Goal: Task Accomplishment & Management: Manage account settings

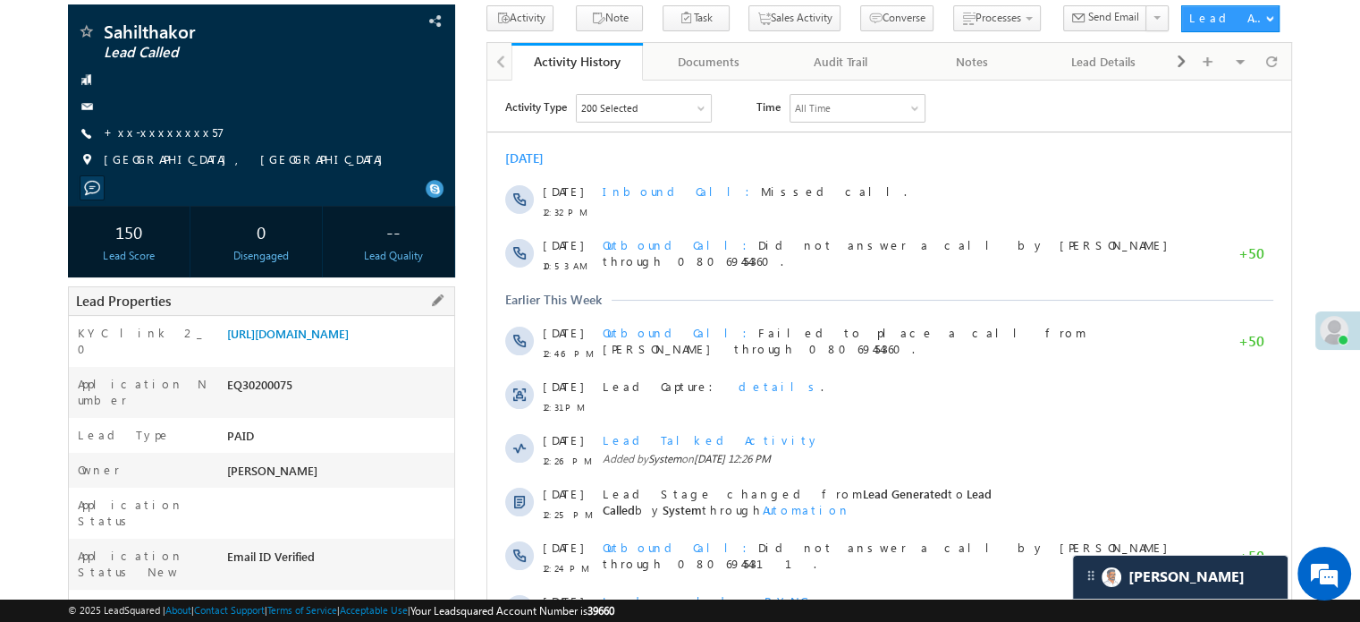
scroll to position [89, 0]
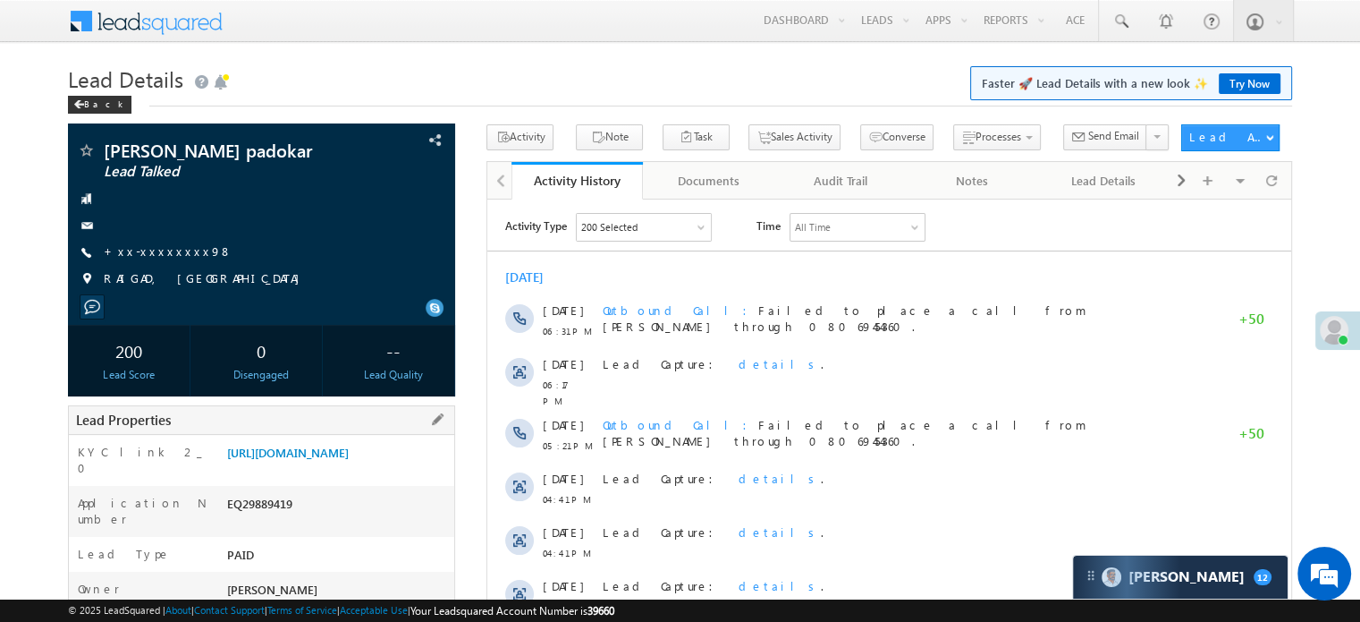
click at [372, 439] on div "KYC link 2_0 https://angelbroking1-pk3em7sa.customui-test.leadsquared.com?leadI…" at bounding box center [261, 460] width 385 height 51
click at [349, 457] on link "https://angelbroking1-pk3em7sa.customui-test.leadsquared.com?leadId=43907c79-48…" at bounding box center [288, 452] width 122 height 15
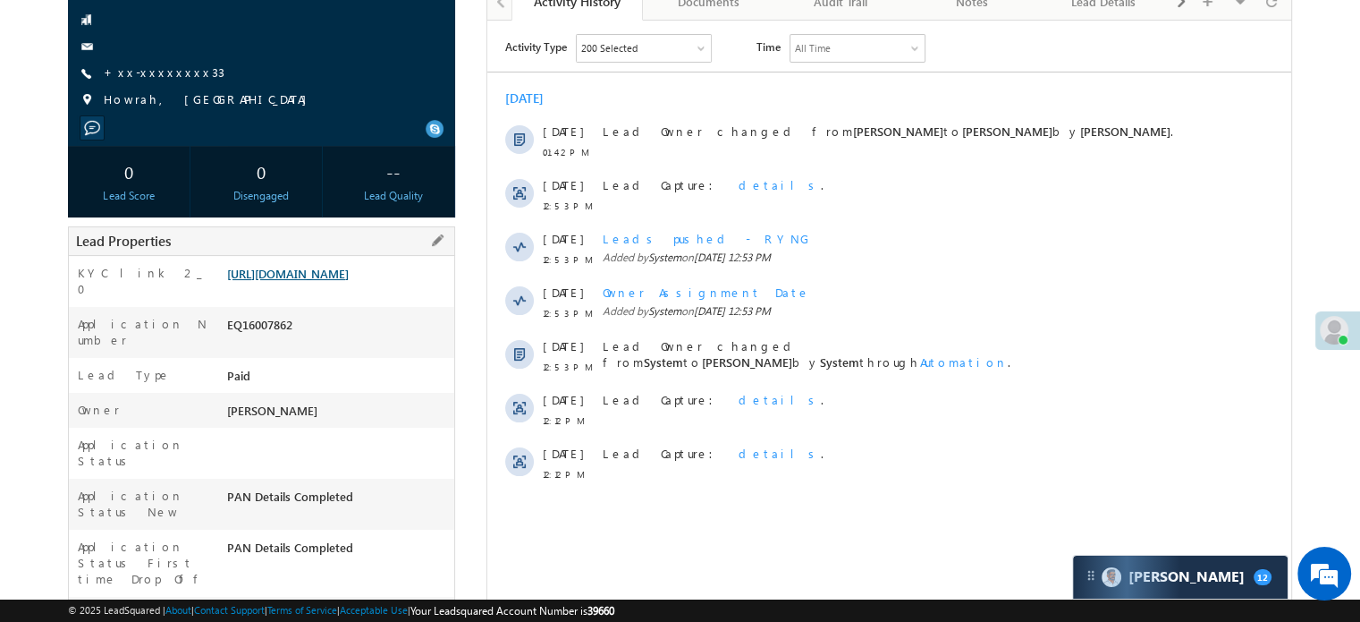
click at [349, 281] on link "[URL][DOMAIN_NAME]" at bounding box center [288, 273] width 122 height 15
click at [152, 68] on link "+xx-xxxxxxxx33" at bounding box center [164, 71] width 121 height 15
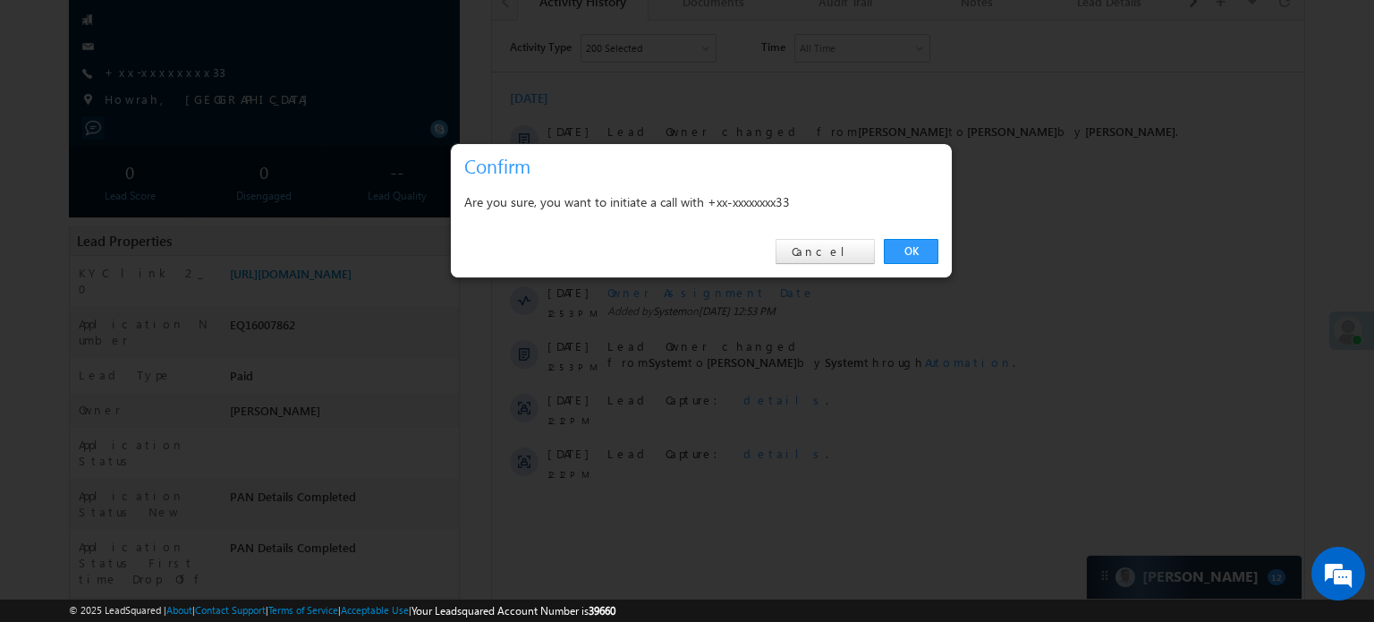
click at [883, 253] on div "OK Cancel" at bounding box center [701, 251] width 501 height 51
click at [907, 245] on link "OK" at bounding box center [911, 251] width 55 height 25
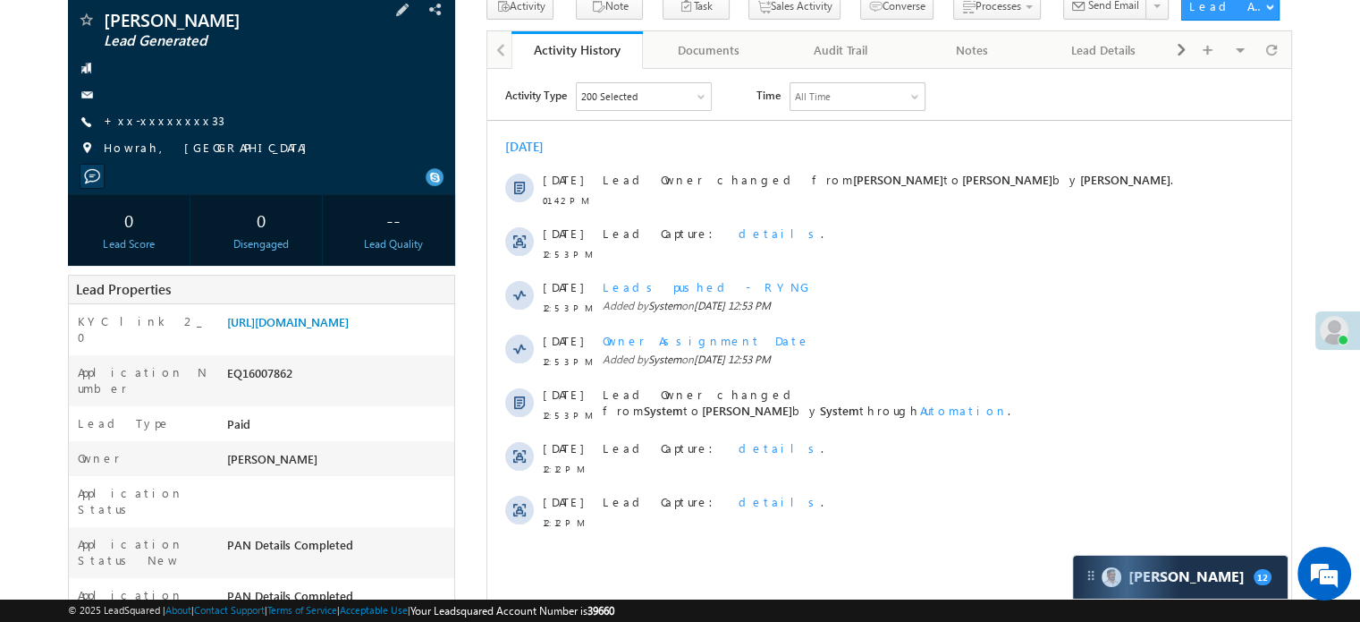
scroll to position [226, 0]
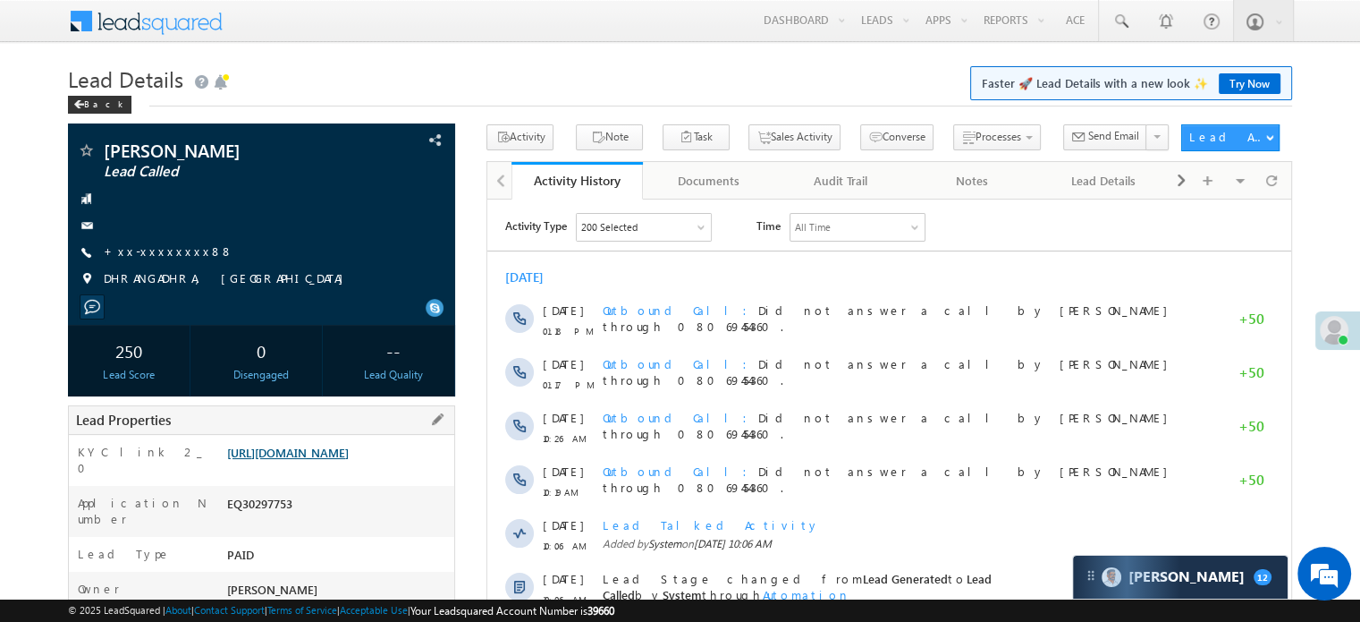
click at [335, 457] on link "https://angelbroking1-pk3em7sa.customui-test.leadsquared.com?leadId=5725cf59-72…" at bounding box center [288, 452] width 122 height 15
click at [161, 246] on link "+xx-xxxxxxxx88" at bounding box center [169, 250] width 130 height 15
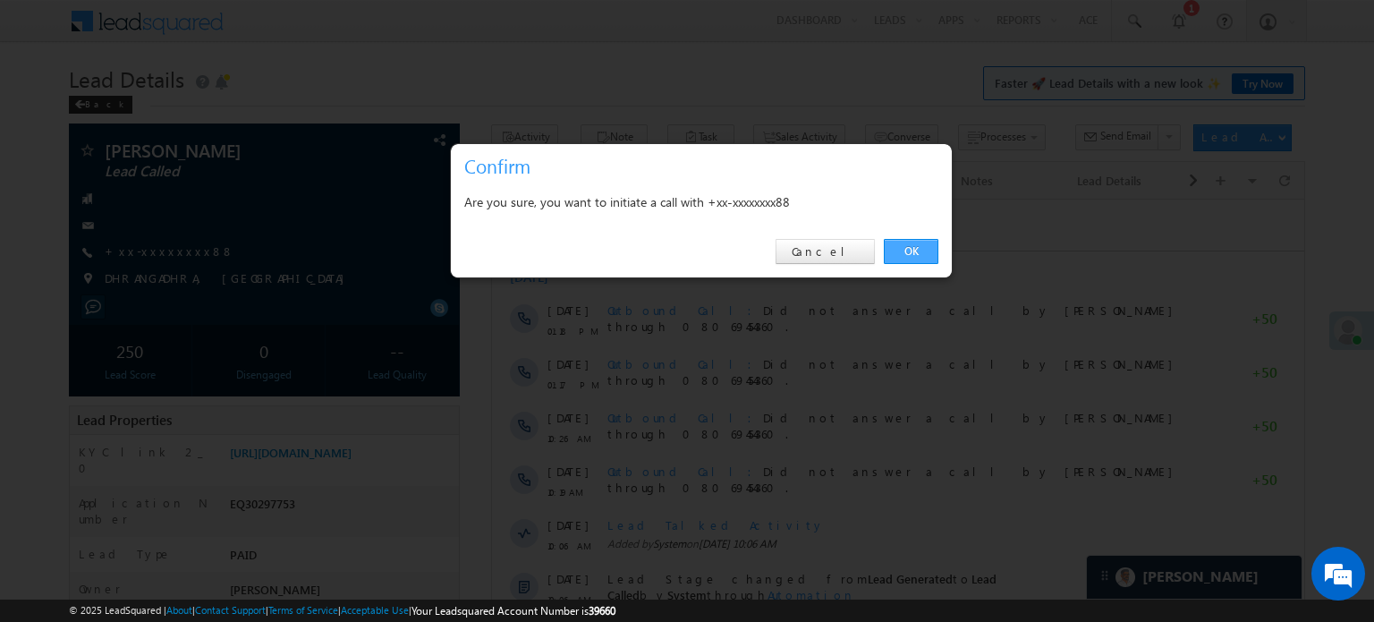
click at [906, 253] on link "OK" at bounding box center [911, 251] width 55 height 25
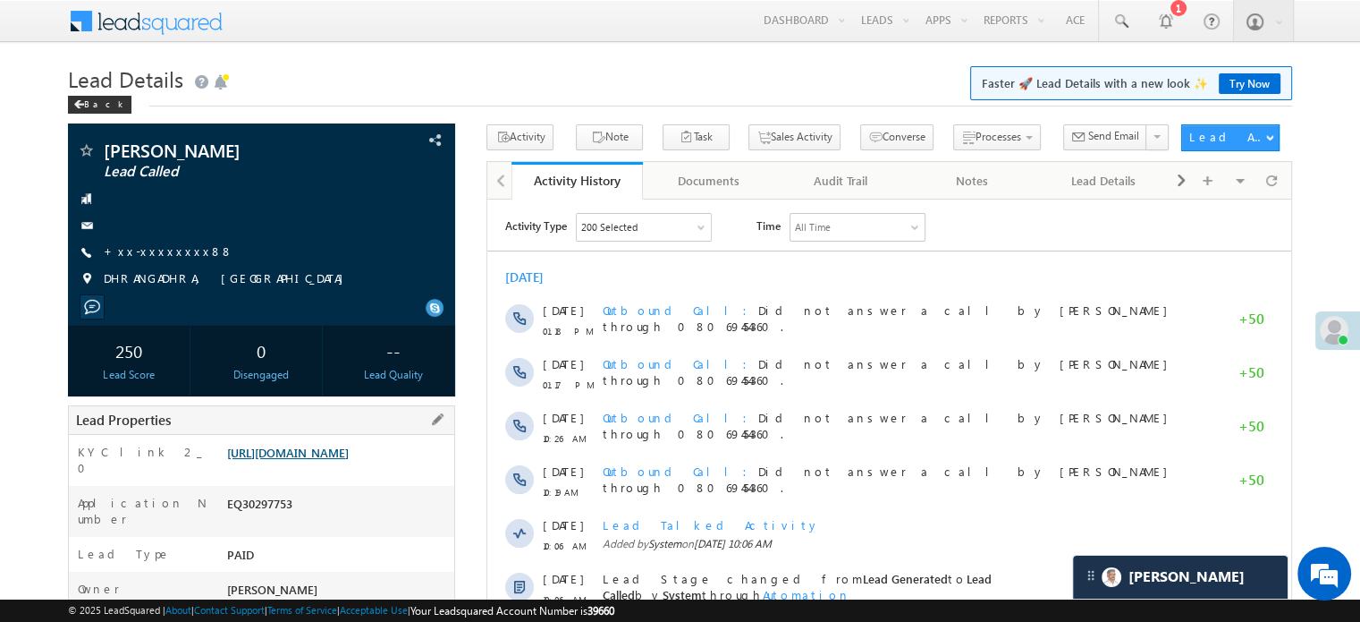
click at [349, 460] on link "https://angelbroking1-pk3em7sa.customui-test.leadsquared.com?leadId=5725cf59-72…" at bounding box center [288, 452] width 122 height 15
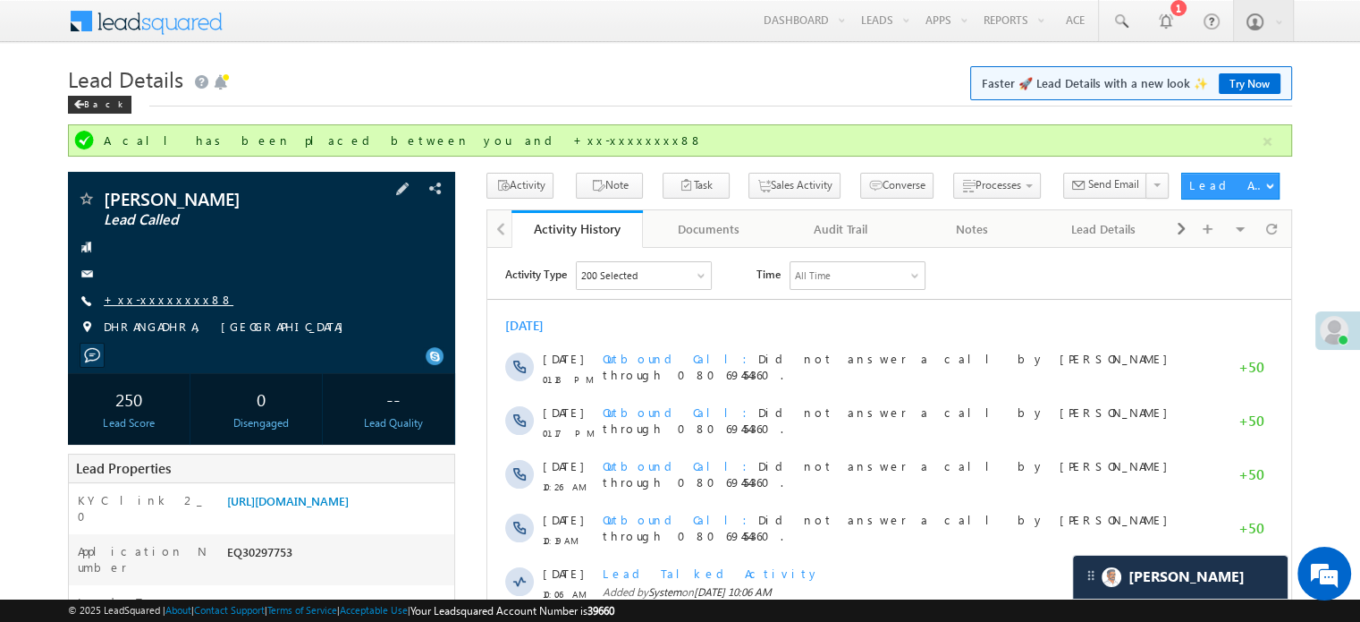
click at [159, 296] on link "+xx-xxxxxxxx88" at bounding box center [169, 299] width 130 height 15
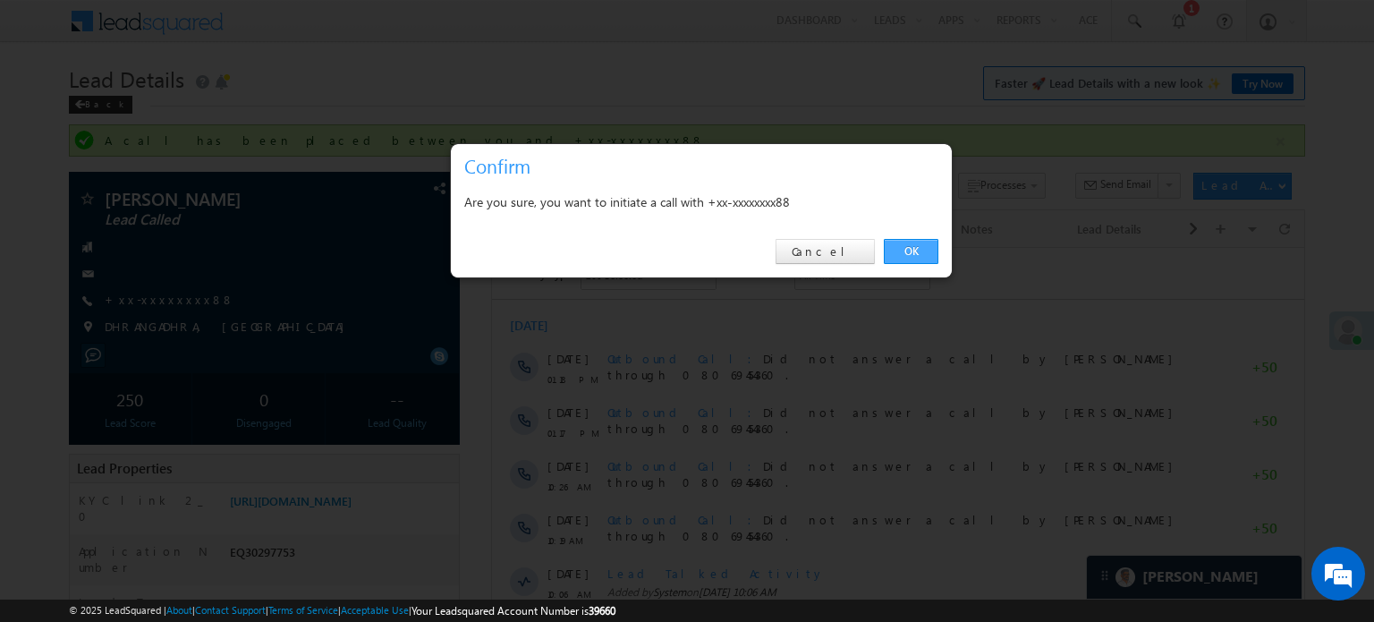
click at [920, 256] on link "OK" at bounding box center [911, 251] width 55 height 25
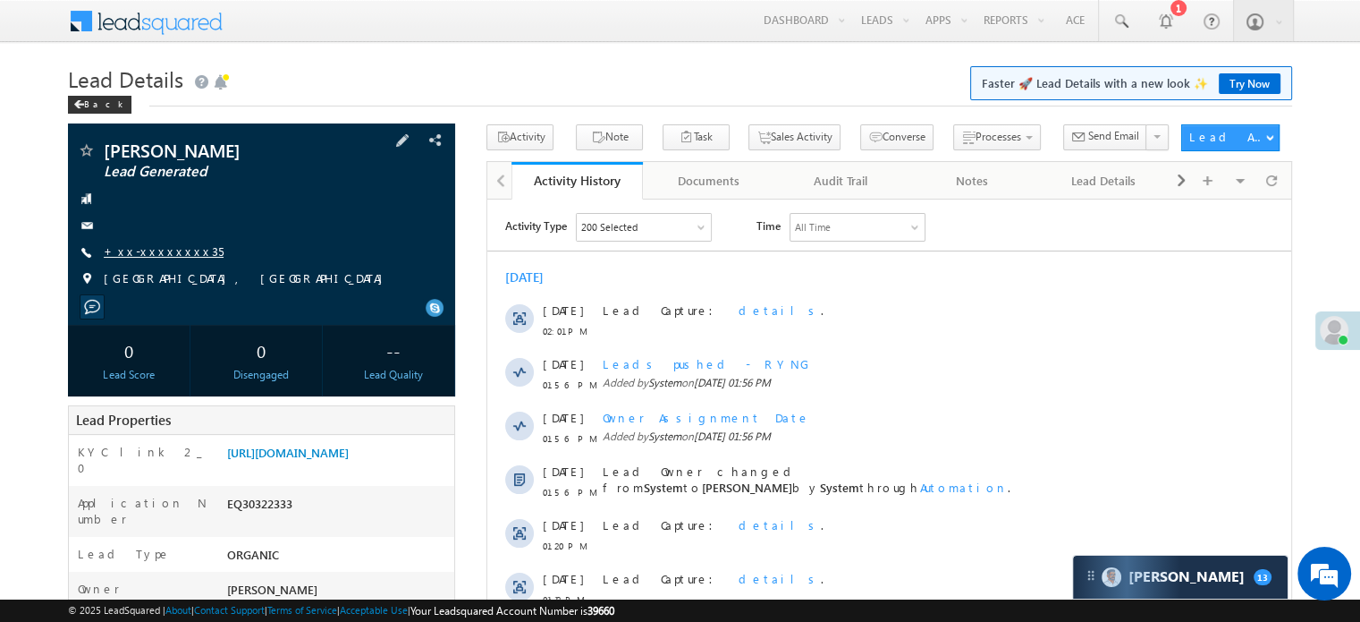
click at [157, 254] on link "+xx-xxxxxxxx35" at bounding box center [164, 250] width 120 height 15
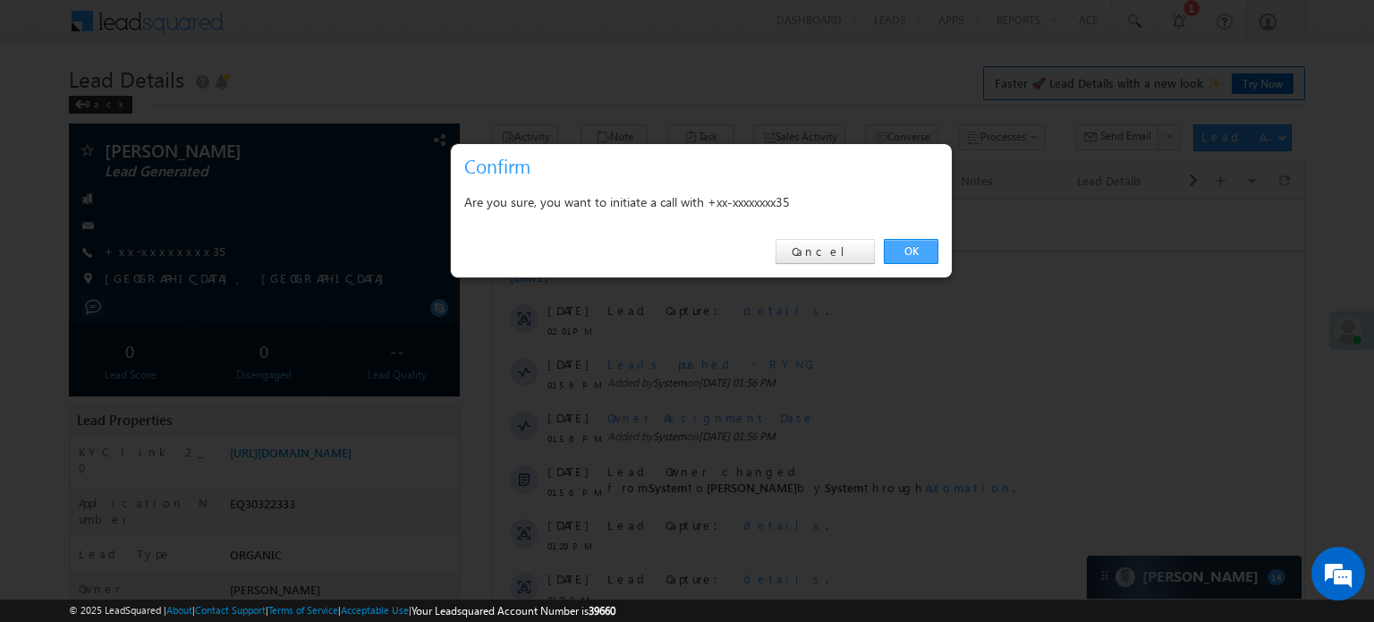
click at [892, 257] on link "OK" at bounding box center [911, 251] width 55 height 25
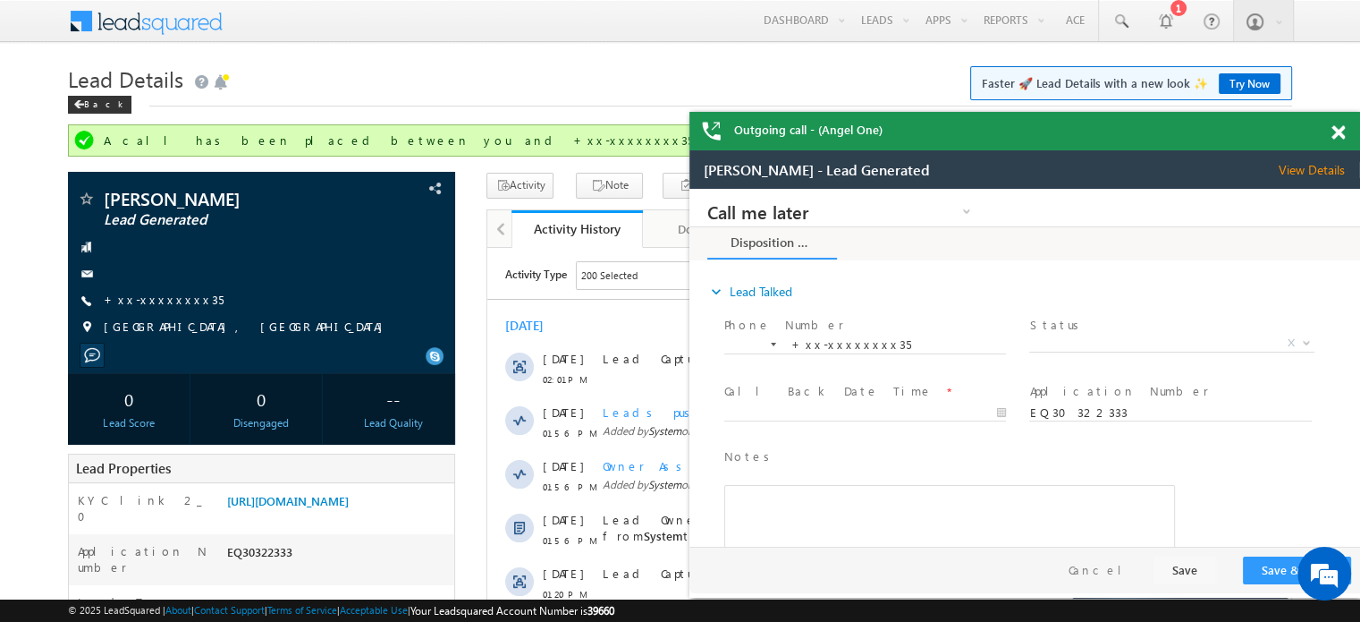
click at [1335, 135] on span at bounding box center [1338, 132] width 13 height 15
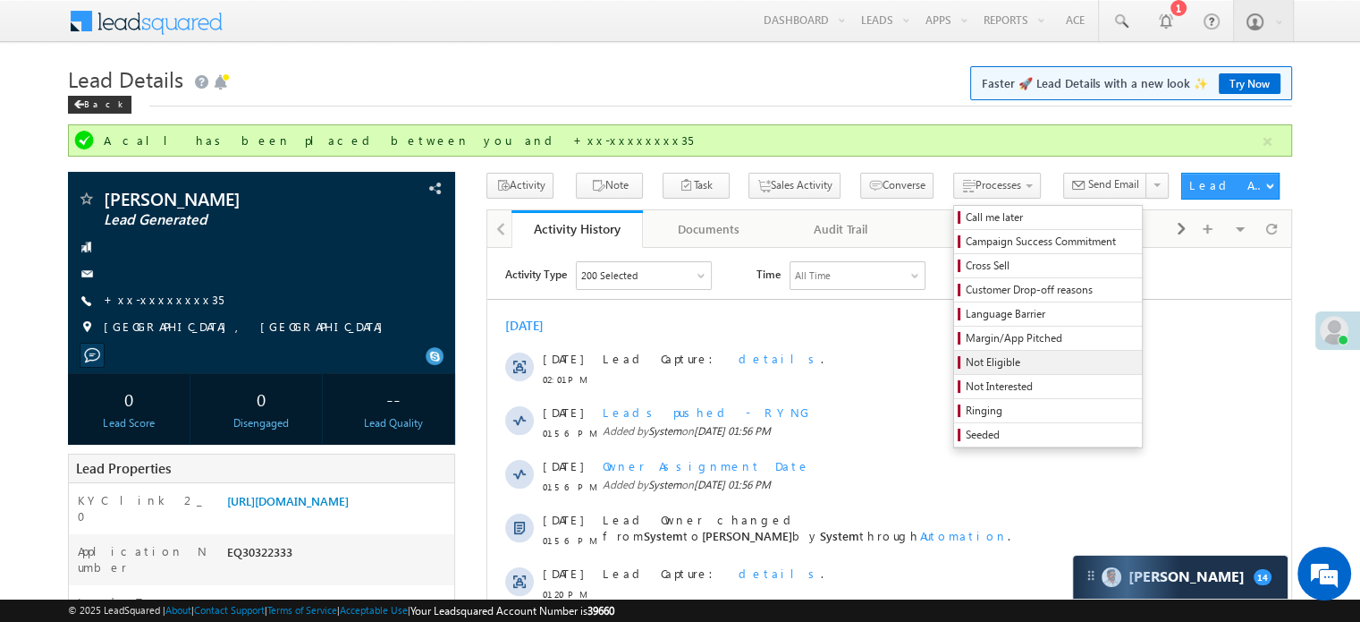
click at [966, 359] on span "Not Eligible" at bounding box center [1051, 362] width 170 height 16
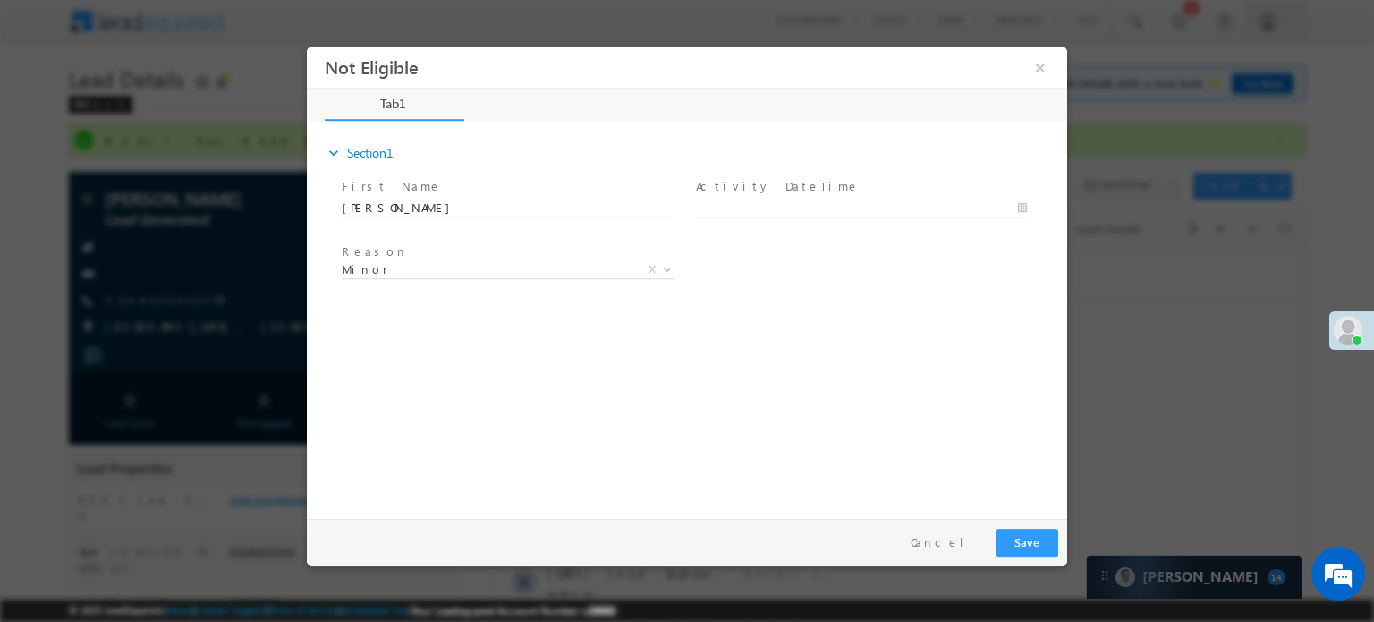
type input "10/10/25 2:06 PM"
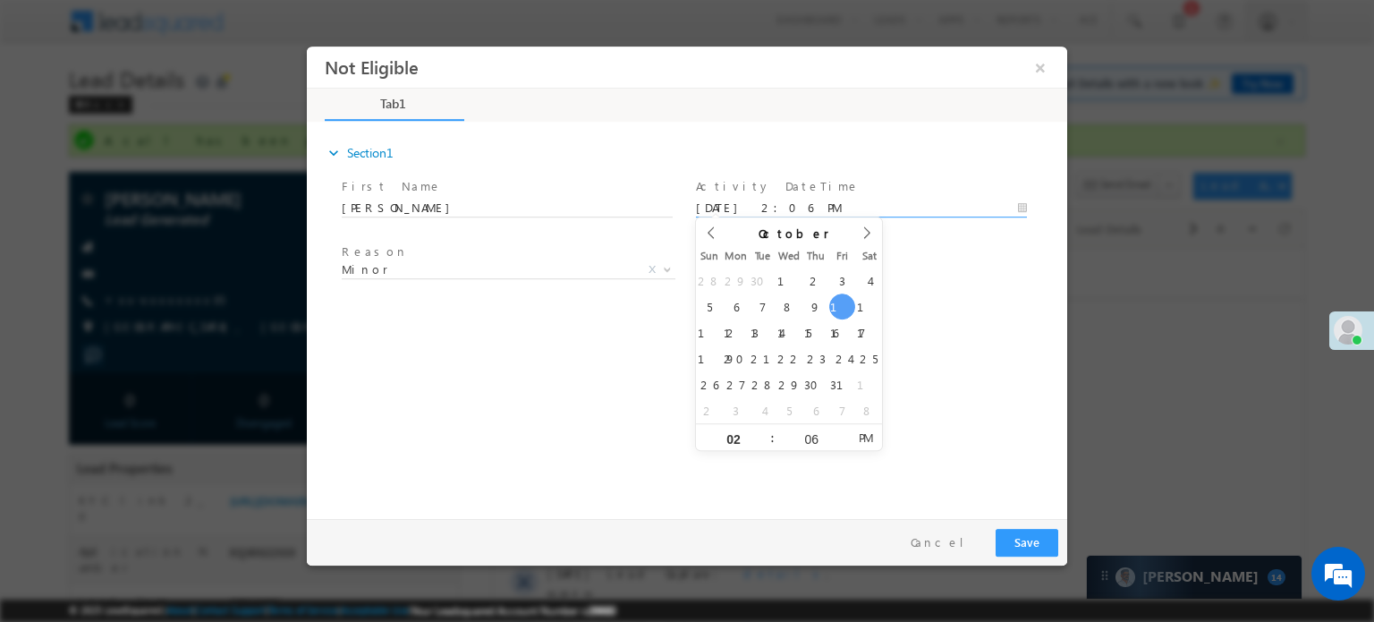
click at [742, 205] on input "10/10/25 2:06 PM" at bounding box center [861, 208] width 331 height 18
click at [601, 271] on span "Minor" at bounding box center [487, 268] width 291 height 16
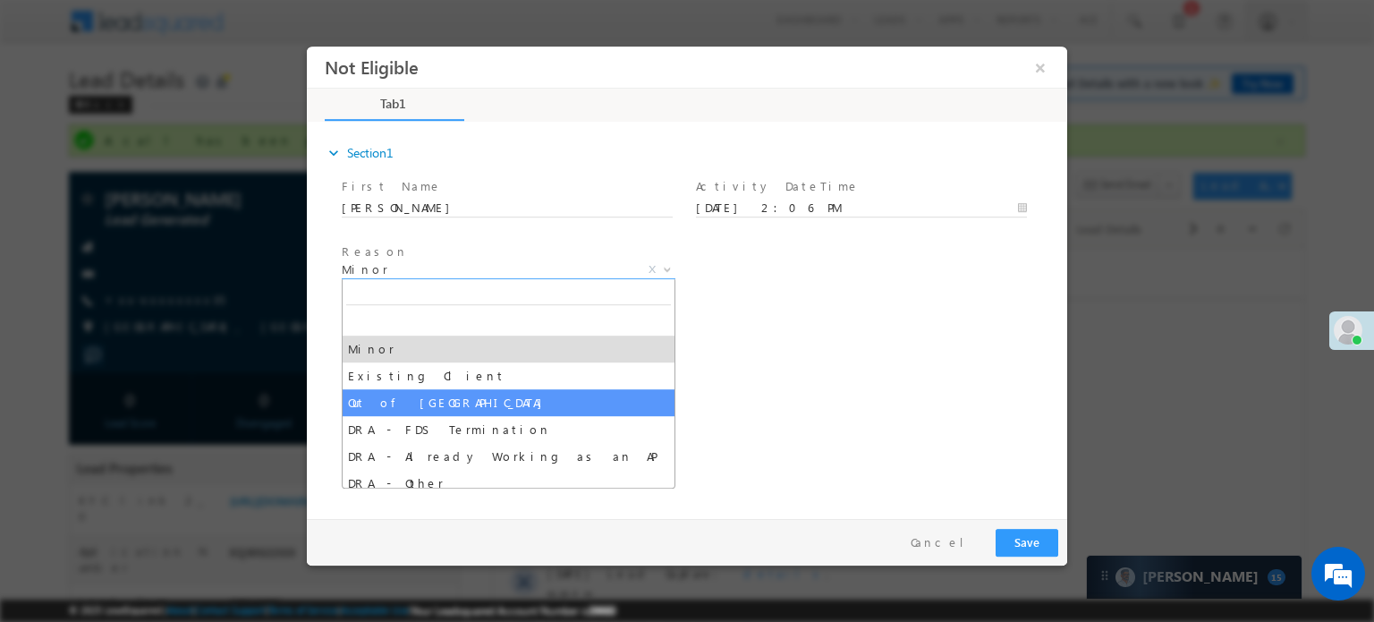
select select "Out of India"
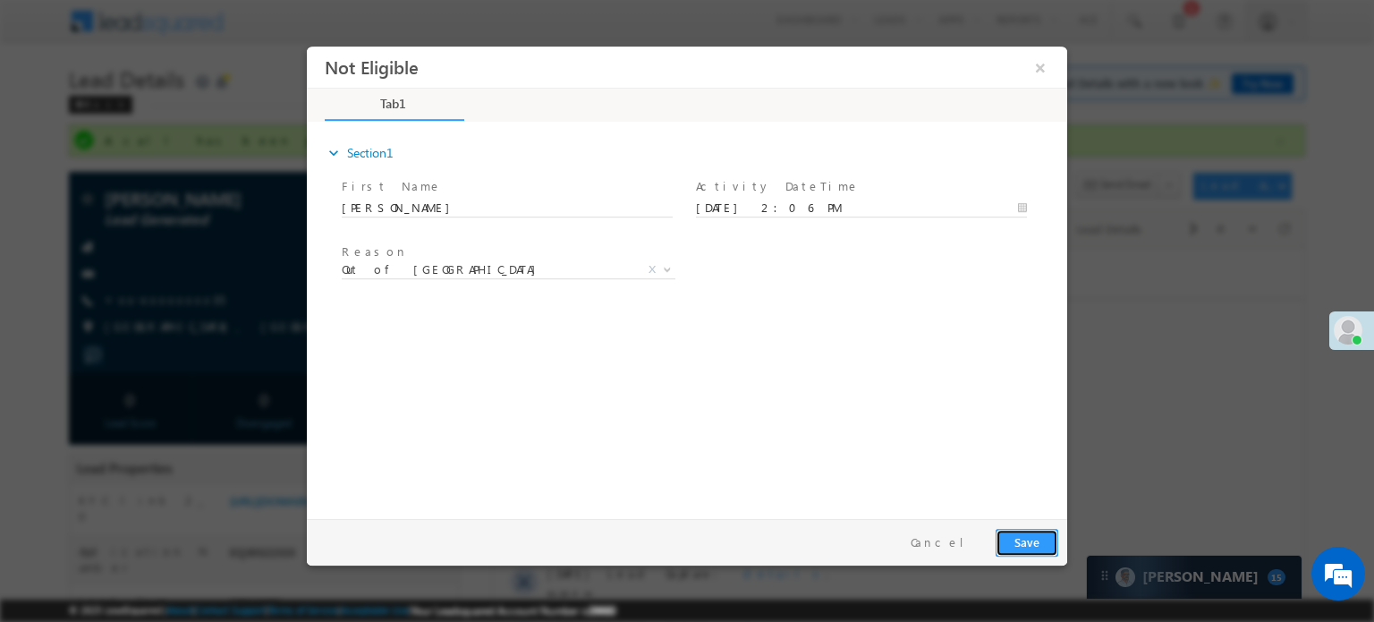
click at [1046, 538] on button "Save" at bounding box center [1026, 542] width 63 height 28
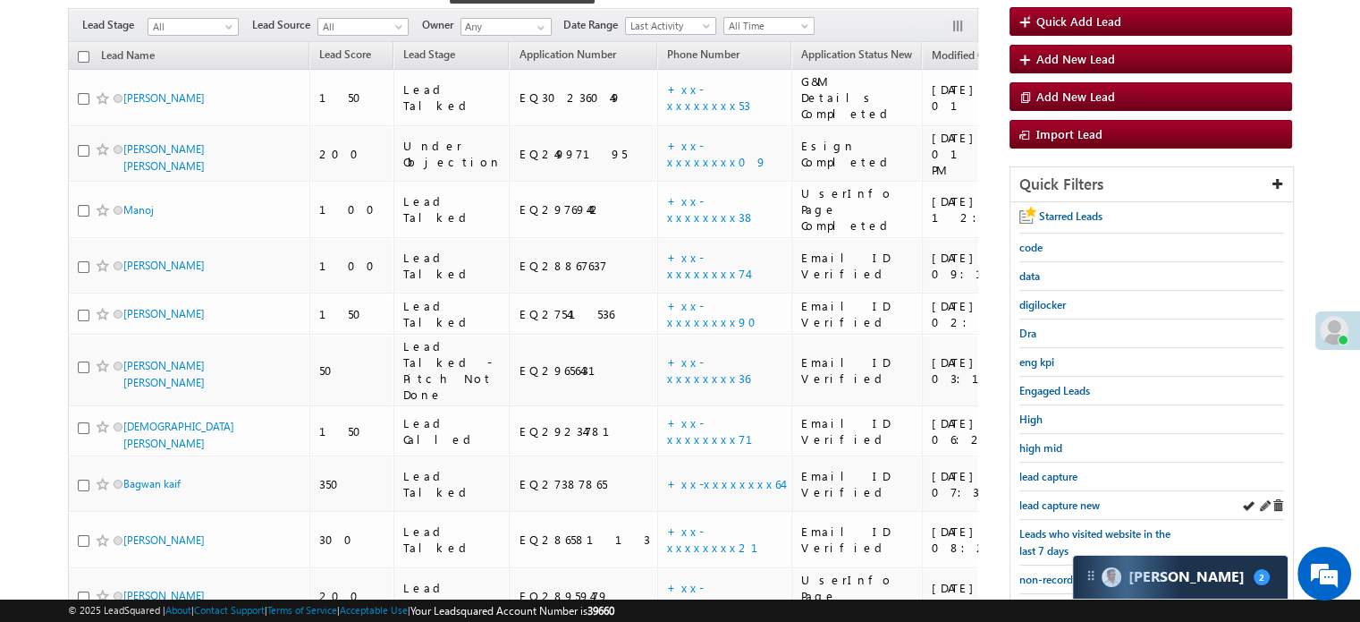
click at [1071, 509] on div "lead capture new" at bounding box center [1152, 505] width 265 height 29
click at [1066, 504] on span "lead capture new" at bounding box center [1060, 504] width 80 height 13
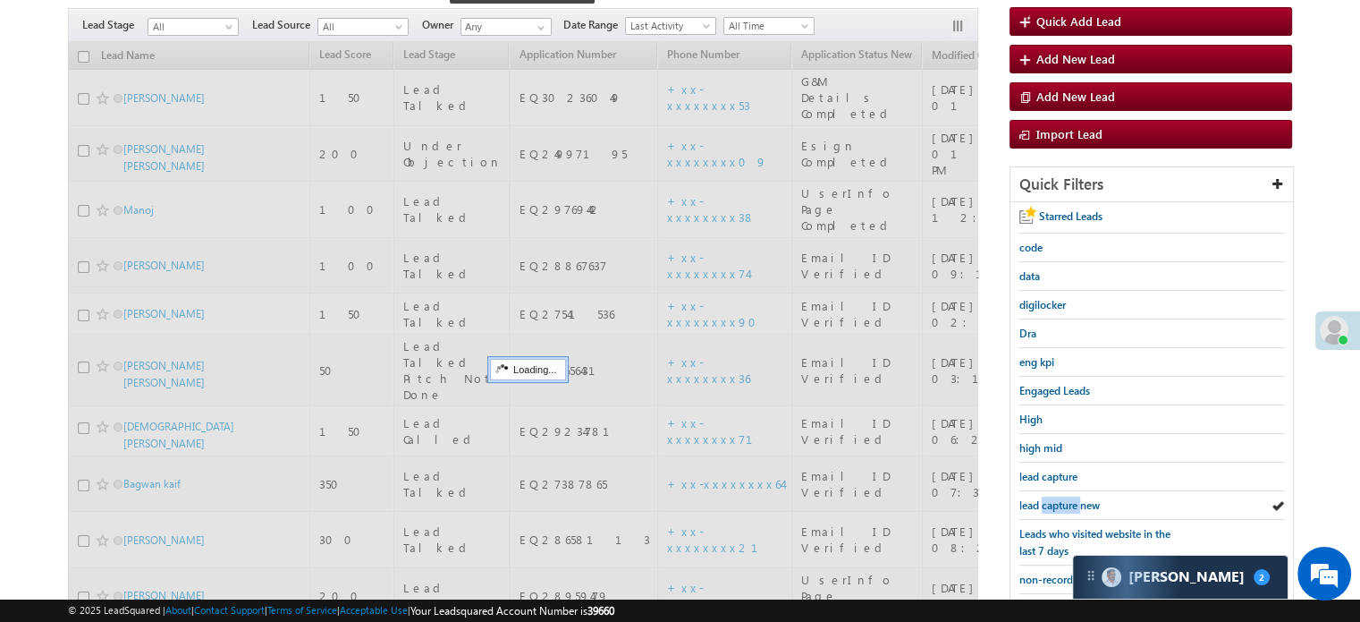
click at [1066, 504] on span "lead capture new" at bounding box center [1060, 504] width 80 height 13
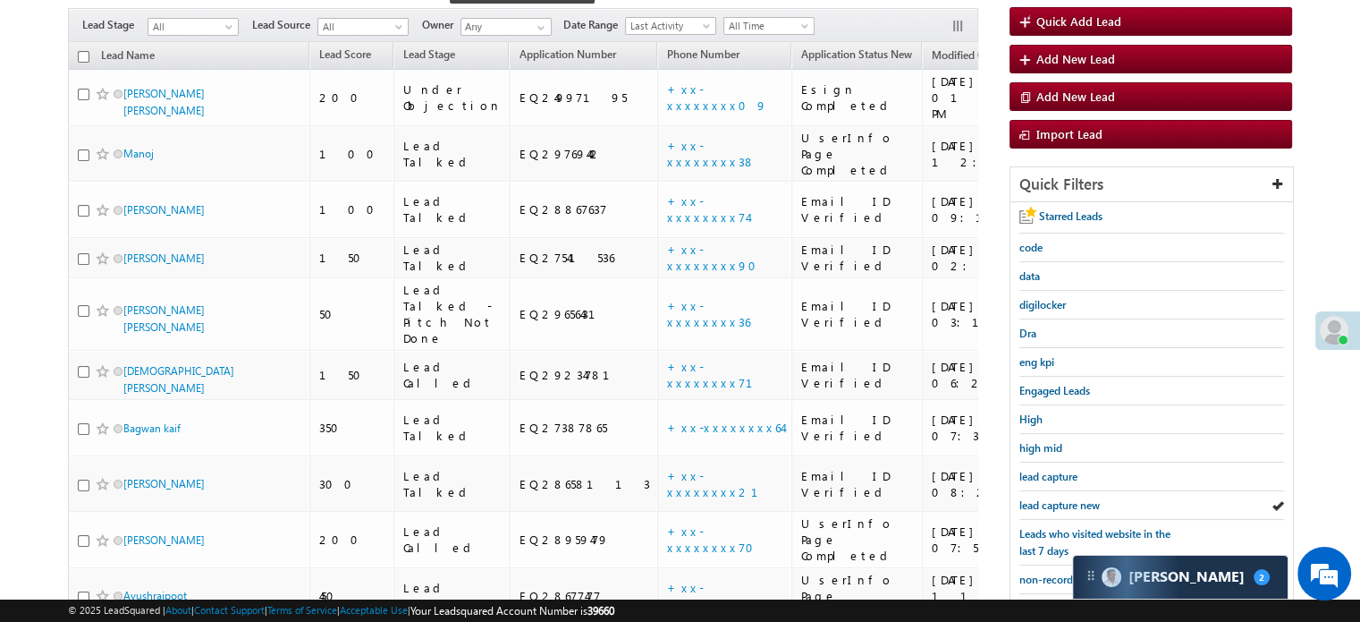
click at [1066, 504] on span "lead capture new" at bounding box center [1060, 504] width 80 height 13
click at [1062, 503] on span "lead capture new" at bounding box center [1060, 504] width 80 height 13
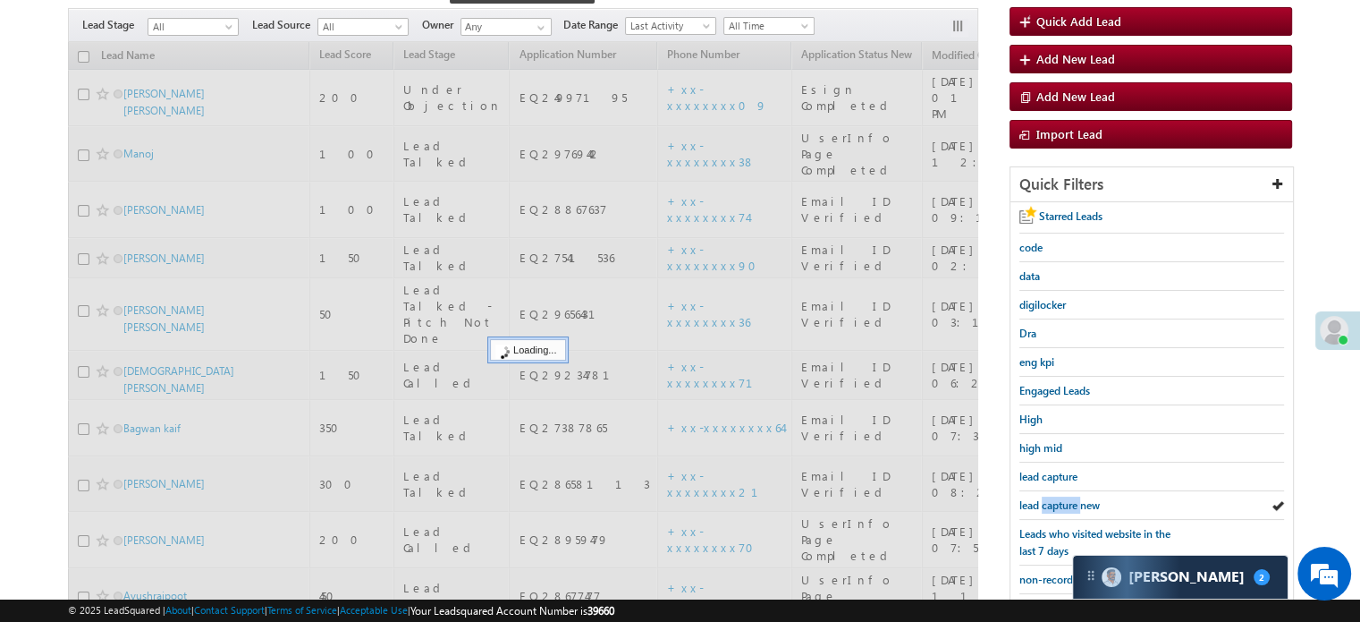
click at [1062, 503] on span "lead capture new" at bounding box center [1060, 504] width 80 height 13
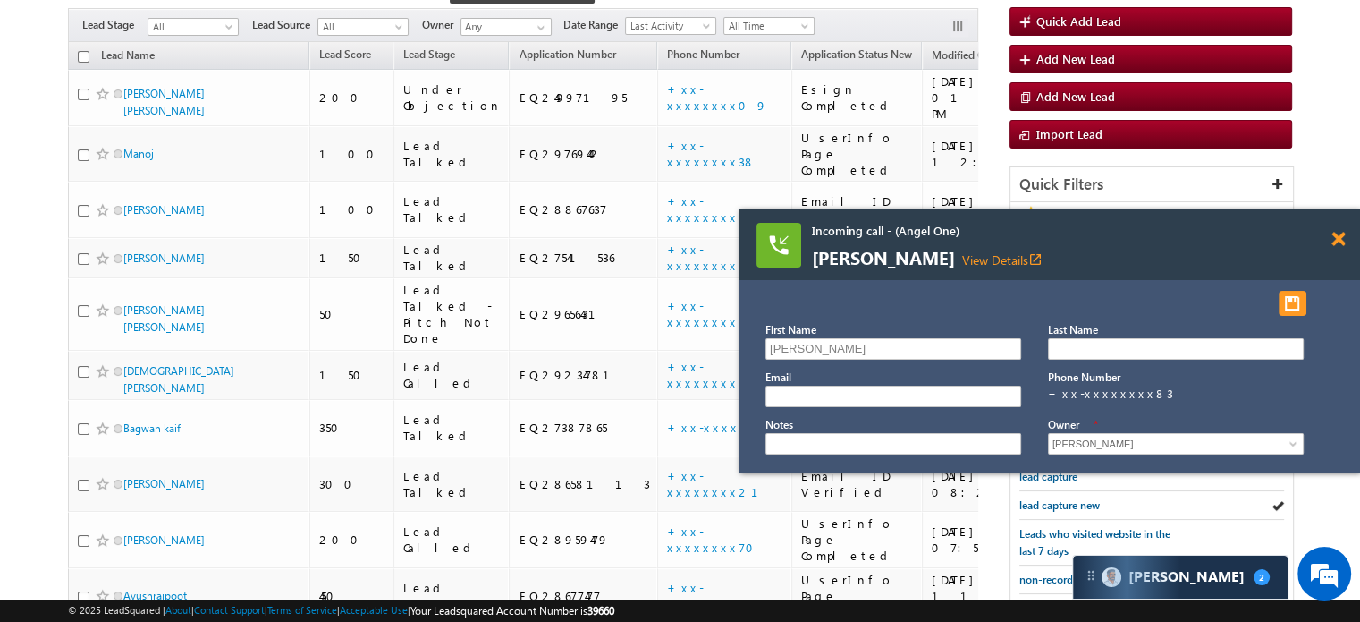
click at [1338, 237] on span at bounding box center [1338, 239] width 13 height 15
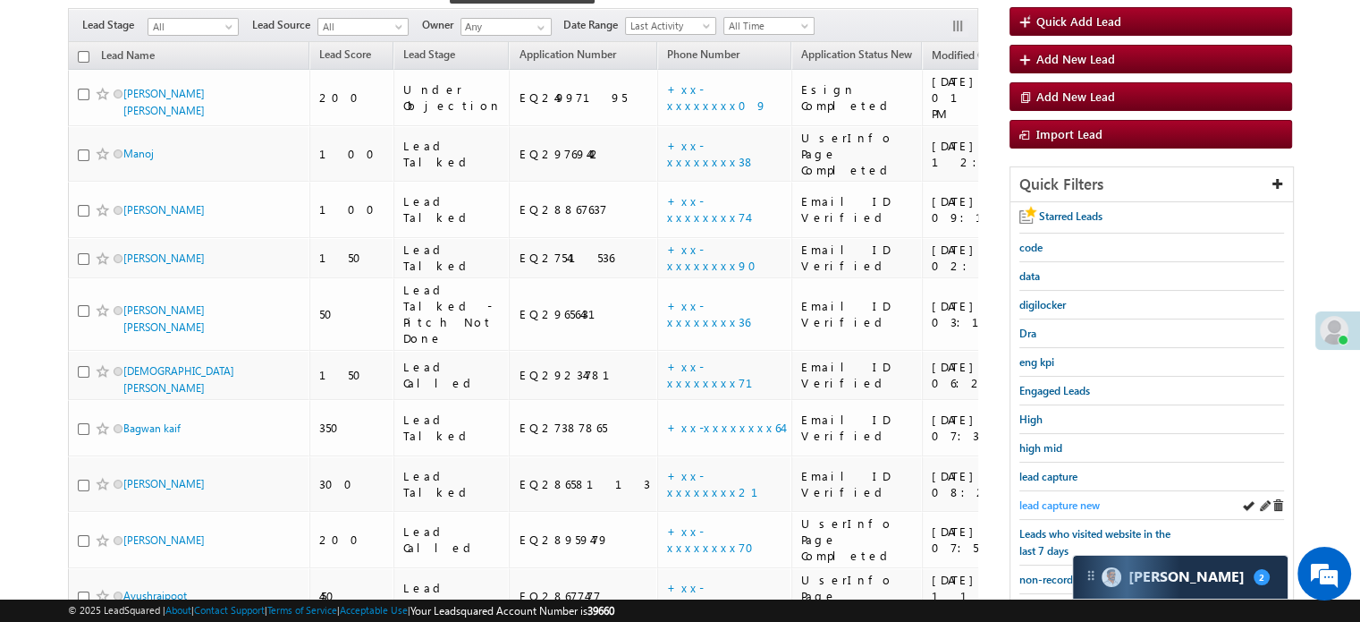
click at [1035, 498] on span "lead capture new" at bounding box center [1060, 504] width 80 height 13
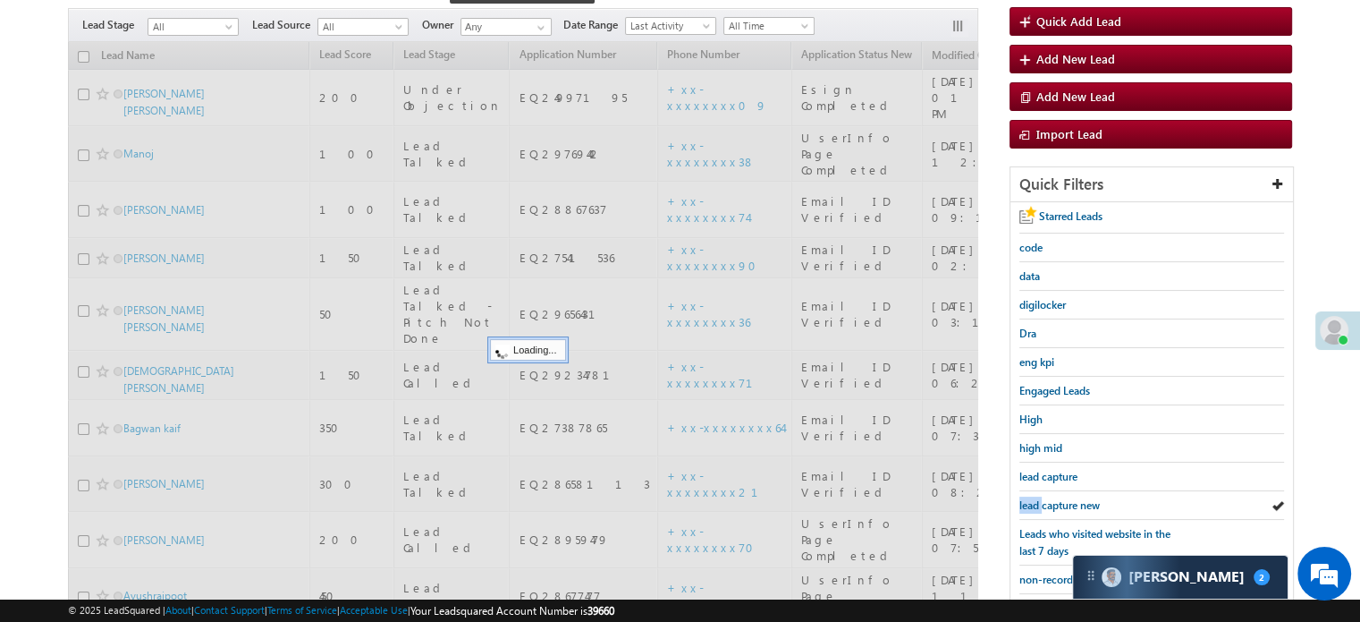
click at [1035, 498] on span "lead capture new" at bounding box center [1060, 504] width 80 height 13
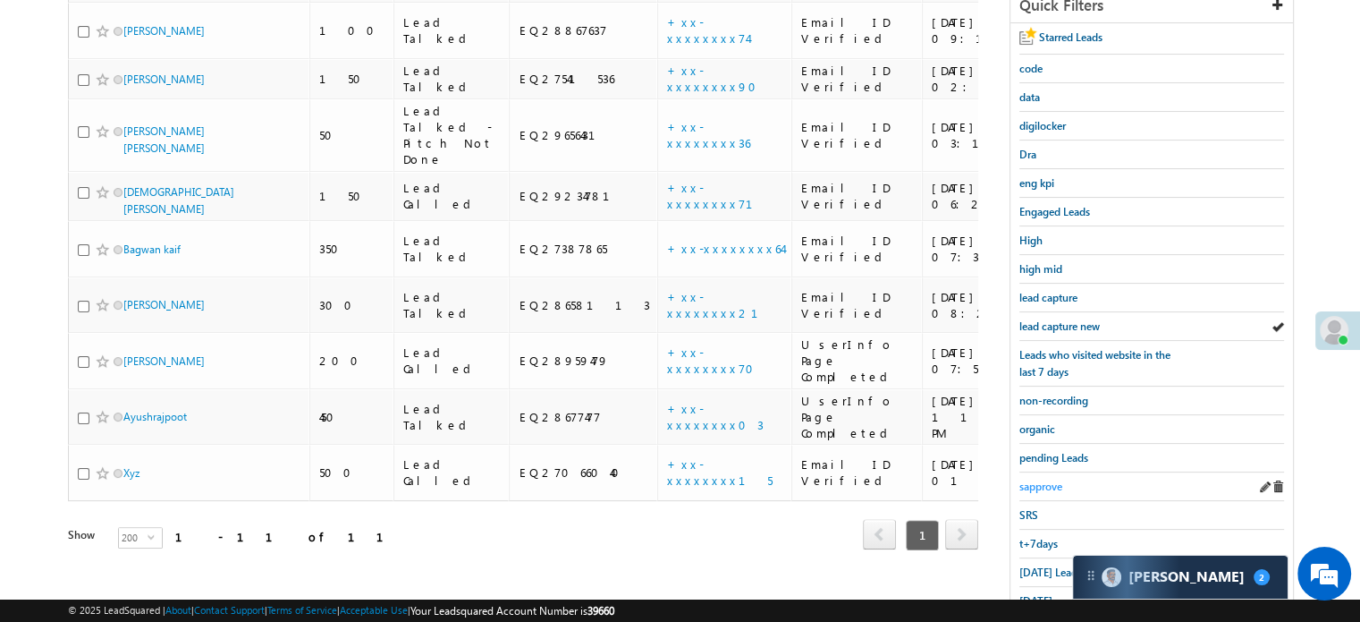
click at [1039, 479] on span "sapprove" at bounding box center [1041, 485] width 43 height 13
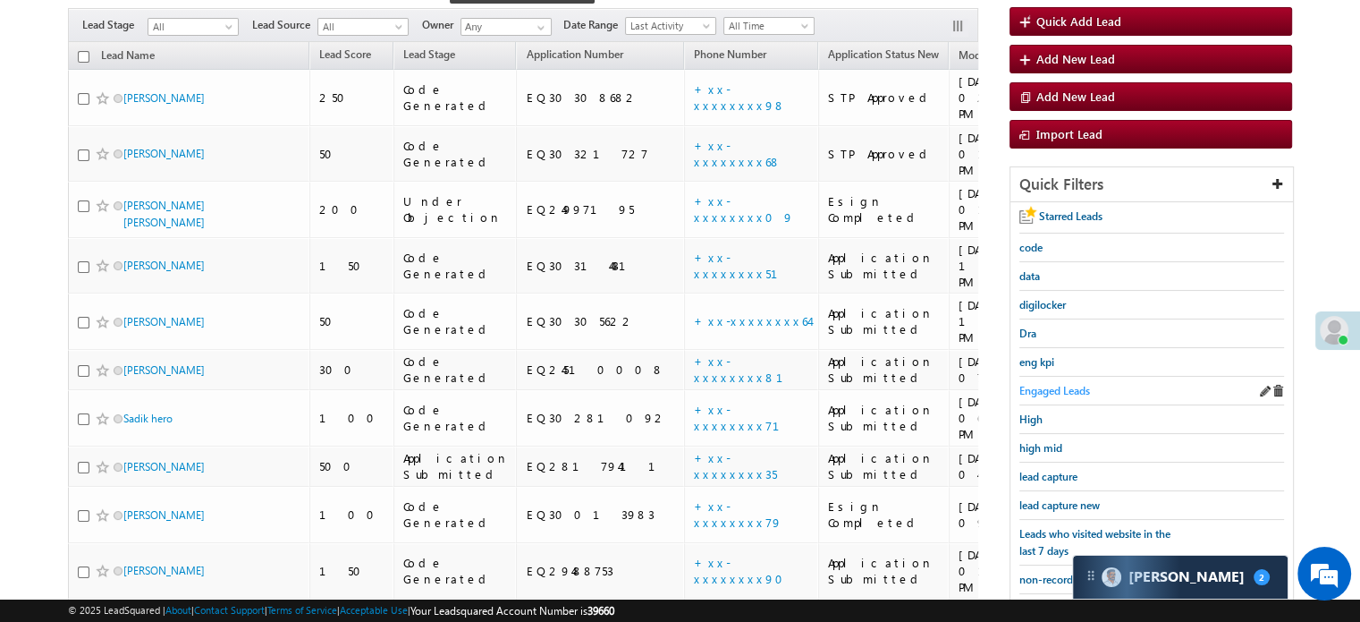
scroll to position [68, 0]
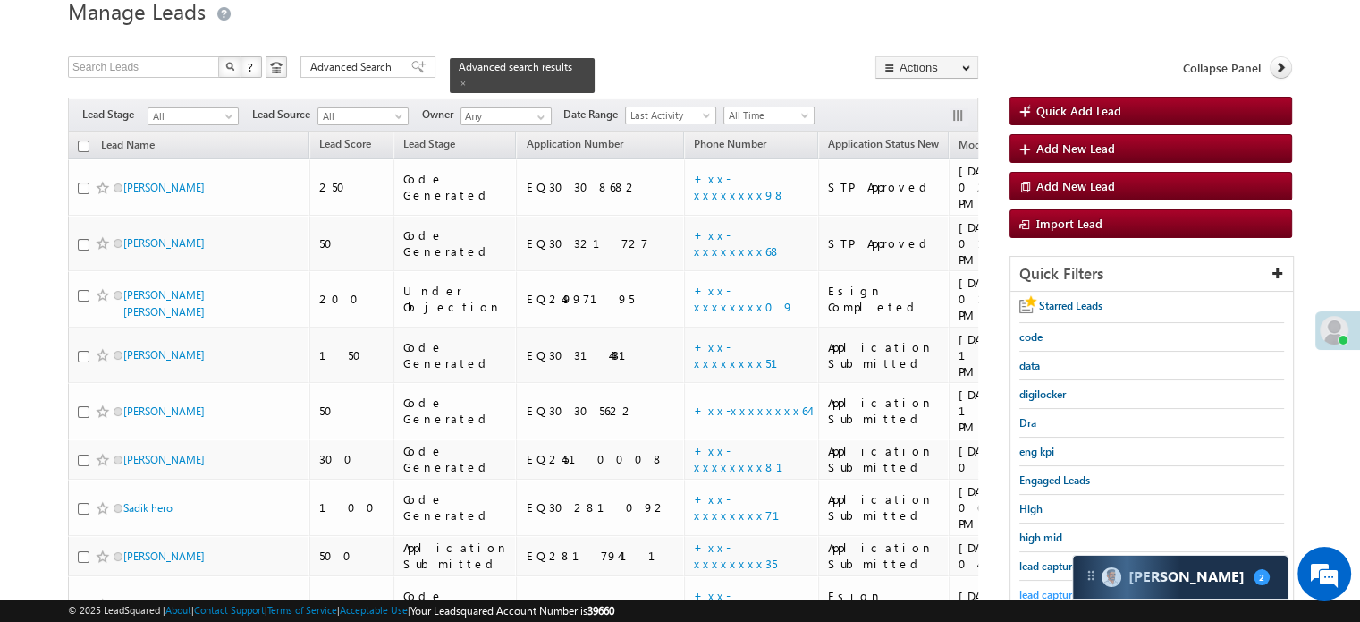
click at [1050, 588] on span "lead capture new" at bounding box center [1060, 594] width 80 height 13
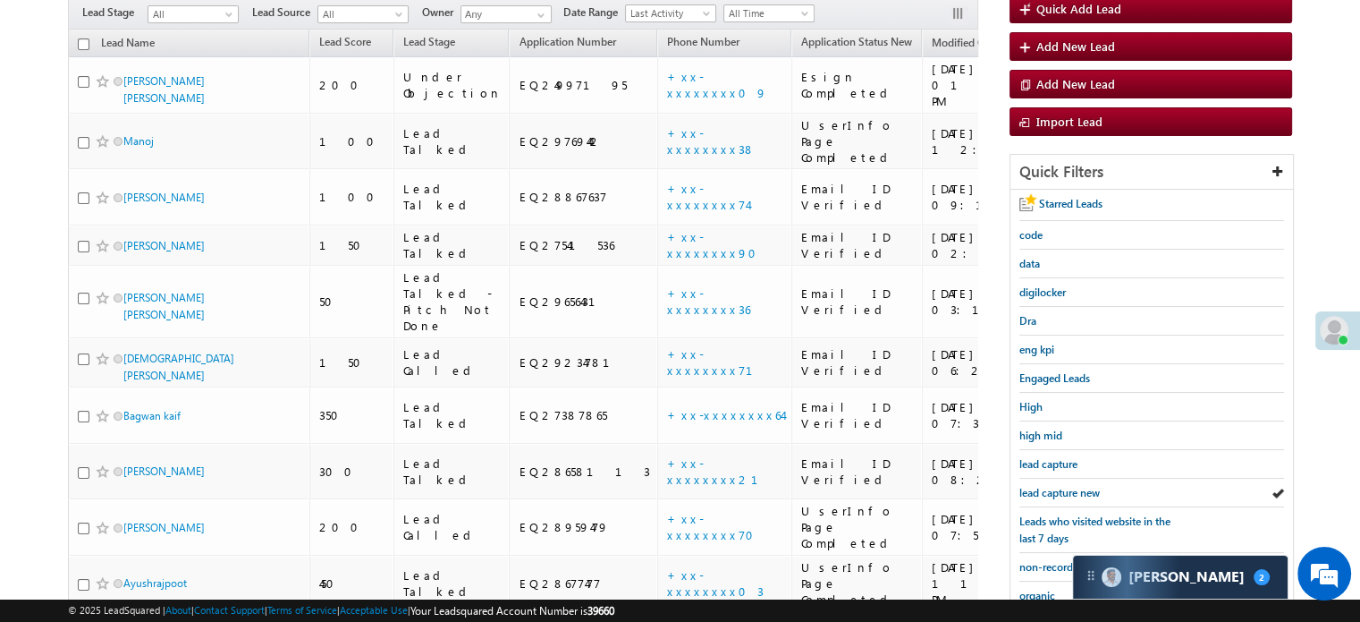
scroll to position [247, 0]
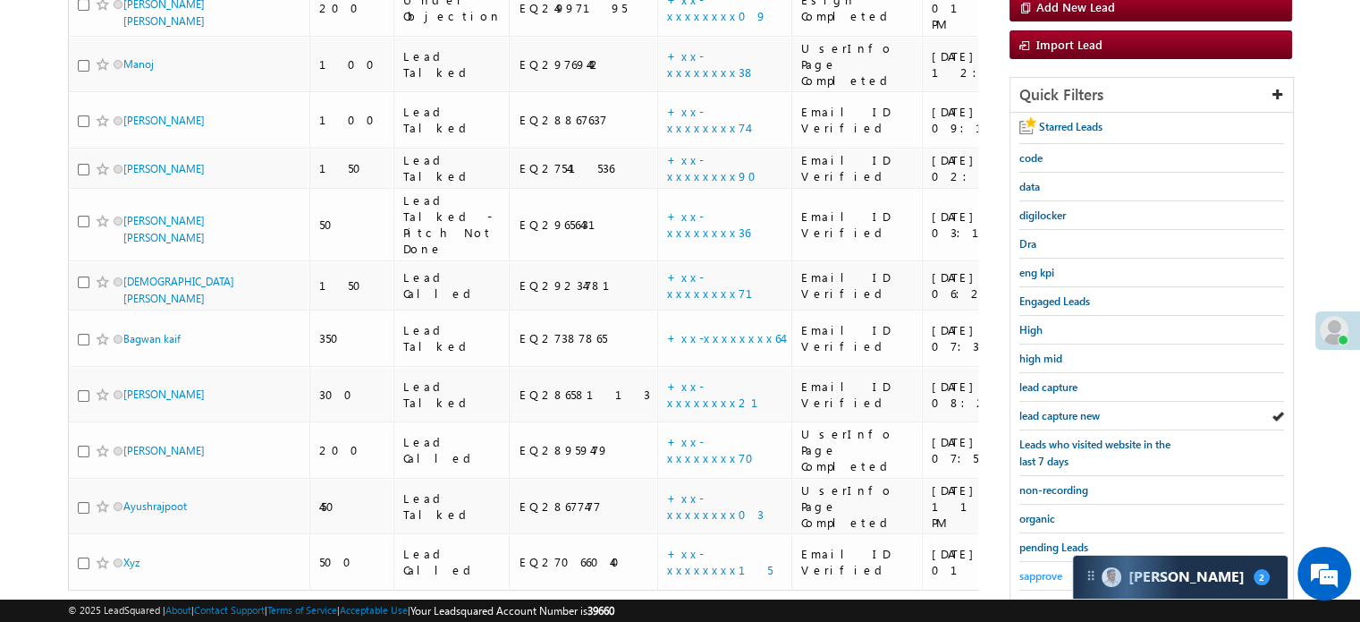
click at [1040, 569] on span "sapprove" at bounding box center [1041, 575] width 43 height 13
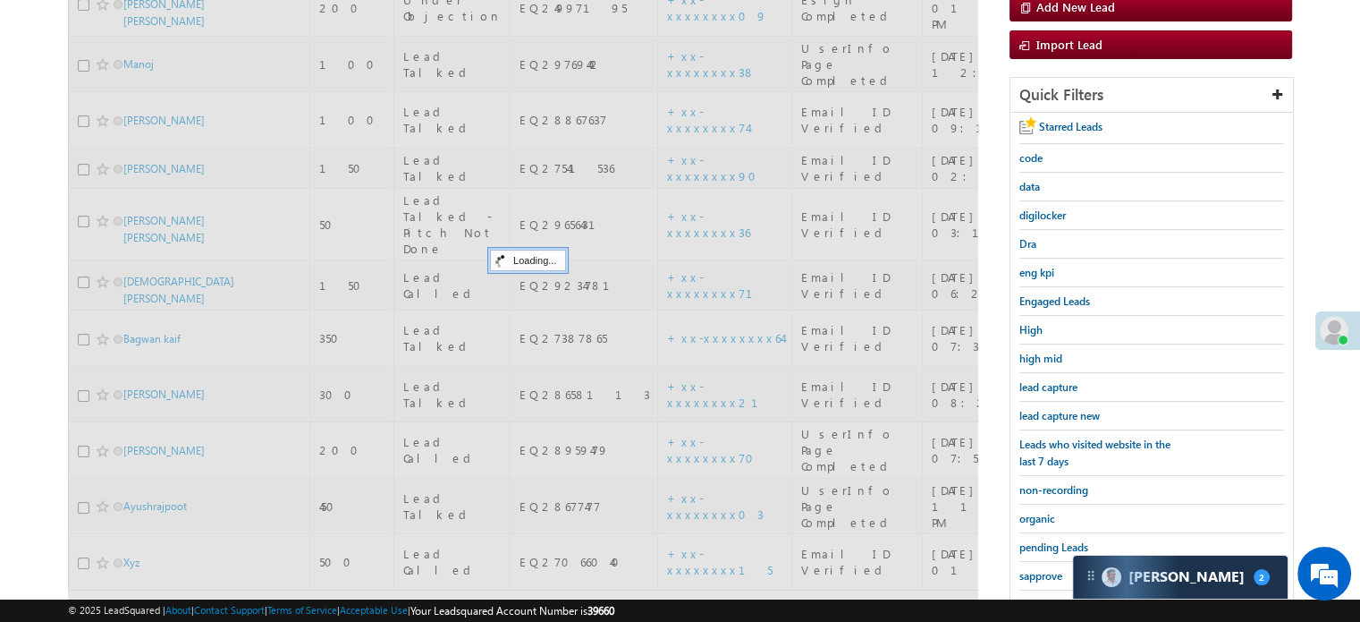
click at [1040, 569] on span "sapprove" at bounding box center [1041, 575] width 43 height 13
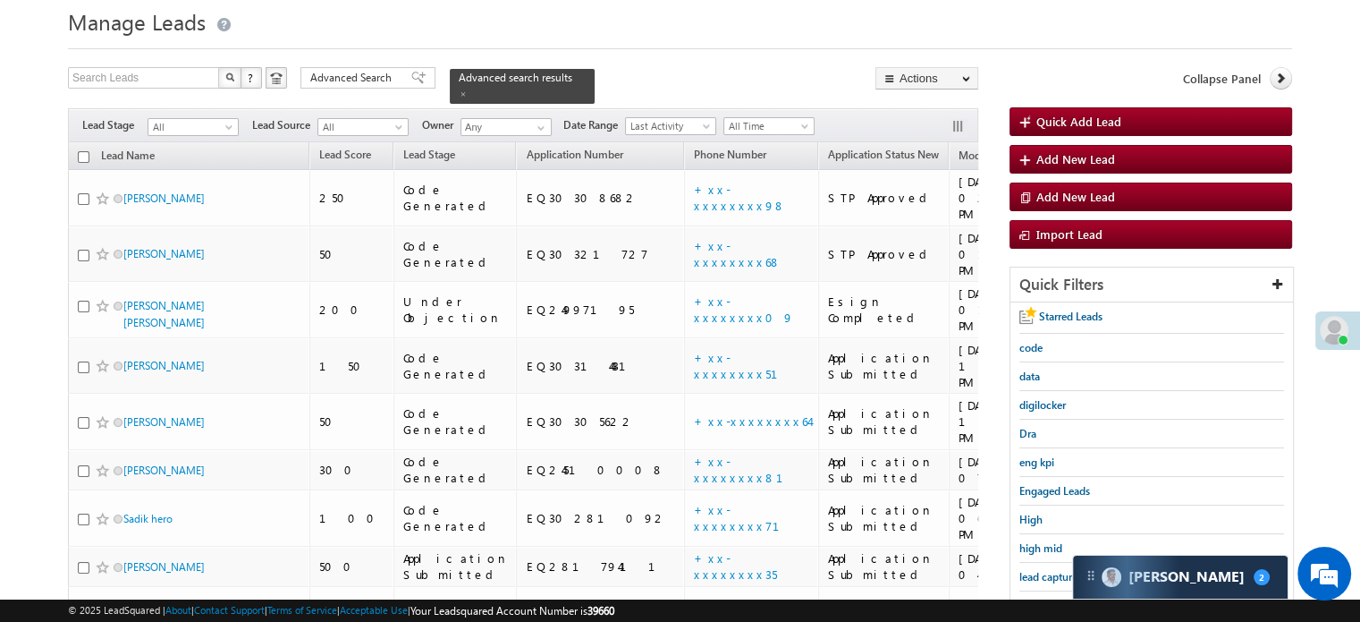
scroll to position [179, 0]
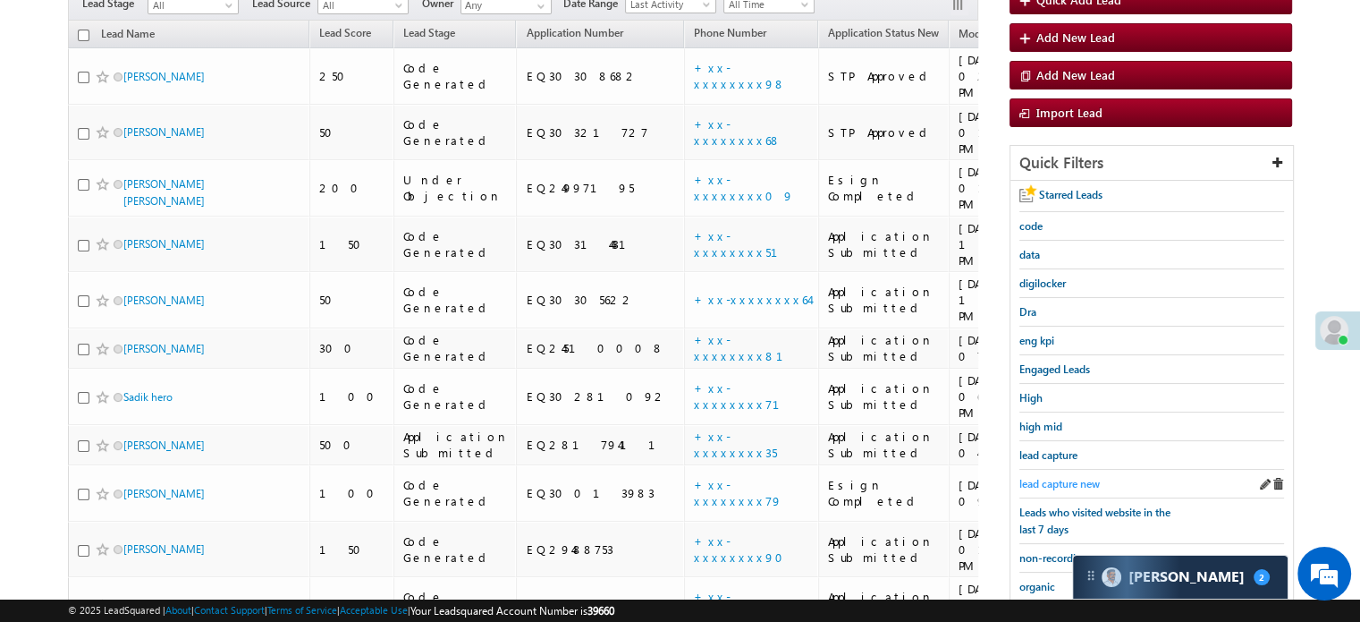
click at [1066, 483] on span "lead capture new" at bounding box center [1060, 483] width 80 height 13
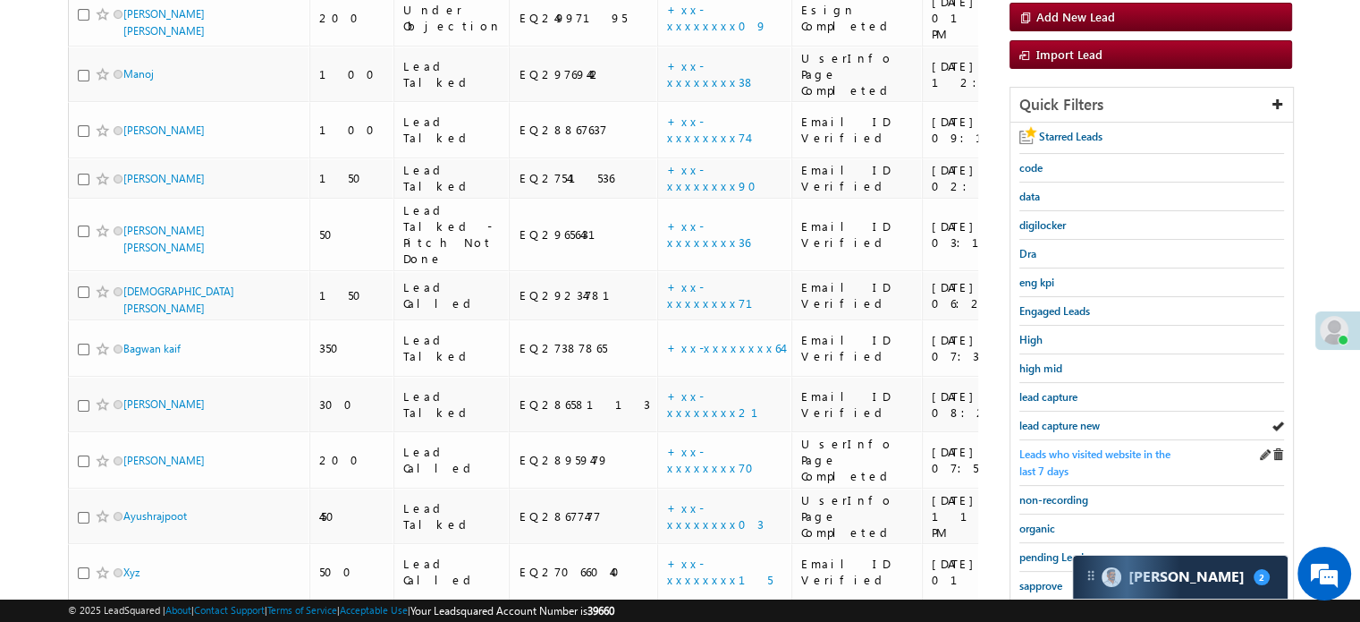
scroll to position [268, 0]
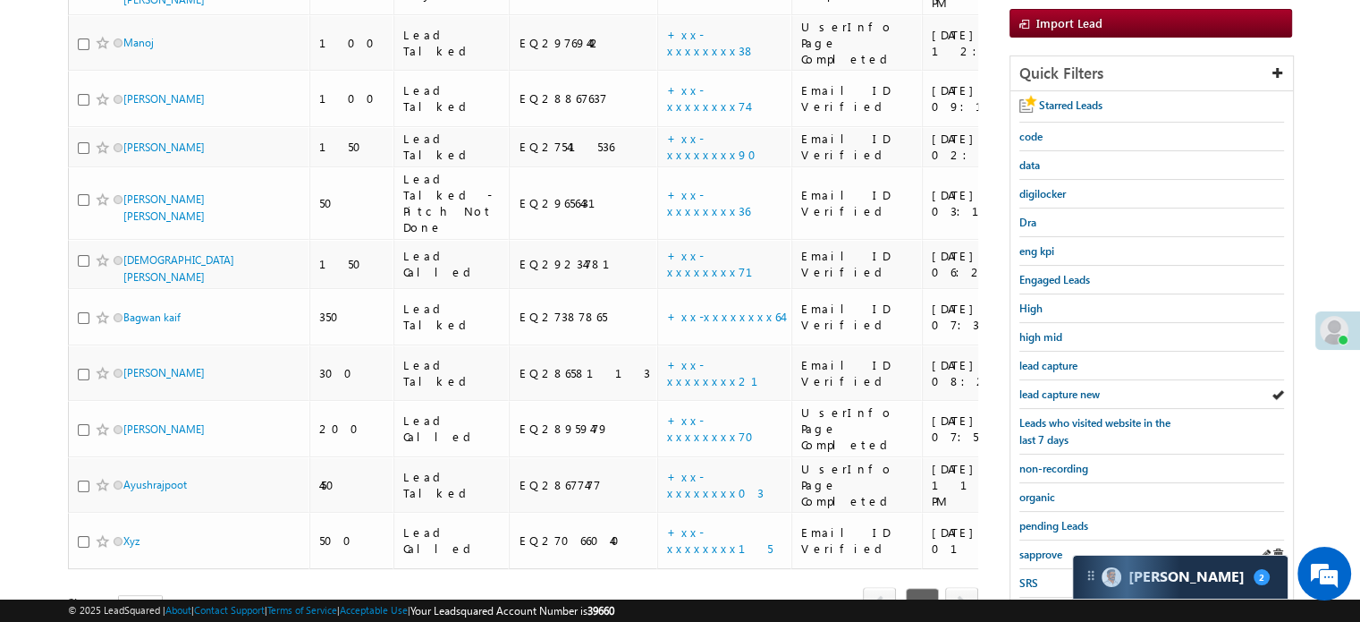
click at [1041, 540] on div "sapprove" at bounding box center [1152, 554] width 265 height 29
click at [1042, 547] on span "sapprove" at bounding box center [1041, 553] width 43 height 13
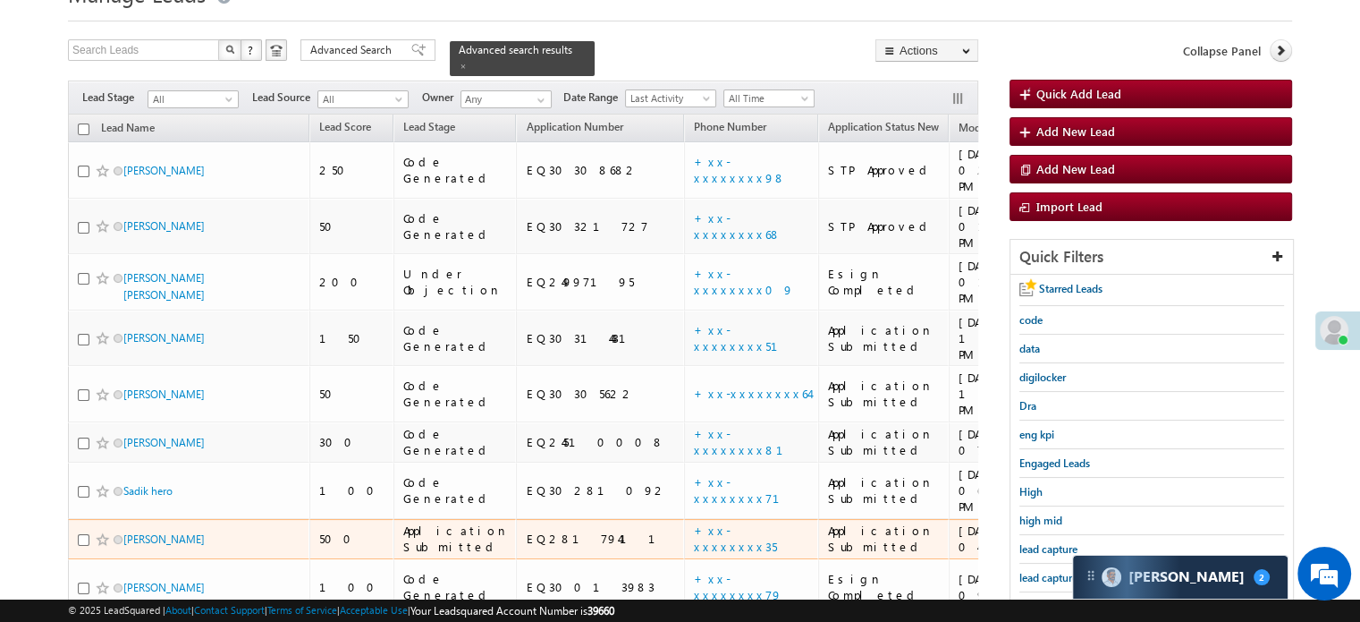
scroll to position [179, 0]
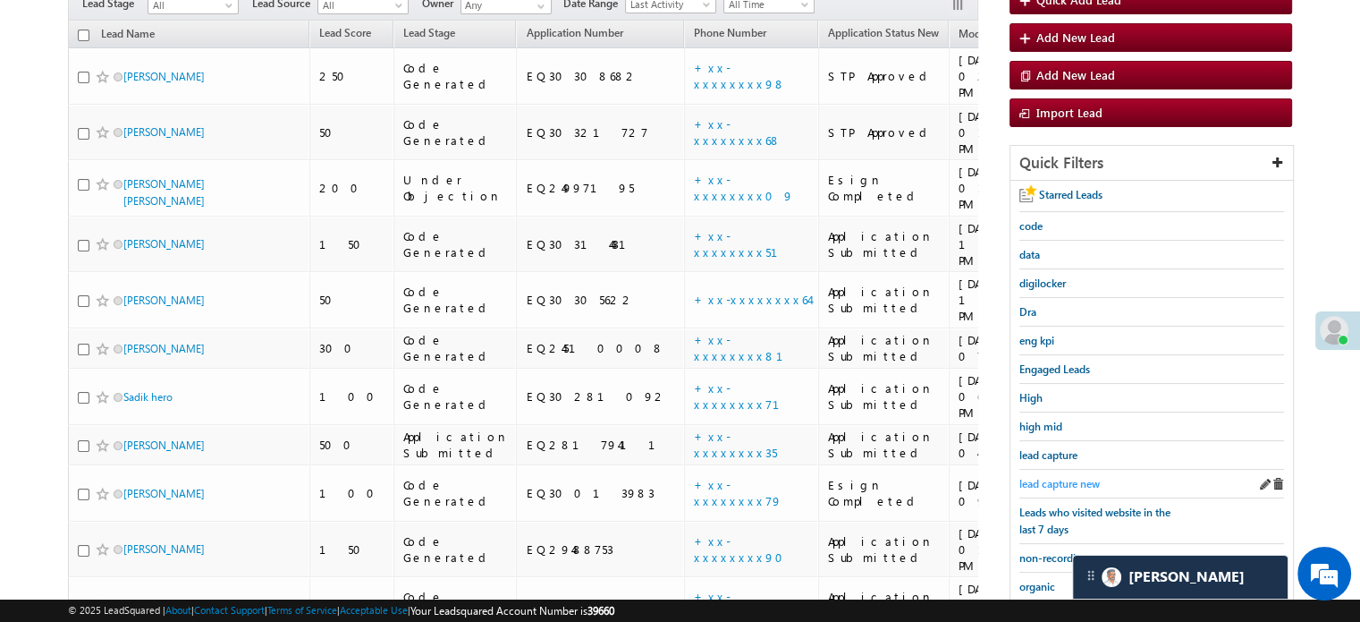
click at [1066, 479] on span "lead capture new" at bounding box center [1060, 483] width 80 height 13
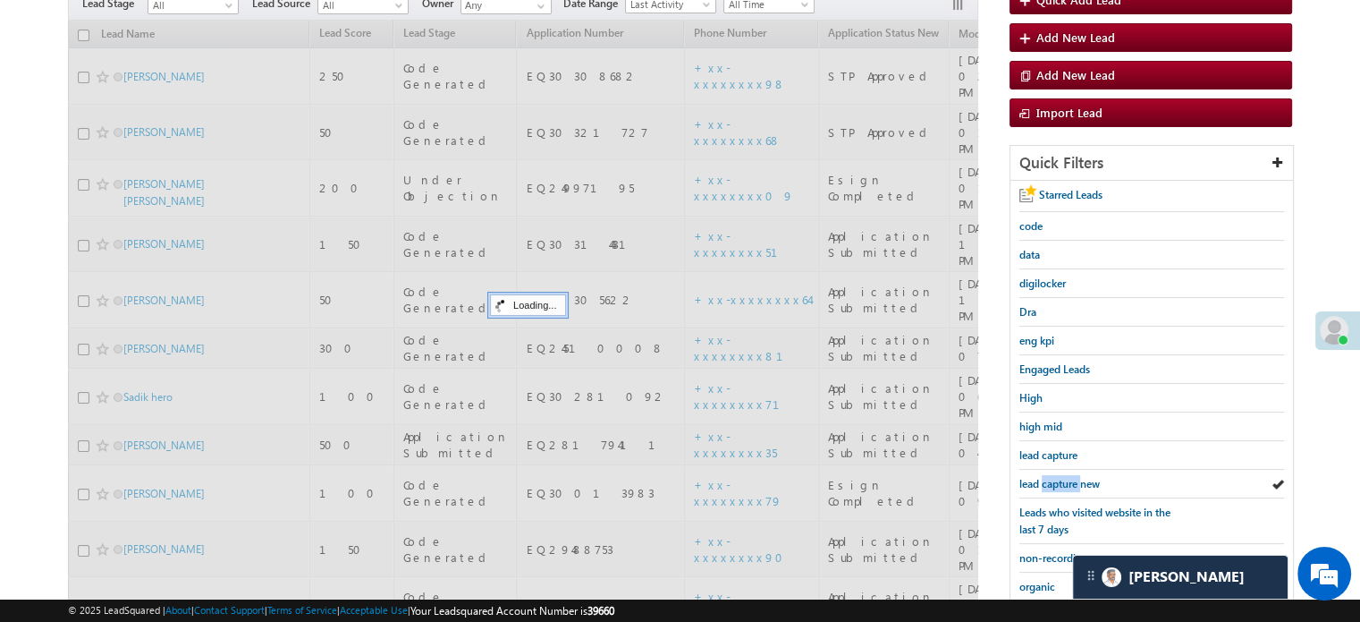
click at [1066, 479] on span "lead capture new" at bounding box center [1060, 483] width 80 height 13
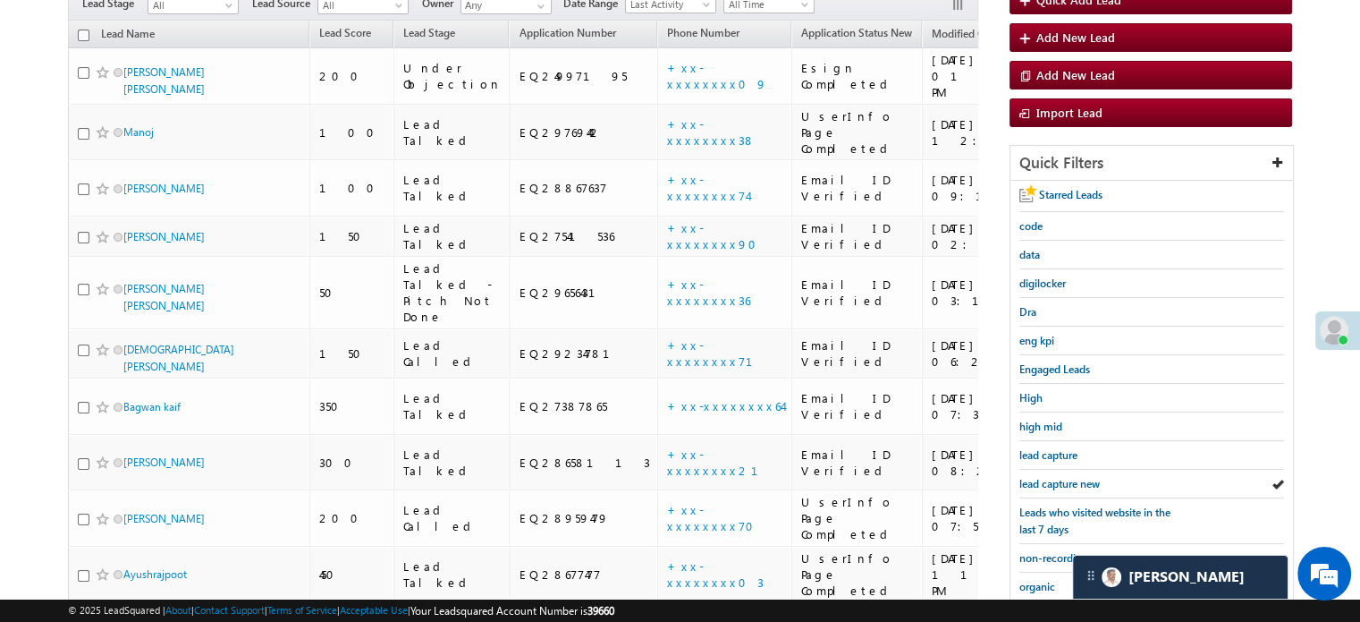
click at [1066, 479] on span "lead capture new" at bounding box center [1060, 483] width 80 height 13
click at [1065, 486] on span "lead capture new" at bounding box center [1060, 483] width 80 height 13
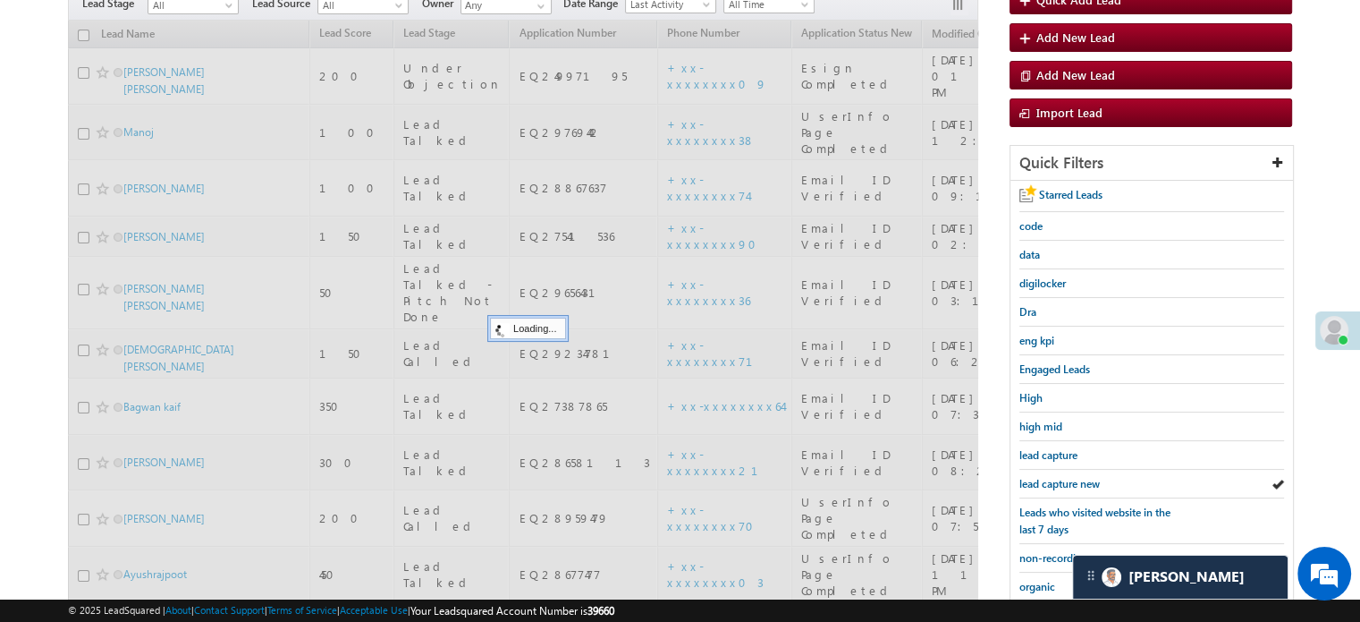
click at [1065, 486] on span "lead capture new" at bounding box center [1060, 483] width 80 height 13
click at [1065, 478] on span "lead capture new" at bounding box center [1060, 483] width 80 height 13
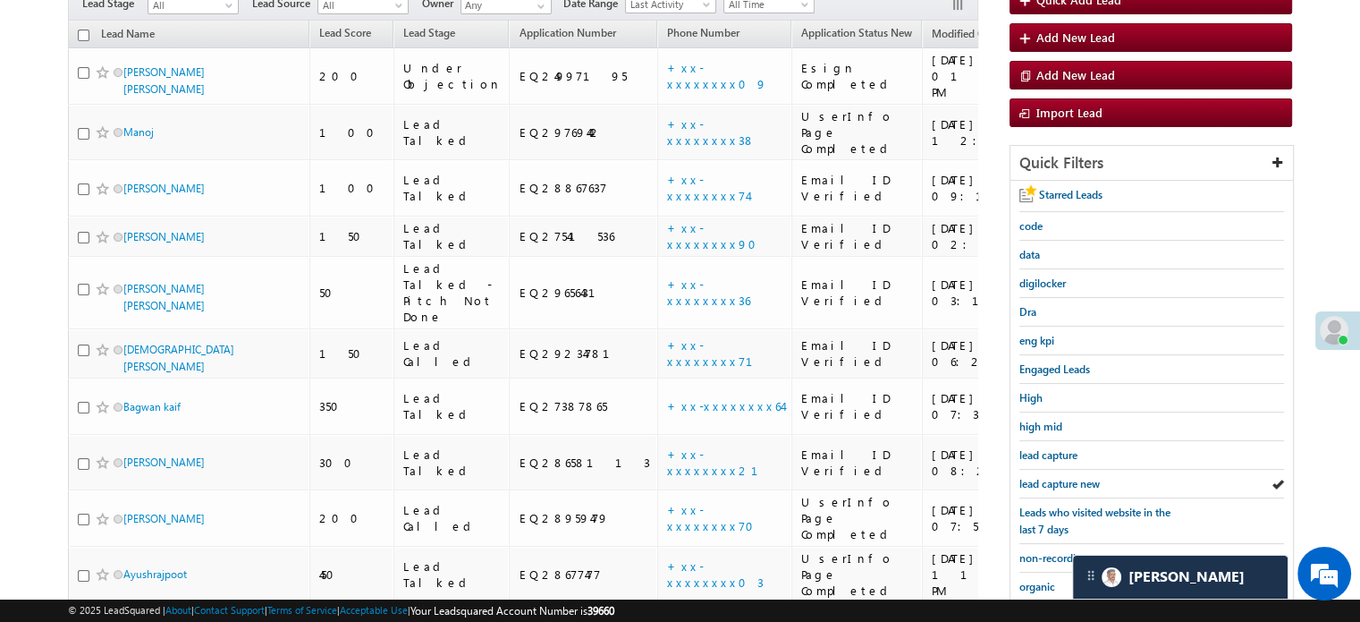
click at [1065, 478] on span "lead capture new" at bounding box center [1060, 483] width 80 height 13
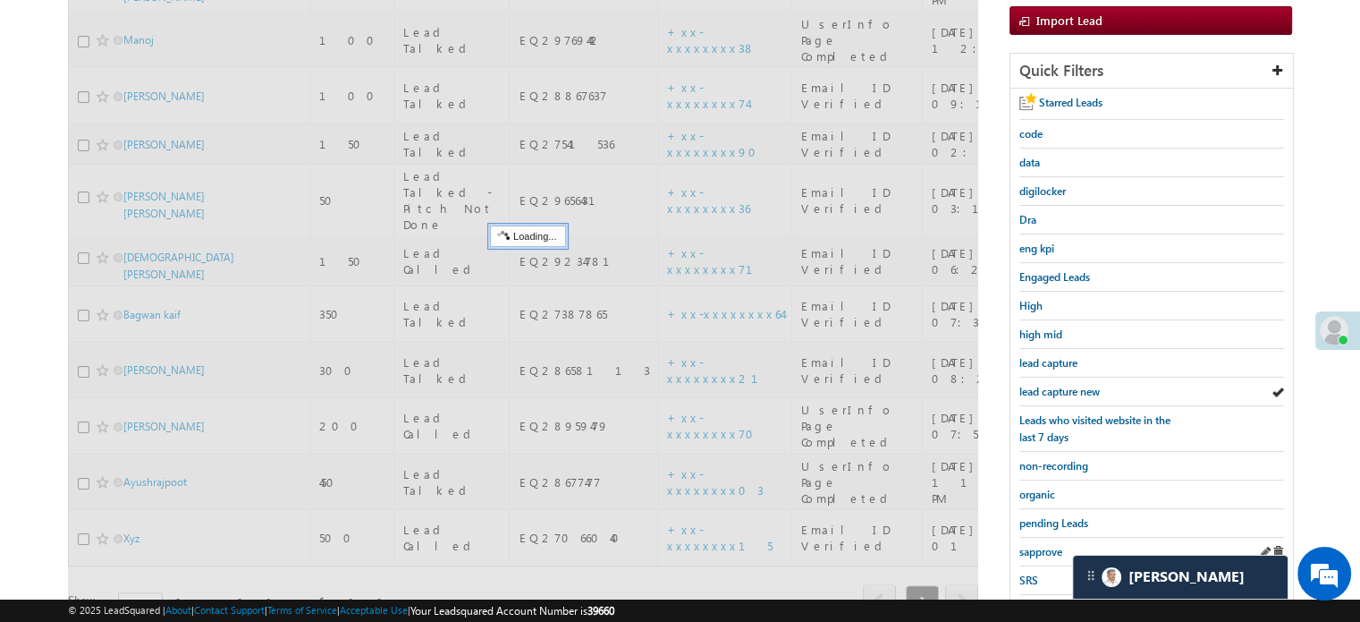
scroll to position [358, 0]
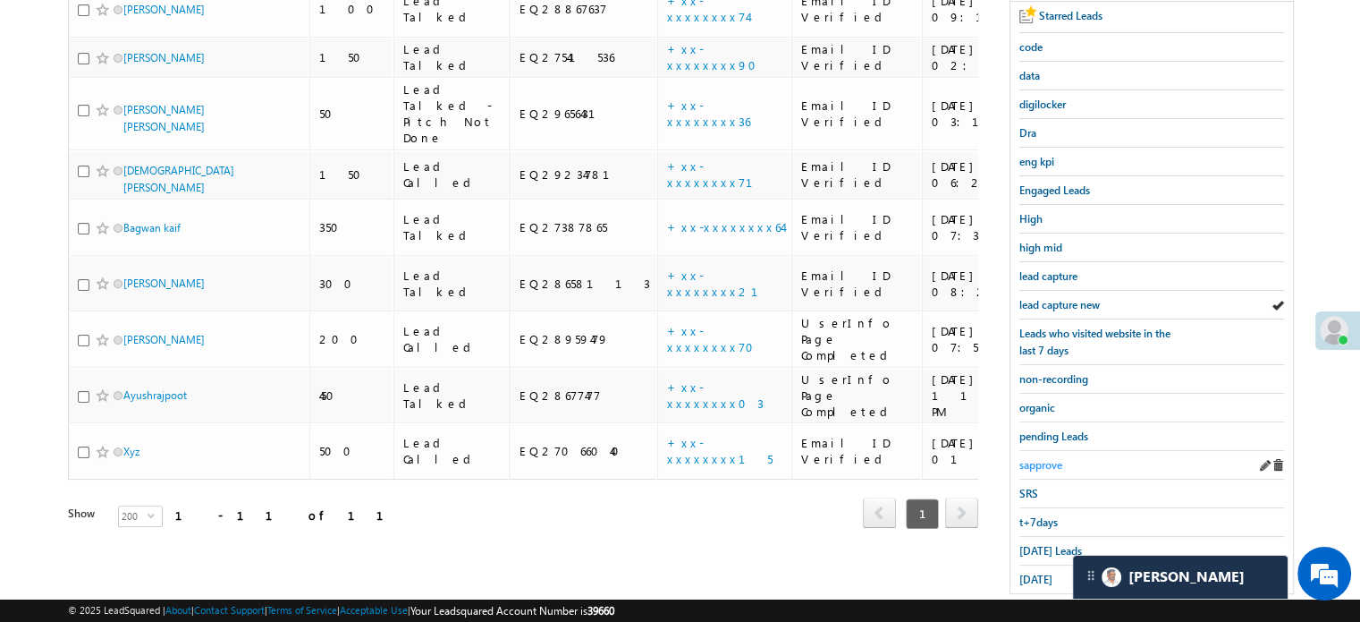
click at [1043, 456] on link "sapprove" at bounding box center [1041, 464] width 43 height 17
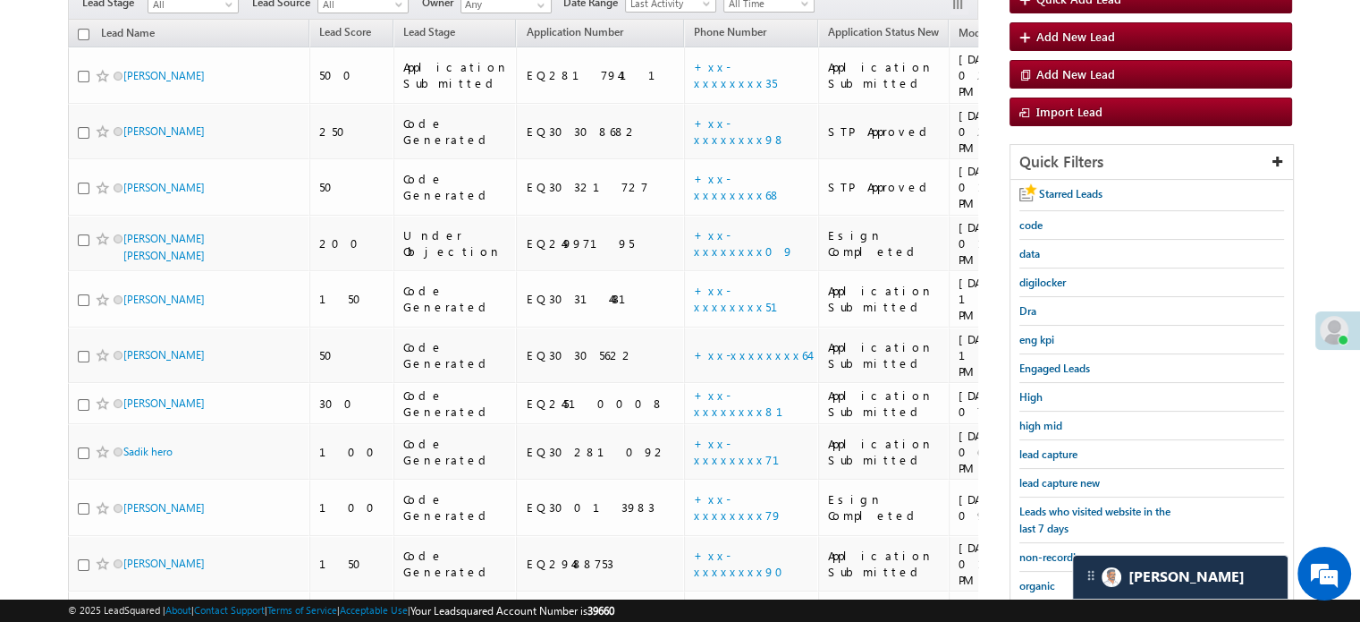
scroll to position [179, 0]
click at [1063, 477] on span "lead capture new" at bounding box center [1060, 483] width 80 height 13
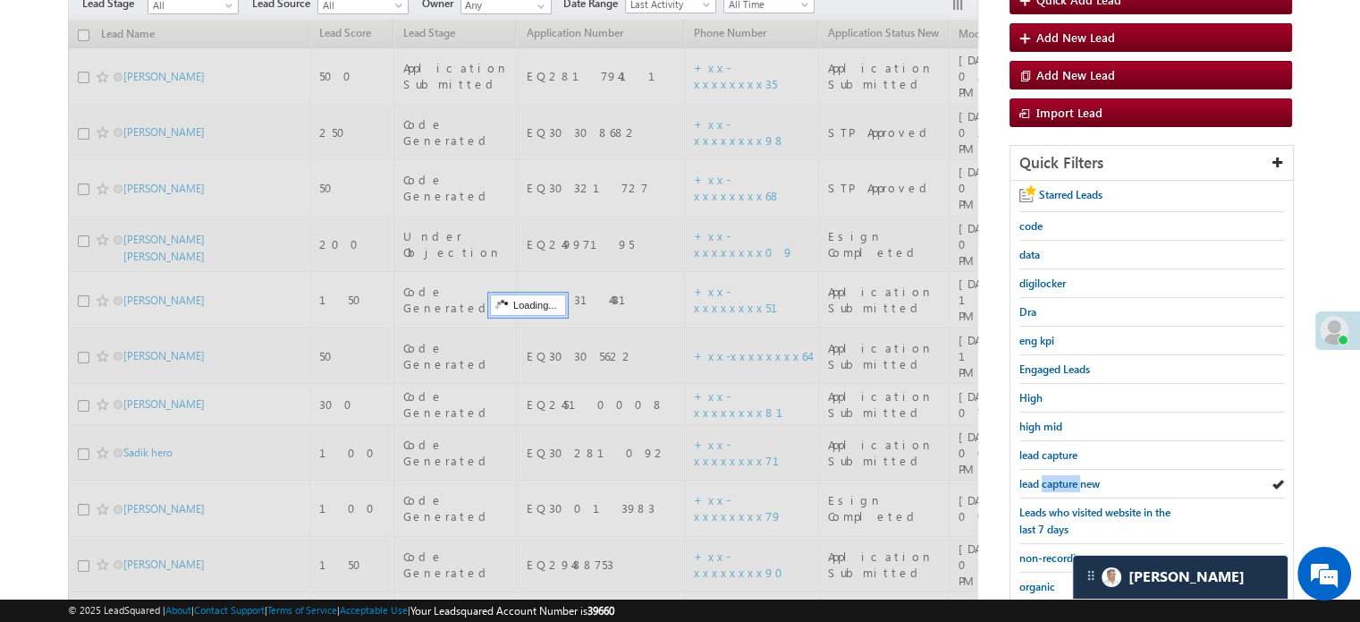
click at [1063, 477] on span "lead capture new" at bounding box center [1060, 483] width 80 height 13
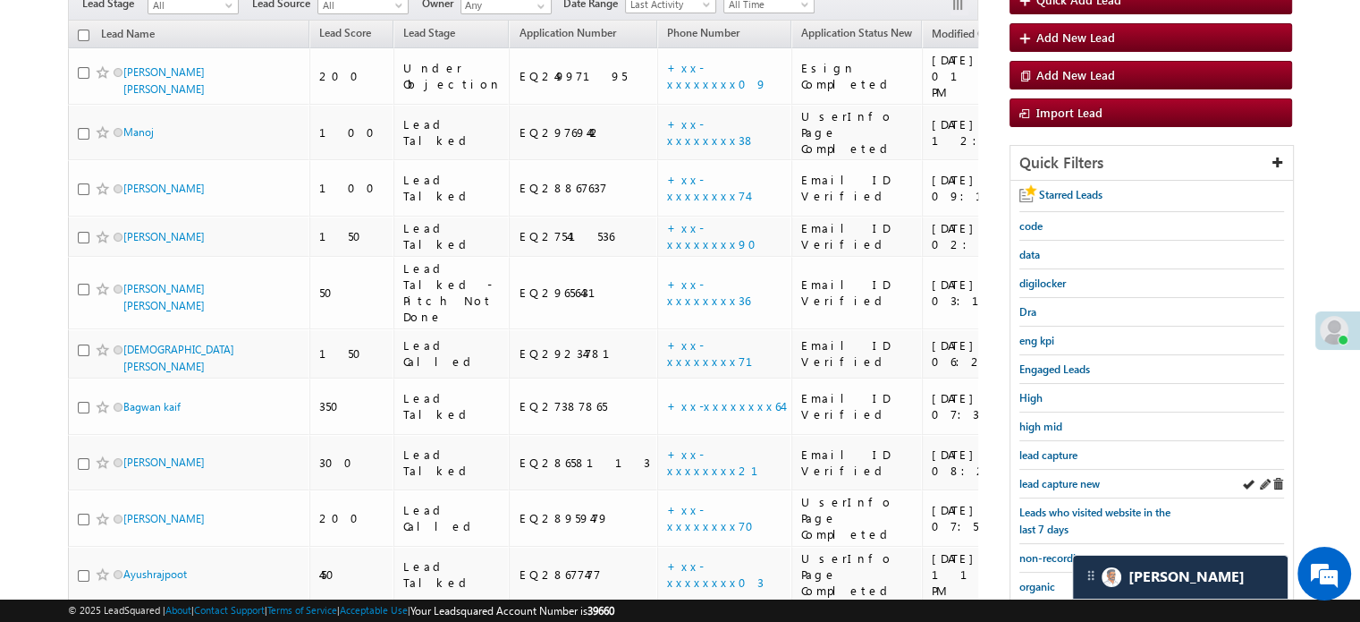
click at [1045, 470] on div "lead capture new" at bounding box center [1152, 484] width 265 height 29
click at [1052, 477] on span "lead capture new" at bounding box center [1060, 483] width 80 height 13
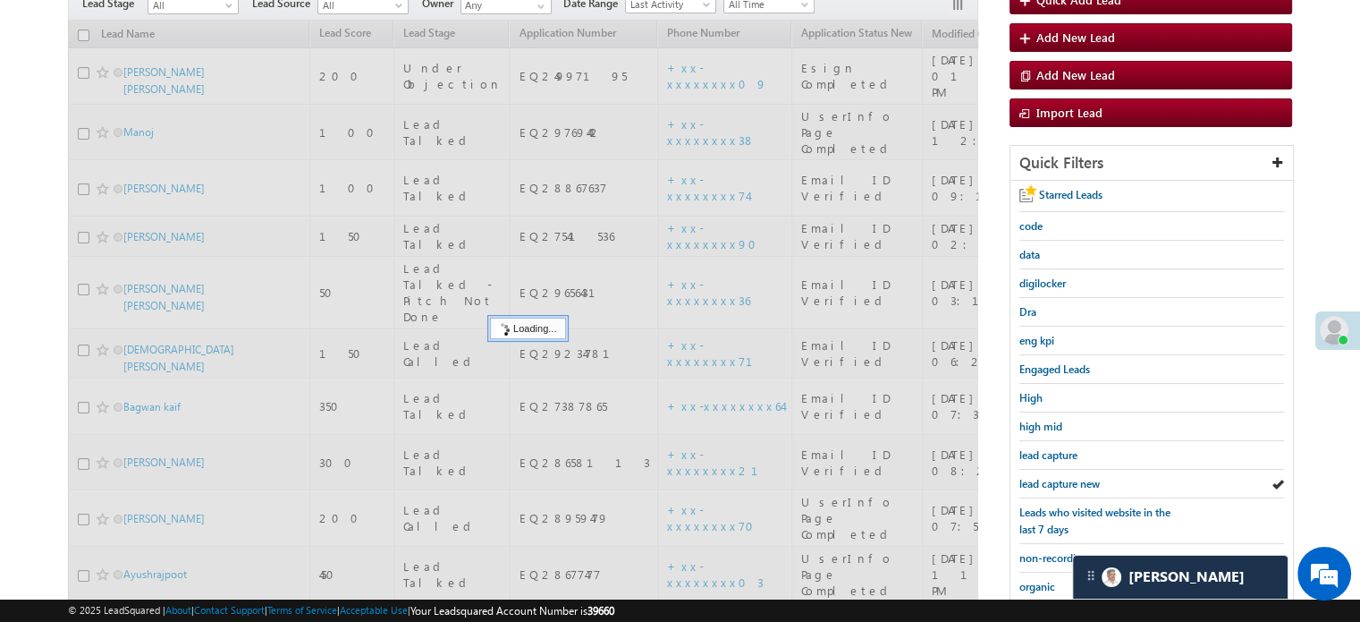
click at [1052, 477] on span "lead capture new" at bounding box center [1060, 483] width 80 height 13
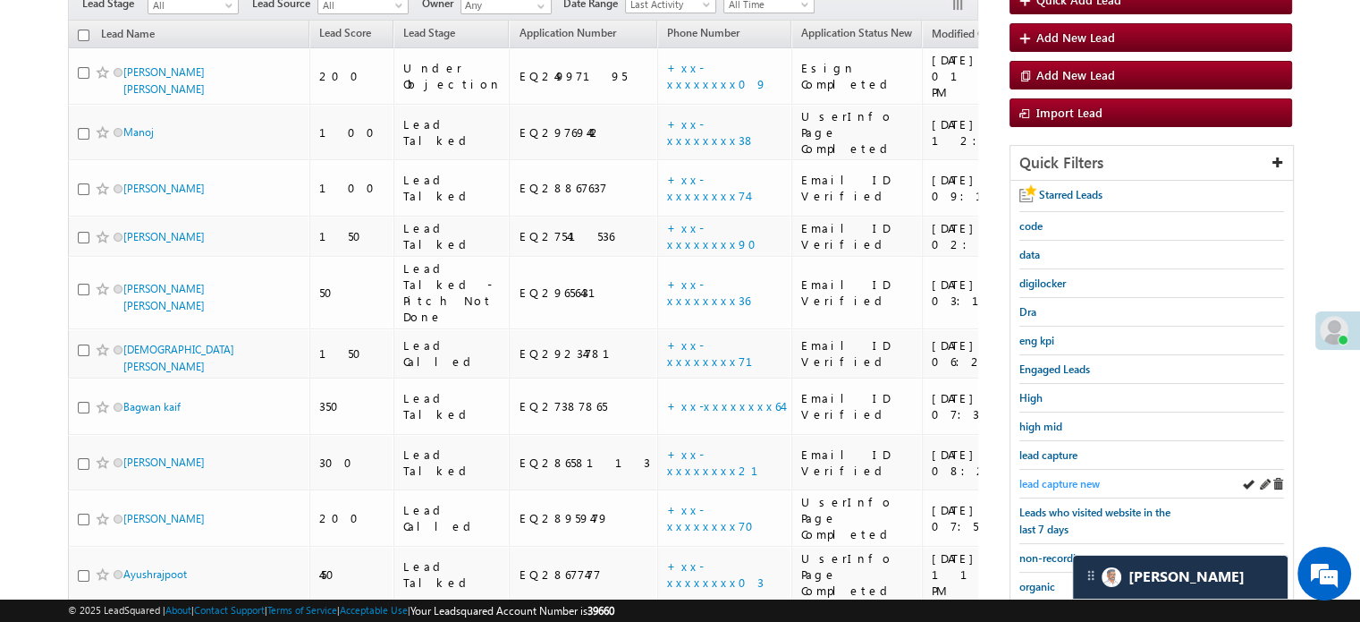
click at [1086, 477] on span "lead capture new" at bounding box center [1060, 483] width 80 height 13
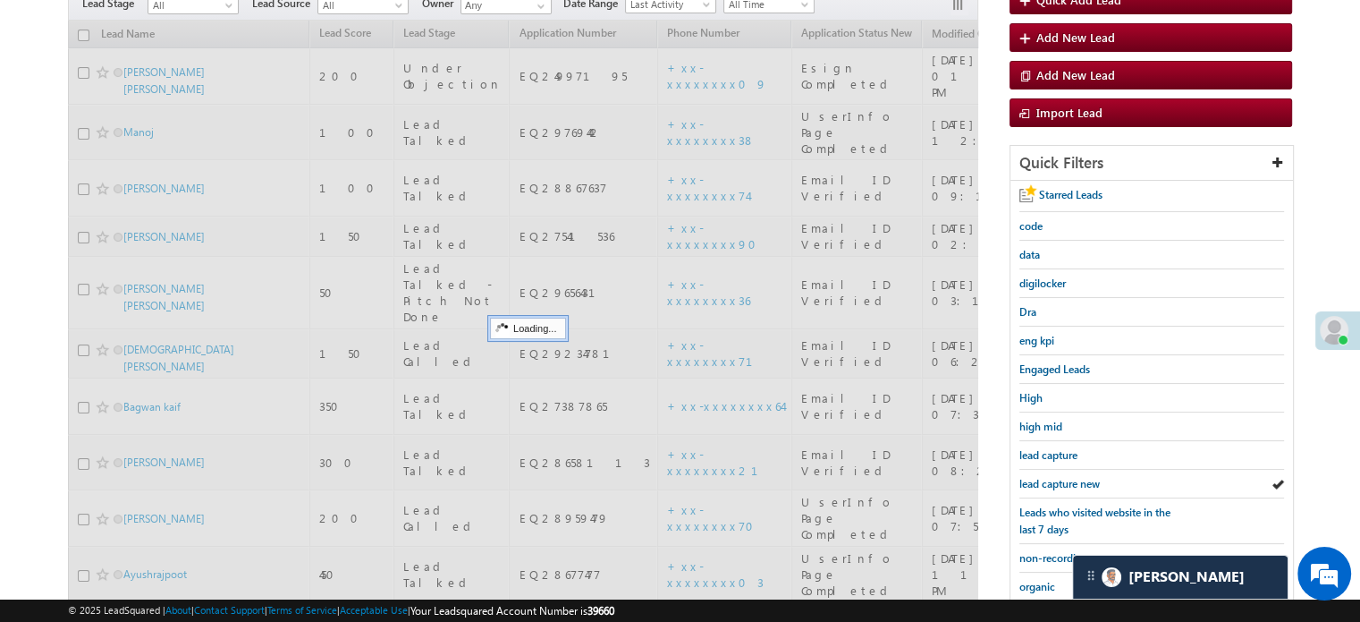
click at [1086, 477] on span "lead capture new" at bounding box center [1060, 483] width 80 height 13
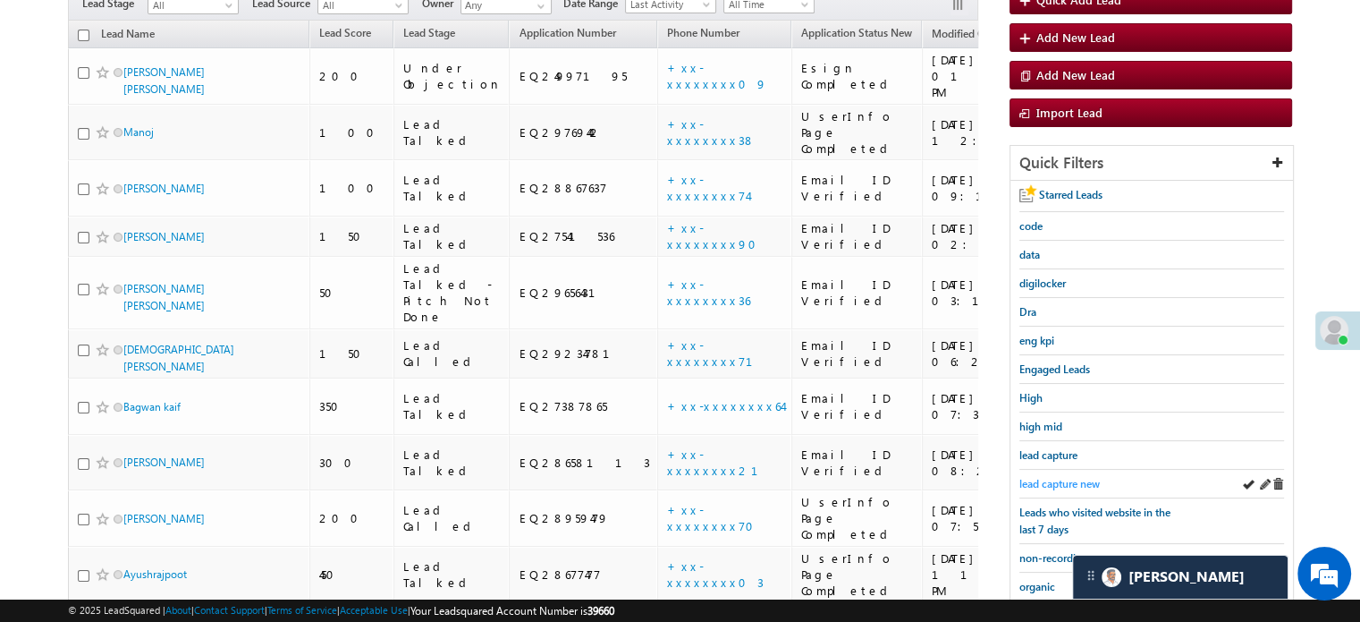
click at [1080, 477] on span "lead capture new" at bounding box center [1060, 483] width 80 height 13
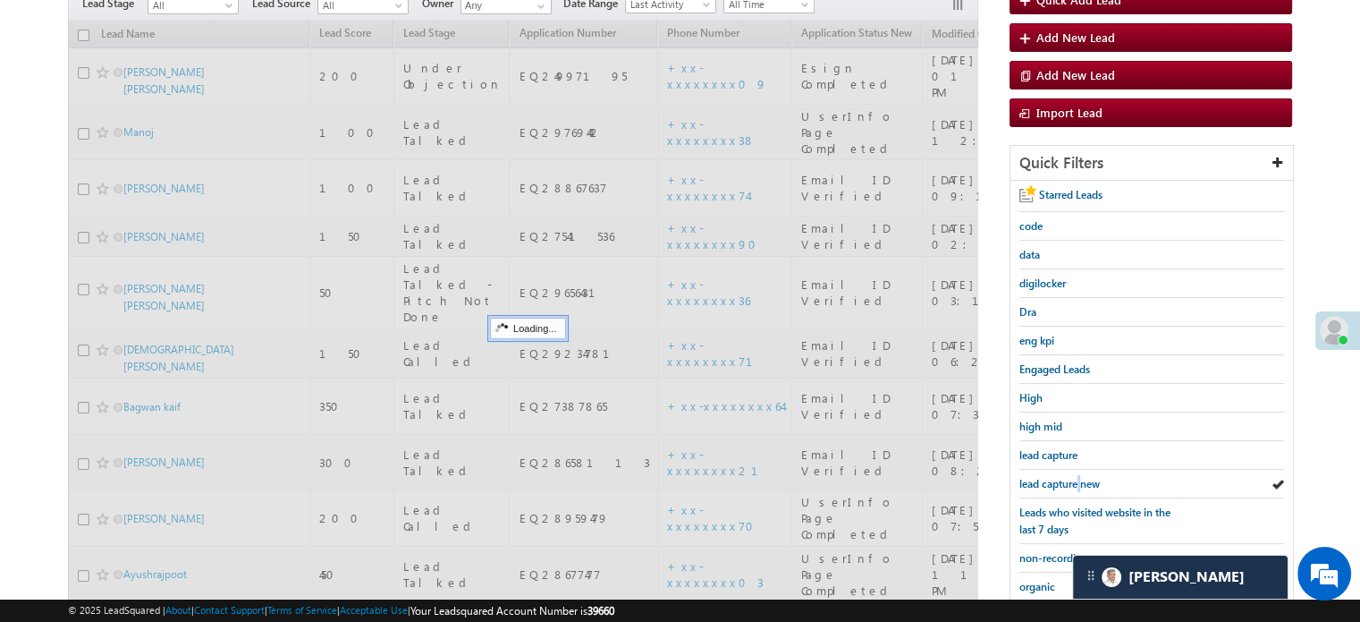
click at [1080, 477] on span "lead capture new" at bounding box center [1060, 483] width 80 height 13
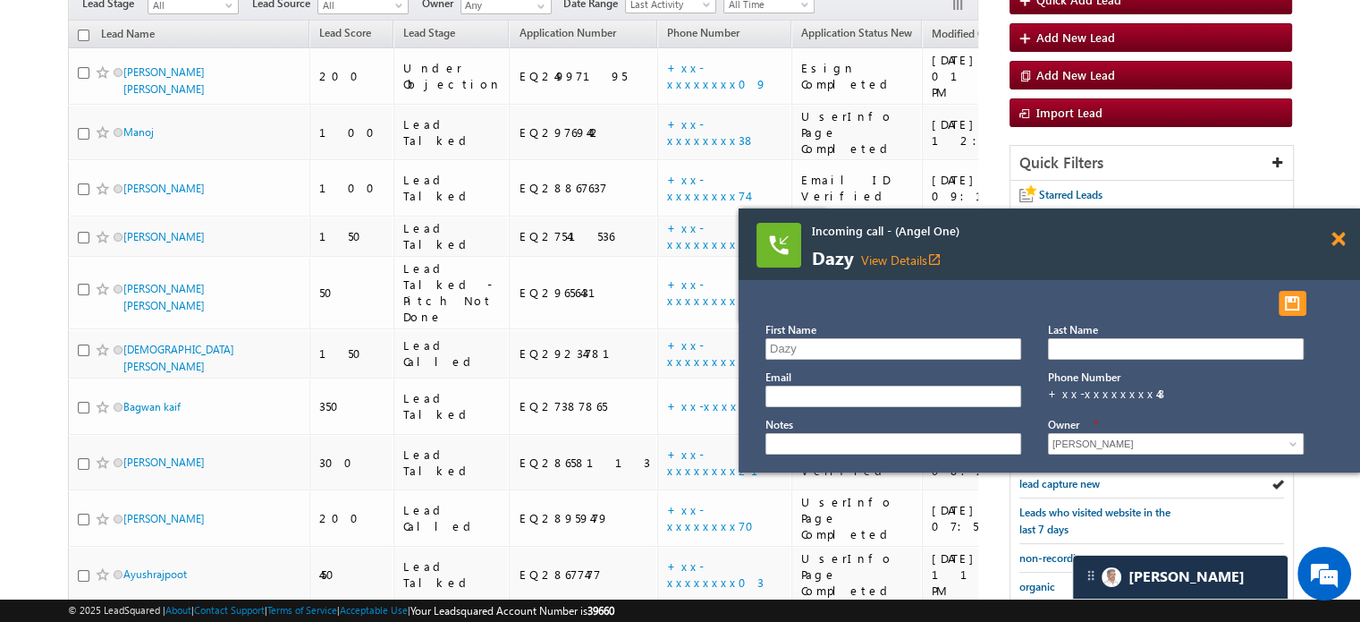
click at [1337, 241] on span at bounding box center [1338, 239] width 13 height 15
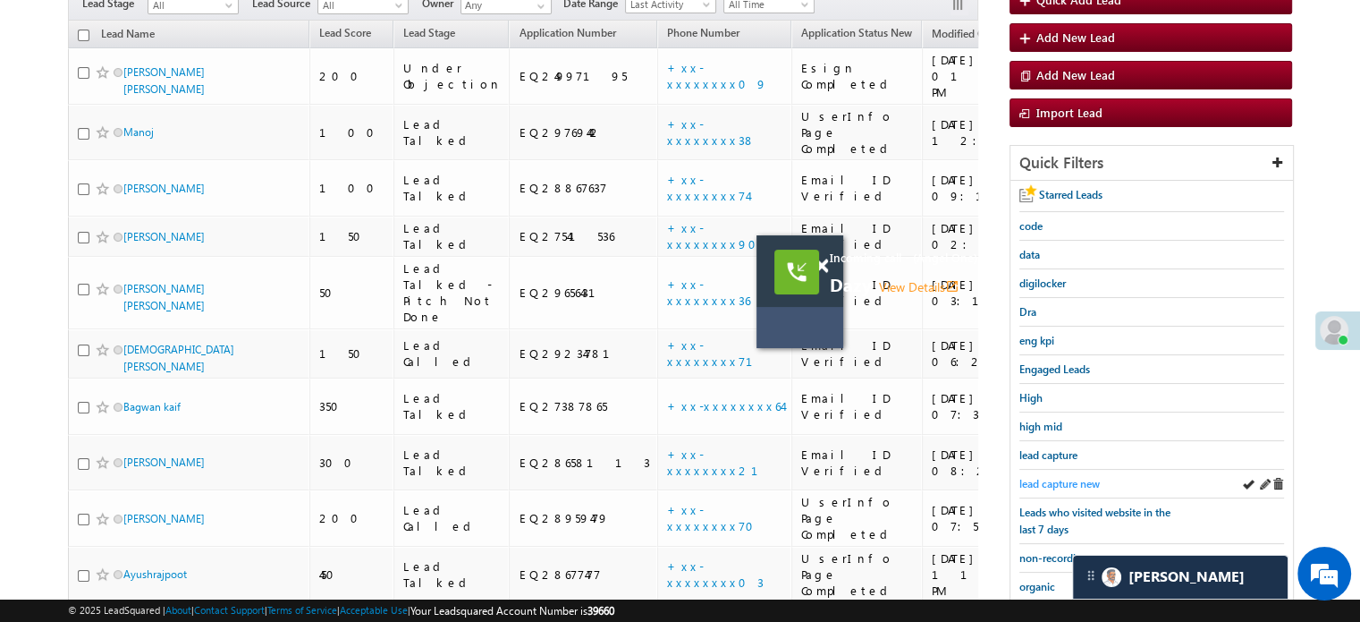
click at [1049, 479] on span "lead capture new" at bounding box center [1060, 483] width 80 height 13
click at [823, 259] on span at bounding box center [821, 265] width 13 height 15
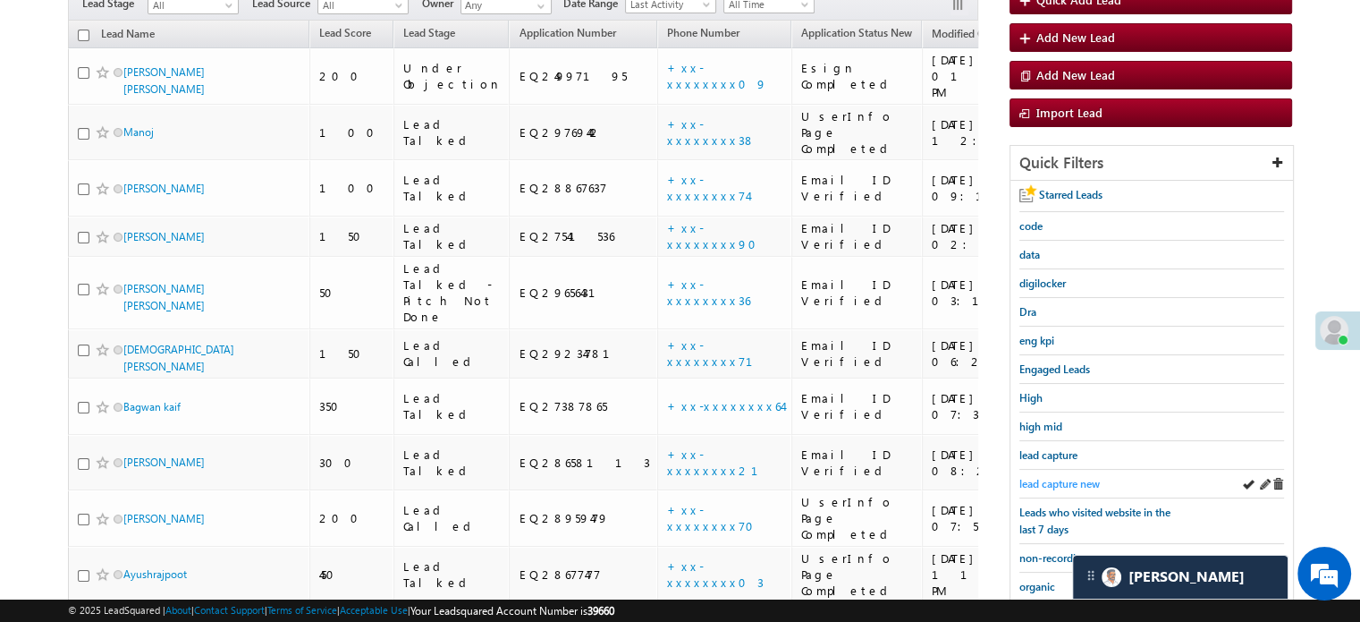
click at [1067, 477] on span "lead capture new" at bounding box center [1060, 483] width 80 height 13
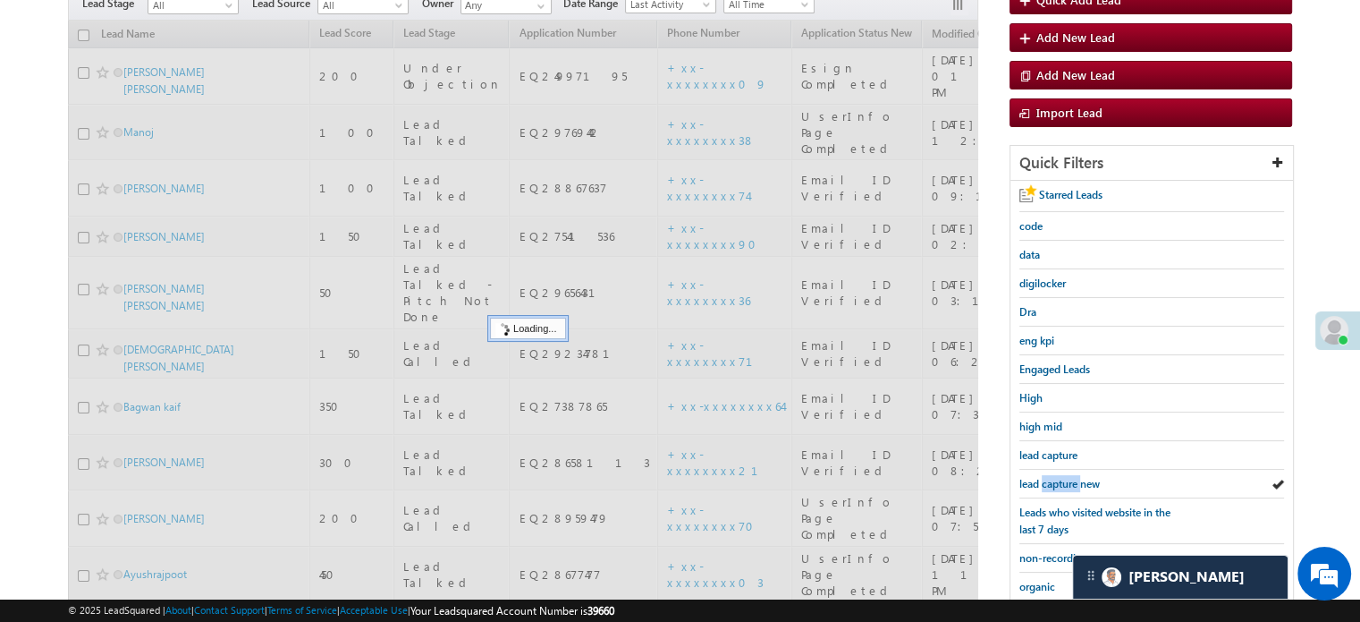
click at [1067, 477] on span "lead capture new" at bounding box center [1060, 483] width 80 height 13
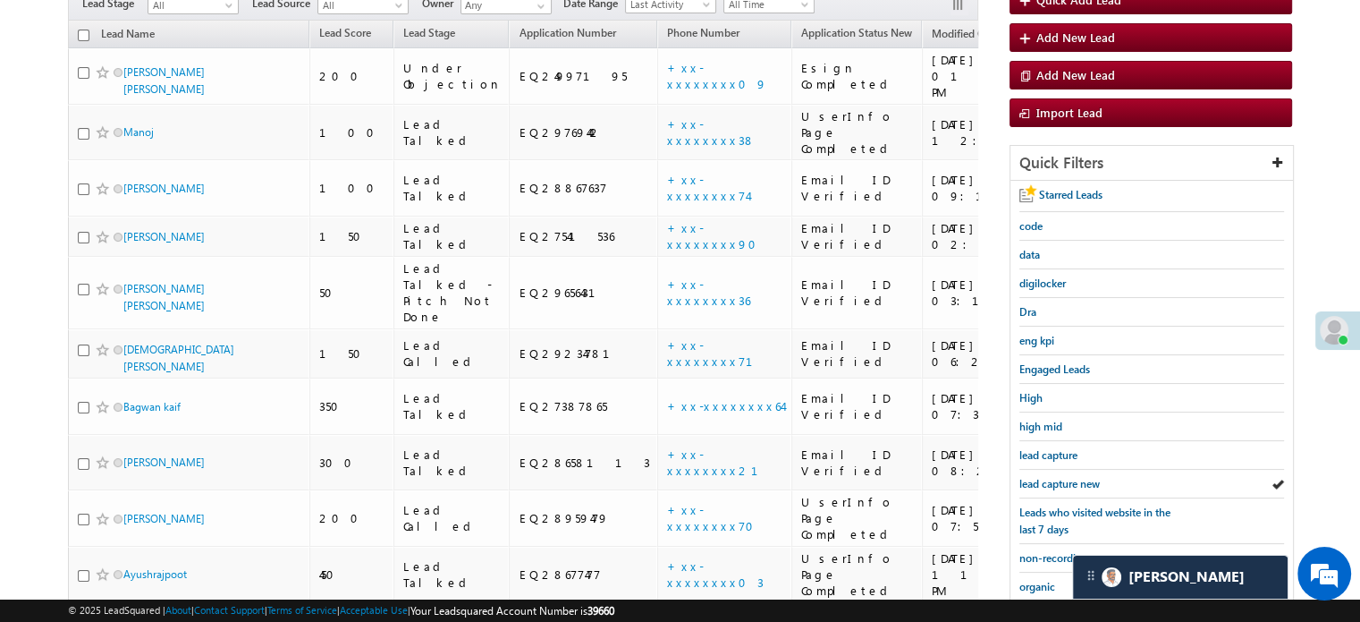
click at [1067, 477] on span "lead capture new" at bounding box center [1060, 483] width 80 height 13
click at [1055, 478] on span "lead capture new" at bounding box center [1060, 483] width 80 height 13
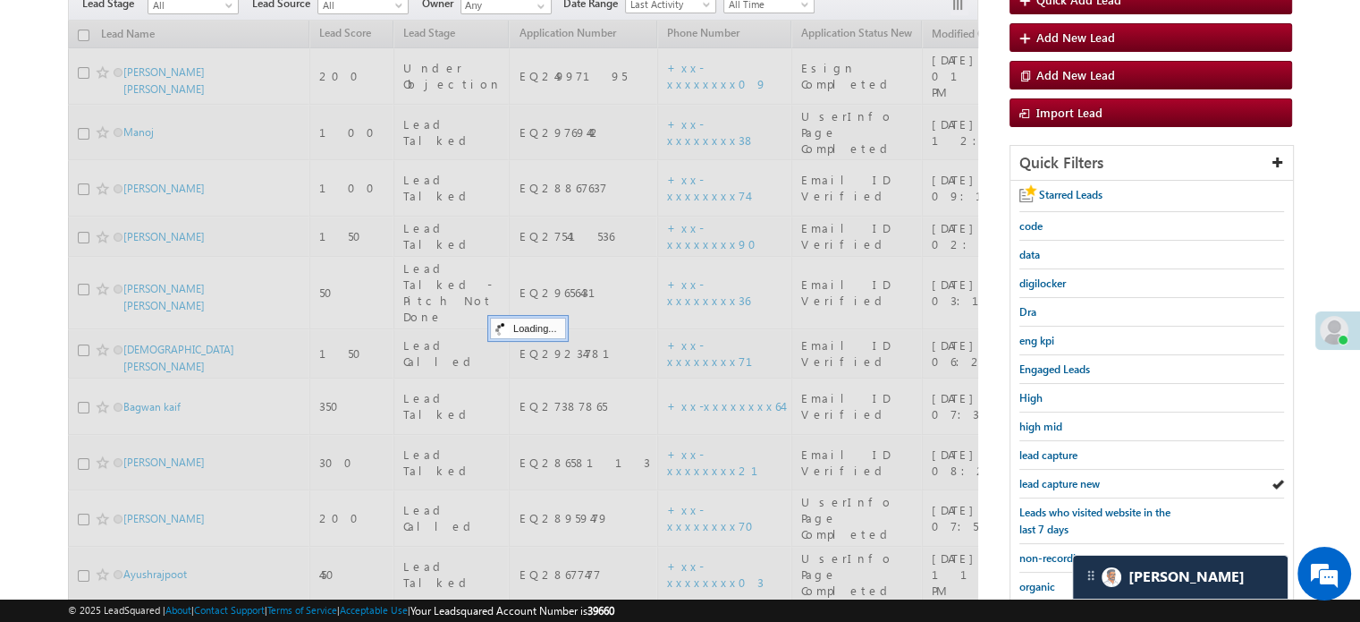
click at [1057, 479] on span "lead capture new" at bounding box center [1060, 483] width 80 height 13
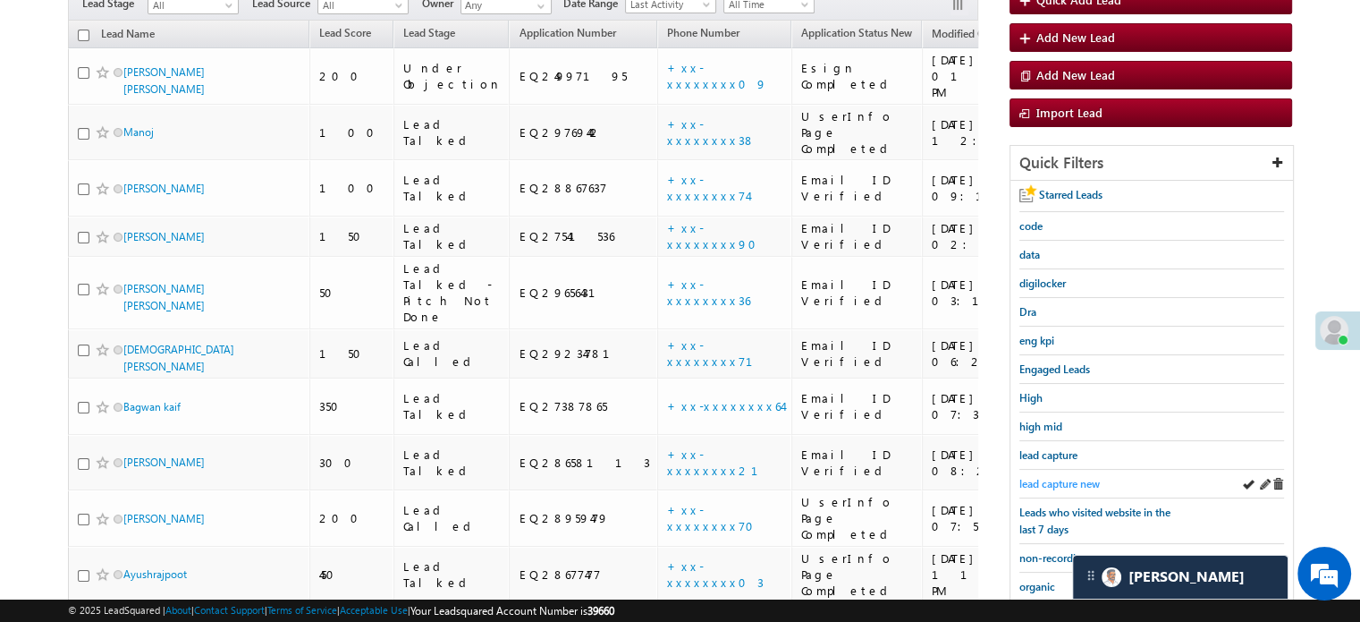
click at [1063, 479] on span "lead capture new" at bounding box center [1060, 483] width 80 height 13
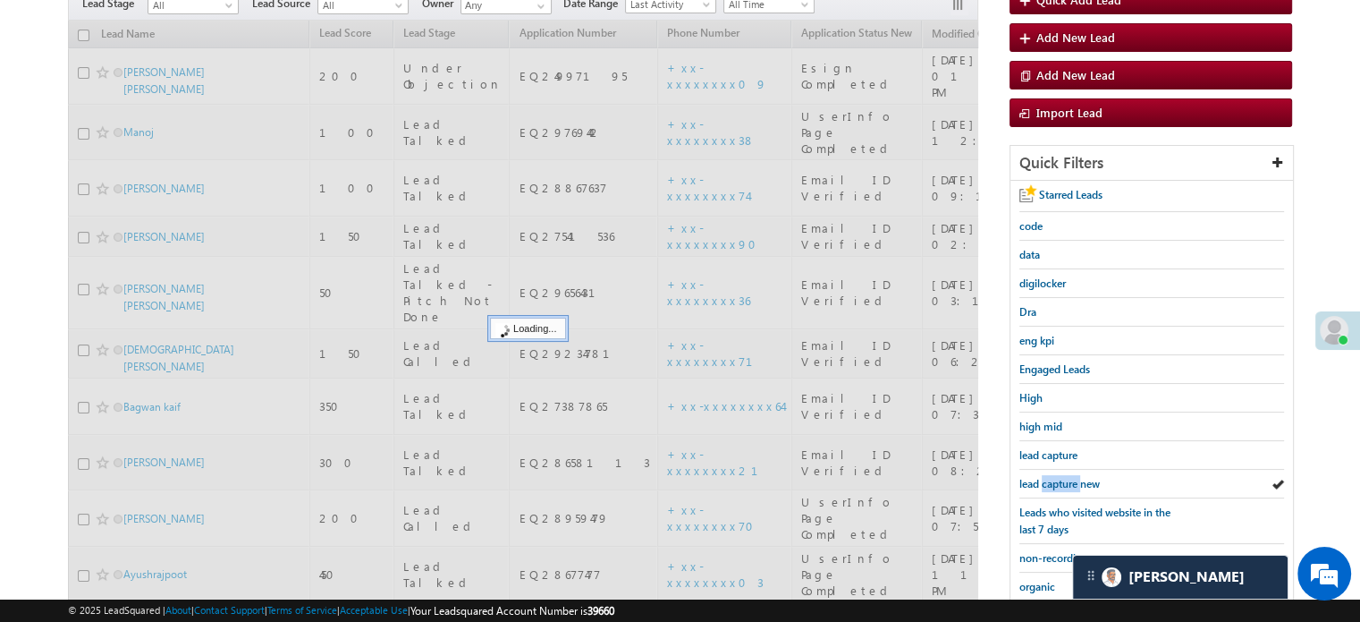
click at [1063, 479] on span "lead capture new" at bounding box center [1060, 483] width 80 height 13
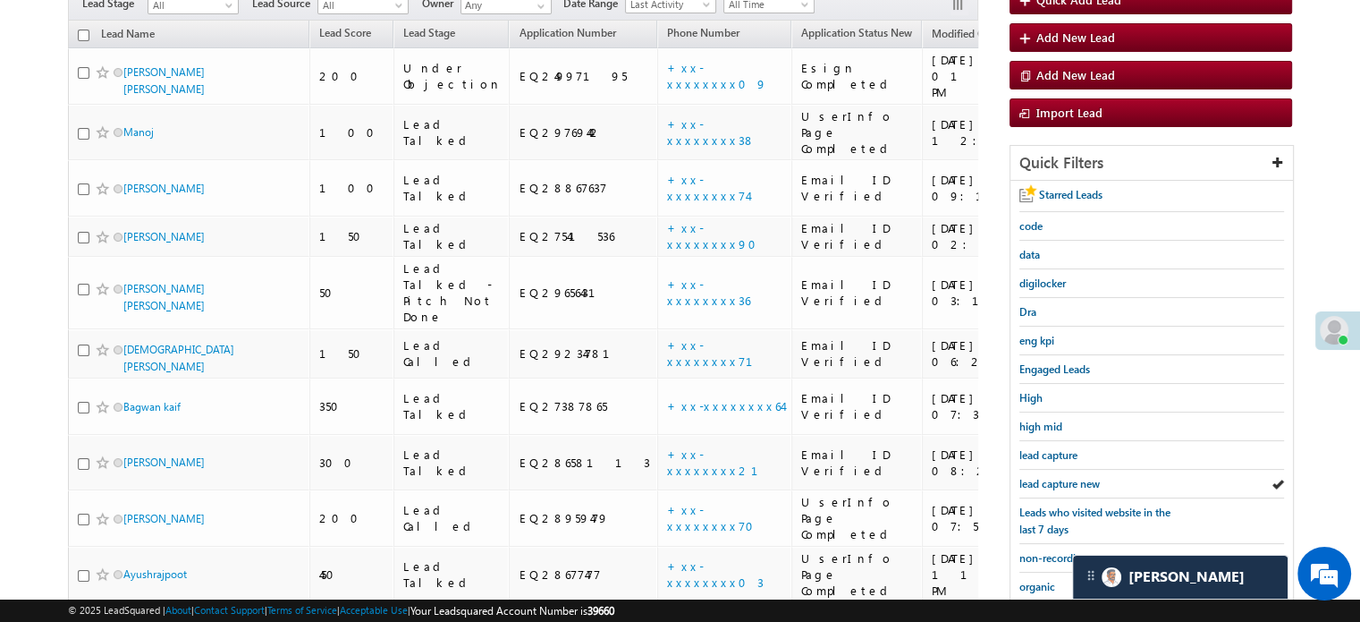
click at [1063, 479] on span "lead capture new" at bounding box center [1060, 483] width 80 height 13
click at [1050, 477] on span "lead capture new" at bounding box center [1060, 483] width 80 height 13
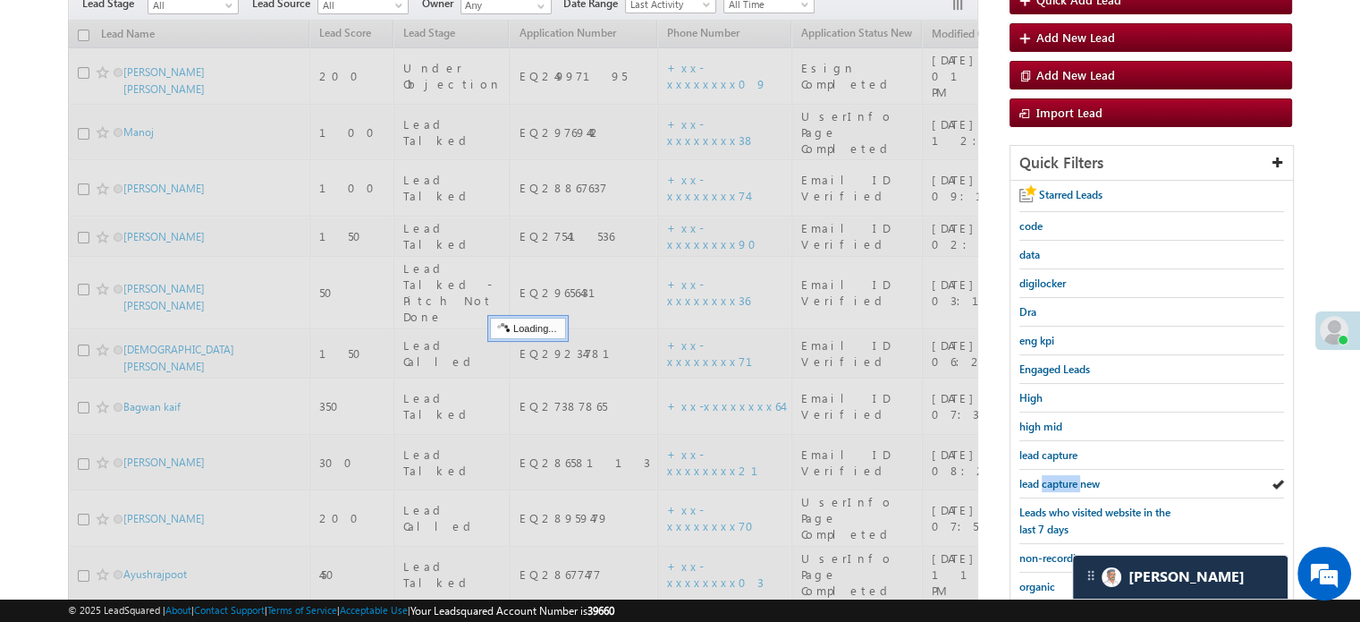
click at [1050, 477] on span "lead capture new" at bounding box center [1060, 483] width 80 height 13
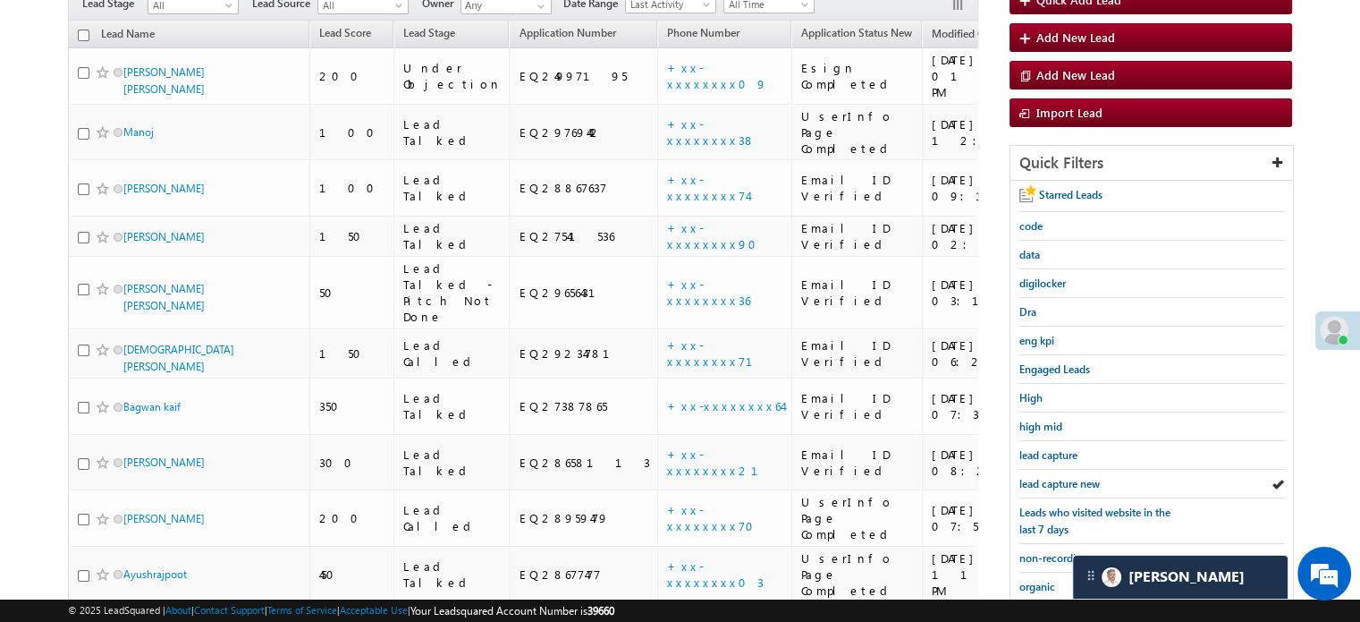
click at [1050, 477] on span "lead capture new" at bounding box center [1060, 483] width 80 height 13
click at [1069, 477] on span "lead capture new" at bounding box center [1060, 483] width 80 height 13
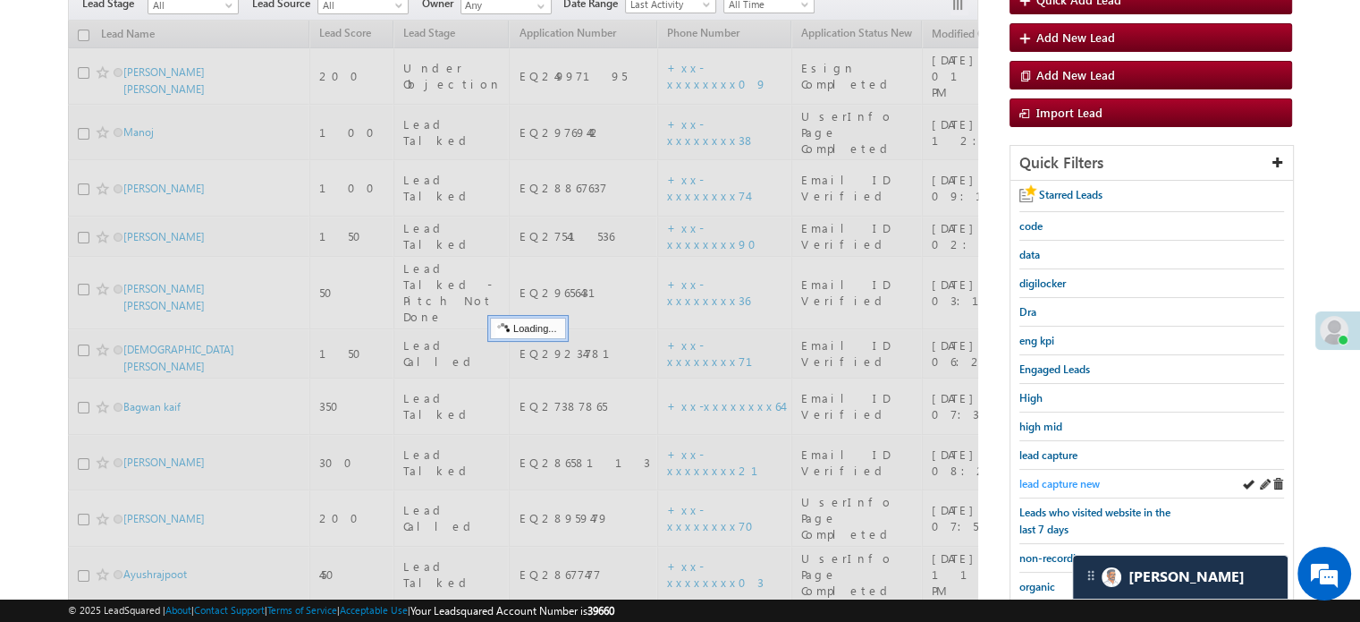
click at [1065, 477] on span "lead capture new" at bounding box center [1060, 483] width 80 height 13
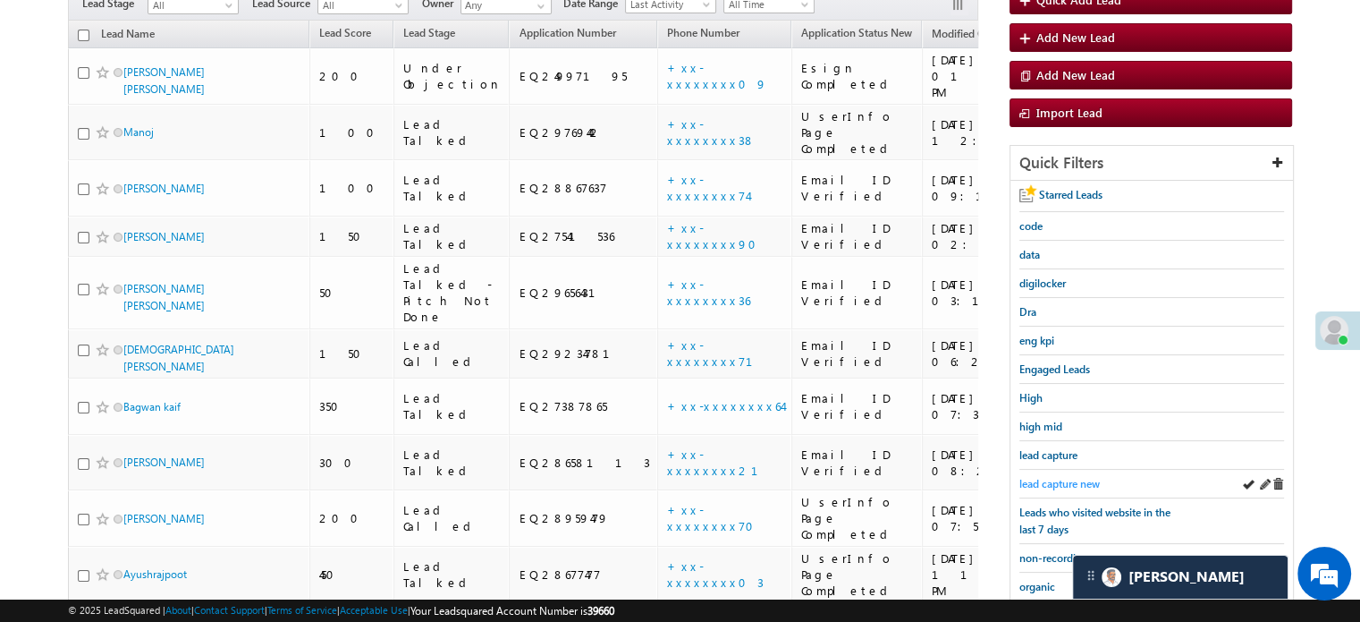
click at [1039, 479] on span "lead capture new" at bounding box center [1060, 483] width 80 height 13
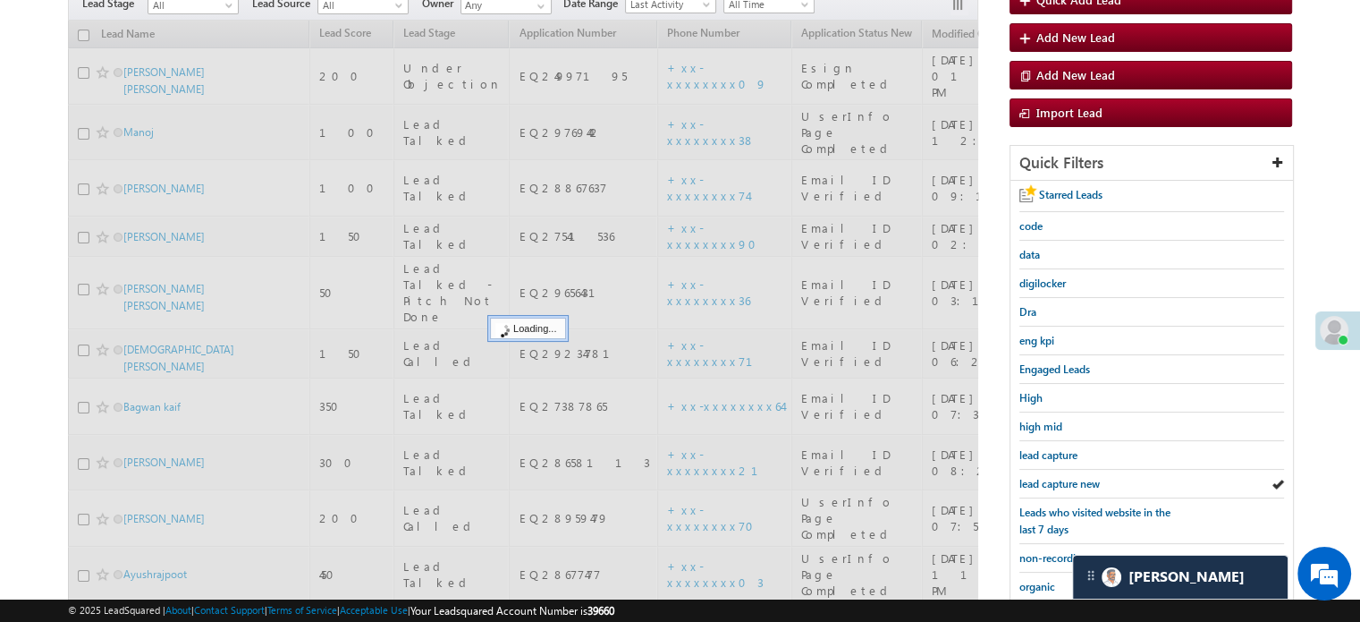
click at [1039, 479] on span "lead capture new" at bounding box center [1060, 483] width 80 height 13
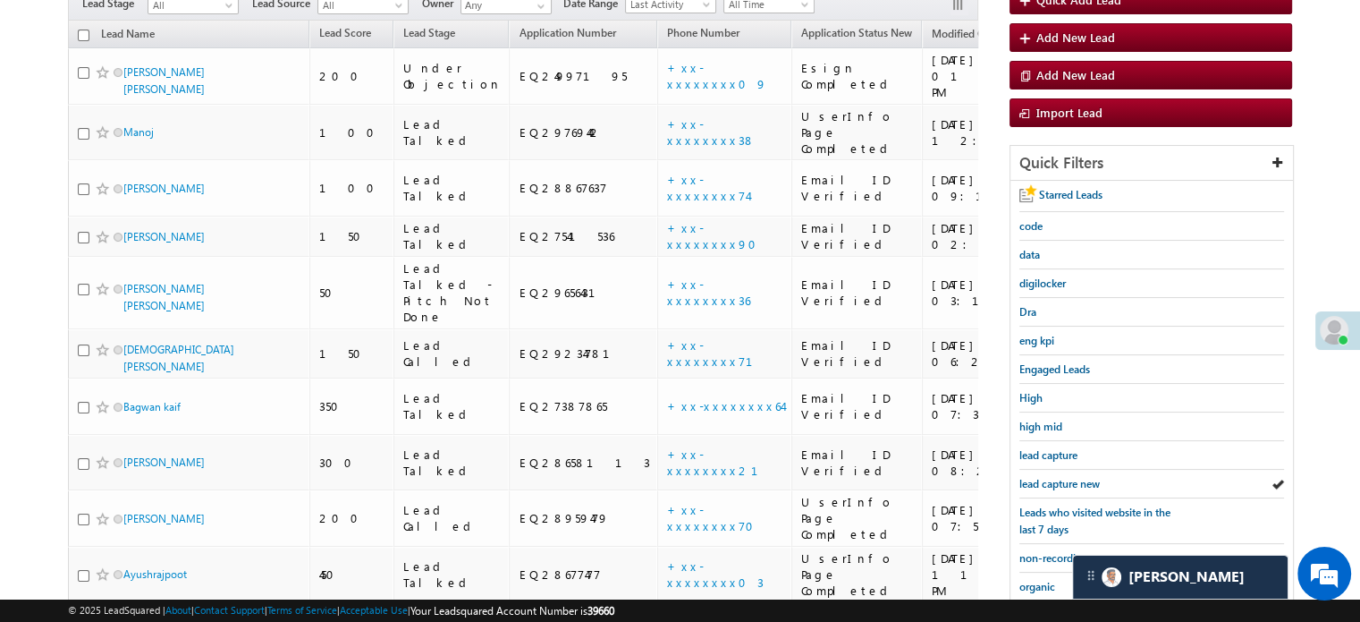
click at [1039, 479] on span "lead capture new" at bounding box center [1060, 483] width 80 height 13
click at [1047, 477] on span "lead capture new" at bounding box center [1060, 483] width 80 height 13
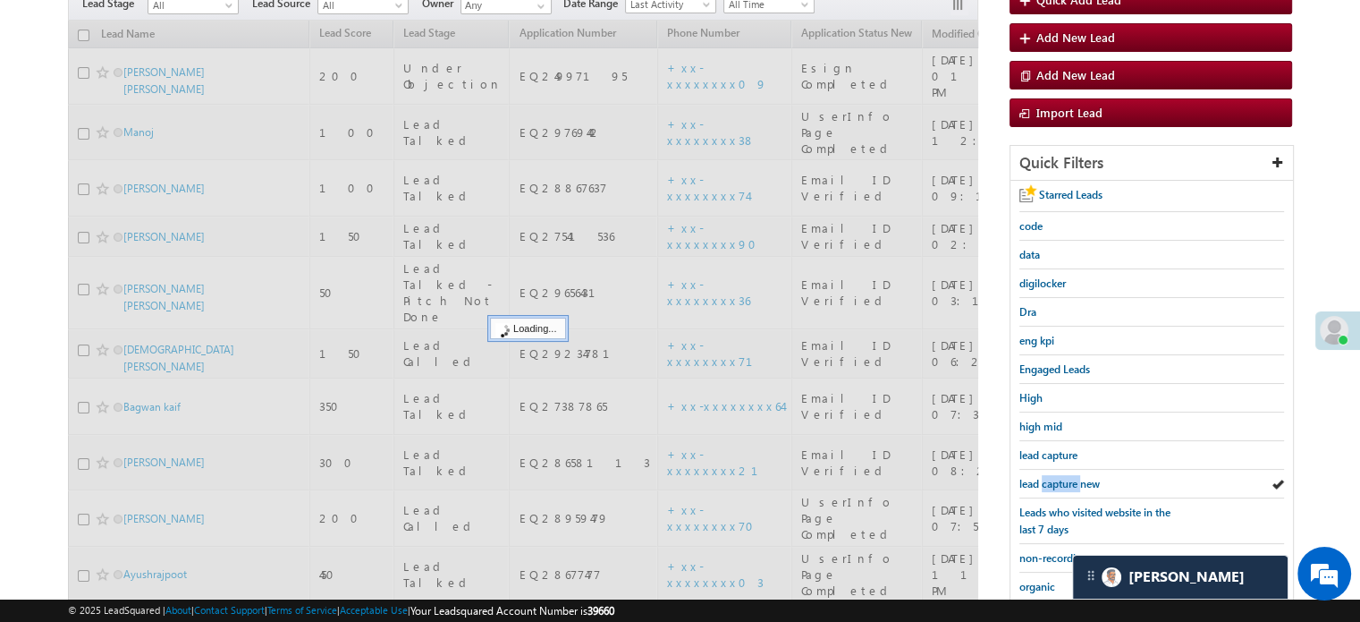
click at [1047, 477] on span "lead capture new" at bounding box center [1060, 483] width 80 height 13
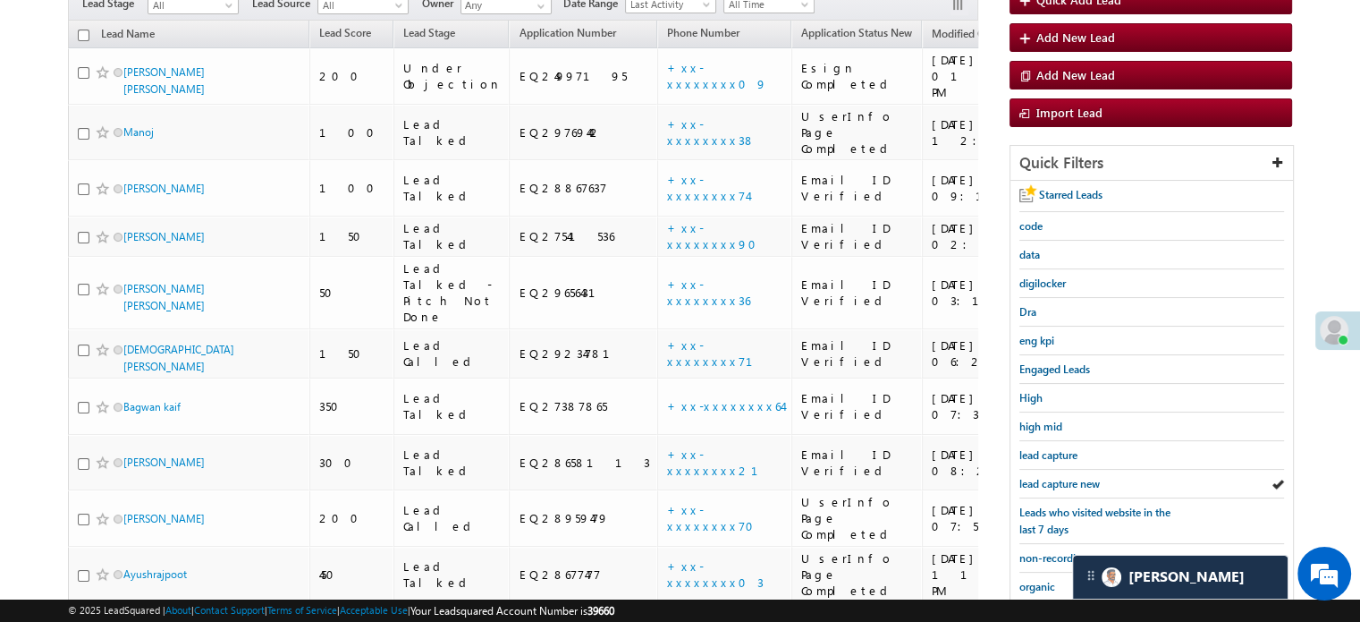
click at [1047, 477] on span "lead capture new" at bounding box center [1060, 483] width 80 height 13
click at [1041, 477] on span "lead capture new" at bounding box center [1060, 483] width 80 height 13
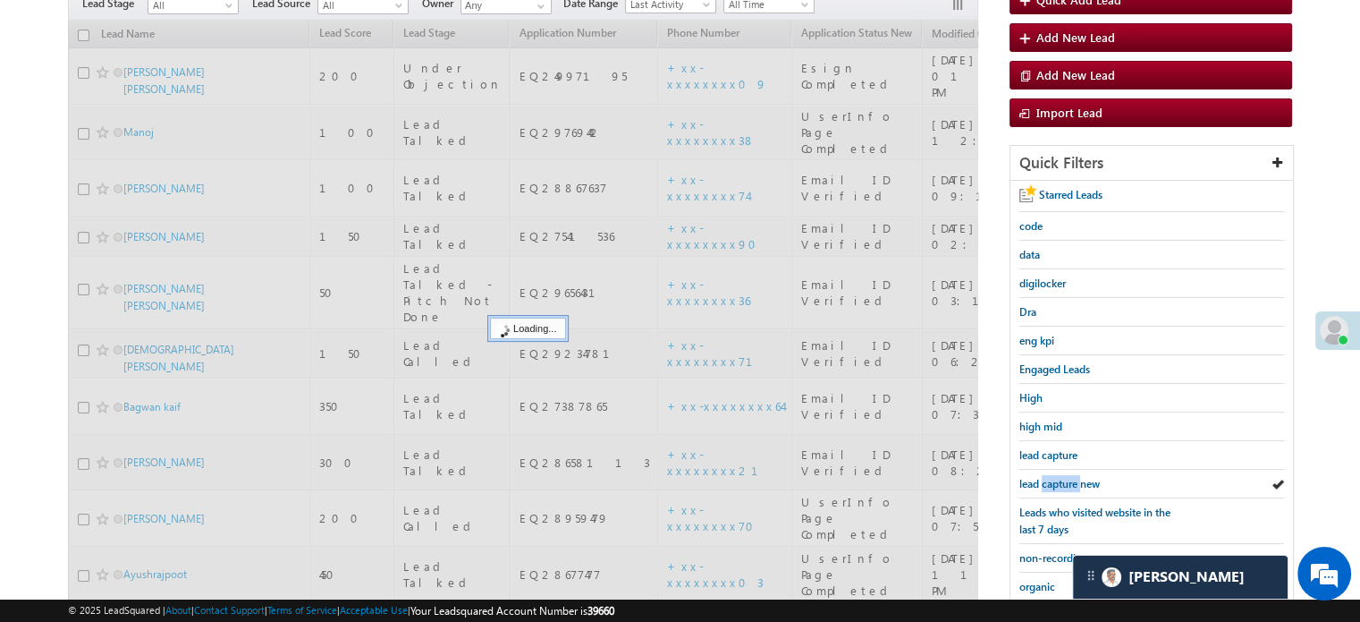
click at [1041, 477] on span "lead capture new" at bounding box center [1060, 483] width 80 height 13
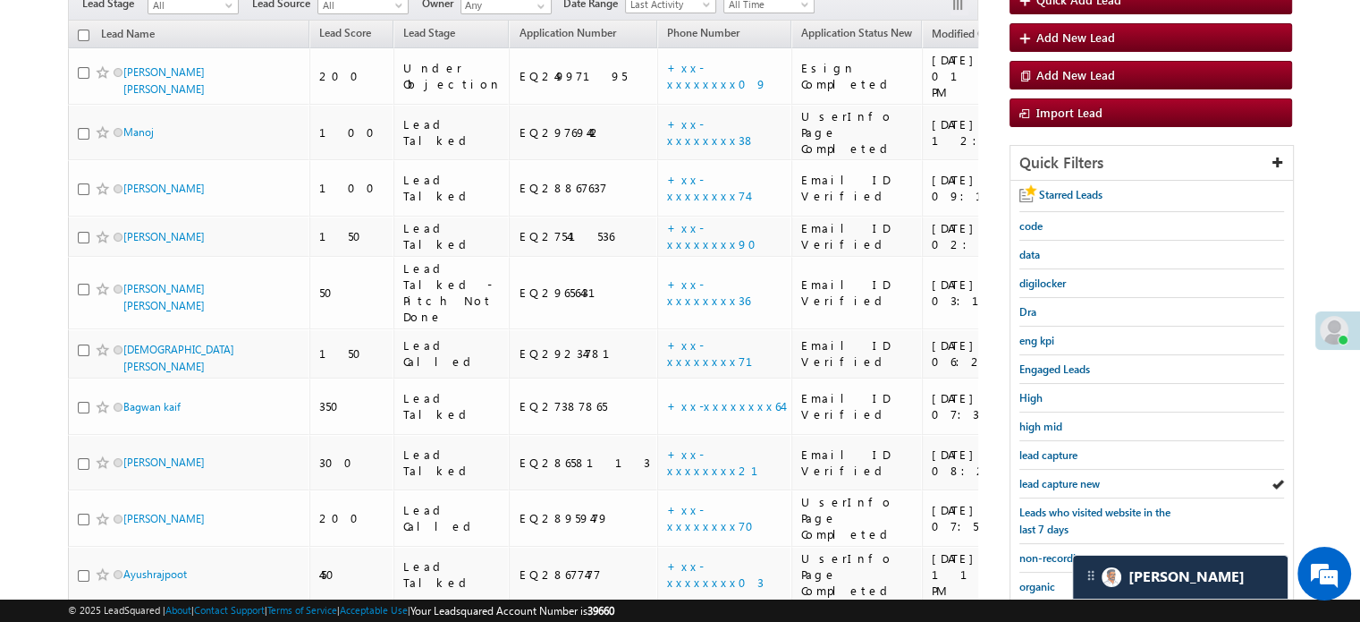
click at [1041, 477] on span "lead capture new" at bounding box center [1060, 483] width 80 height 13
click at [1058, 477] on span "lead capture new" at bounding box center [1060, 483] width 80 height 13
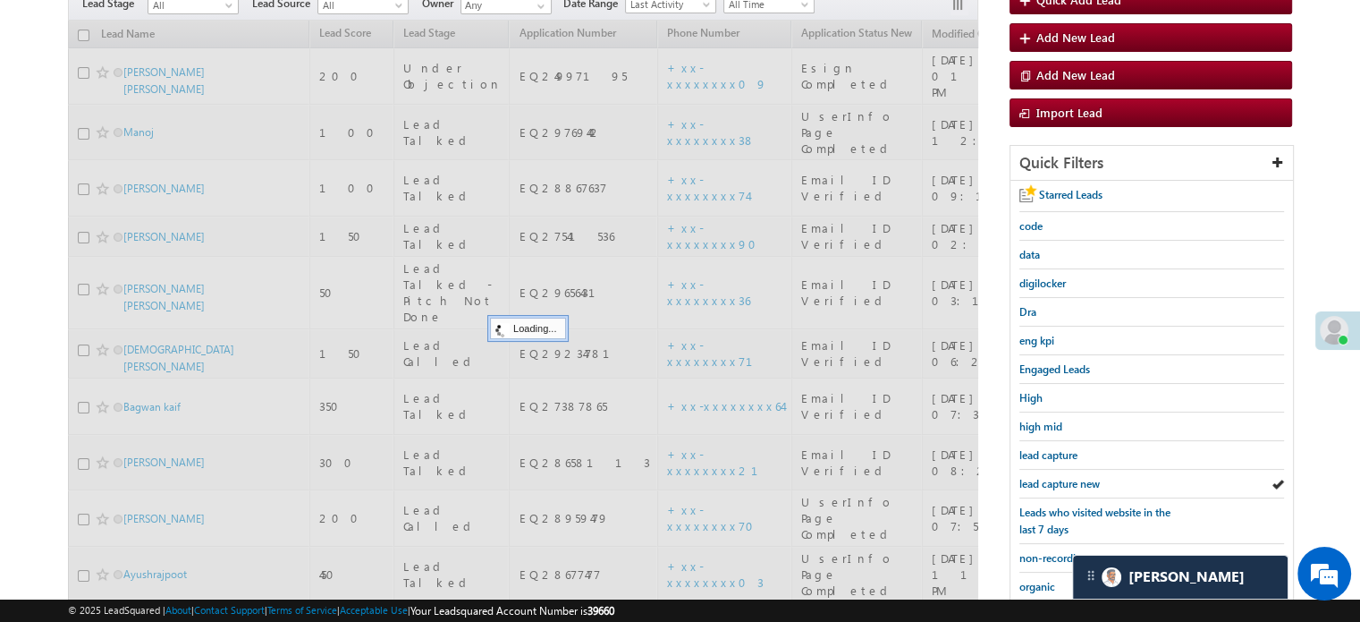
click at [1058, 477] on span "lead capture new" at bounding box center [1060, 483] width 80 height 13
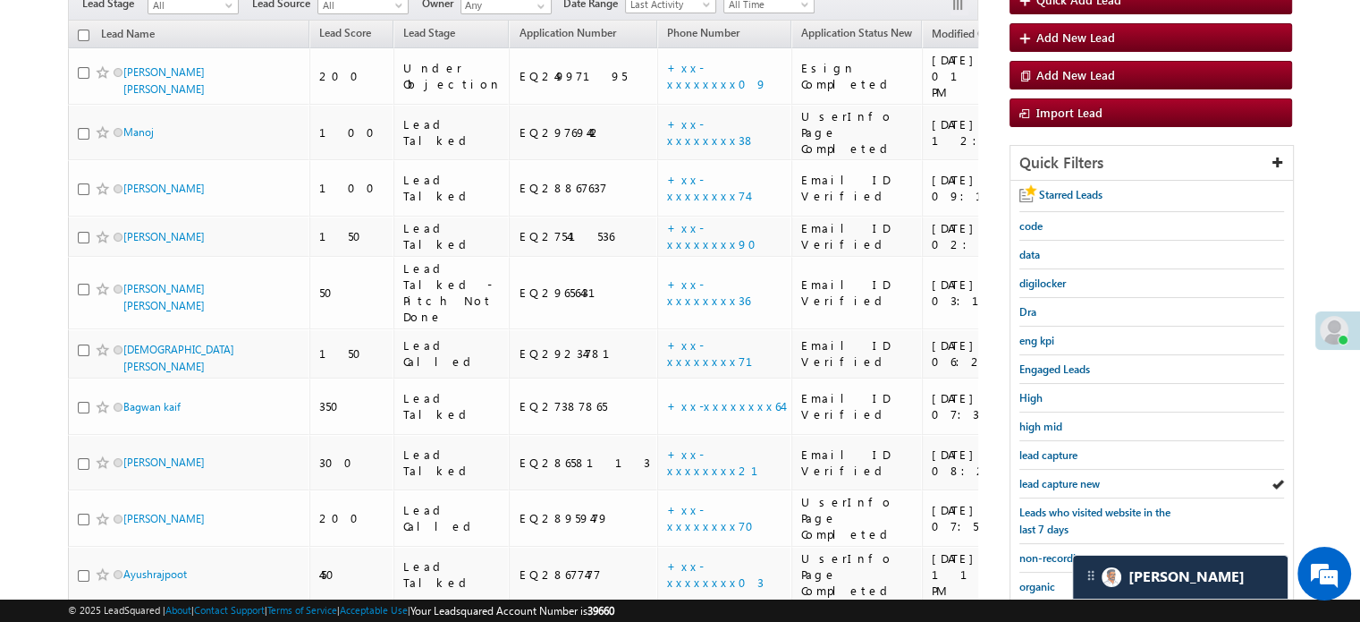
click at [1058, 477] on span "lead capture new" at bounding box center [1060, 483] width 80 height 13
click at [1044, 477] on span "lead capture new" at bounding box center [1060, 483] width 80 height 13
click at [1063, 477] on span "lead capture new" at bounding box center [1060, 483] width 80 height 13
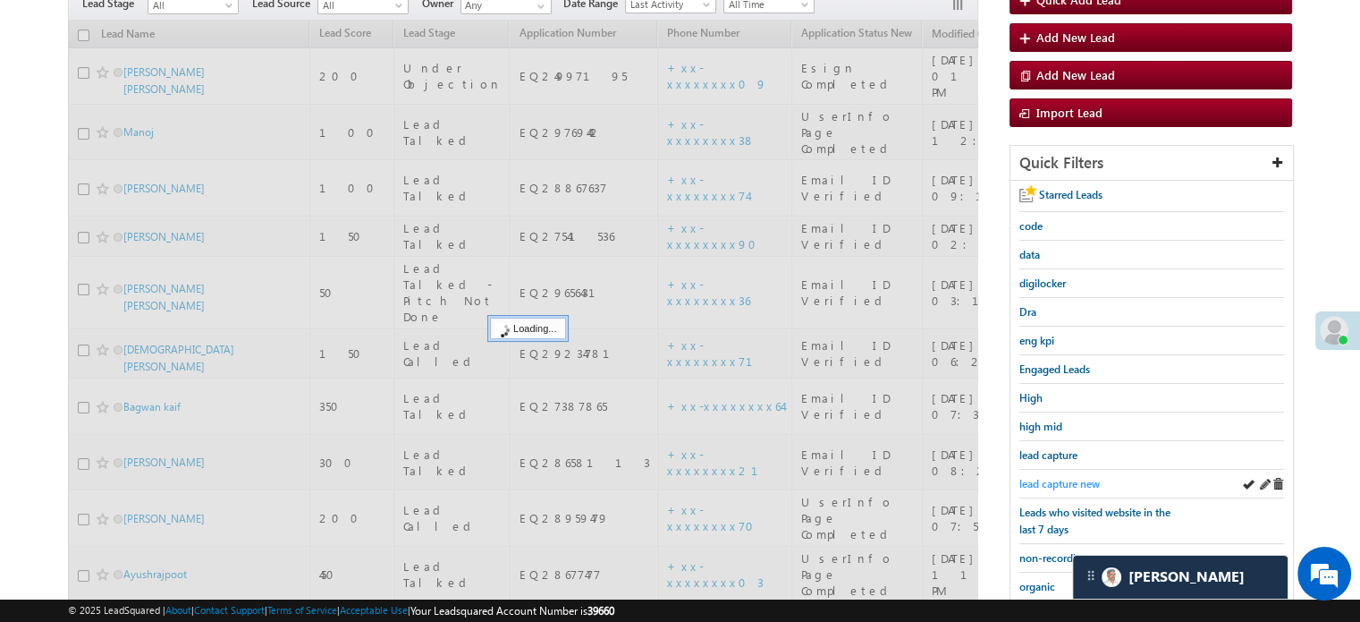
click at [1060, 477] on span "lead capture new" at bounding box center [1060, 483] width 80 height 13
click at [1055, 477] on span "lead capture new" at bounding box center [1060, 483] width 80 height 13
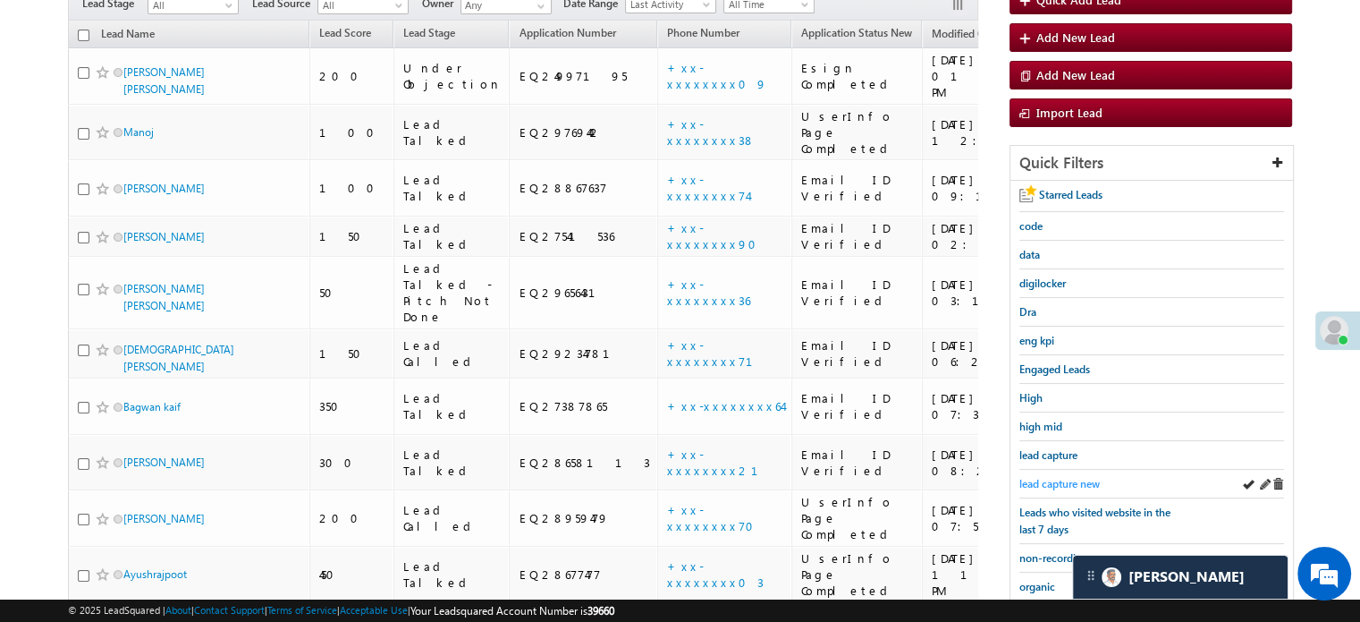
click at [1041, 477] on span "lead capture new" at bounding box center [1060, 483] width 80 height 13
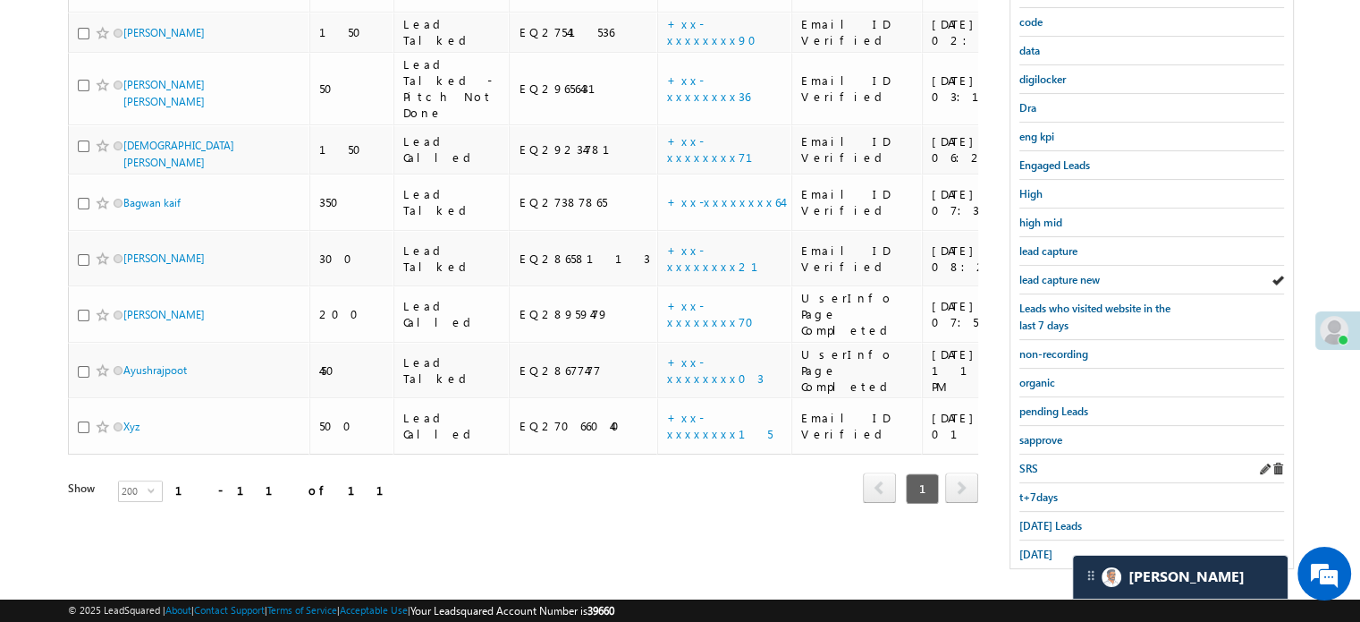
scroll to position [384, 0]
click at [1048, 489] on span "t+7days" at bounding box center [1039, 495] width 38 height 13
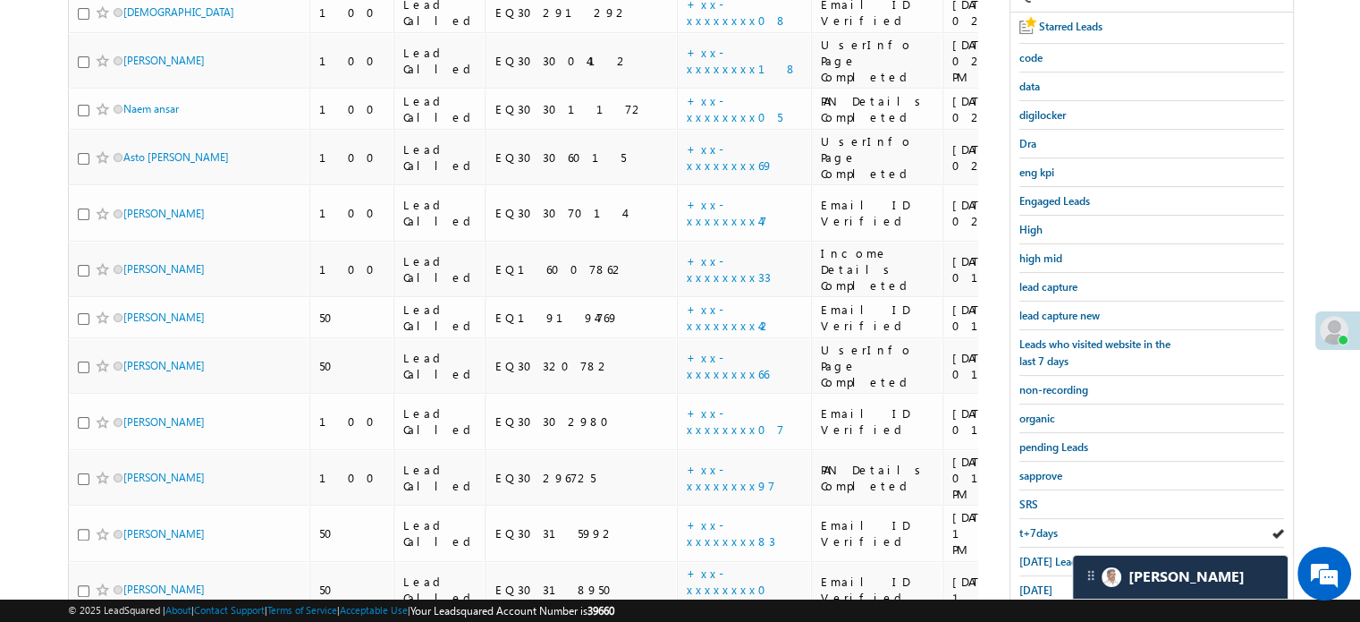
scroll to position [705, 0]
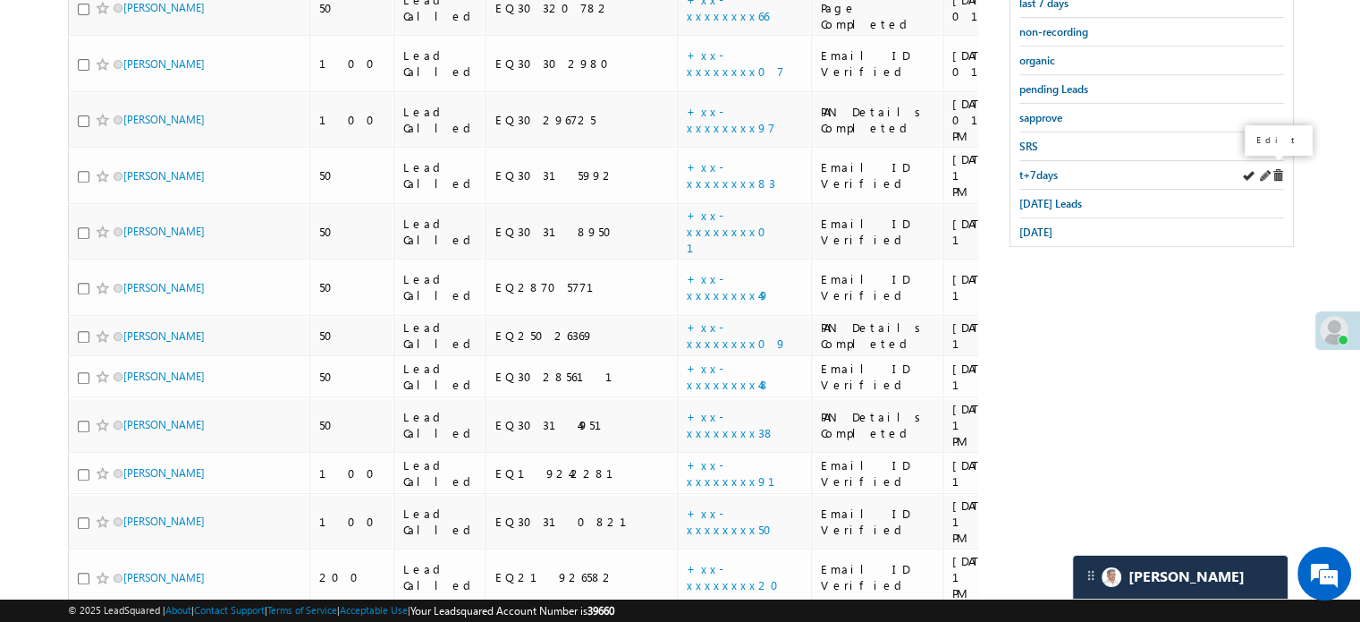
click at [1259, 171] on span at bounding box center [1264, 175] width 13 height 13
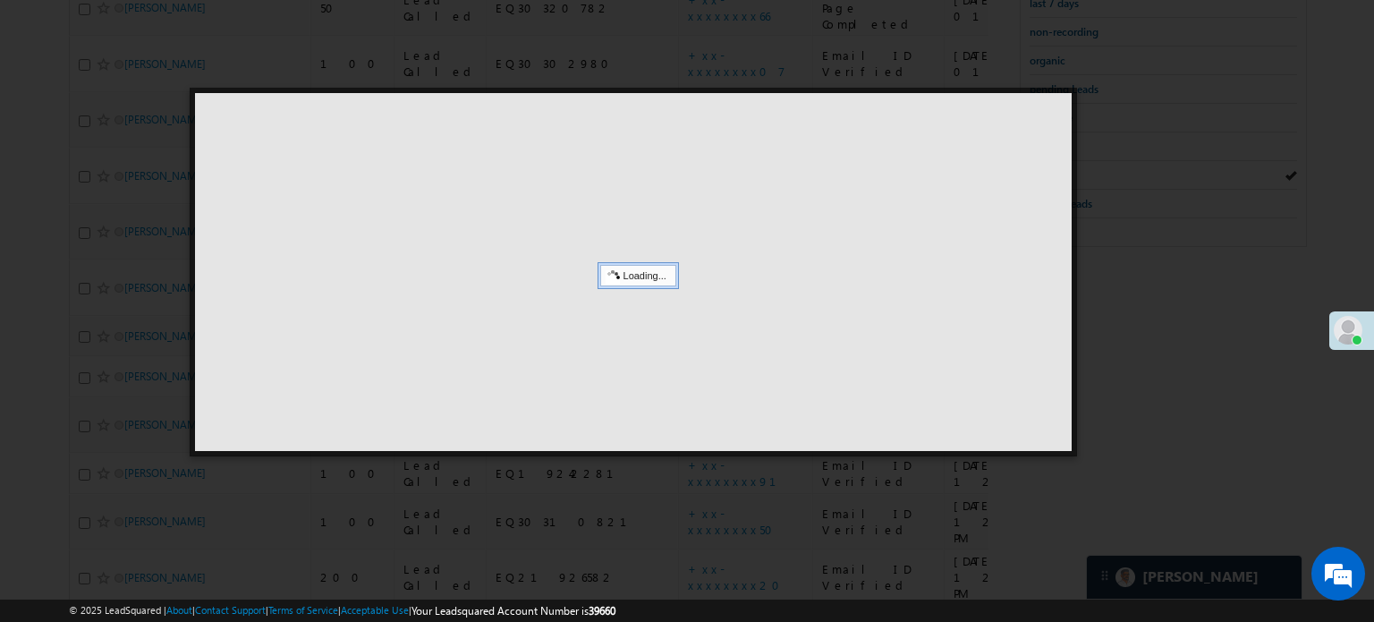
click at [1214, 396] on div at bounding box center [687, 311] width 1374 height 622
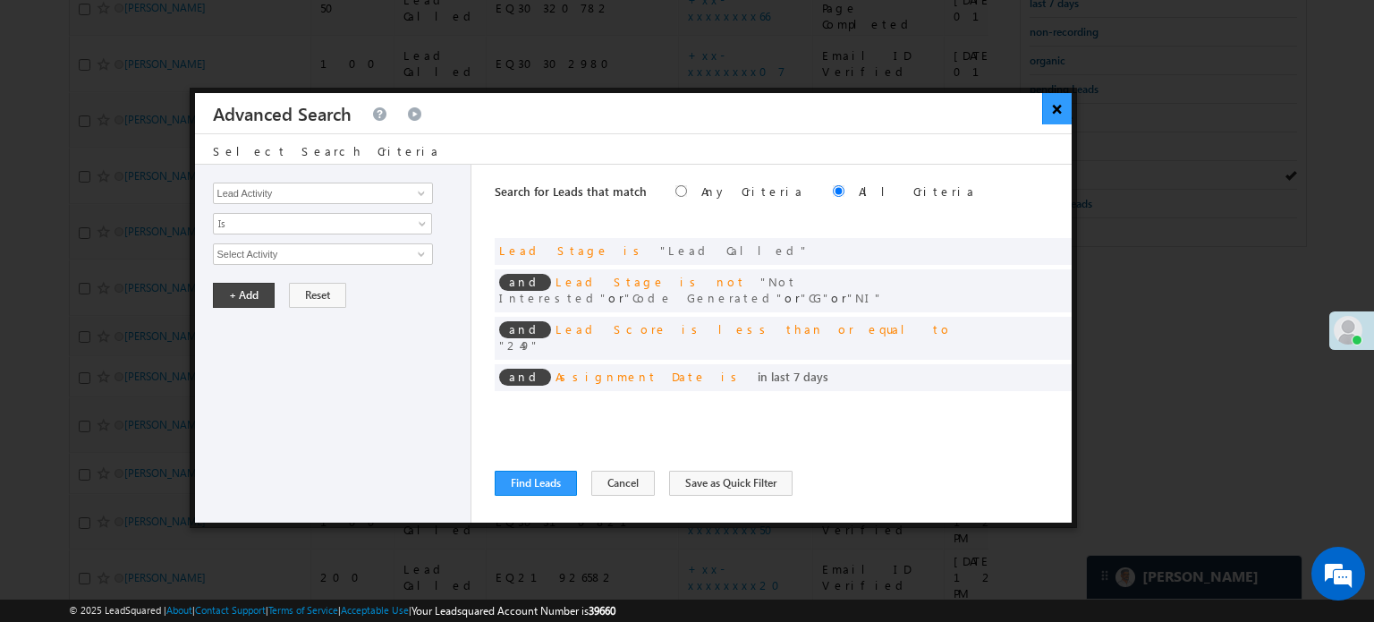
click at [1055, 113] on button "×" at bounding box center [1057, 108] width 30 height 31
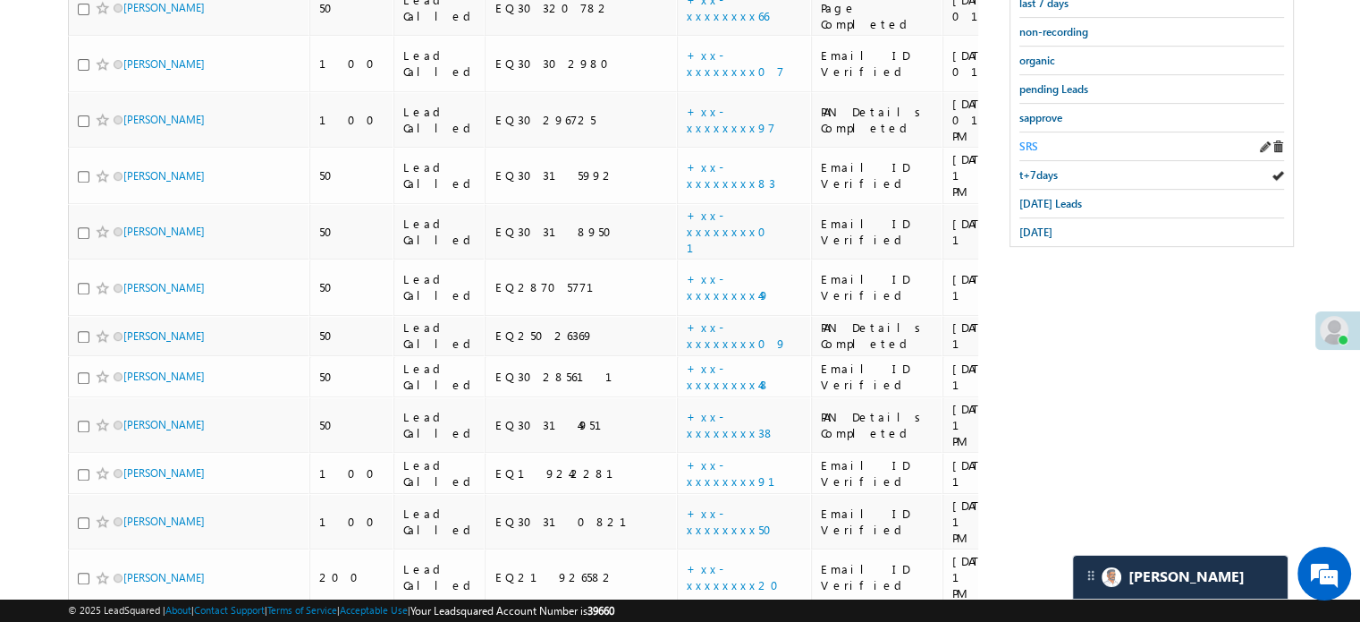
click at [1023, 142] on span "SRS" at bounding box center [1029, 146] width 19 height 13
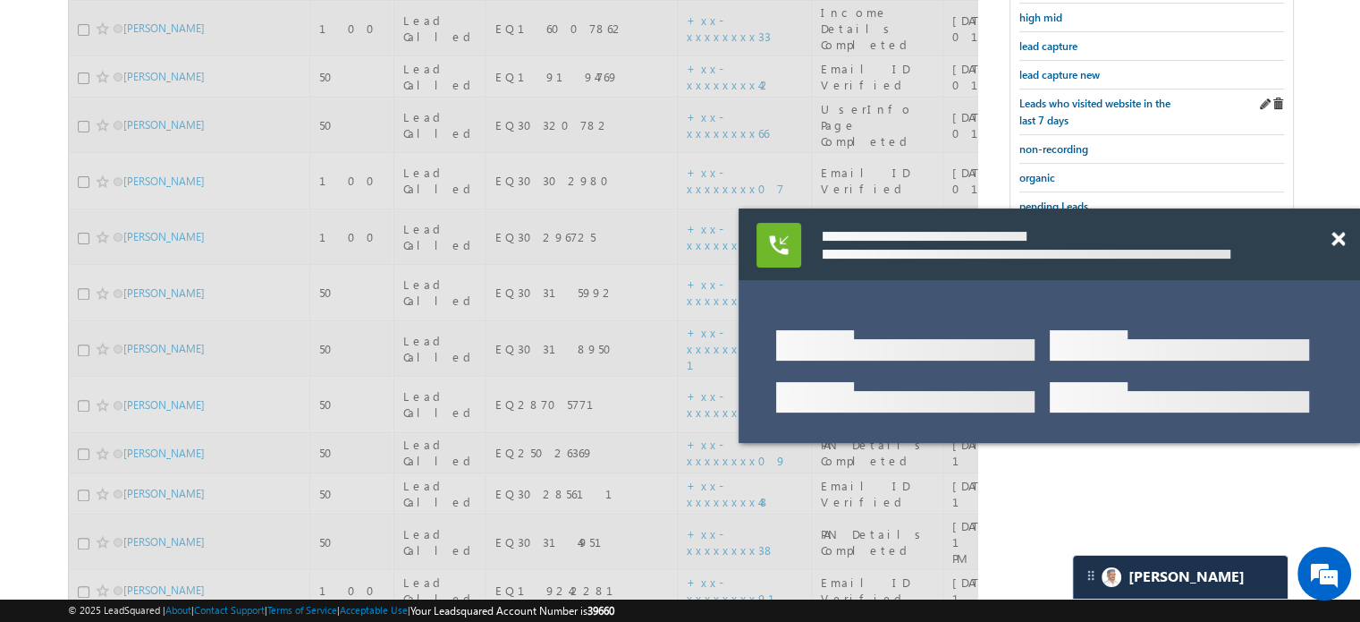
scroll to position [436, 0]
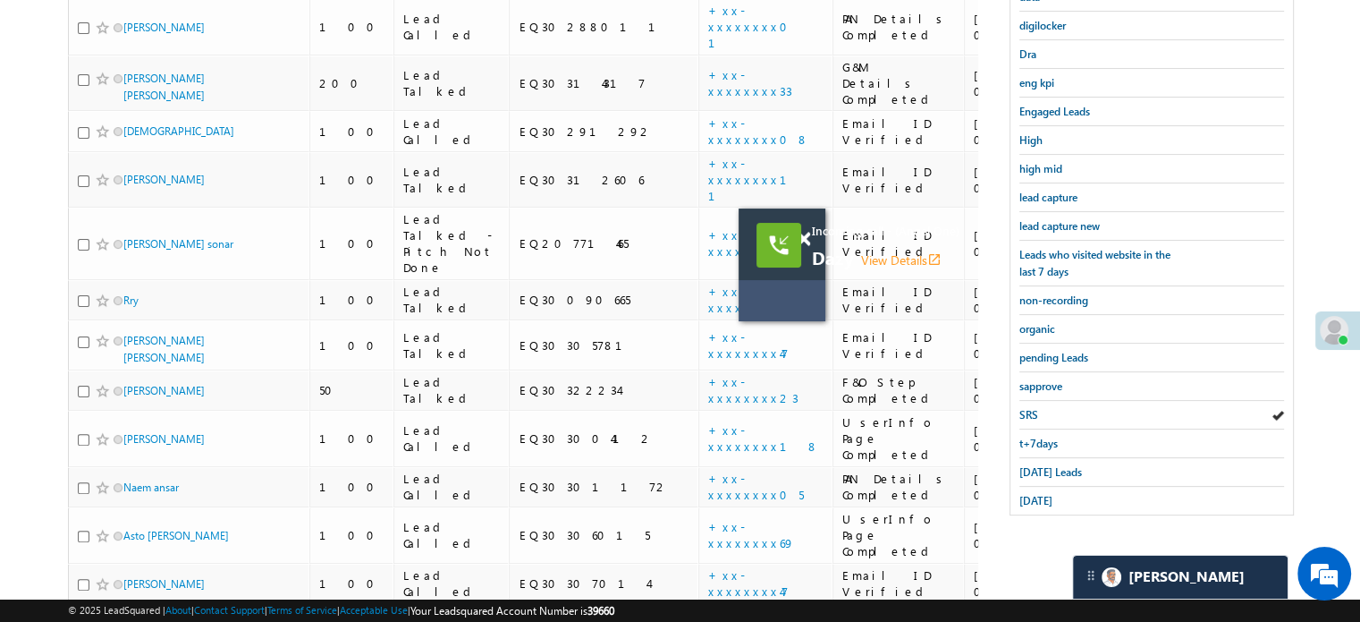
click at [1080, 225] on span "Incoming call - (Angel One)" at bounding box center [1026, 231] width 429 height 16
click at [1084, 225] on span "Incoming call - (Angel One)" at bounding box center [1026, 231] width 429 height 16
click at [1054, 224] on span "Incoming call - (Angel One)" at bounding box center [1026, 231] width 429 height 16
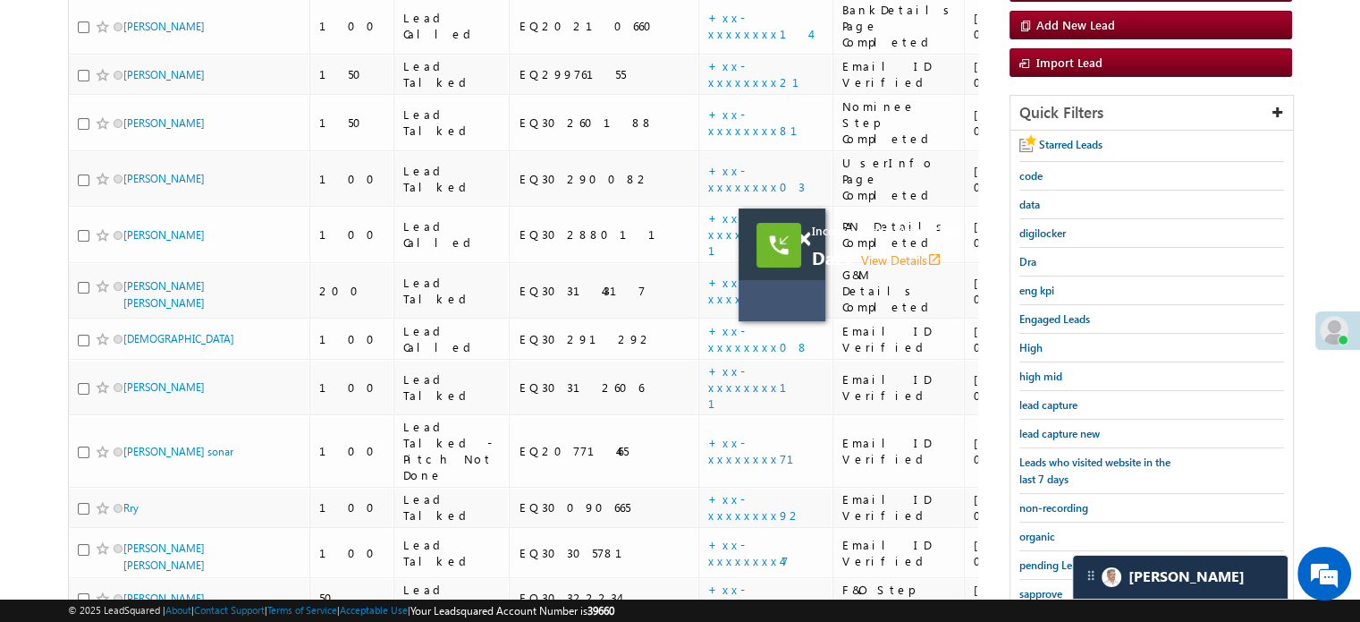
scroll to position [79, 0]
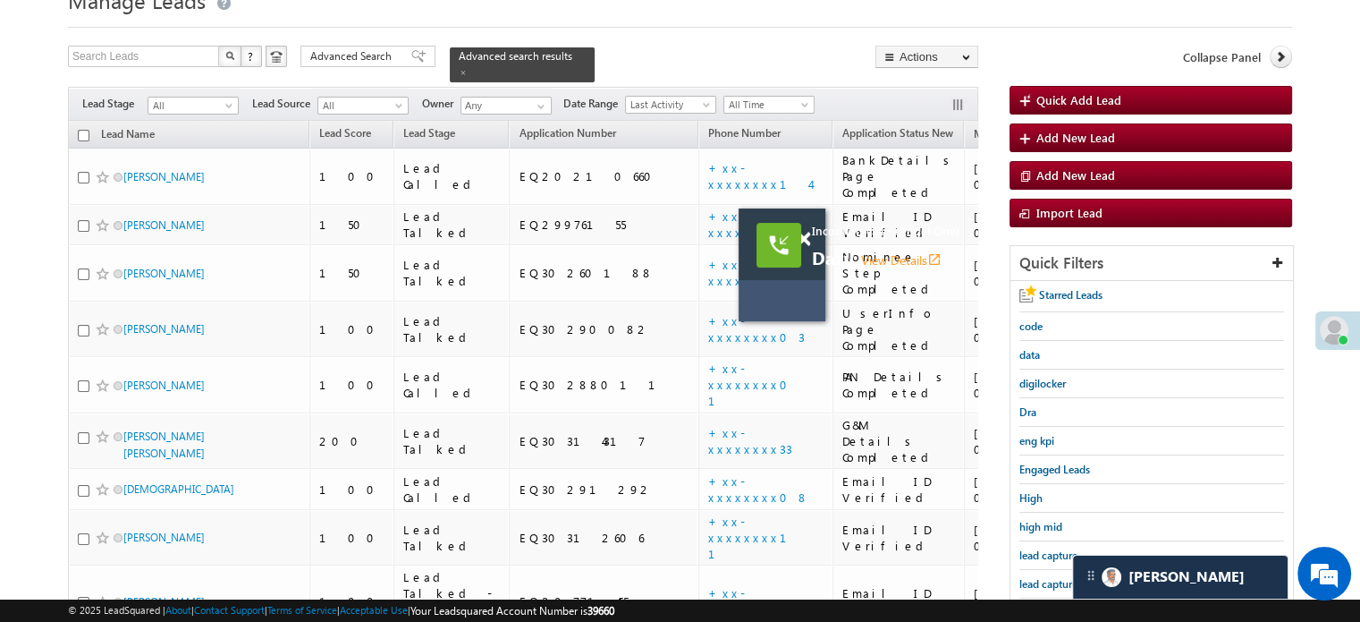
drag, startPoint x: 805, startPoint y: 238, endPoint x: 992, endPoint y: 372, distance: 230.1
click at [805, 238] on span at bounding box center [803, 239] width 13 height 15
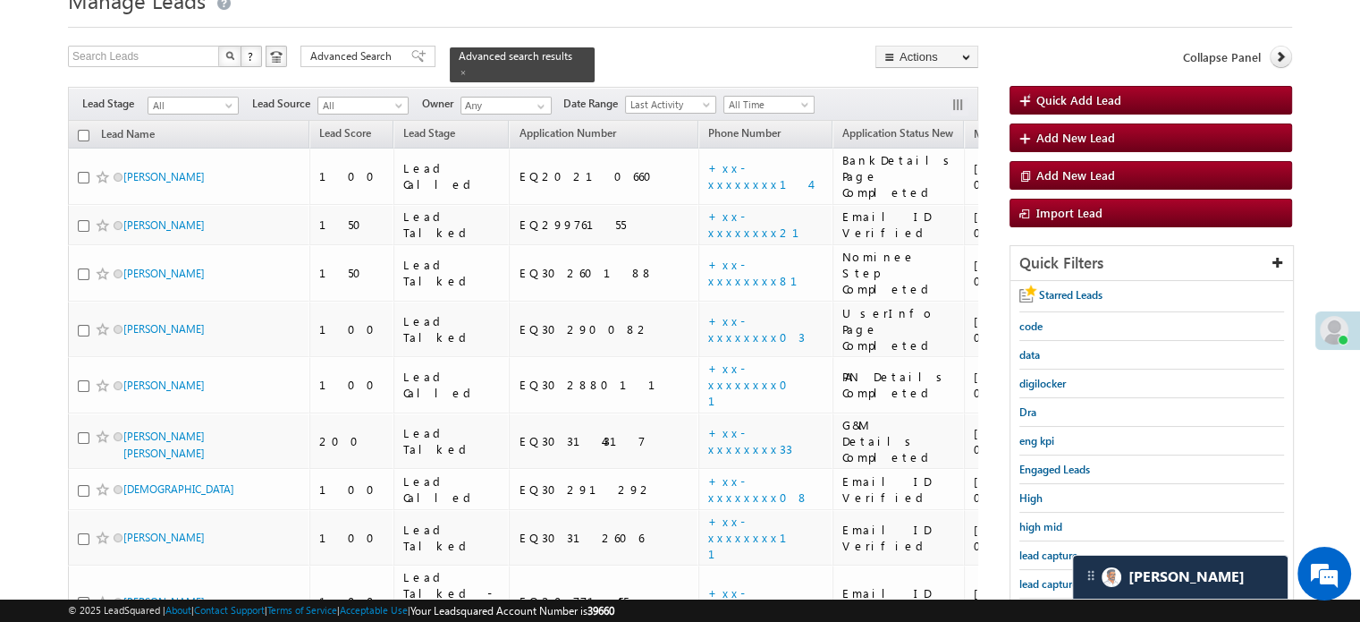
scroll to position [258, 0]
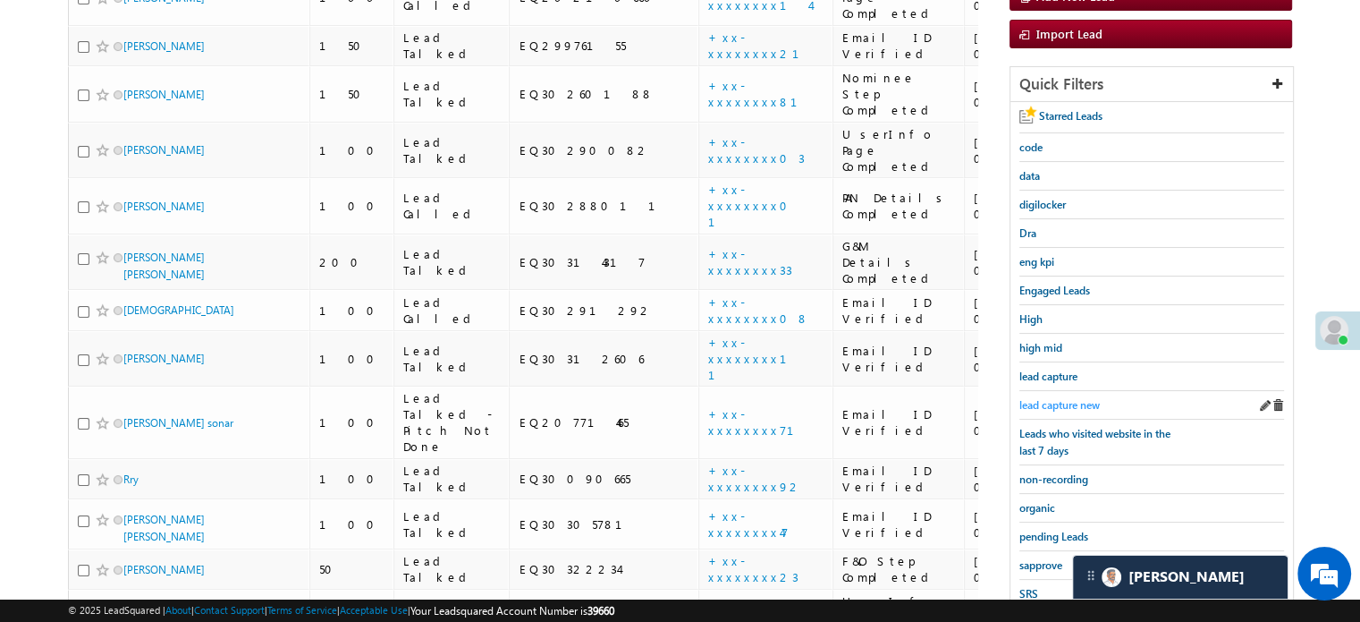
click at [1065, 402] on span "lead capture new" at bounding box center [1060, 404] width 80 height 13
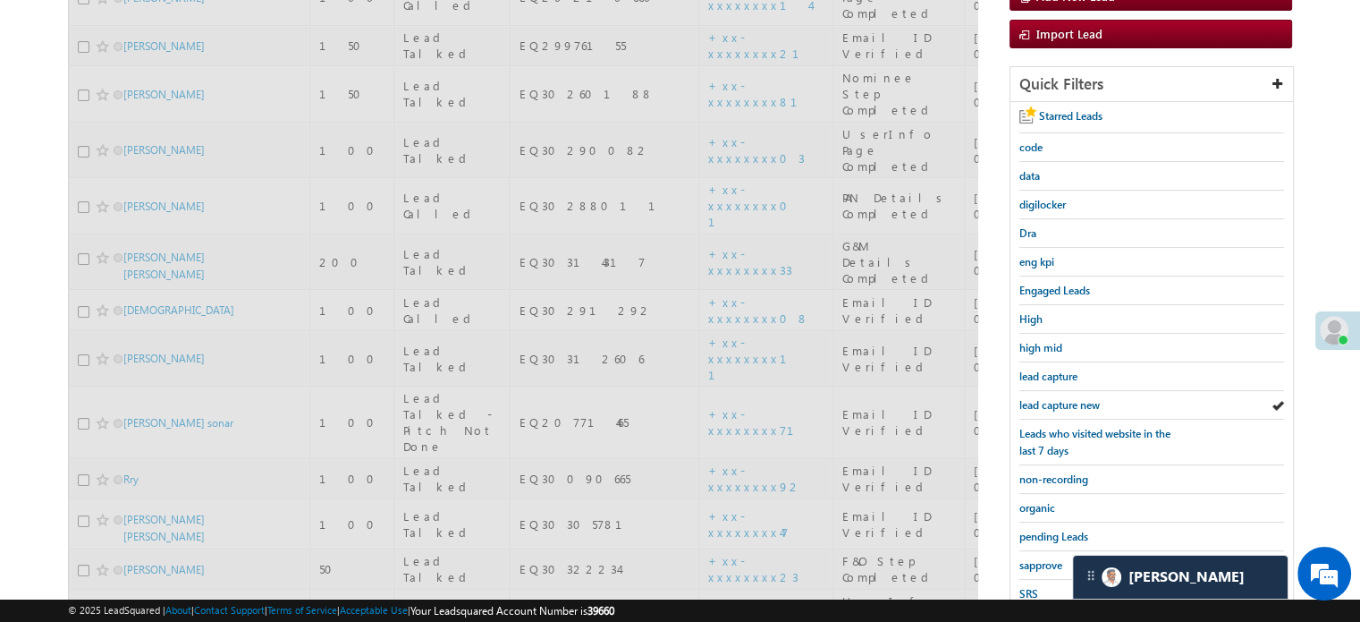
click at [1065, 402] on span "lead capture new" at bounding box center [1060, 404] width 80 height 13
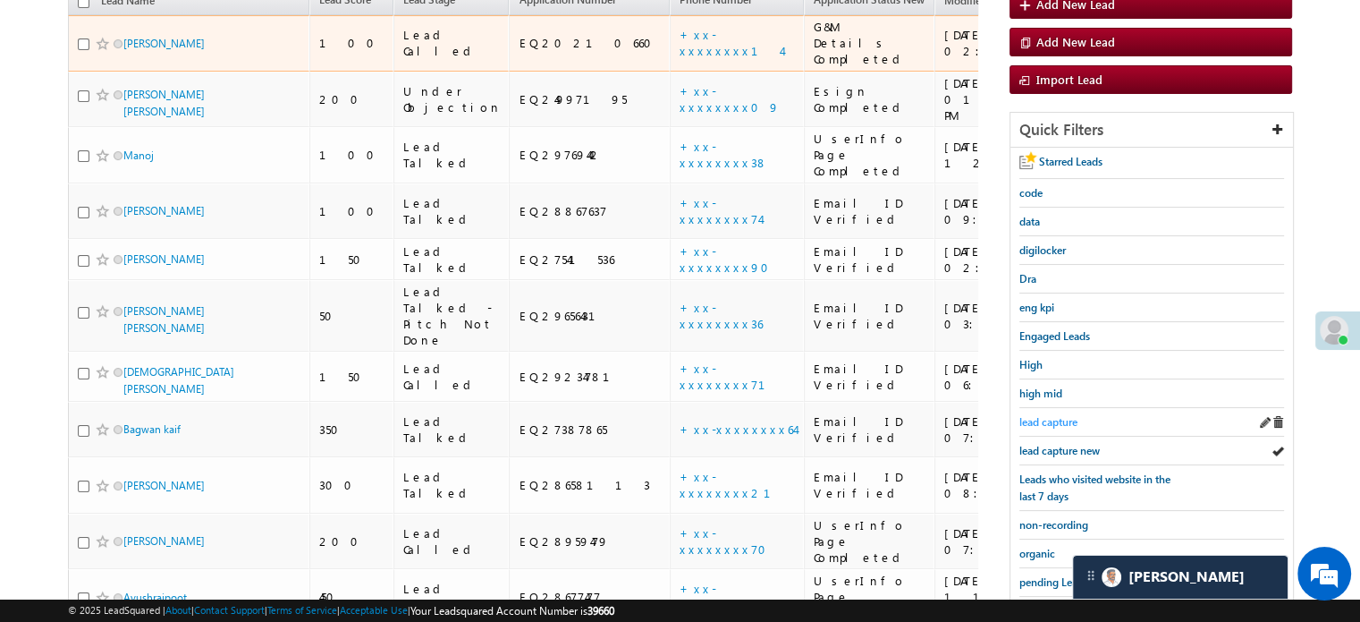
scroll to position [268, 0]
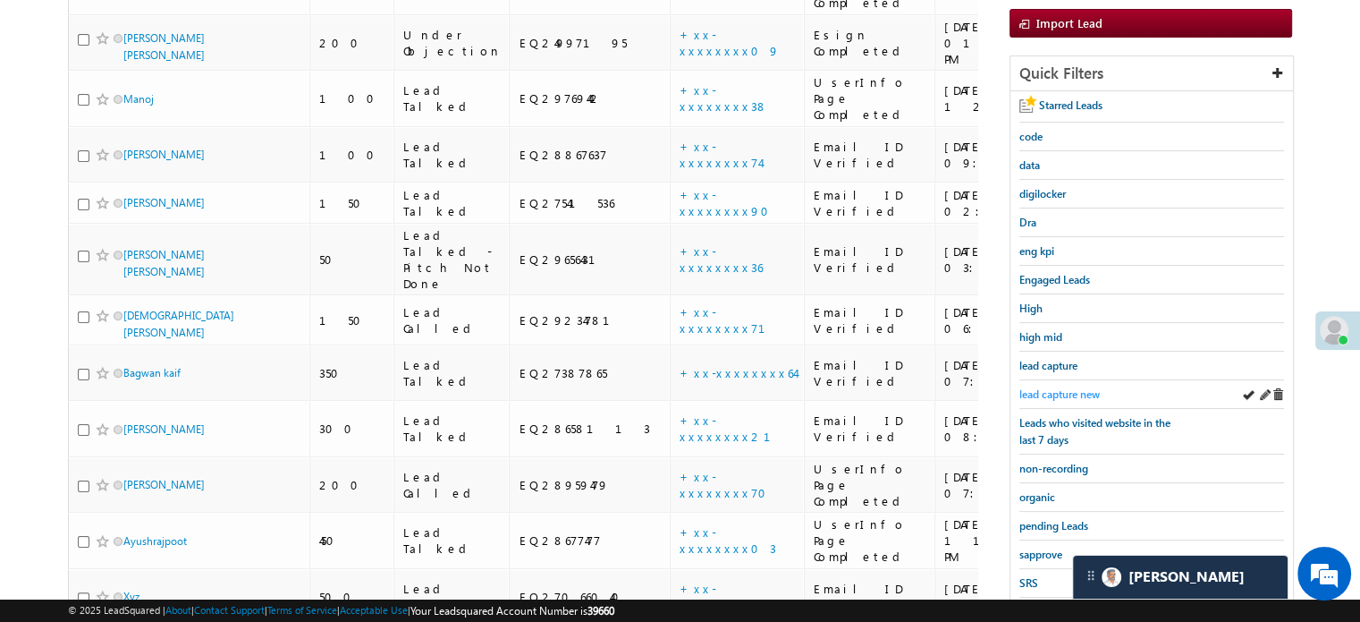
click at [1056, 393] on span "lead capture new" at bounding box center [1060, 393] width 80 height 13
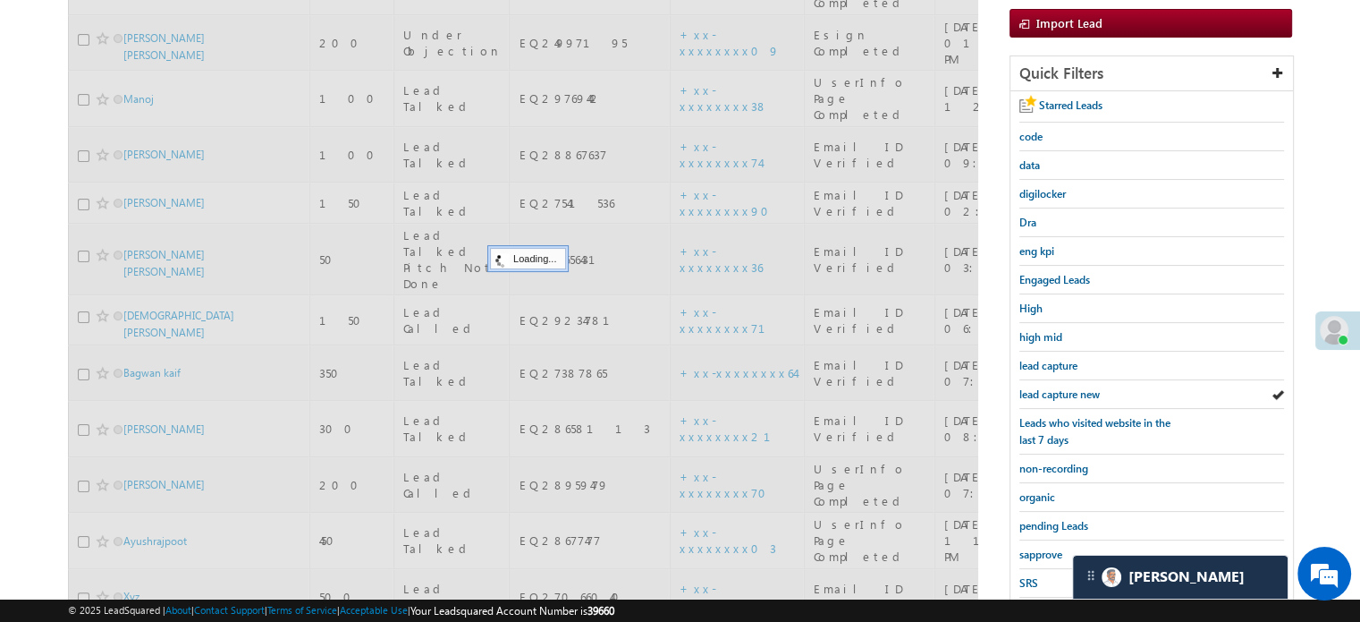
scroll to position [89, 0]
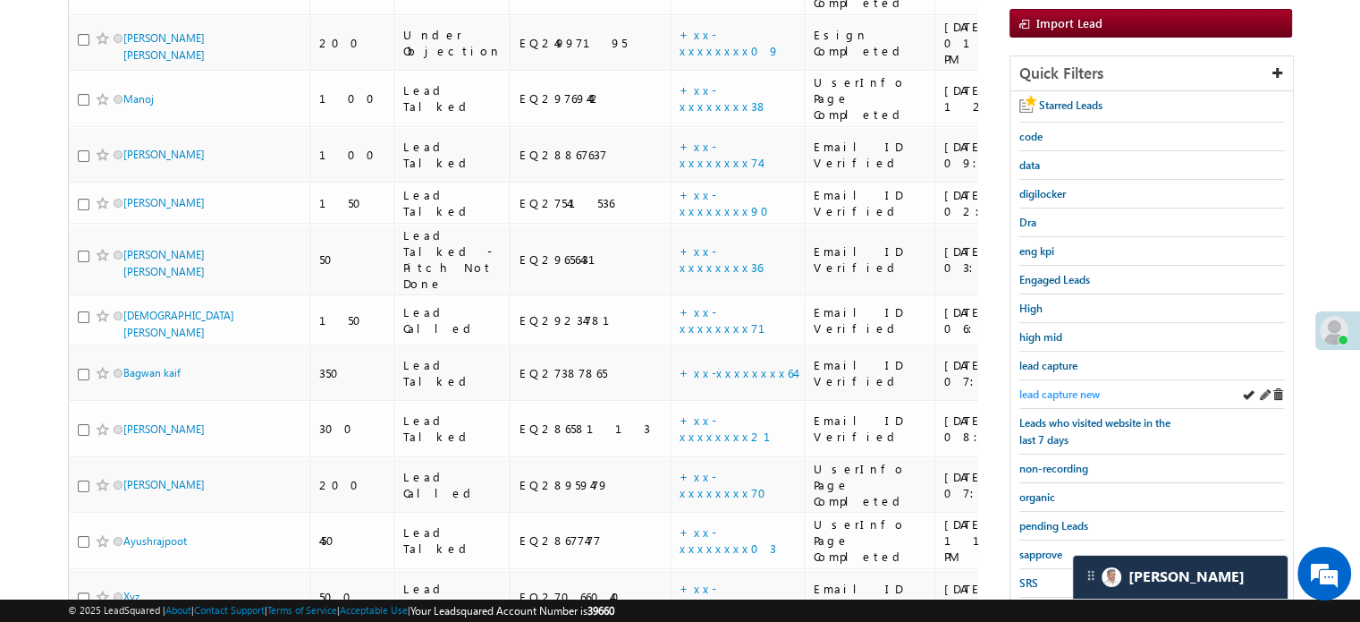
click at [1083, 388] on span "lead capture new" at bounding box center [1060, 393] width 80 height 13
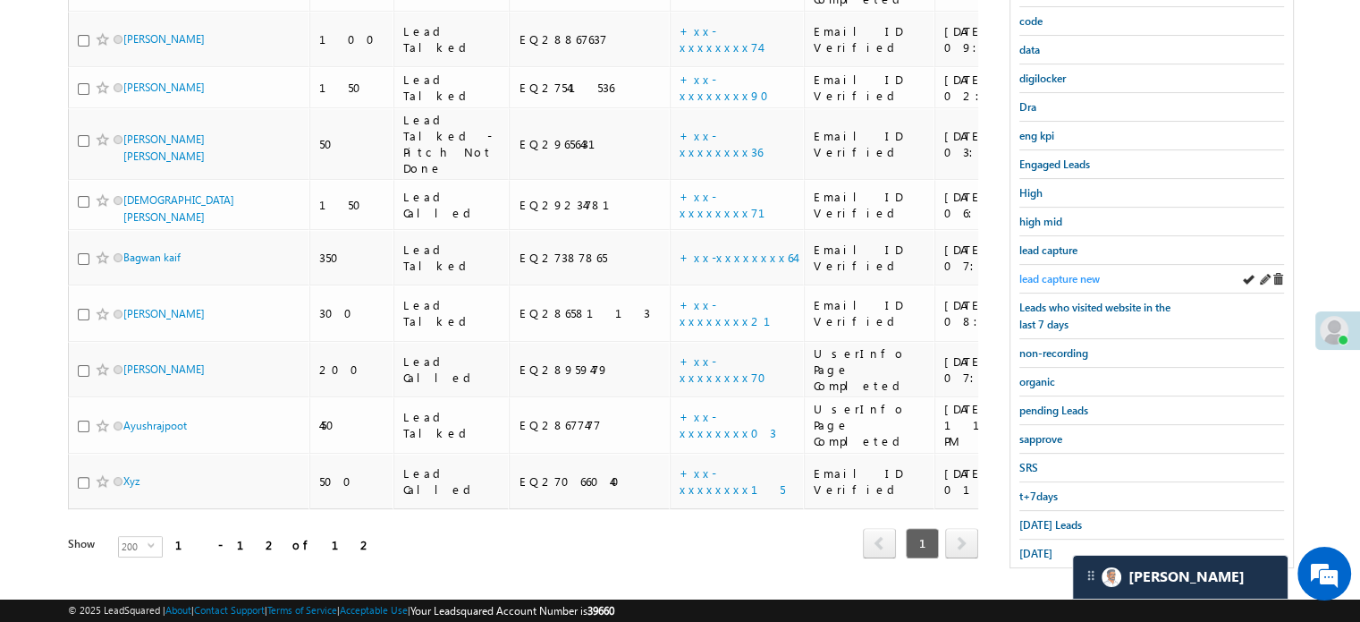
click at [1062, 275] on span "lead capture new" at bounding box center [1060, 278] width 80 height 13
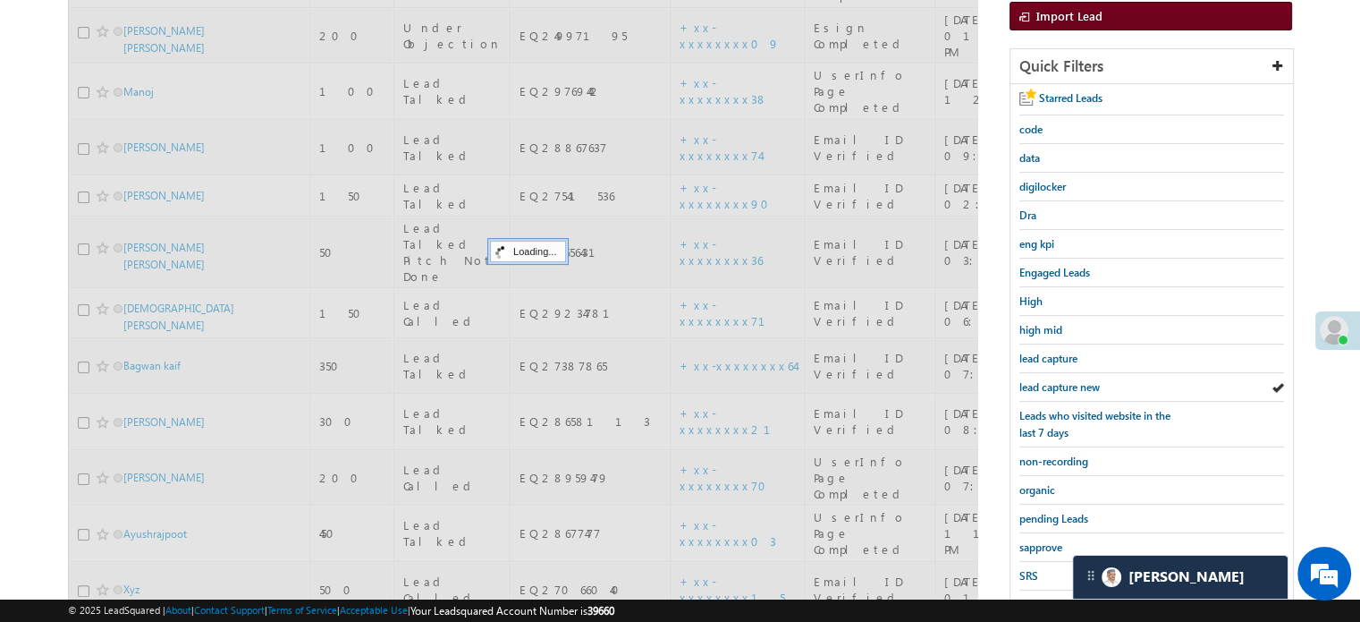
scroll to position [115, 0]
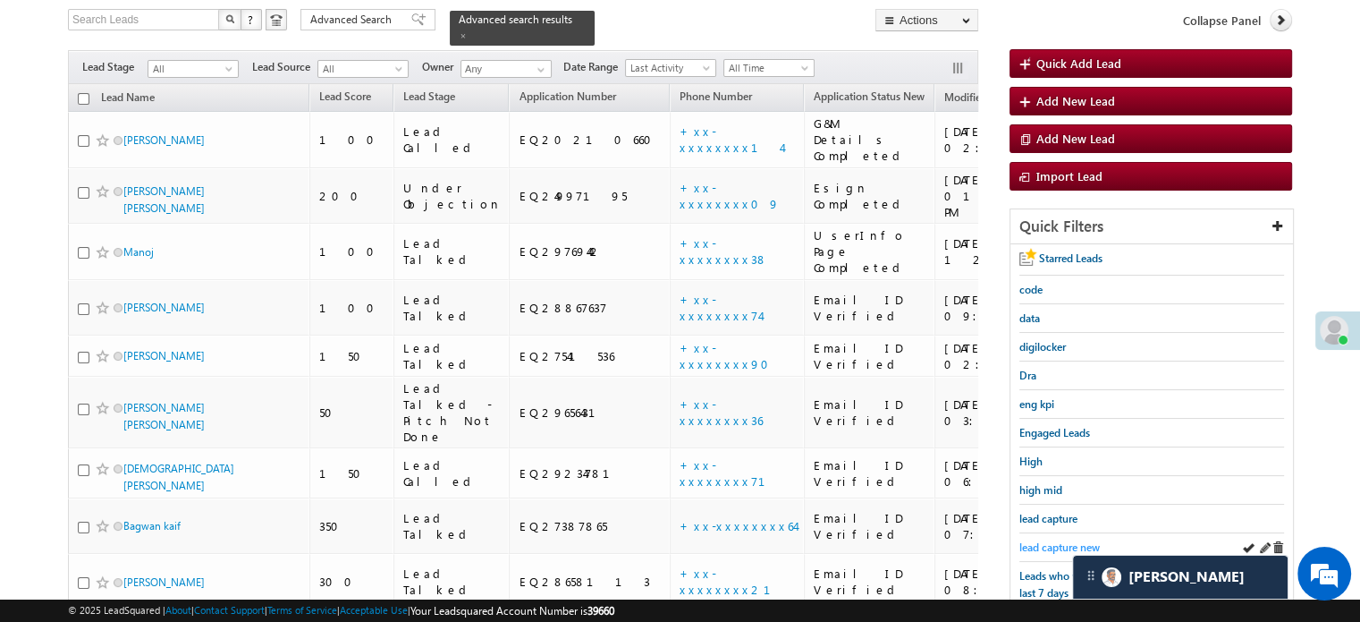
click at [1062, 540] on span "lead capture new" at bounding box center [1060, 546] width 80 height 13
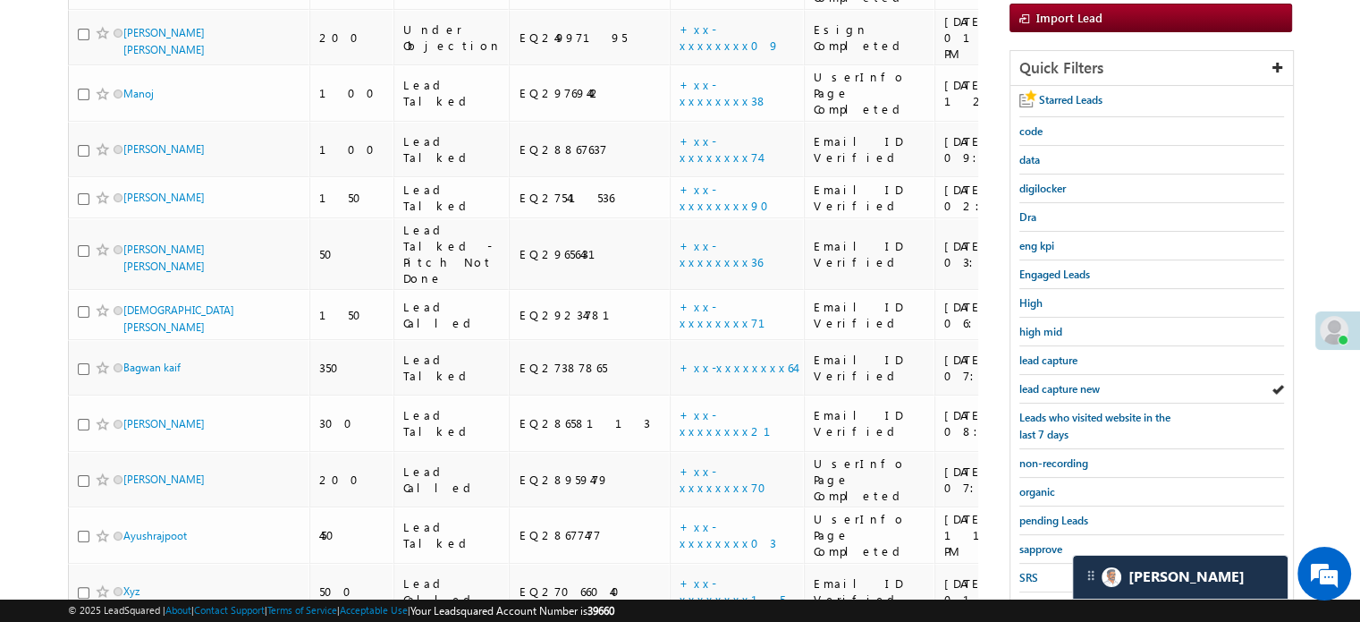
scroll to position [384, 0]
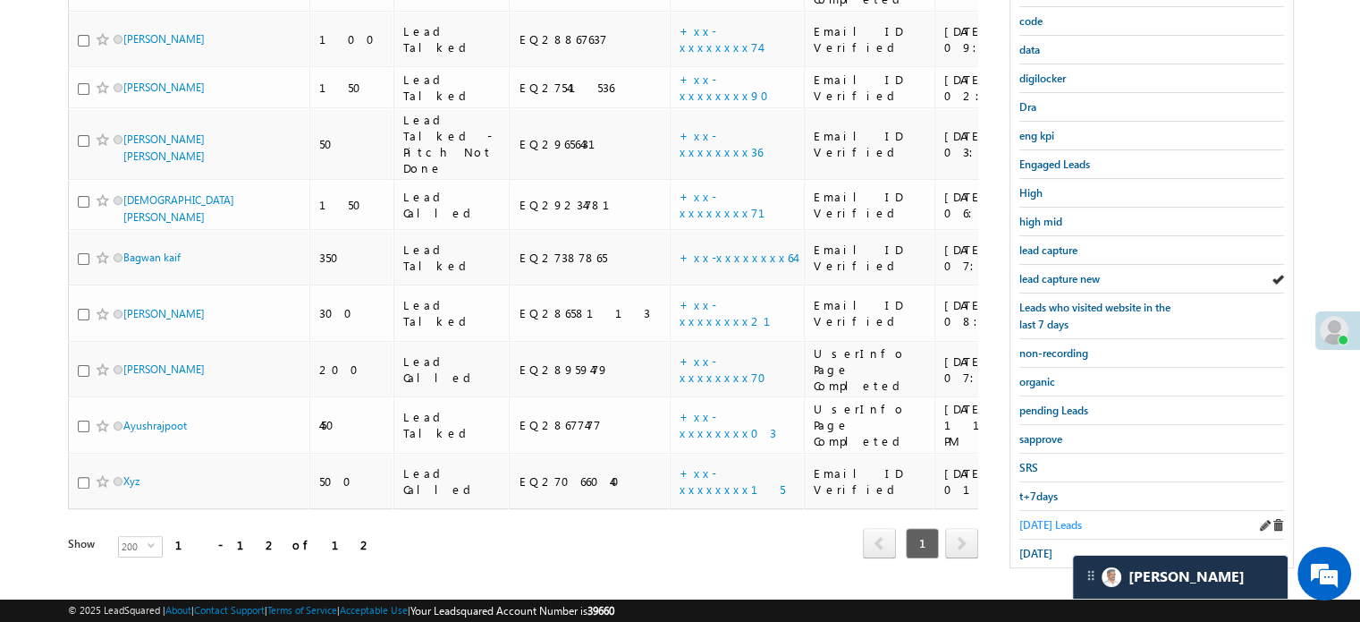
click at [1037, 518] on span "Today's Leads" at bounding box center [1051, 524] width 63 height 13
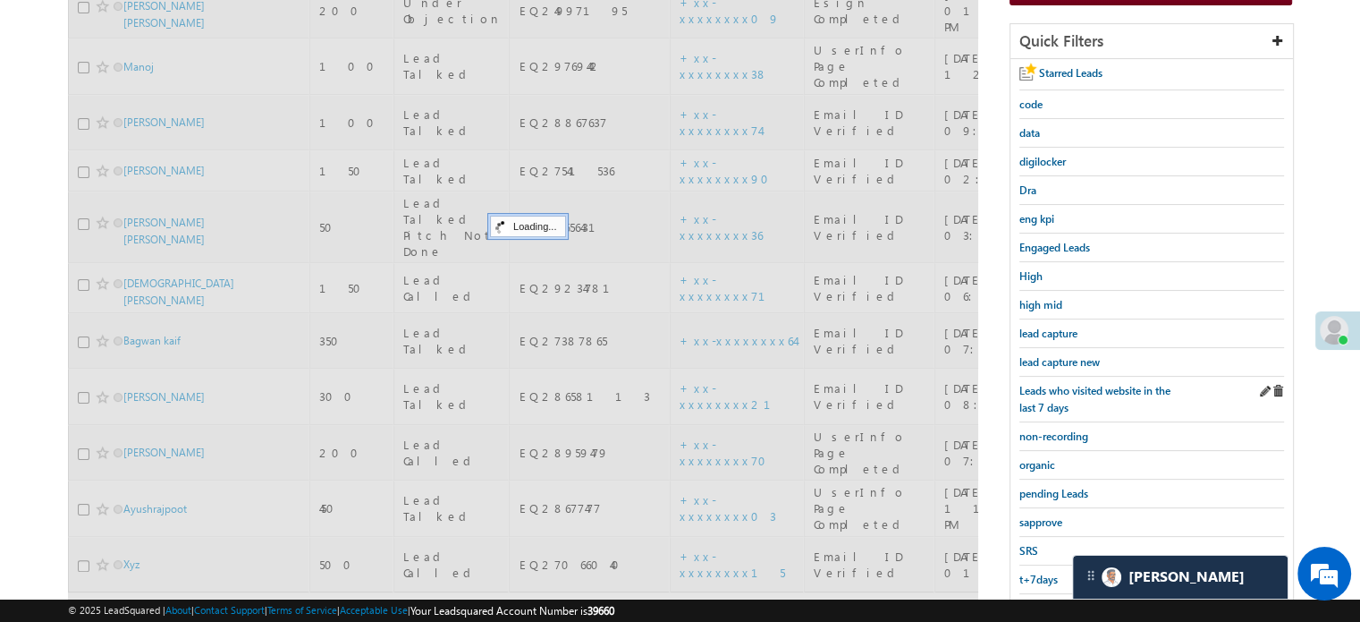
scroll to position [205, 0]
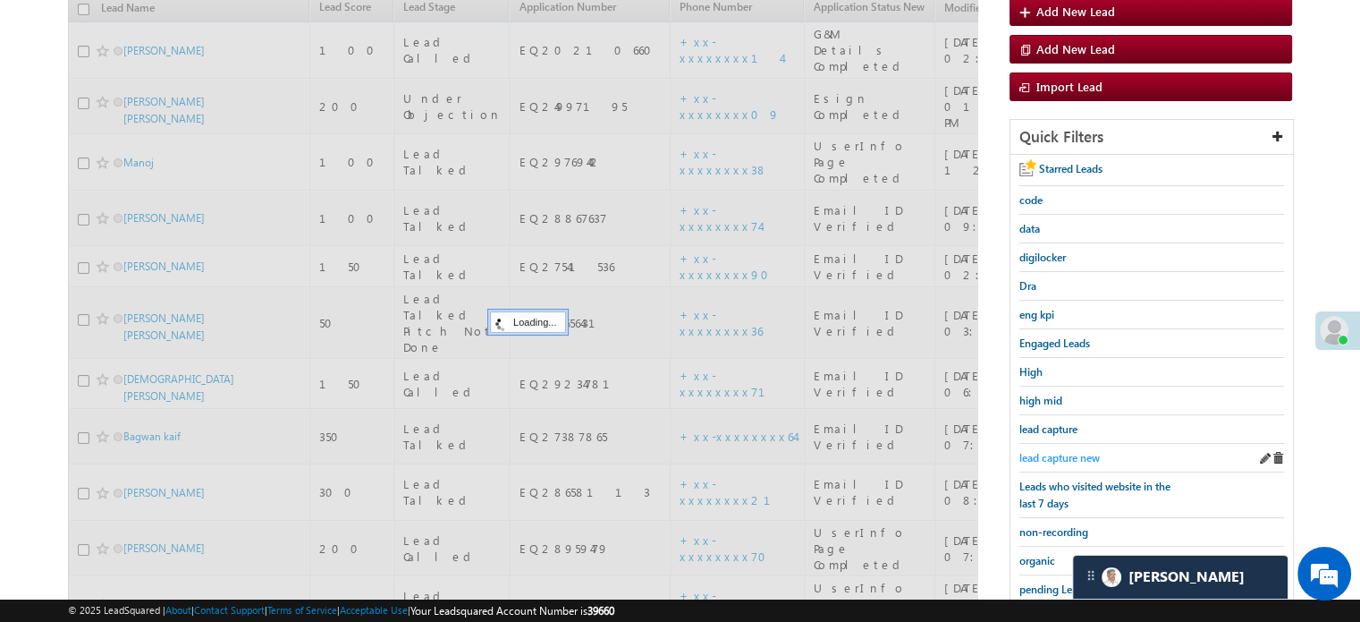
click at [1052, 456] on span "lead capture new" at bounding box center [1060, 457] width 80 height 13
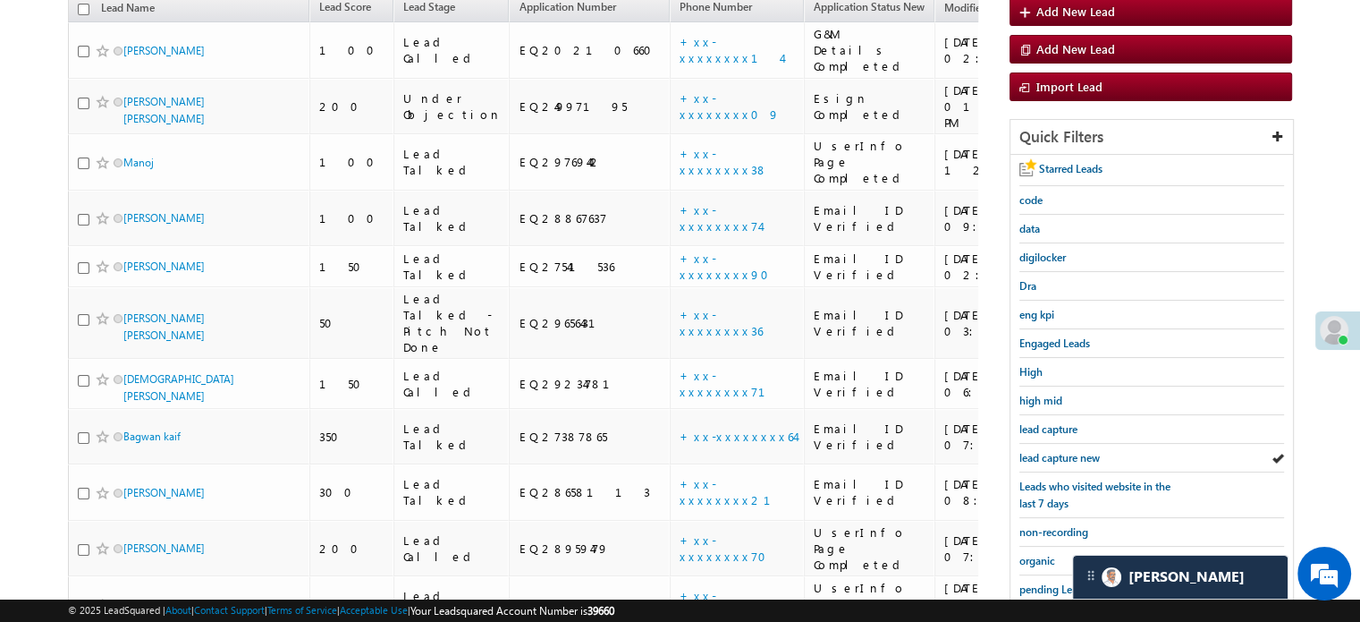
click at [1052, 456] on span "lead capture new" at bounding box center [1060, 457] width 80 height 13
click at [1080, 451] on span "lead capture new" at bounding box center [1060, 457] width 80 height 13
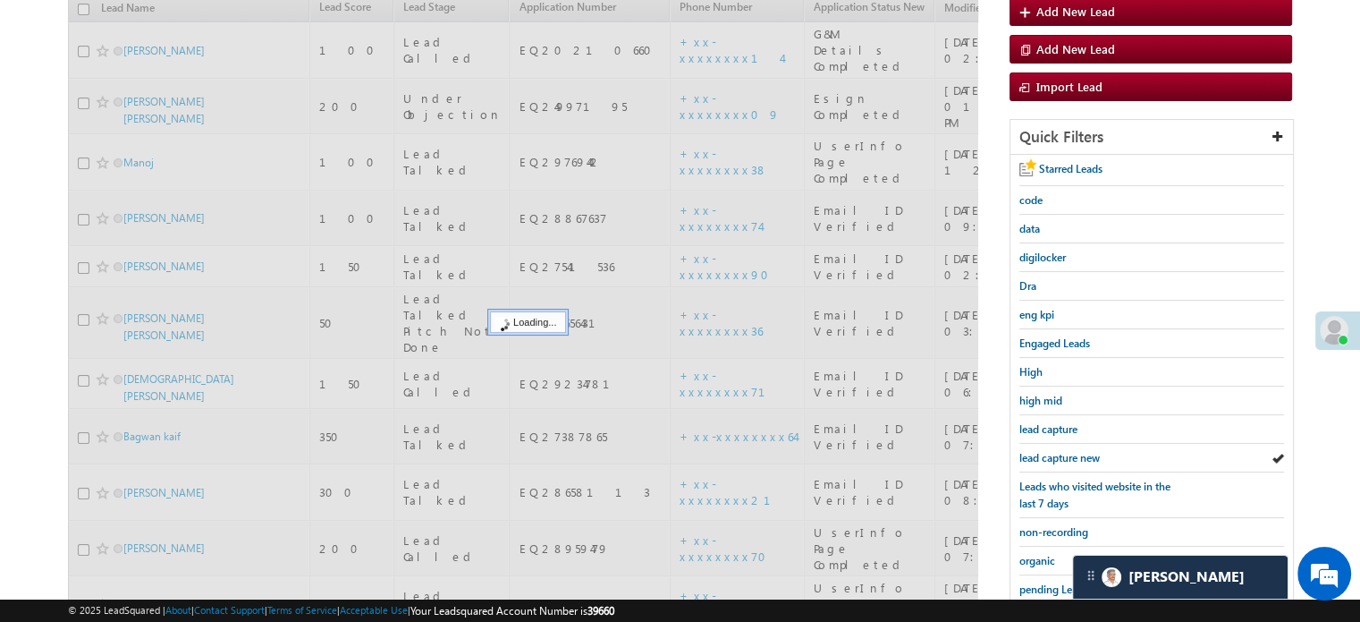
click at [1080, 451] on span "lead capture new" at bounding box center [1060, 457] width 80 height 13
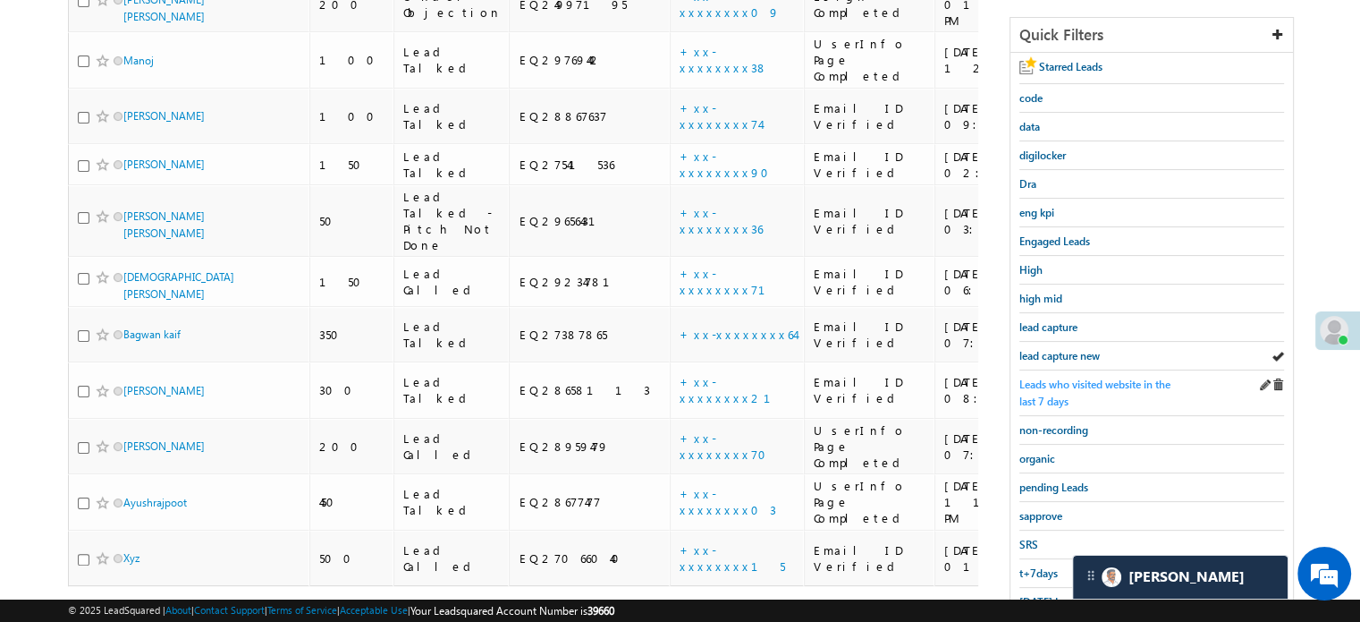
scroll to position [384, 0]
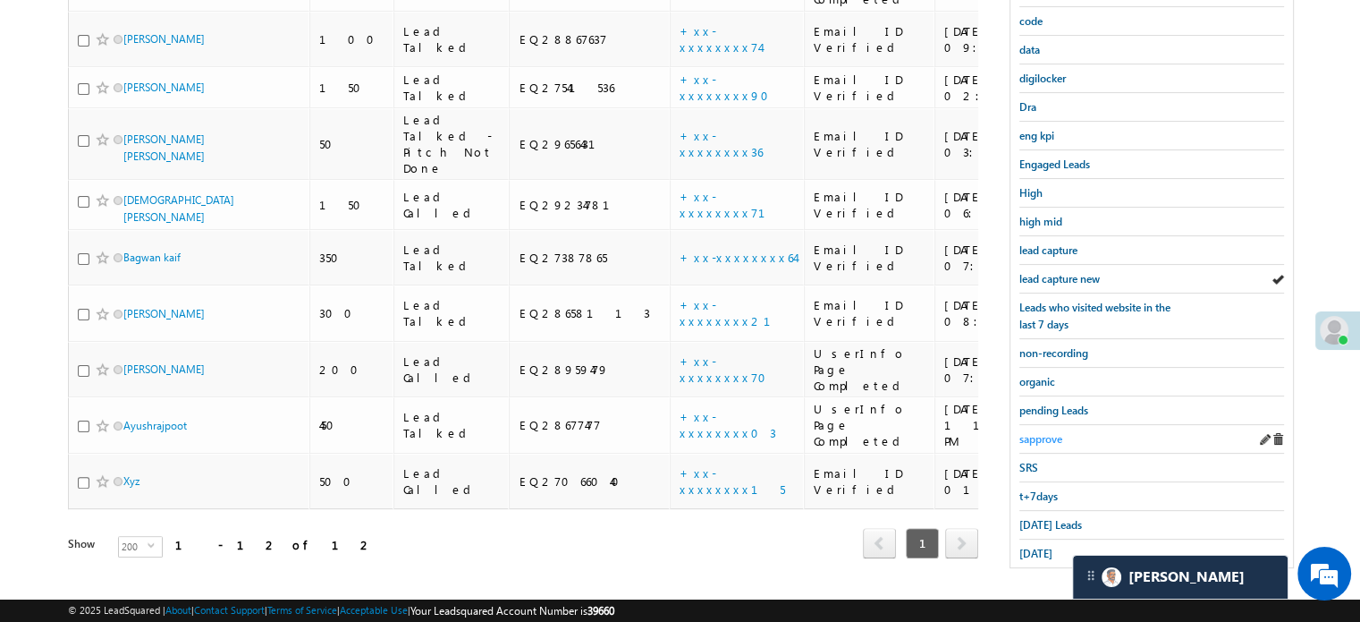
click at [1037, 432] on span "sapprove" at bounding box center [1041, 438] width 43 height 13
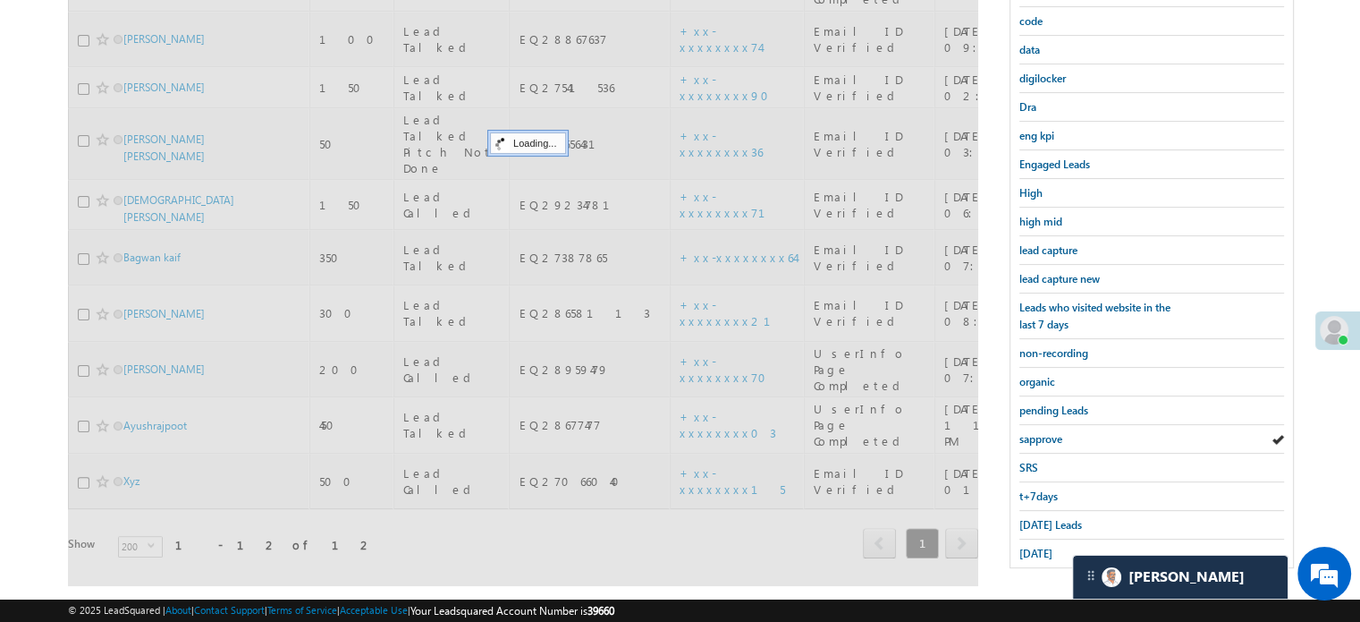
scroll to position [205, 0]
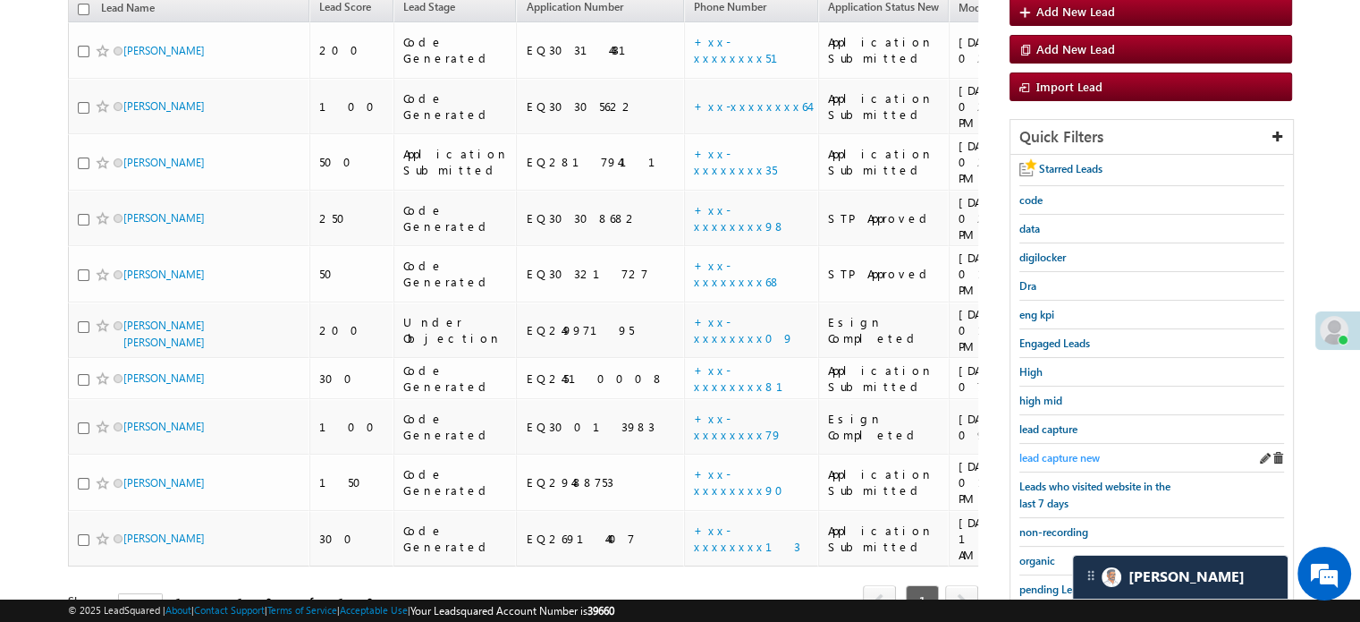
click at [1046, 451] on span "lead capture new" at bounding box center [1060, 457] width 80 height 13
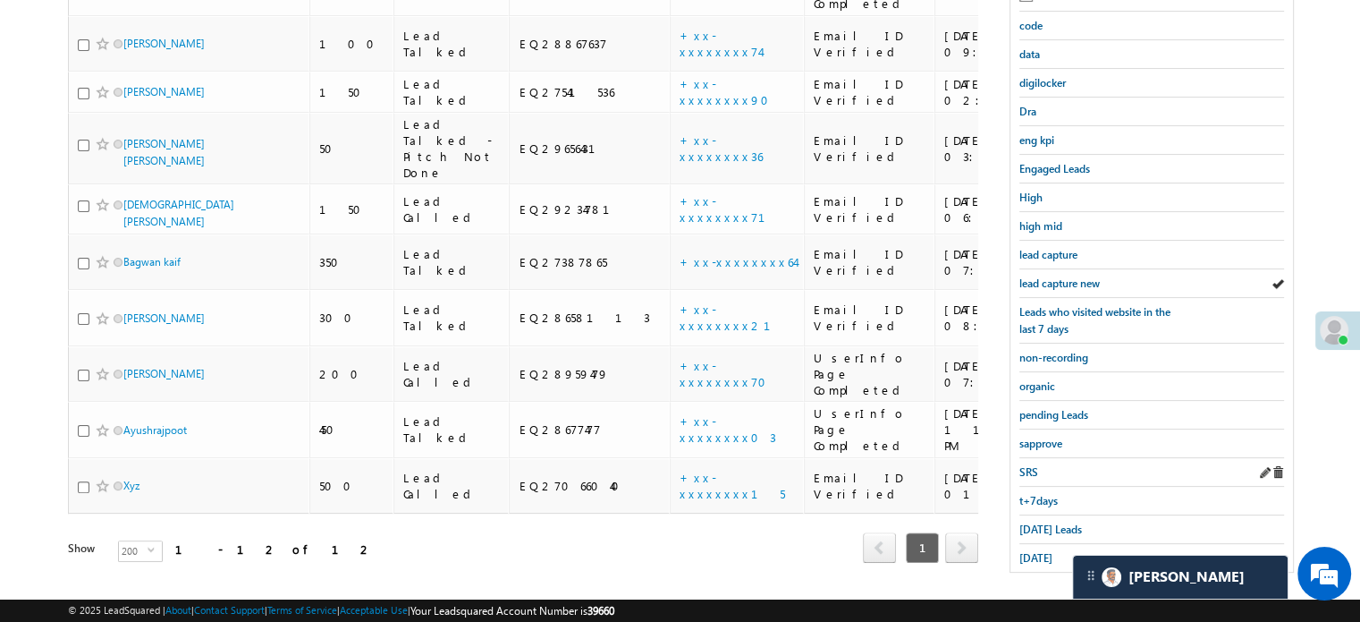
scroll to position [384, 0]
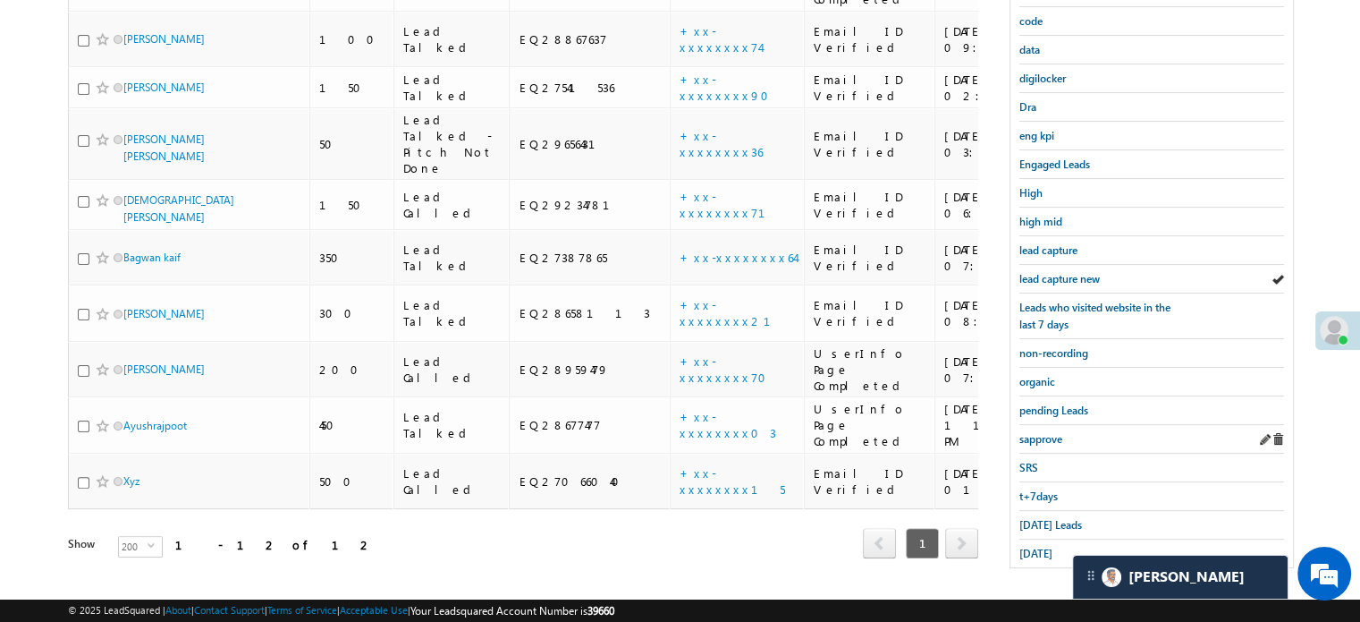
click at [1040, 439] on div "sapprove" at bounding box center [1152, 439] width 265 height 29
click at [1038, 436] on span "sapprove" at bounding box center [1041, 438] width 43 height 13
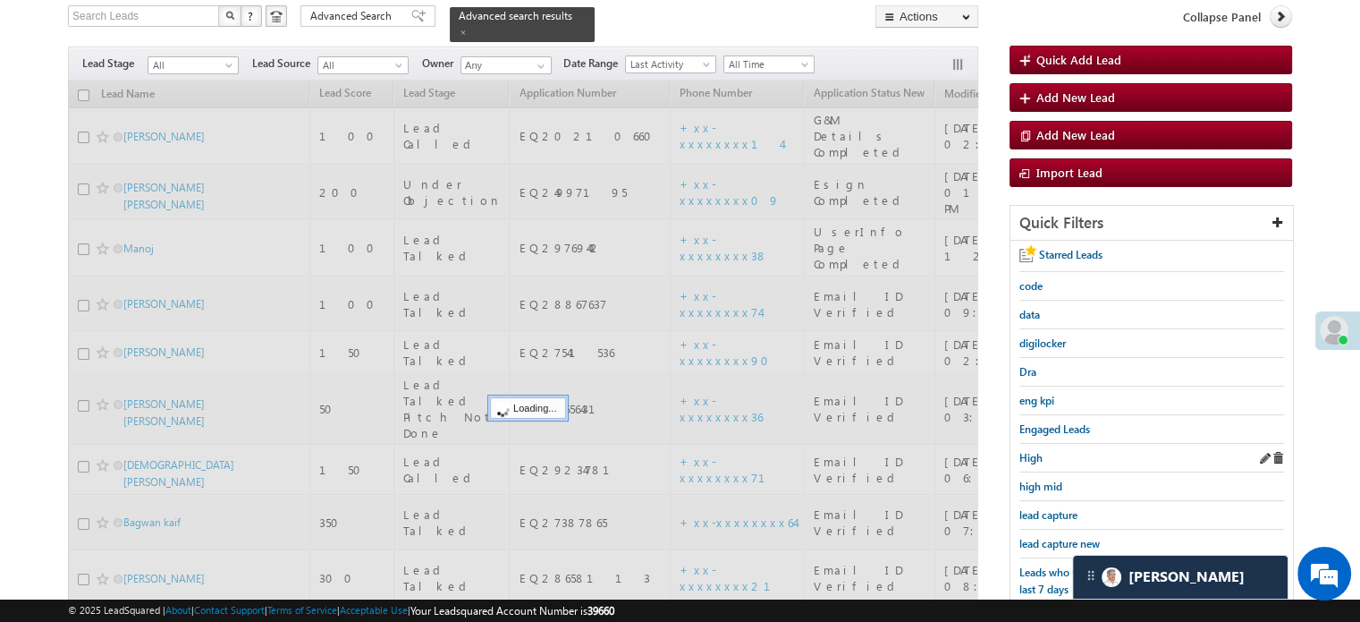
scroll to position [115, 0]
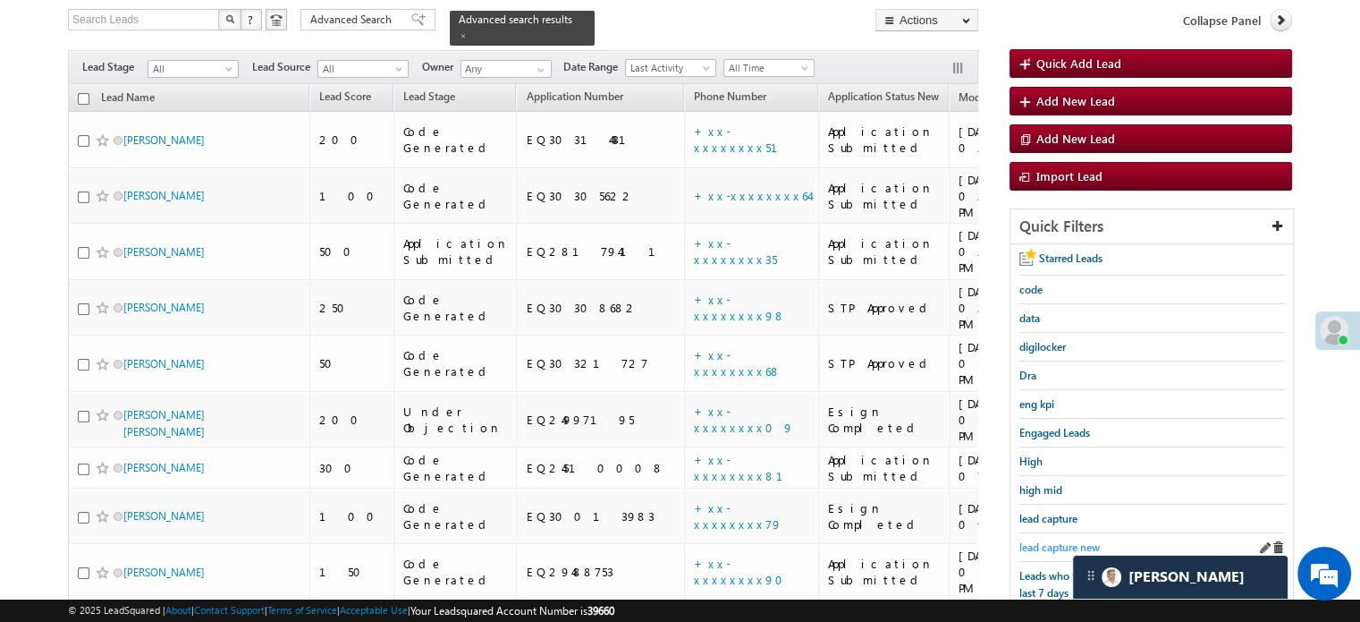
click at [1038, 541] on span "lead capture new" at bounding box center [1060, 546] width 80 height 13
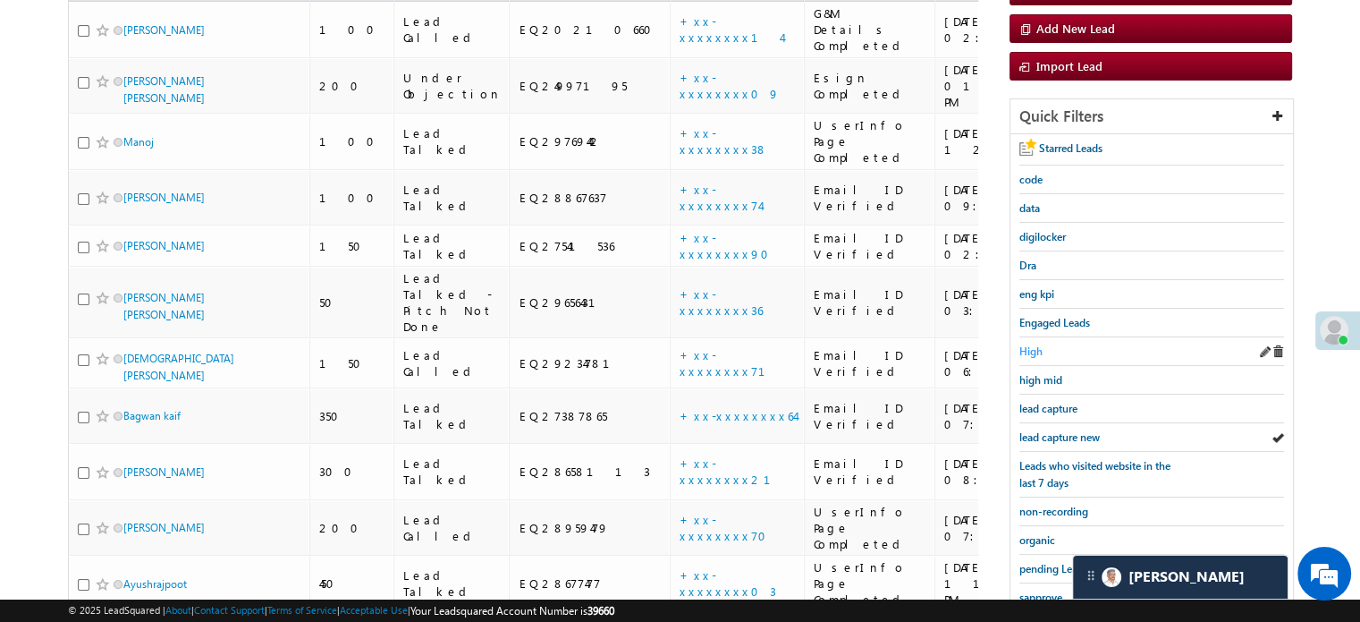
scroll to position [384, 0]
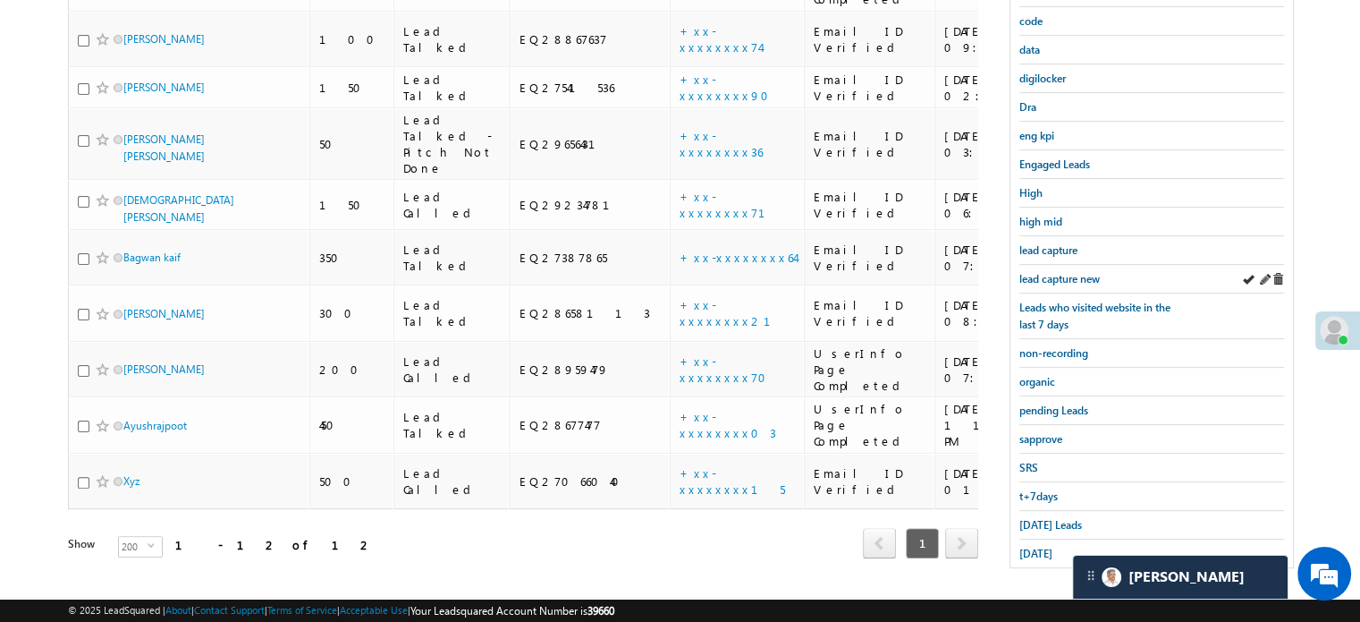
click at [1058, 265] on div "lead capture new" at bounding box center [1152, 279] width 265 height 29
click at [1063, 272] on span "lead capture new" at bounding box center [1060, 278] width 80 height 13
click at [1042, 432] on span "sapprove" at bounding box center [1041, 438] width 43 height 13
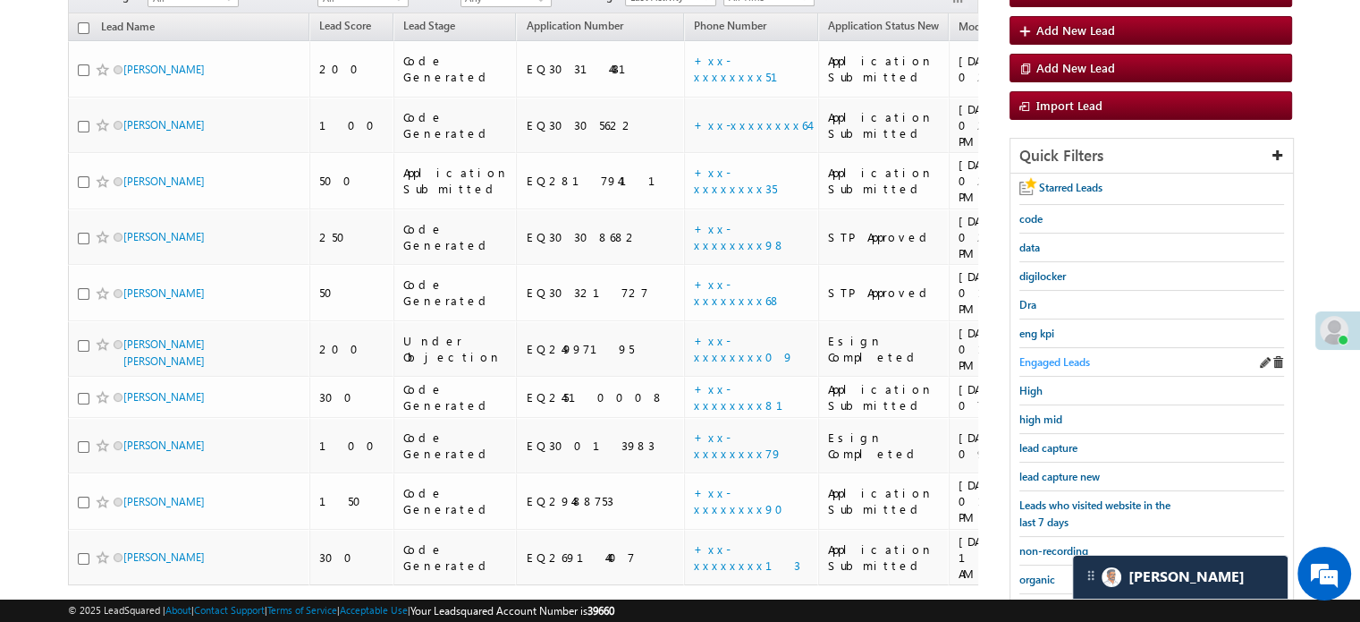
scroll to position [294, 0]
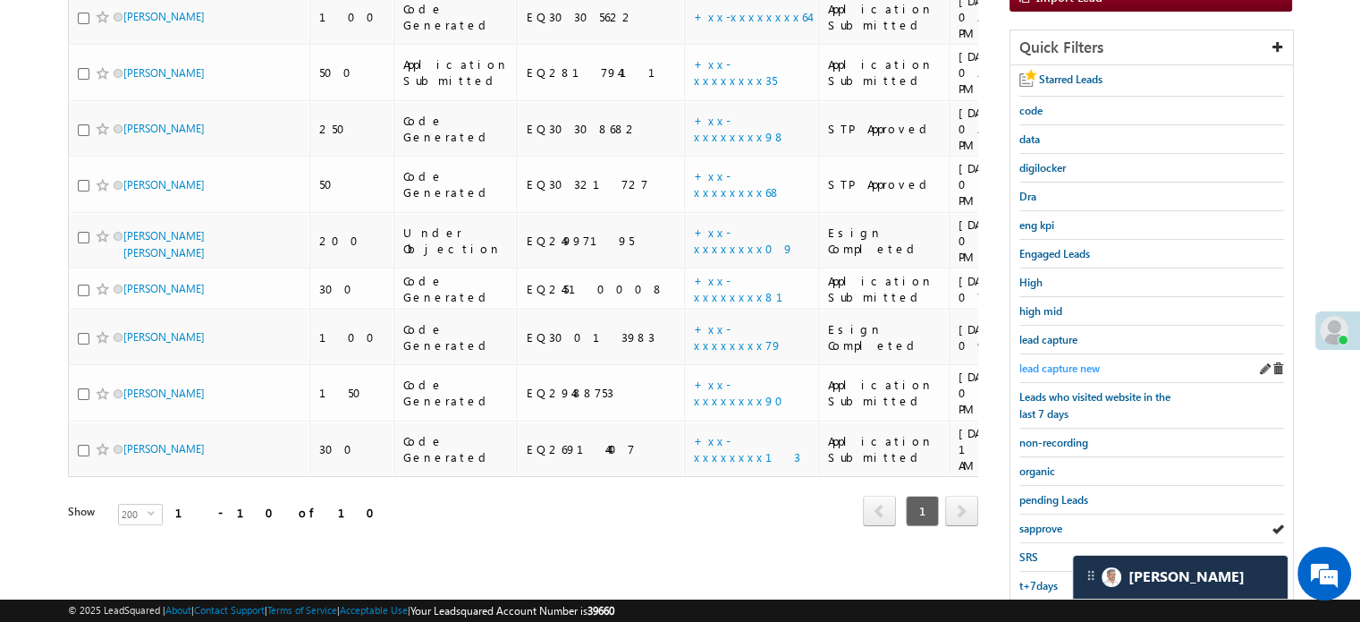
click at [1061, 368] on span "lead capture new" at bounding box center [1060, 367] width 80 height 13
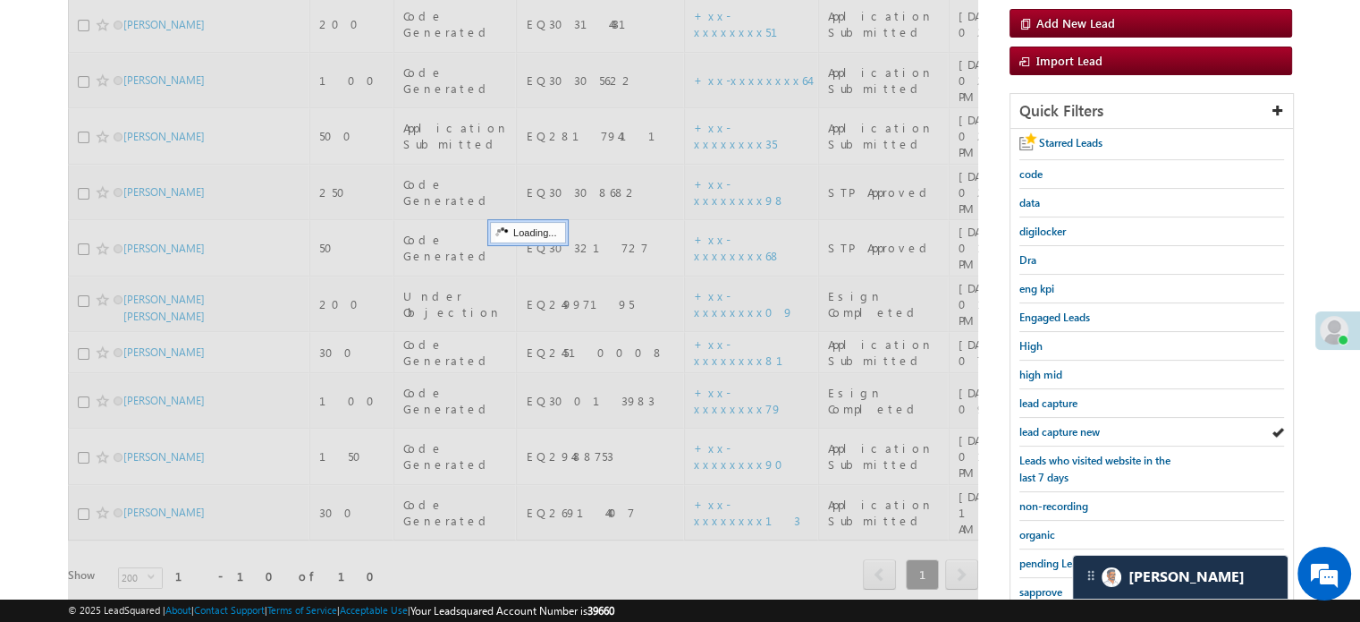
scroll to position [115, 0]
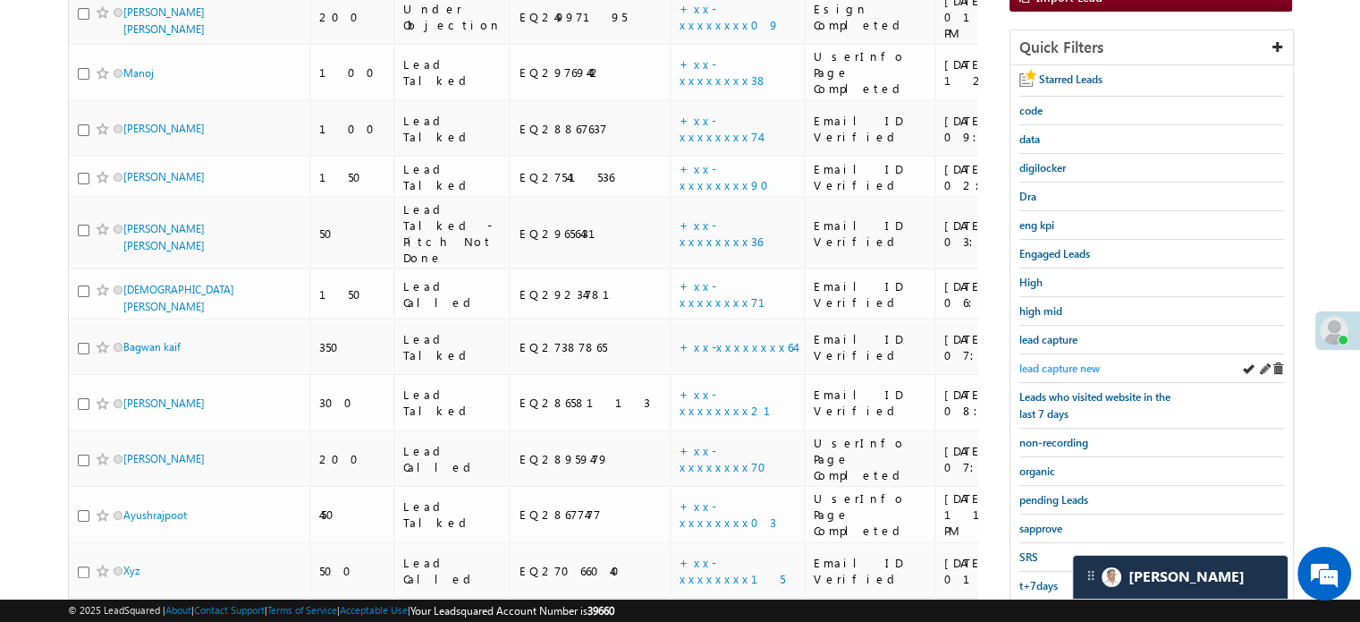
click at [1068, 368] on span "lead capture new" at bounding box center [1060, 367] width 80 height 13
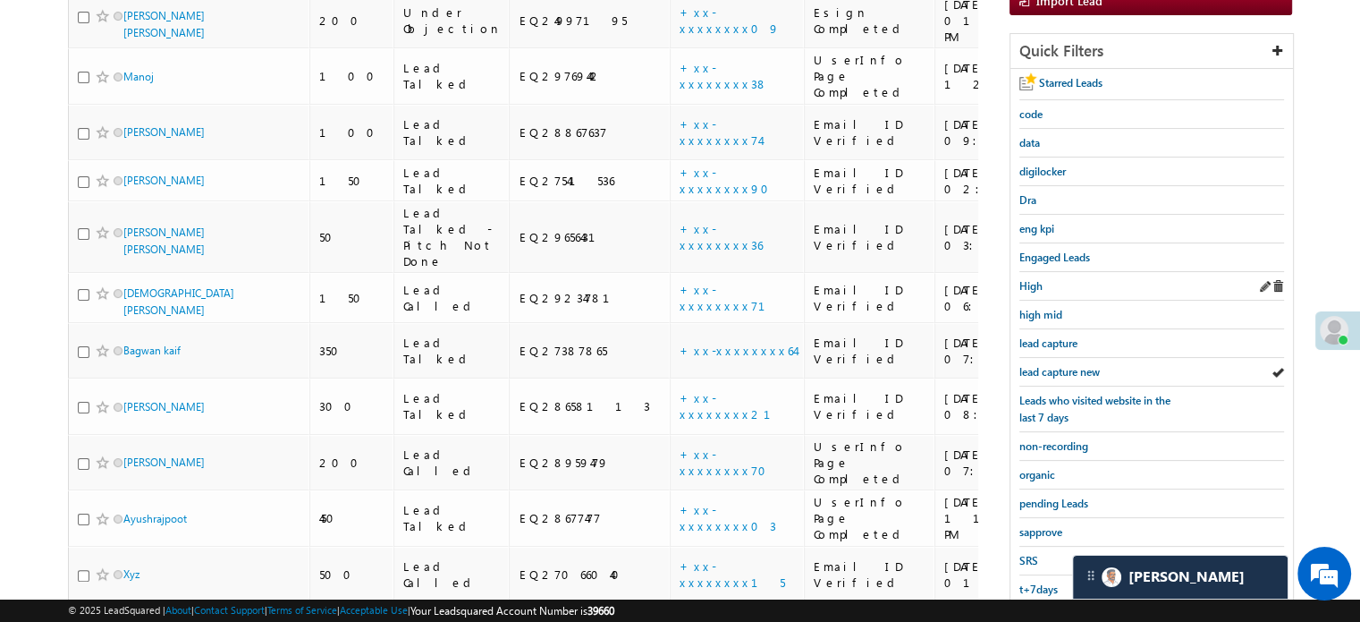
scroll to position [294, 0]
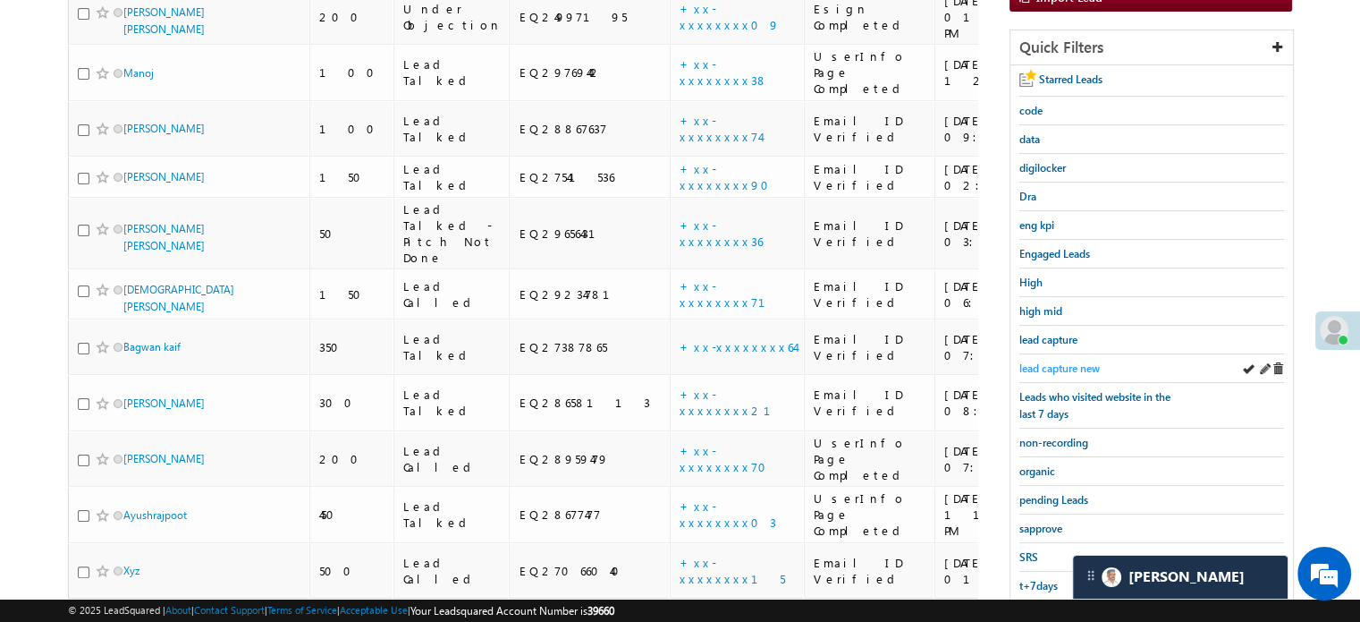
click at [1066, 362] on span "lead capture new" at bounding box center [1060, 367] width 80 height 13
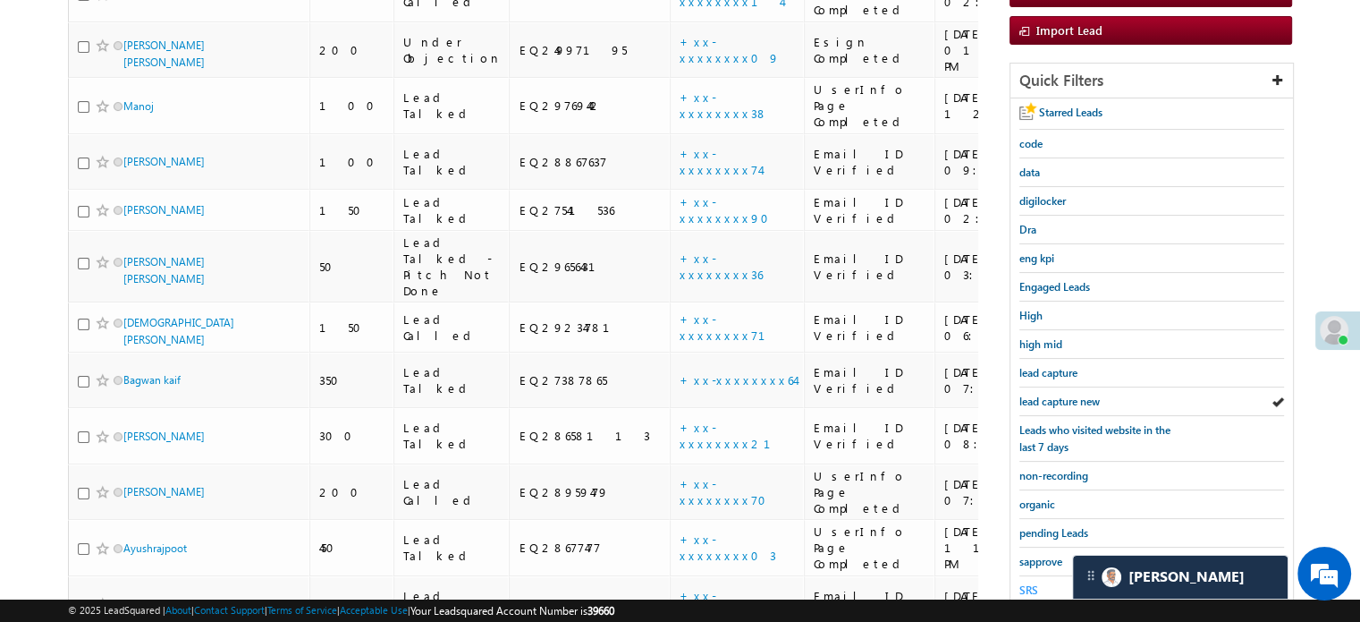
scroll to position [384, 0]
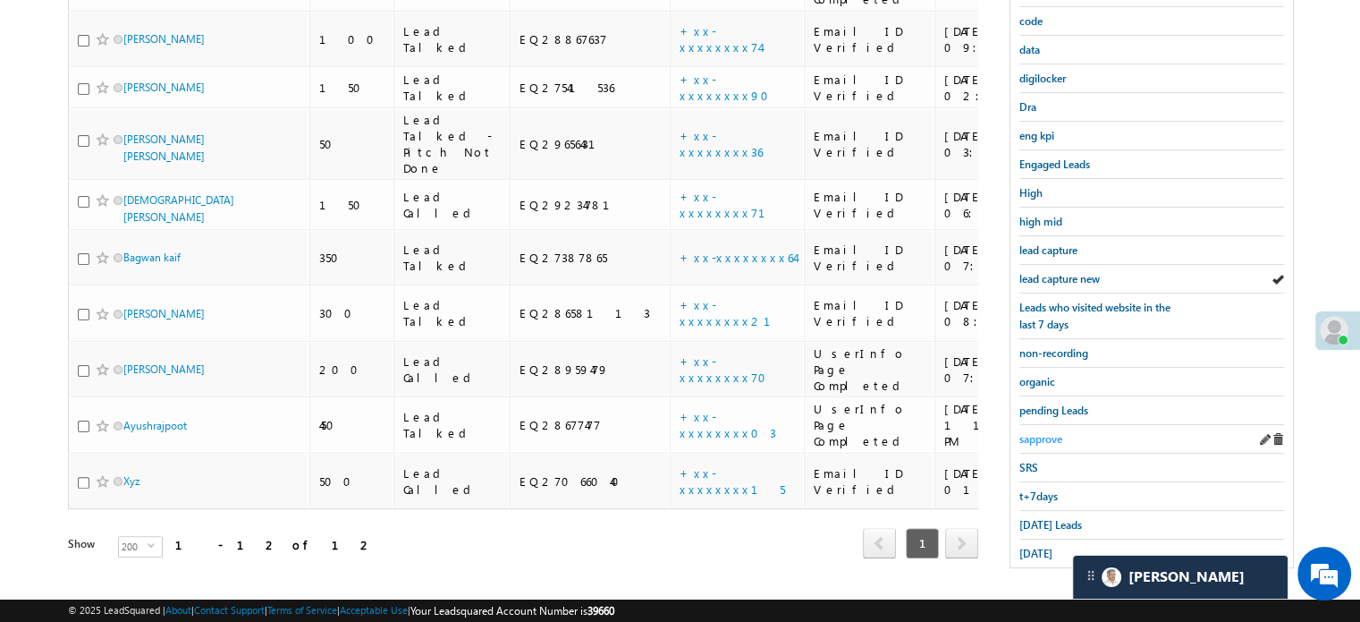
click at [1050, 432] on span "sapprove" at bounding box center [1041, 438] width 43 height 13
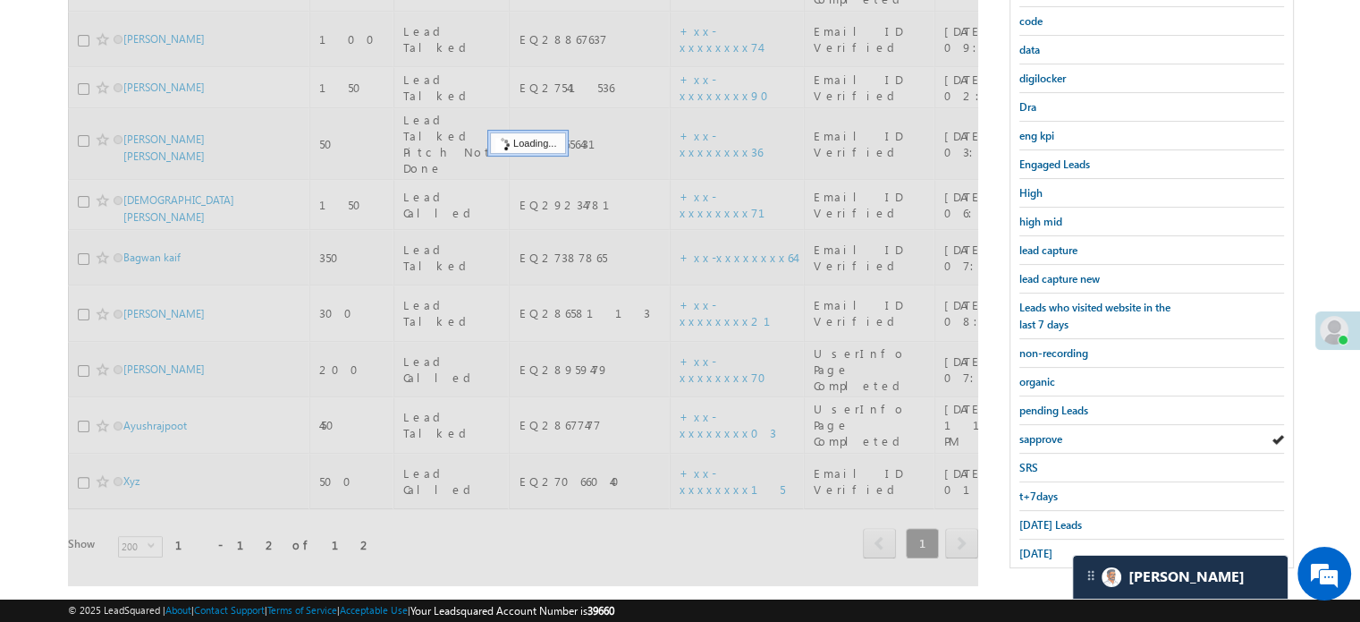
scroll to position [115, 0]
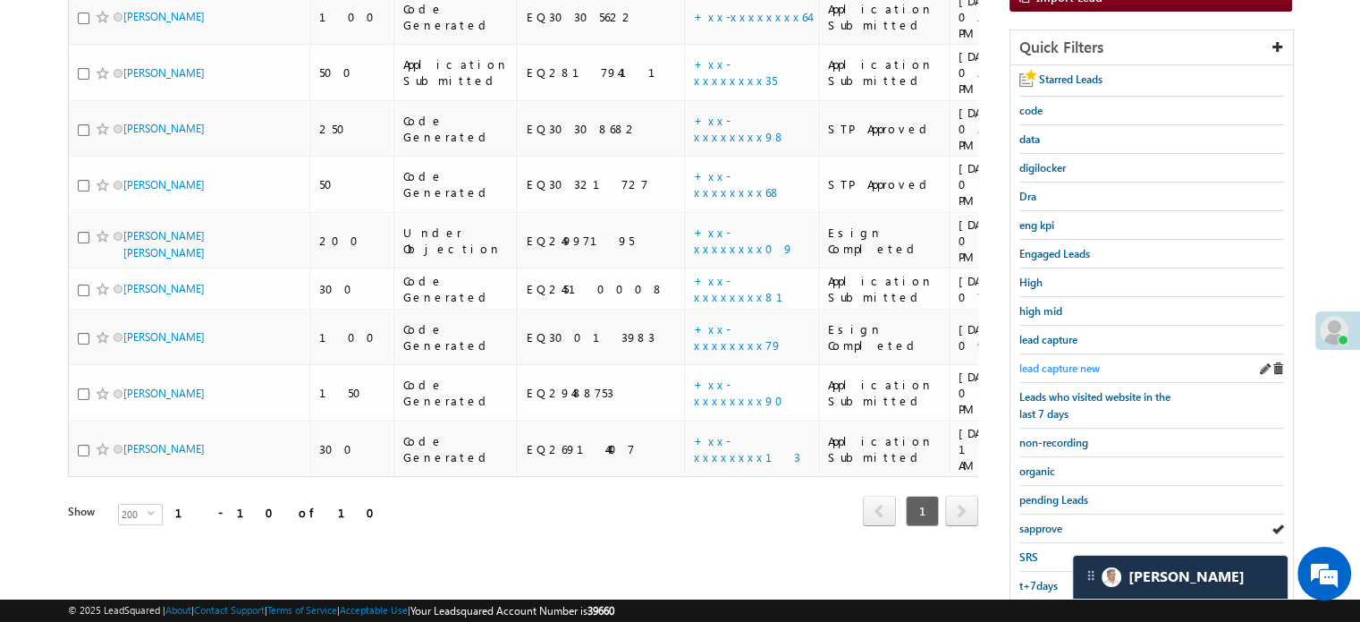
click at [1067, 361] on span "lead capture new" at bounding box center [1060, 367] width 80 height 13
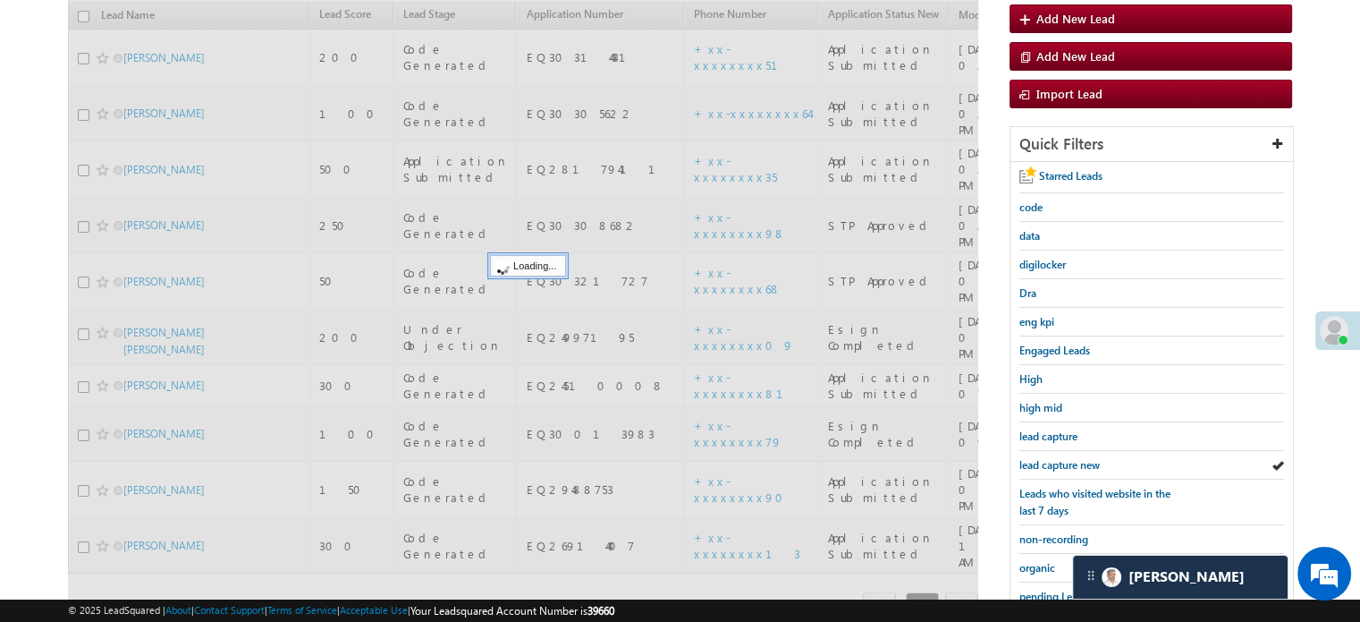
scroll to position [26, 0]
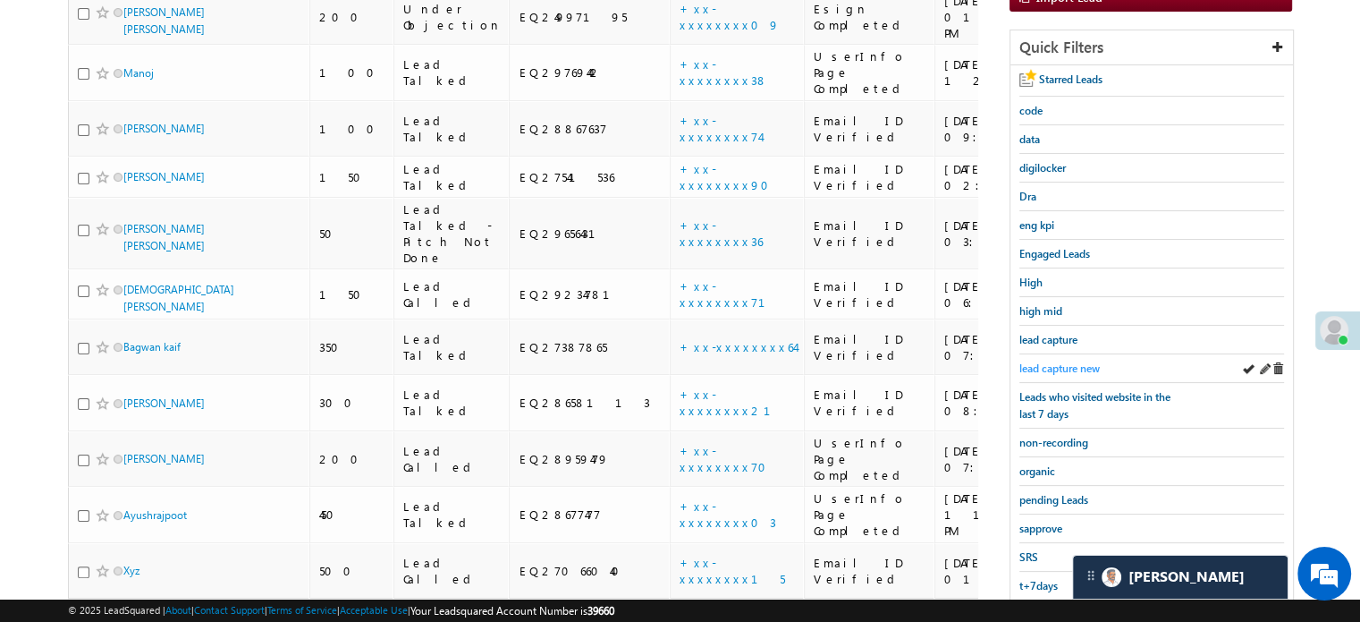
click at [1059, 361] on span "lead capture new" at bounding box center [1060, 367] width 80 height 13
click at [1045, 361] on span "lead capture new" at bounding box center [1060, 367] width 80 height 13
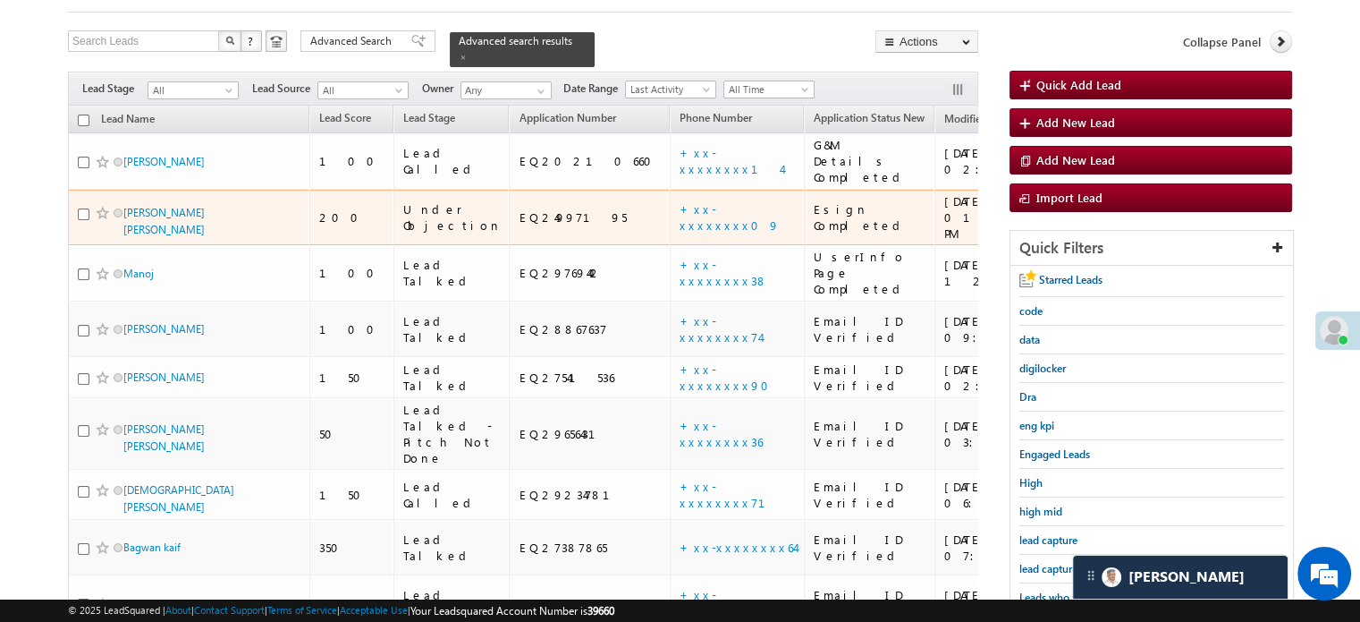
scroll to position [205, 0]
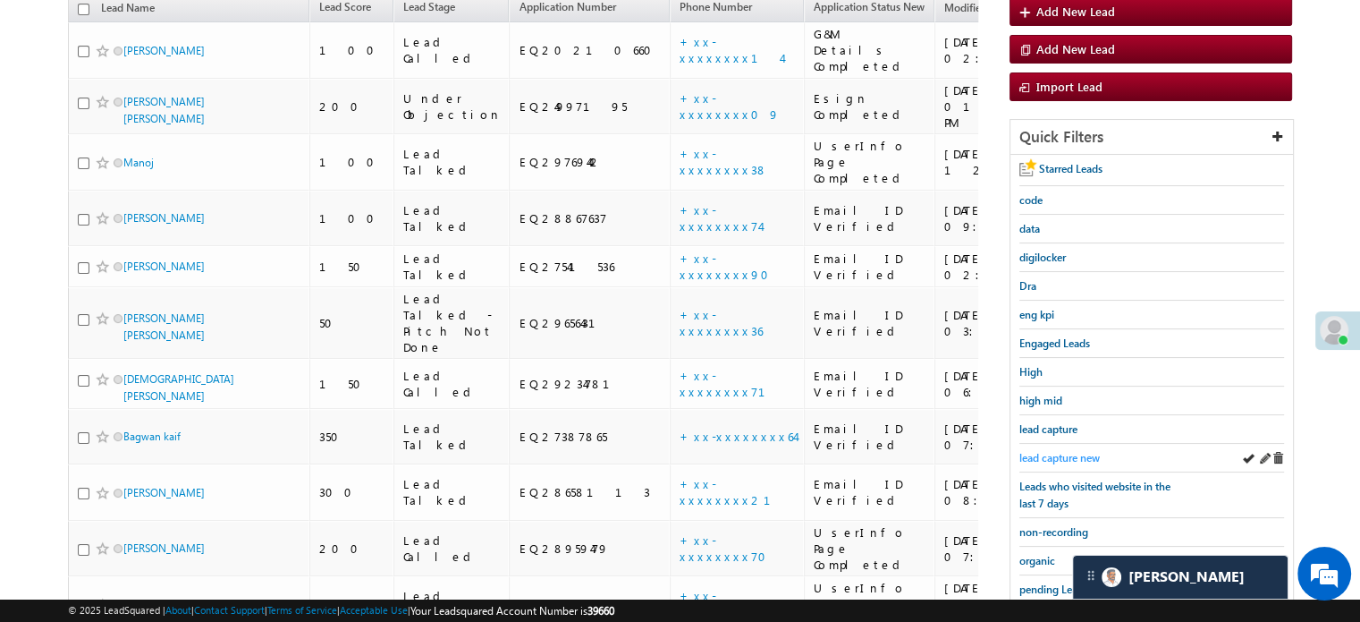
click at [1066, 456] on span "lead capture new" at bounding box center [1060, 457] width 80 height 13
click at [1046, 451] on span "lead capture new" at bounding box center [1060, 457] width 80 height 13
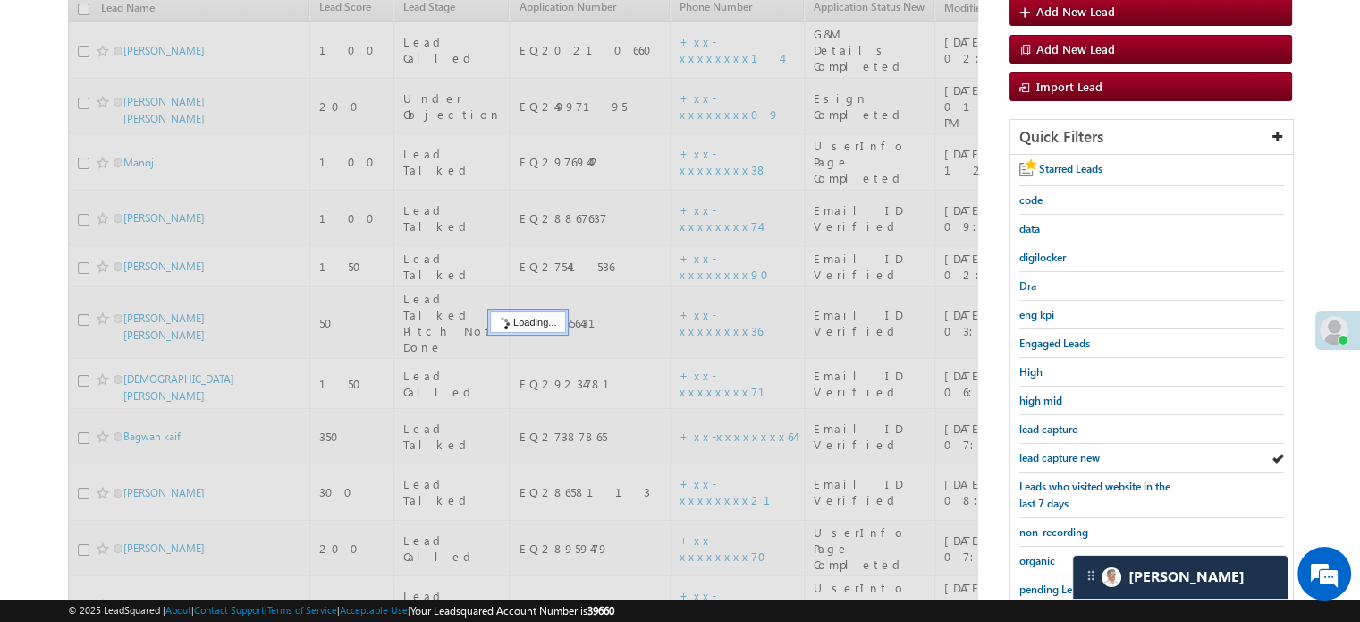
click at [1046, 451] on span "lead capture new" at bounding box center [1060, 457] width 80 height 13
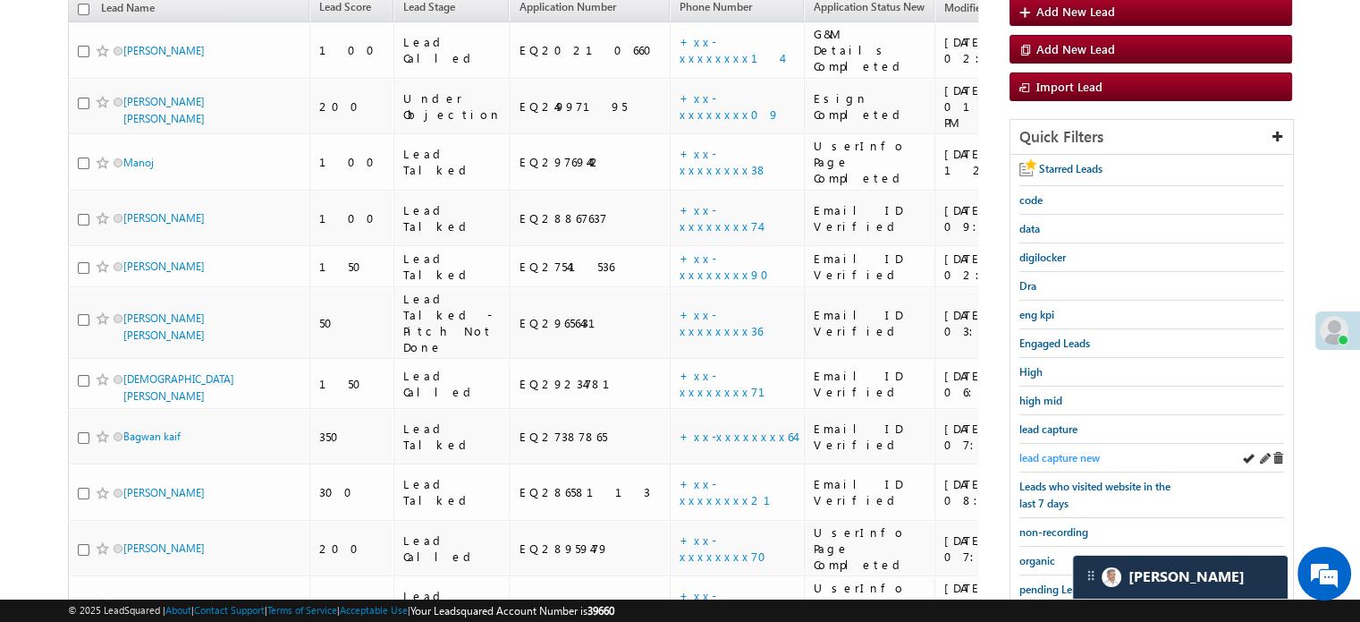
click at [1080, 451] on span "lead capture new" at bounding box center [1060, 457] width 80 height 13
click at [1080, 459] on span "lead capture new" at bounding box center [1060, 457] width 80 height 13
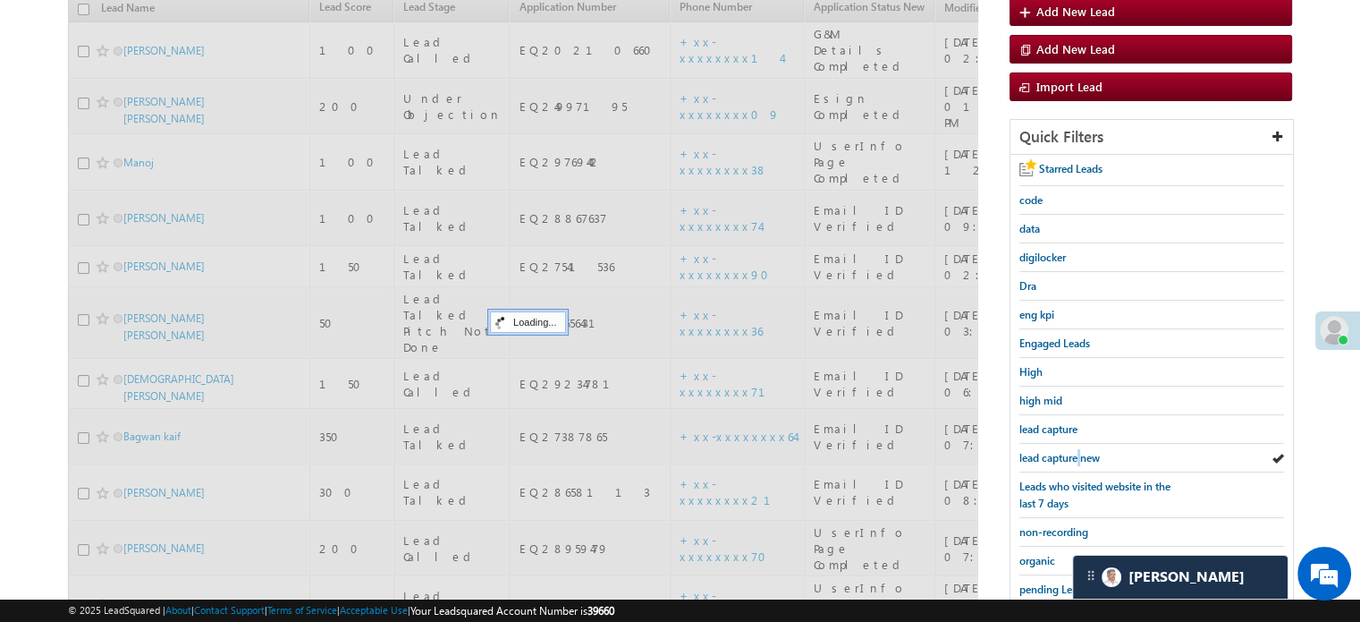
click at [1080, 459] on span "lead capture new" at bounding box center [1060, 457] width 80 height 13
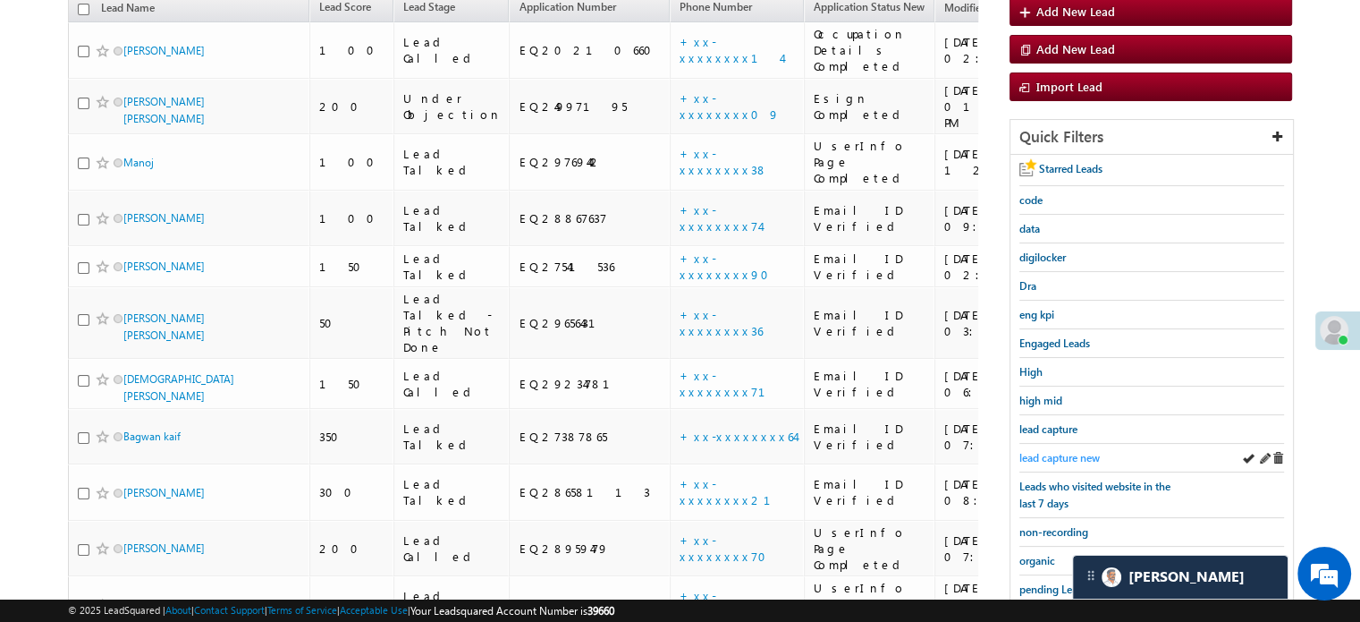
click at [1071, 451] on span "lead capture new" at bounding box center [1060, 457] width 80 height 13
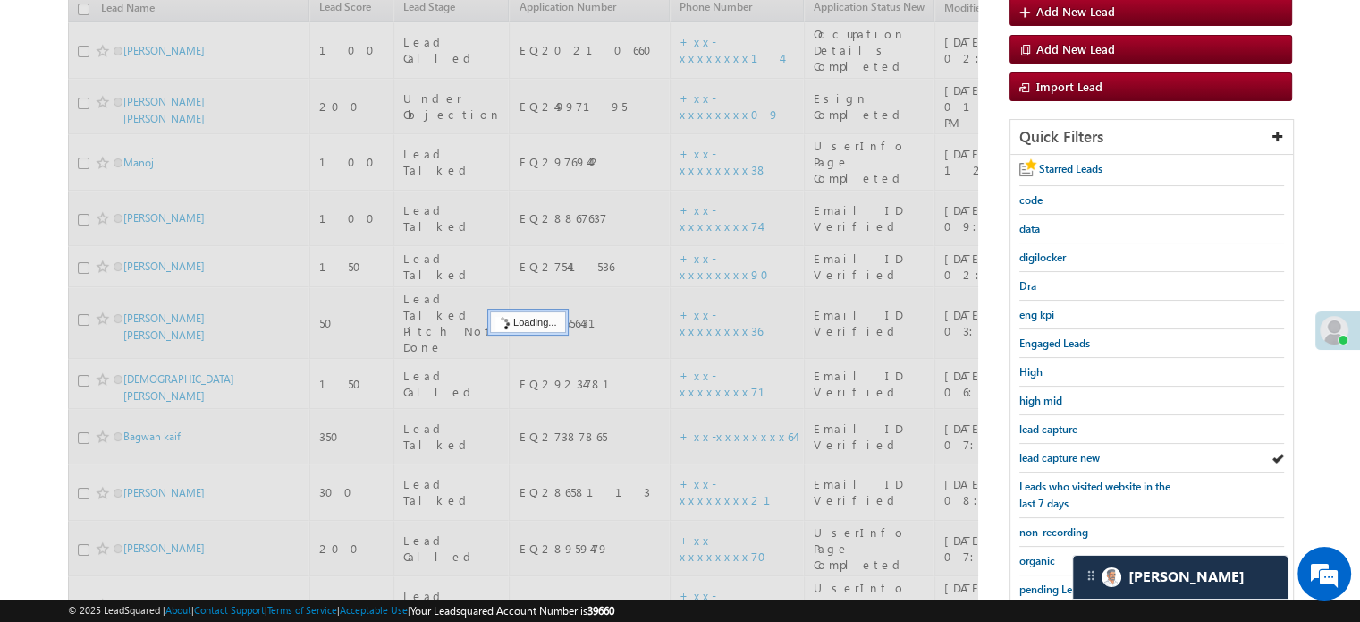
click at [1071, 451] on span "lead capture new" at bounding box center [1060, 457] width 80 height 13
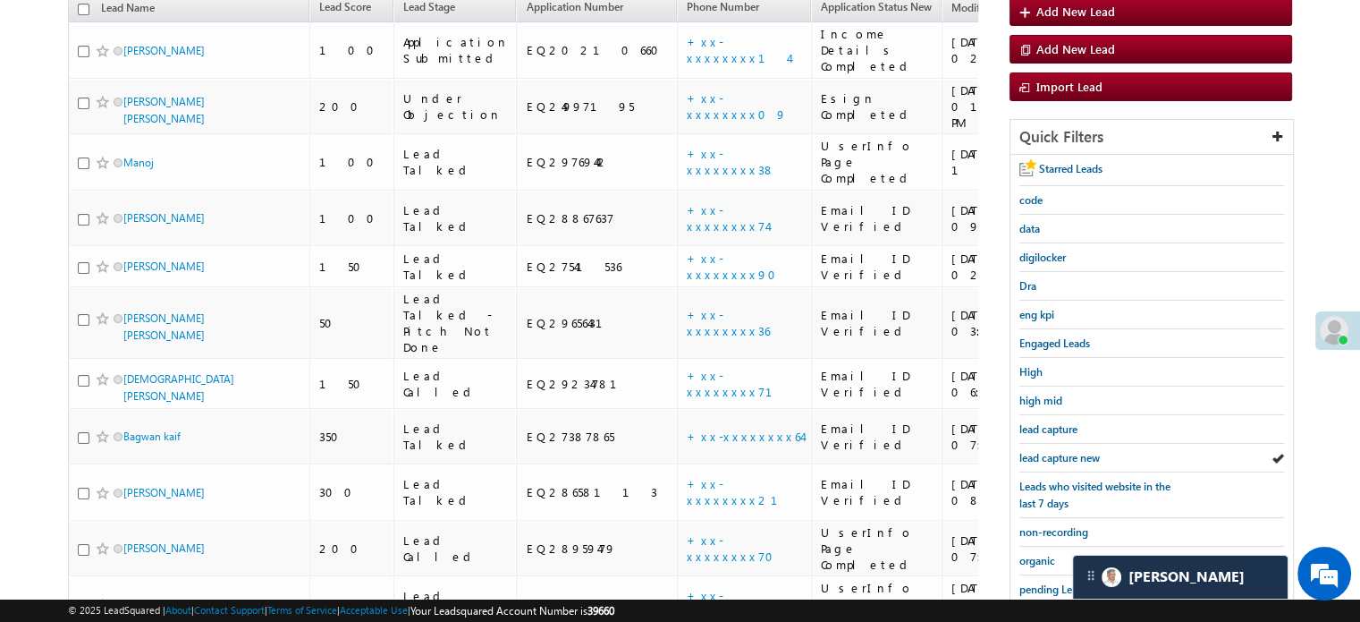
click at [1072, 449] on link "lead capture new" at bounding box center [1060, 457] width 80 height 17
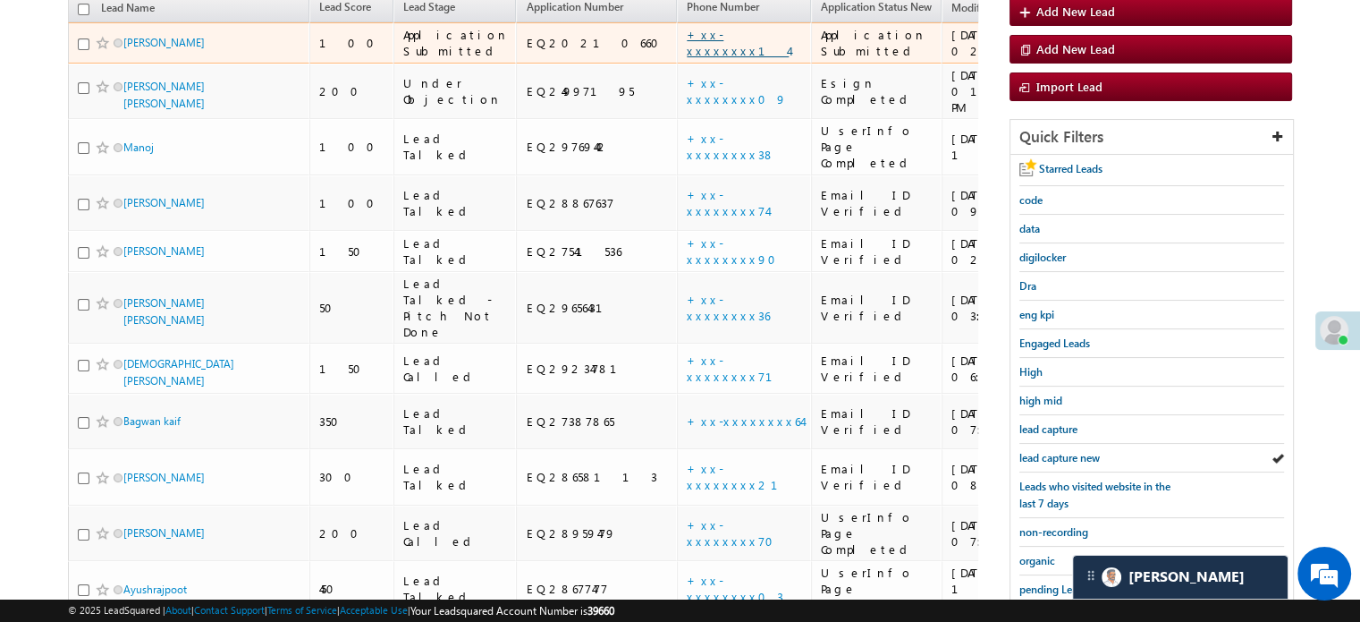
click at [687, 35] on link "+xx-xxxxxxxx14" at bounding box center [738, 42] width 102 height 31
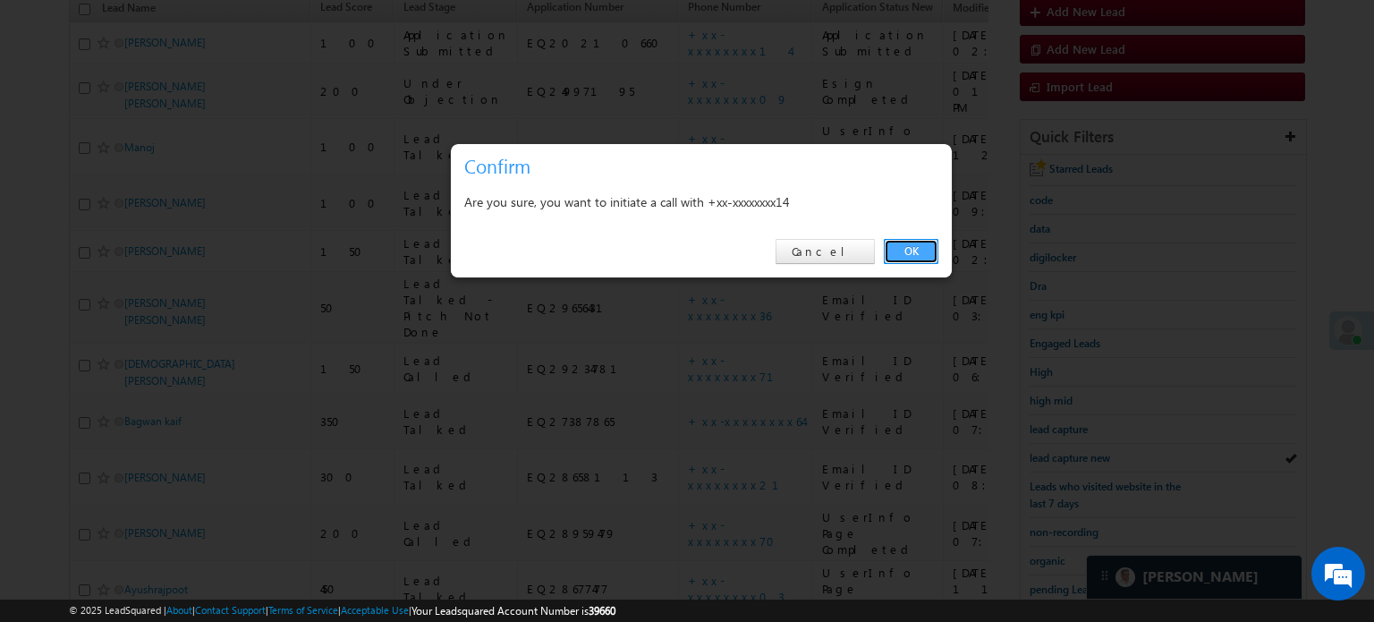
click at [914, 251] on link "OK" at bounding box center [911, 251] width 55 height 25
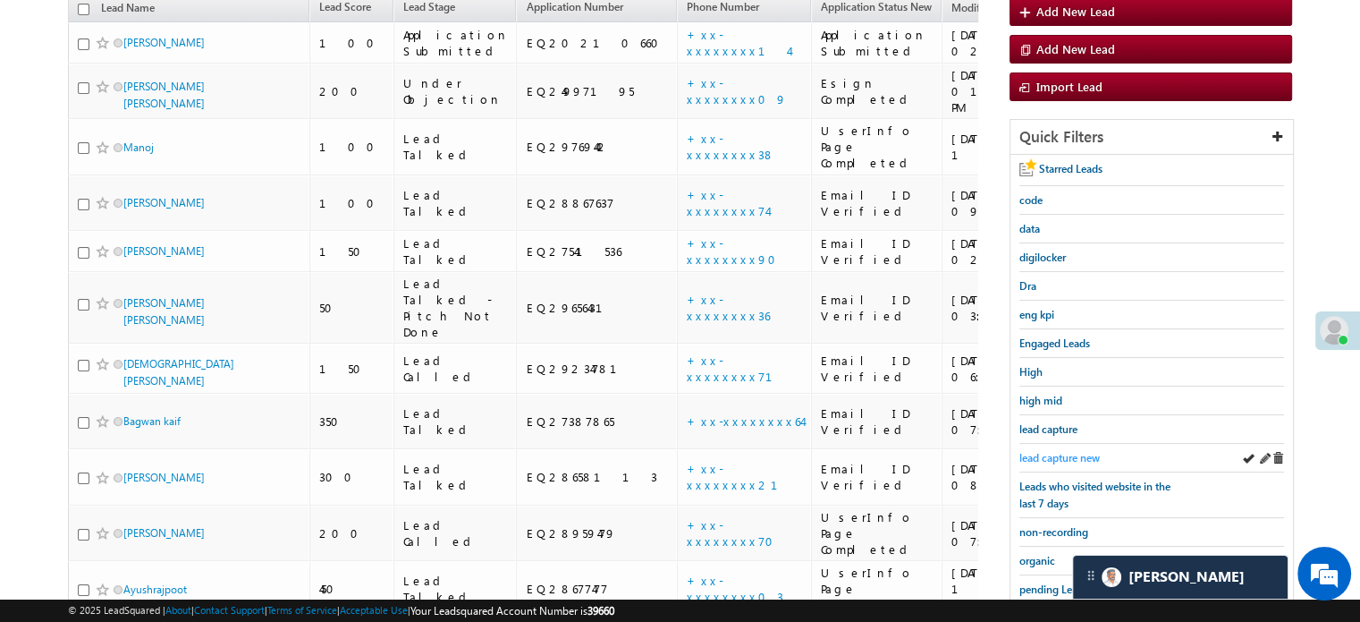
click at [1059, 451] on span "lead capture new" at bounding box center [1060, 457] width 80 height 13
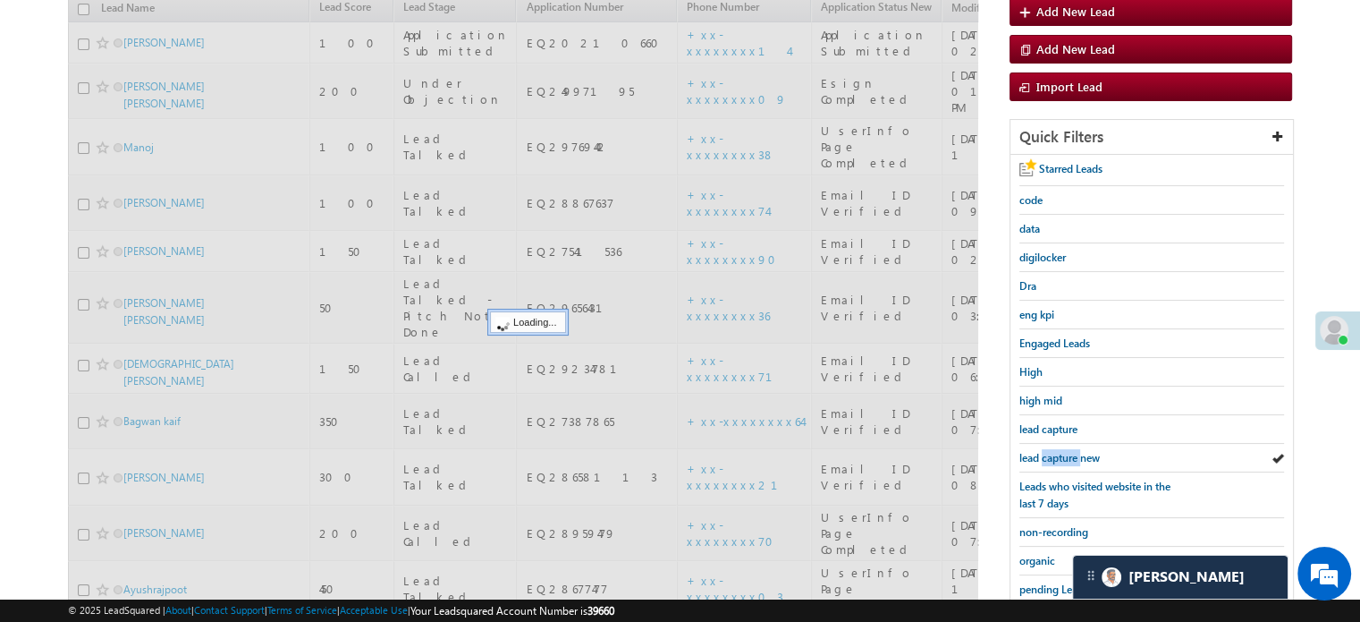
click at [1059, 451] on span "lead capture new" at bounding box center [1060, 457] width 80 height 13
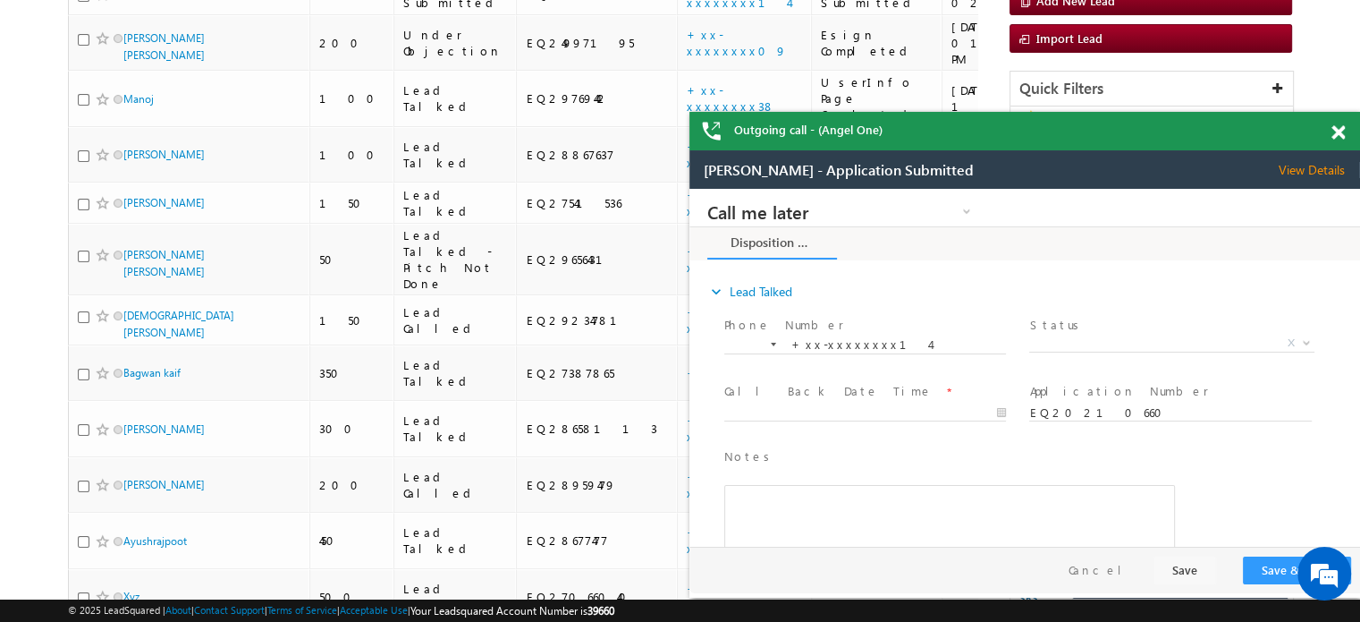
scroll to position [0, 0]
click at [1343, 137] on span at bounding box center [1338, 132] width 13 height 15
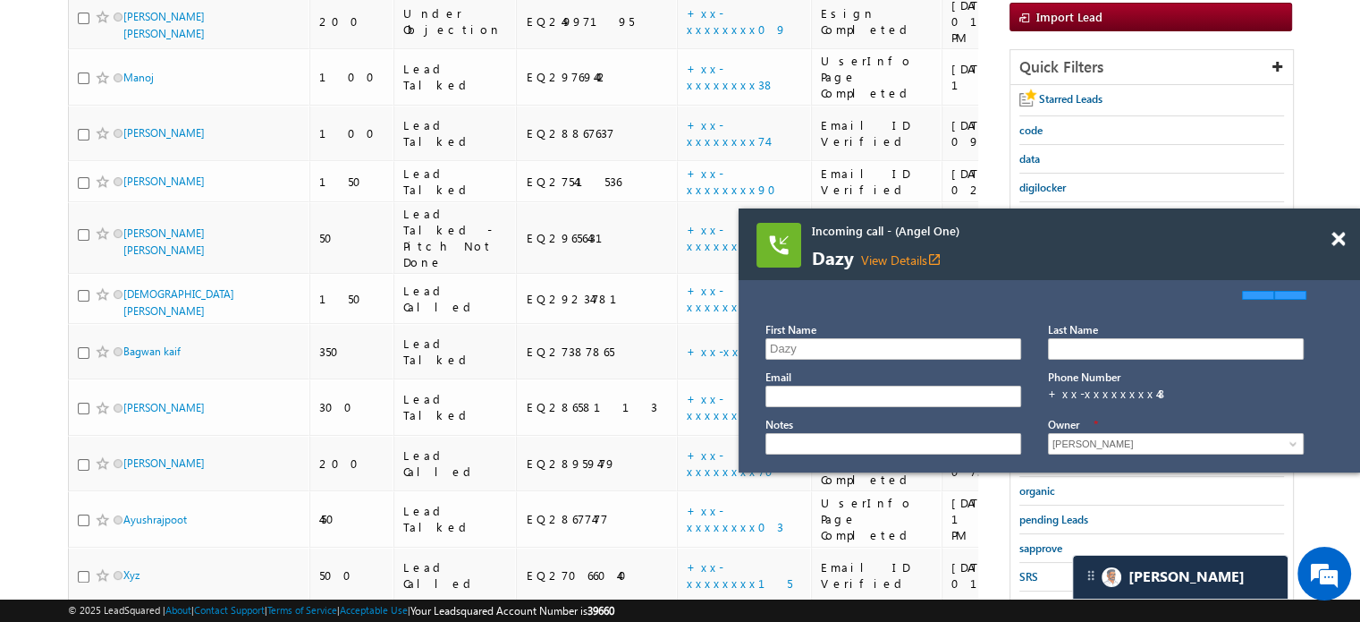
scroll to position [384, 0]
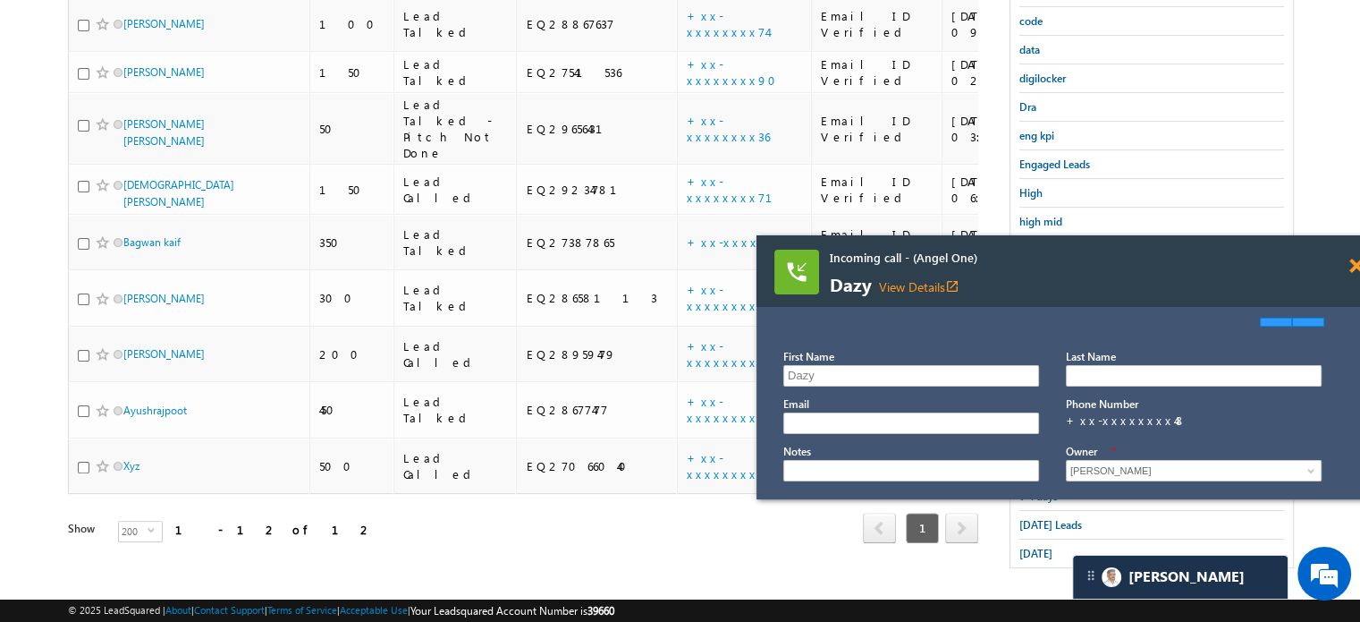
click at [1355, 271] on span at bounding box center [1356, 265] width 13 height 15
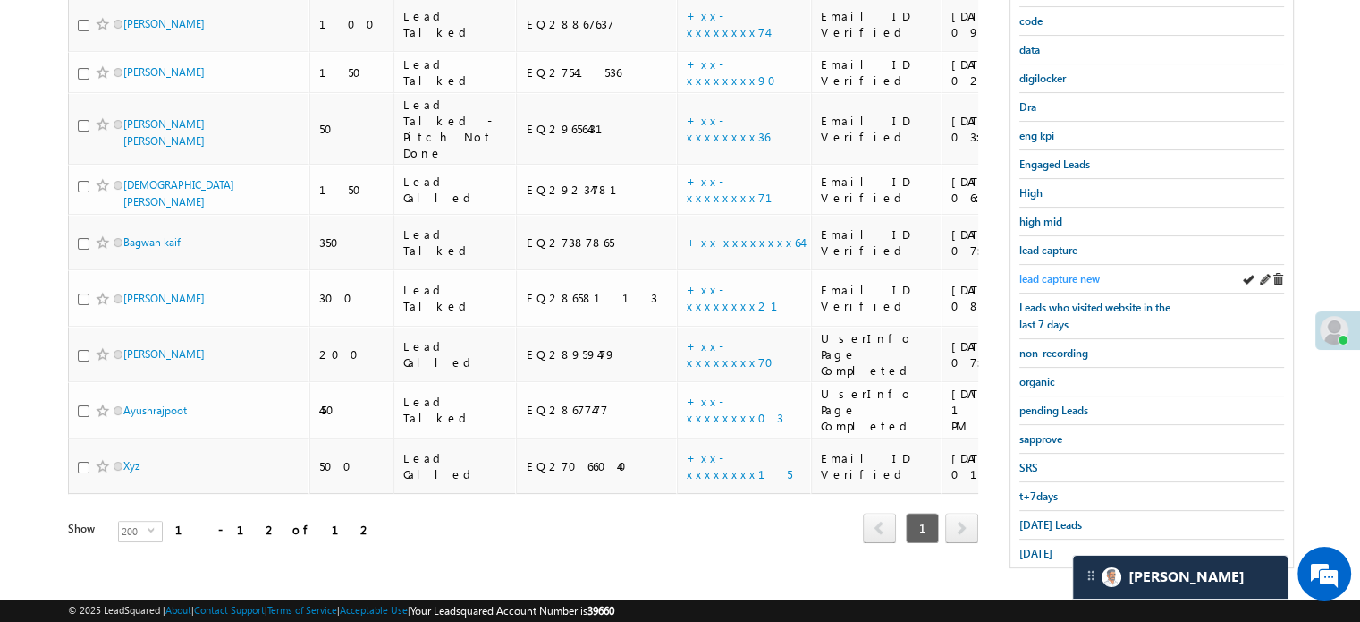
click at [1059, 275] on span "lead capture new" at bounding box center [1060, 278] width 80 height 13
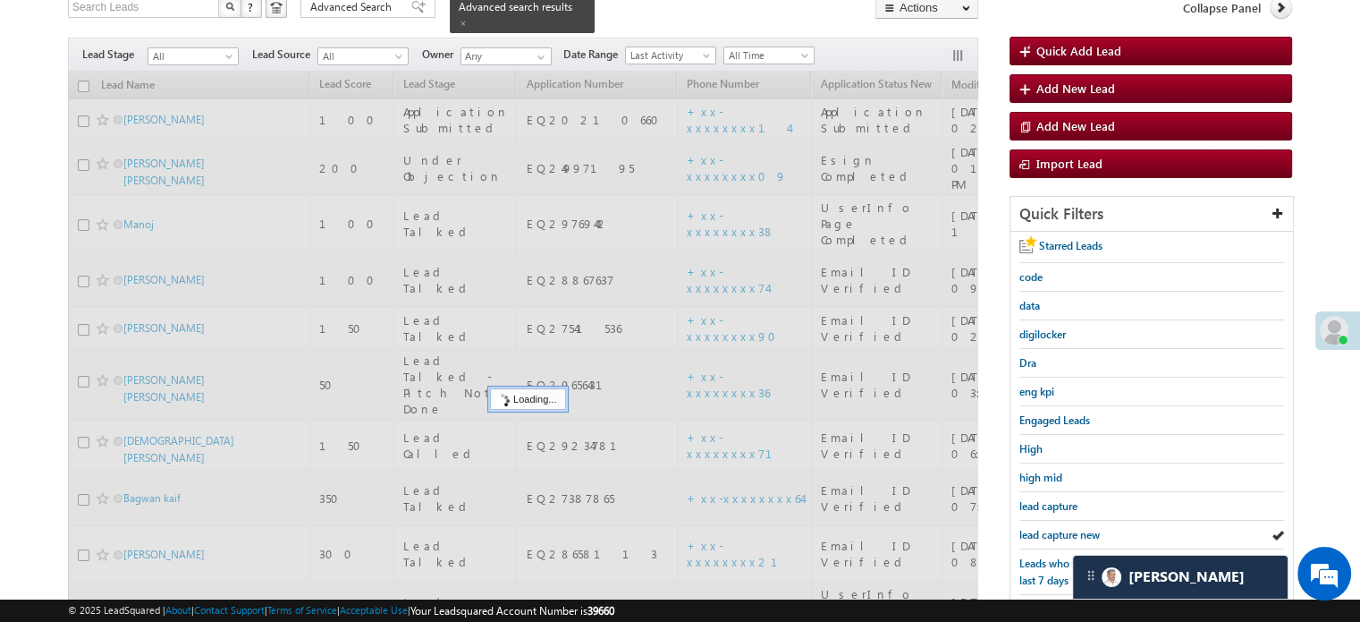
scroll to position [115, 0]
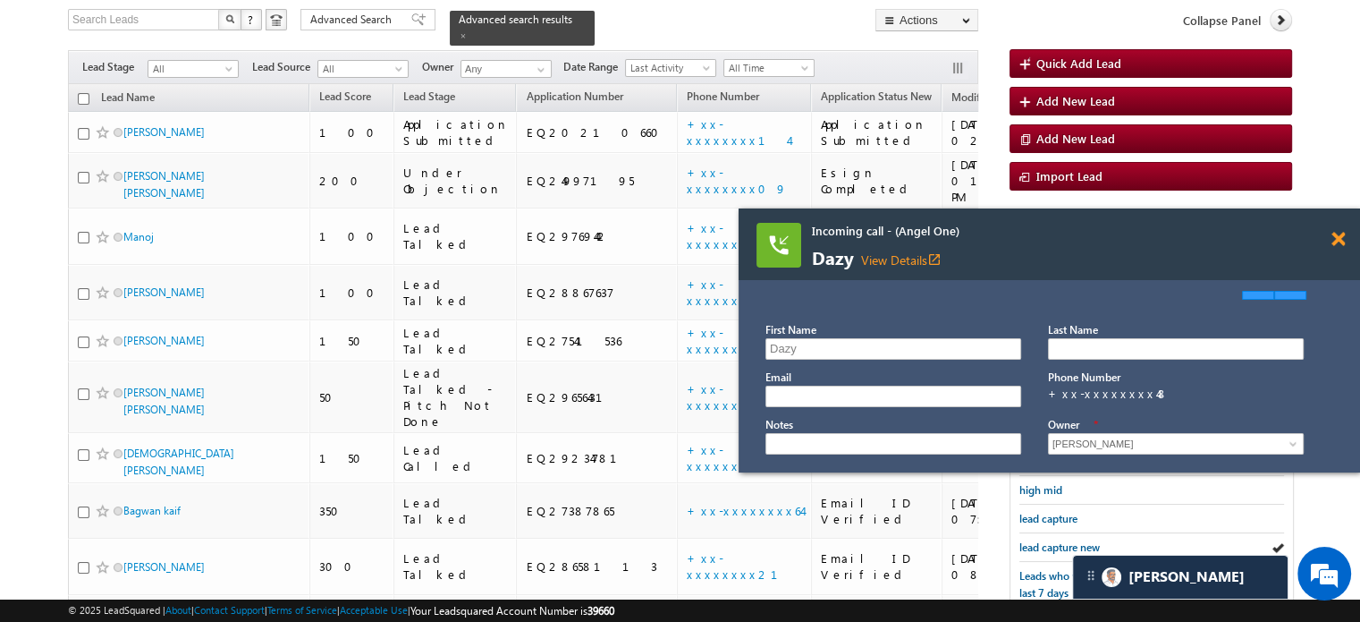
click at [1334, 241] on span at bounding box center [1338, 239] width 13 height 15
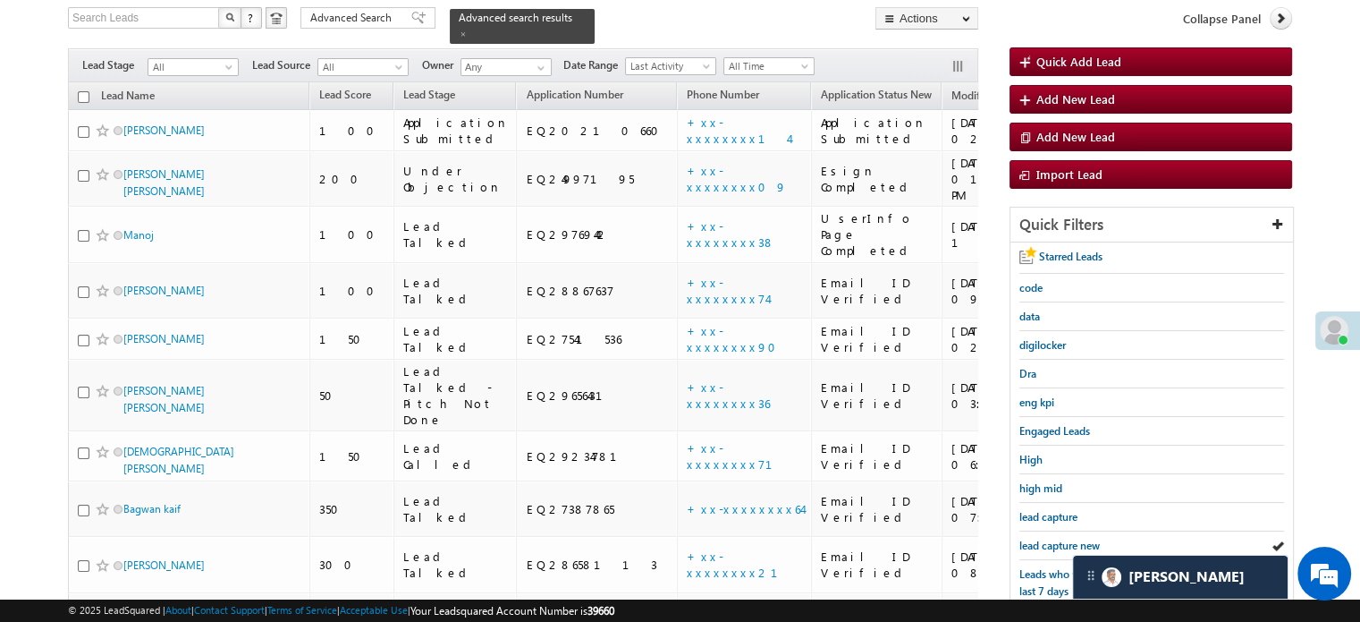
scroll to position [384, 0]
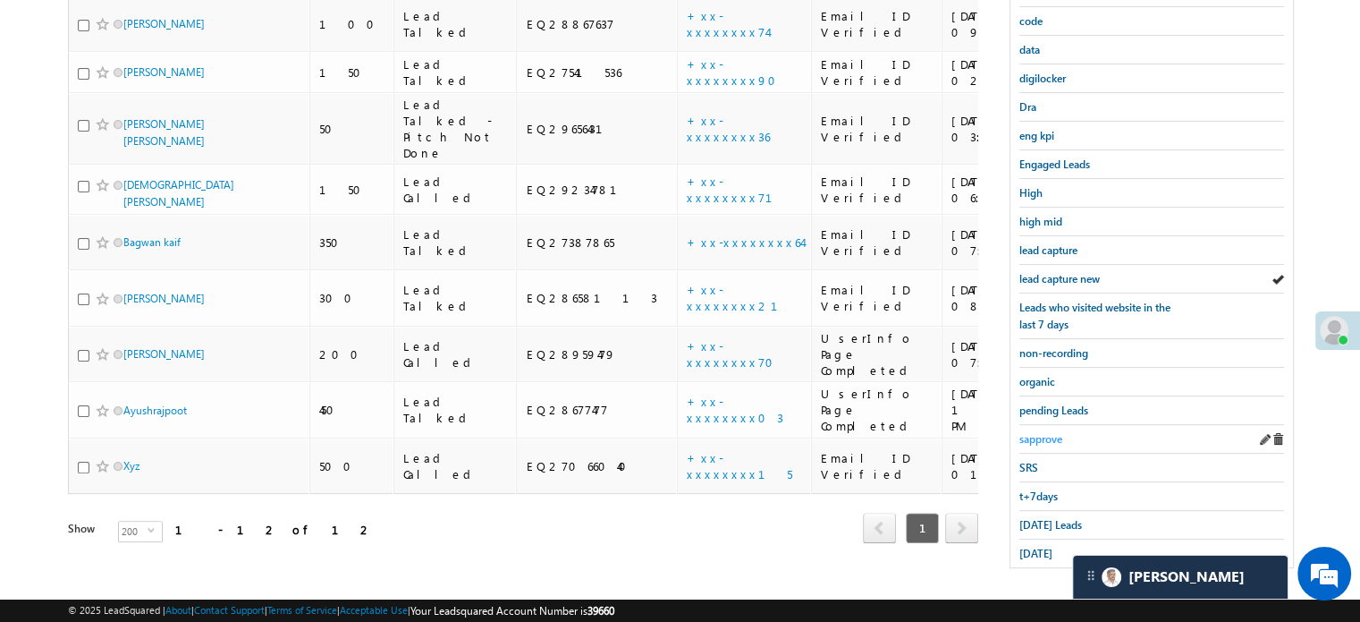
click at [1050, 432] on span "sapprove" at bounding box center [1041, 438] width 43 height 13
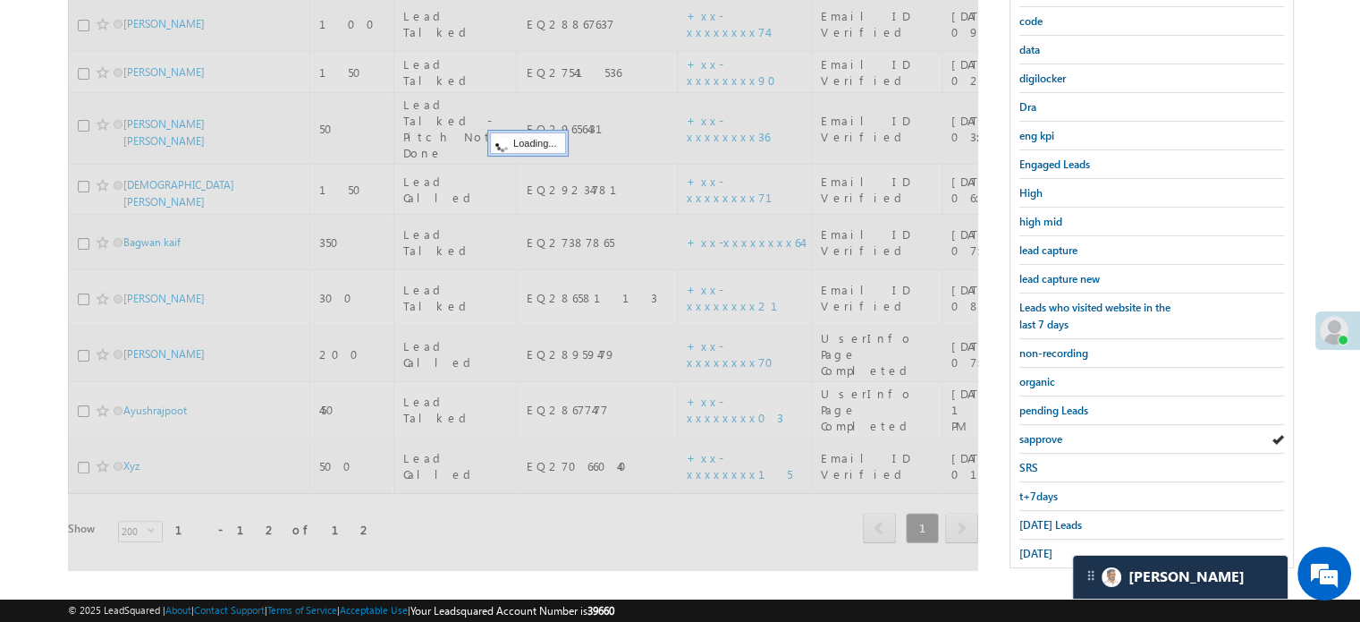
click at [1050, 432] on span "sapprove" at bounding box center [1041, 438] width 43 height 13
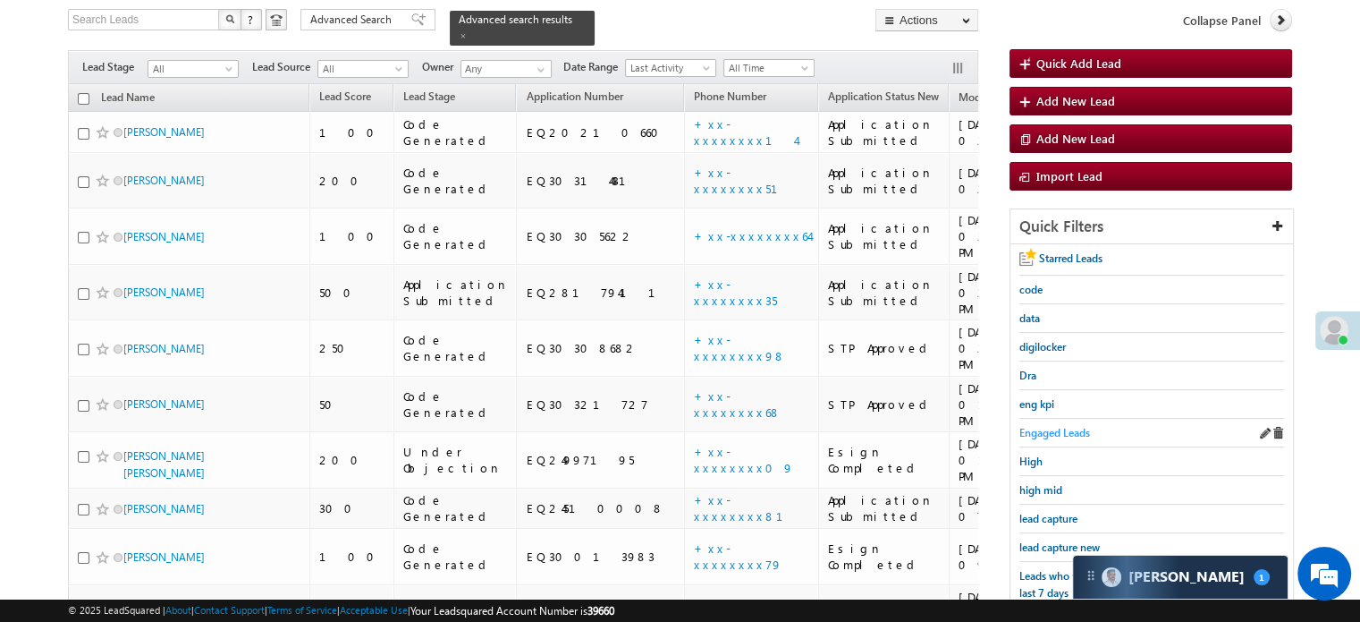
scroll to position [205, 0]
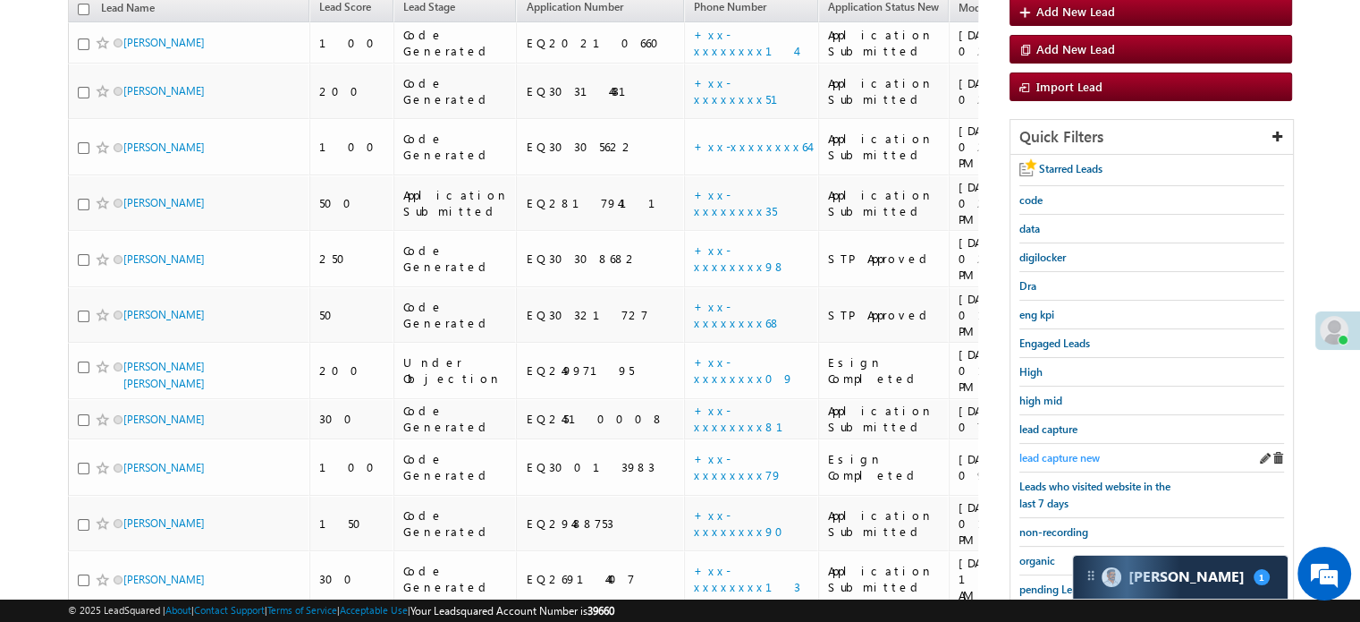
click at [1052, 451] on span "lead capture new" at bounding box center [1060, 457] width 80 height 13
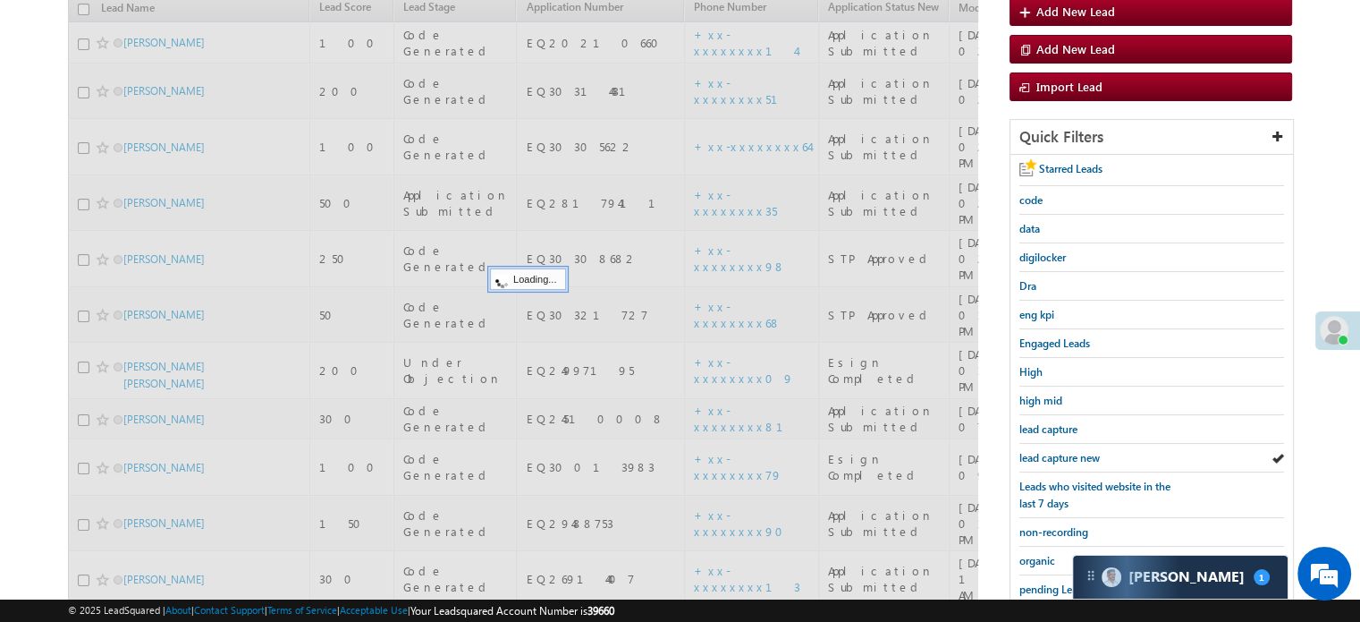
click at [1052, 451] on span "lead capture new" at bounding box center [1060, 457] width 80 height 13
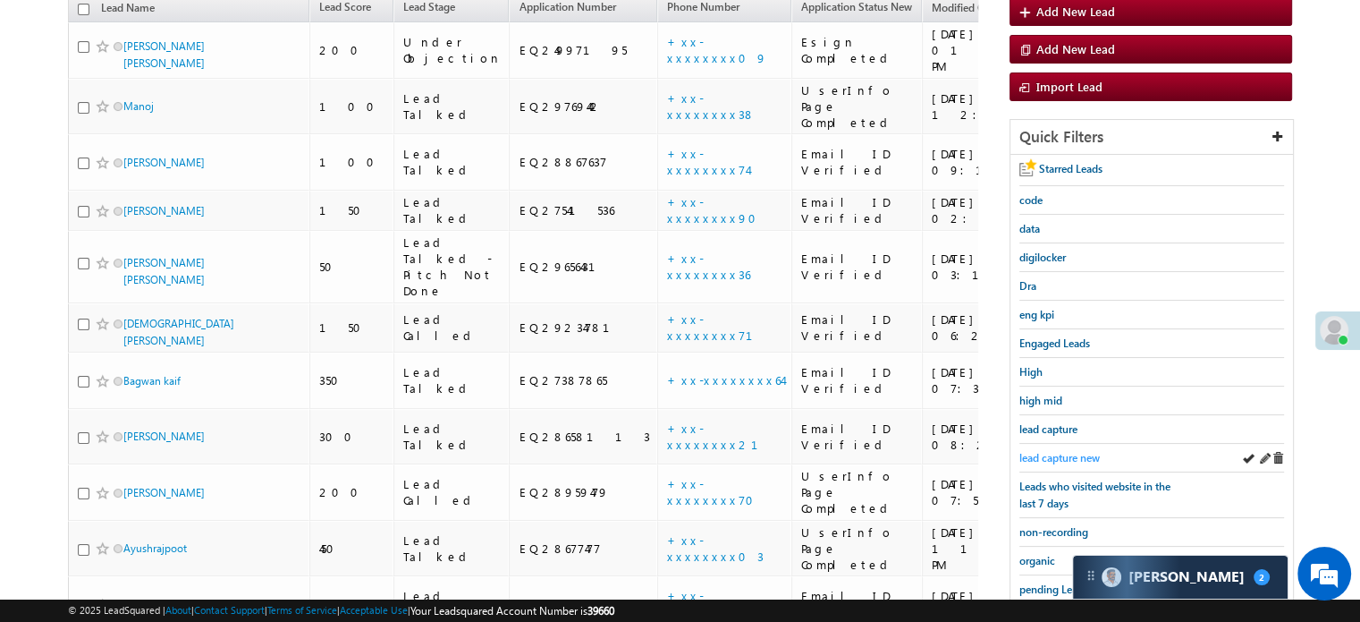
click at [1052, 455] on span "lead capture new" at bounding box center [1060, 457] width 80 height 13
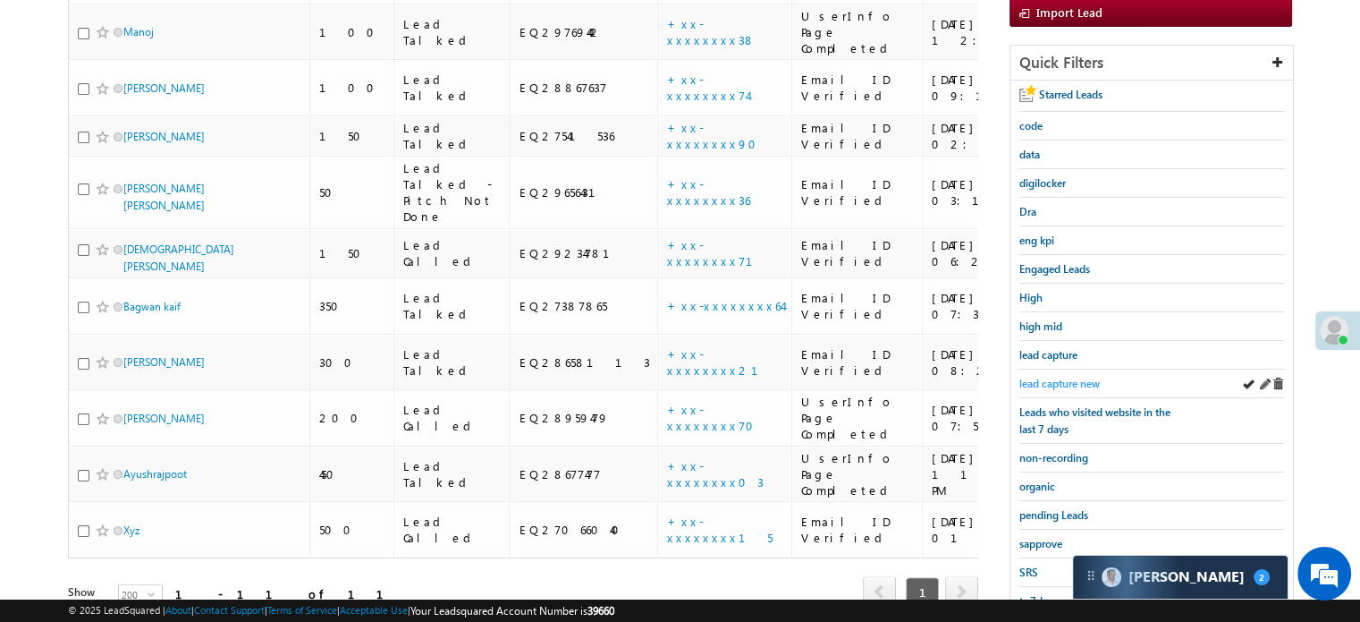
scroll to position [384, 0]
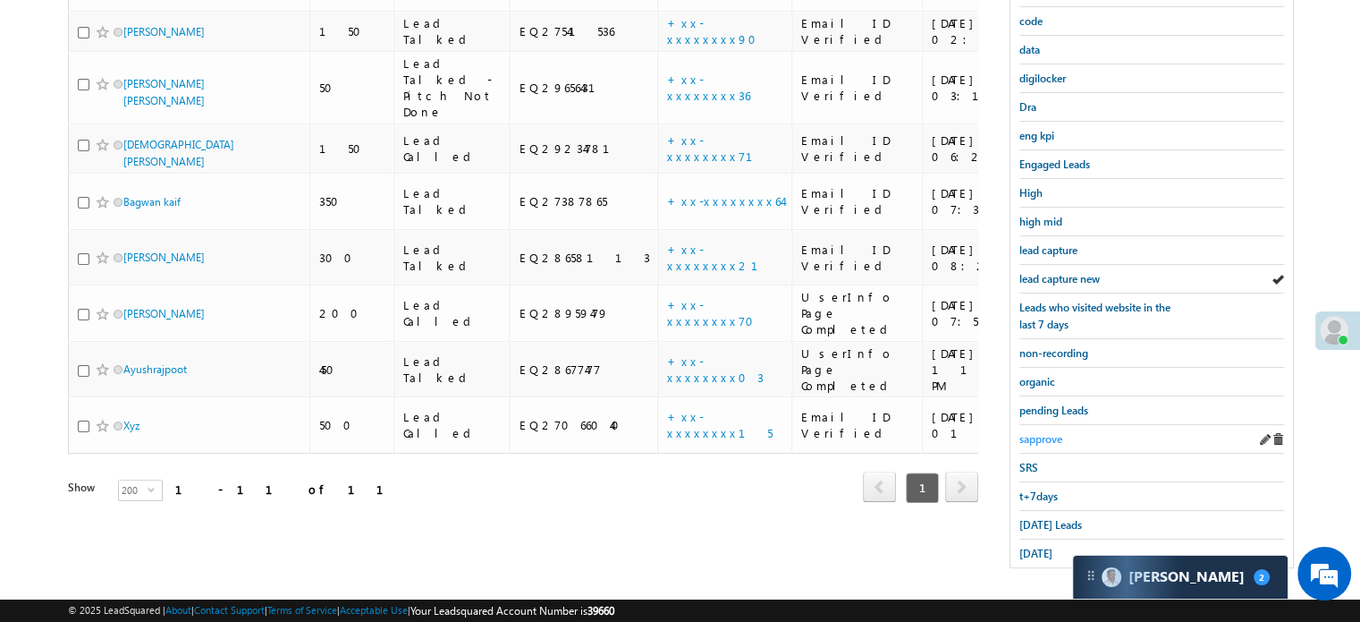
click at [1052, 434] on span "sapprove" at bounding box center [1041, 438] width 43 height 13
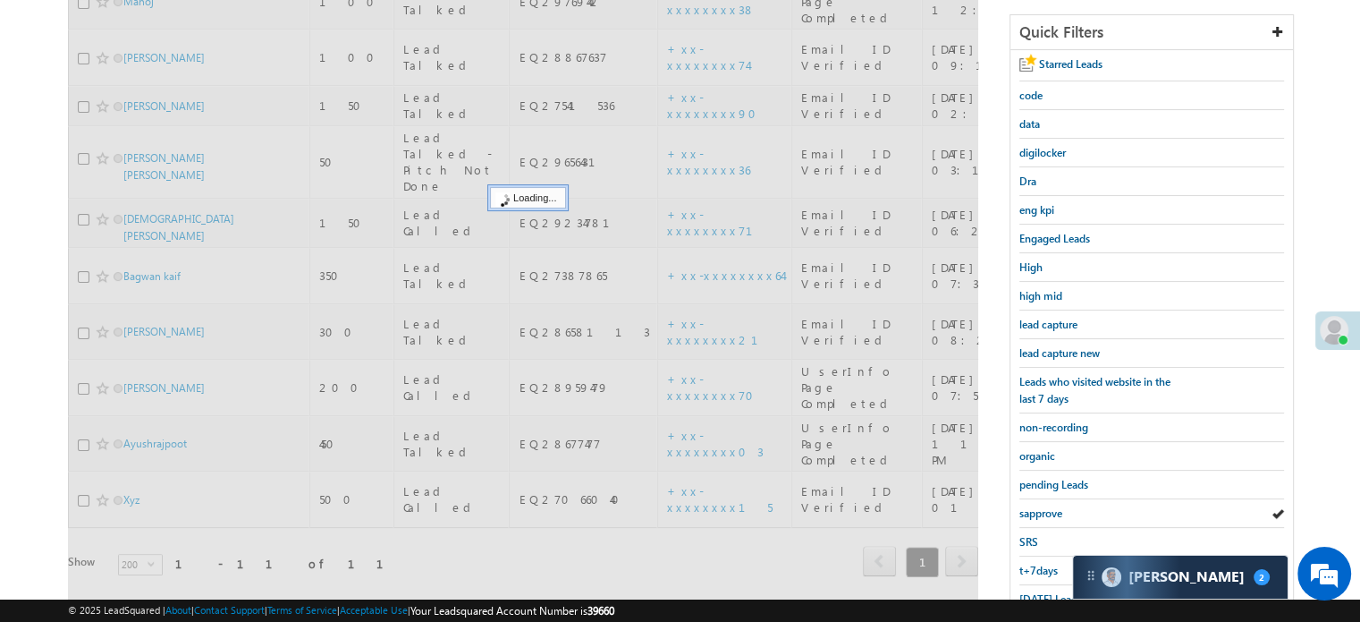
scroll to position [205, 0]
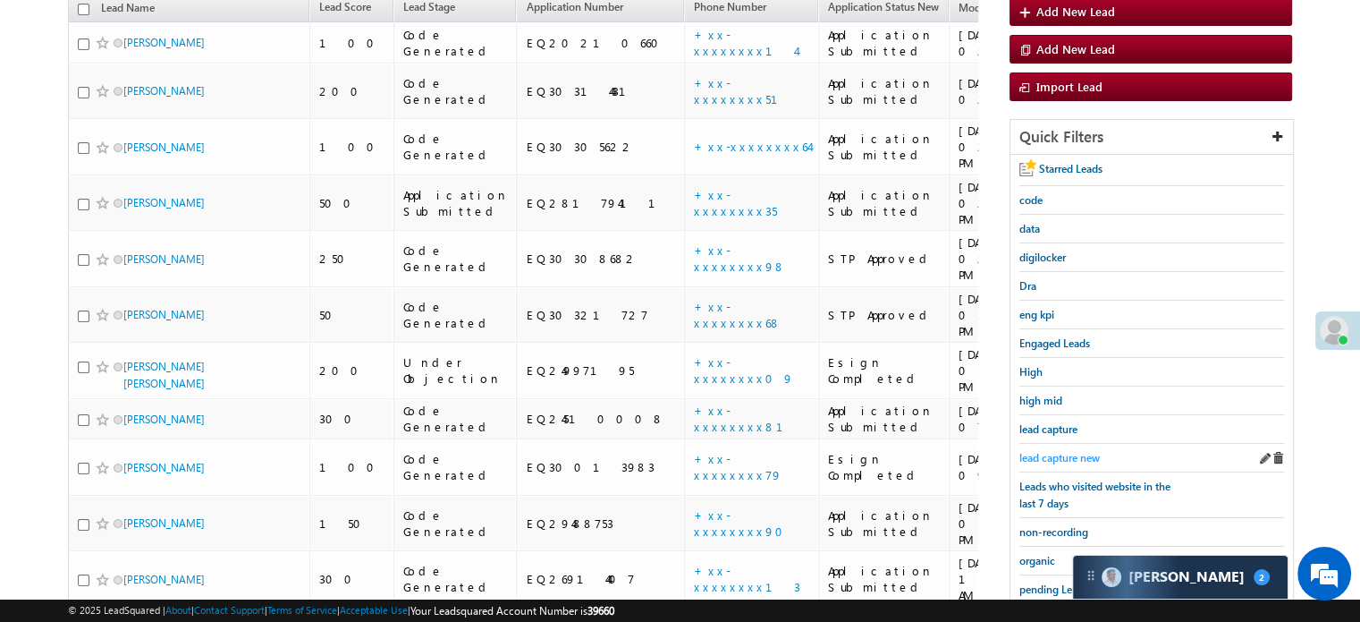
click at [1055, 449] on link "lead capture new" at bounding box center [1060, 457] width 80 height 17
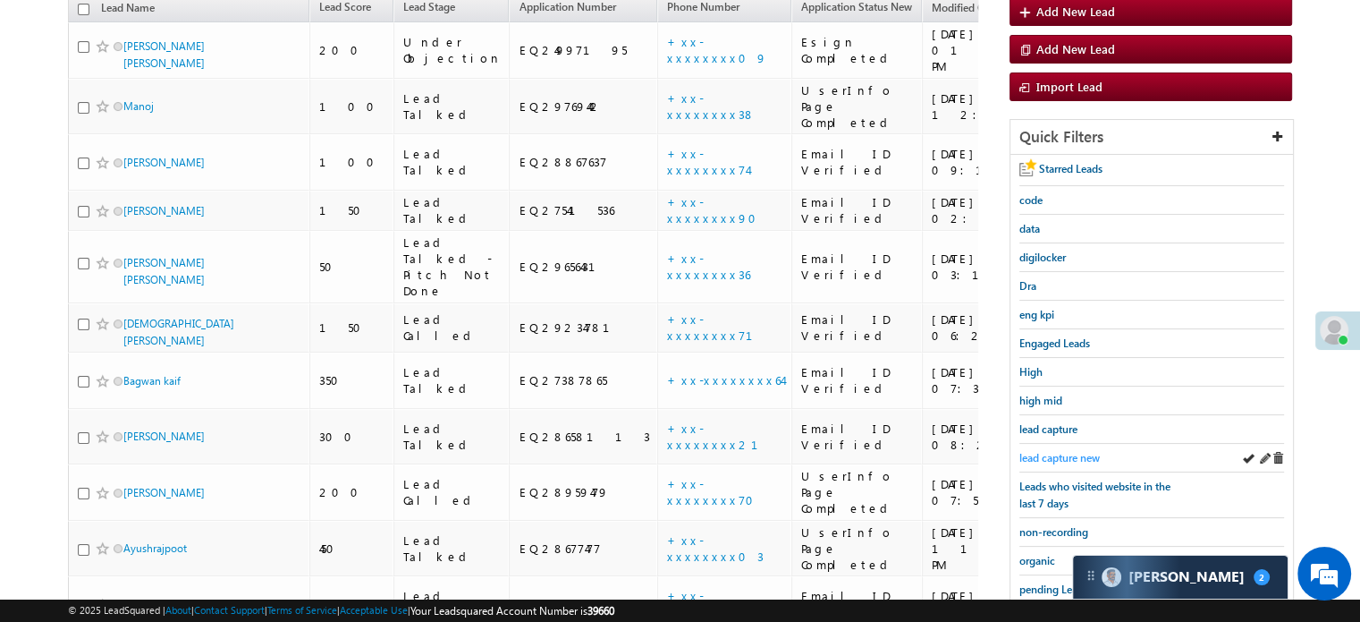
click at [1070, 454] on span "lead capture new" at bounding box center [1060, 457] width 80 height 13
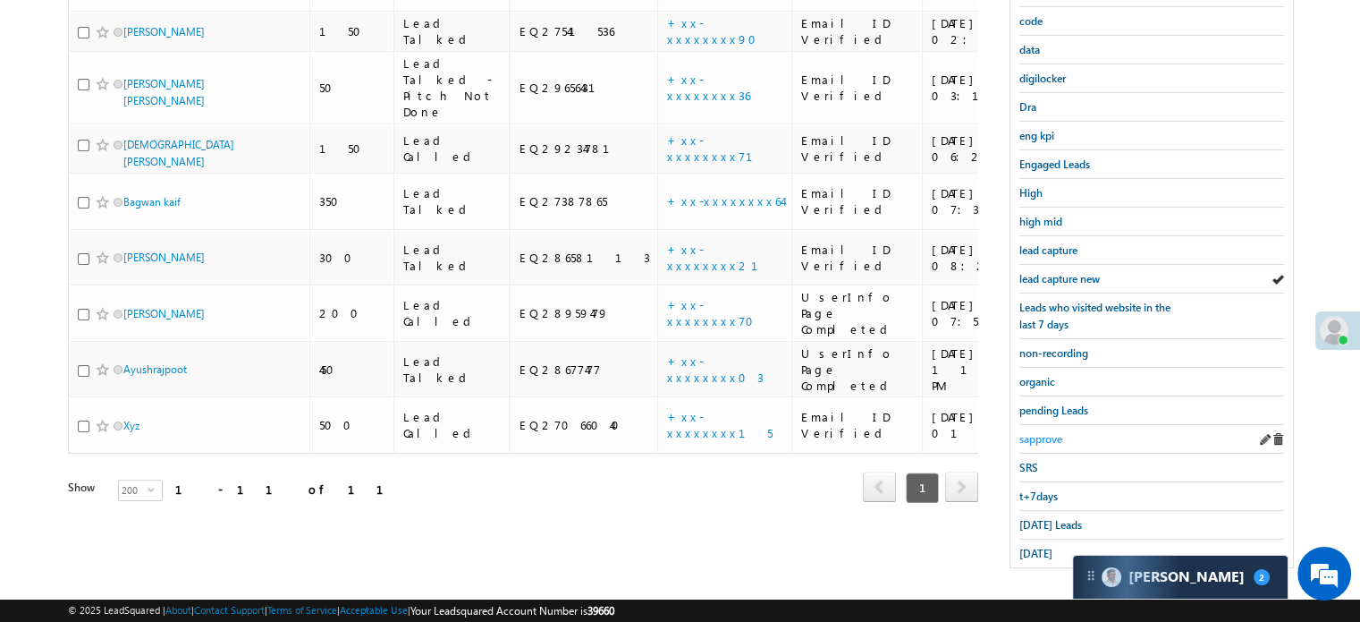
click at [1048, 436] on span "sapprove" at bounding box center [1041, 438] width 43 height 13
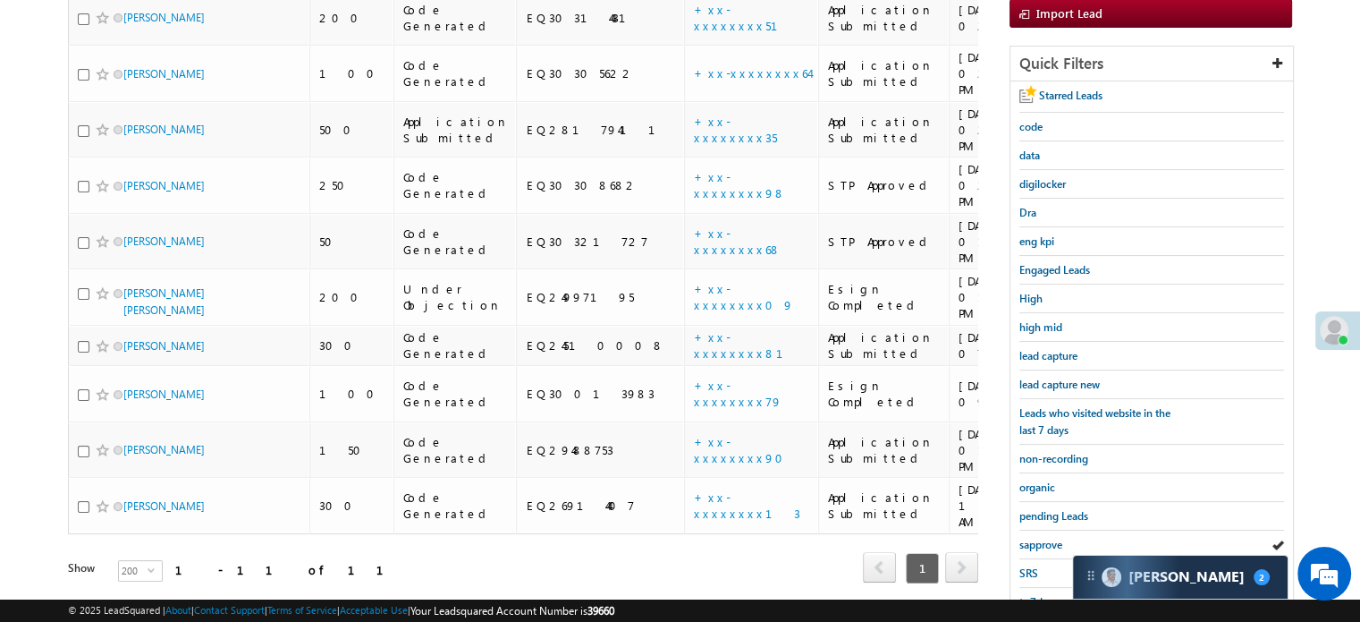
scroll to position [384, 0]
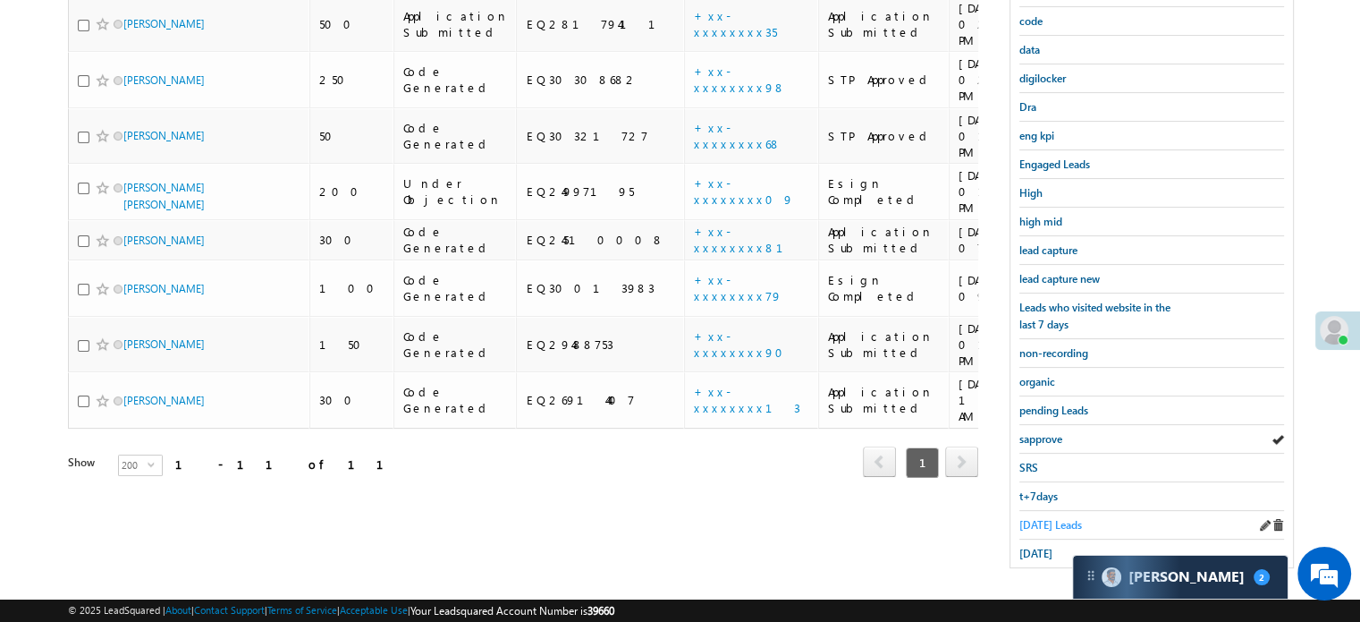
click at [1037, 518] on span "Today's Leads" at bounding box center [1051, 524] width 63 height 13
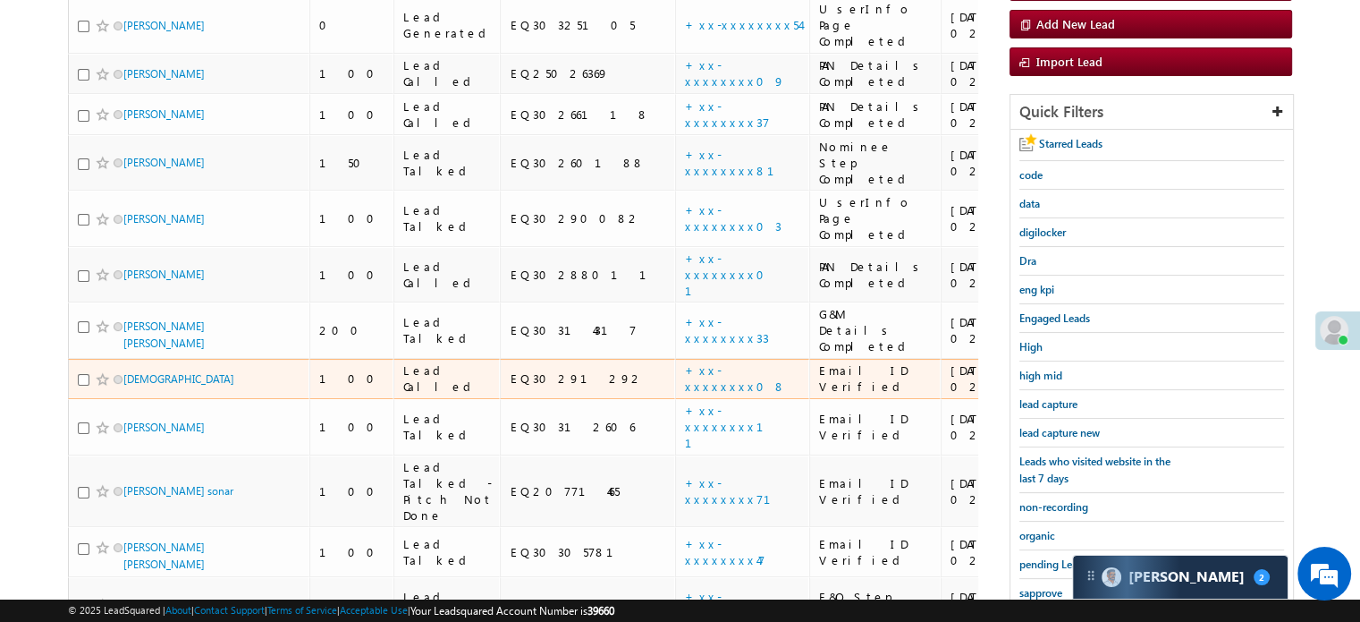
scroll to position [206, 0]
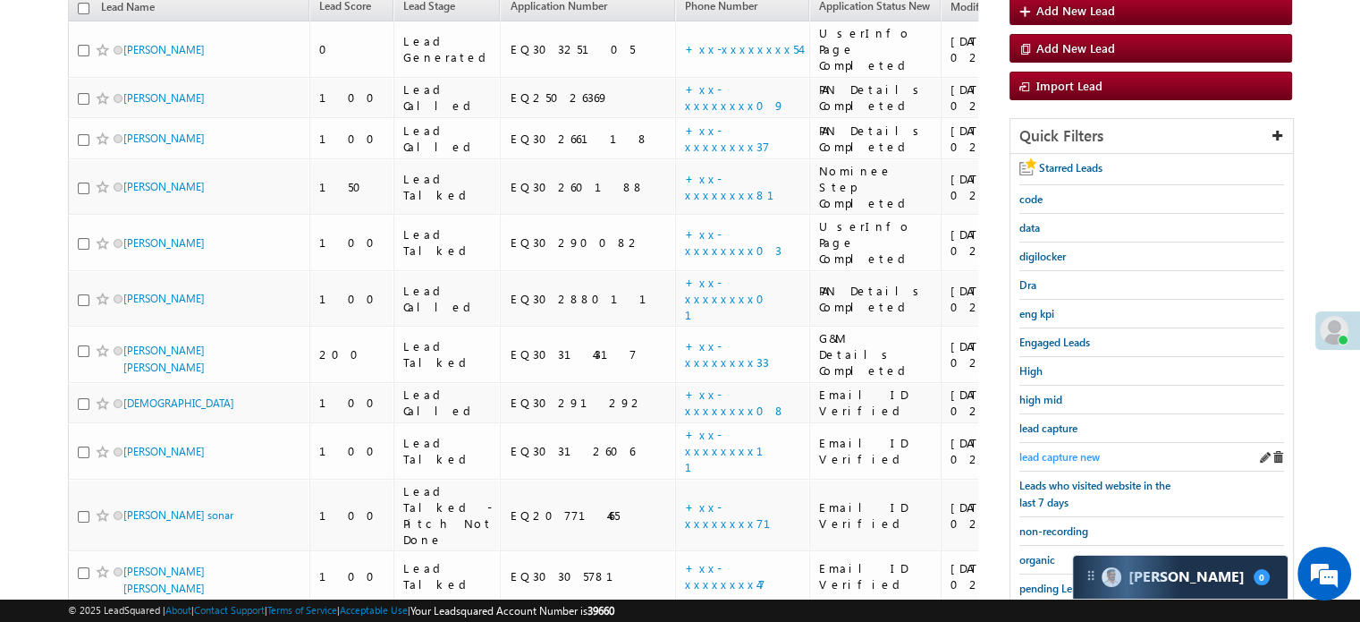
click at [1063, 452] on span "lead capture new" at bounding box center [1060, 456] width 80 height 13
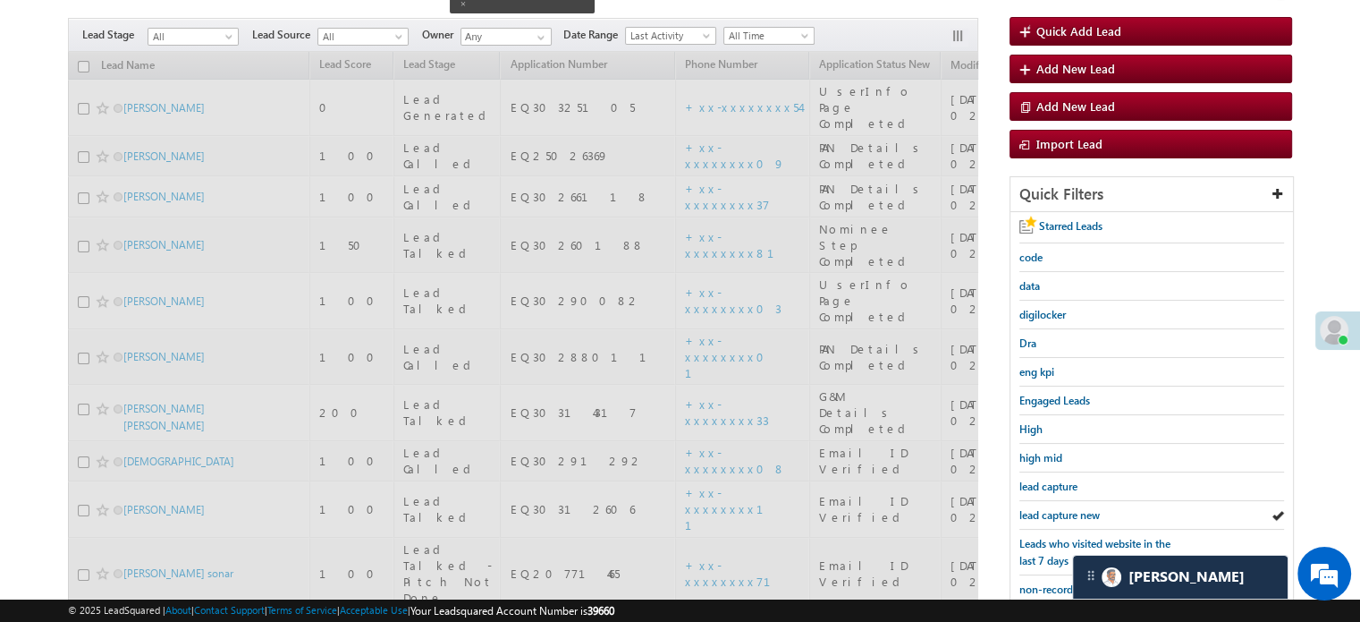
scroll to position [116, 0]
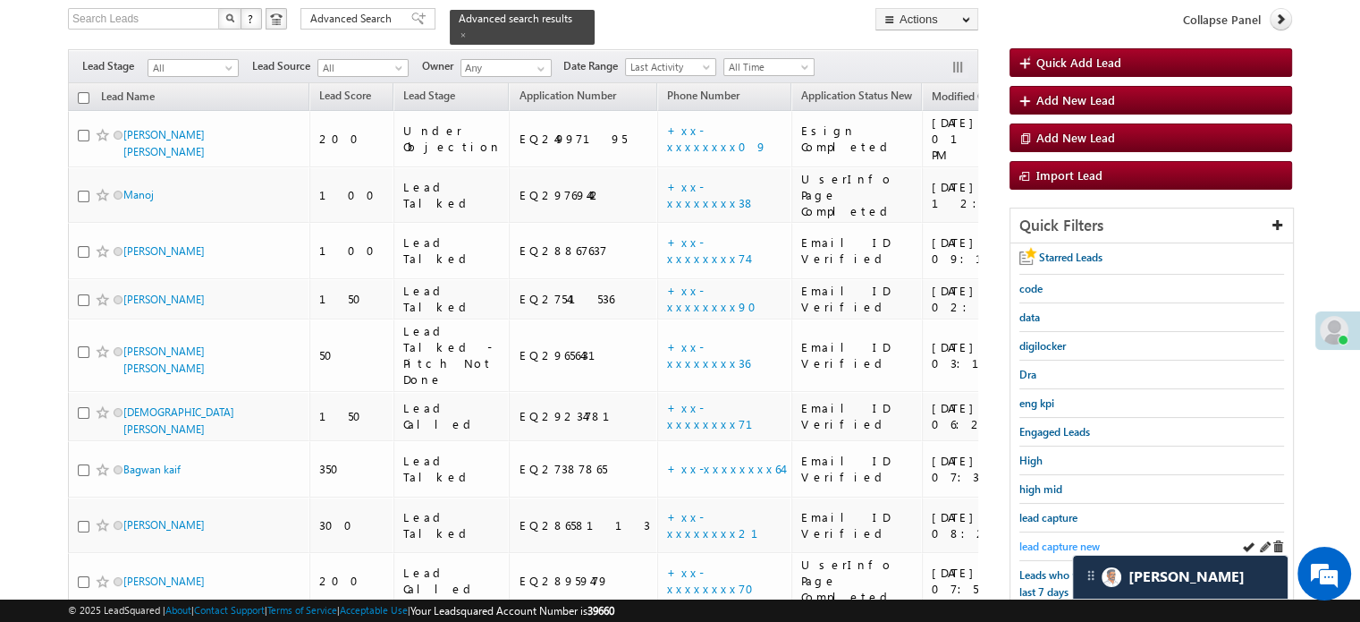
click at [1060, 539] on span "lead capture new" at bounding box center [1060, 545] width 80 height 13
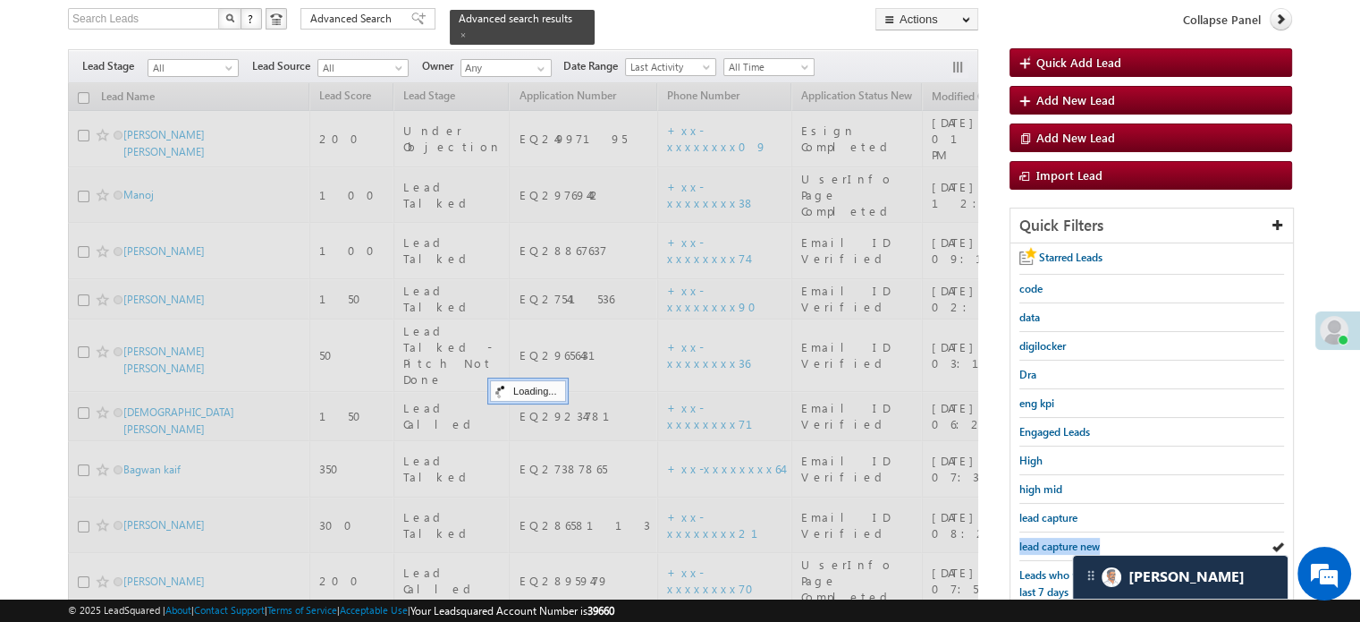
click at [1061, 539] on span "lead capture new" at bounding box center [1060, 545] width 80 height 13
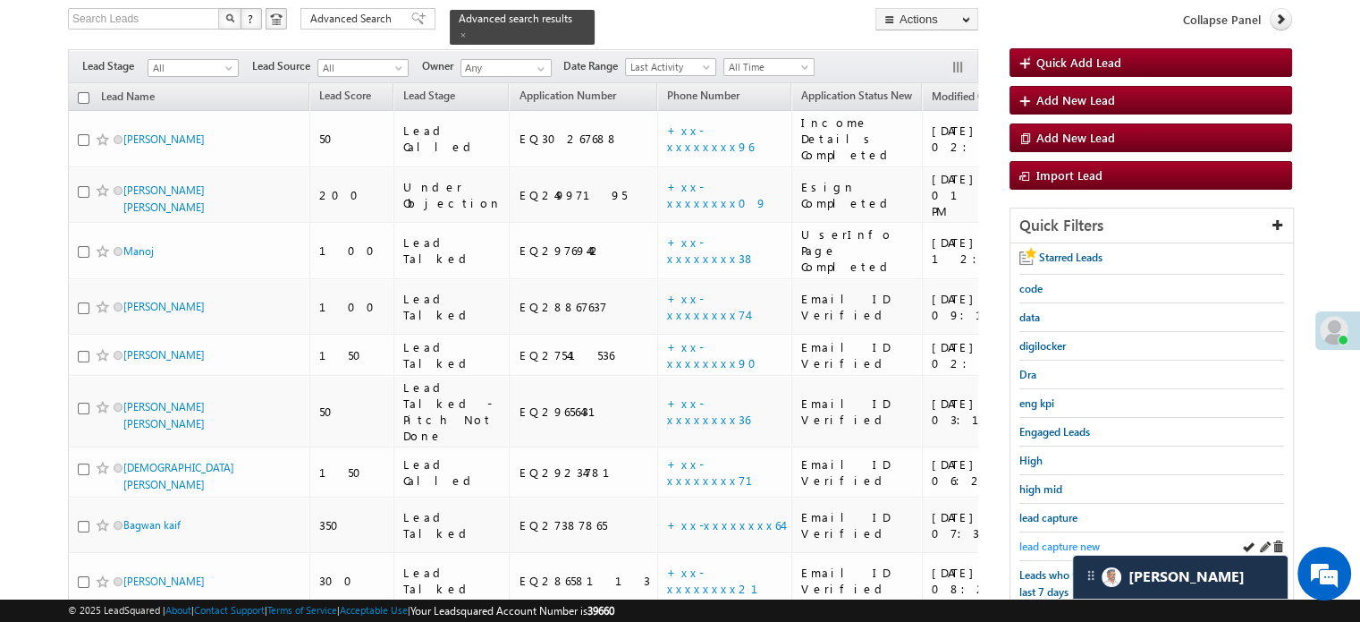
click at [1063, 539] on span "lead capture new" at bounding box center [1060, 545] width 80 height 13
click at [1052, 539] on span "lead capture new" at bounding box center [1060, 545] width 80 height 13
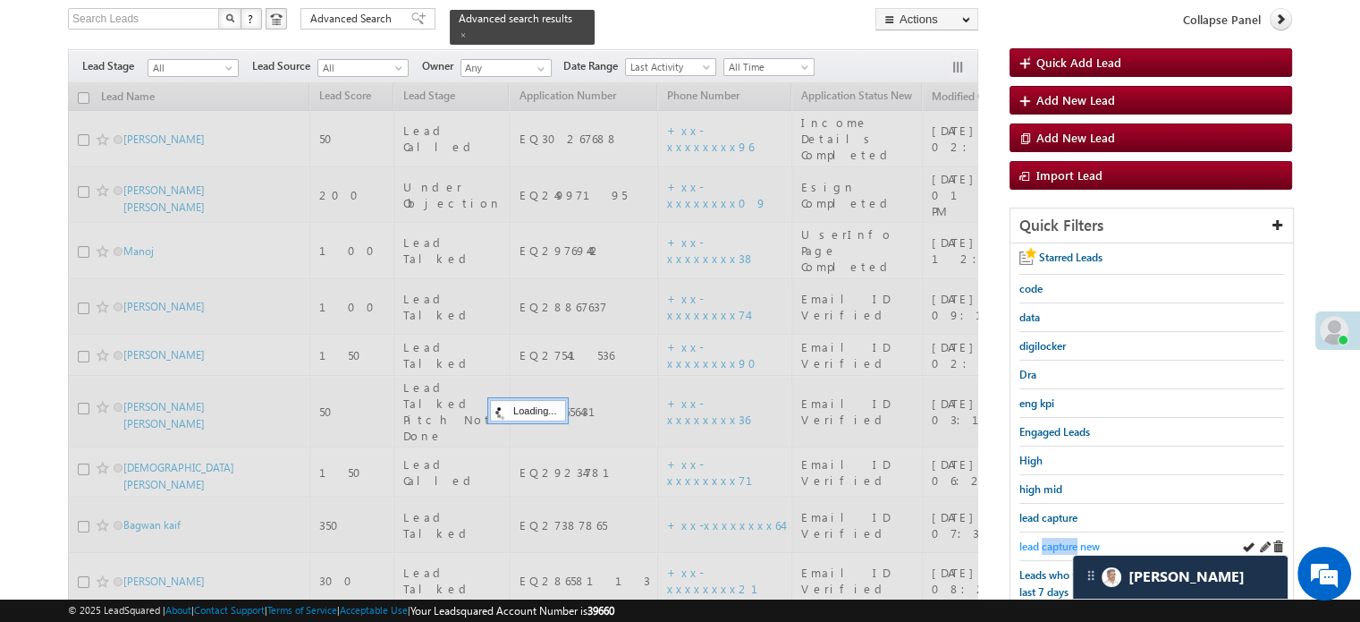
click at [1052, 539] on span "lead capture new" at bounding box center [1060, 545] width 80 height 13
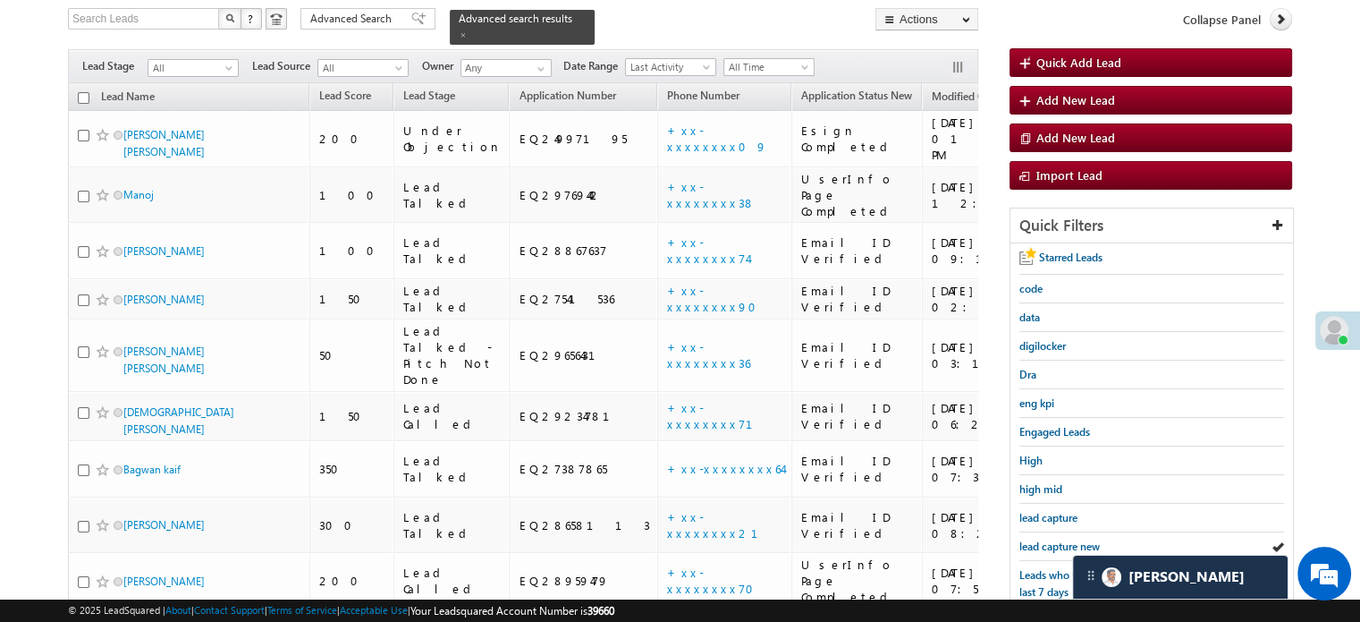
click at [1052, 539] on span "lead capture new" at bounding box center [1060, 545] width 80 height 13
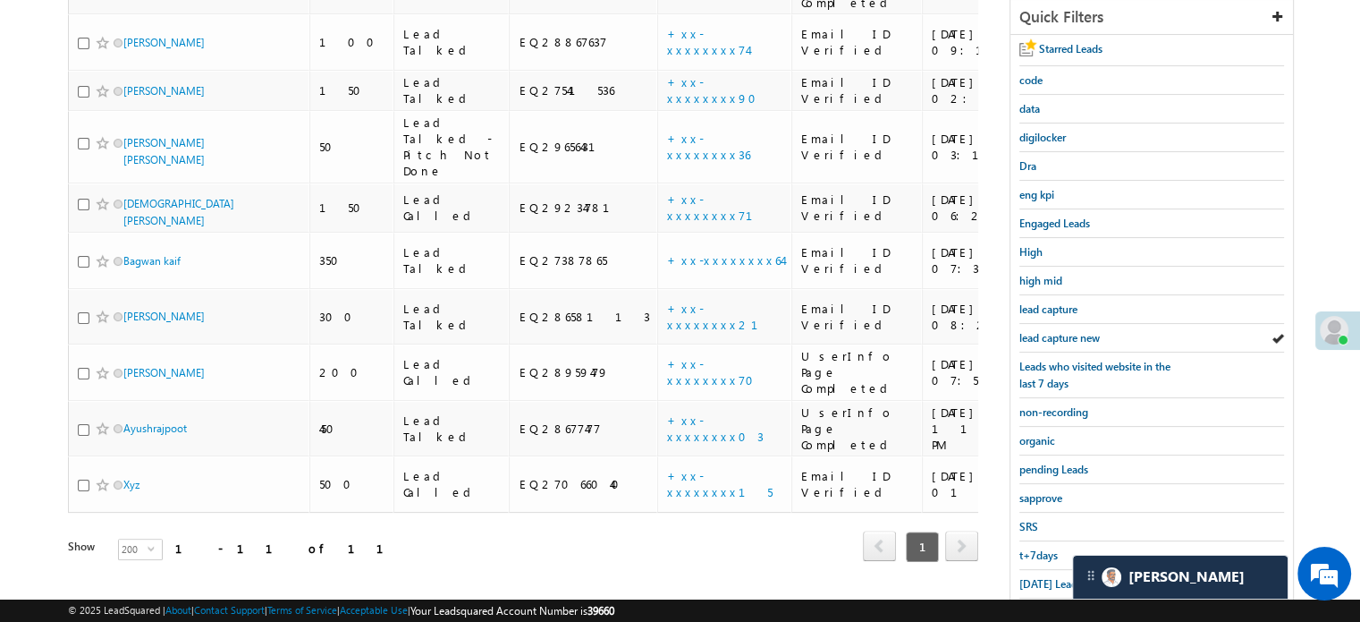
scroll to position [384, 0]
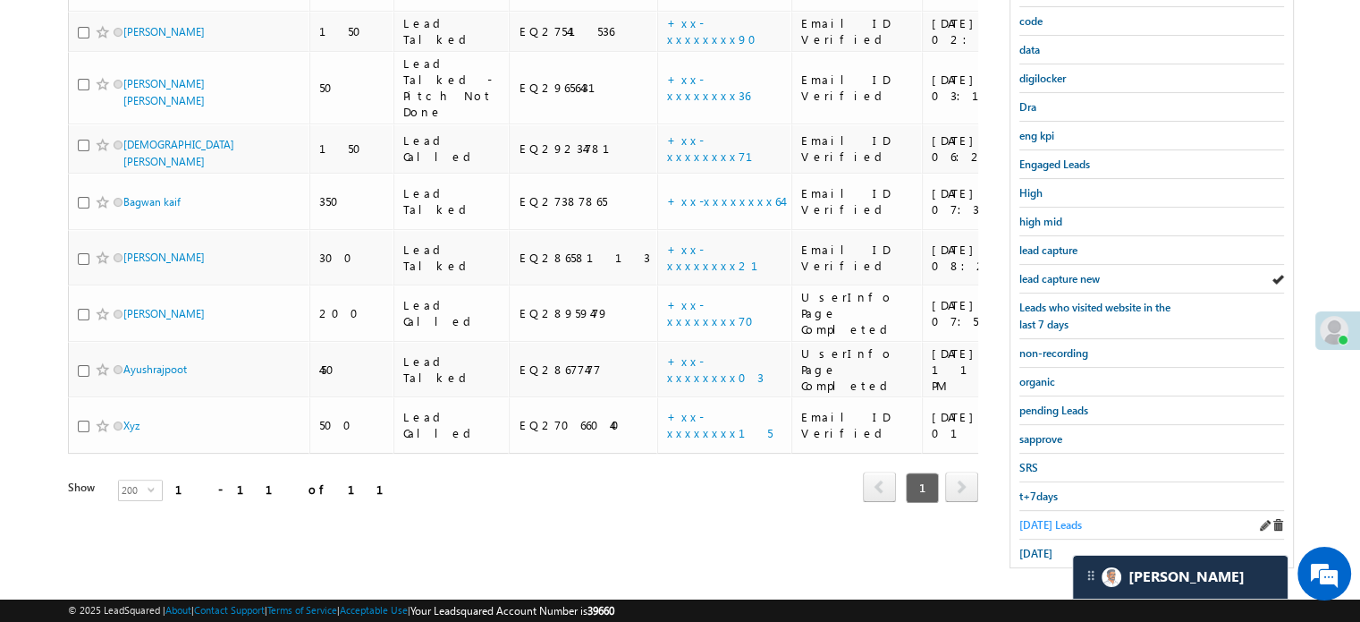
click at [1041, 518] on span "Today's Leads" at bounding box center [1051, 524] width 63 height 13
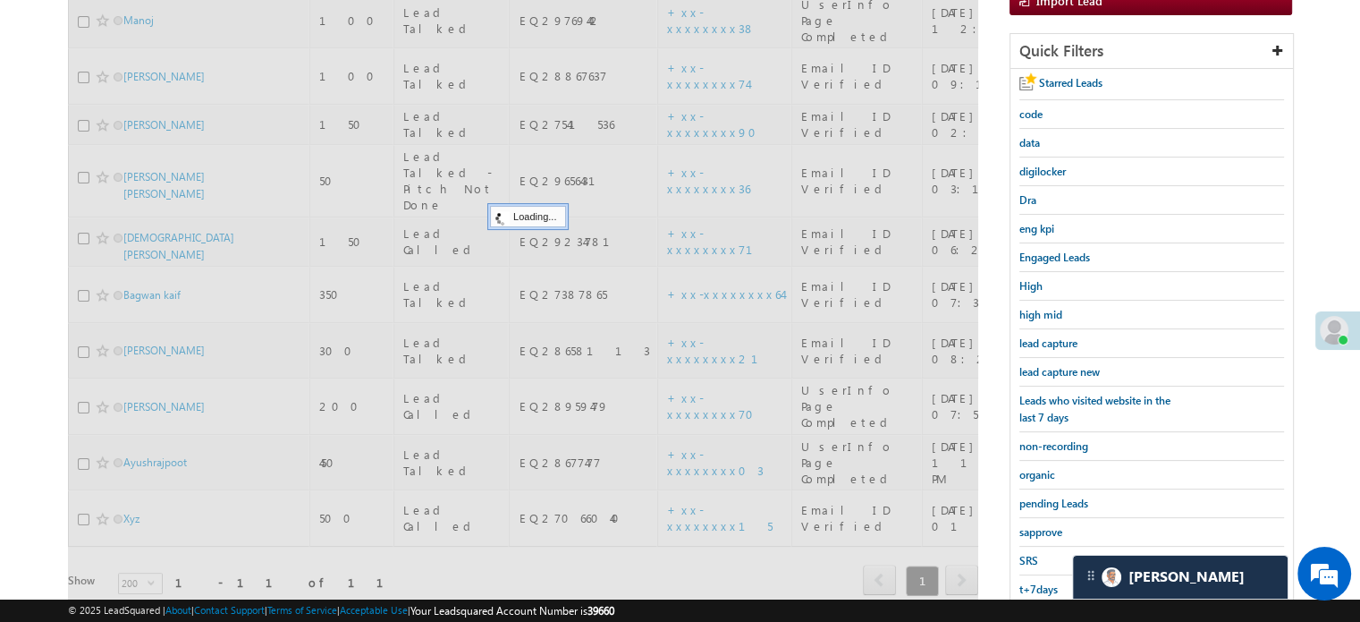
scroll to position [115, 0]
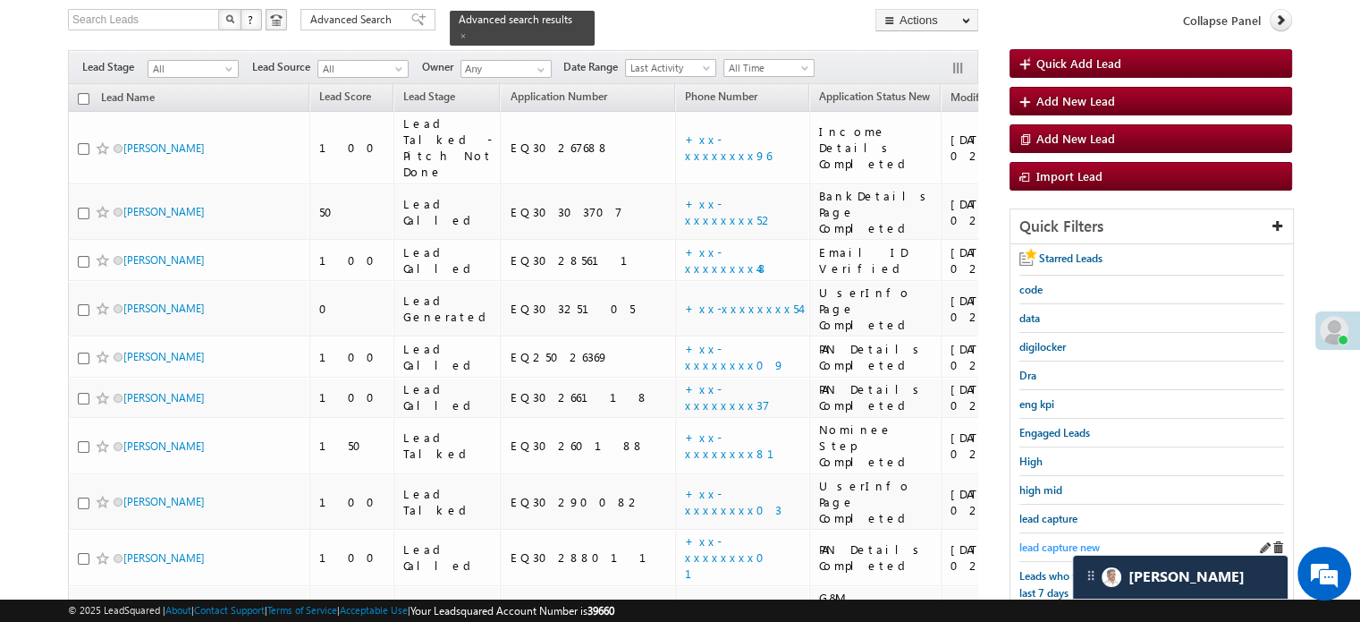
click at [1048, 542] on span "lead capture new" at bounding box center [1060, 546] width 80 height 13
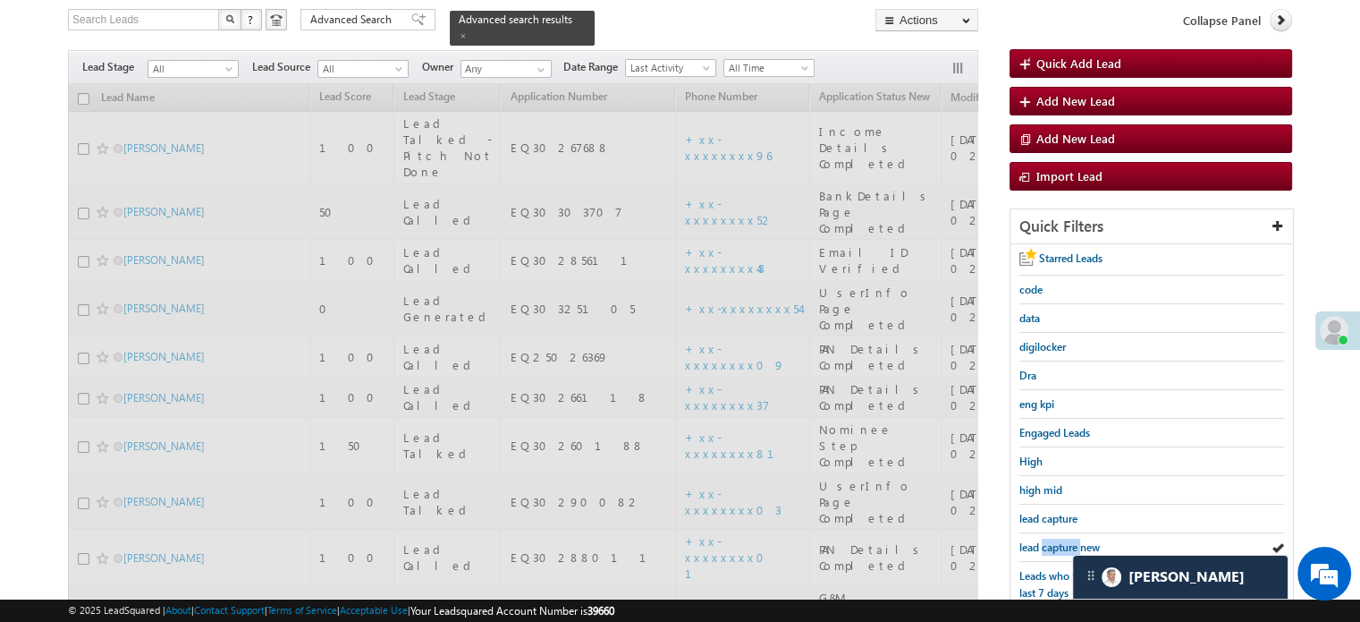
click at [1048, 542] on span "lead capture new" at bounding box center [1060, 546] width 80 height 13
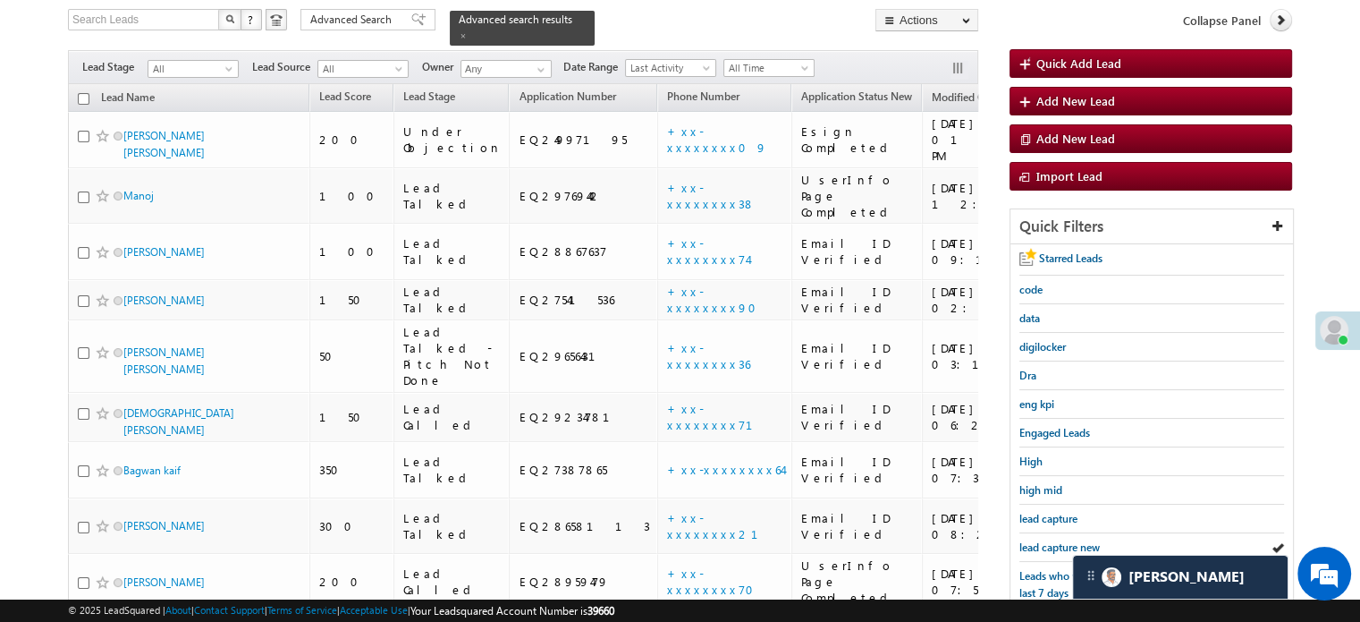
click at [1048, 542] on span "lead capture new" at bounding box center [1060, 546] width 80 height 13
click at [1059, 540] on span "lead capture new" at bounding box center [1060, 546] width 80 height 13
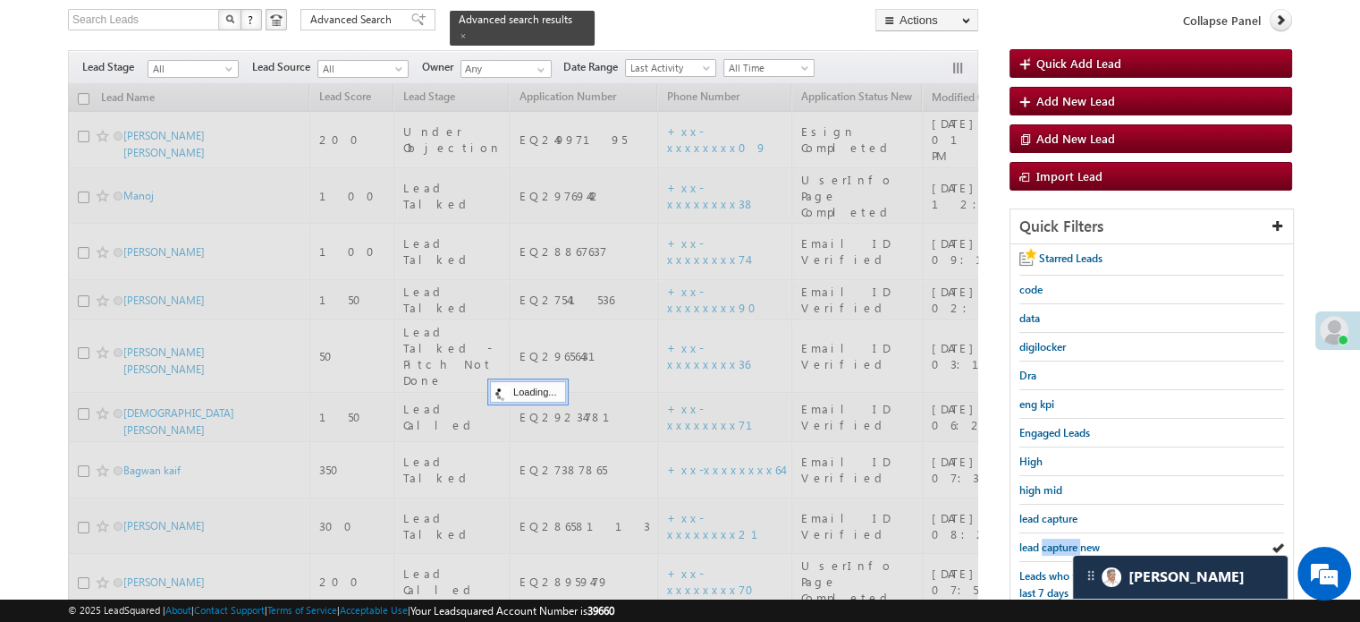
click at [1059, 540] on span "lead capture new" at bounding box center [1060, 546] width 80 height 13
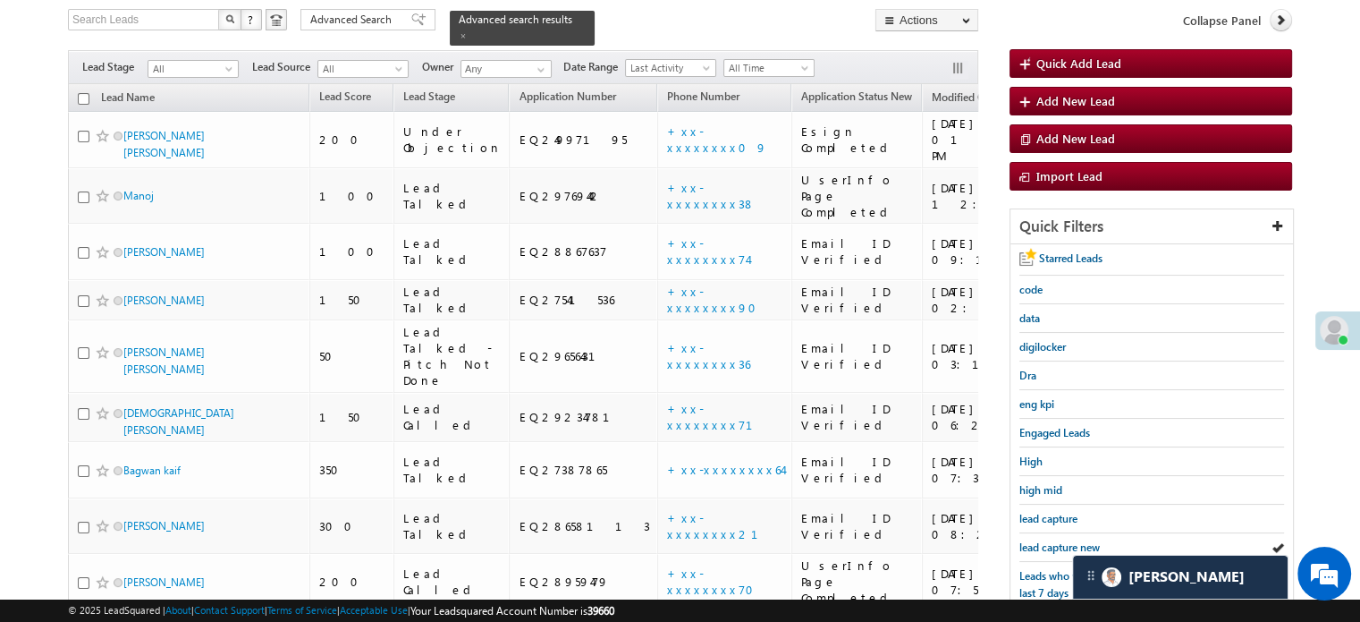
click at [1059, 540] on span "lead capture new" at bounding box center [1060, 546] width 80 height 13
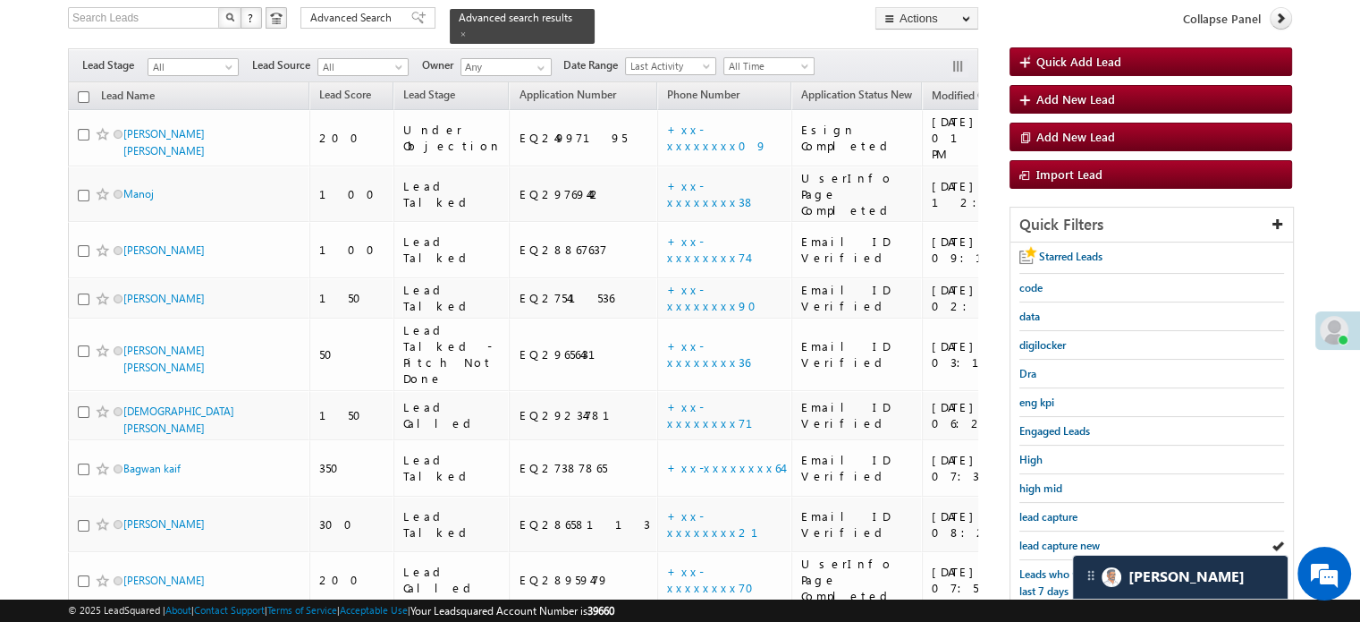
scroll to position [294, 0]
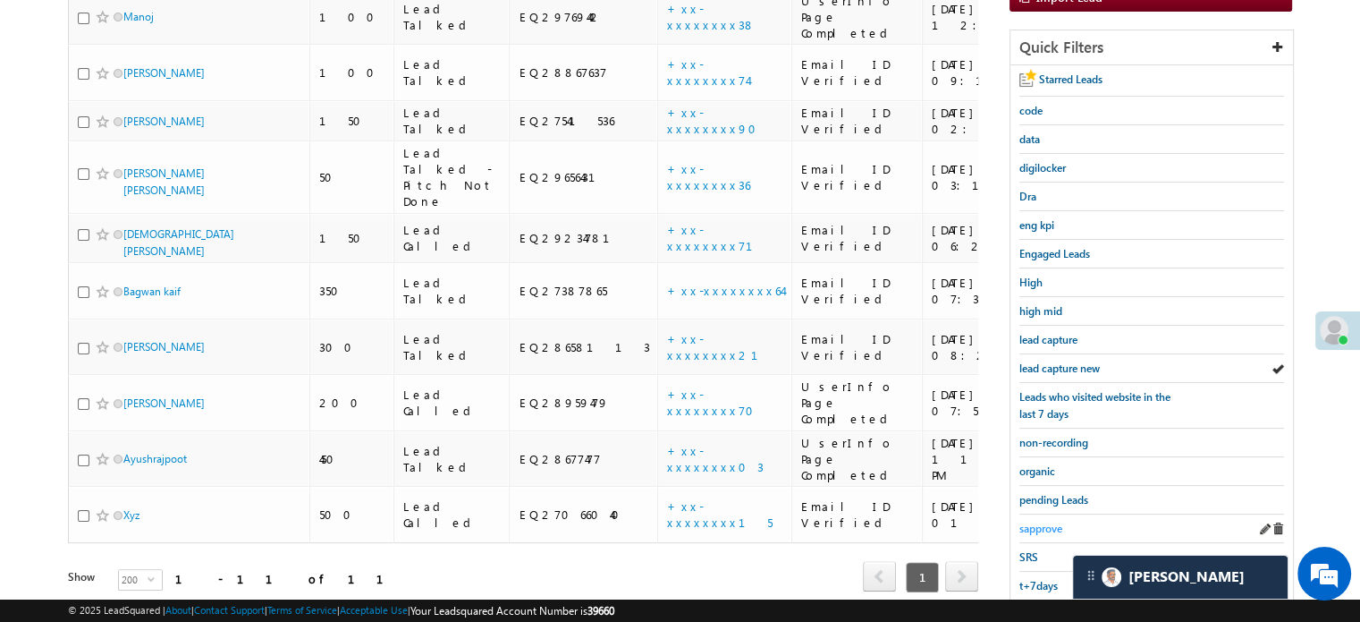
click at [1046, 521] on span "sapprove" at bounding box center [1041, 527] width 43 height 13
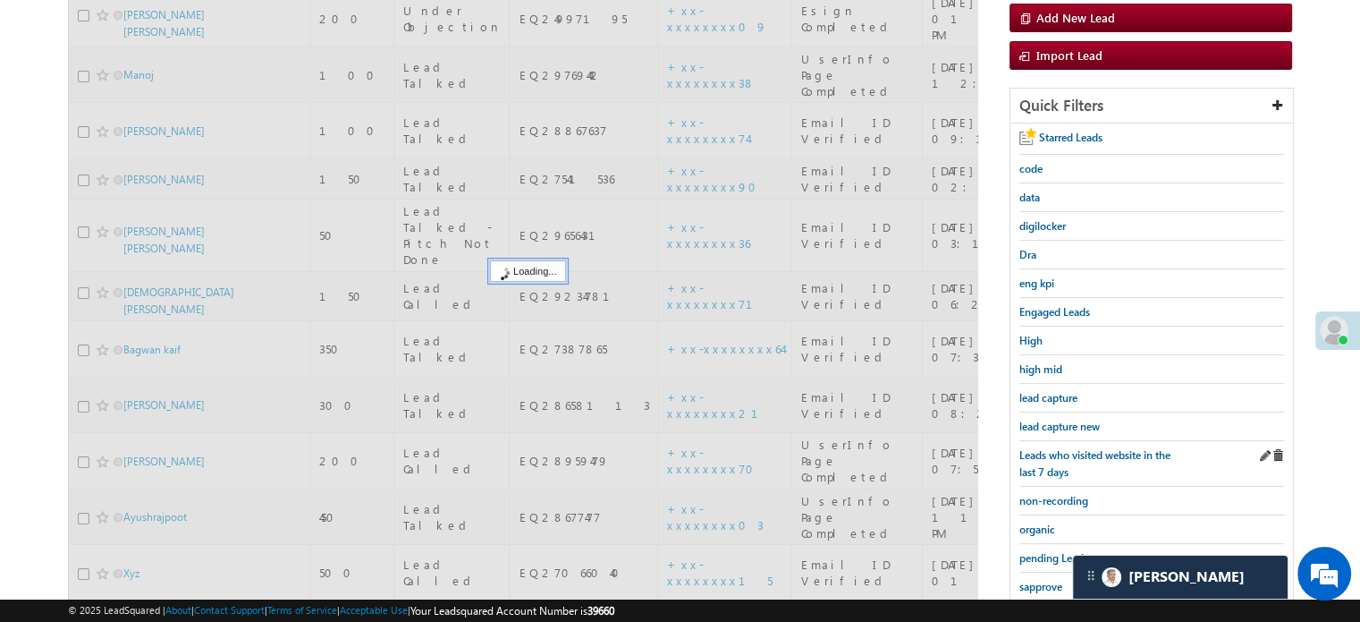
scroll to position [205, 0]
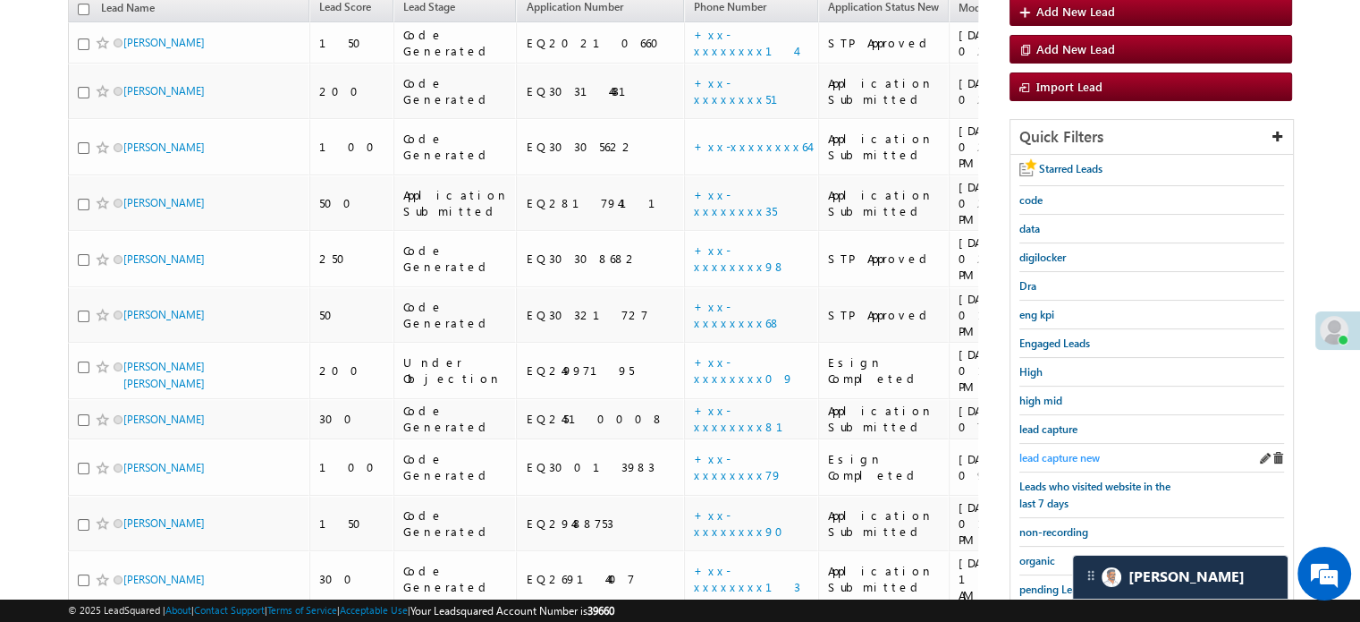
click at [1063, 451] on span "lead capture new" at bounding box center [1060, 457] width 80 height 13
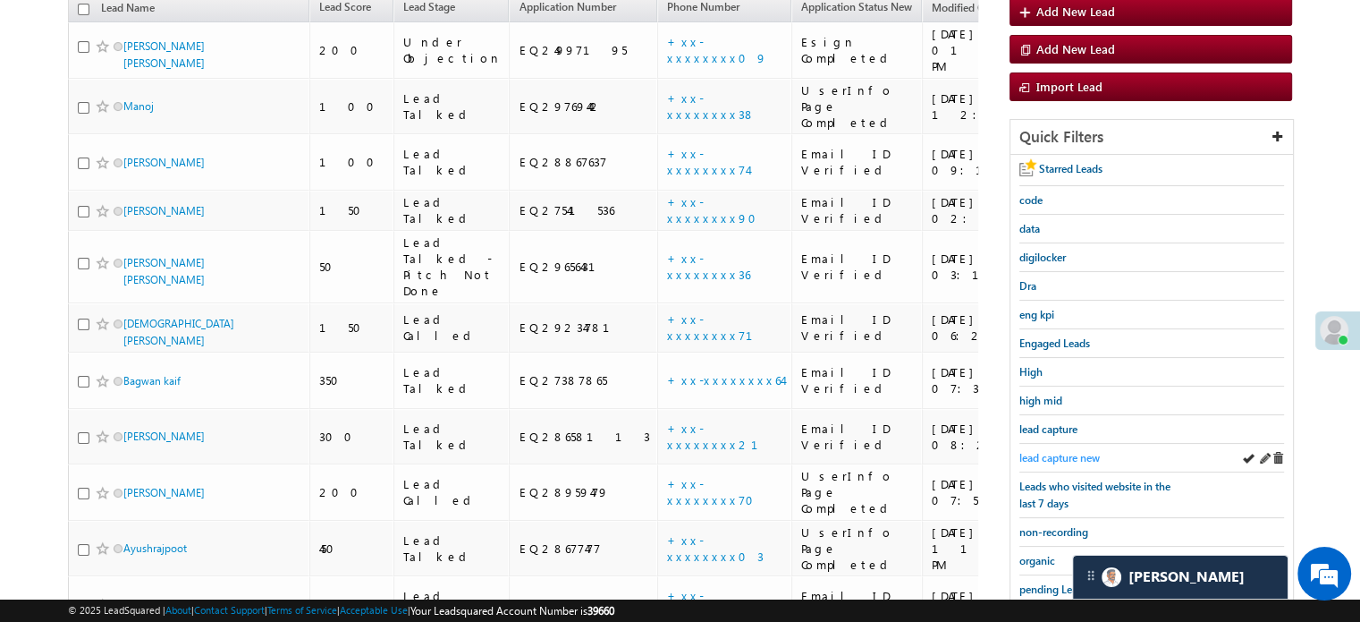
click at [1092, 451] on span "lead capture new" at bounding box center [1060, 457] width 80 height 13
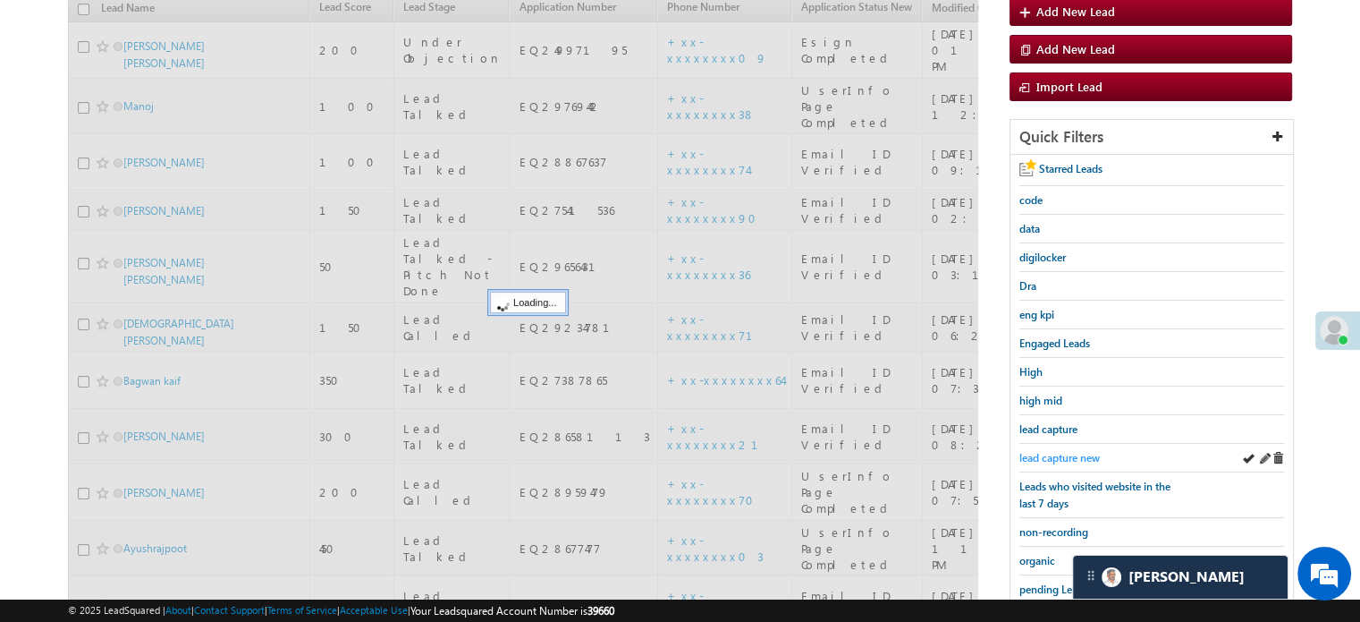
click at [1077, 451] on span "lead capture new" at bounding box center [1060, 457] width 80 height 13
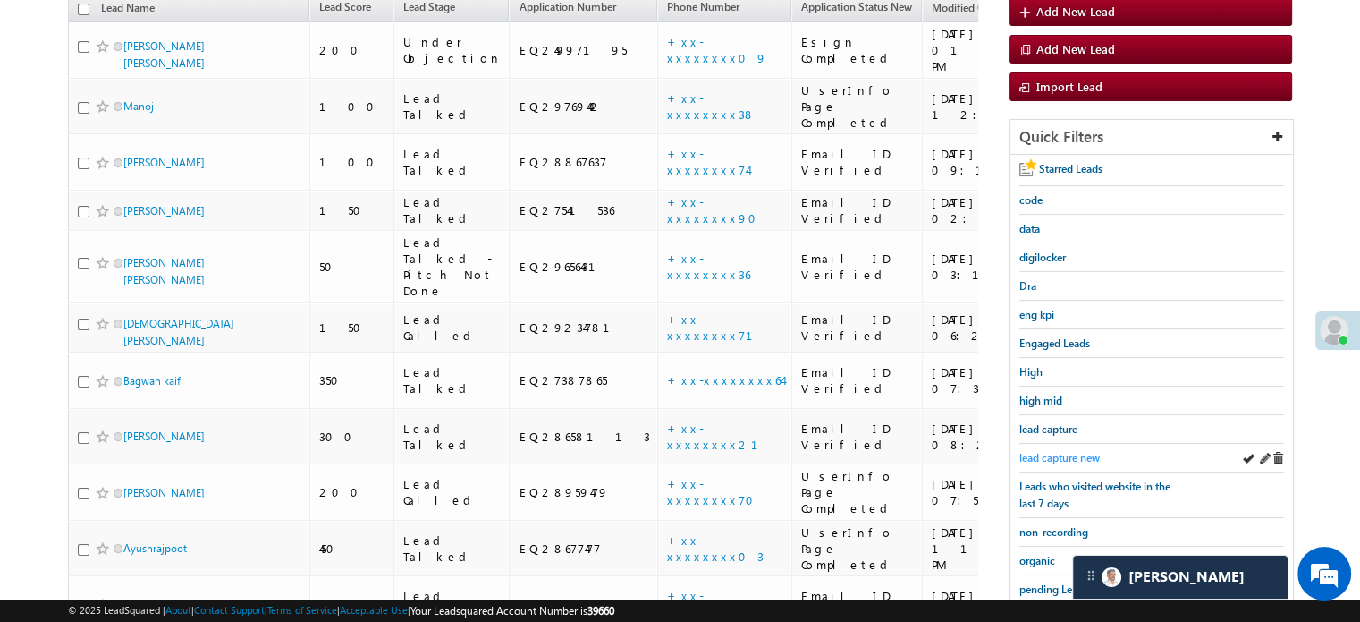
click at [1060, 451] on span "lead capture new" at bounding box center [1060, 457] width 80 height 13
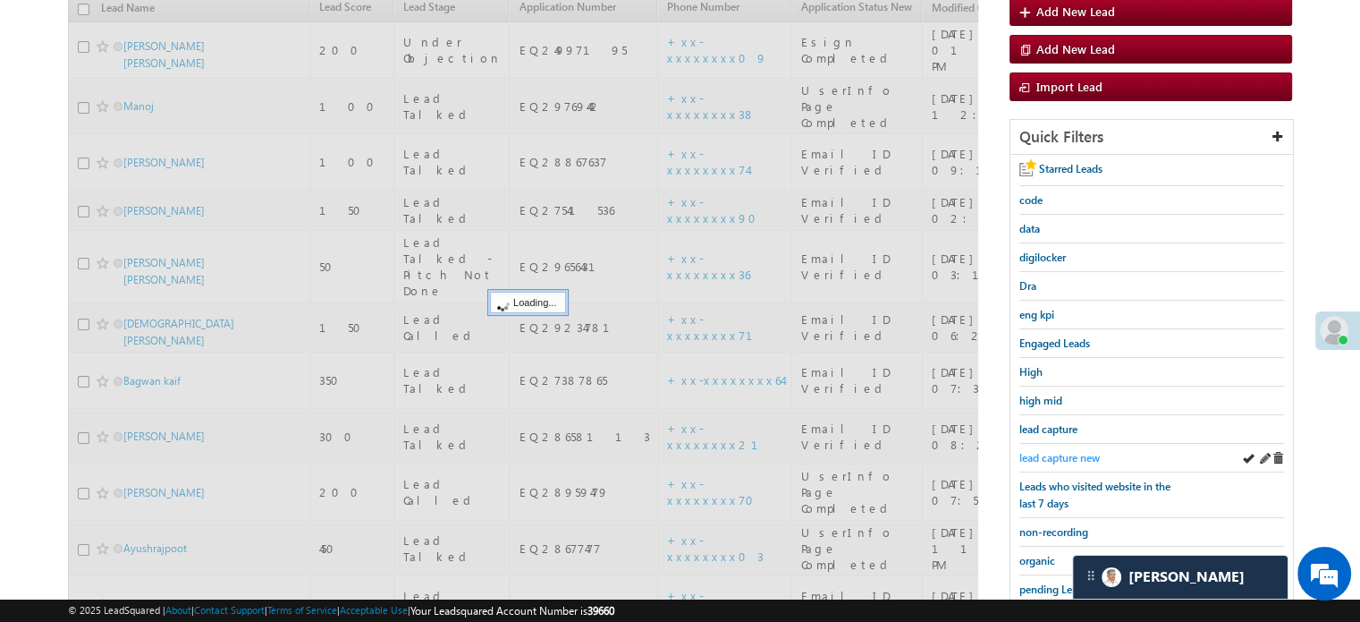
click at [1066, 451] on span "lead capture new" at bounding box center [1060, 457] width 80 height 13
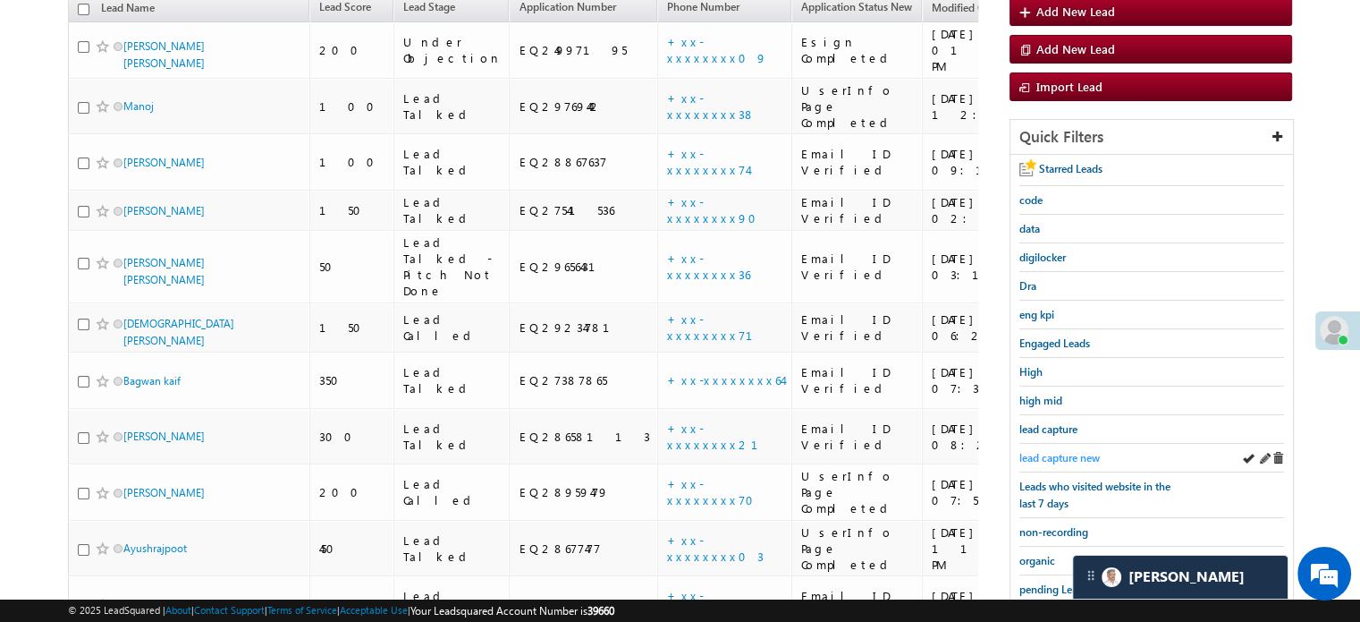
click at [1061, 452] on span "lead capture new" at bounding box center [1060, 457] width 80 height 13
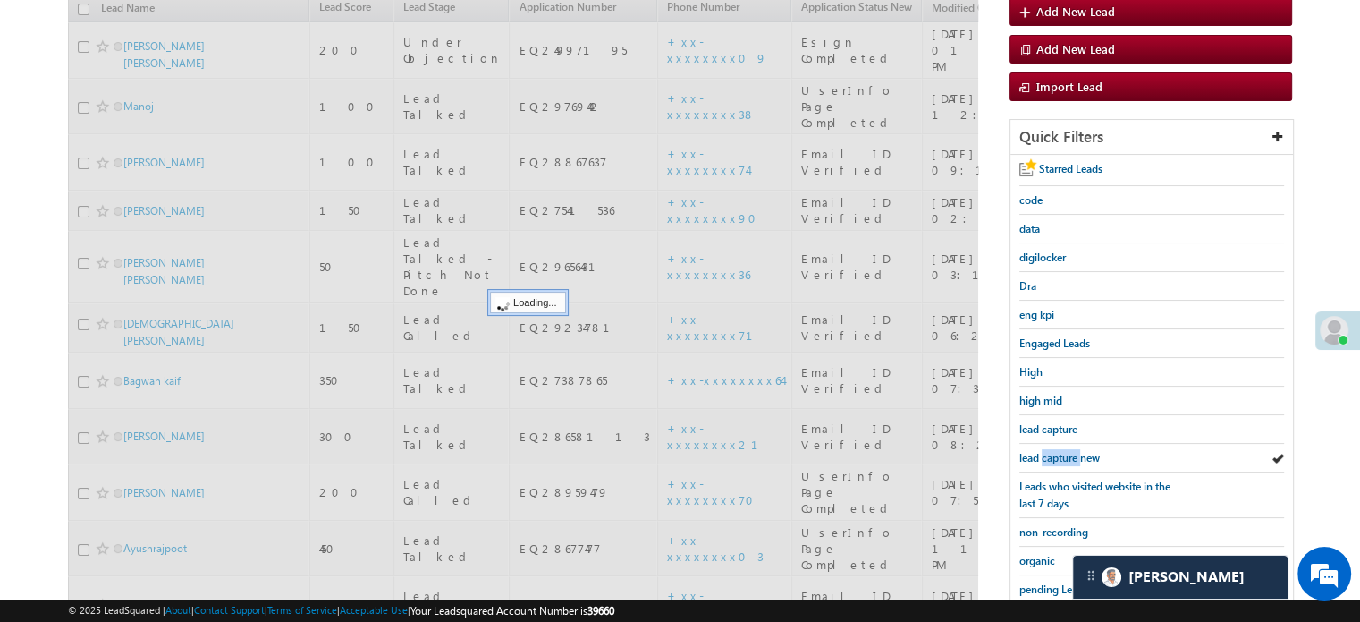
click at [1061, 452] on span "lead capture new" at bounding box center [1060, 457] width 80 height 13
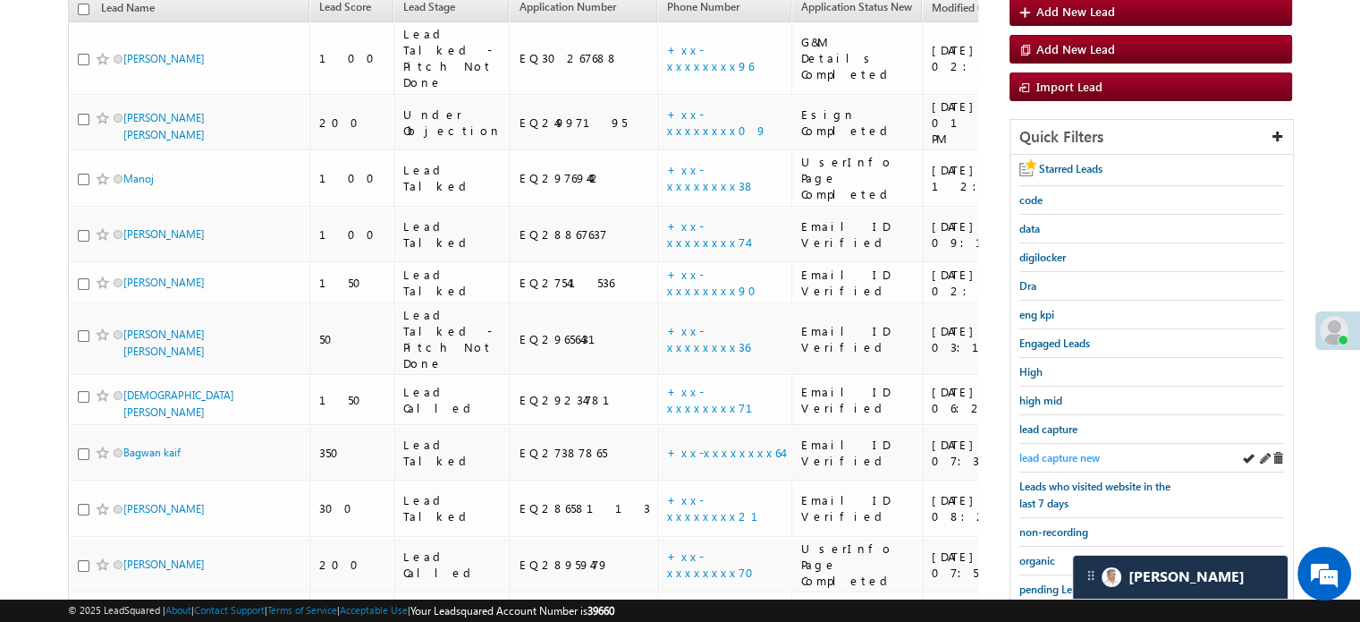
click at [1037, 453] on span "lead capture new" at bounding box center [1060, 457] width 80 height 13
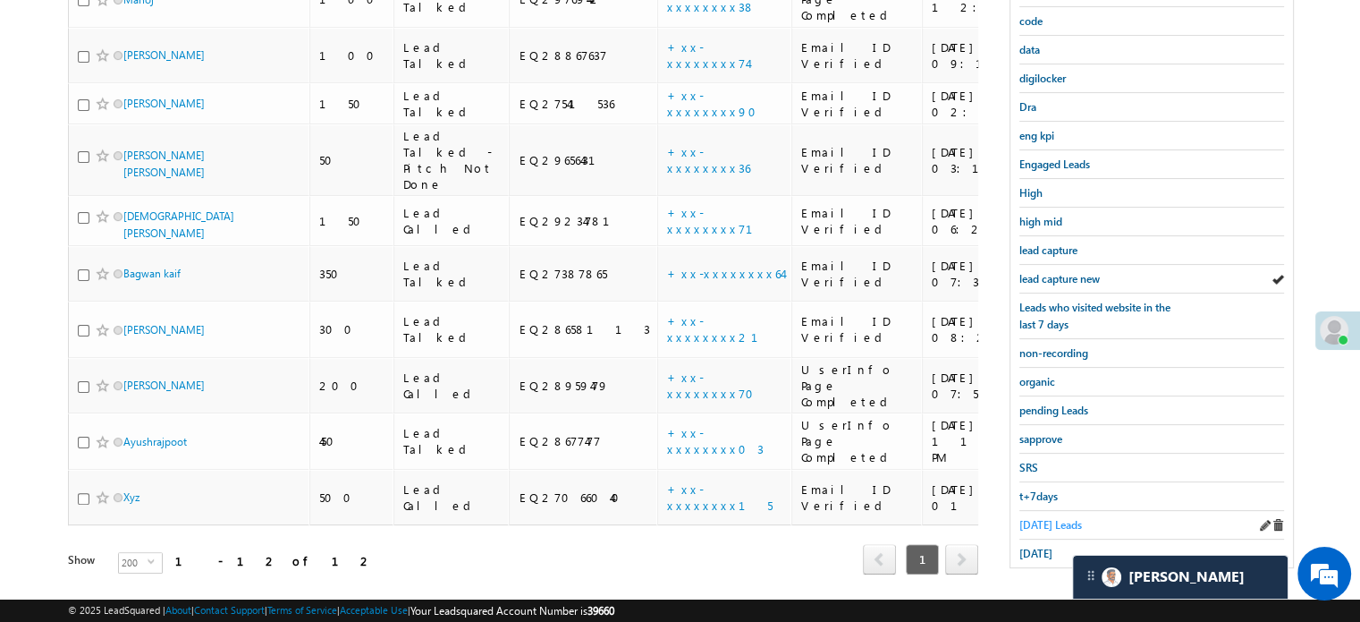
click at [1045, 518] on span "Today's Leads" at bounding box center [1051, 524] width 63 height 13
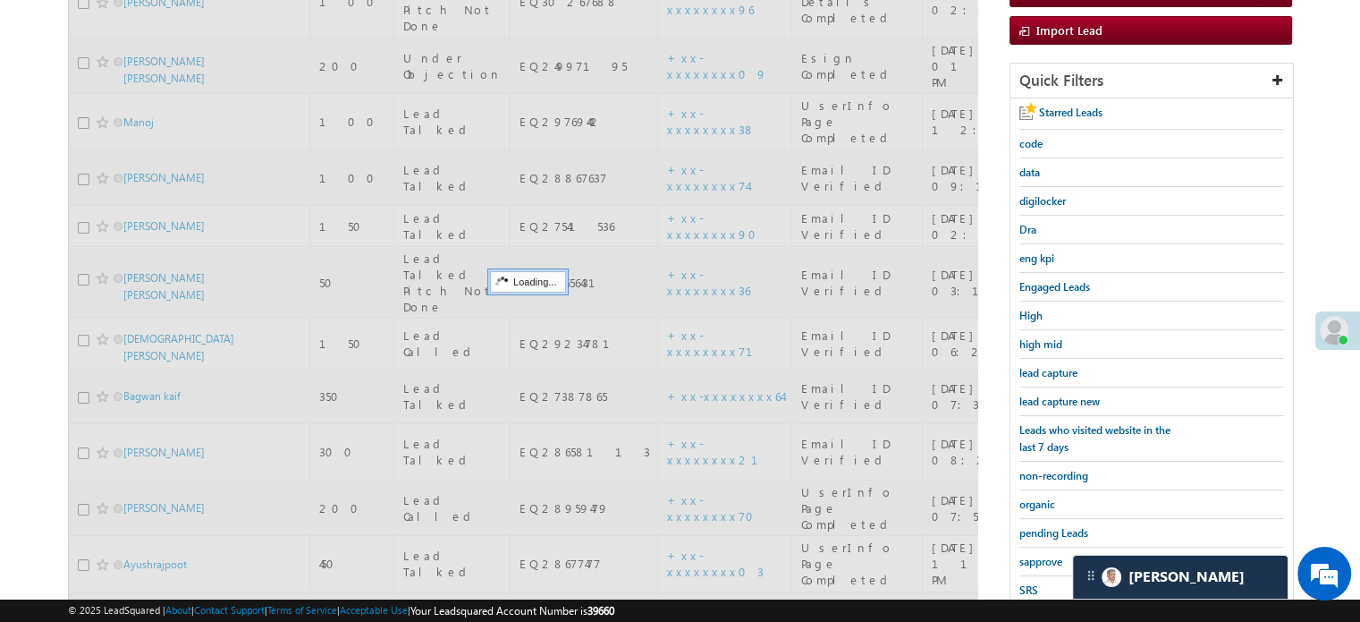
scroll to position [115, 0]
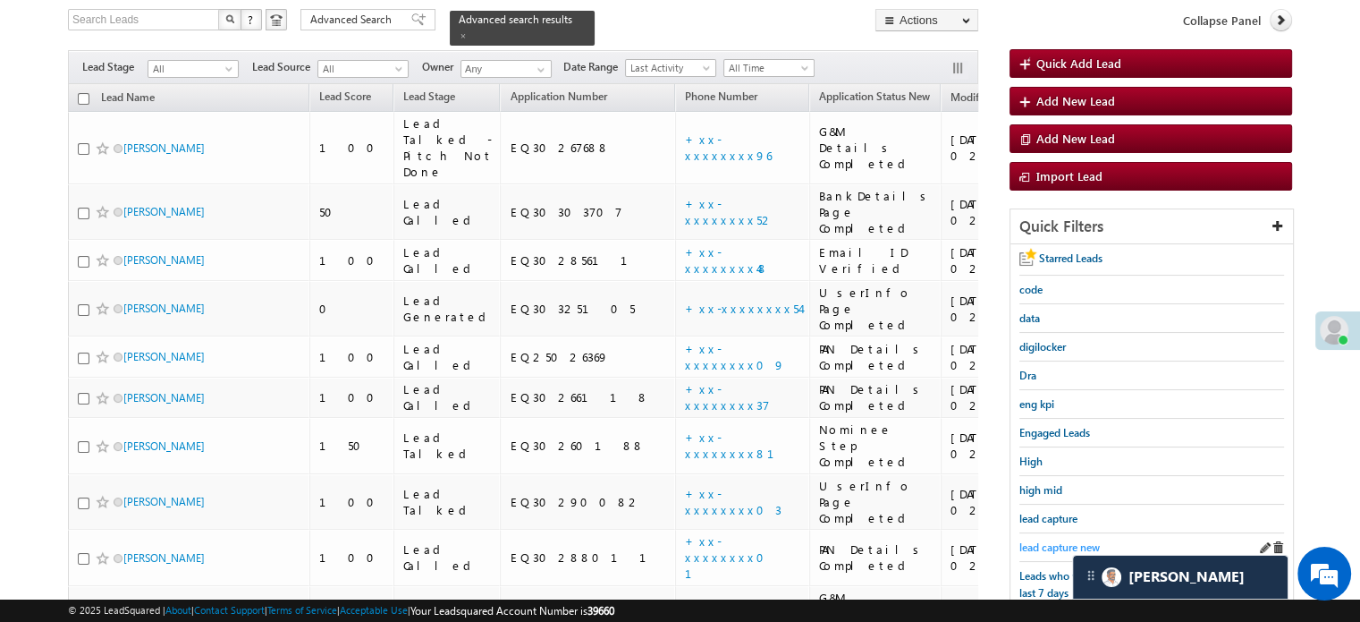
click at [1050, 540] on span "lead capture new" at bounding box center [1060, 546] width 80 height 13
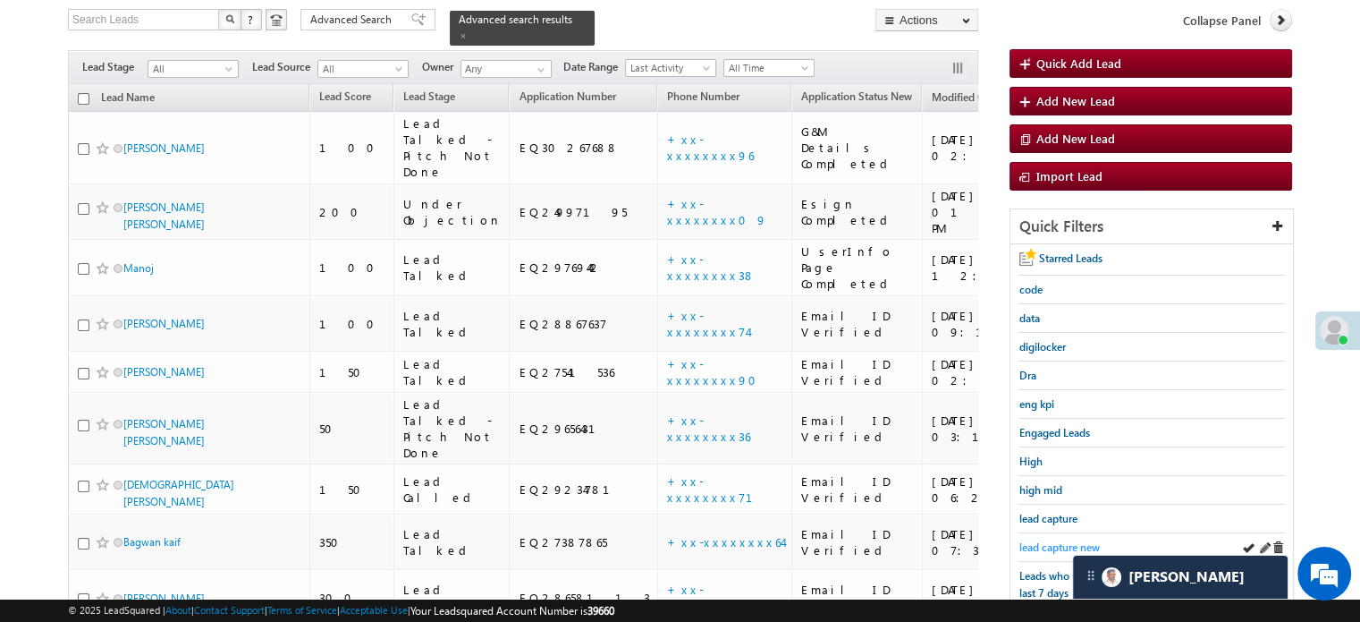
click at [1054, 540] on span "lead capture new" at bounding box center [1060, 546] width 80 height 13
click at [1034, 540] on span "lead capture new" at bounding box center [1060, 546] width 80 height 13
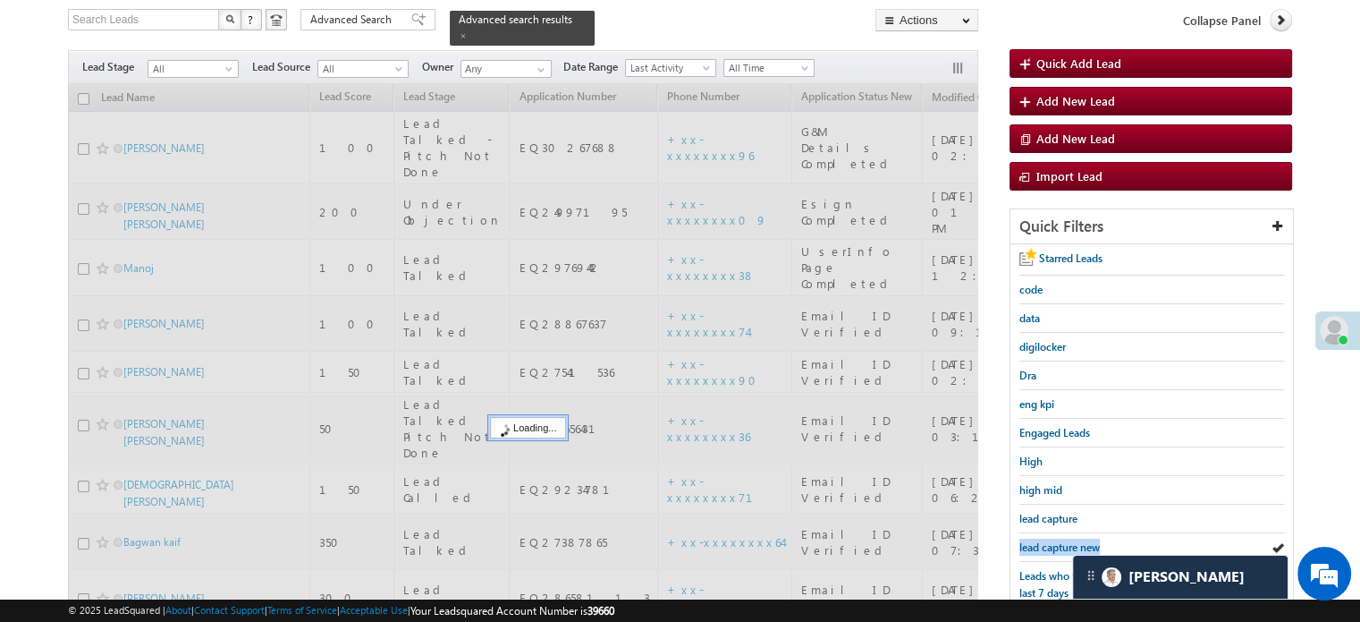
click at [1034, 540] on span "lead capture new" at bounding box center [1060, 546] width 80 height 13
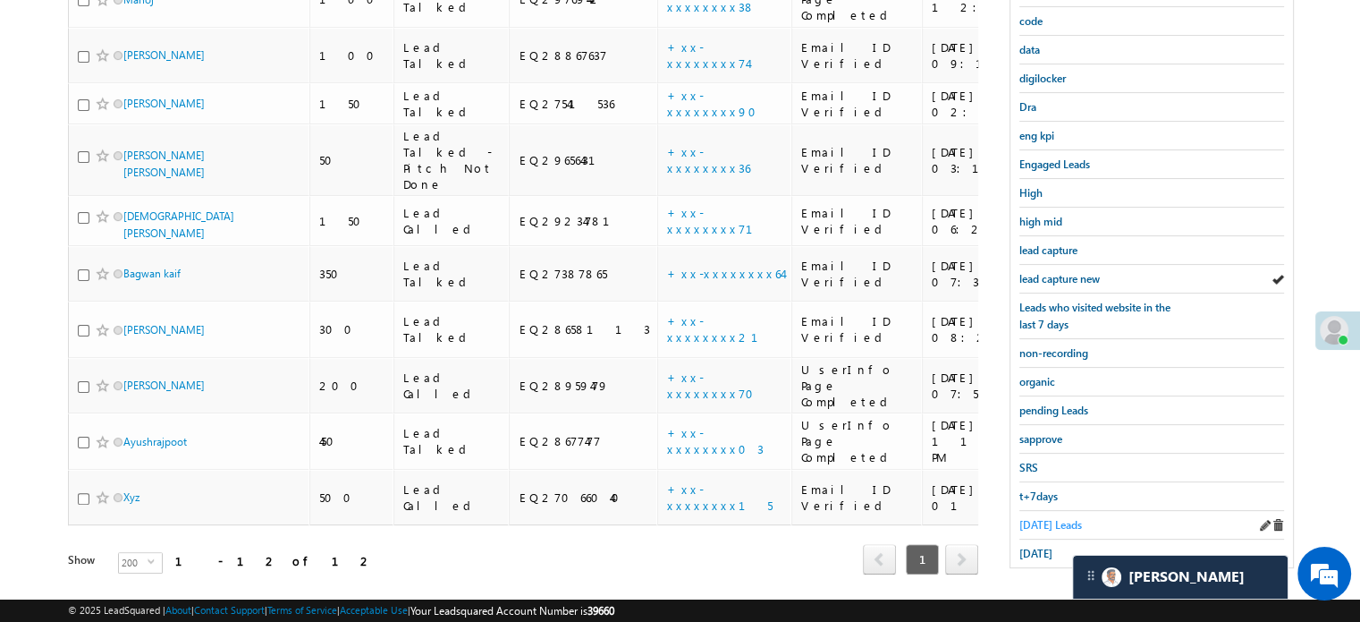
click at [1040, 518] on span "Today's Leads" at bounding box center [1051, 524] width 63 height 13
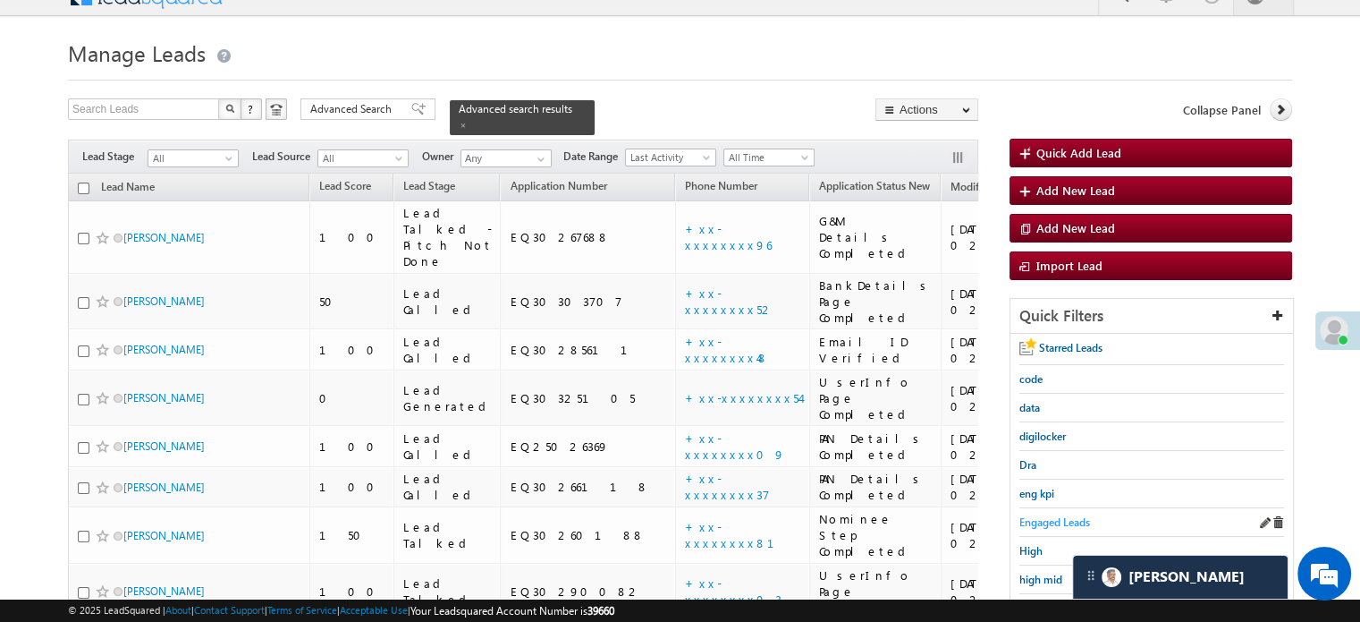
scroll to position [205, 0]
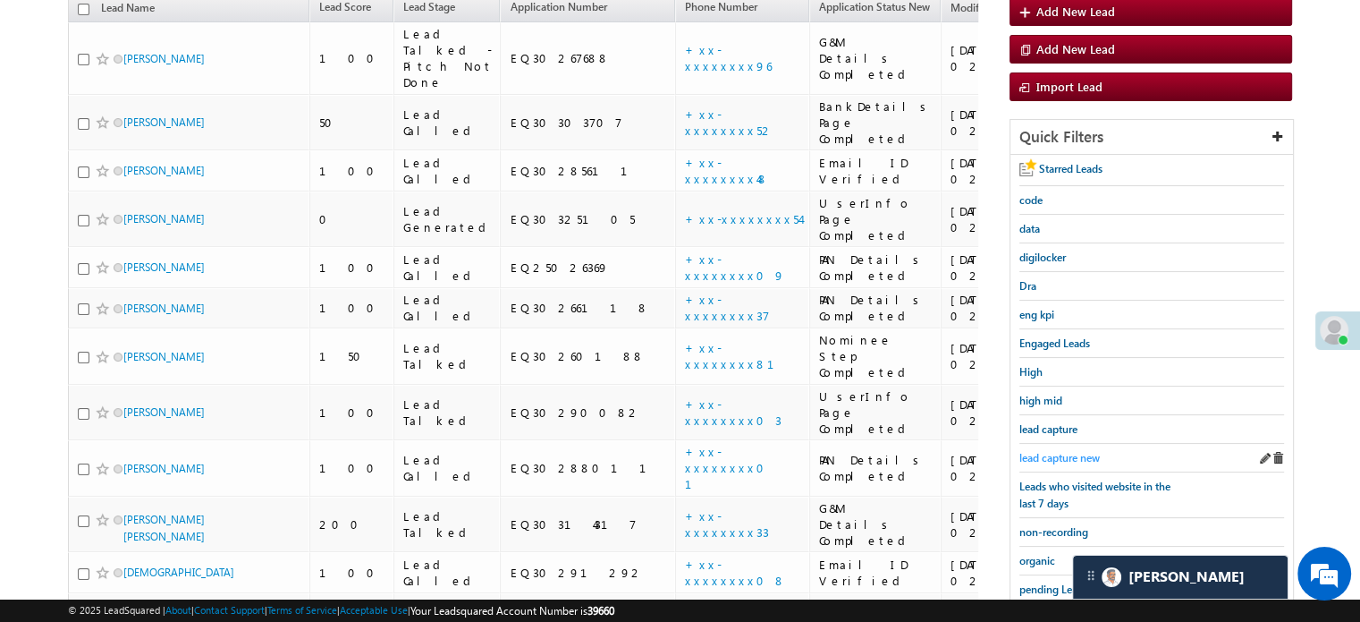
click at [1055, 451] on span "lead capture new" at bounding box center [1060, 457] width 80 height 13
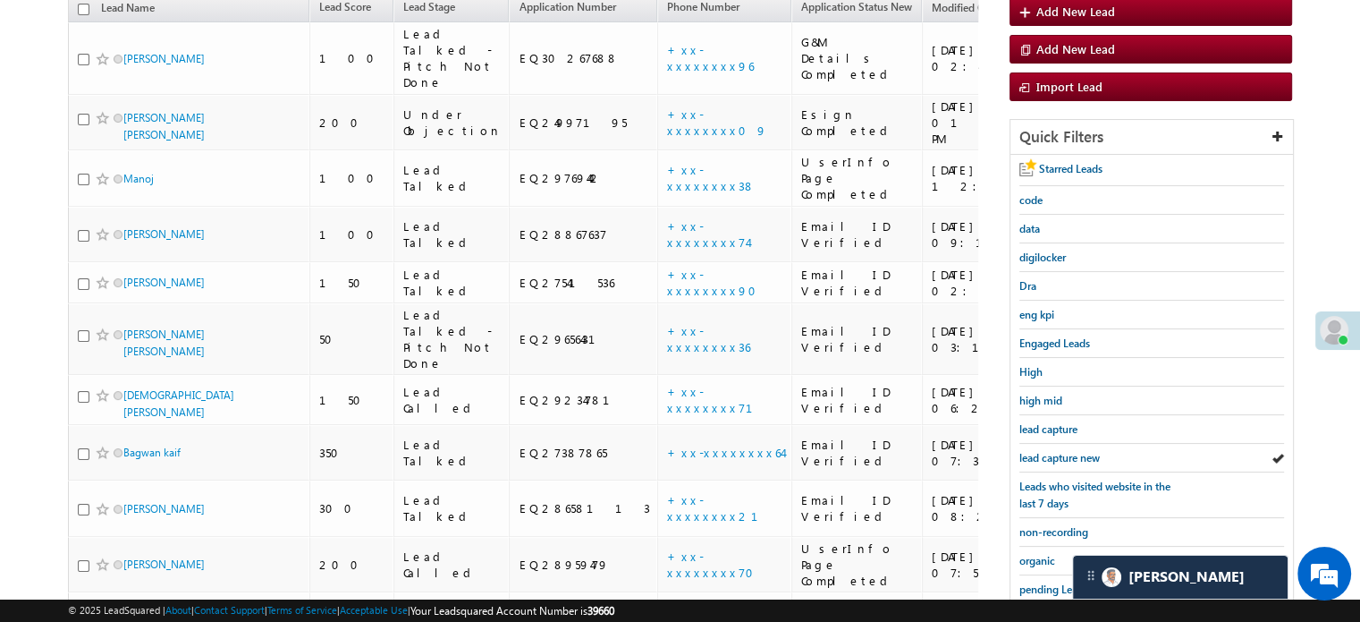
click at [1055, 451] on span "lead capture new" at bounding box center [1060, 457] width 80 height 13
click at [1081, 452] on span "lead capture new" at bounding box center [1060, 457] width 80 height 13
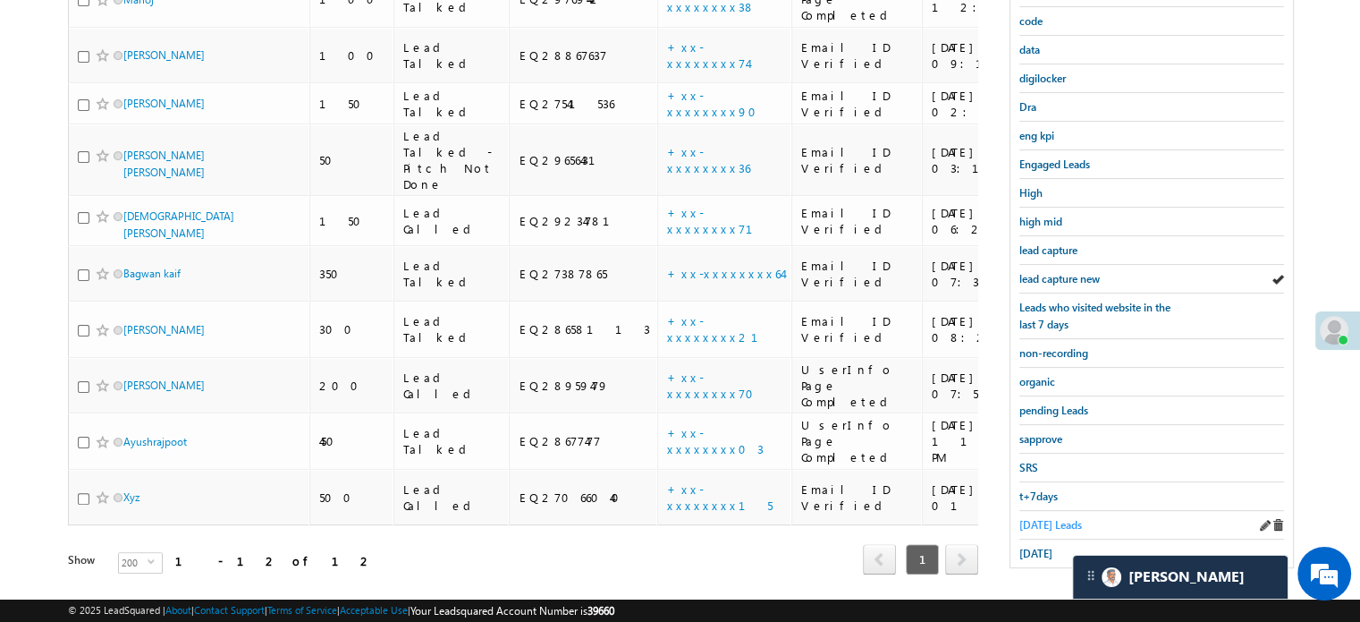
click at [1052, 518] on span "Today's Leads" at bounding box center [1051, 524] width 63 height 13
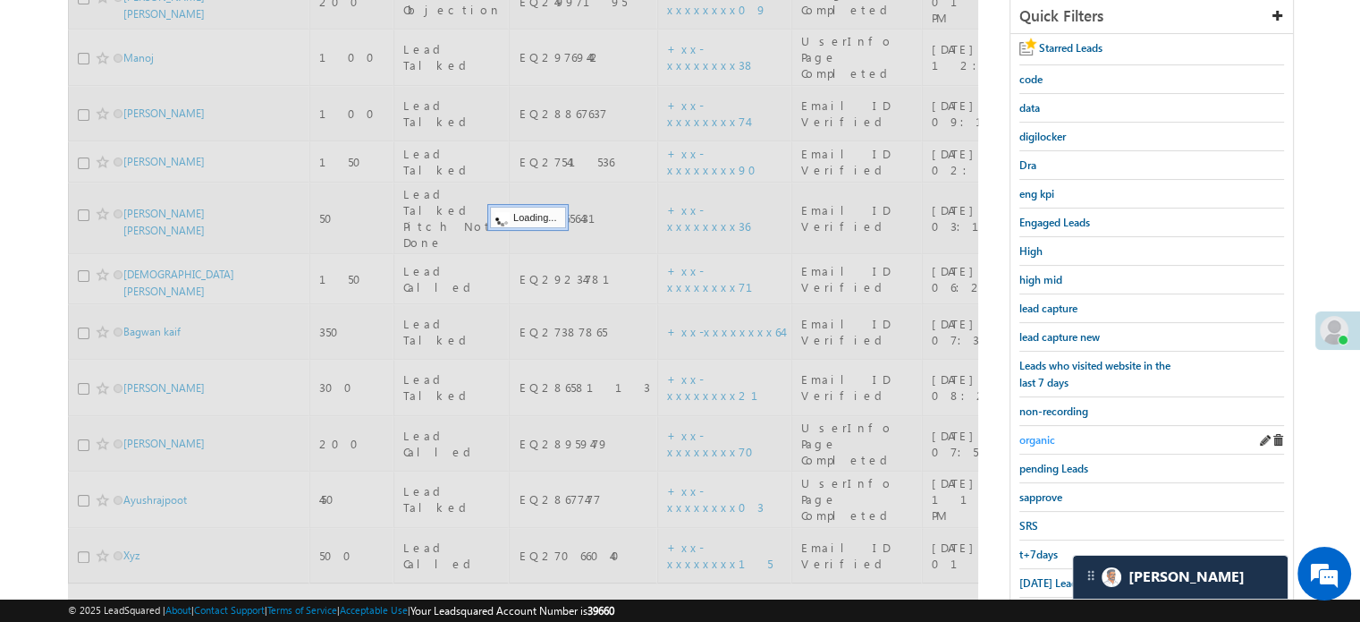
scroll to position [294, 0]
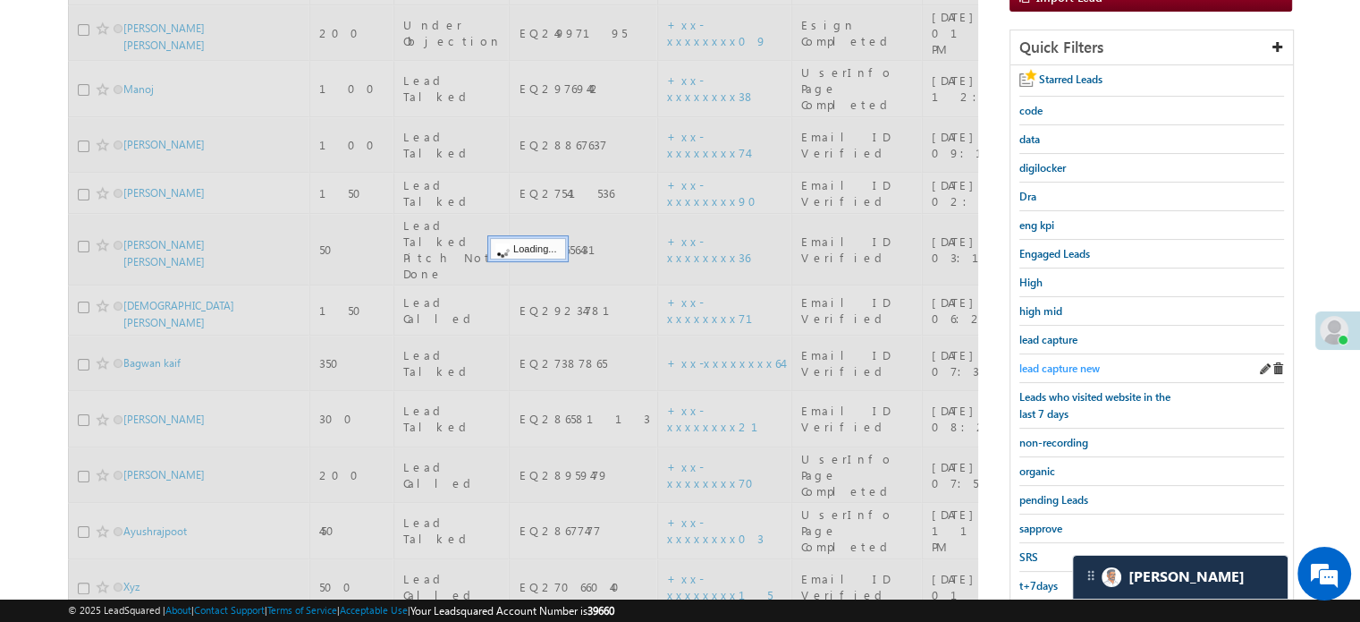
click at [1061, 361] on span "lead capture new" at bounding box center [1060, 367] width 80 height 13
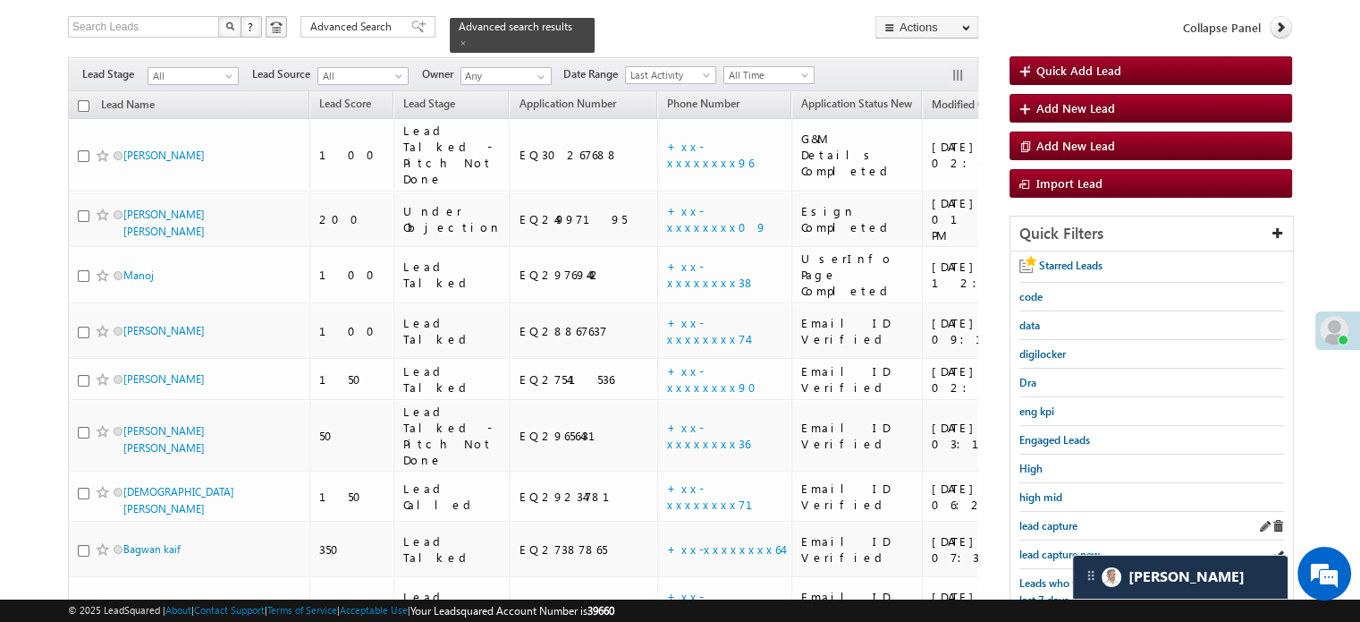
scroll to position [205, 0]
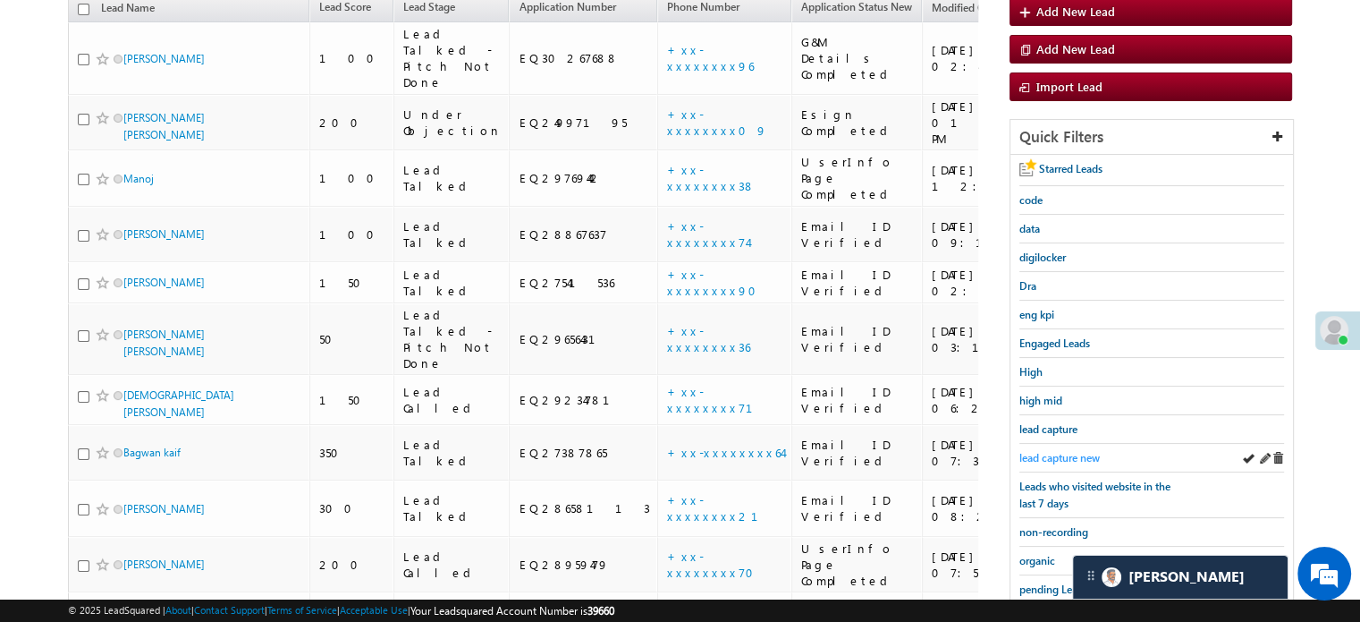
click at [1055, 451] on span "lead capture new" at bounding box center [1060, 457] width 80 height 13
click at [1069, 451] on span "lead capture new" at bounding box center [1060, 457] width 80 height 13
click at [1058, 451] on span "lead capture new" at bounding box center [1060, 457] width 80 height 13
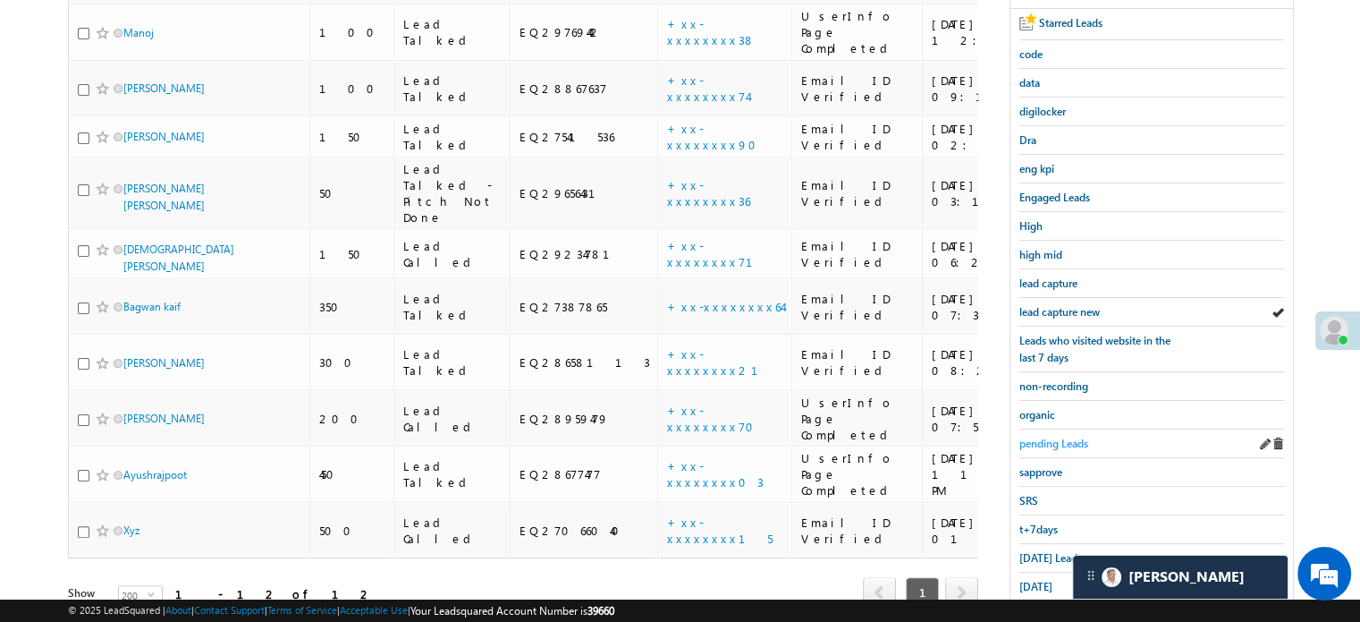
scroll to position [384, 0]
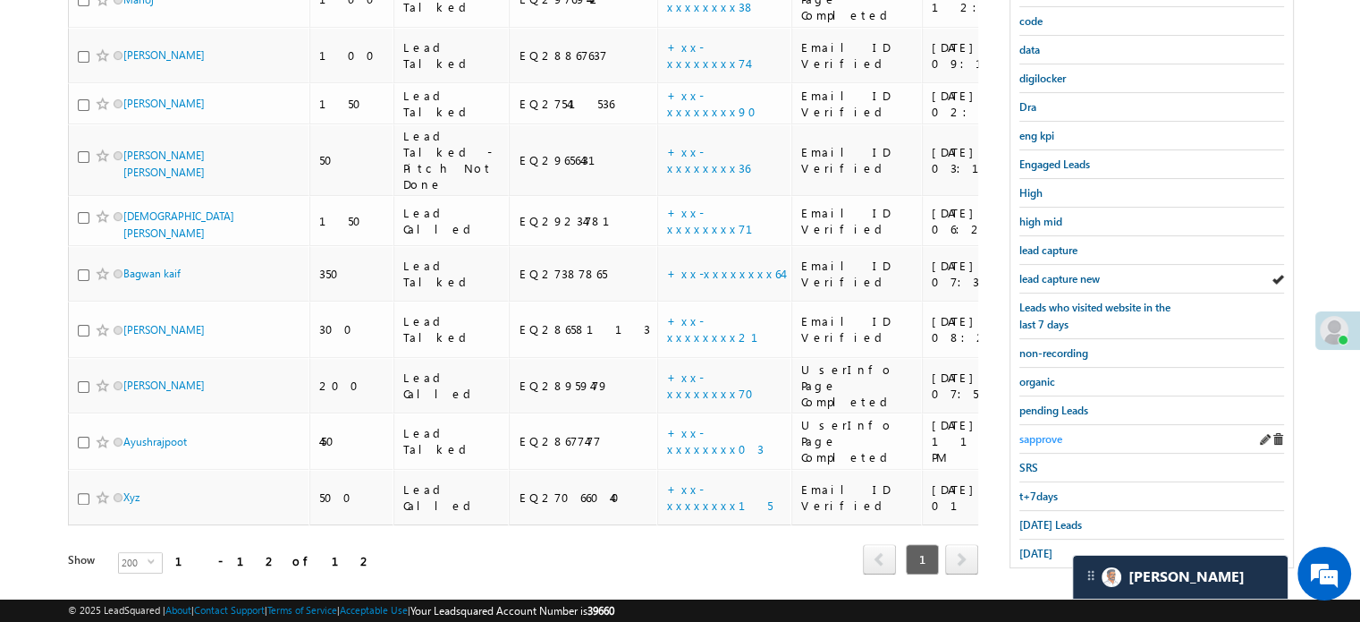
click at [1055, 425] on div "sapprove" at bounding box center [1152, 439] width 265 height 29
click at [1048, 432] on span "sapprove" at bounding box center [1041, 438] width 43 height 13
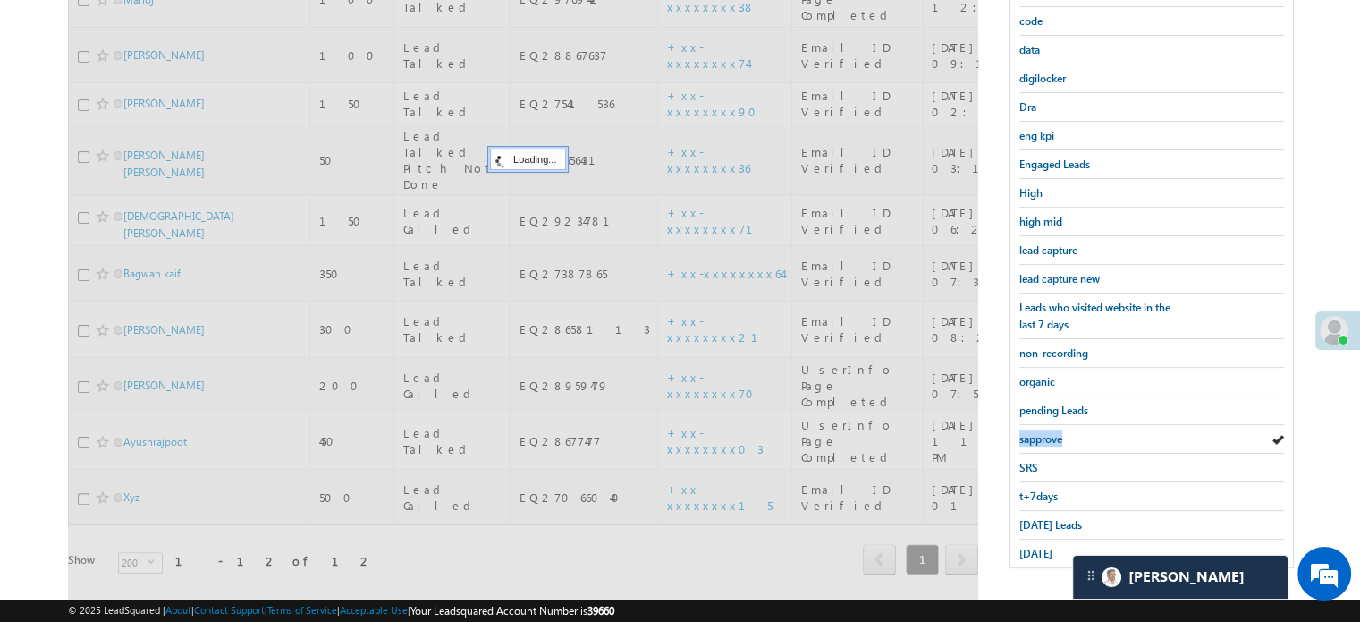
click at [1048, 432] on span "sapprove" at bounding box center [1041, 438] width 43 height 13
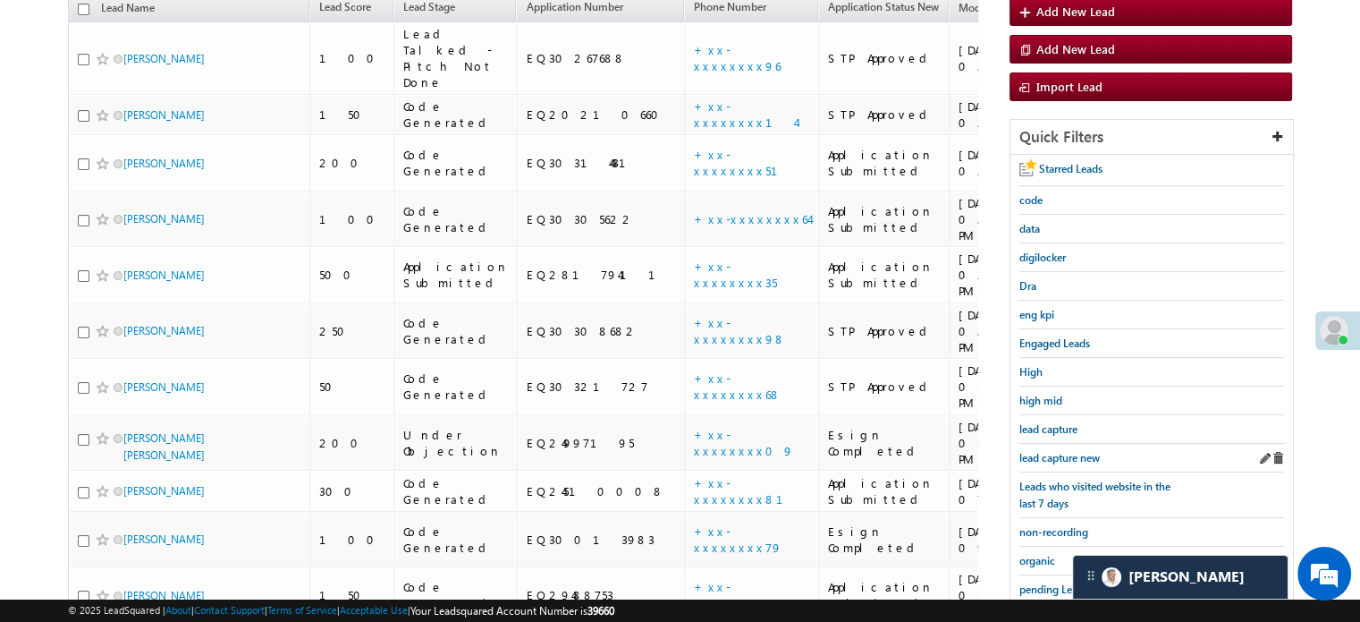
click at [1046, 465] on div "Starred Leads code data digilocker Dra eng kpi Engaged Leads High high mid lead…" at bounding box center [1152, 450] width 283 height 591
click at [1055, 451] on span "lead capture new" at bounding box center [1060, 457] width 80 height 13
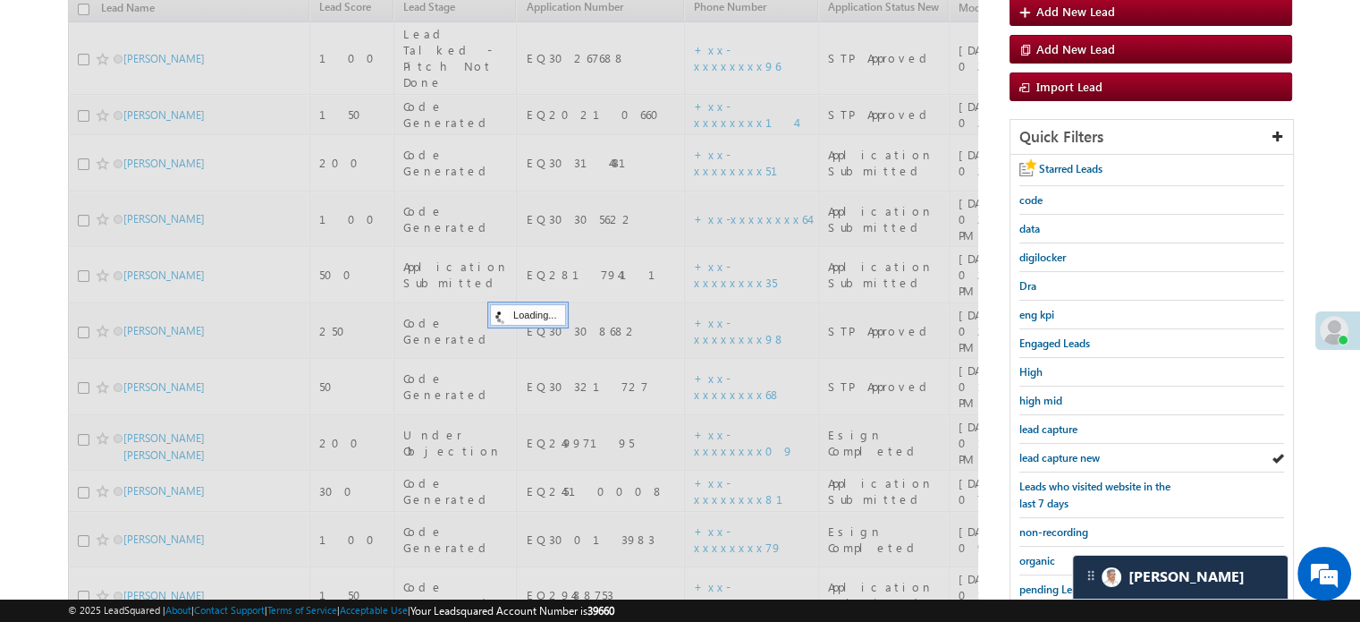
click at [1055, 451] on span "lead capture new" at bounding box center [1060, 457] width 80 height 13
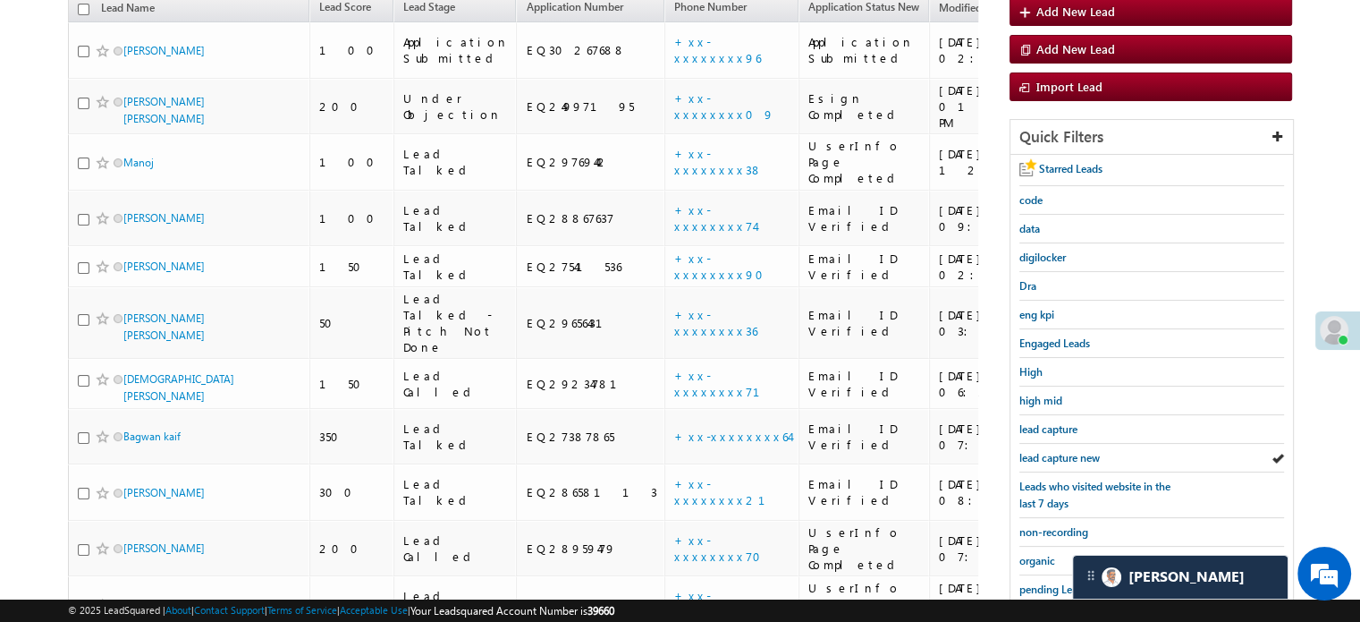
click at [1055, 451] on span "lead capture new" at bounding box center [1060, 457] width 80 height 13
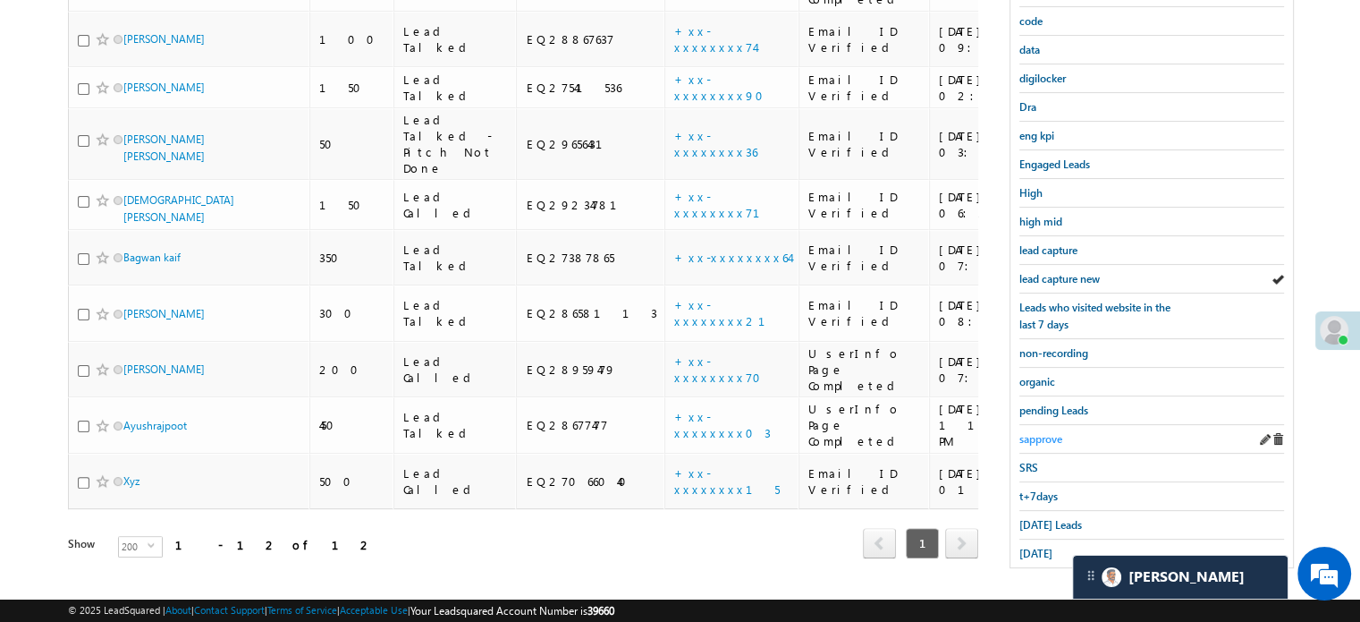
click at [1041, 433] on span "sapprove" at bounding box center [1041, 438] width 43 height 13
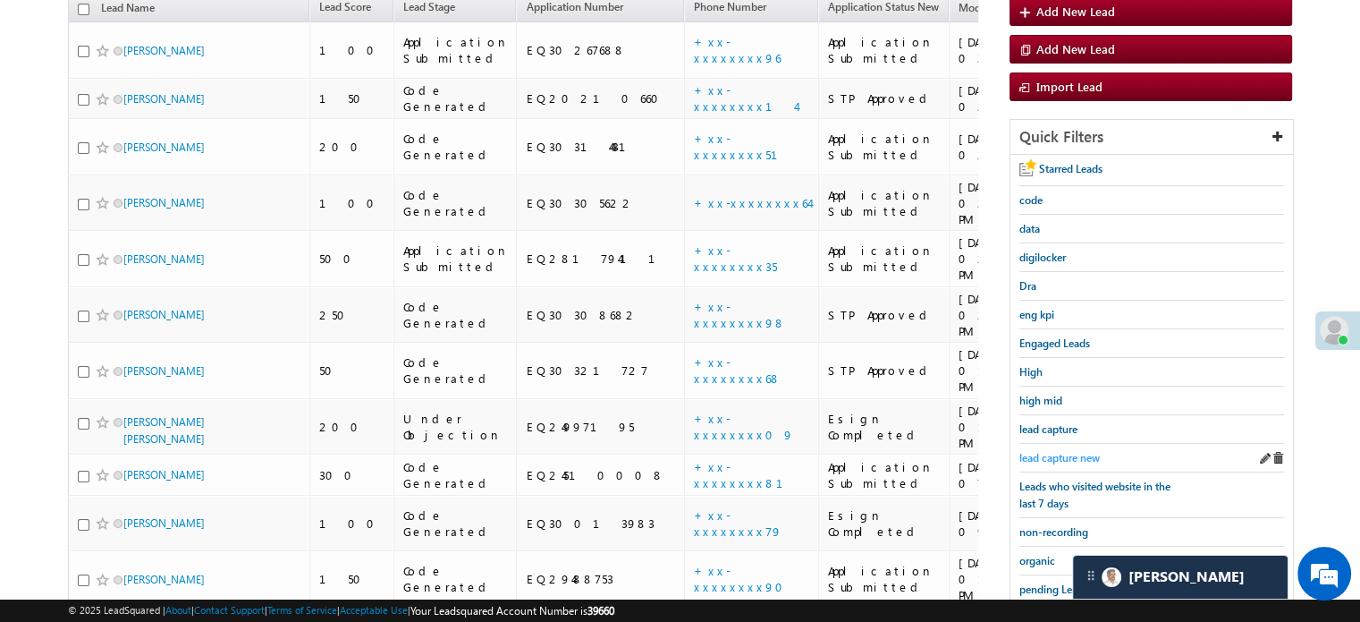
click at [1067, 452] on span "lead capture new" at bounding box center [1060, 457] width 80 height 13
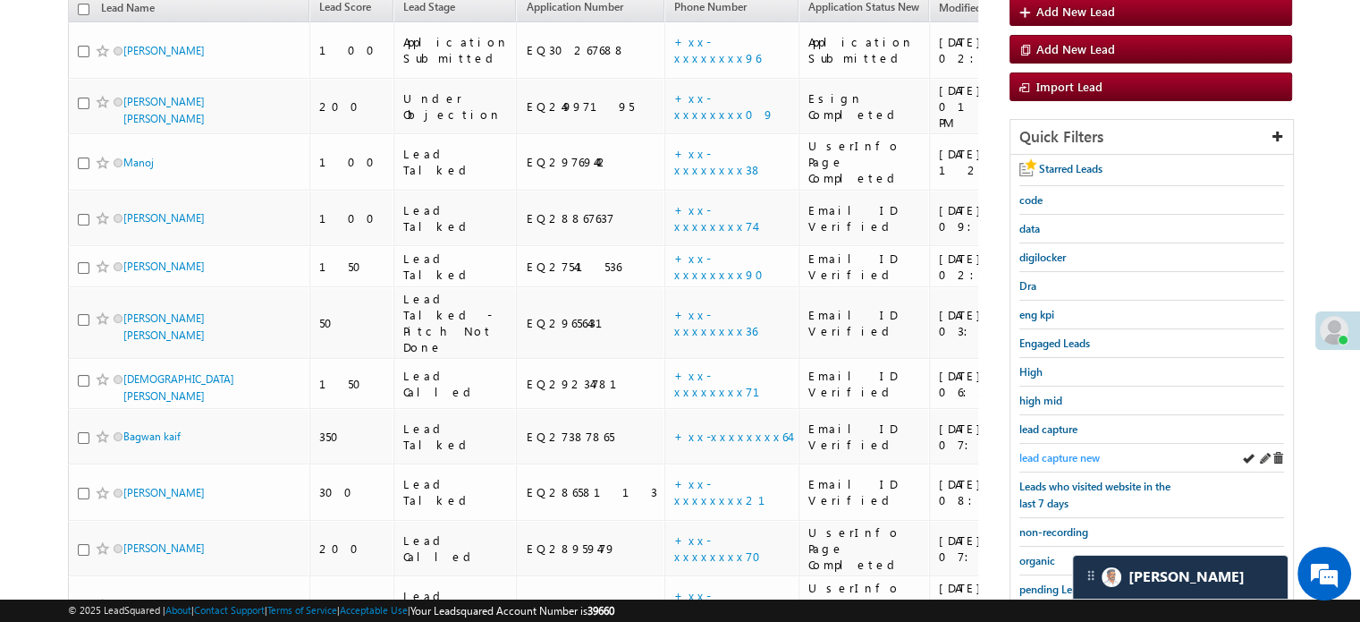
click at [1070, 451] on span "lead capture new" at bounding box center [1060, 457] width 80 height 13
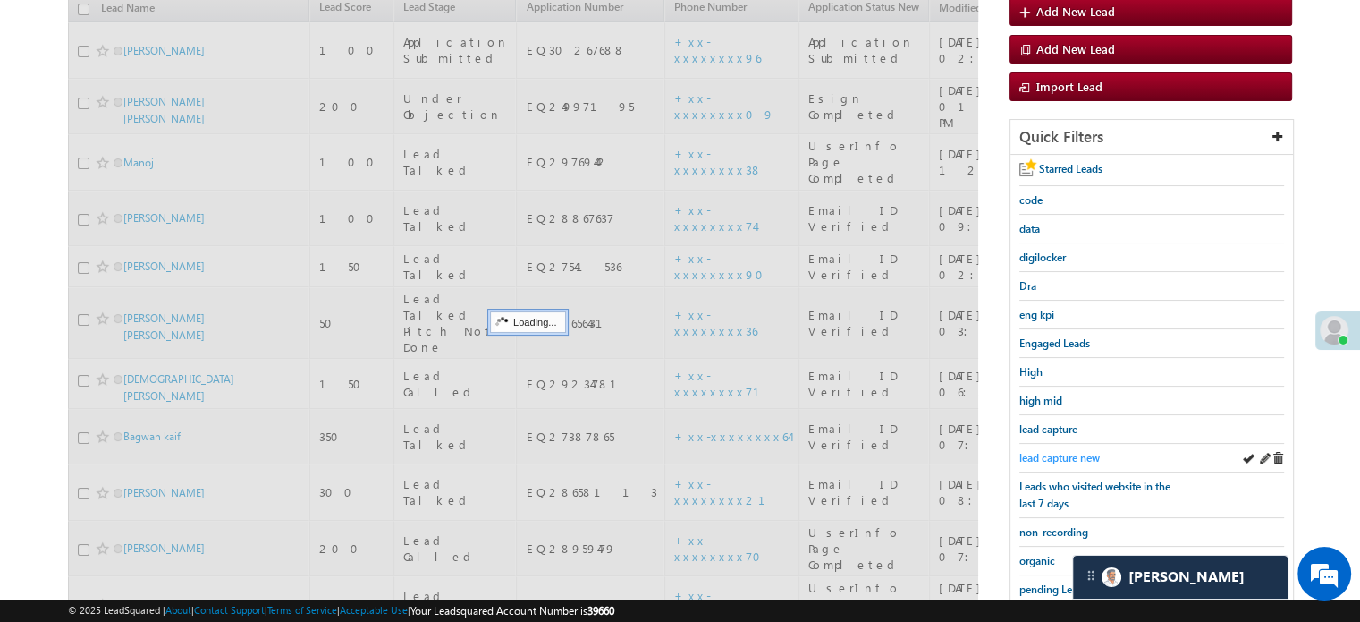
click at [1058, 453] on span "lead capture new" at bounding box center [1060, 457] width 80 height 13
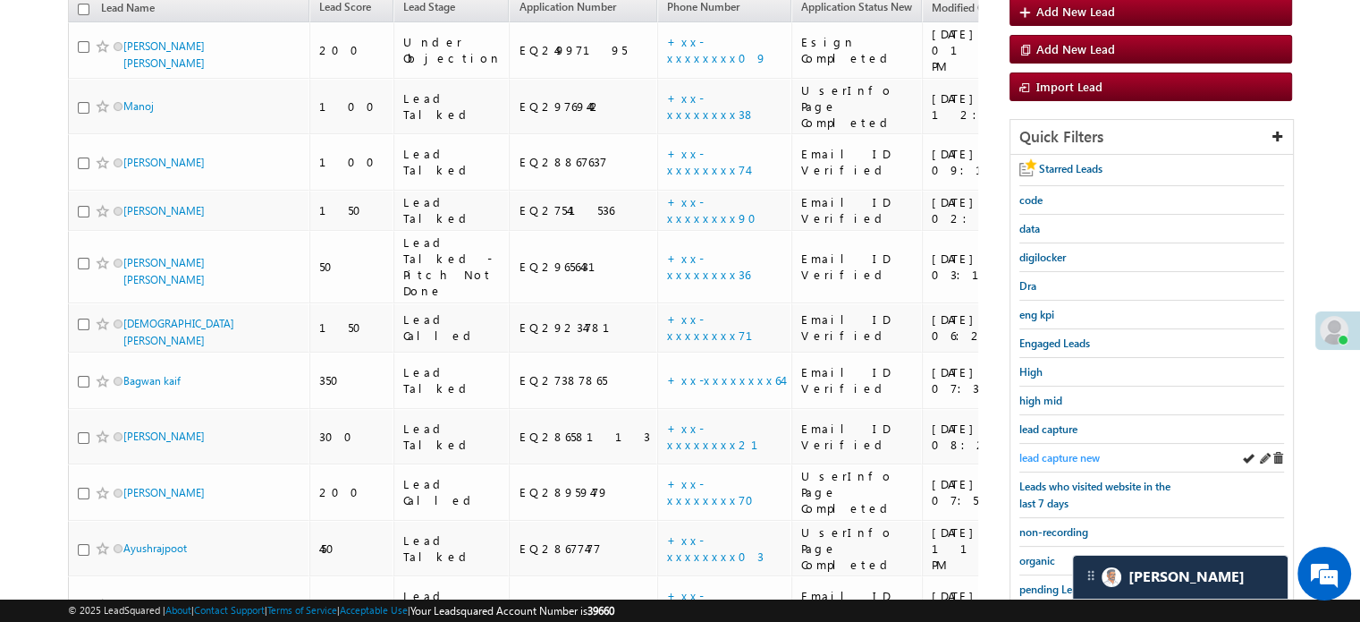
click at [1070, 451] on span "lead capture new" at bounding box center [1060, 457] width 80 height 13
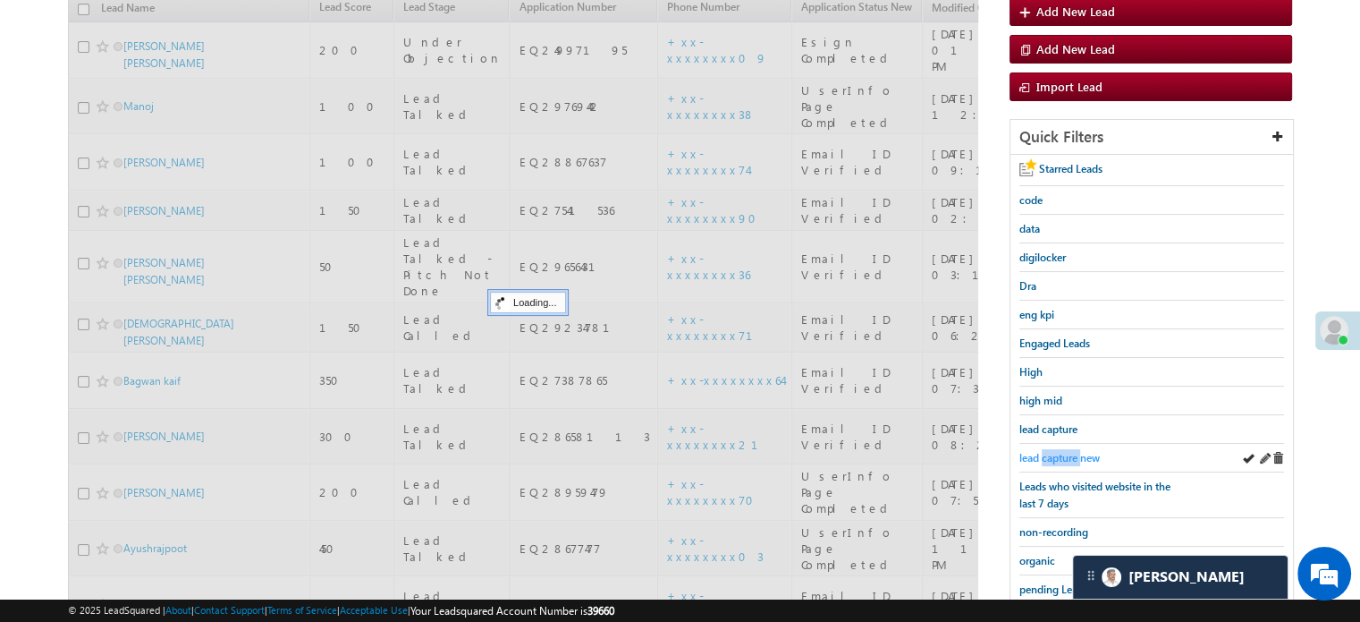
click at [1070, 451] on span "lead capture new" at bounding box center [1060, 457] width 80 height 13
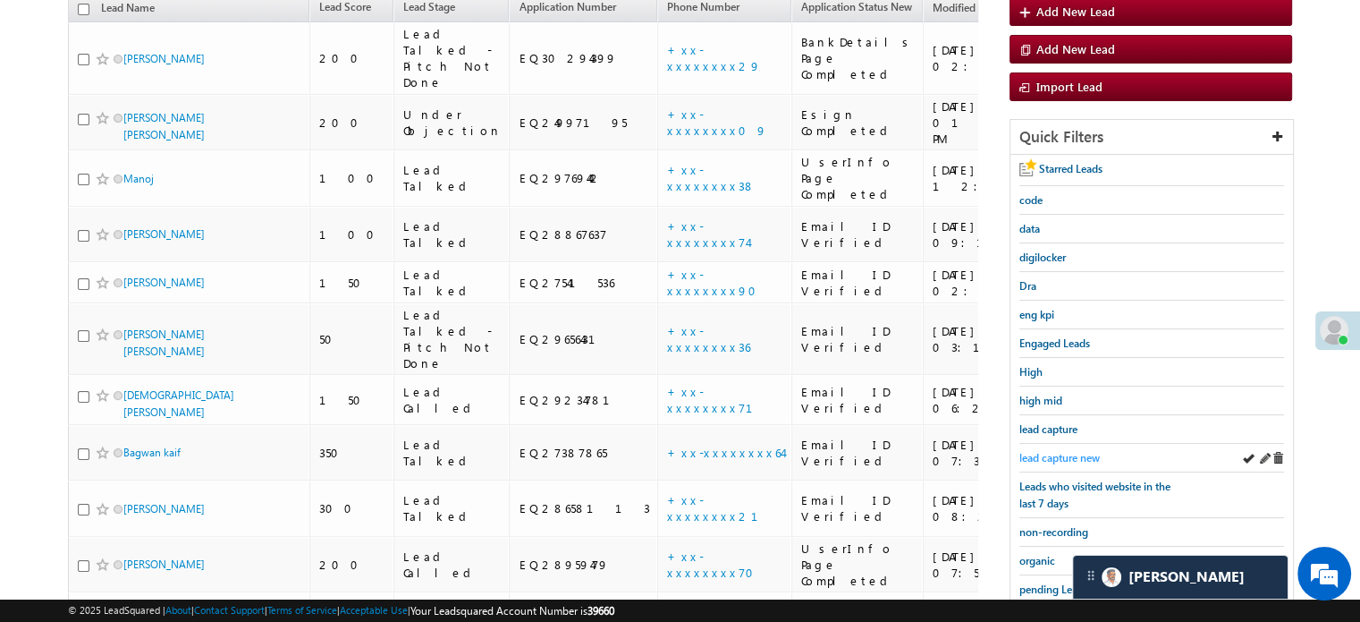
click at [1077, 453] on span "lead capture new" at bounding box center [1060, 457] width 80 height 13
click at [1091, 451] on span "lead capture new" at bounding box center [1060, 457] width 80 height 13
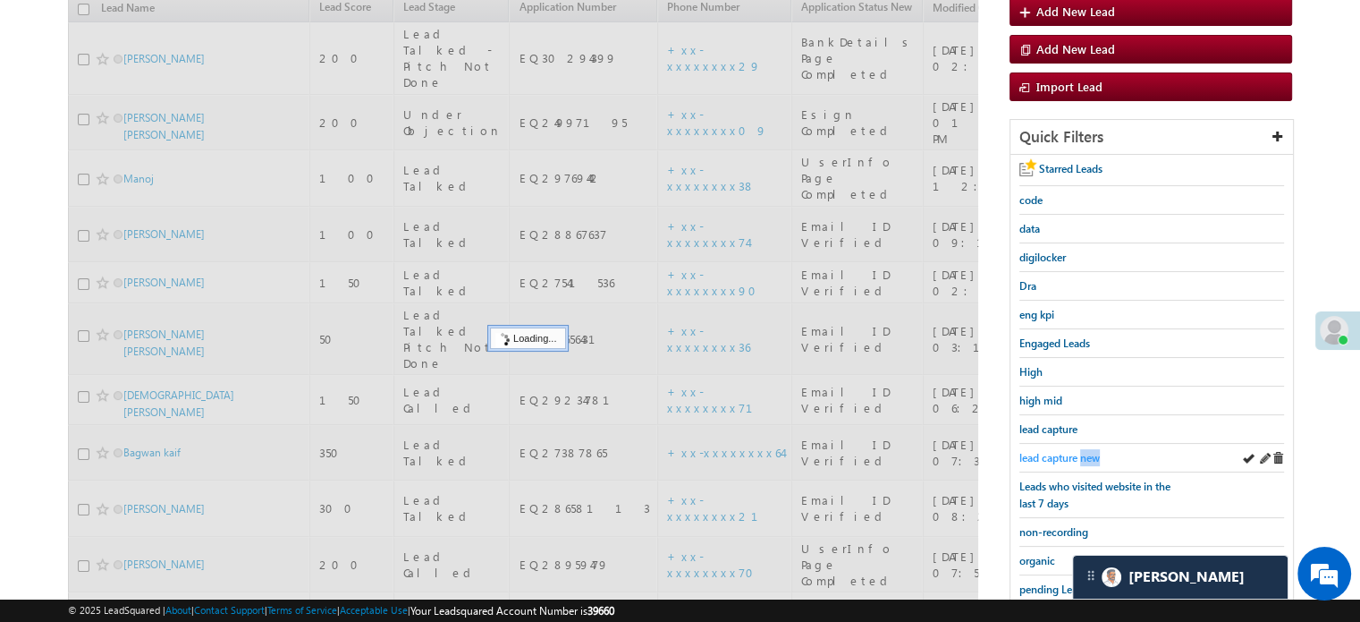
click at [1090, 451] on span "lead capture new" at bounding box center [1060, 457] width 80 height 13
click at [1077, 451] on span "lead capture new" at bounding box center [1060, 457] width 80 height 13
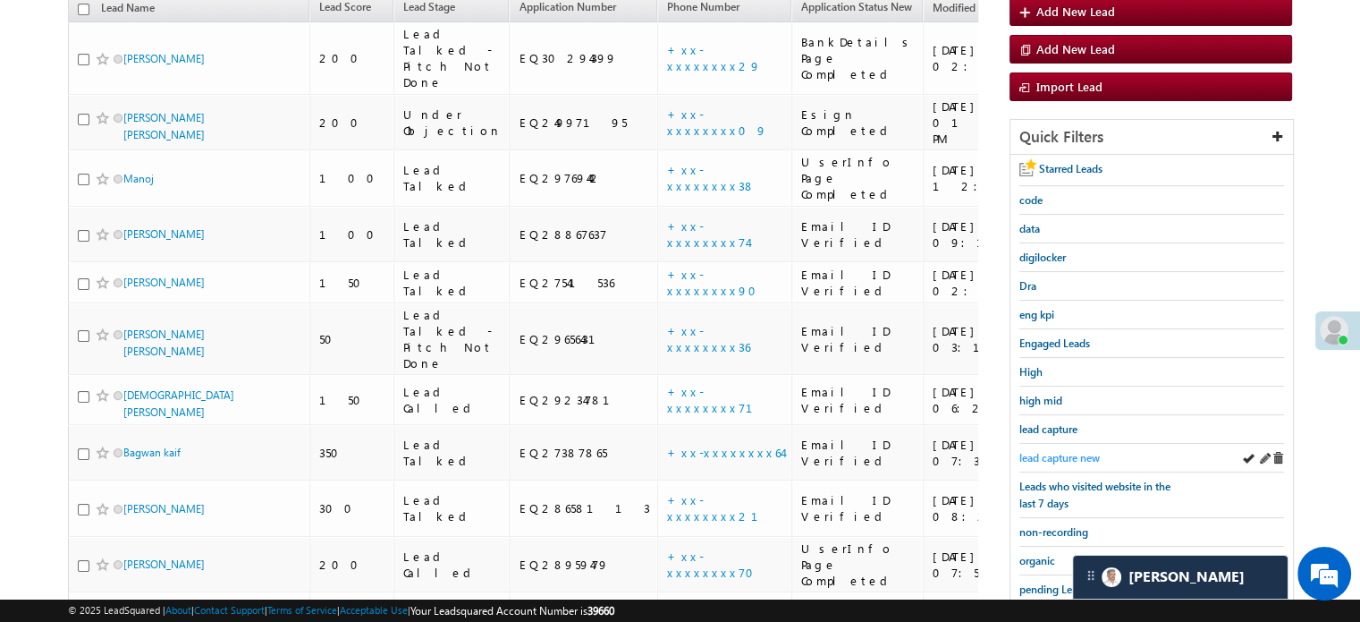
click at [1085, 451] on span "lead capture new" at bounding box center [1060, 457] width 80 height 13
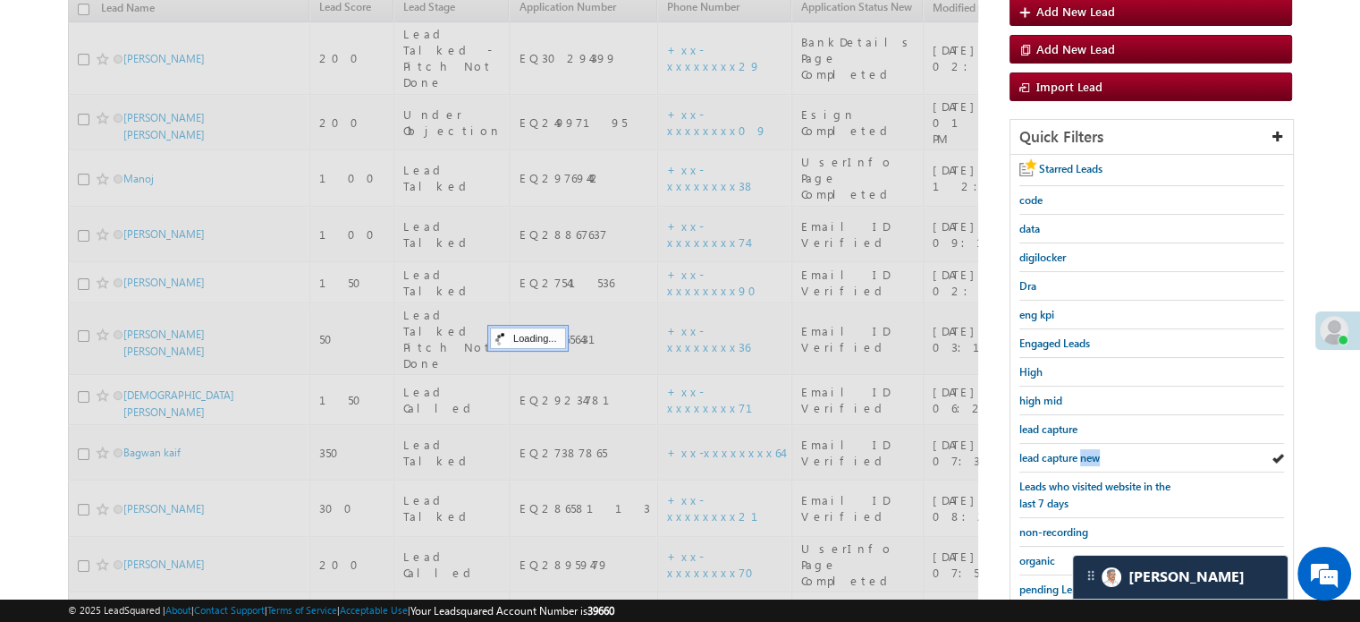
click at [1085, 451] on span "lead capture new" at bounding box center [1060, 457] width 80 height 13
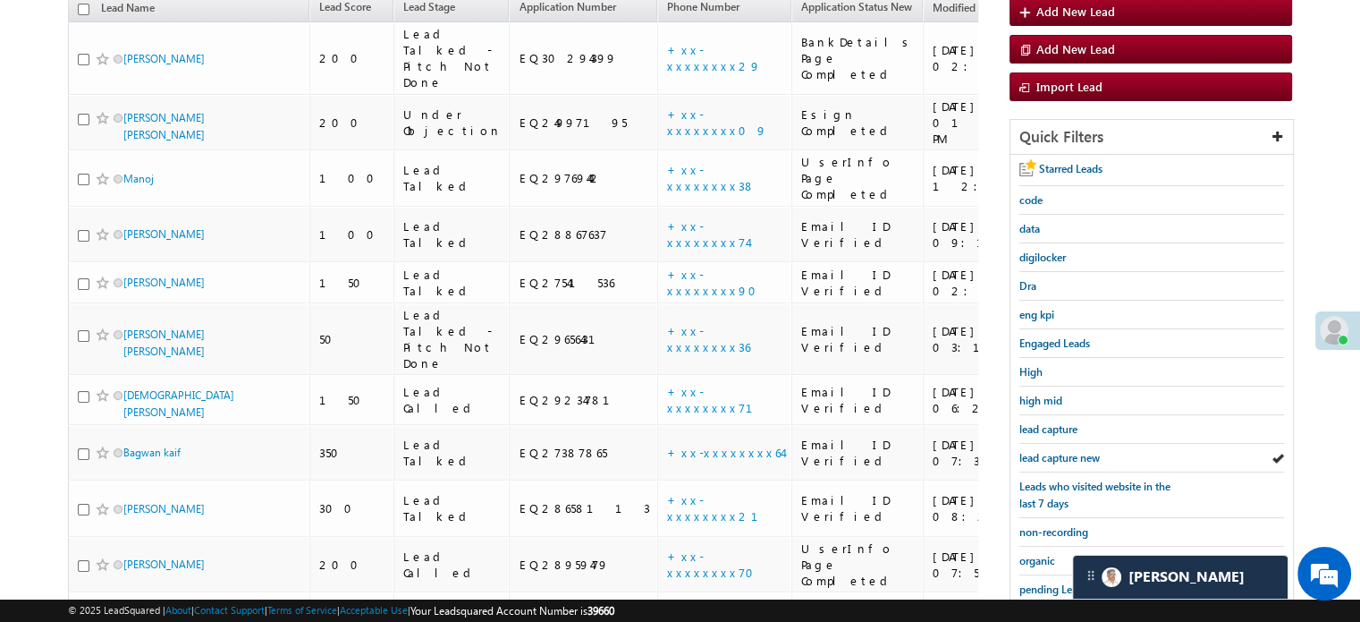
click at [1085, 451] on span "lead capture new" at bounding box center [1060, 457] width 80 height 13
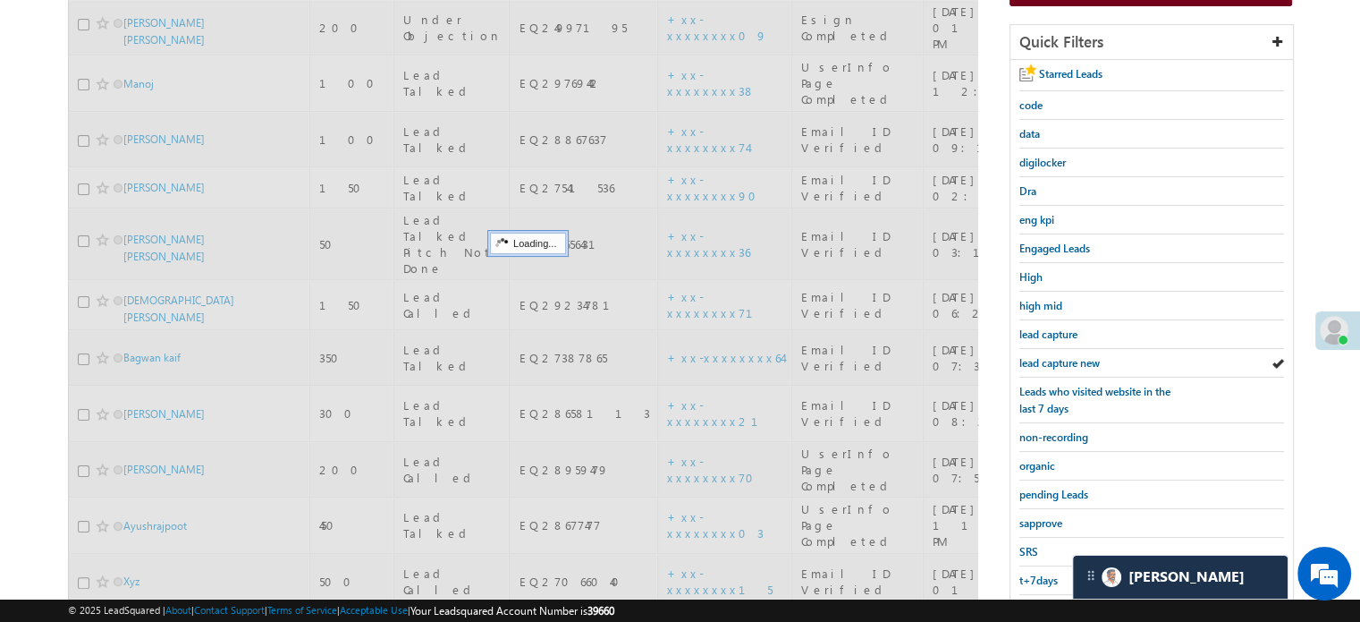
scroll to position [384, 0]
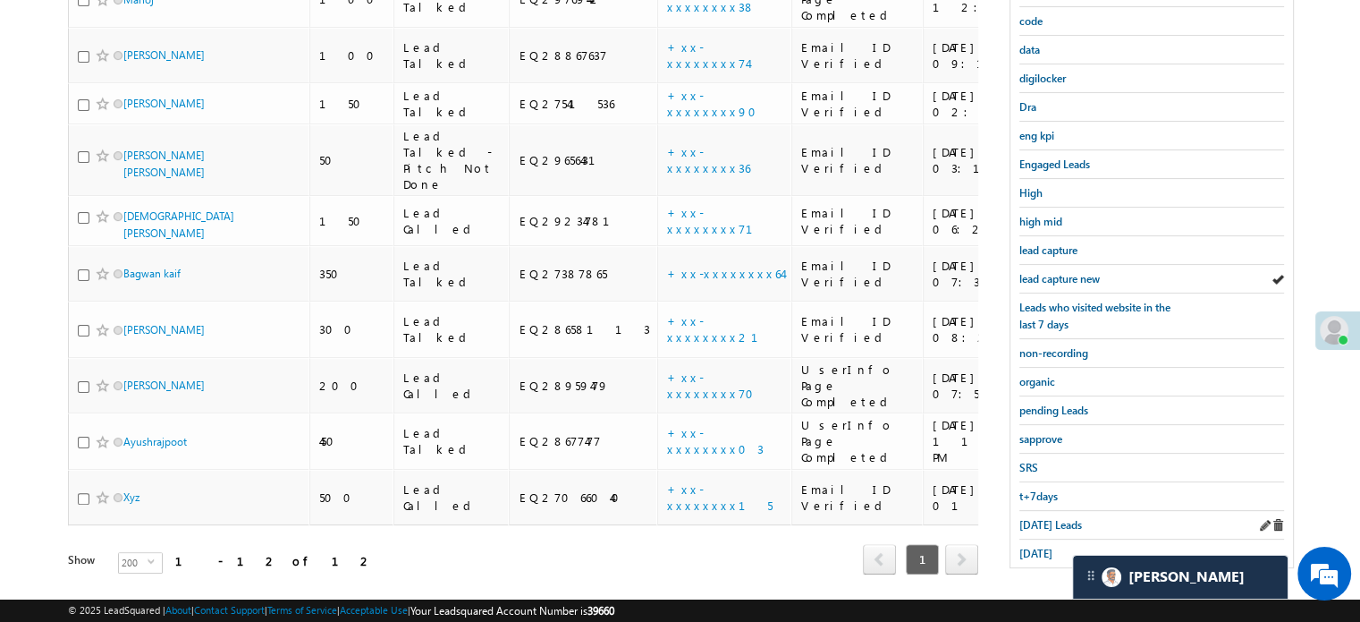
click at [1041, 525] on div "Today's Leads" at bounding box center [1152, 525] width 265 height 29
click at [1041, 520] on span "Today's Leads" at bounding box center [1051, 524] width 63 height 13
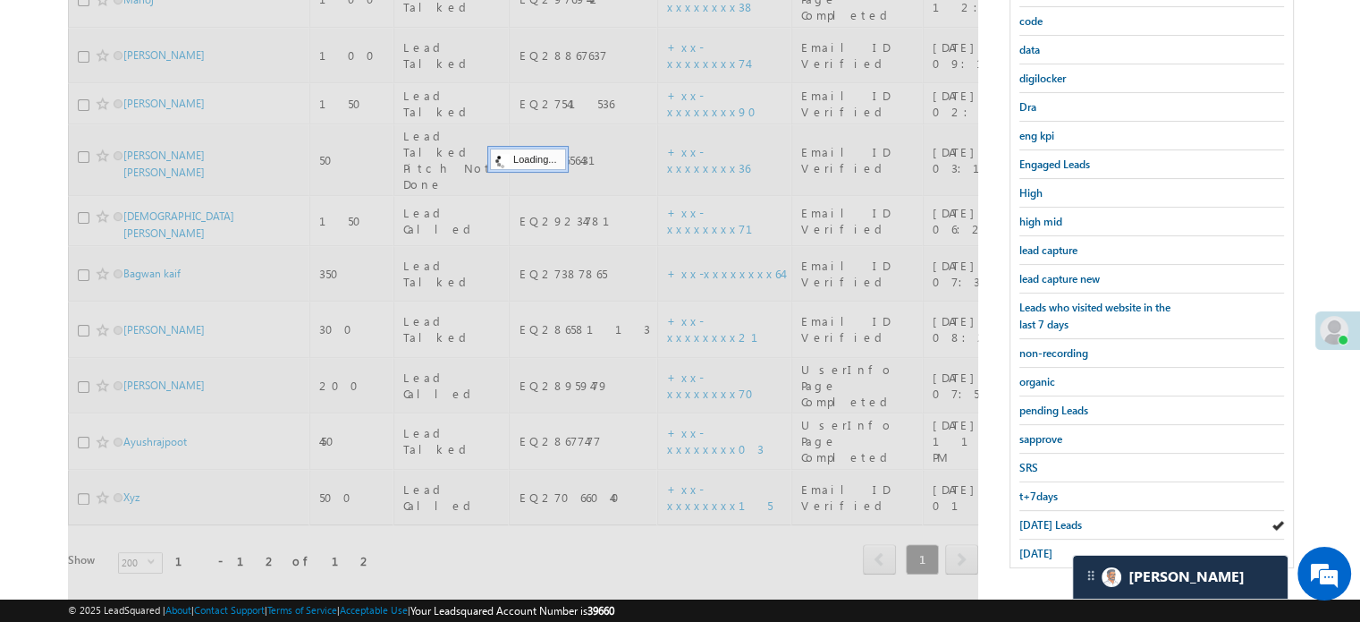
scroll to position [205, 0]
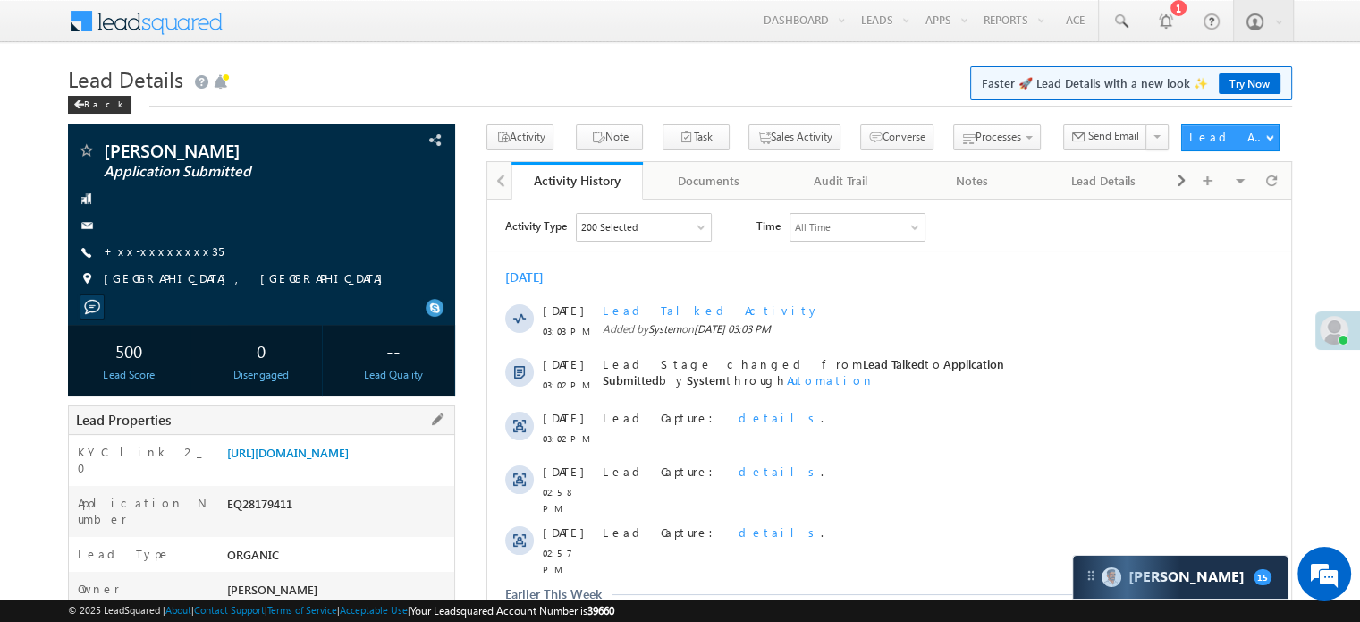
click at [360, 435] on div "KYC link 2_0 [URL][DOMAIN_NAME]" at bounding box center [261, 460] width 385 height 51
click at [349, 446] on link "[URL][DOMAIN_NAME]" at bounding box center [288, 452] width 122 height 15
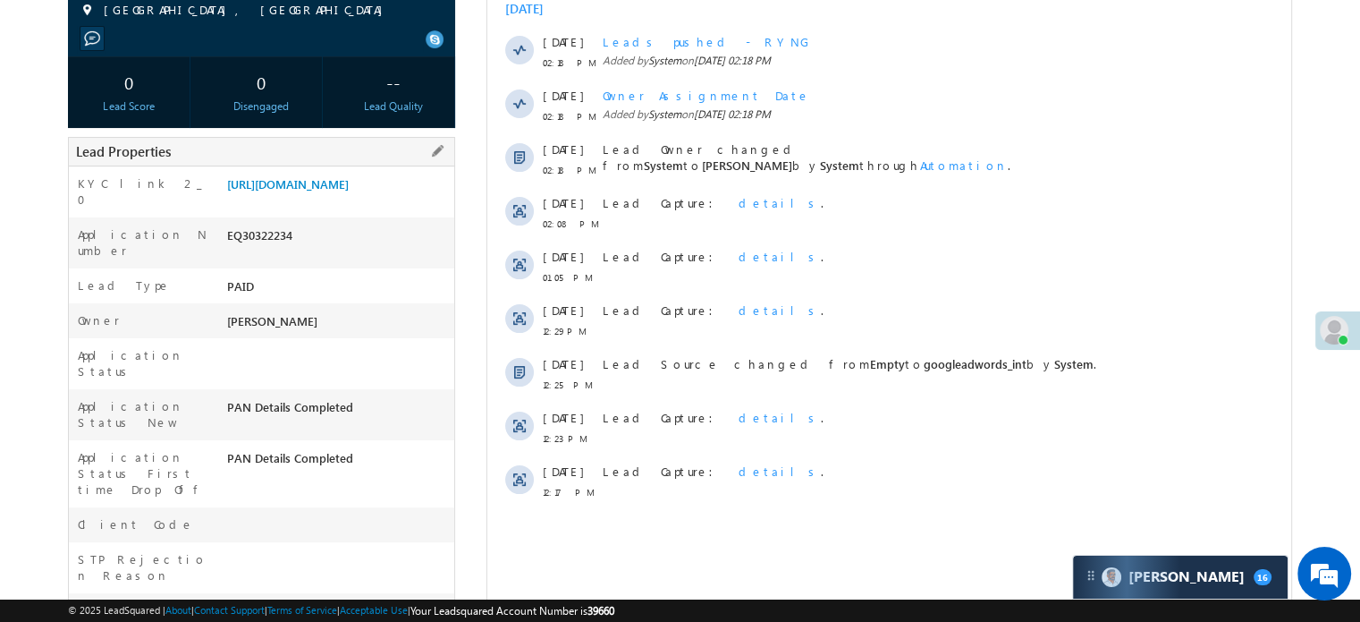
click at [311, 200] on div "[URL][DOMAIN_NAME]" at bounding box center [339, 187] width 232 height 25
click at [314, 191] on link "[URL][DOMAIN_NAME]" at bounding box center [288, 183] width 122 height 15
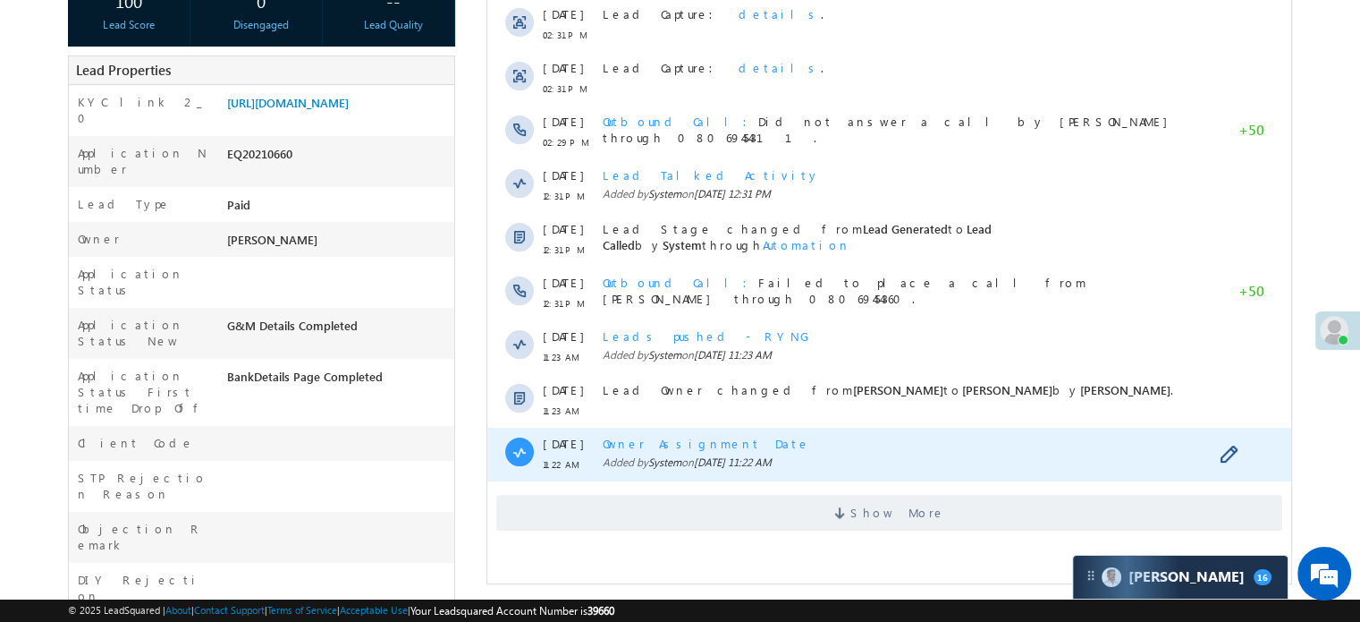
scroll to position [447, 0]
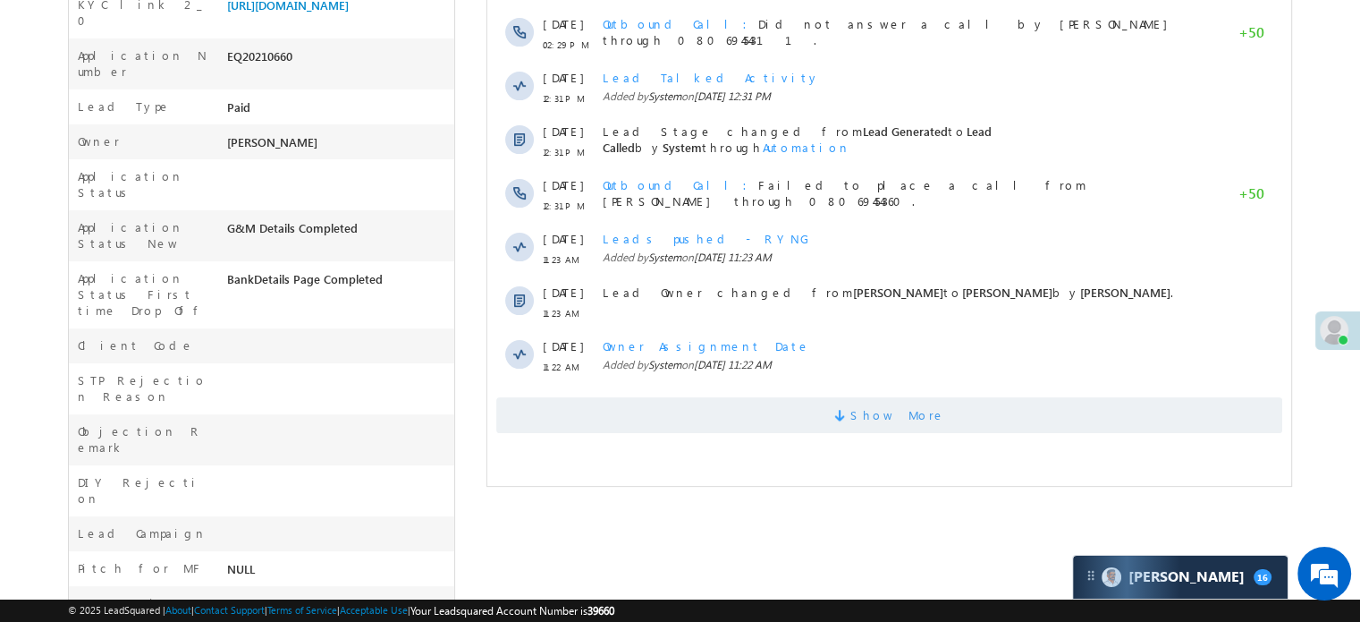
click at [784, 417] on span "Show More" at bounding box center [889, 415] width 786 height 36
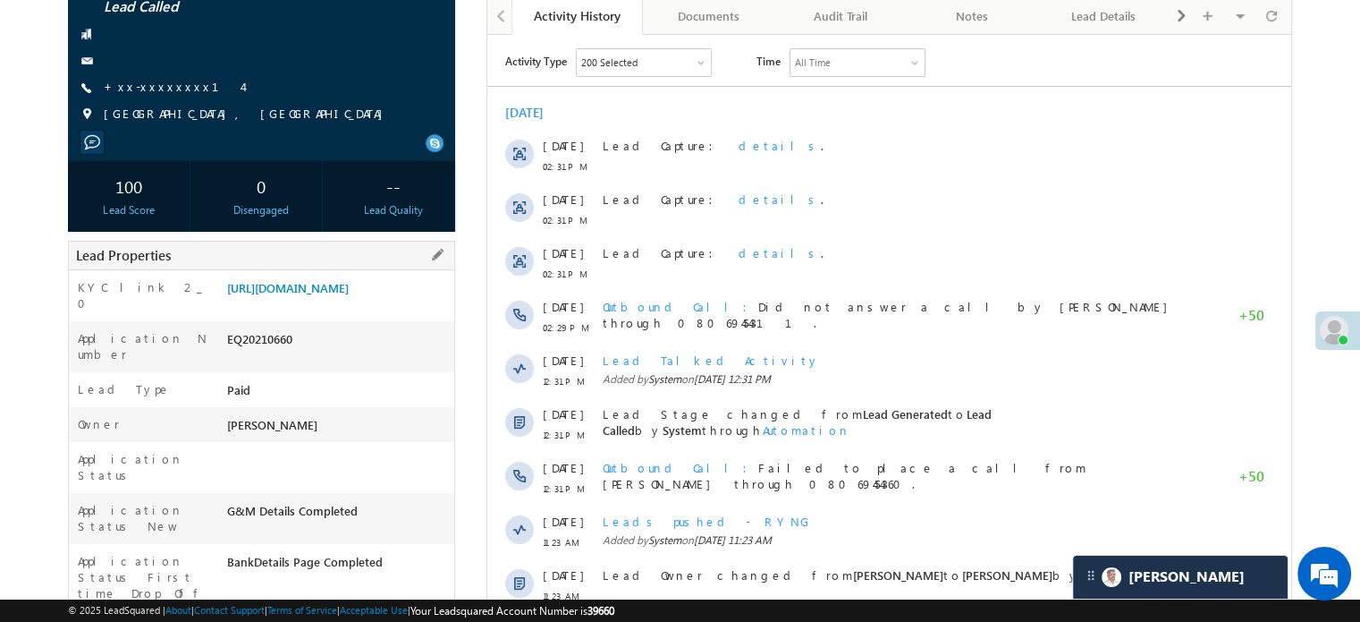
scroll to position [268, 0]
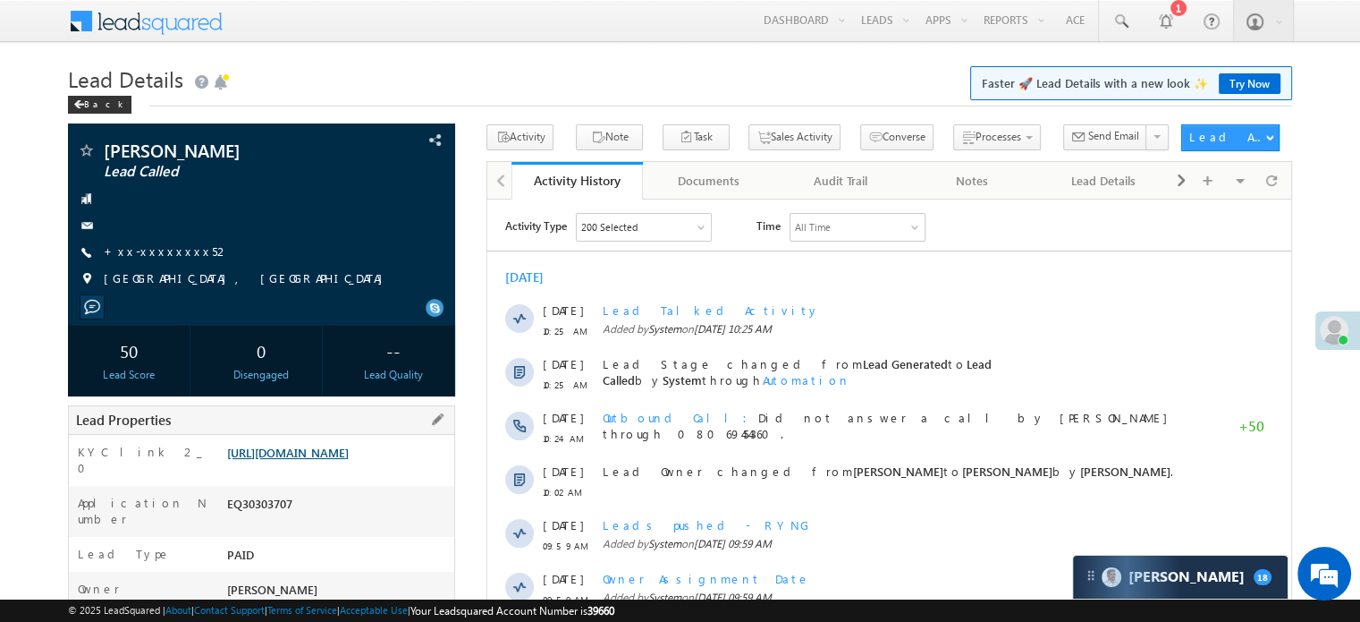
click at [314, 445] on link "[URL][DOMAIN_NAME]" at bounding box center [288, 452] width 122 height 15
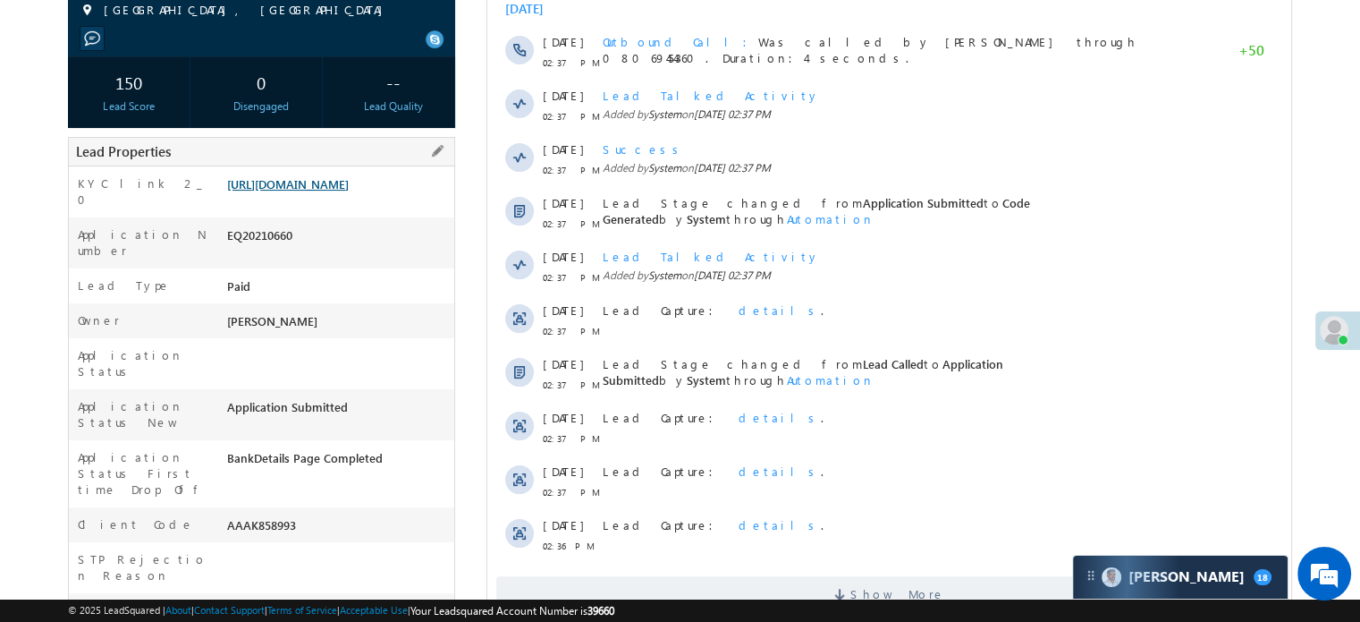
click at [349, 178] on link "https://angelbroking1-pk3em7sa.customui-test.leadsquared.com?leadId=c56dabcb-b9…" at bounding box center [288, 183] width 122 height 15
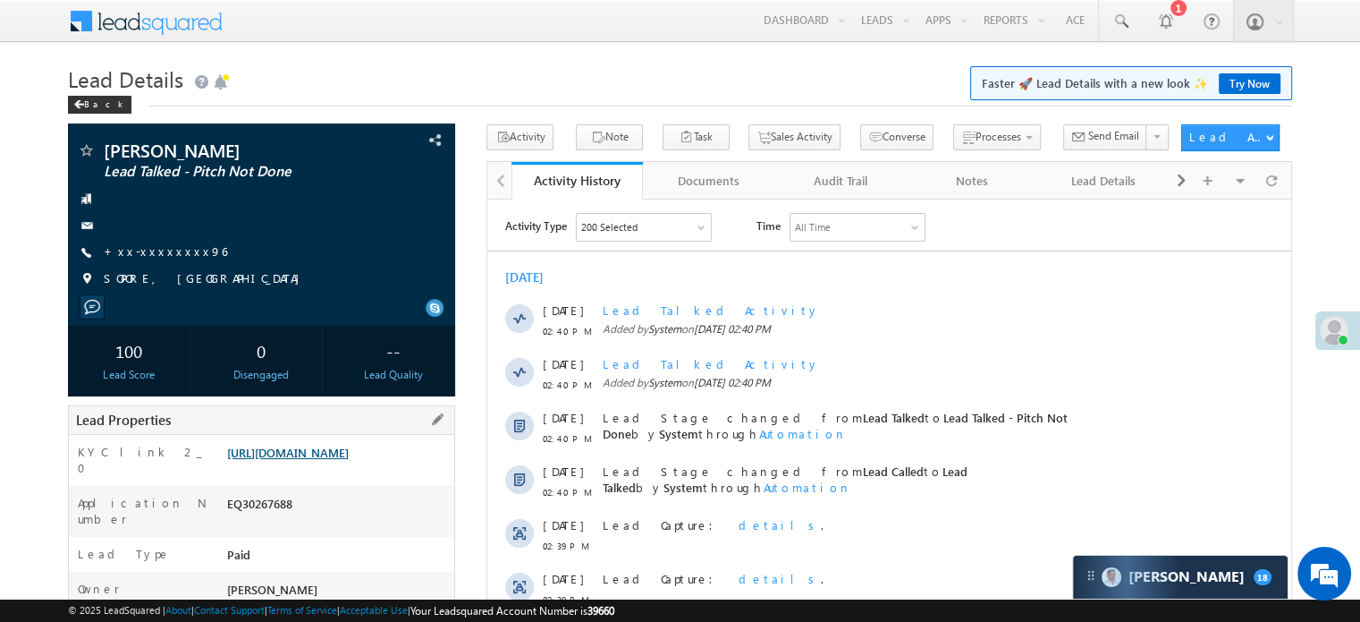
click at [349, 460] on link "[URL][DOMAIN_NAME]" at bounding box center [288, 452] width 122 height 15
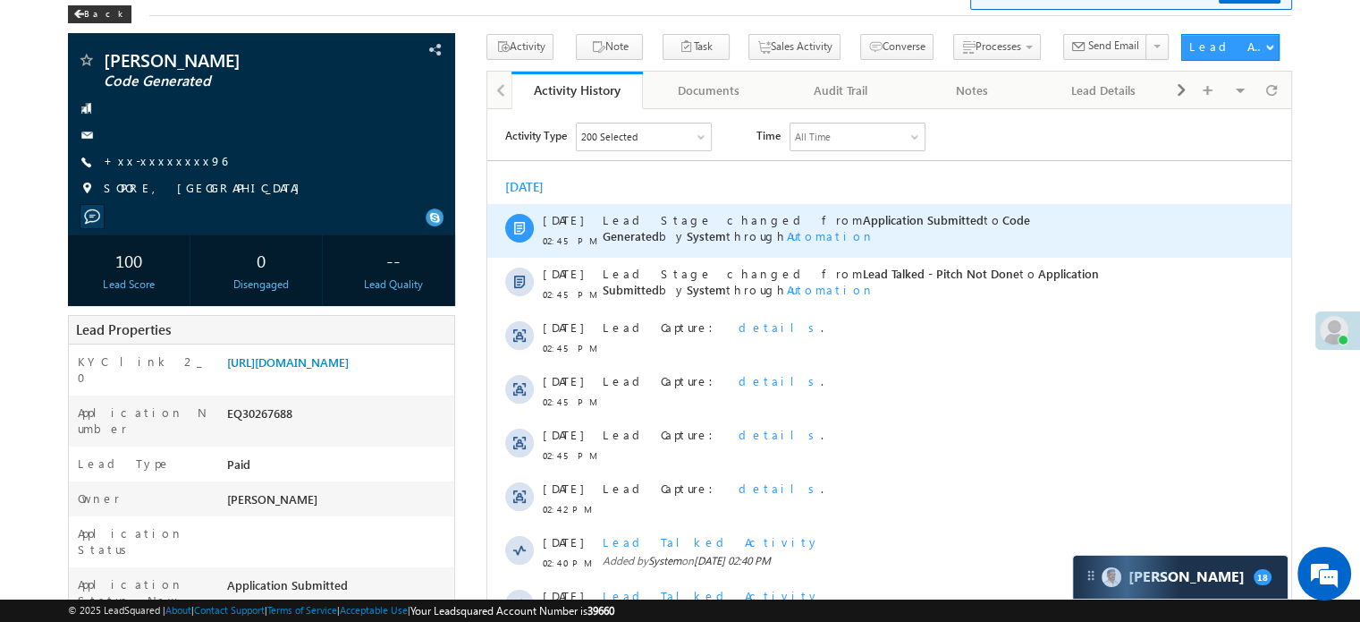
scroll to position [179, 0]
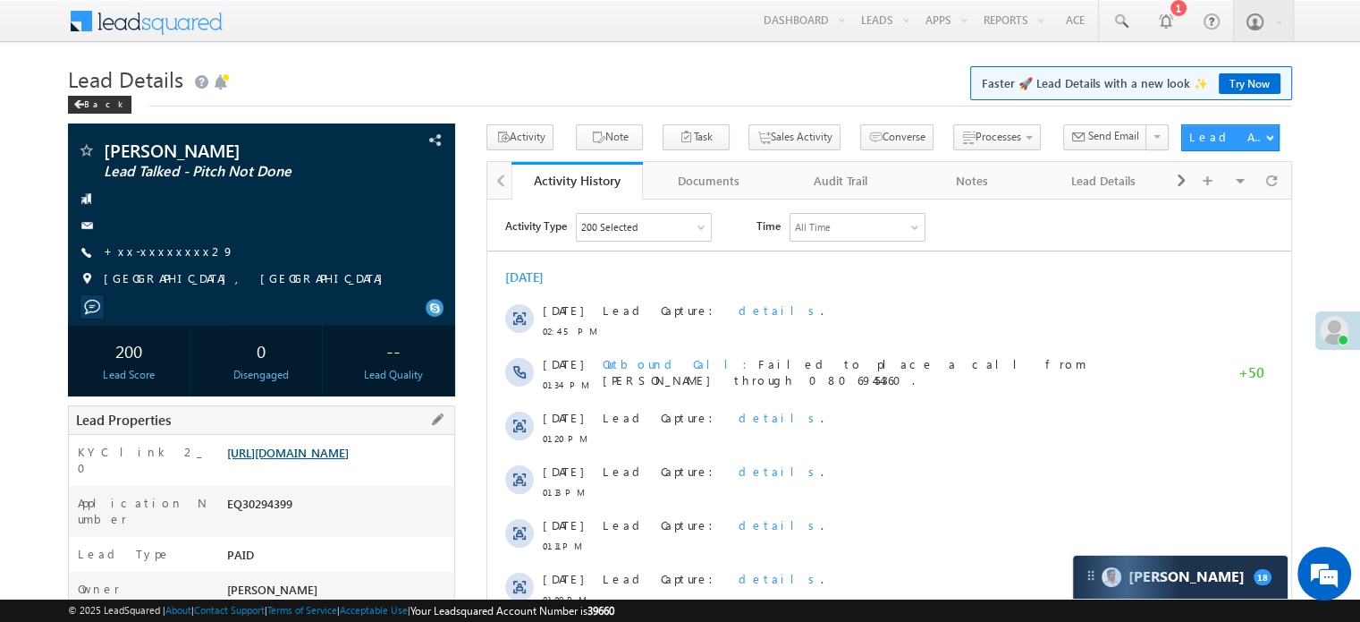
click at [349, 460] on link "https://angelbroking1-pk3em7sa.customui-test.leadsquared.com?leadId=a25ebd1a-db…" at bounding box center [288, 452] width 122 height 15
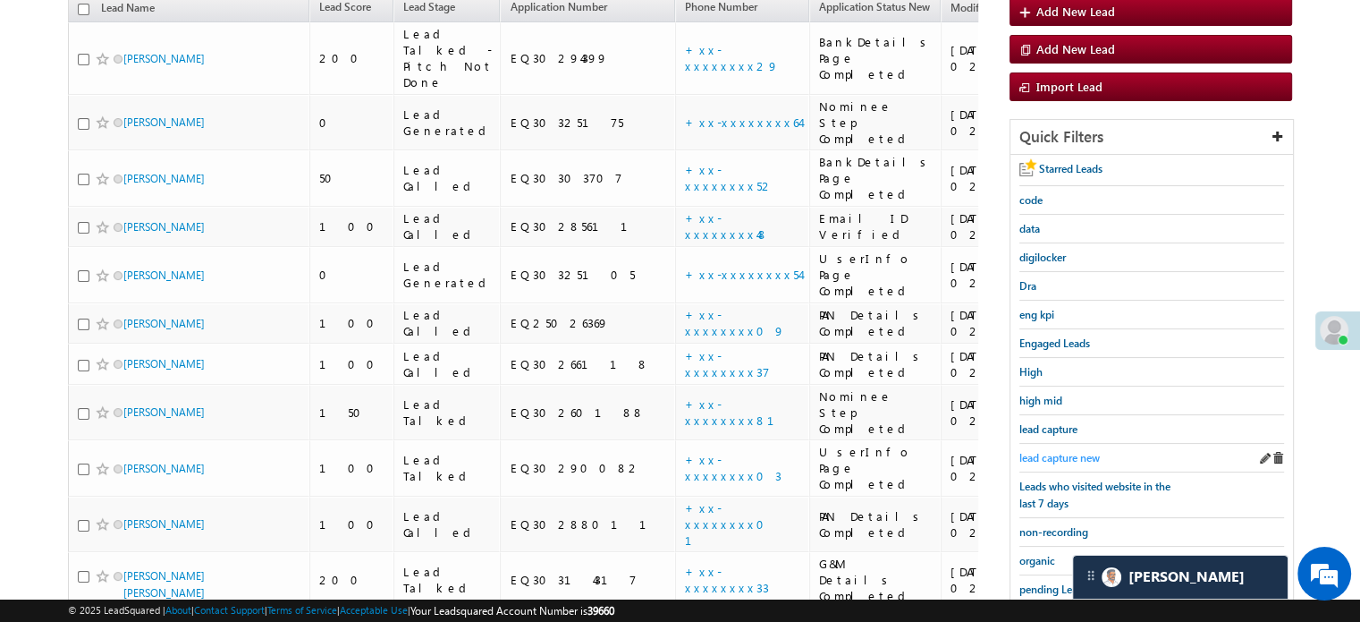
click at [1062, 451] on span "lead capture new" at bounding box center [1060, 457] width 80 height 13
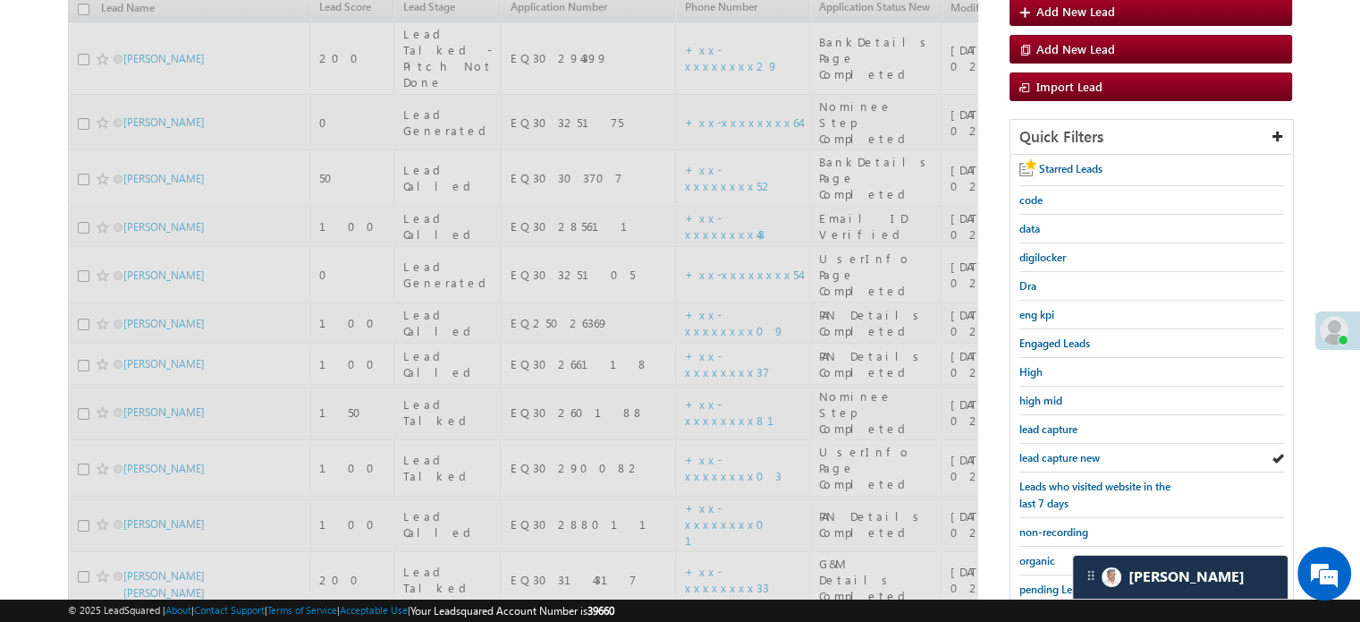
click at [1066, 453] on span "lead capture new" at bounding box center [1060, 457] width 80 height 13
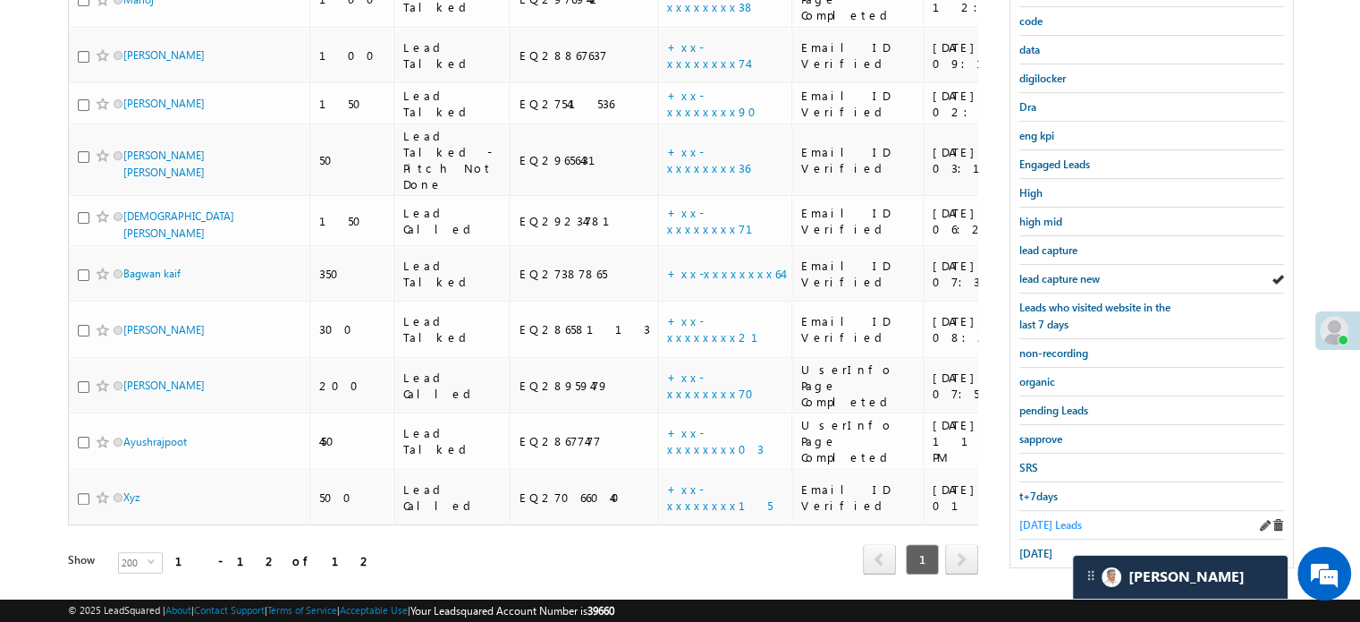
click at [1042, 518] on span "Today's Leads" at bounding box center [1051, 524] width 63 height 13
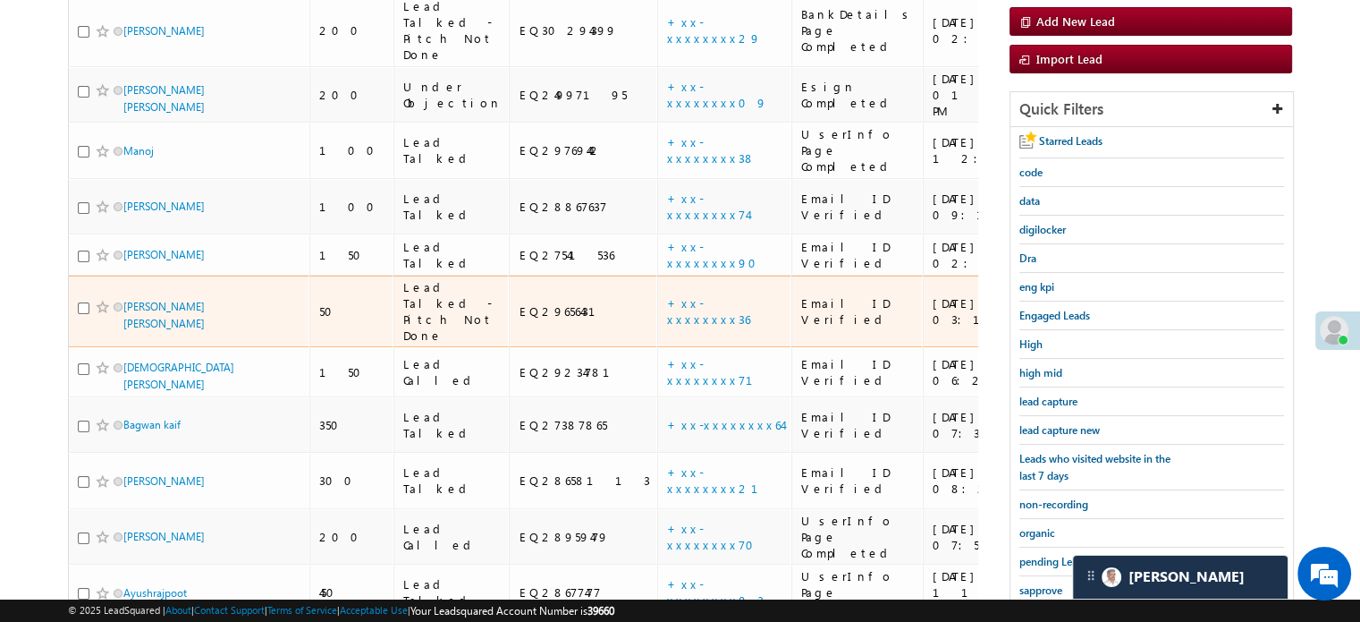
scroll to position [384, 0]
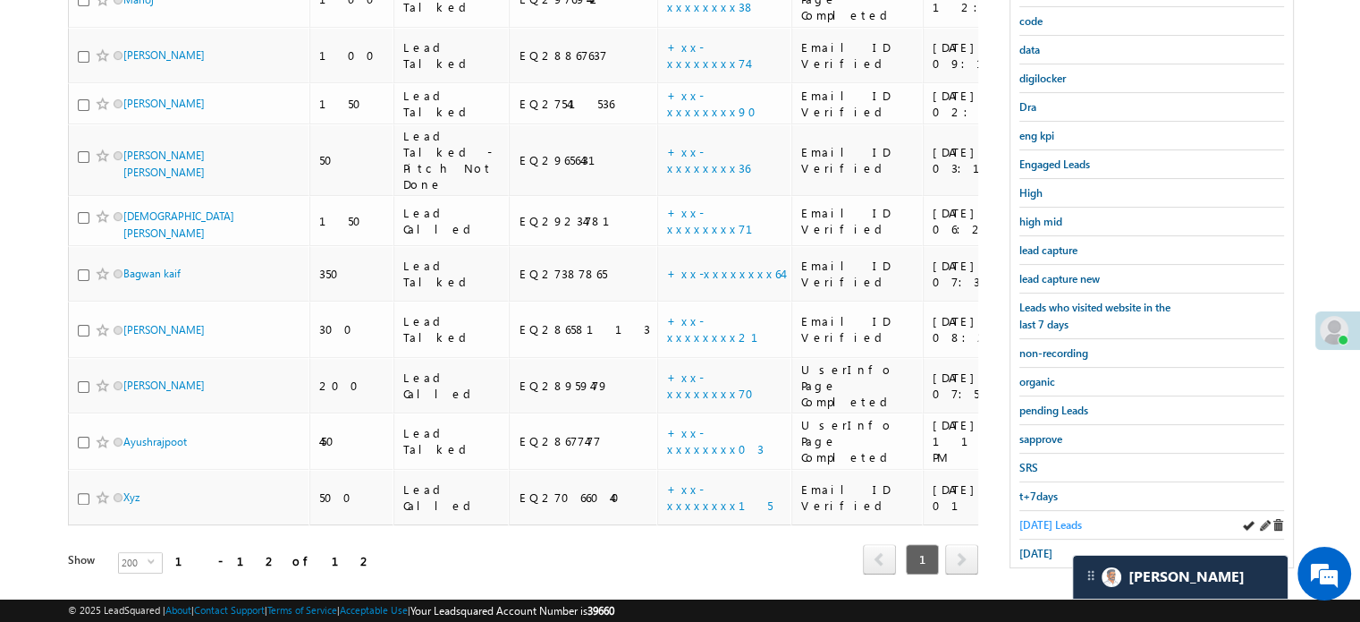
click at [1069, 518] on span "Today's Leads" at bounding box center [1051, 524] width 63 height 13
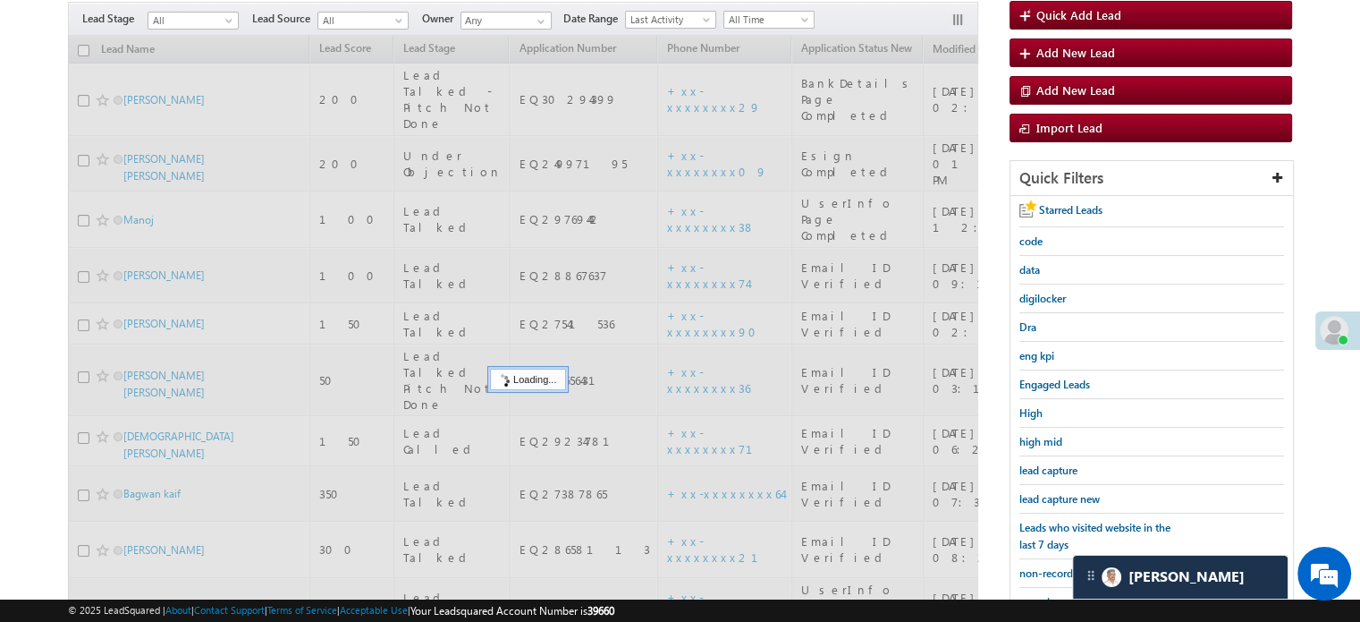
scroll to position [115, 0]
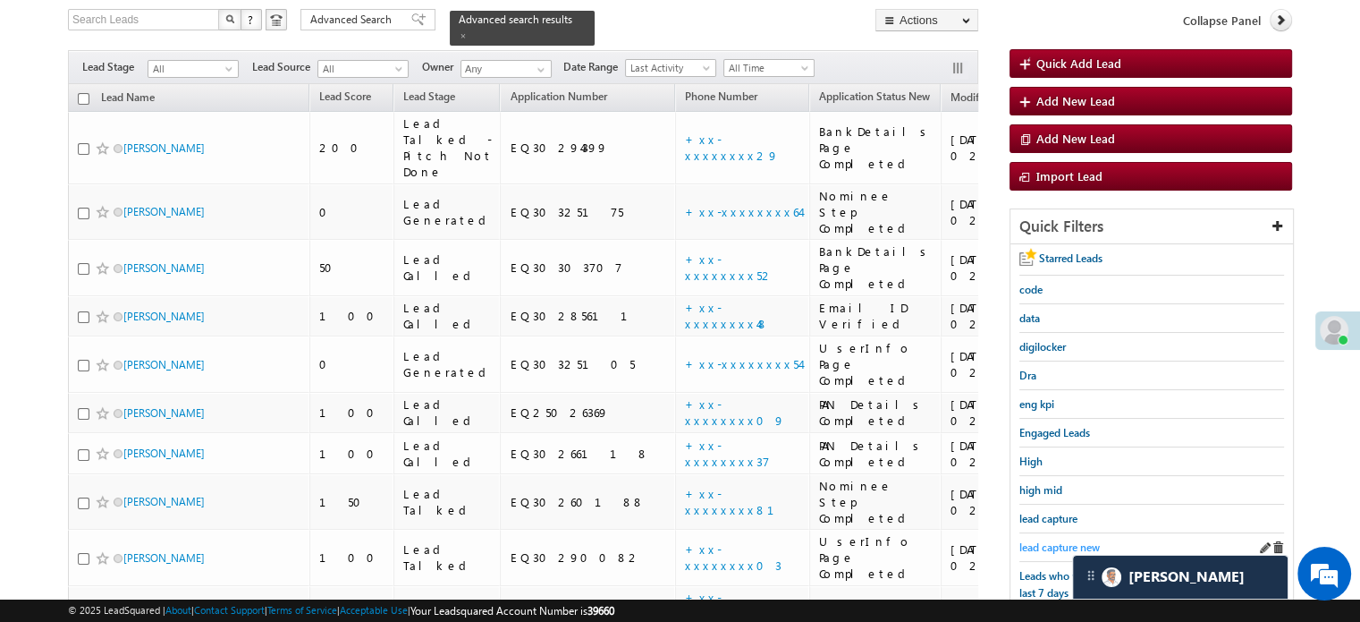
click at [1053, 542] on span "lead capture new" at bounding box center [1060, 546] width 80 height 13
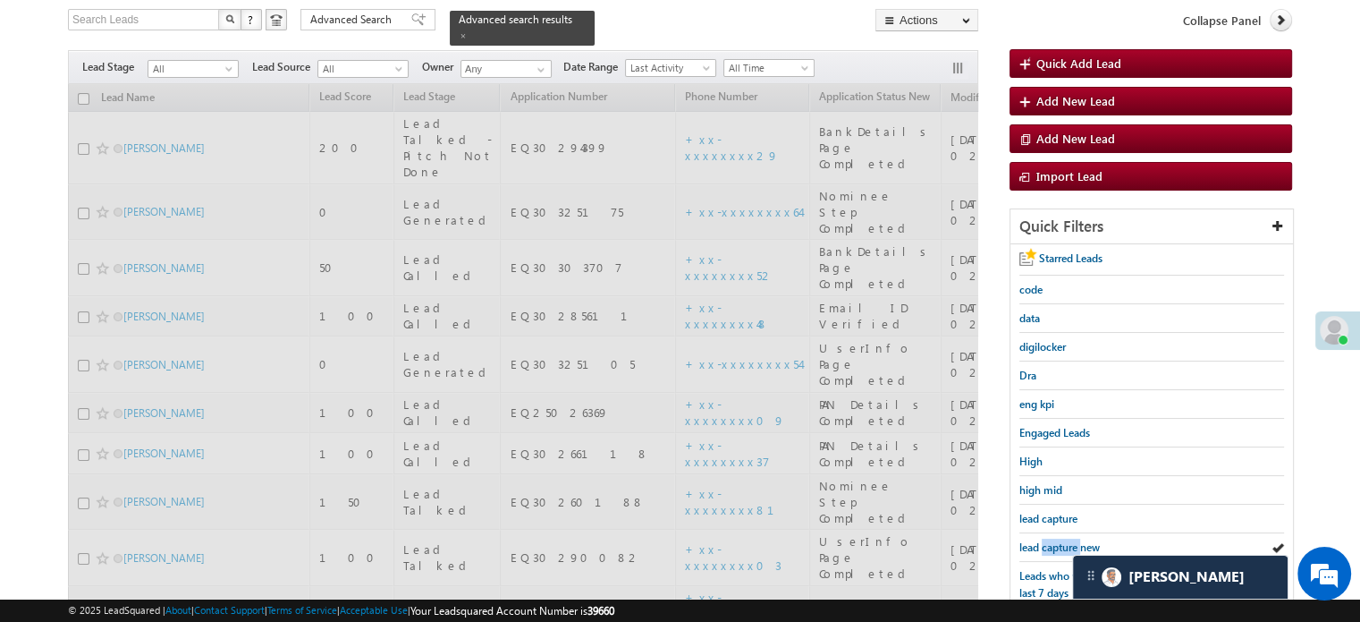
click at [1053, 542] on span "lead capture new" at bounding box center [1060, 546] width 80 height 13
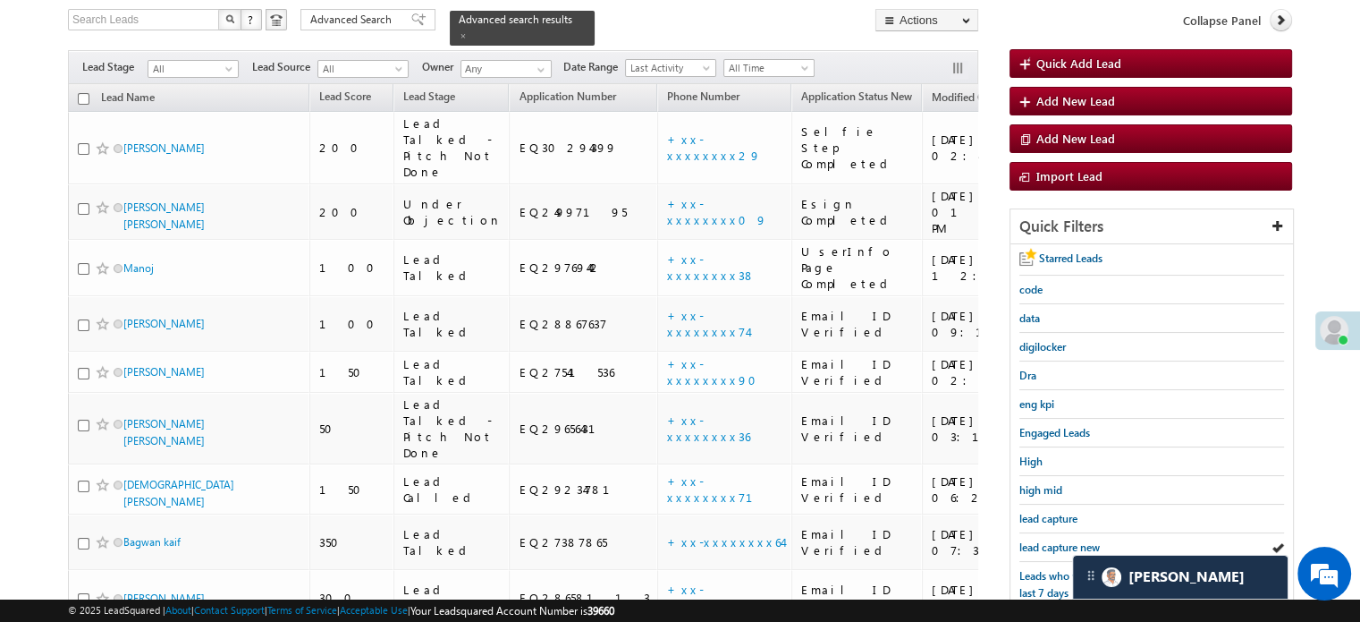
click at [1053, 542] on span "lead capture new" at bounding box center [1060, 546] width 80 height 13
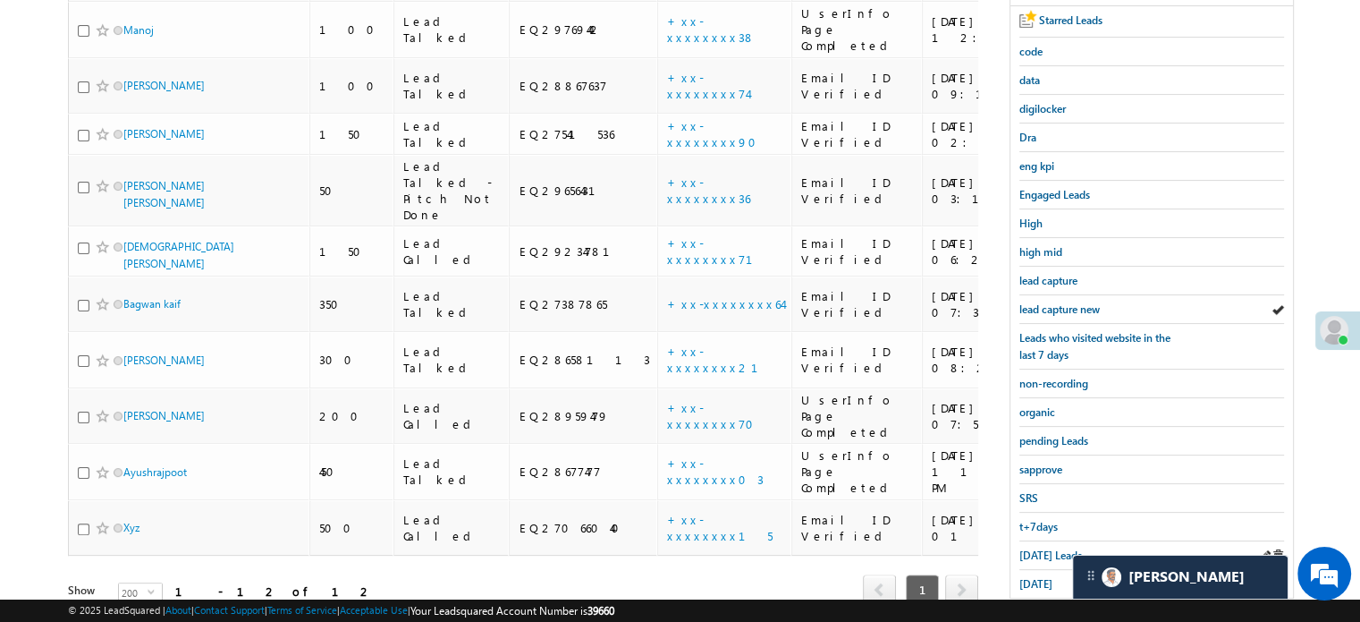
scroll to position [384, 0]
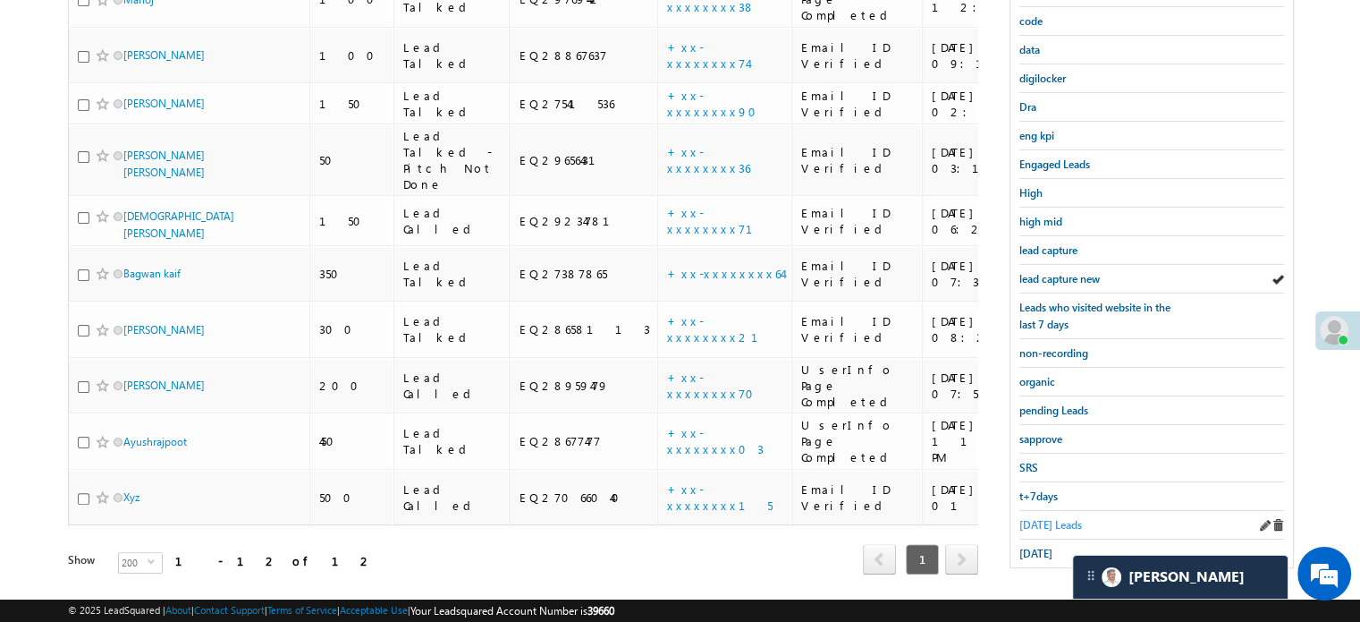
click at [1044, 522] on span "Today's Leads" at bounding box center [1051, 524] width 63 height 13
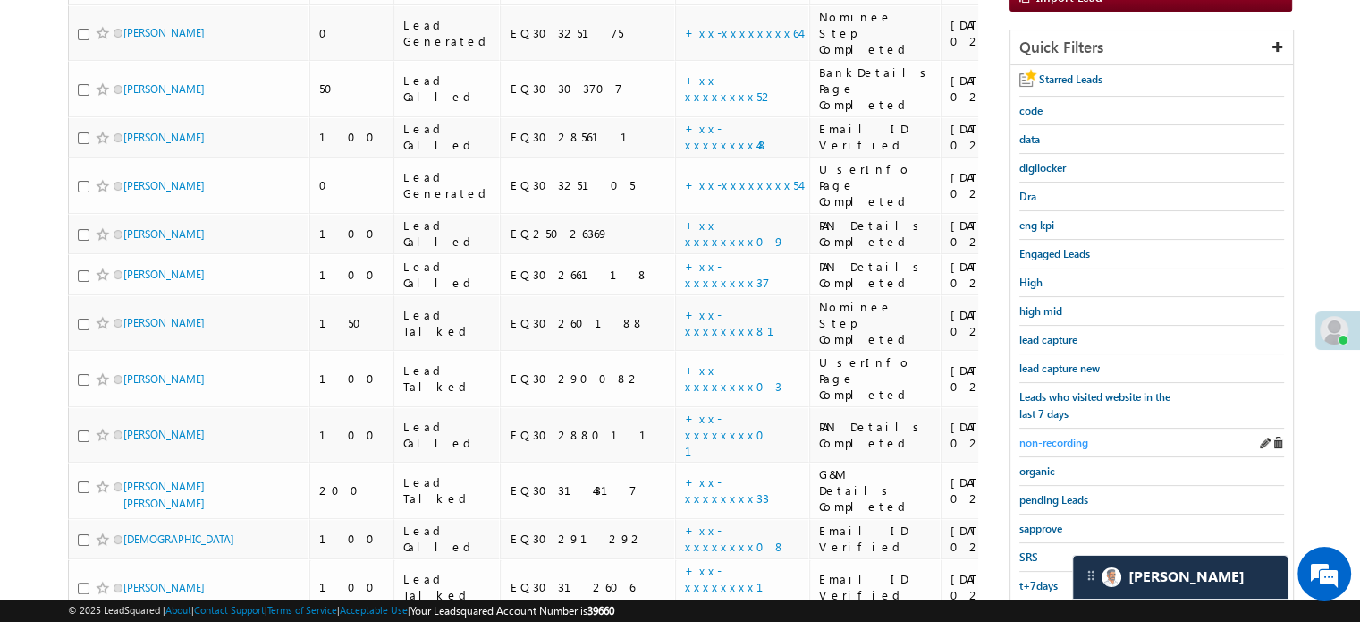
scroll to position [205, 0]
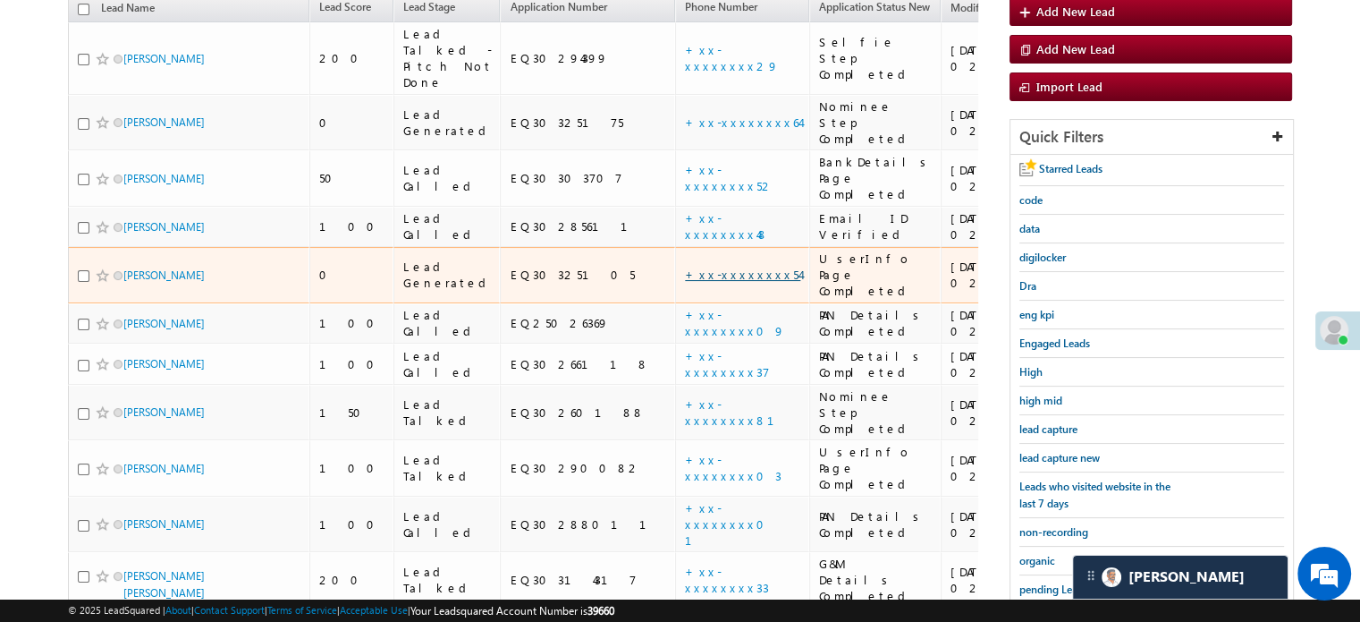
click at [685, 267] on link "+xx-xxxxxxxx54" at bounding box center [742, 274] width 115 height 15
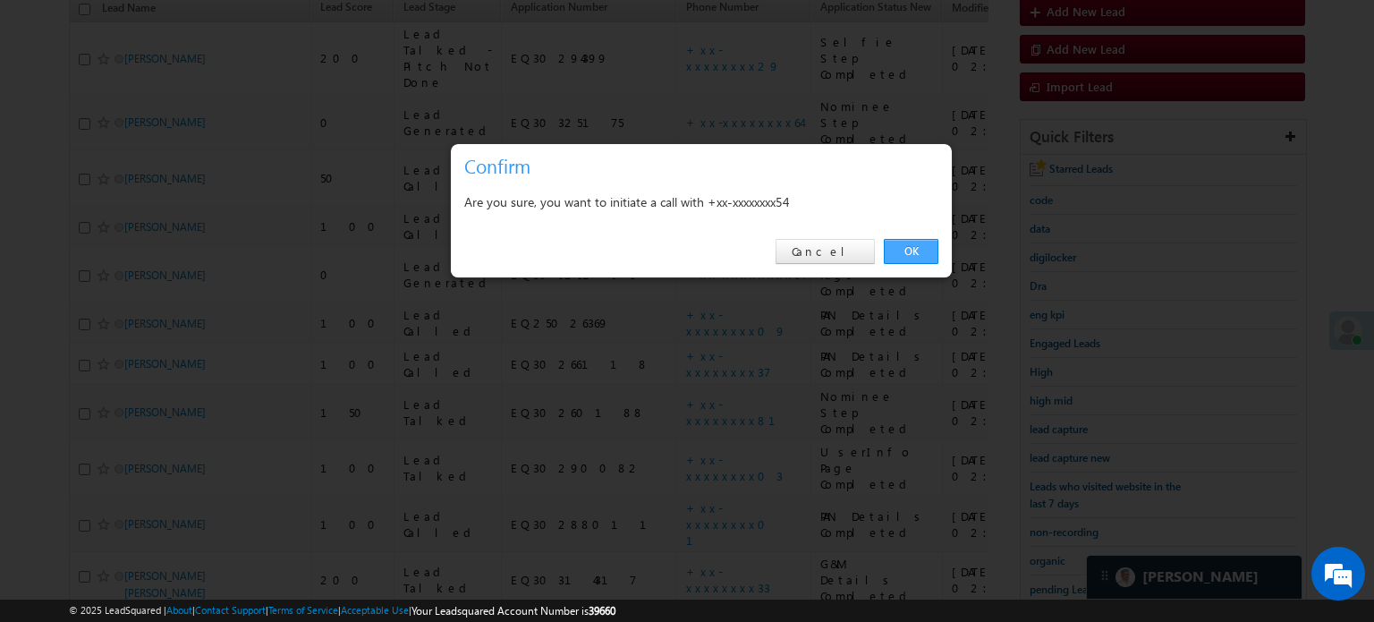
click at [913, 258] on link "OK" at bounding box center [911, 251] width 55 height 25
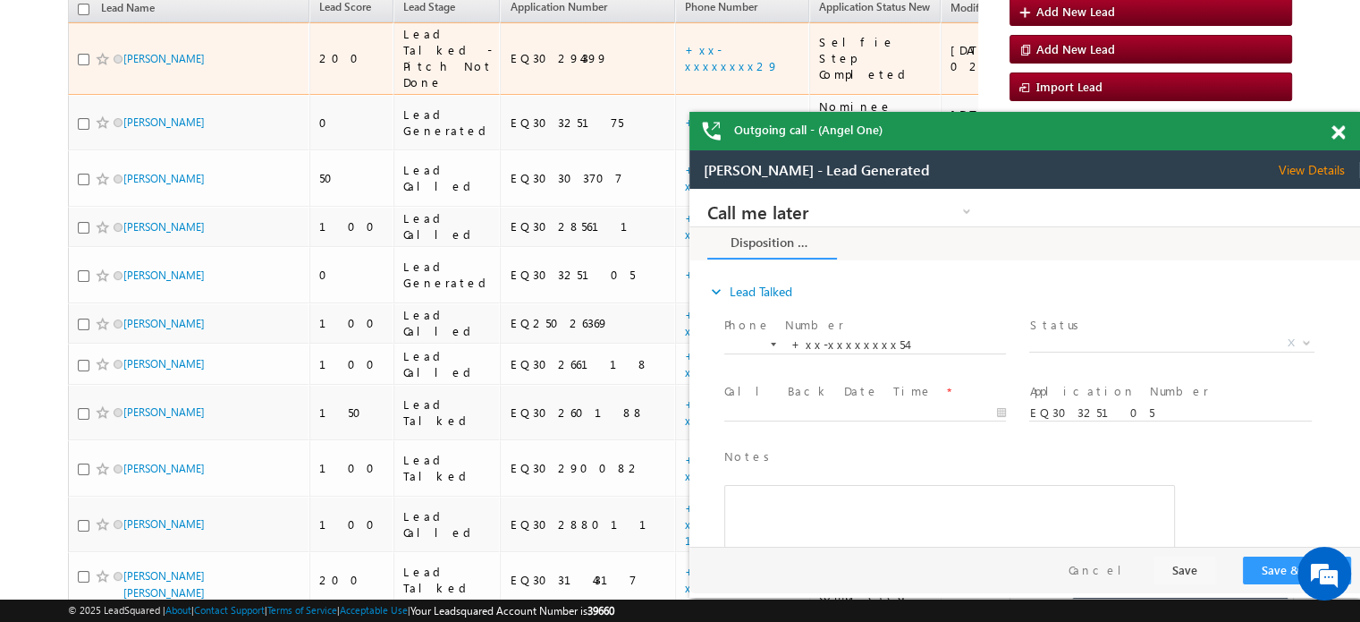
scroll to position [0, 0]
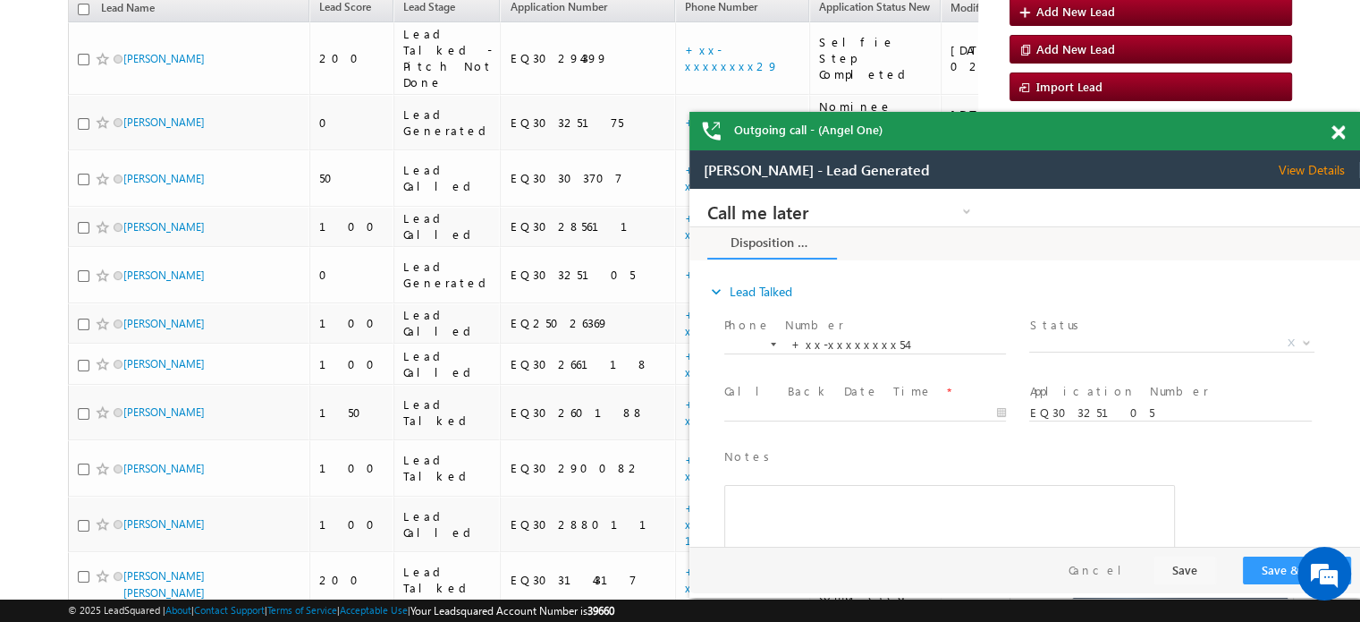
click at [1340, 131] on span at bounding box center [1338, 132] width 13 height 15
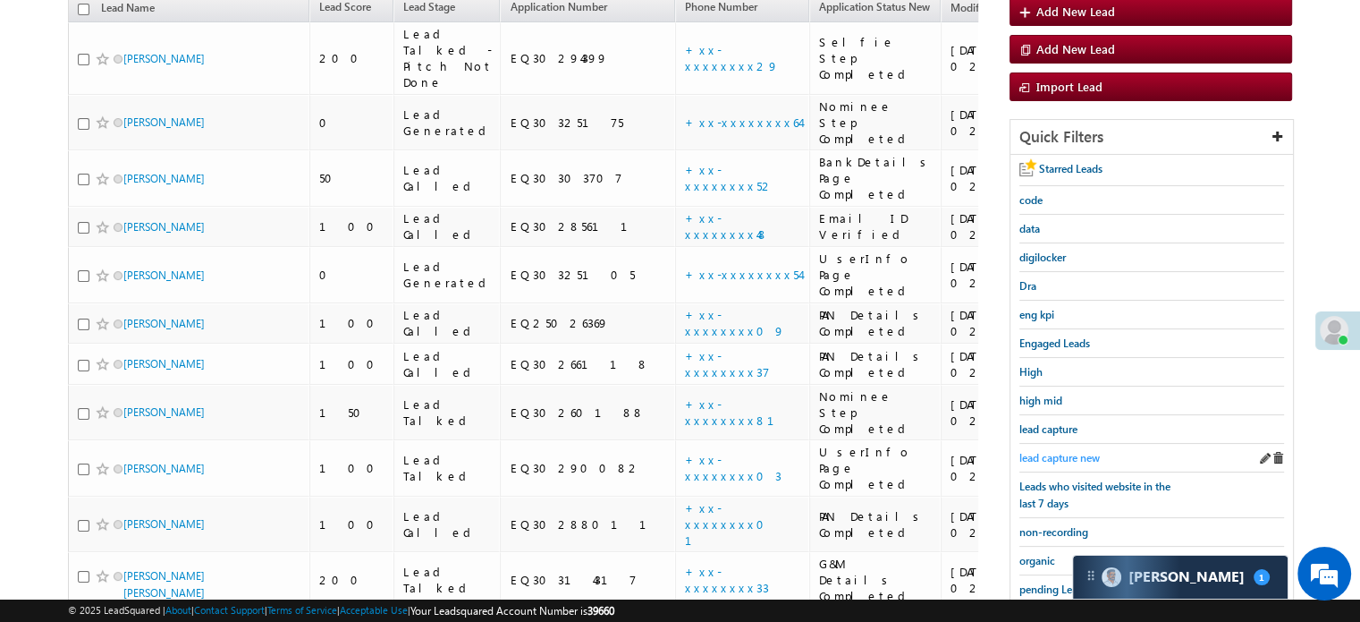
click at [1081, 451] on span "lead capture new" at bounding box center [1060, 457] width 80 height 13
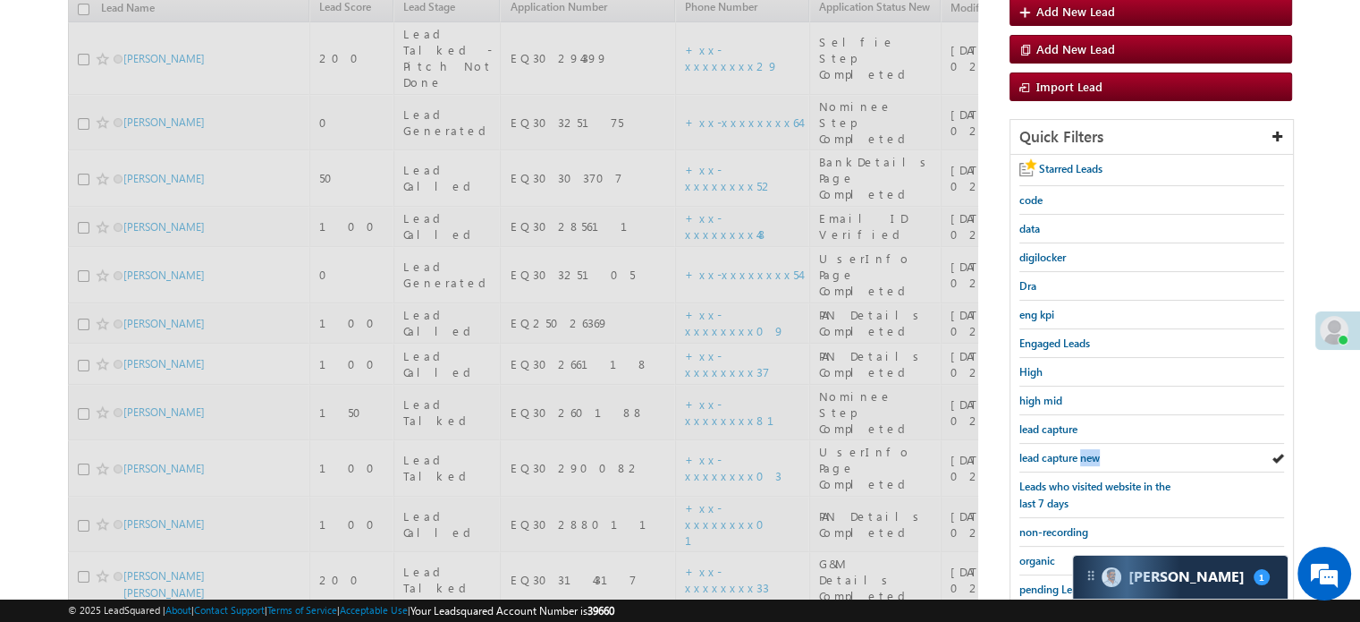
click at [1081, 451] on span "lead capture new" at bounding box center [1060, 457] width 80 height 13
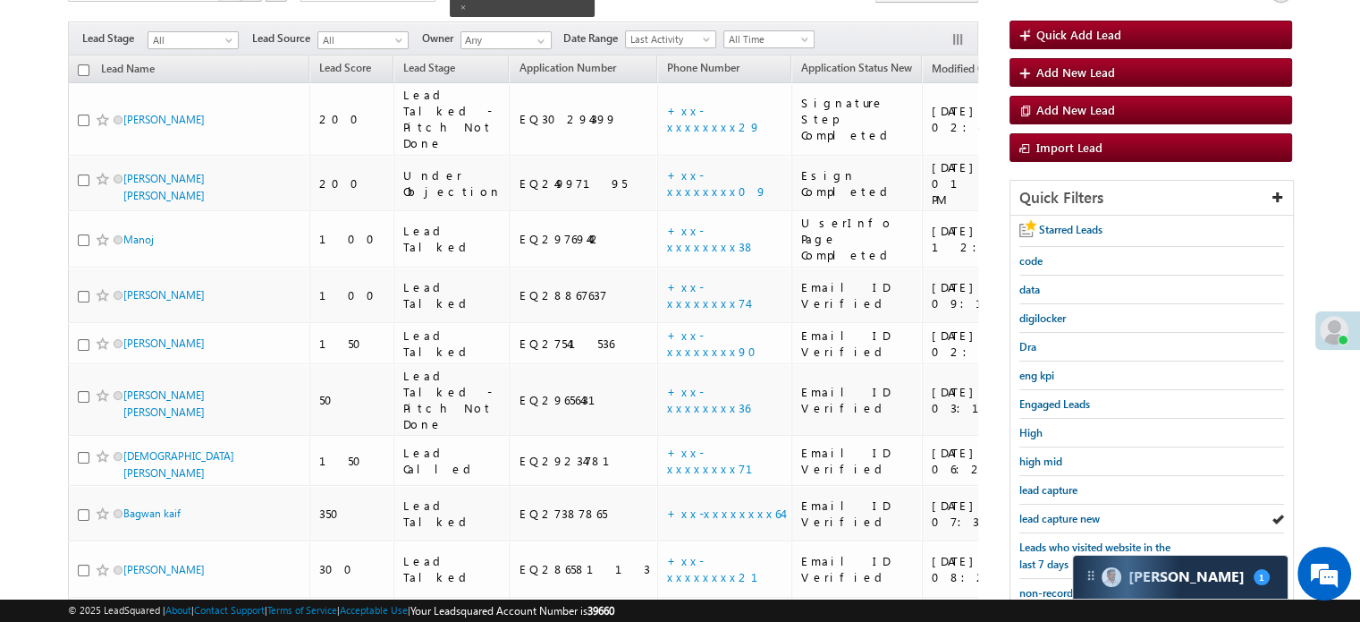
scroll to position [253, 0]
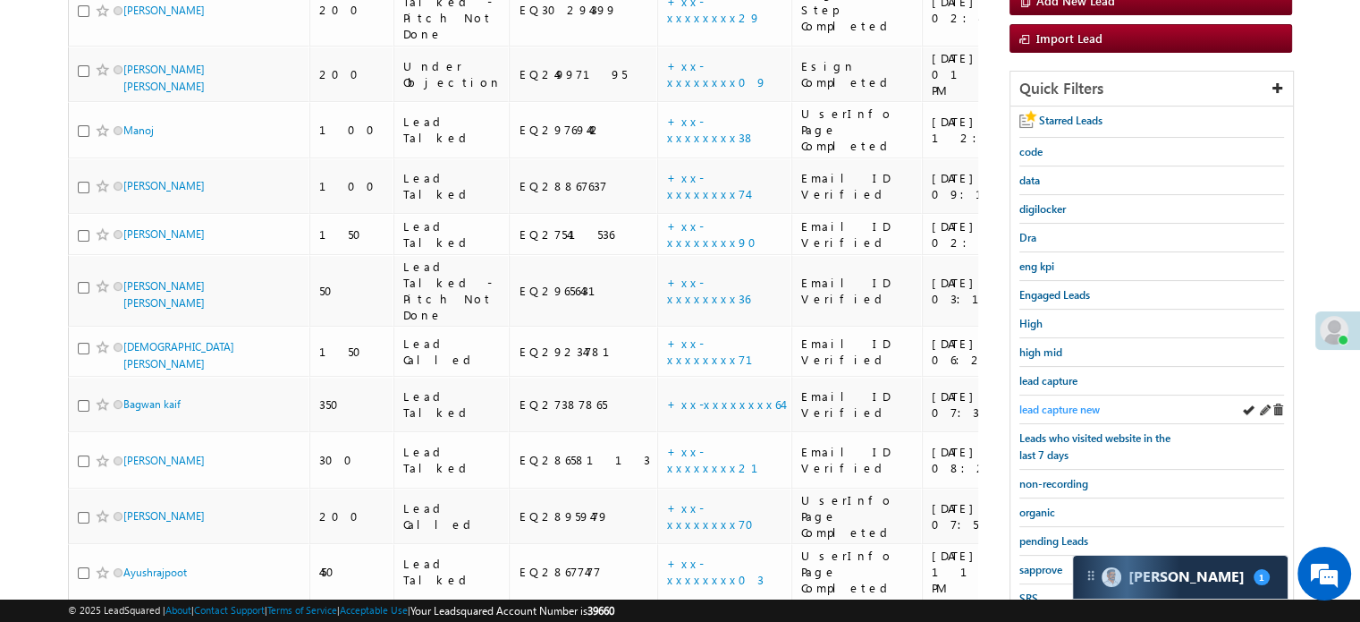
click at [1073, 410] on span "lead capture new" at bounding box center [1060, 408] width 80 height 13
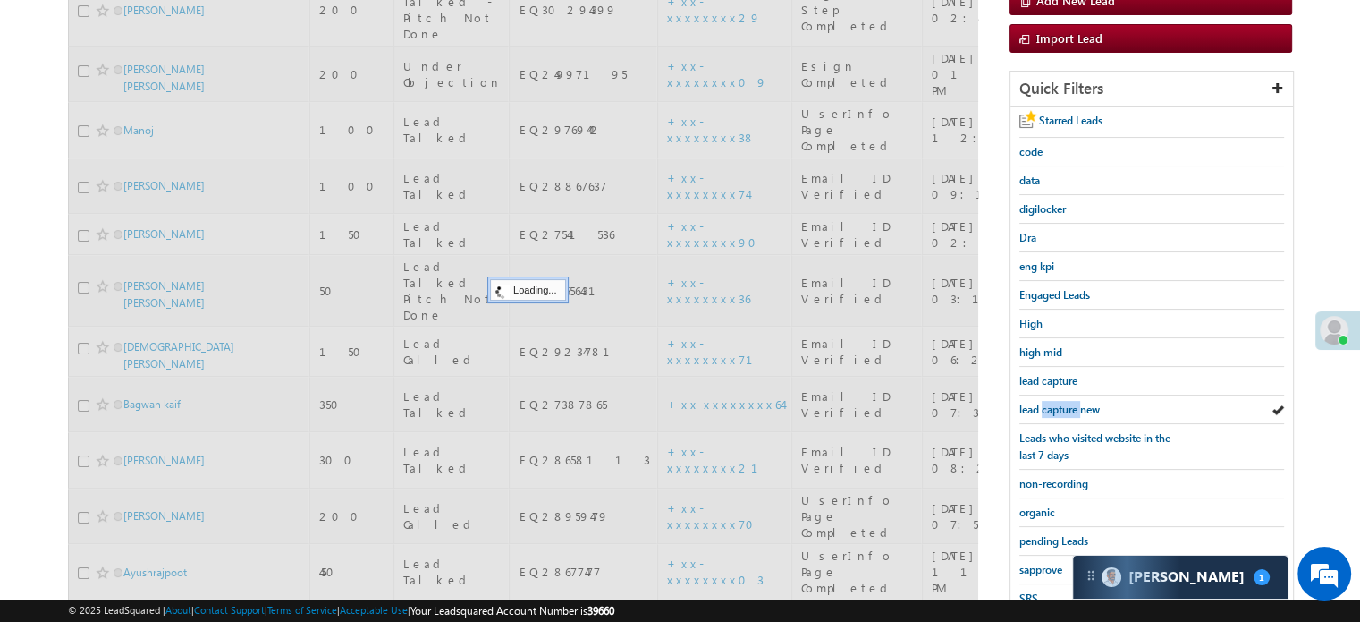
click at [1073, 410] on span "lead capture new" at bounding box center [1060, 408] width 80 height 13
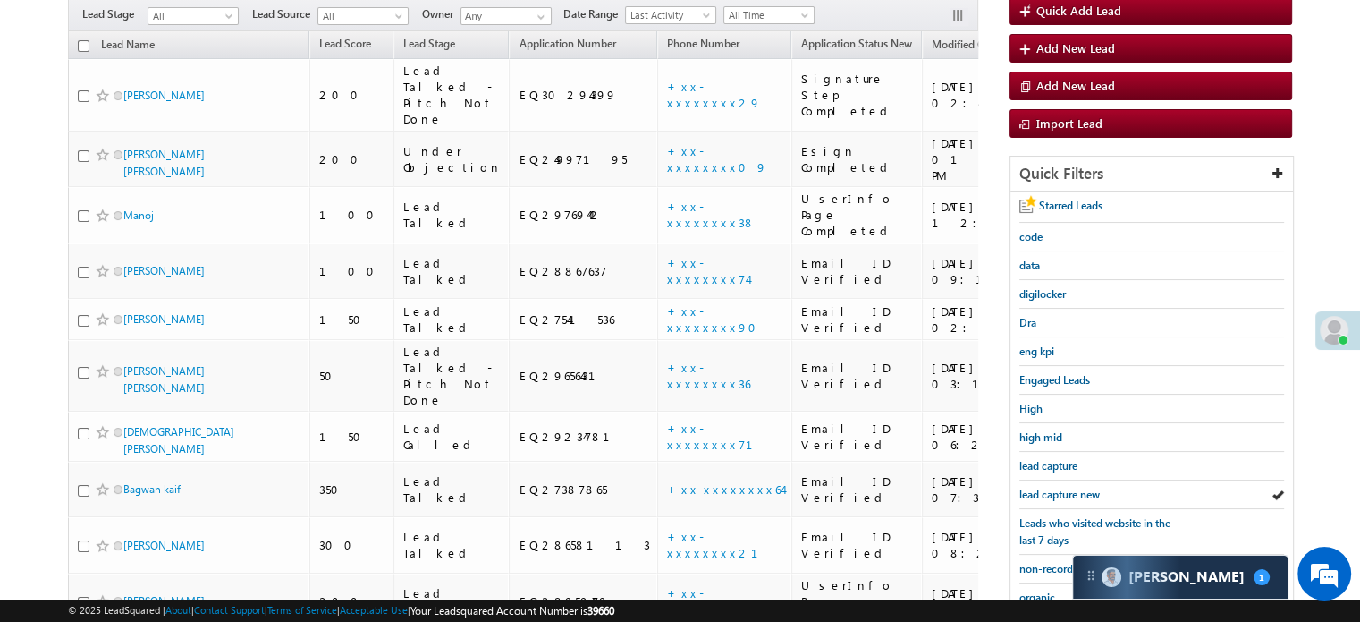
scroll to position [179, 0]
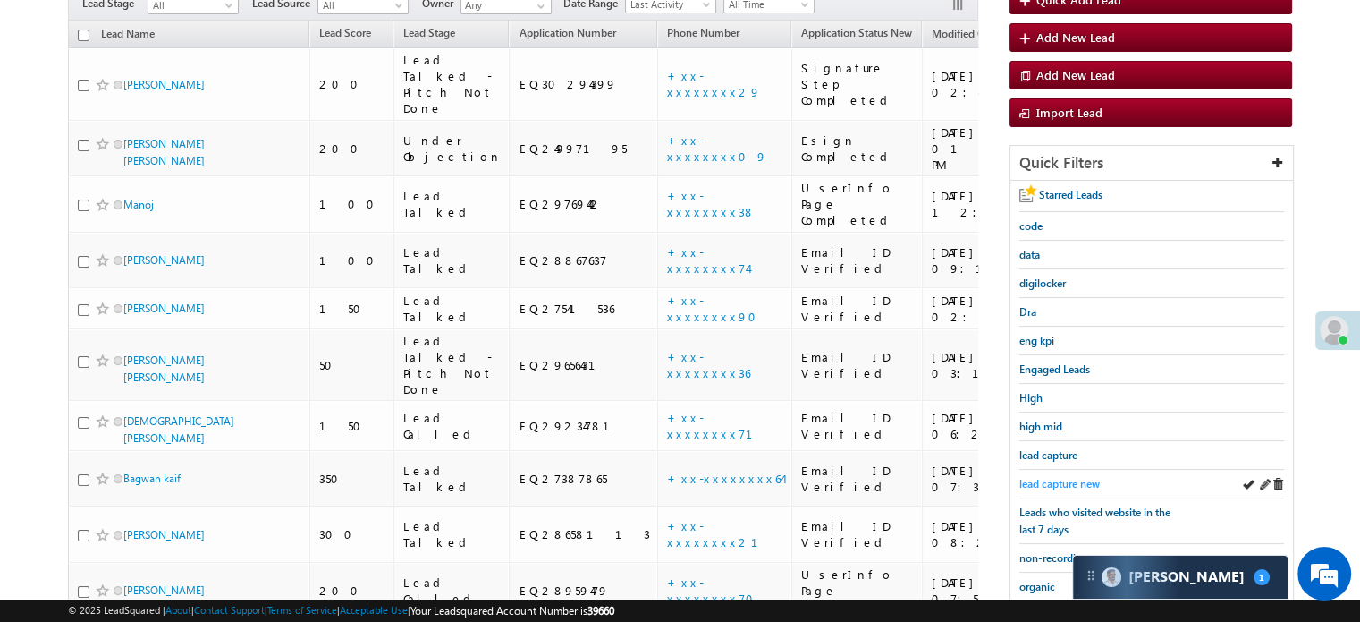
click at [1052, 480] on span "lead capture new" at bounding box center [1060, 483] width 80 height 13
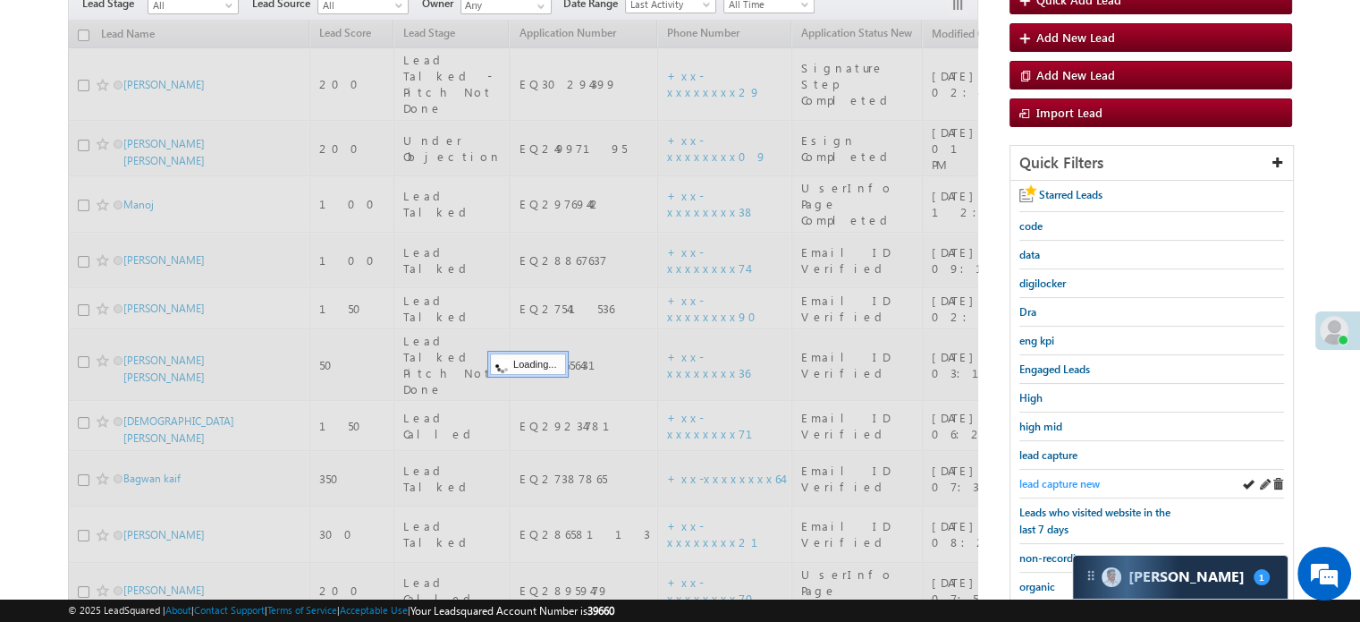
click at [1054, 479] on span "lead capture new" at bounding box center [1060, 483] width 80 height 13
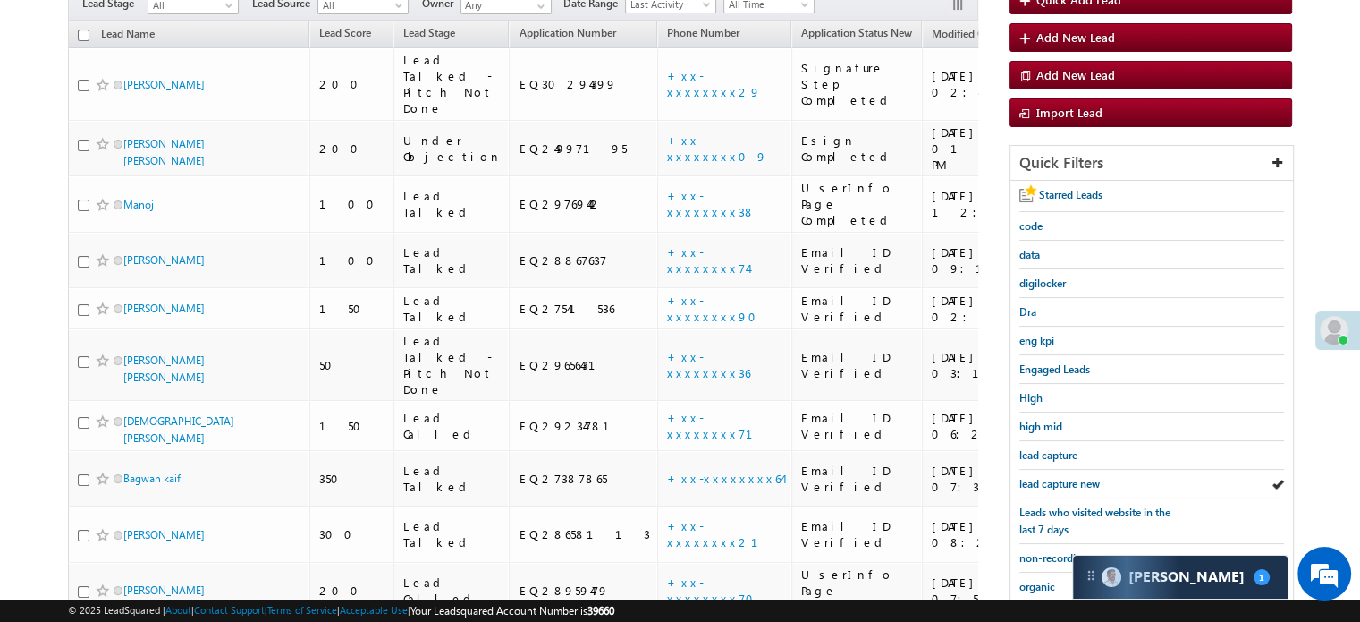
click at [1054, 479] on span "lead capture new" at bounding box center [1060, 483] width 80 height 13
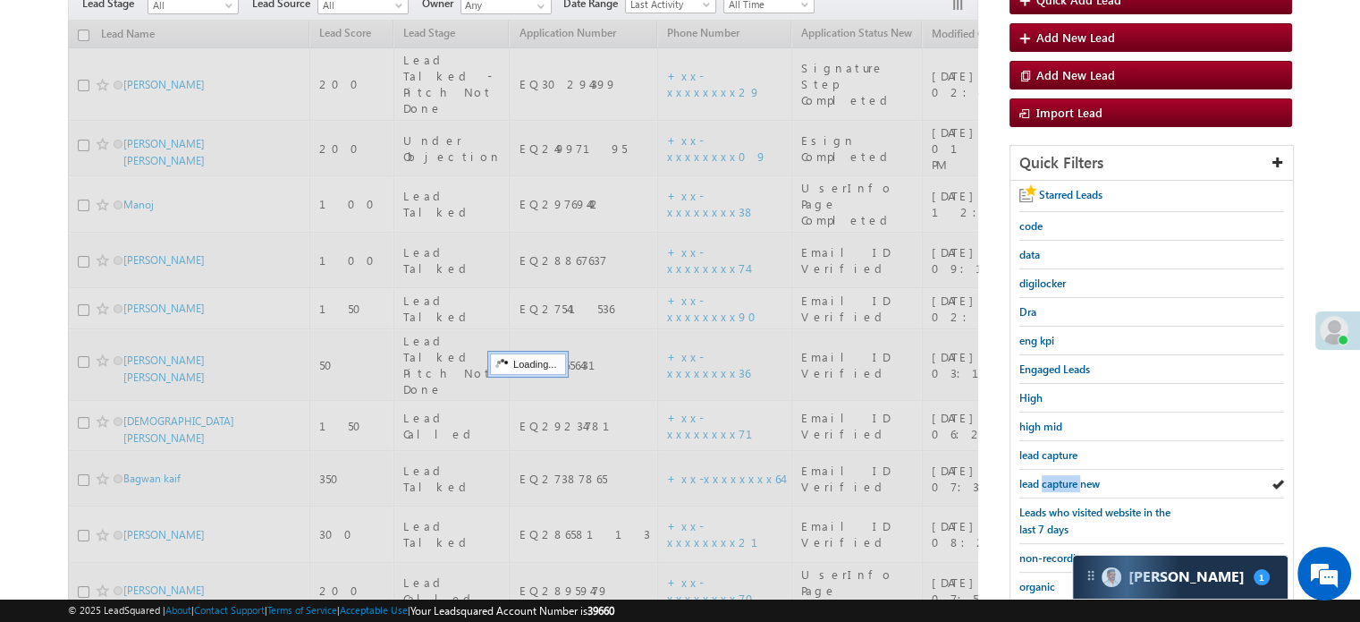
click at [1054, 479] on span "lead capture new" at bounding box center [1060, 483] width 80 height 13
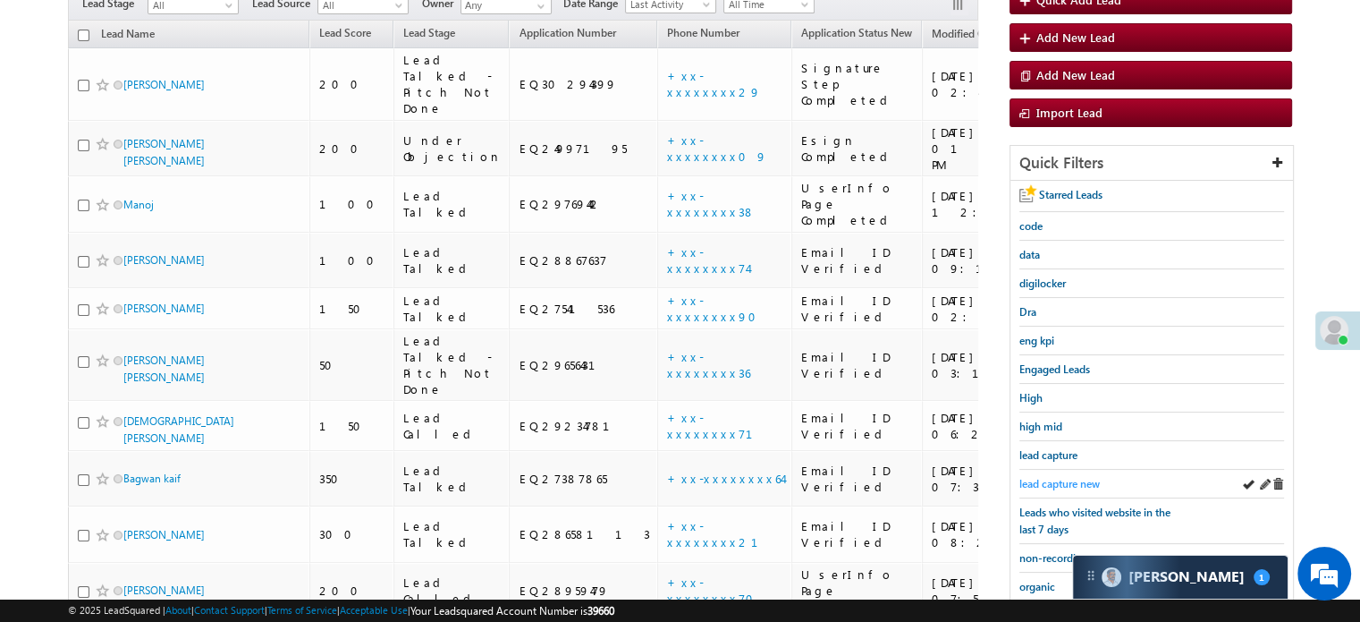
click at [1054, 477] on span "lead capture new" at bounding box center [1060, 483] width 80 height 13
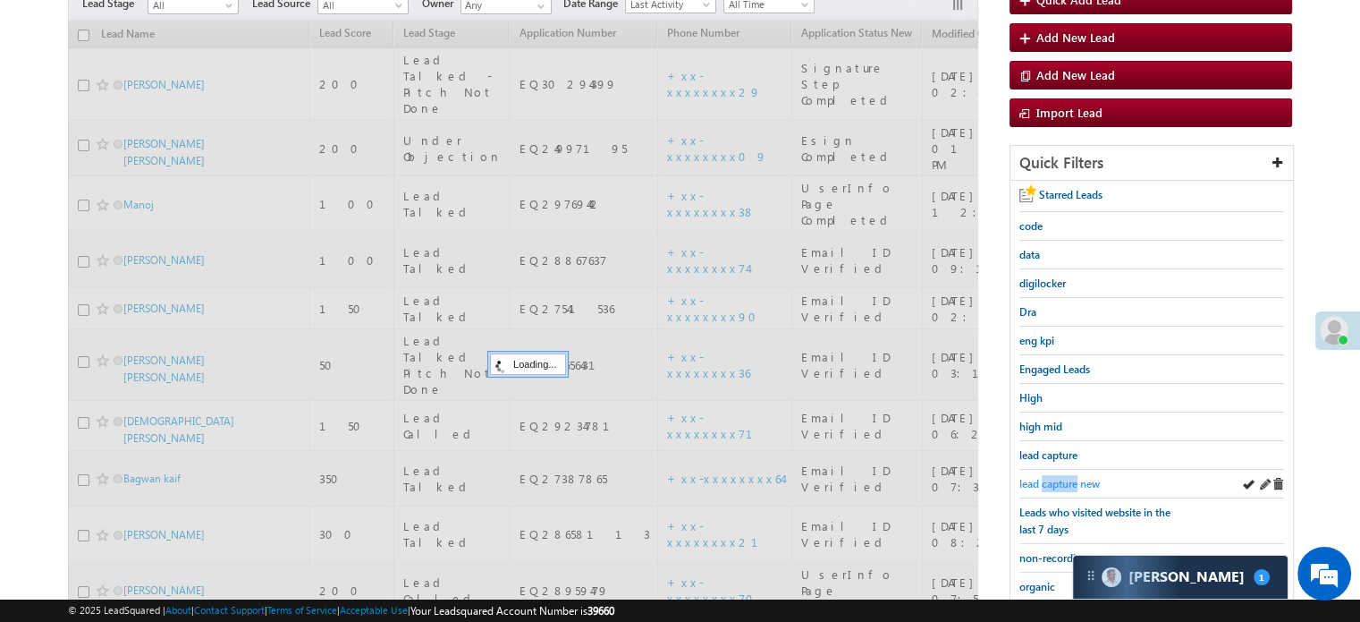
click at [1053, 477] on span "lead capture new" at bounding box center [1060, 483] width 80 height 13
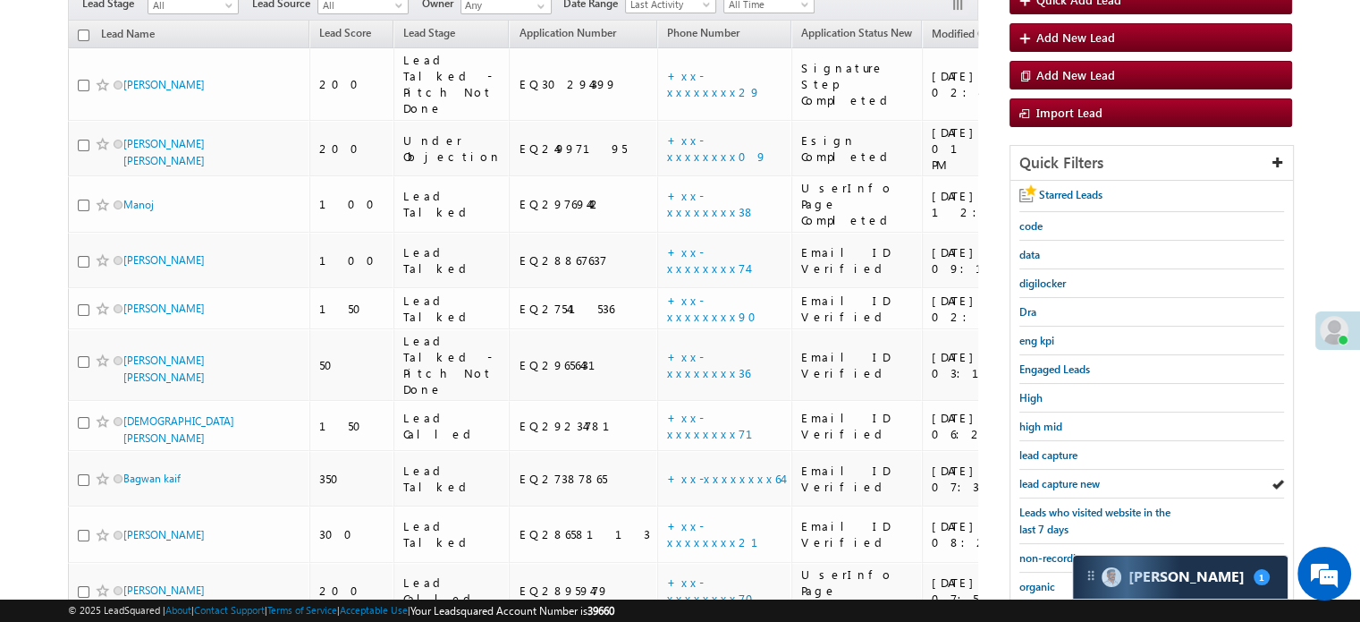
click at [1053, 477] on span "lead capture new" at bounding box center [1060, 483] width 80 height 13
click at [1060, 477] on span "lead capture new" at bounding box center [1060, 483] width 80 height 13
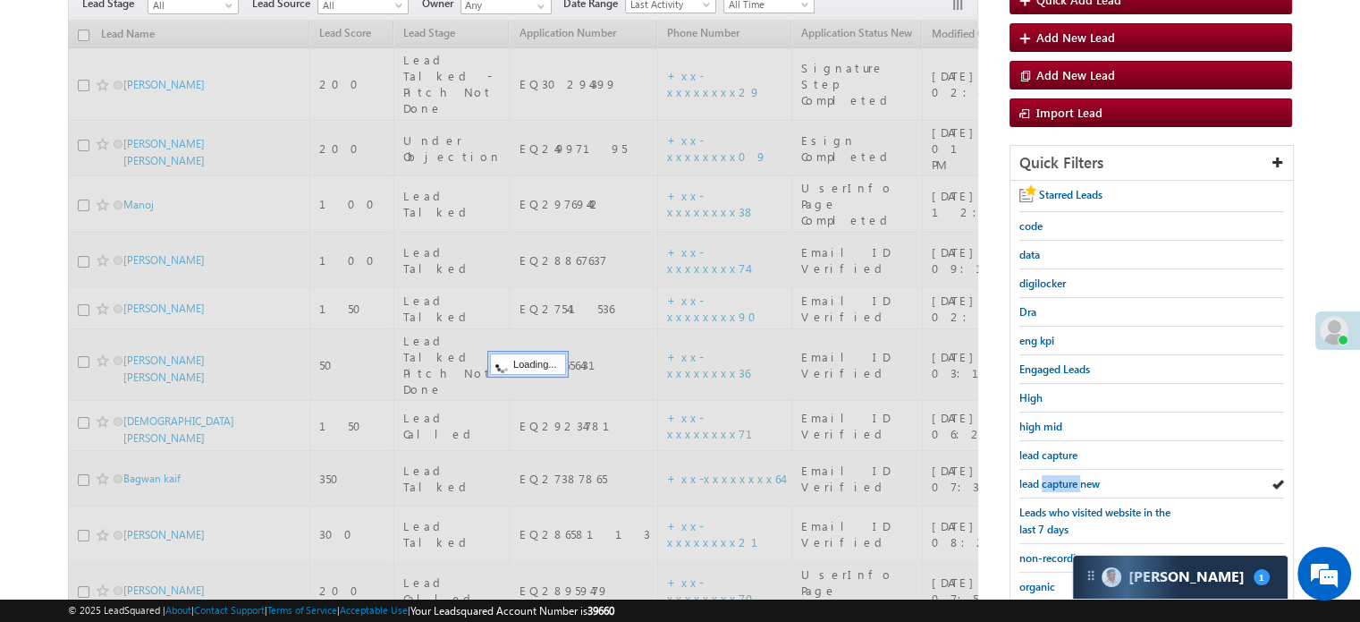
click at [1060, 477] on span "lead capture new" at bounding box center [1060, 483] width 80 height 13
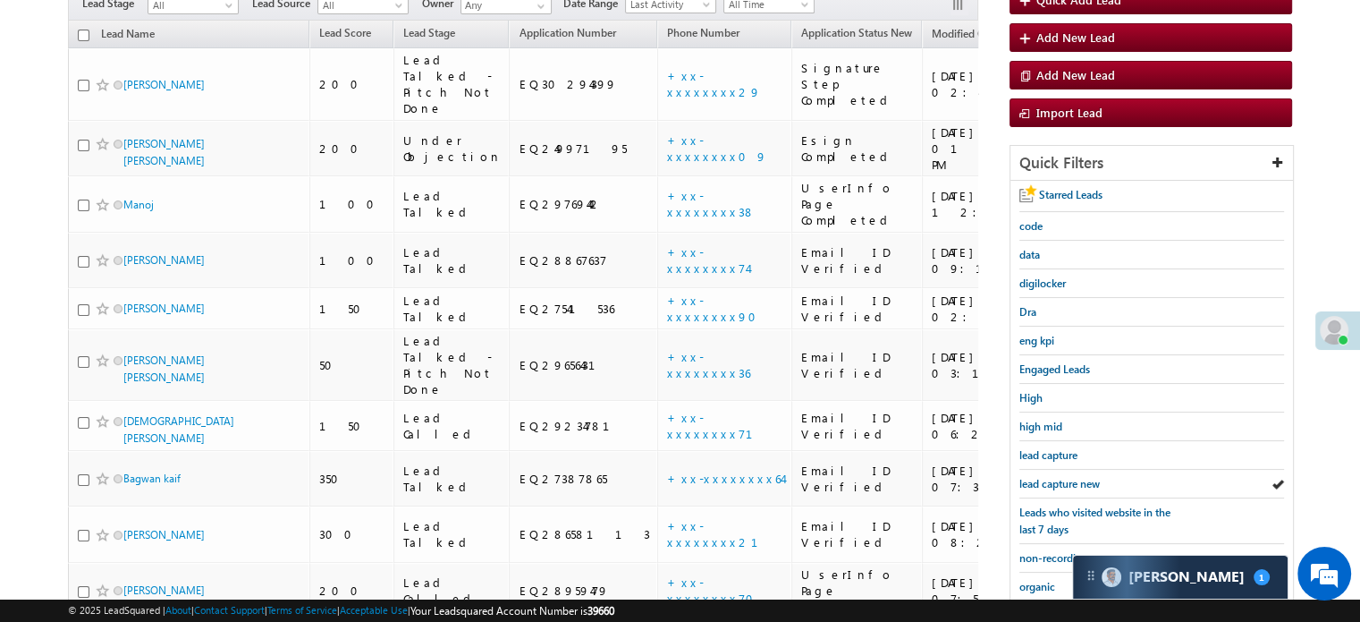
click at [1060, 477] on span "lead capture new" at bounding box center [1060, 483] width 80 height 13
click at [1076, 470] on div "lead capture new" at bounding box center [1152, 484] width 265 height 29
click at [1066, 477] on span "lead capture new" at bounding box center [1060, 483] width 80 height 13
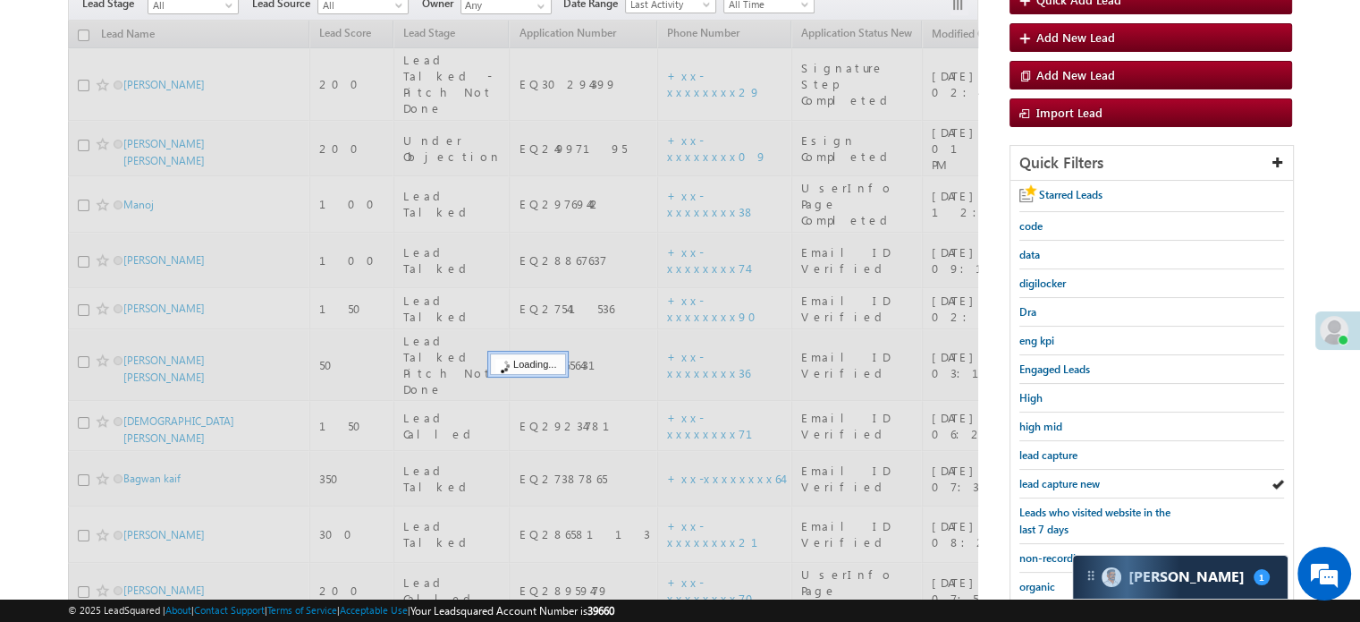
click at [1055, 477] on span "lead capture new" at bounding box center [1060, 483] width 80 height 13
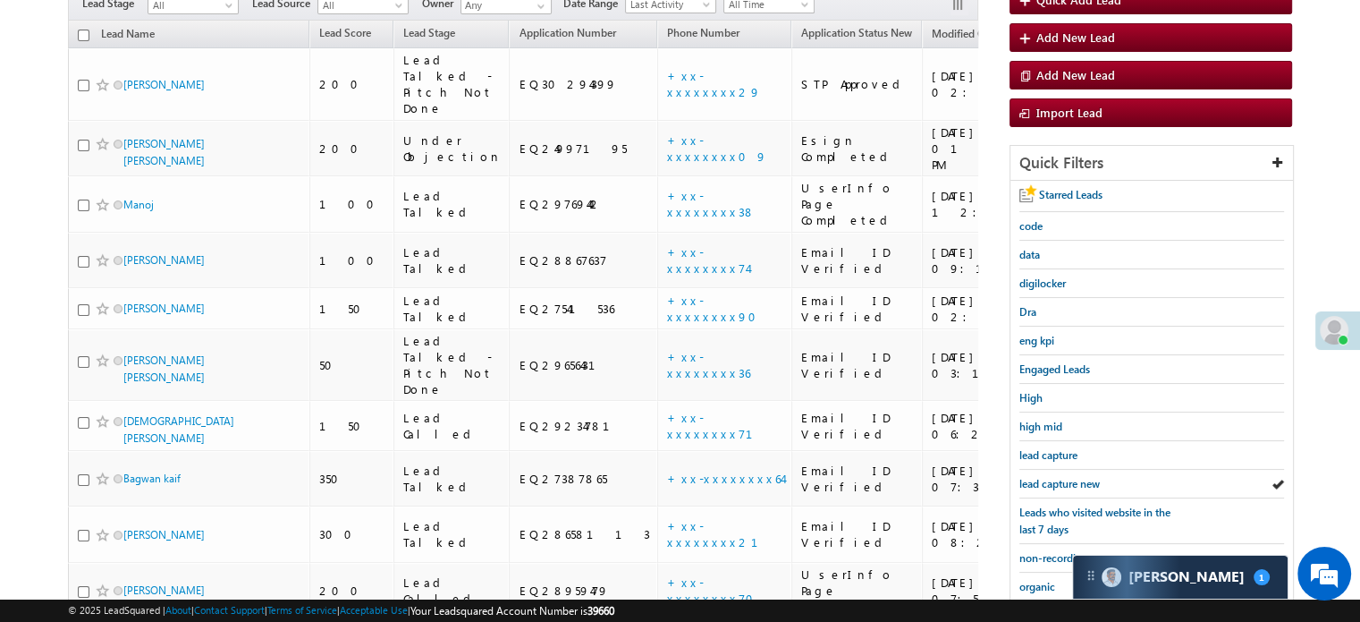
click at [1055, 477] on span "lead capture new" at bounding box center [1060, 483] width 80 height 13
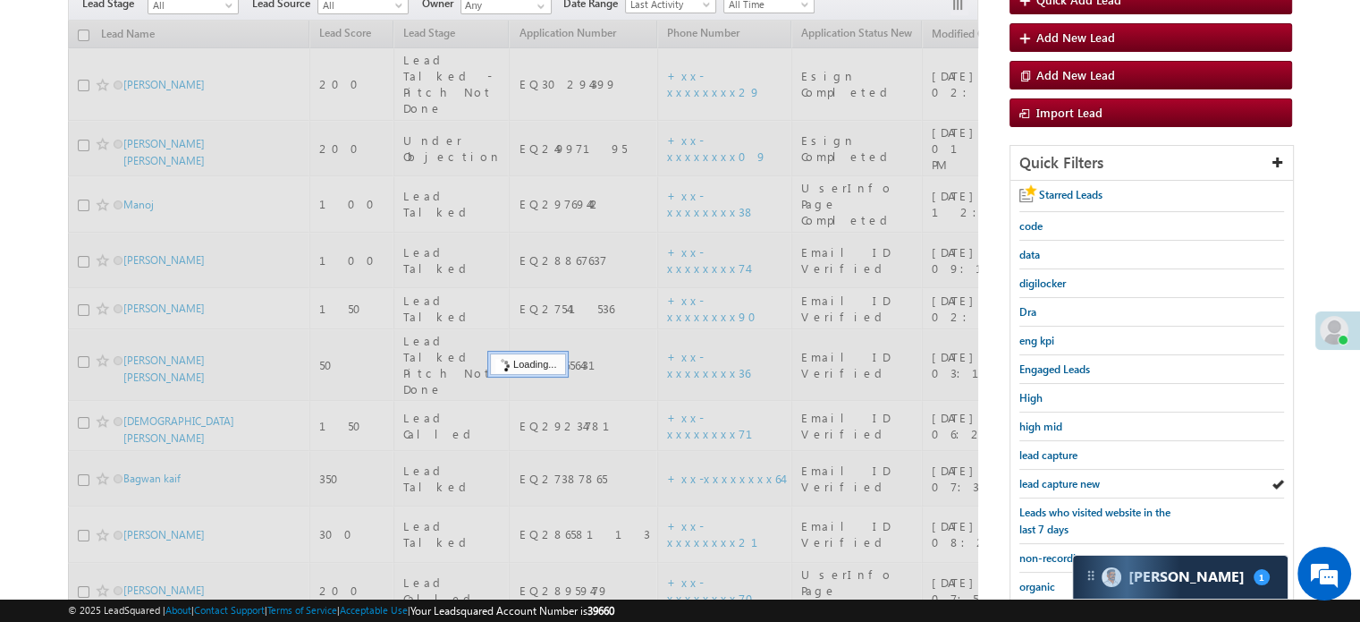
click at [1055, 477] on span "lead capture new" at bounding box center [1060, 483] width 80 height 13
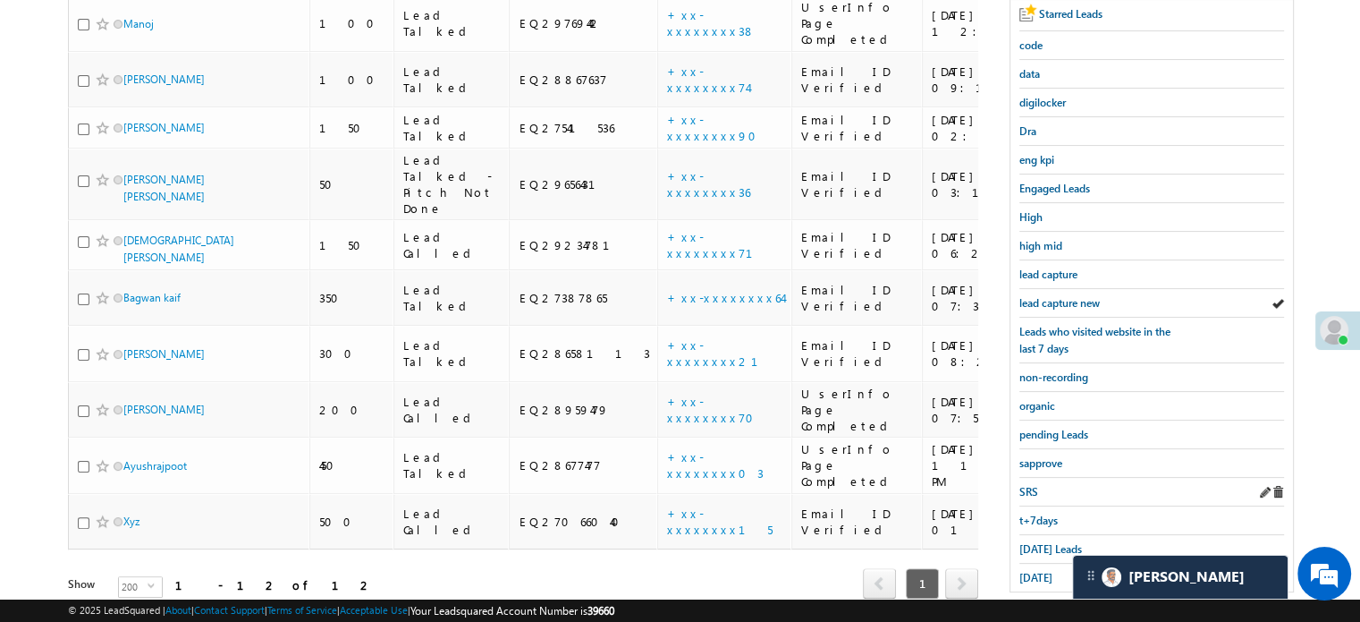
scroll to position [384, 0]
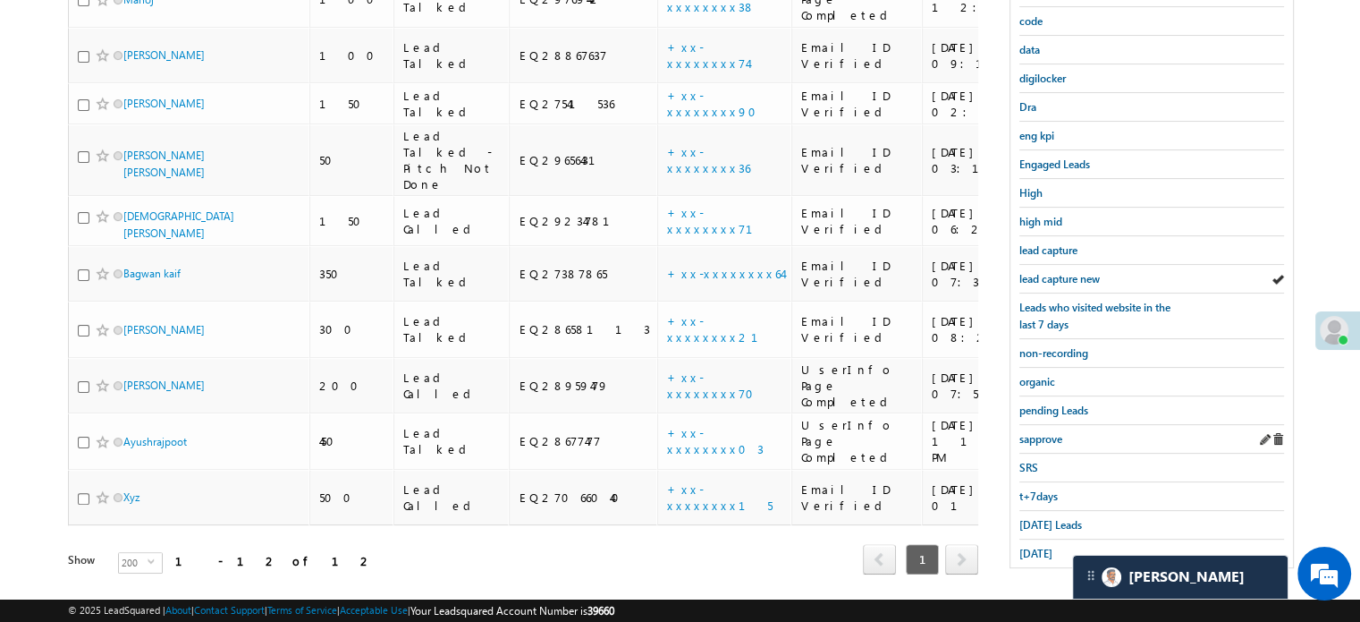
click at [1048, 425] on div "sapprove" at bounding box center [1152, 439] width 265 height 29
click at [1051, 432] on span "sapprove" at bounding box center [1041, 438] width 43 height 13
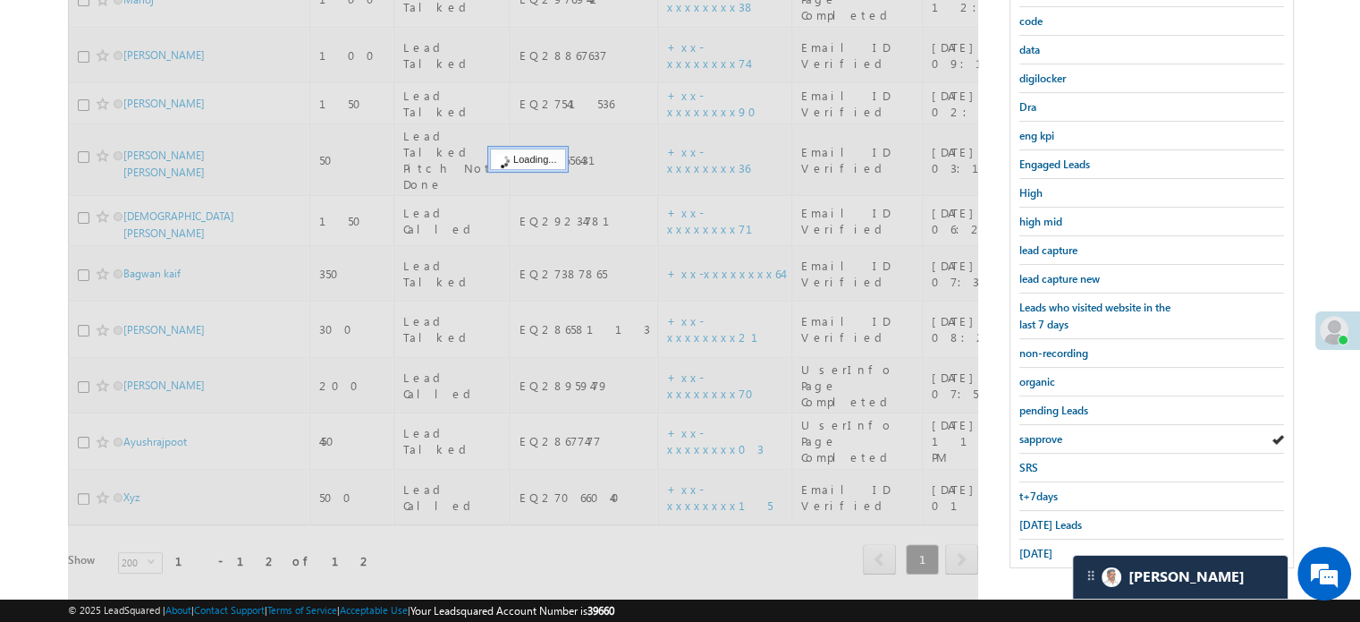
click at [1052, 432] on span "sapprove" at bounding box center [1041, 438] width 43 height 13
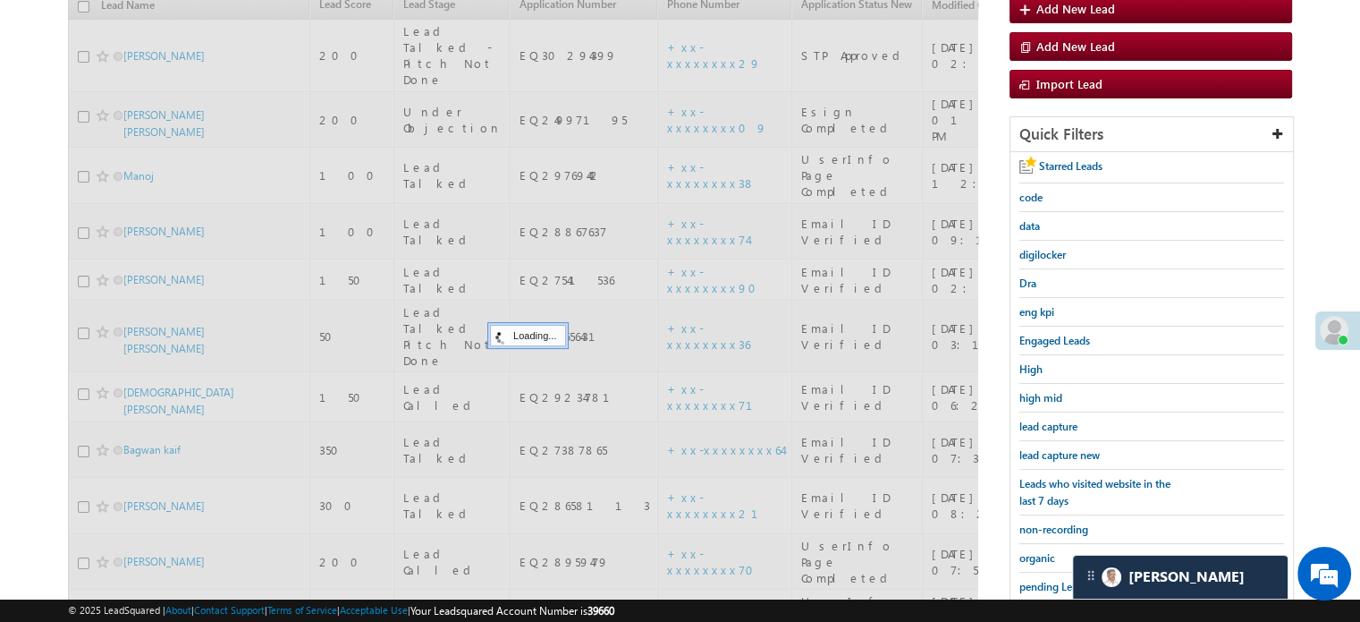
scroll to position [205, 0]
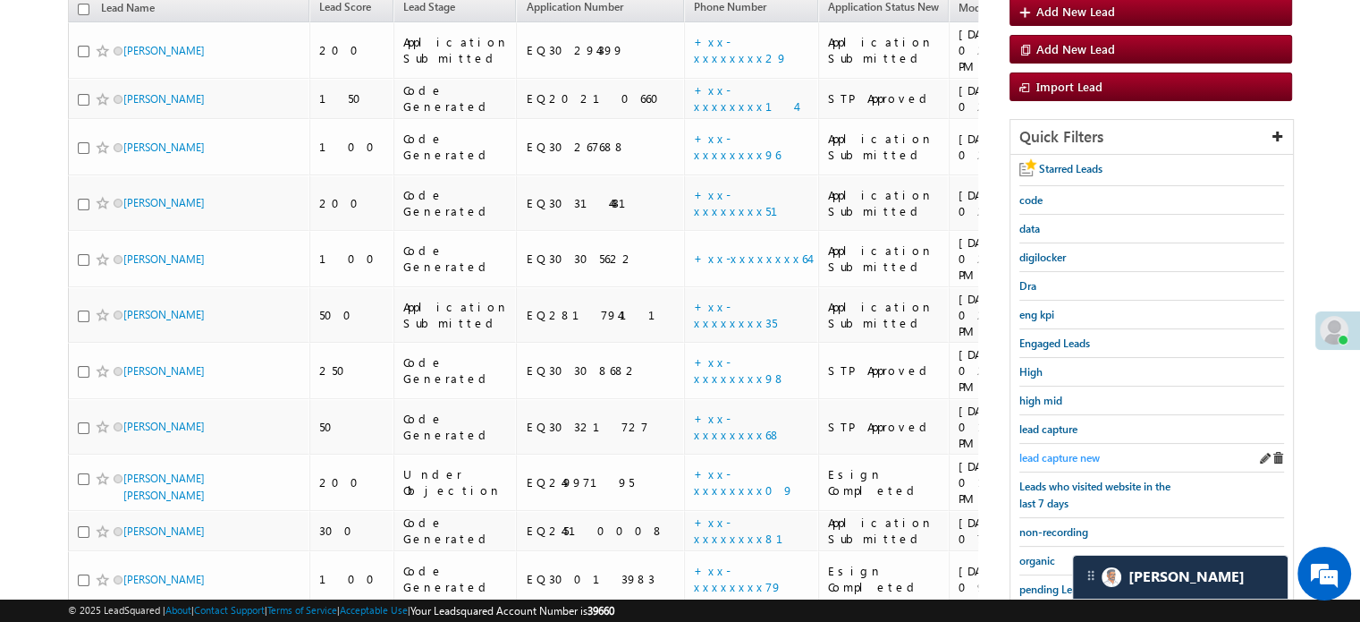
click at [1048, 451] on span "lead capture new" at bounding box center [1060, 457] width 80 height 13
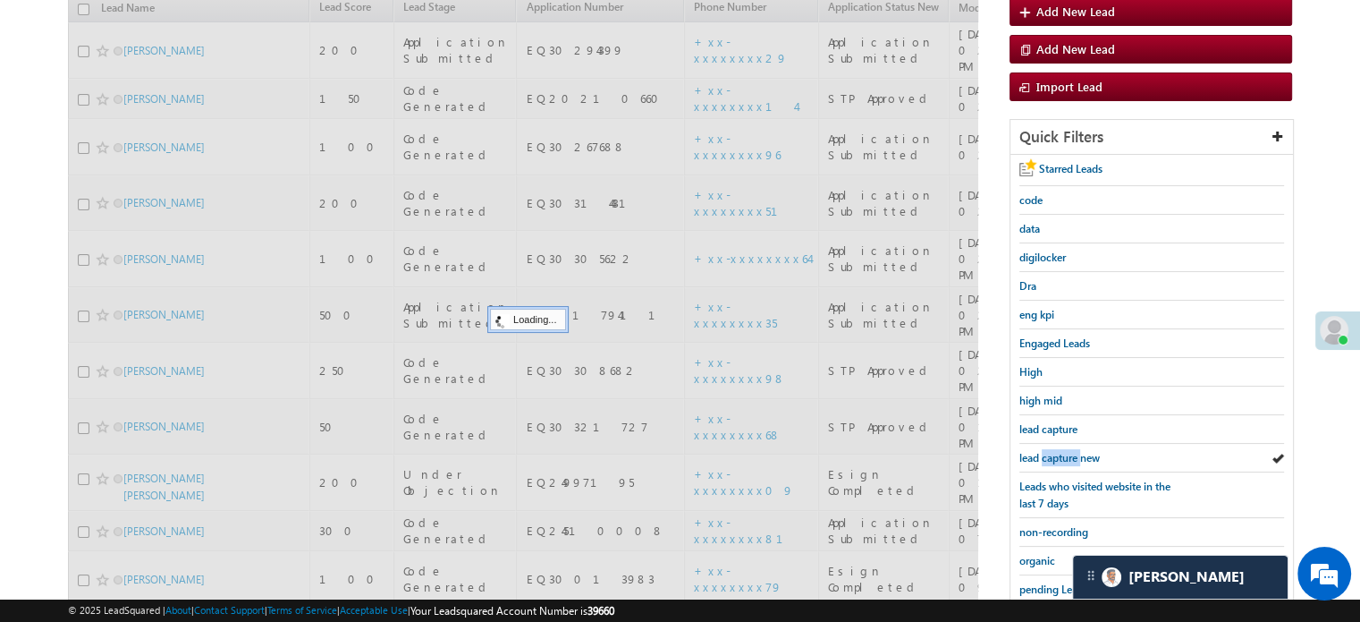
click at [1048, 451] on span "lead capture new" at bounding box center [1060, 457] width 80 height 13
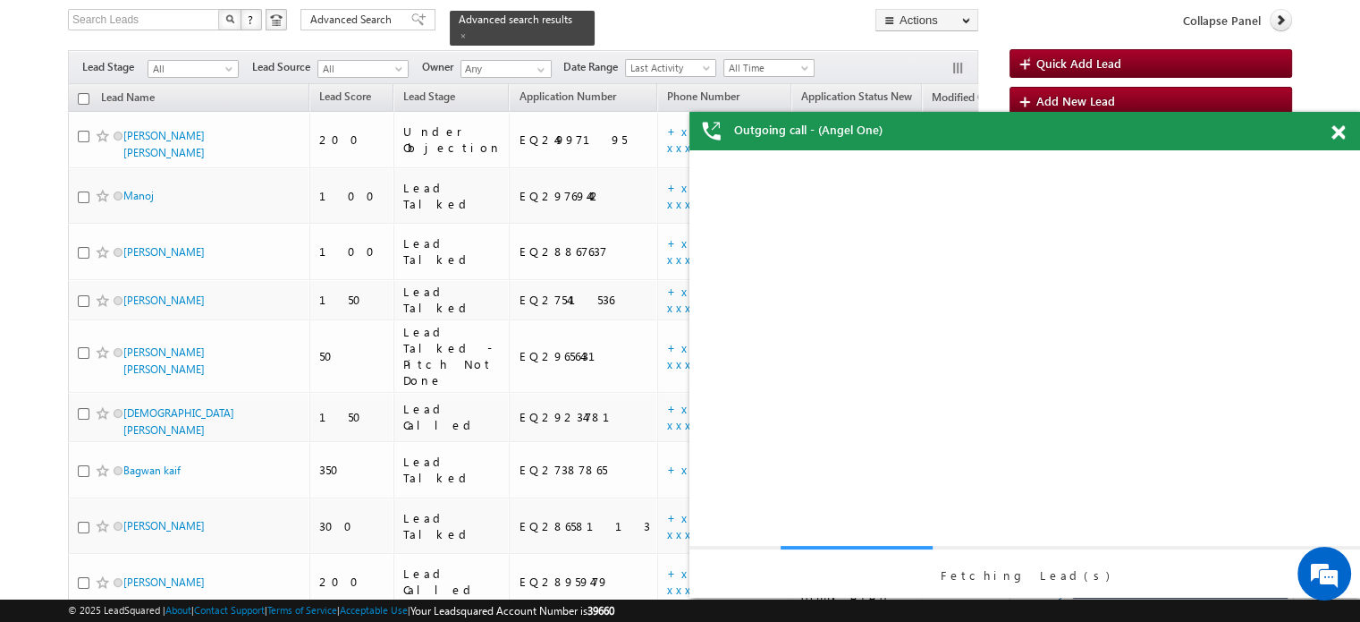
scroll to position [0, 0]
click at [1338, 131] on span at bounding box center [1338, 132] width 13 height 15
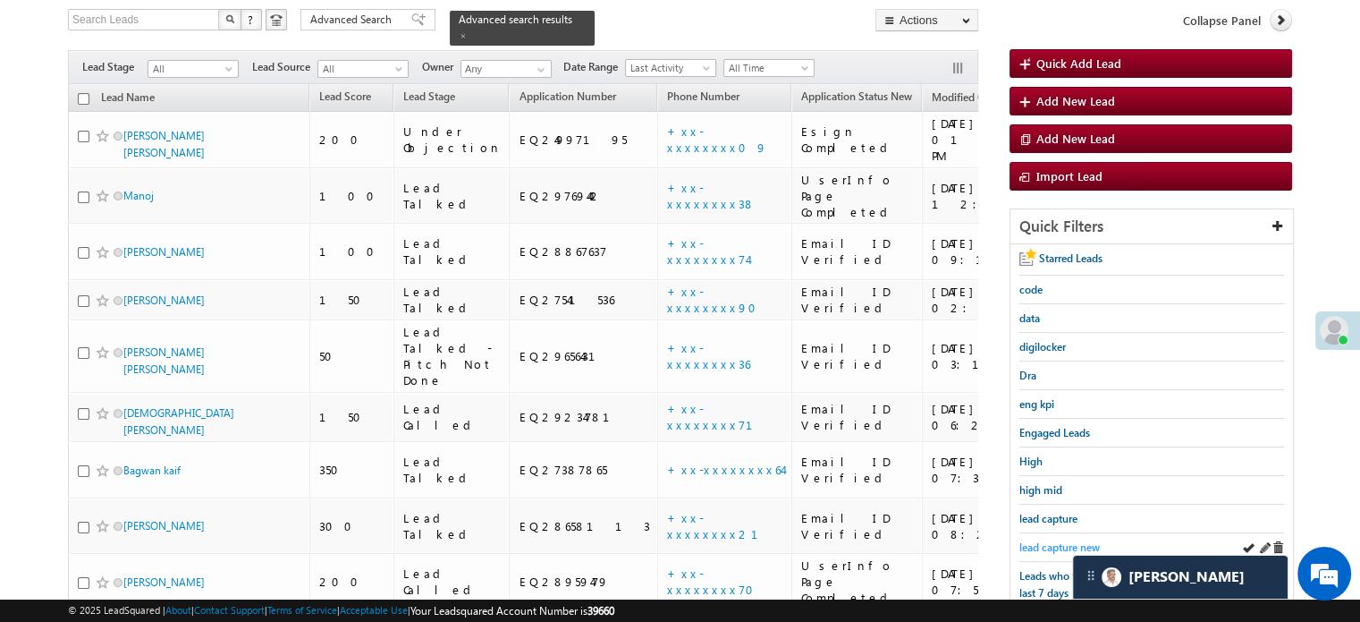
click at [1070, 541] on span "lead capture new" at bounding box center [1060, 546] width 80 height 13
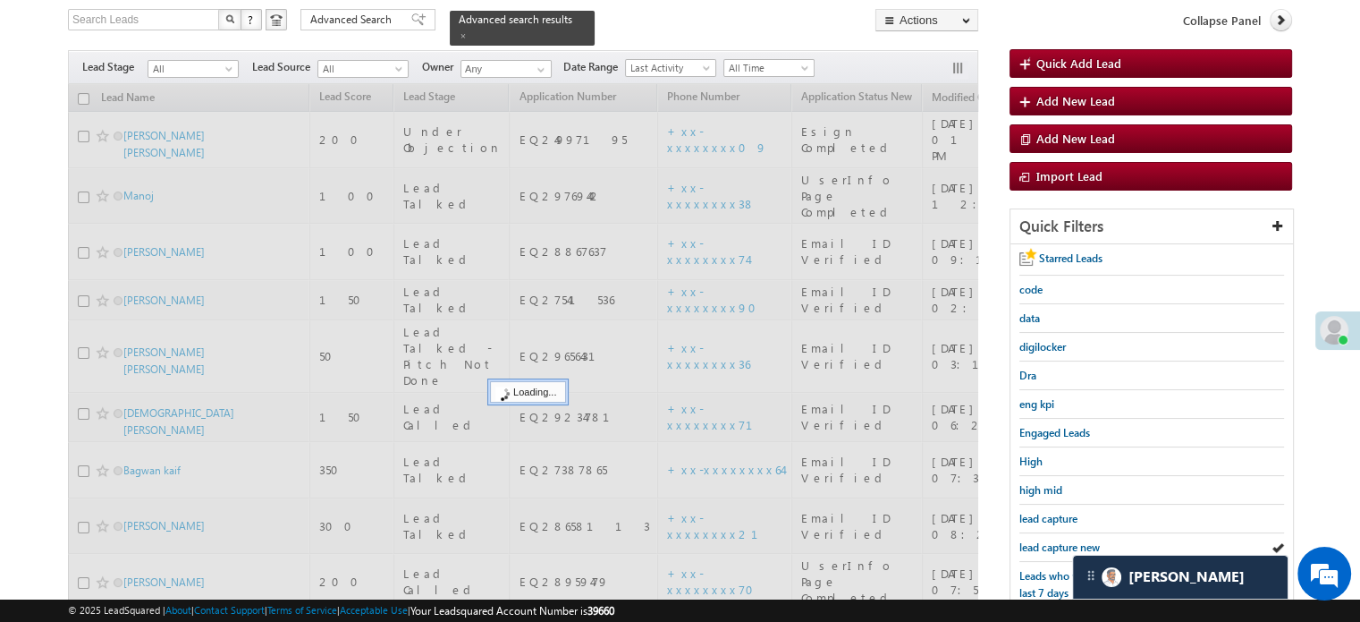
click at [1070, 541] on span "lead capture new" at bounding box center [1060, 546] width 80 height 13
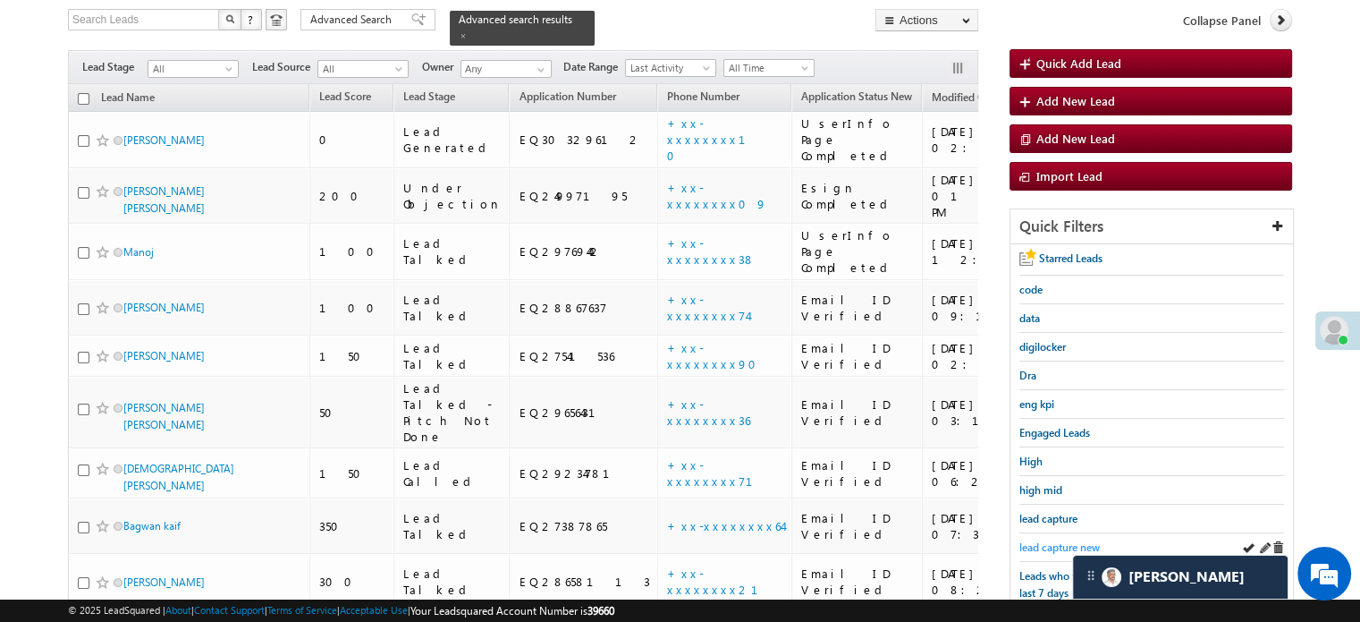
click at [1066, 542] on span "lead capture new" at bounding box center [1060, 546] width 80 height 13
click at [1060, 540] on span "lead capture new" at bounding box center [1060, 546] width 80 height 13
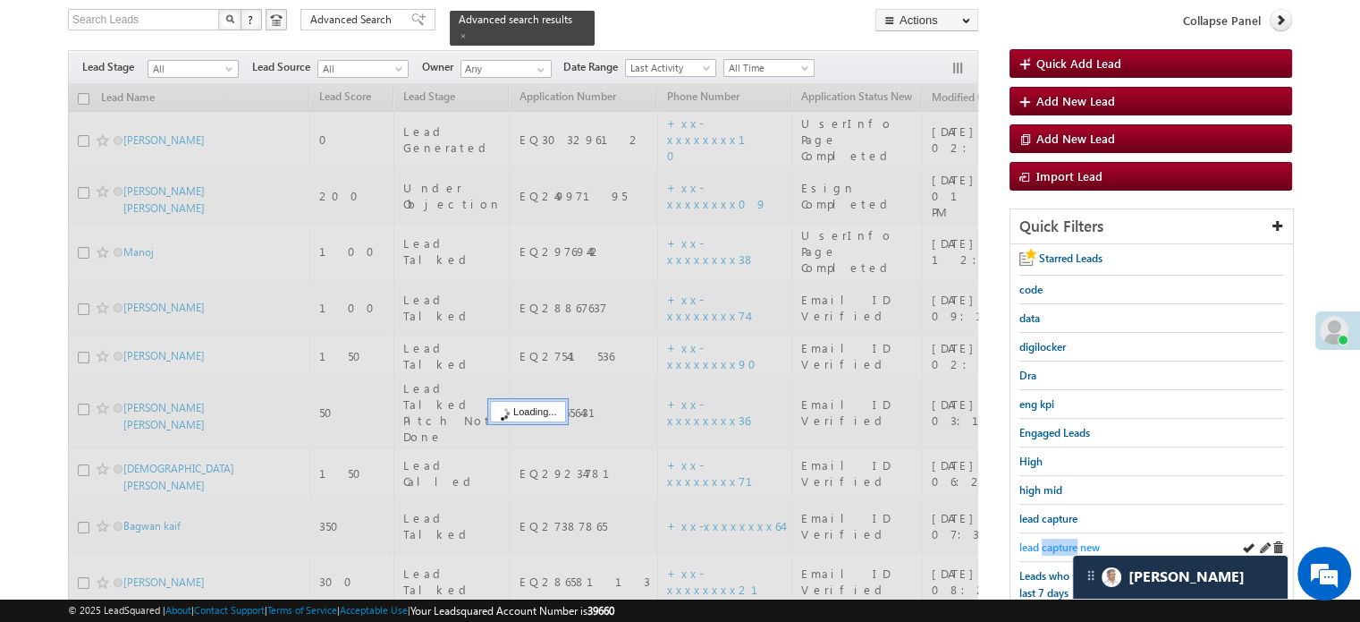
click at [1060, 538] on link "lead capture new" at bounding box center [1060, 546] width 80 height 17
click at [1060, 540] on span "lead capture new" at bounding box center [1060, 546] width 80 height 13
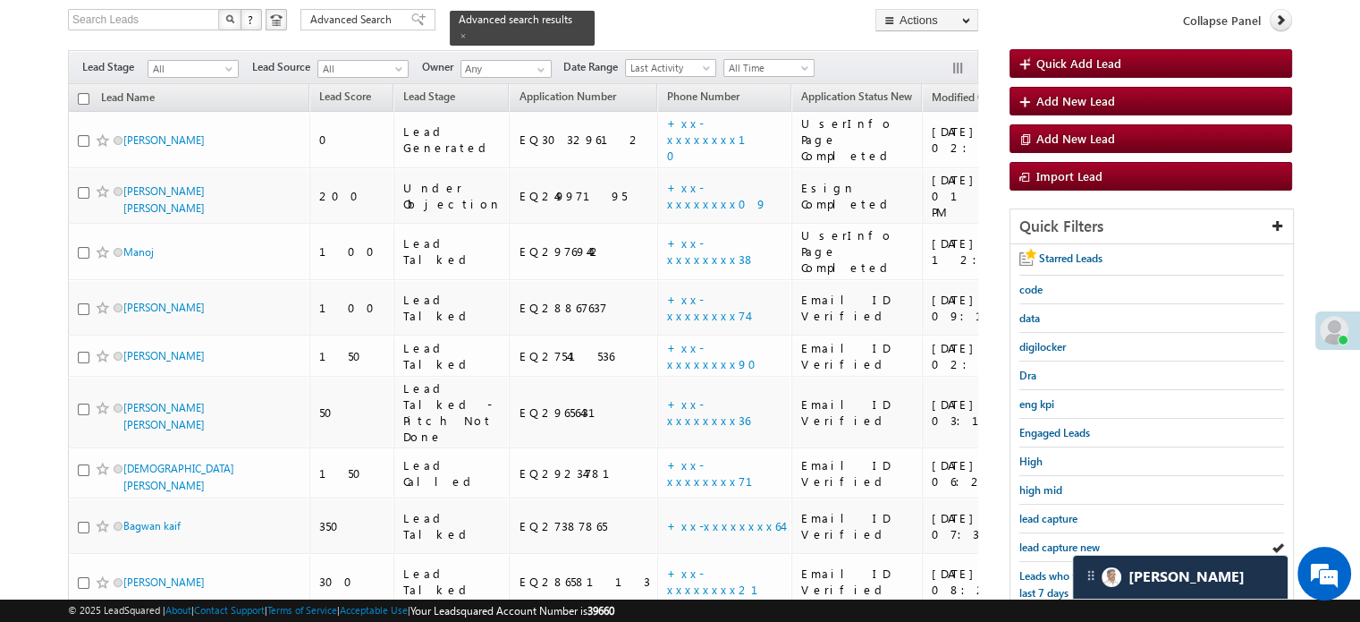
click at [1060, 540] on span "lead capture new" at bounding box center [1060, 546] width 80 height 13
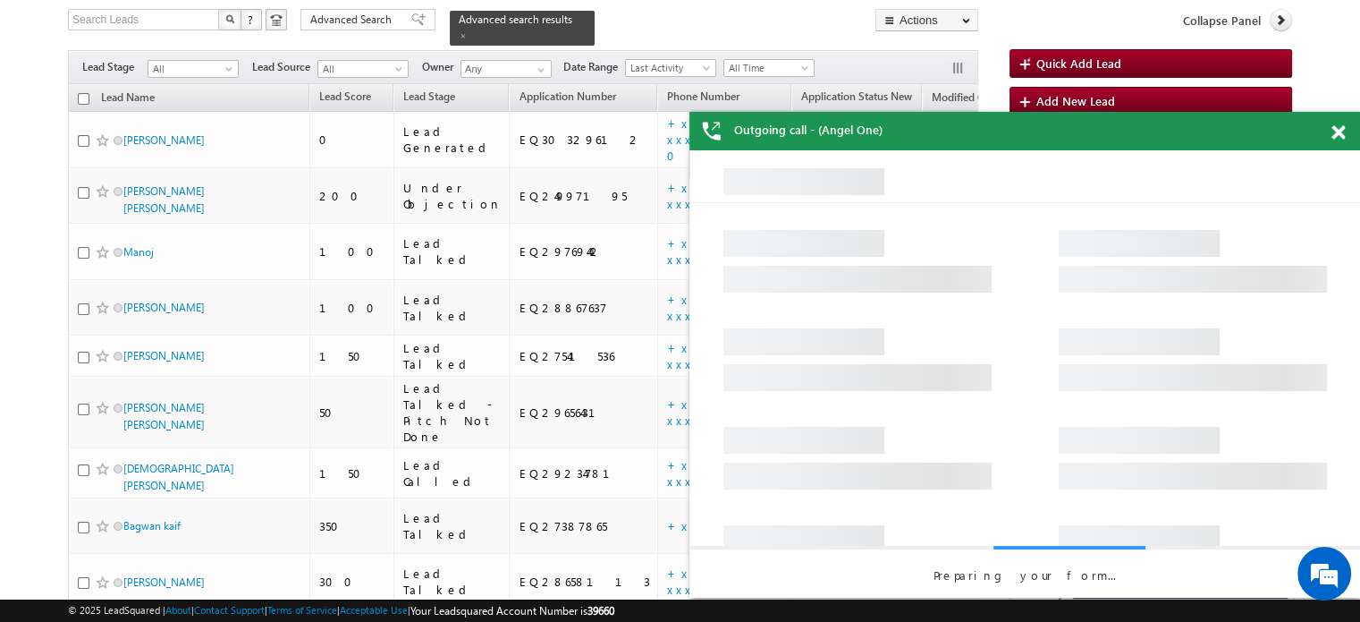
click at [1340, 140] on span at bounding box center [1338, 132] width 13 height 15
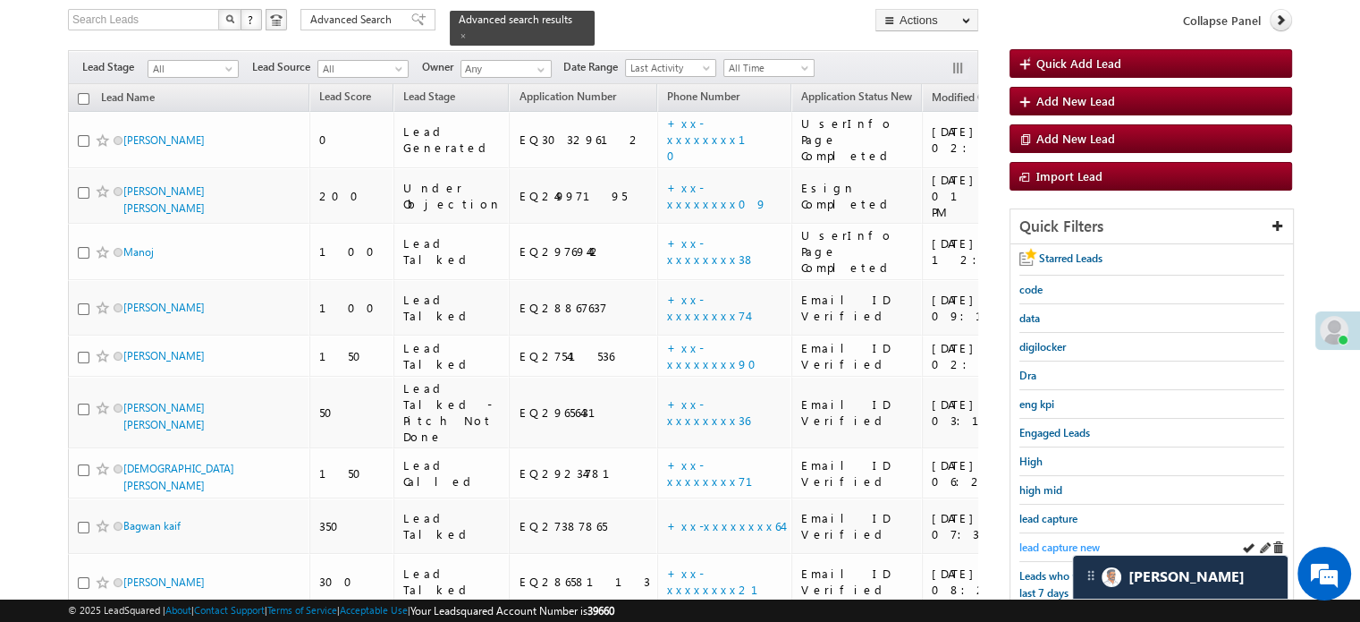
click at [1059, 540] on span "lead capture new" at bounding box center [1060, 546] width 80 height 13
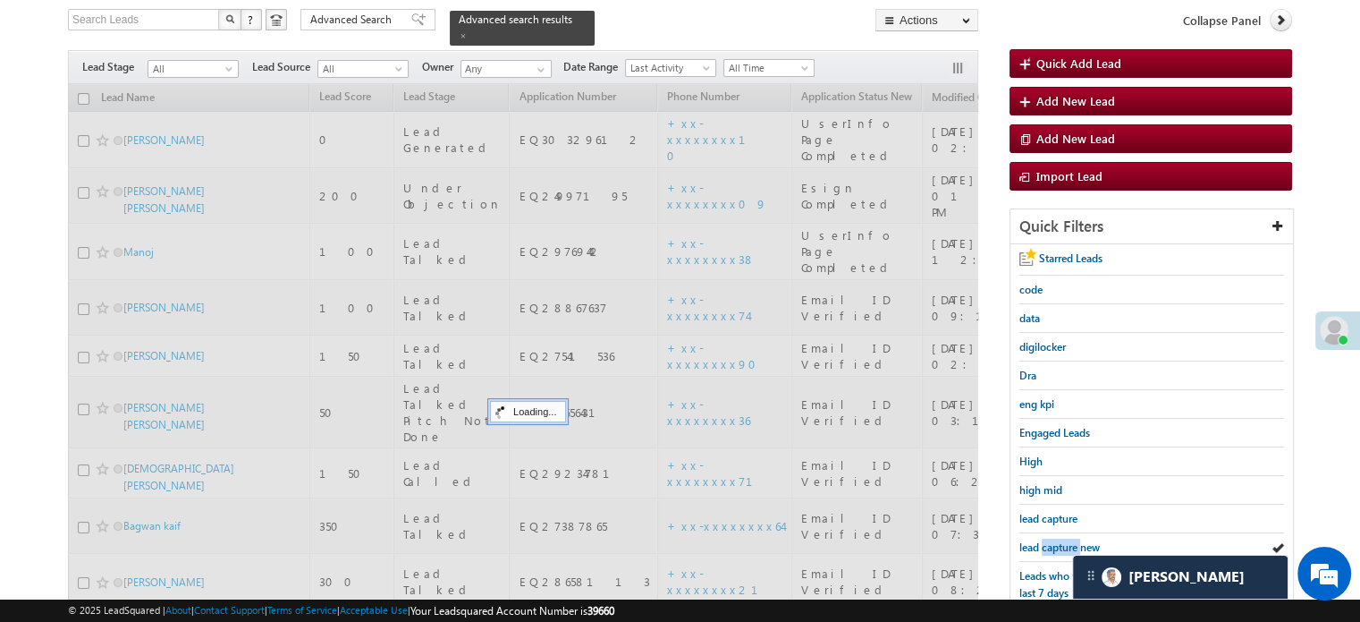
click at [1059, 540] on span "lead capture new" at bounding box center [1060, 546] width 80 height 13
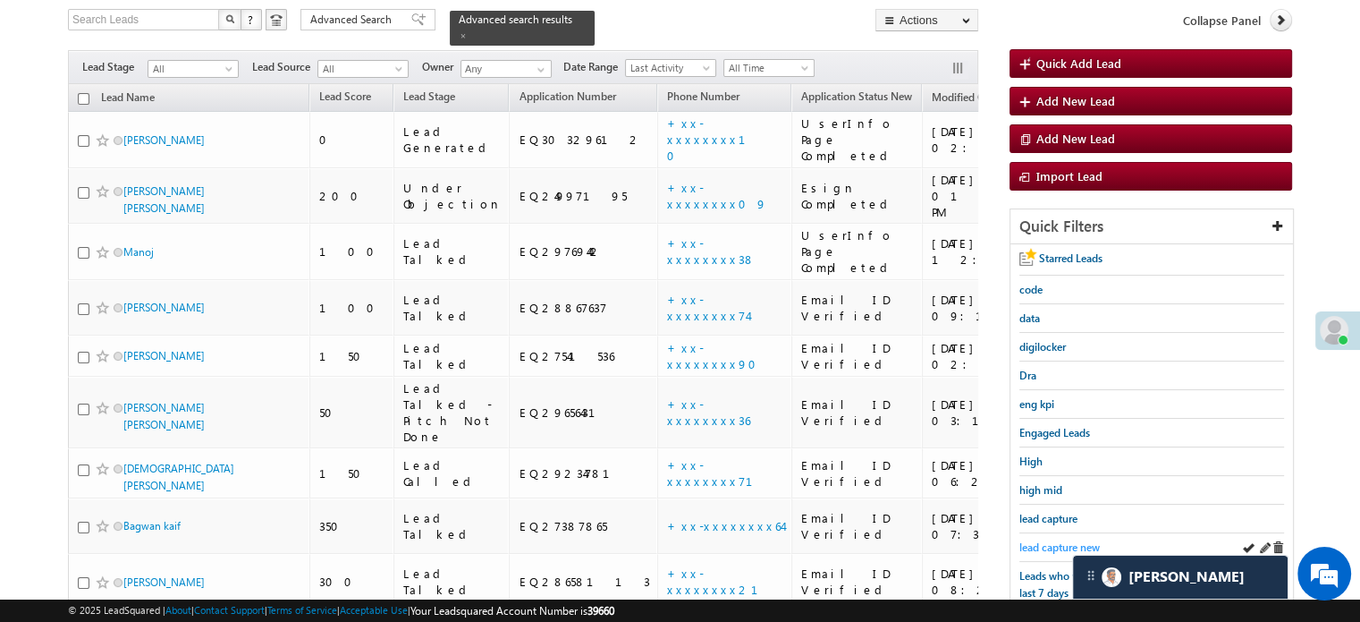
click at [1050, 540] on span "lead capture new" at bounding box center [1060, 546] width 80 height 13
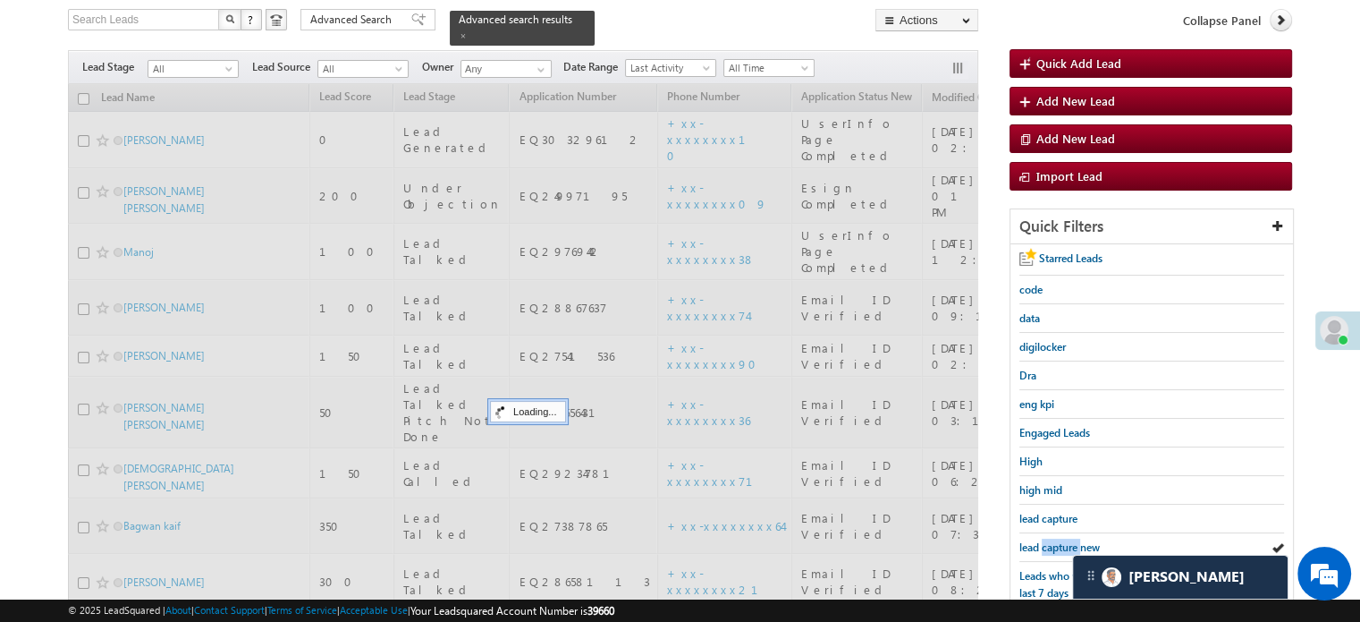
click at [1050, 540] on span "lead capture new" at bounding box center [1060, 546] width 80 height 13
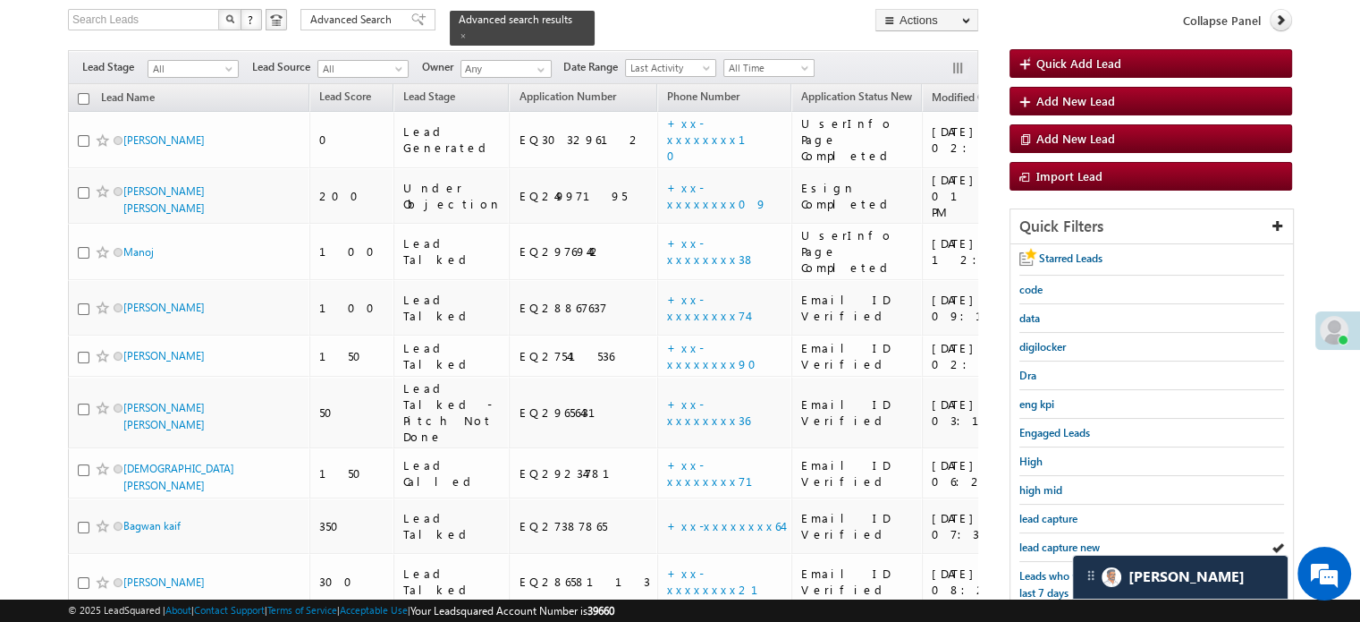
click at [1050, 540] on span "lead capture new" at bounding box center [1060, 546] width 80 height 13
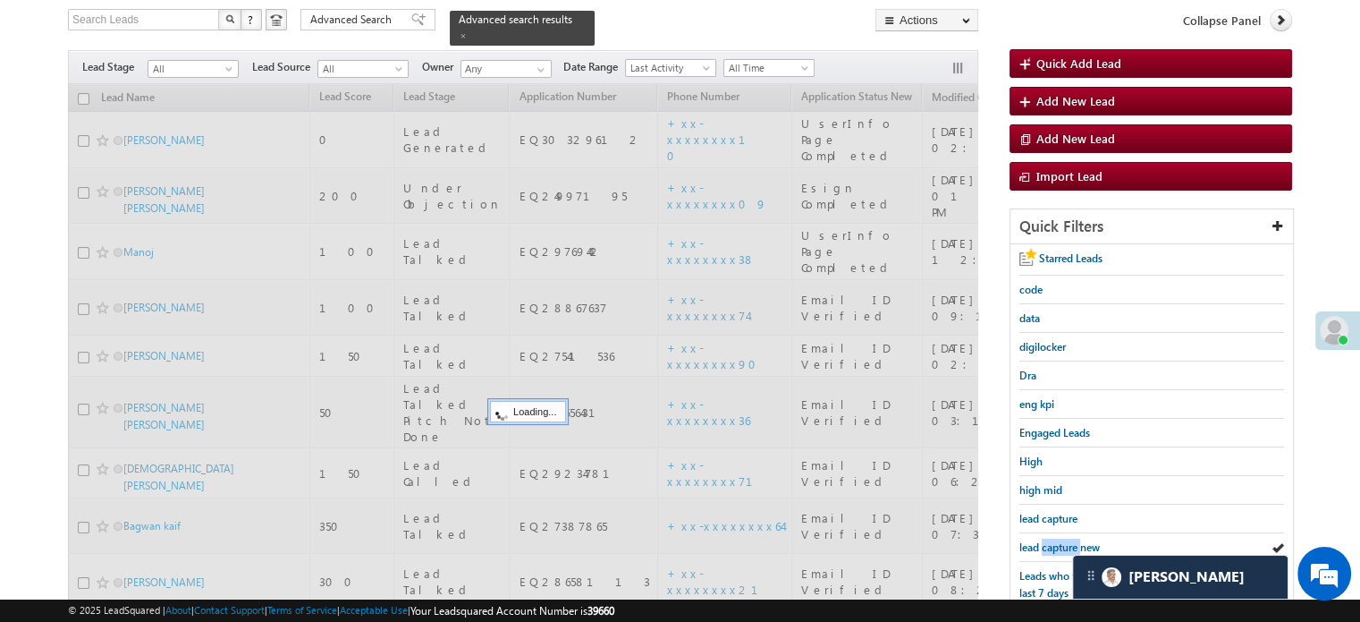
click at [1050, 540] on span "lead capture new" at bounding box center [1060, 546] width 80 height 13
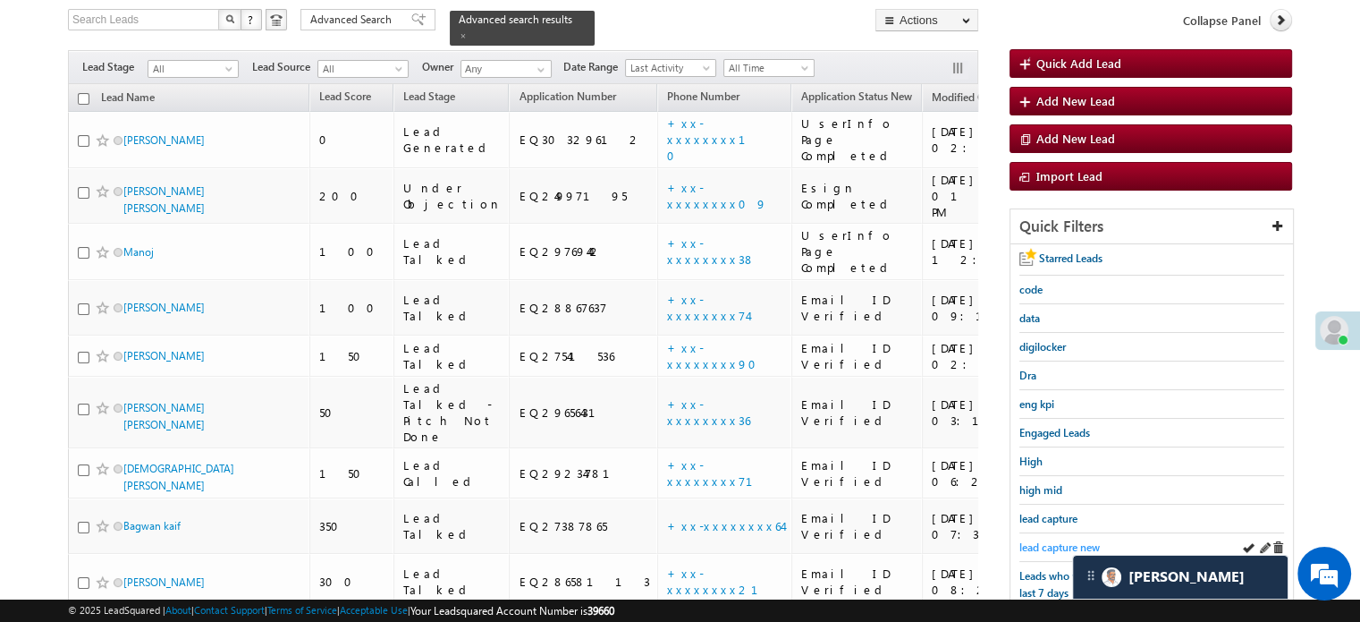
click at [1072, 540] on span "lead capture new" at bounding box center [1060, 546] width 80 height 13
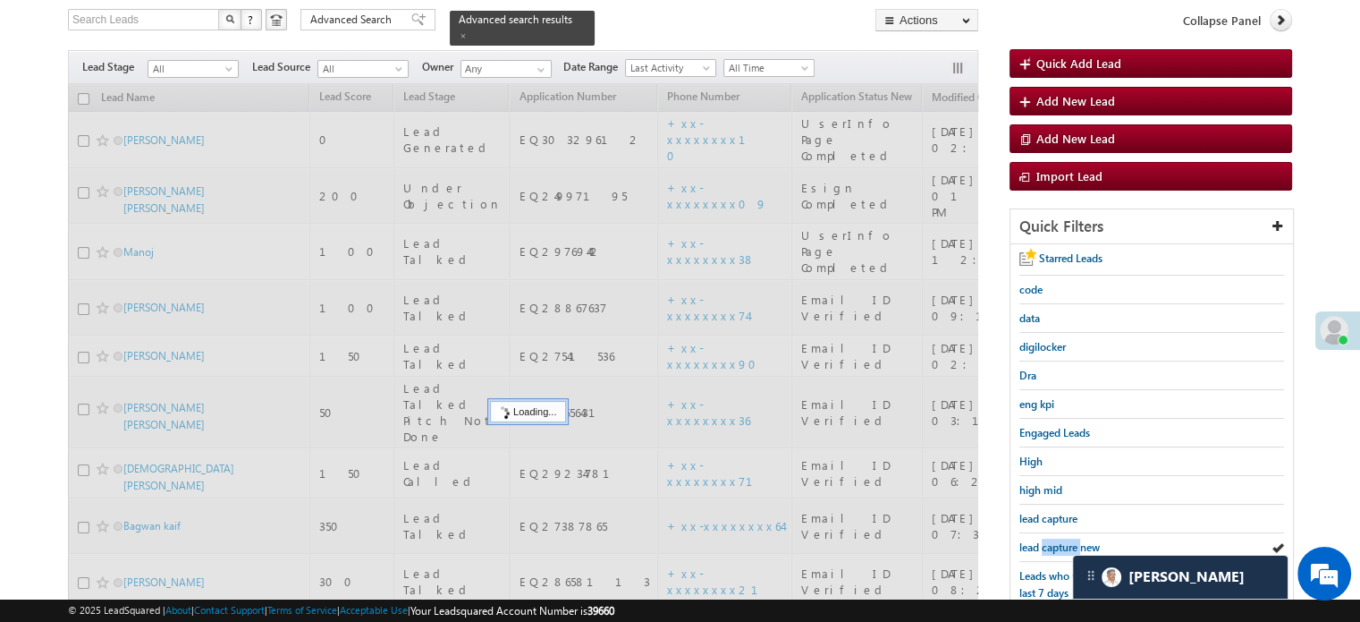
click at [1072, 540] on span "lead capture new" at bounding box center [1060, 546] width 80 height 13
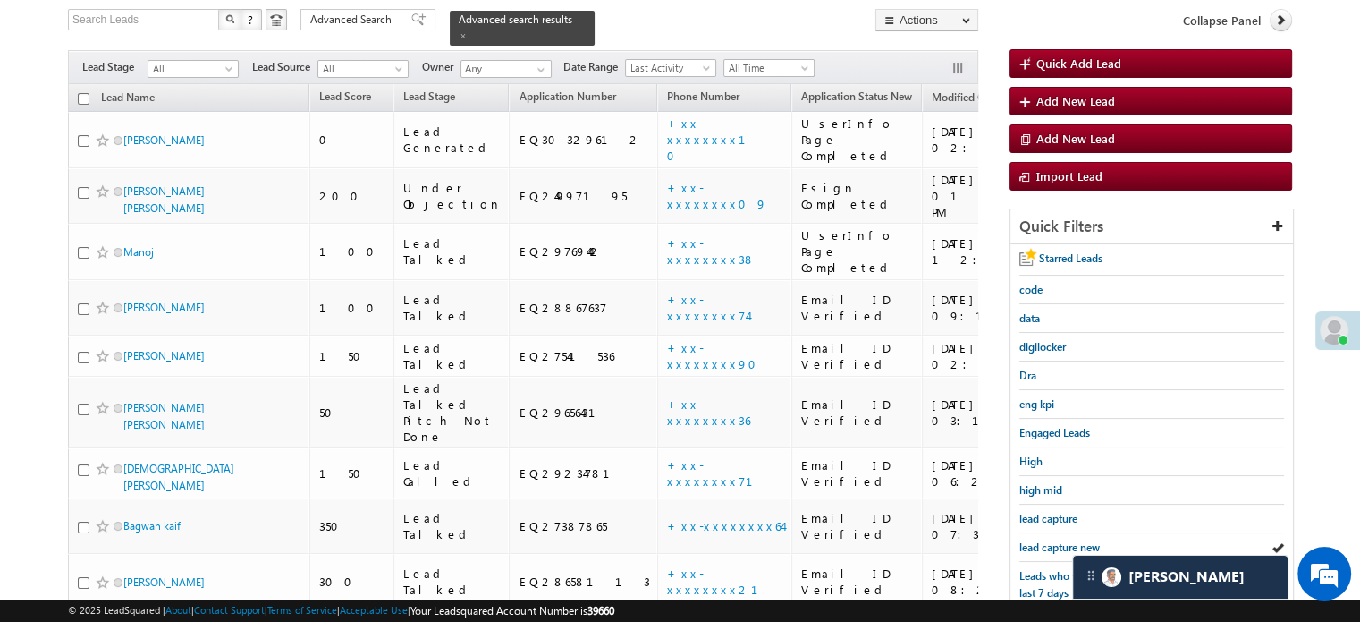
click at [1072, 540] on span "lead capture new" at bounding box center [1060, 546] width 80 height 13
click at [1068, 544] on span "lead capture new" at bounding box center [1060, 546] width 80 height 13
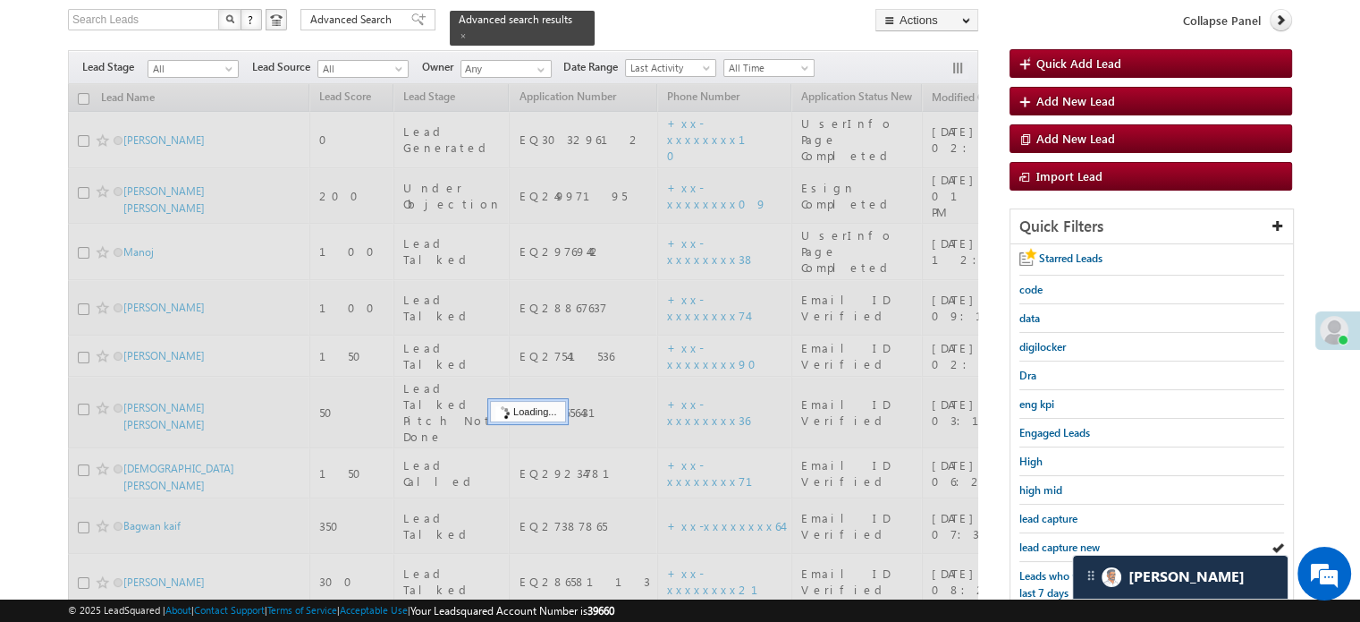
click at [1068, 544] on span "lead capture new" at bounding box center [1060, 546] width 80 height 13
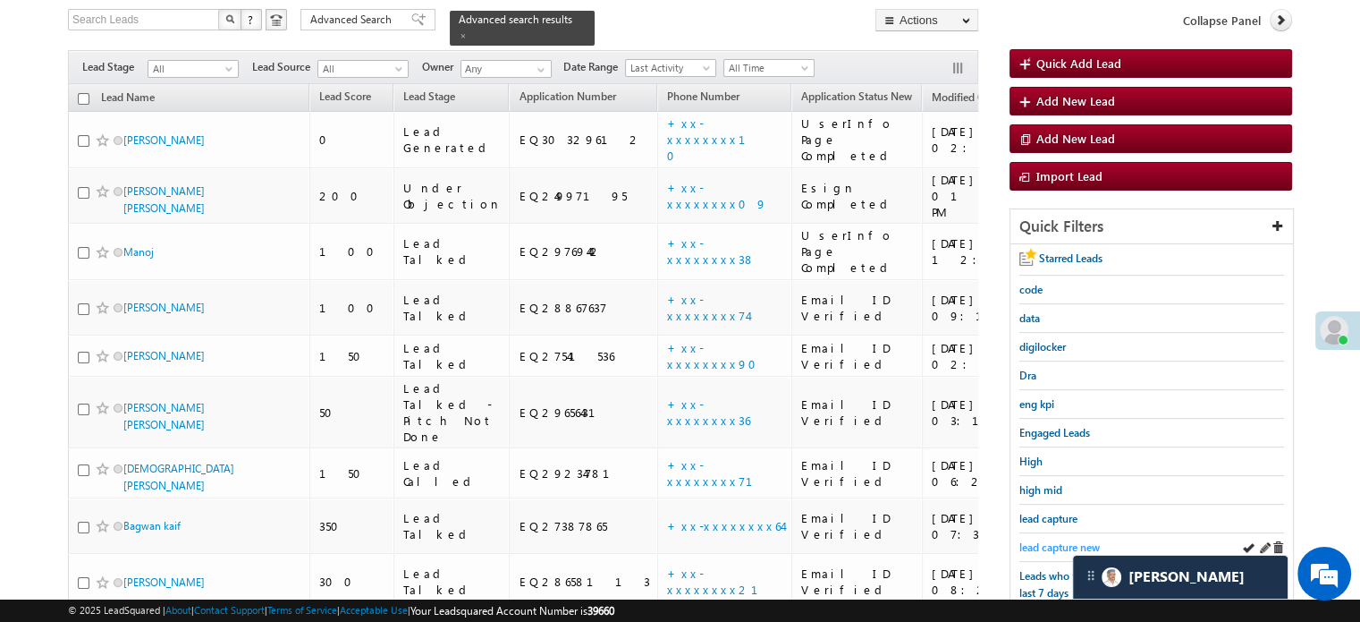
click at [1070, 540] on span "lead capture new" at bounding box center [1060, 546] width 80 height 13
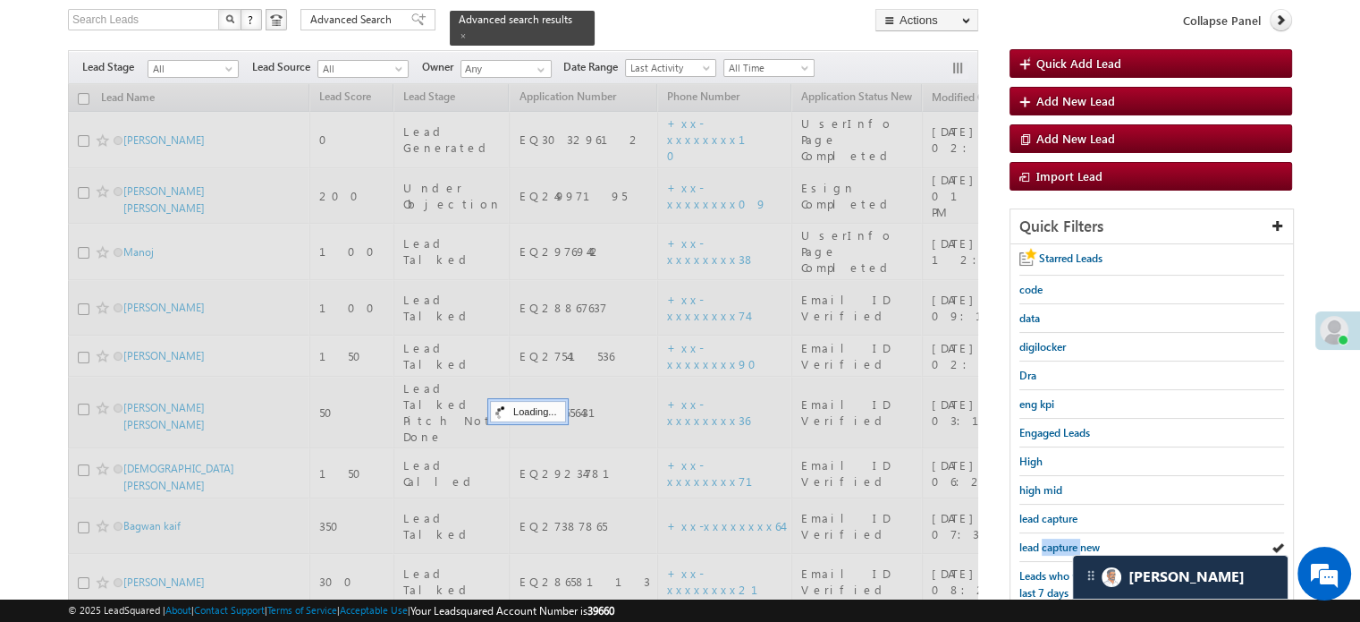
click at [1070, 540] on span "lead capture new" at bounding box center [1060, 546] width 80 height 13
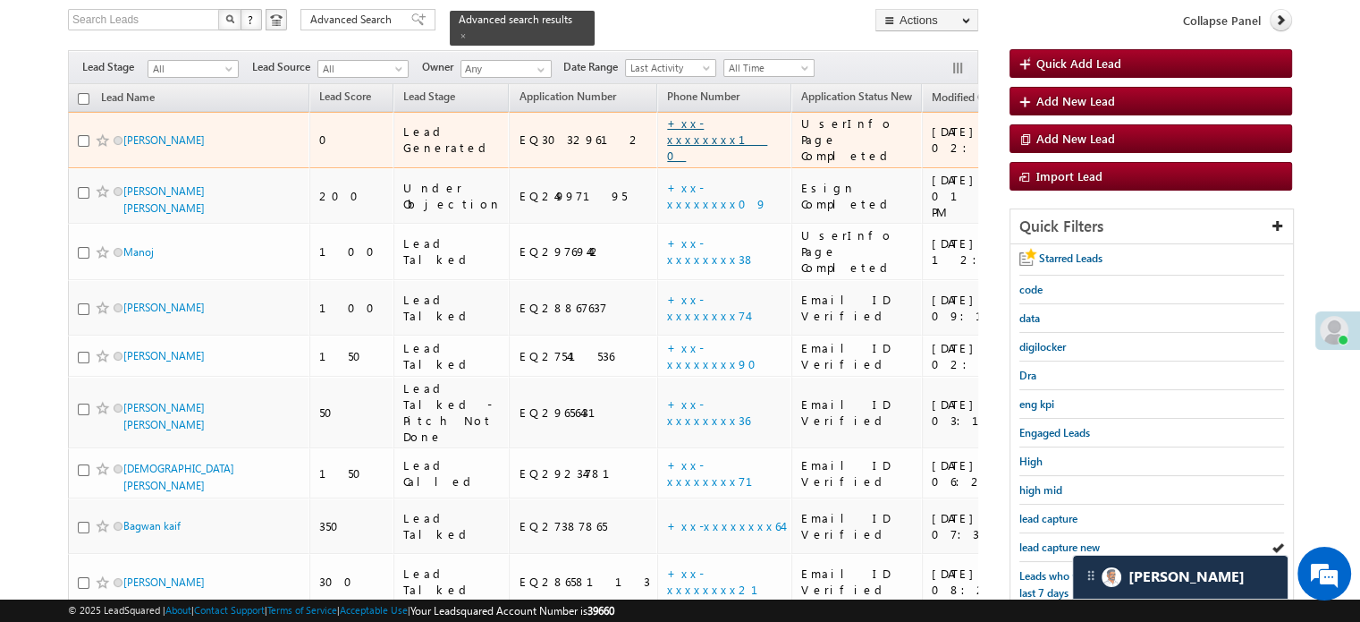
click at [667, 121] on link "+xx-xxxxxxxx10" at bounding box center [717, 138] width 100 height 47
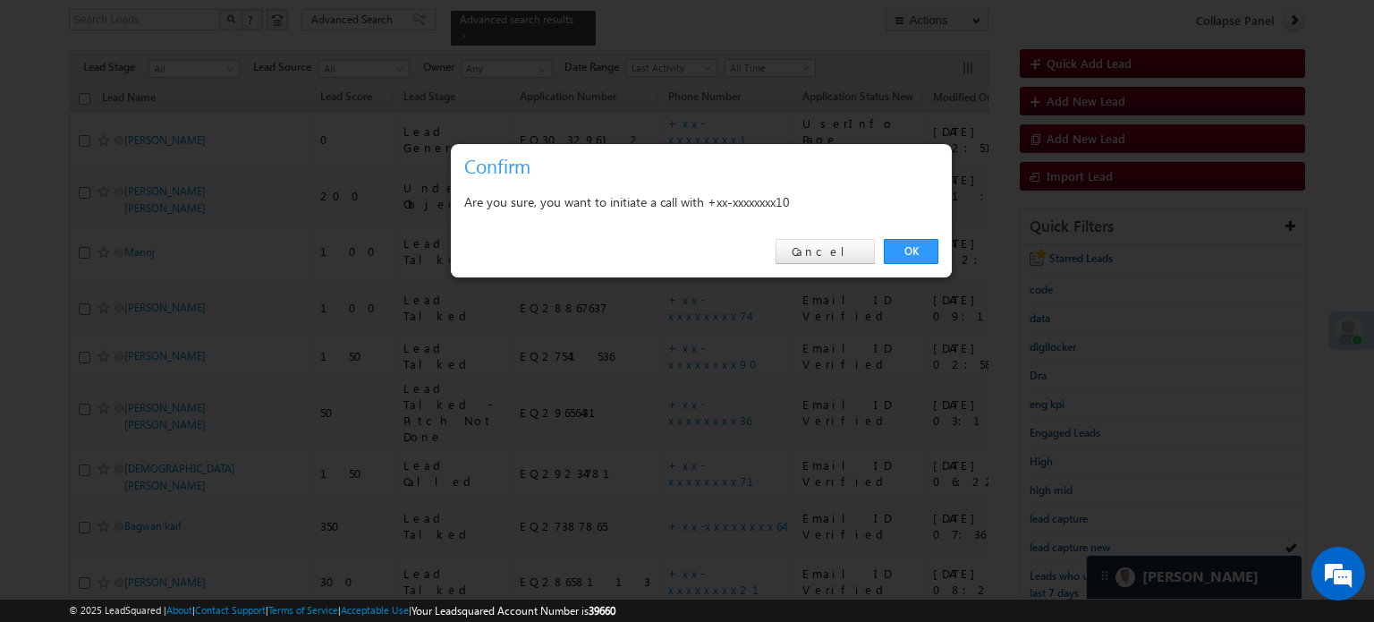
click at [899, 269] on div "OK Cancel" at bounding box center [701, 251] width 501 height 51
click at [842, 249] on link "Cancel" at bounding box center [824, 251] width 99 height 25
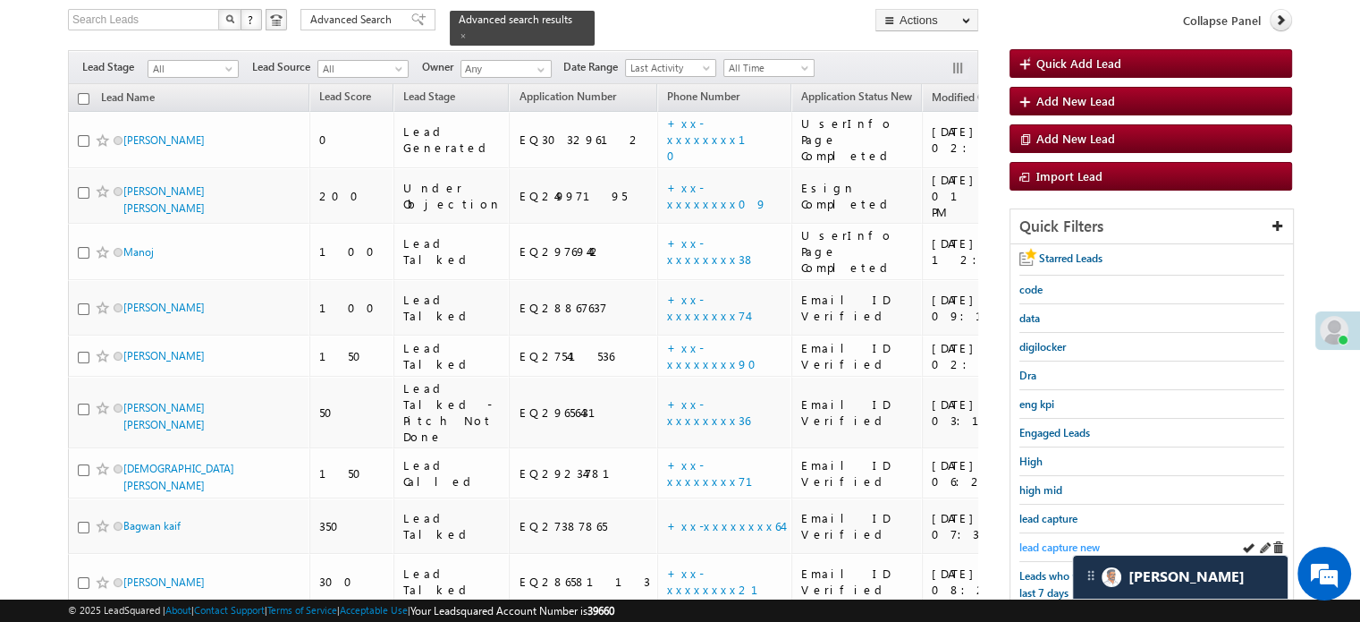
click at [1062, 544] on span "lead capture new" at bounding box center [1060, 546] width 80 height 13
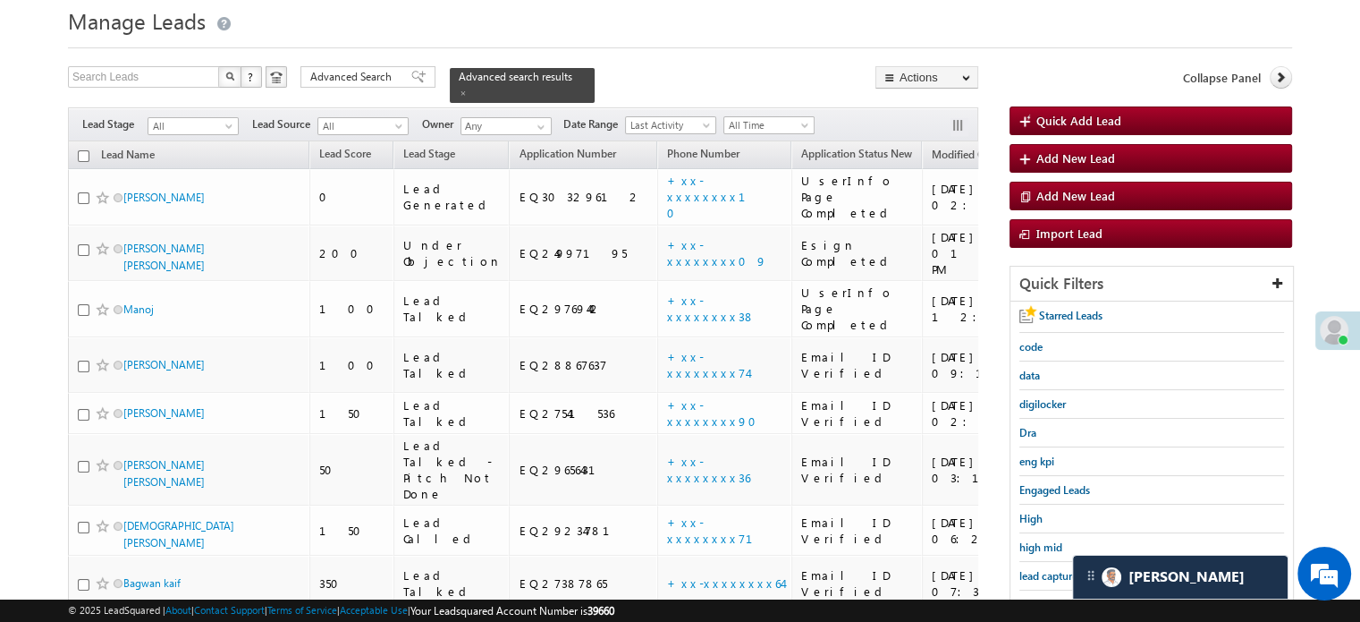
scroll to position [89, 0]
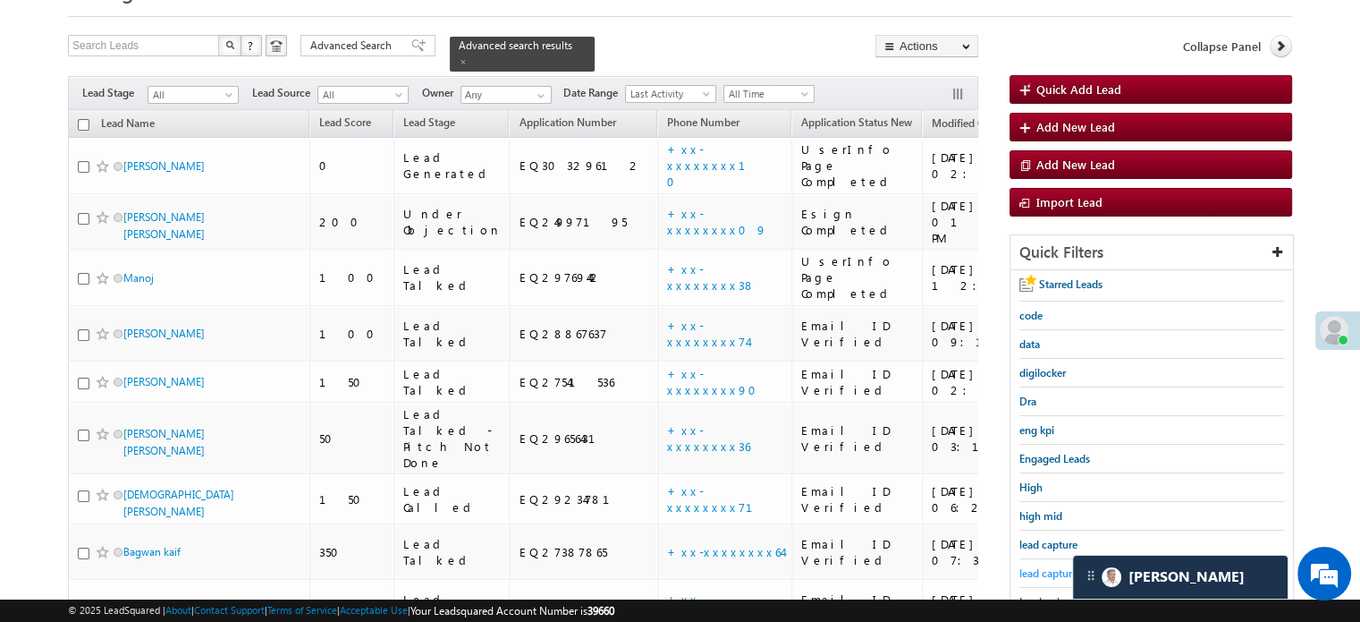
click at [1046, 559] on div "lead capture new" at bounding box center [1152, 573] width 265 height 29
click at [1050, 566] on span "lead capture new" at bounding box center [1060, 572] width 80 height 13
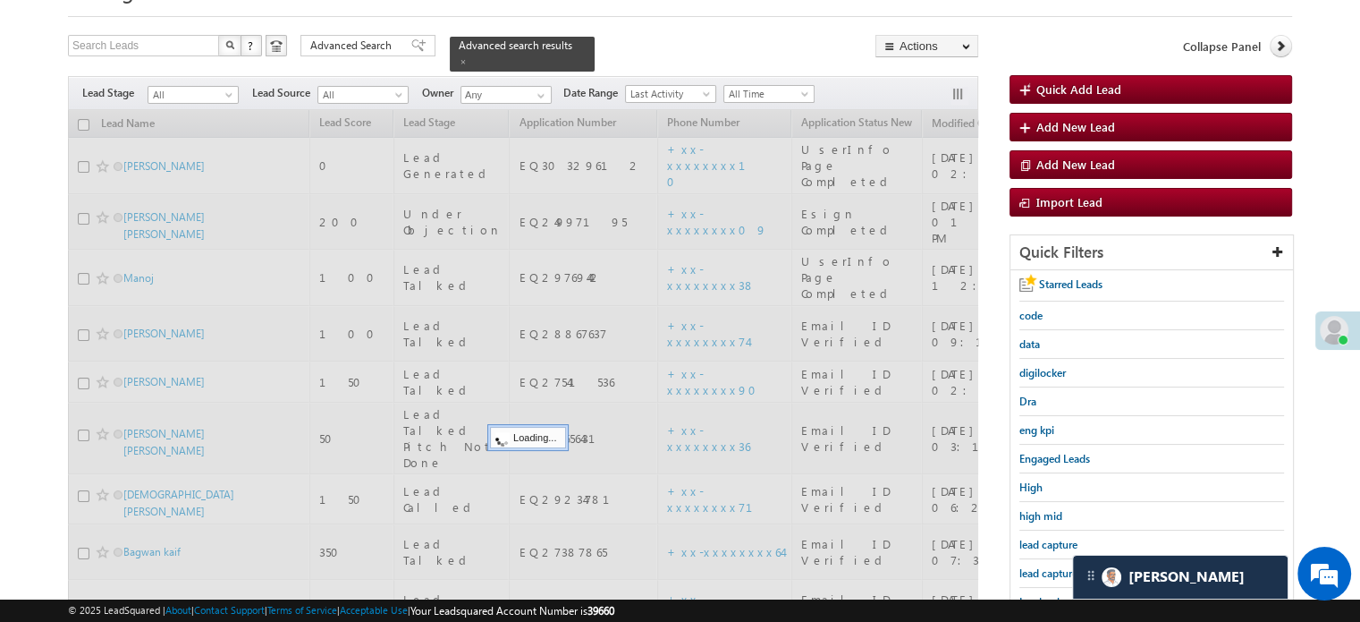
click at [1050, 566] on span "lead capture new" at bounding box center [1060, 572] width 80 height 13
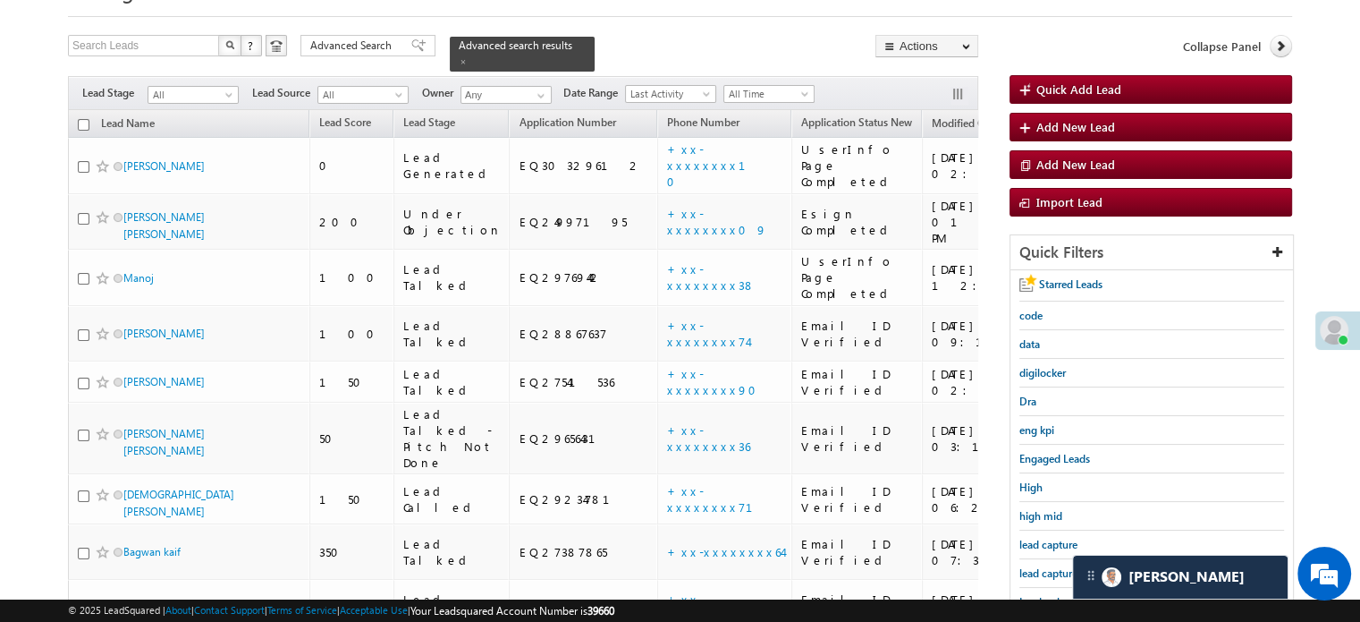
click at [1050, 566] on span "lead capture new" at bounding box center [1060, 572] width 80 height 13
click at [1048, 566] on span "lead capture new" at bounding box center [1060, 572] width 80 height 13
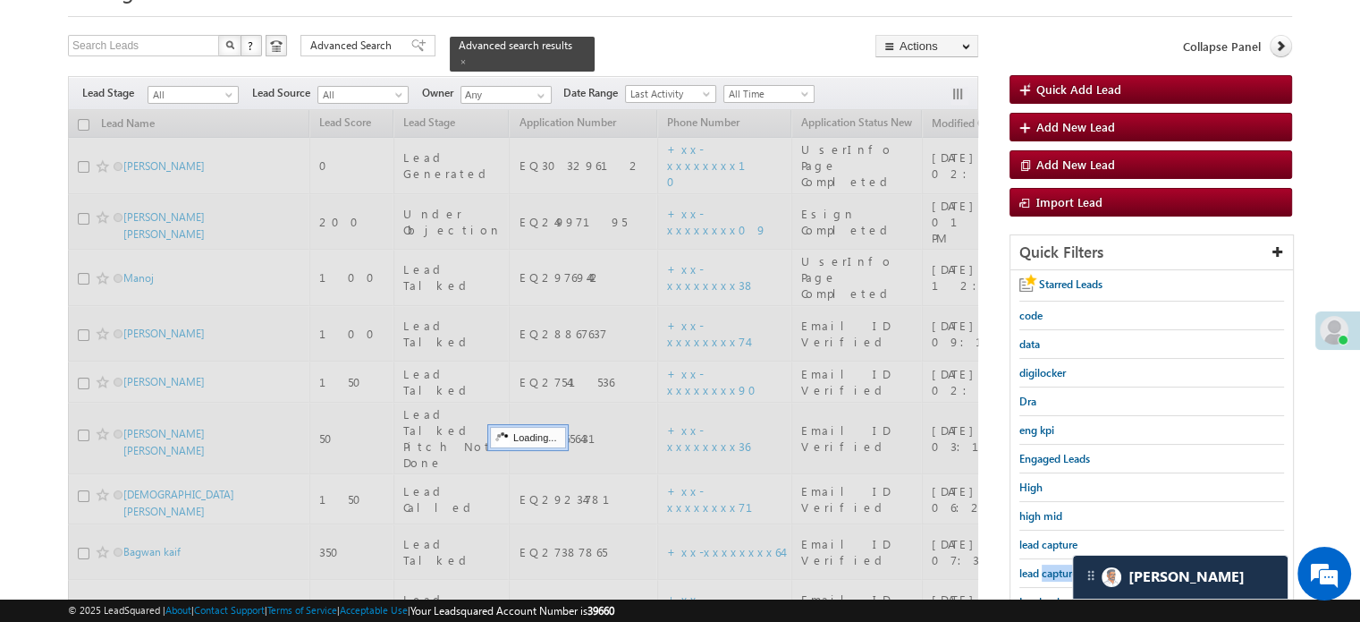
click at [1048, 566] on span "lead capture new" at bounding box center [1060, 572] width 80 height 13
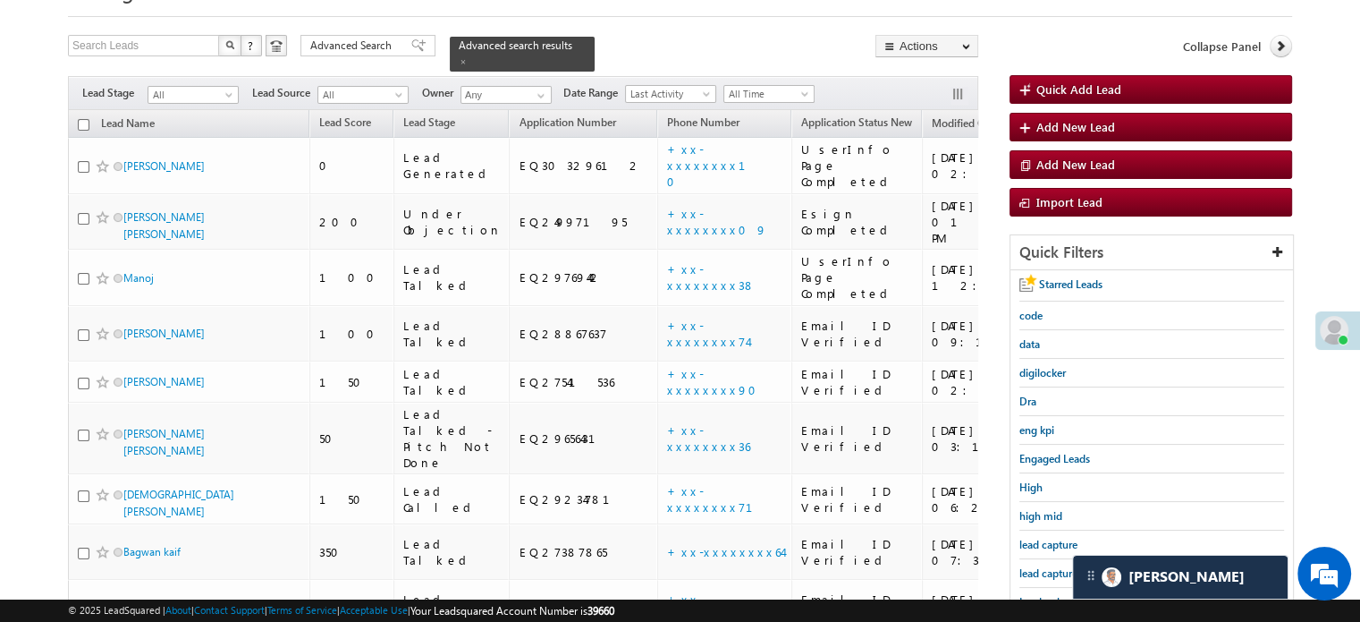
click at [1048, 566] on span "lead capture new" at bounding box center [1060, 572] width 80 height 13
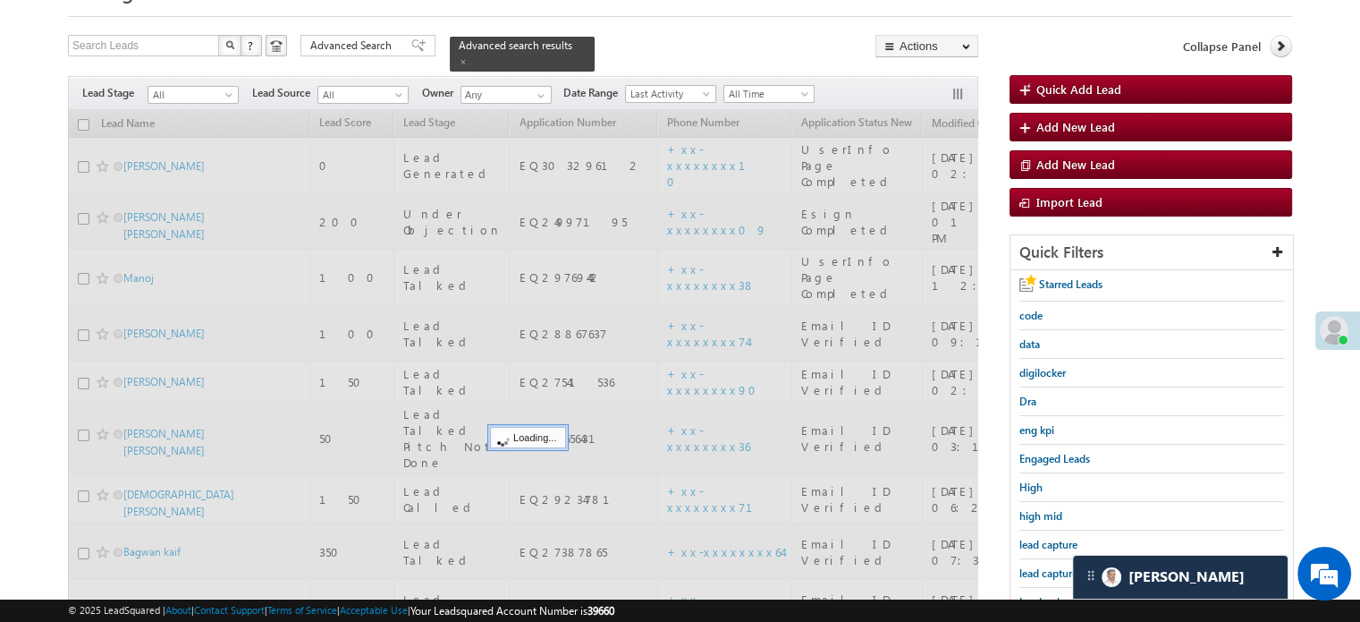
click at [1048, 566] on span "lead capture new" at bounding box center [1060, 572] width 80 height 13
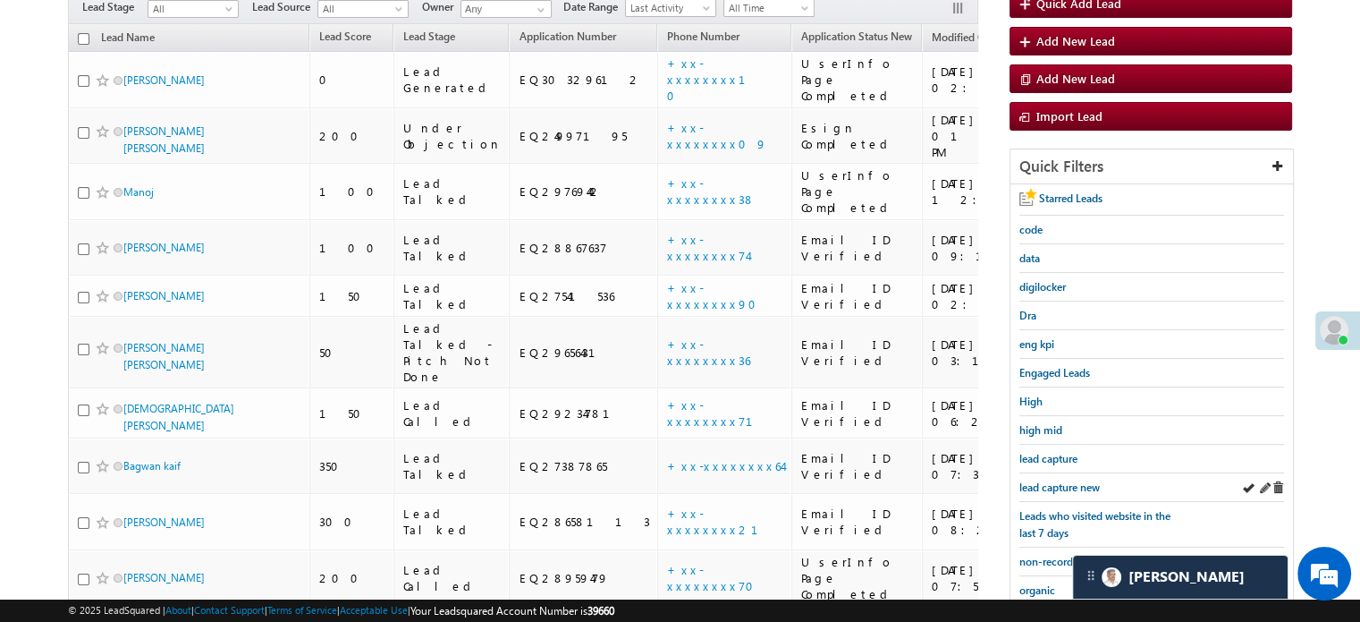
scroll to position [179, 0]
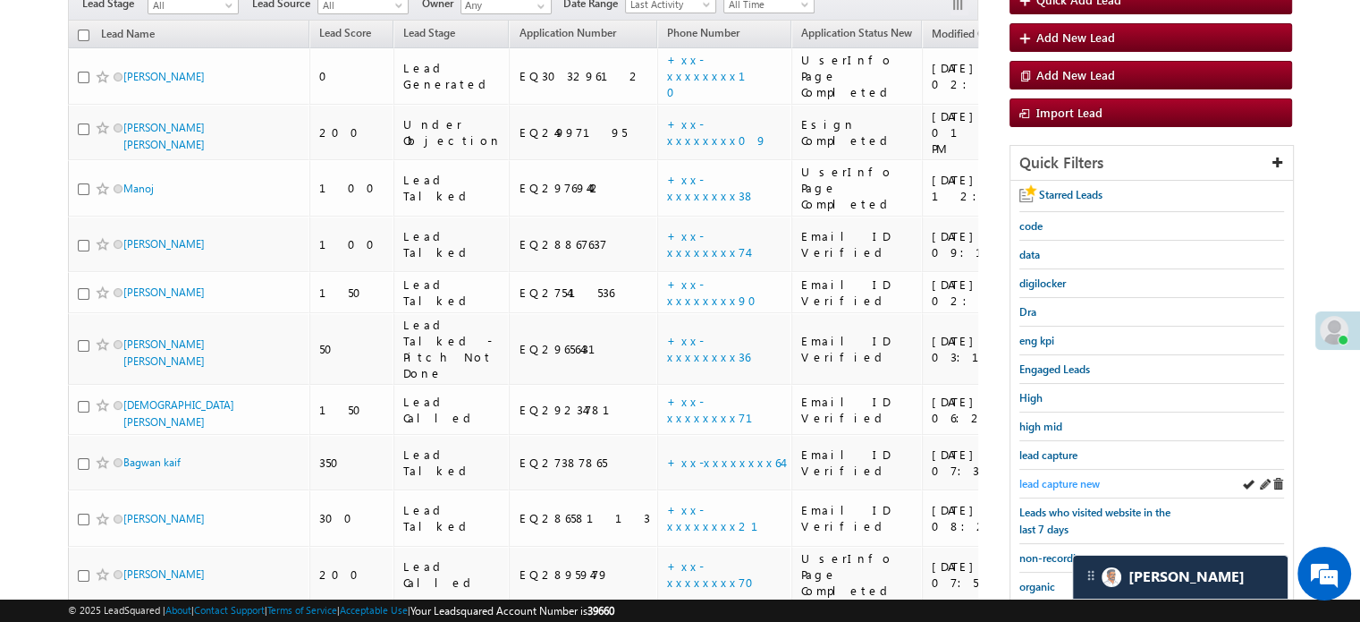
click at [1074, 478] on span "lead capture new" at bounding box center [1060, 483] width 80 height 13
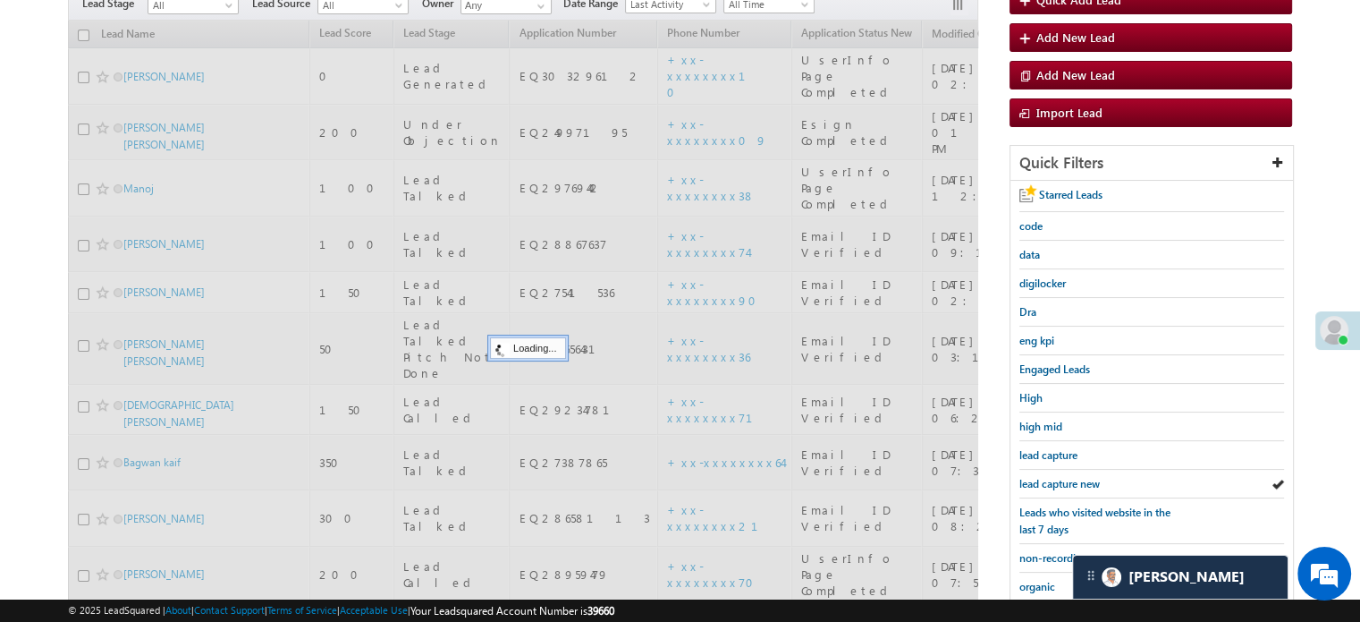
click at [1074, 478] on span "lead capture new" at bounding box center [1060, 483] width 80 height 13
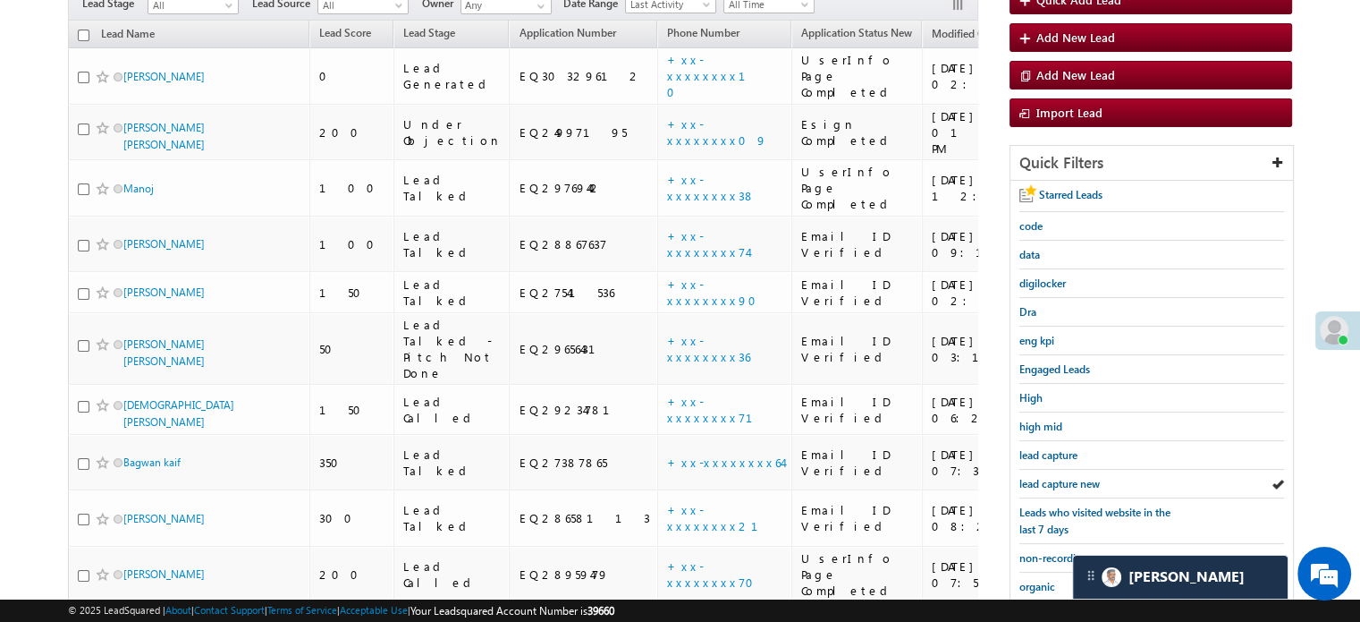
click at [1074, 478] on span "lead capture new" at bounding box center [1060, 483] width 80 height 13
click at [1059, 485] on span "lead capture new" at bounding box center [1060, 483] width 80 height 13
click at [1058, 479] on span "lead capture new" at bounding box center [1060, 483] width 80 height 13
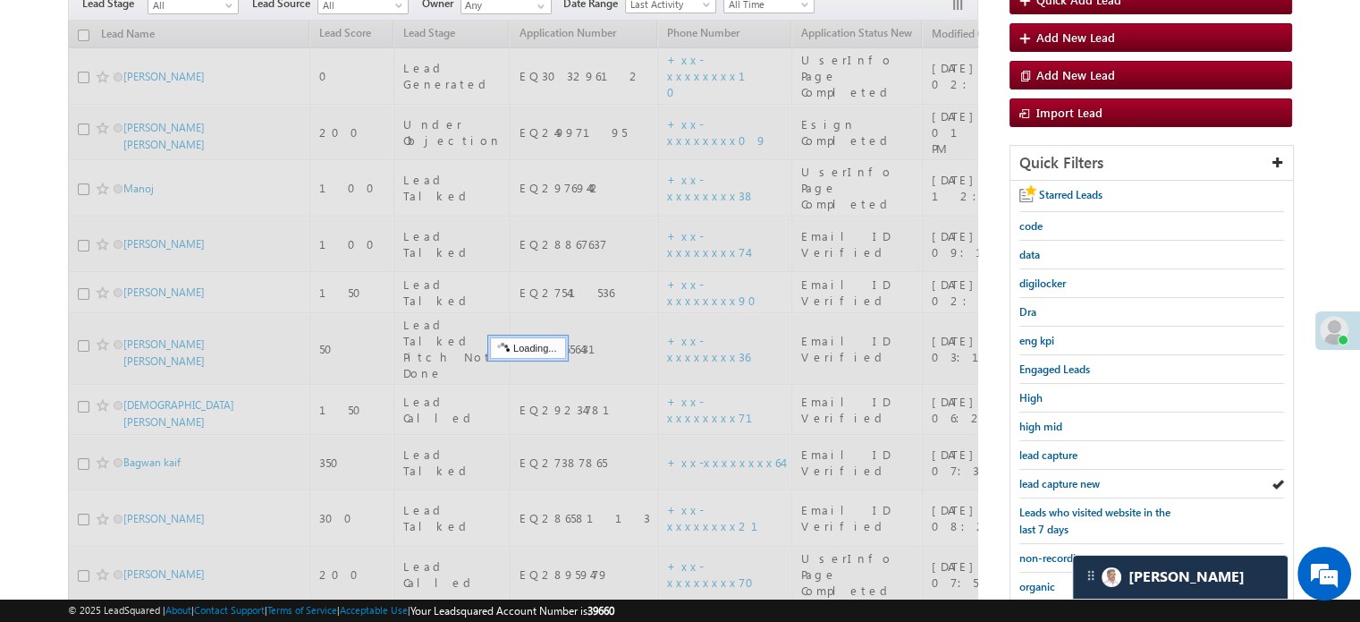
click at [1060, 481] on span "lead capture new" at bounding box center [1060, 483] width 80 height 13
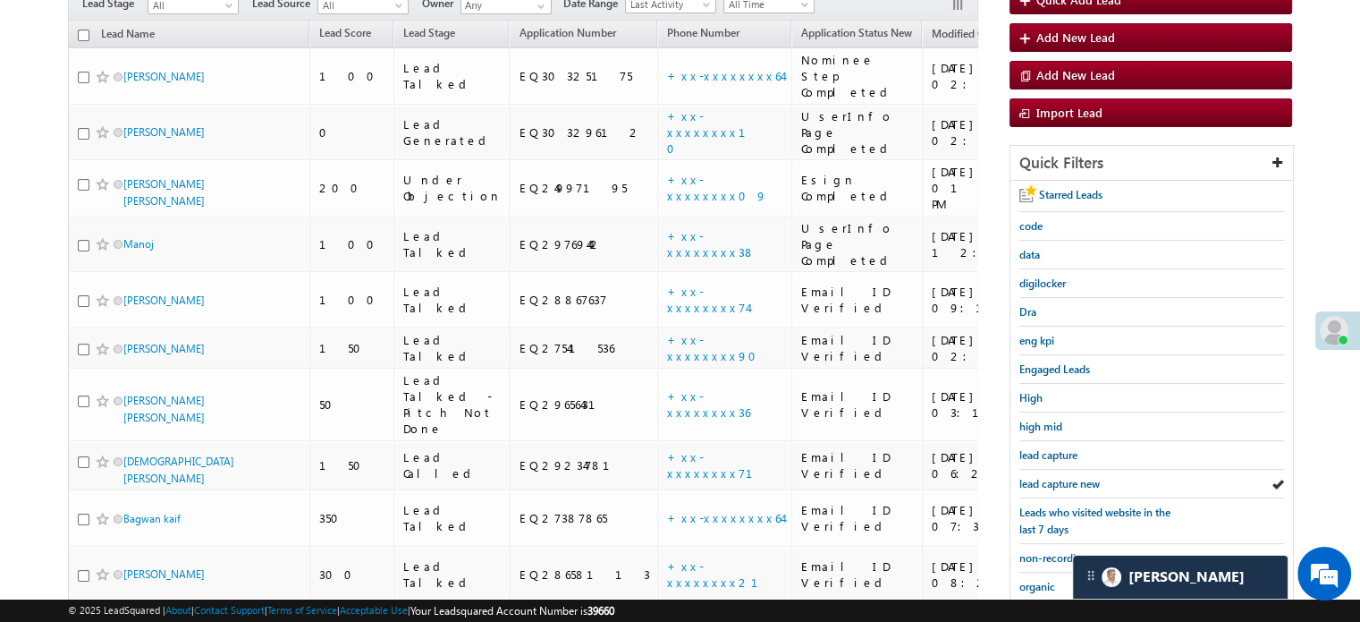
click at [1060, 481] on span "lead capture new" at bounding box center [1060, 483] width 80 height 13
click at [1069, 479] on span "lead capture new" at bounding box center [1060, 483] width 80 height 13
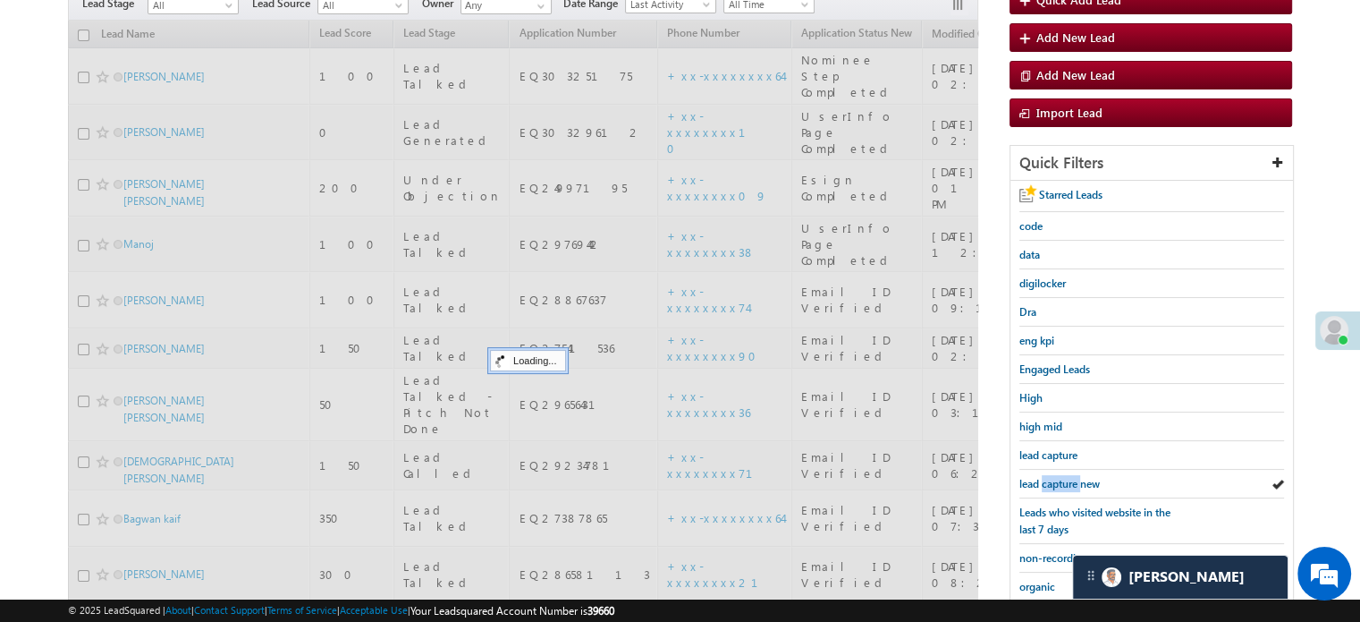
click at [1069, 479] on span "lead capture new" at bounding box center [1060, 483] width 80 height 13
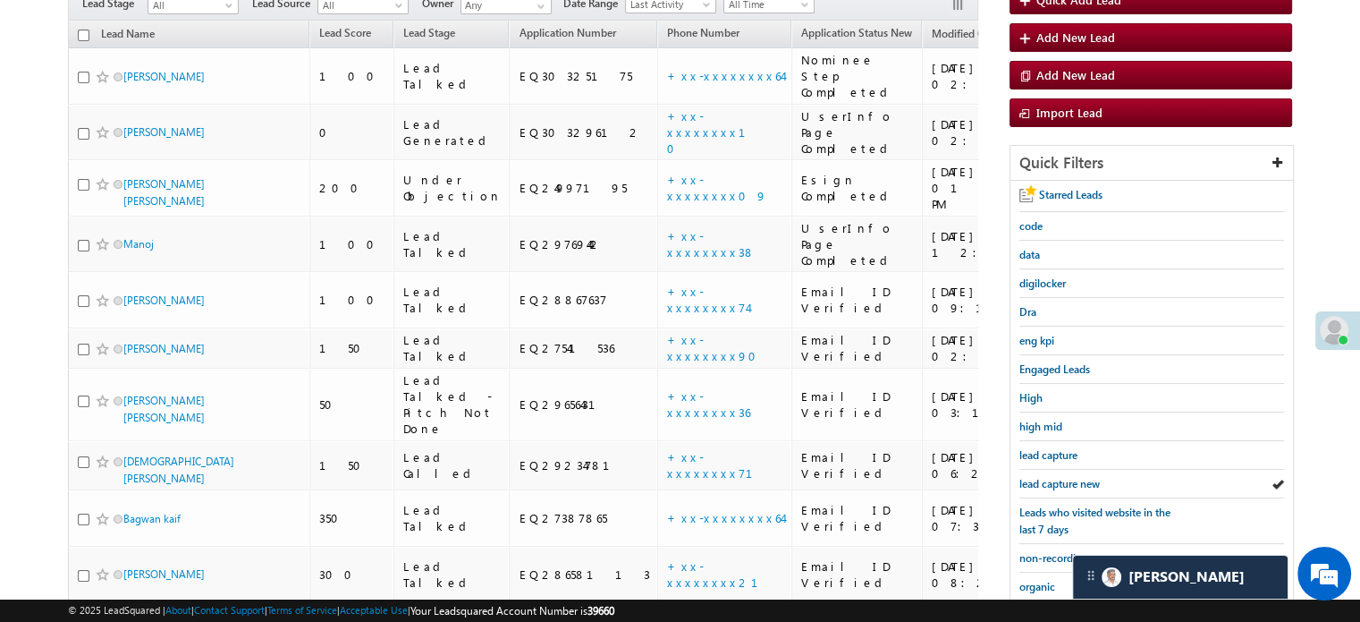
click at [1069, 479] on span "lead capture new" at bounding box center [1060, 483] width 80 height 13
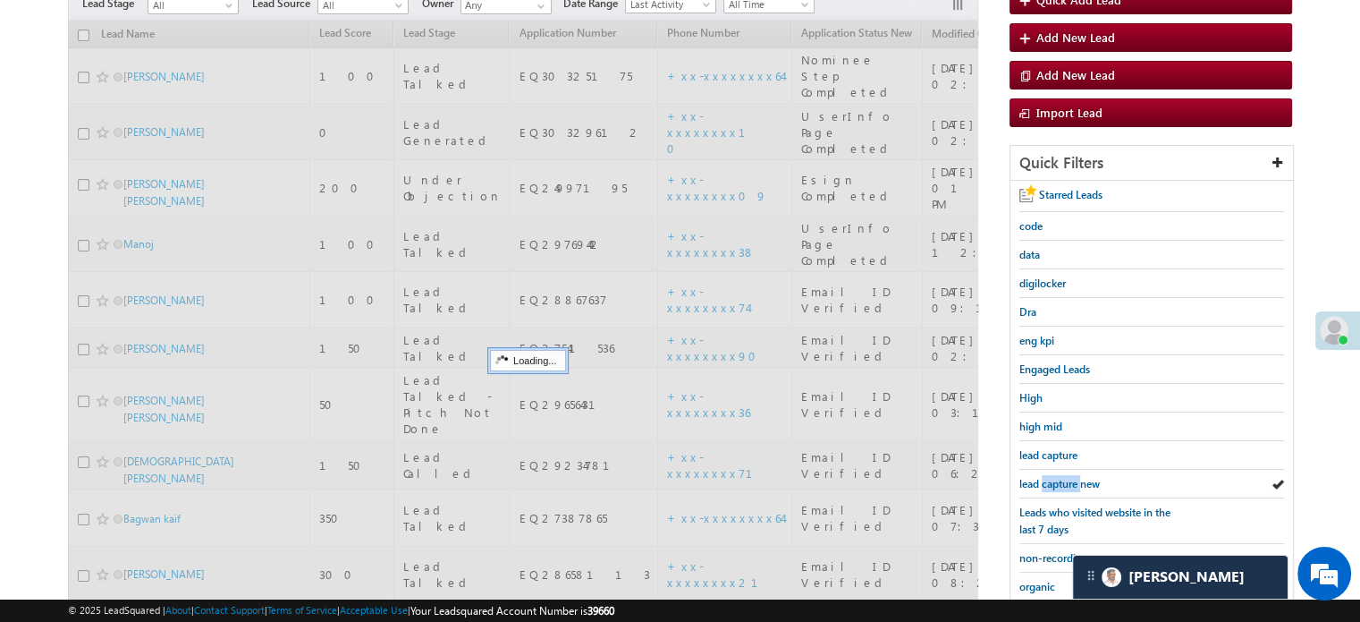
click at [1069, 479] on span "lead capture new" at bounding box center [1060, 483] width 80 height 13
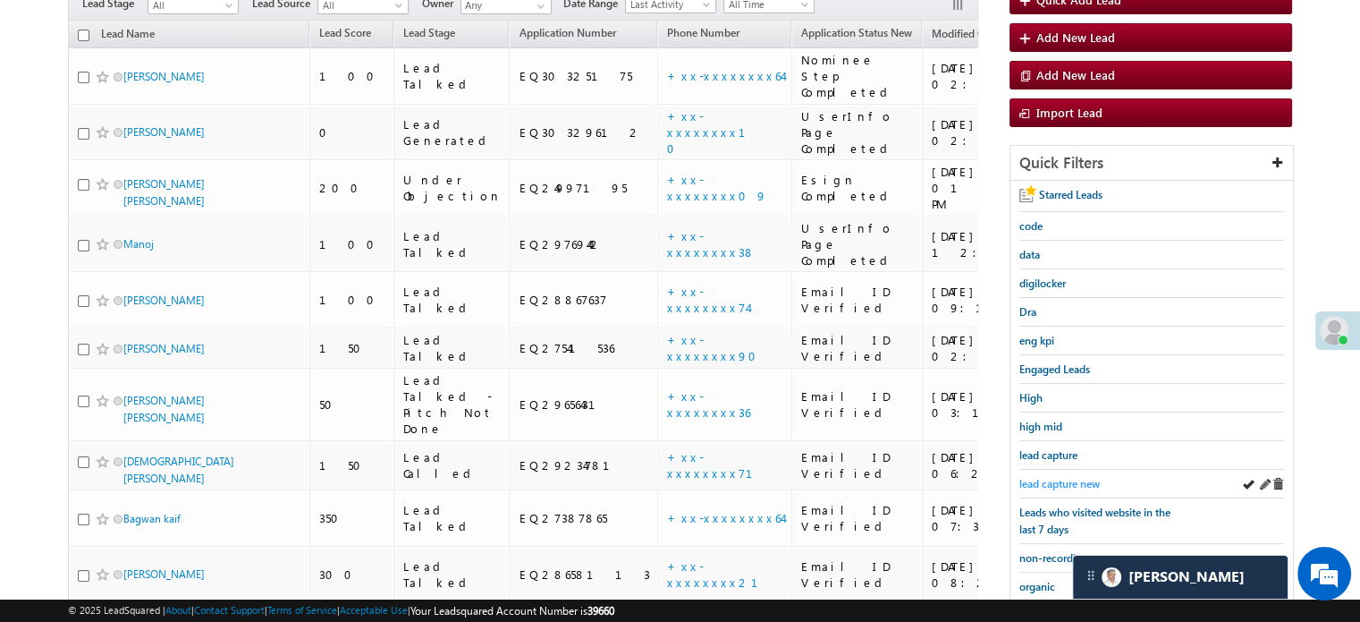
click at [1067, 477] on span "lead capture new" at bounding box center [1060, 483] width 80 height 13
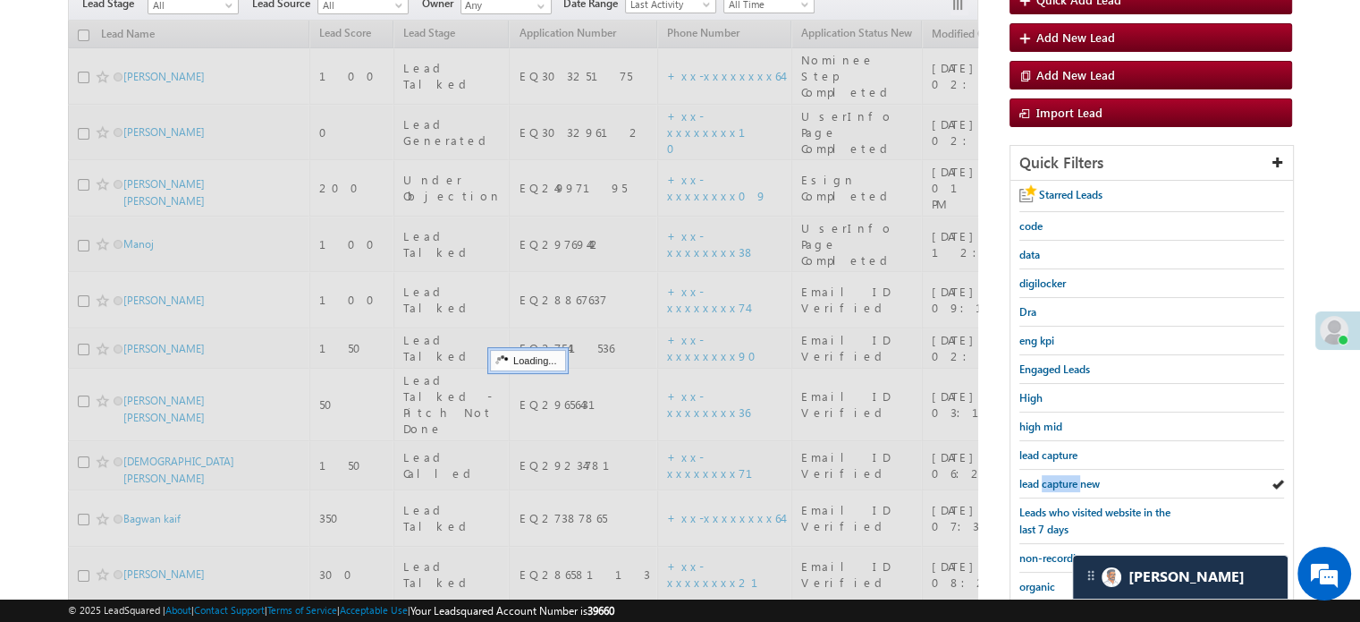
click at [1067, 477] on span "lead capture new" at bounding box center [1060, 483] width 80 height 13
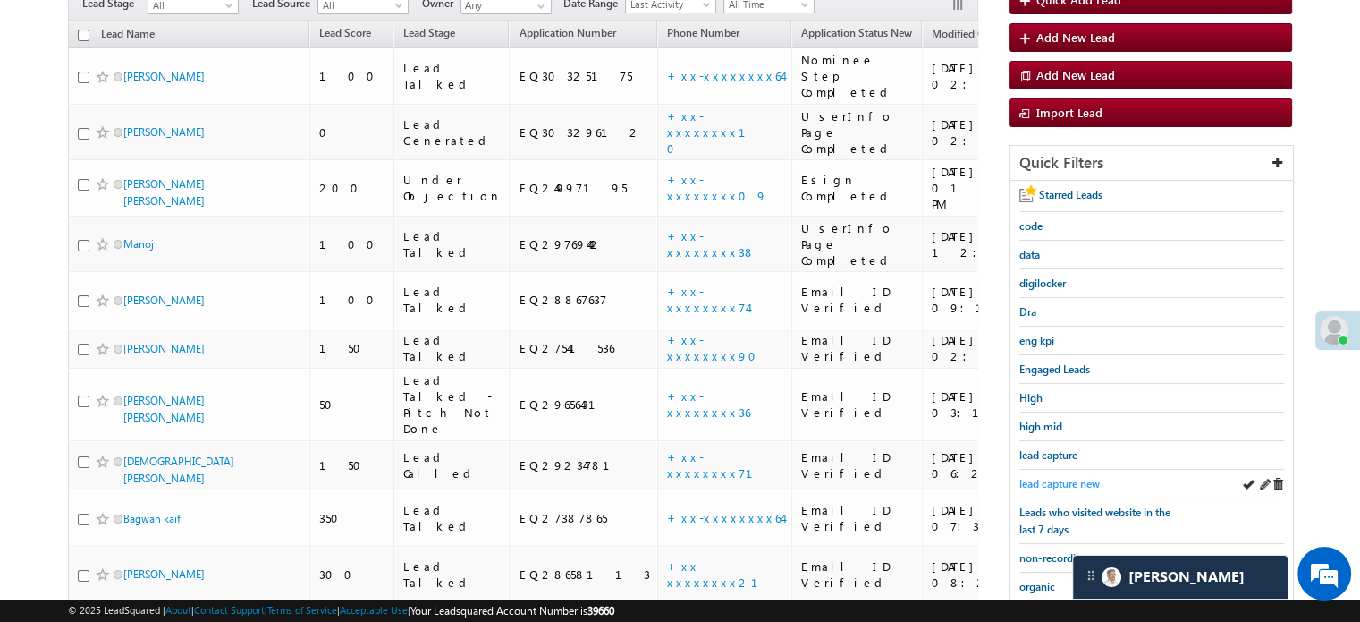
click at [1055, 479] on span "lead capture new" at bounding box center [1060, 483] width 80 height 13
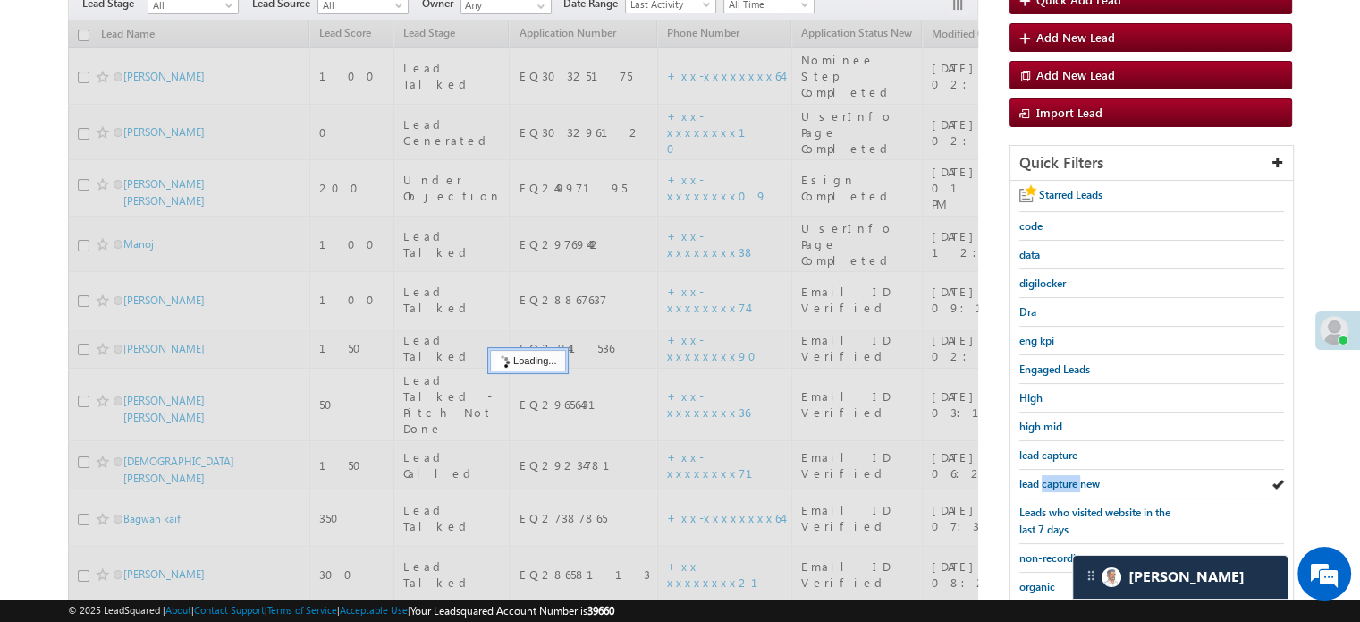
click at [1055, 479] on span "lead capture new" at bounding box center [1060, 483] width 80 height 13
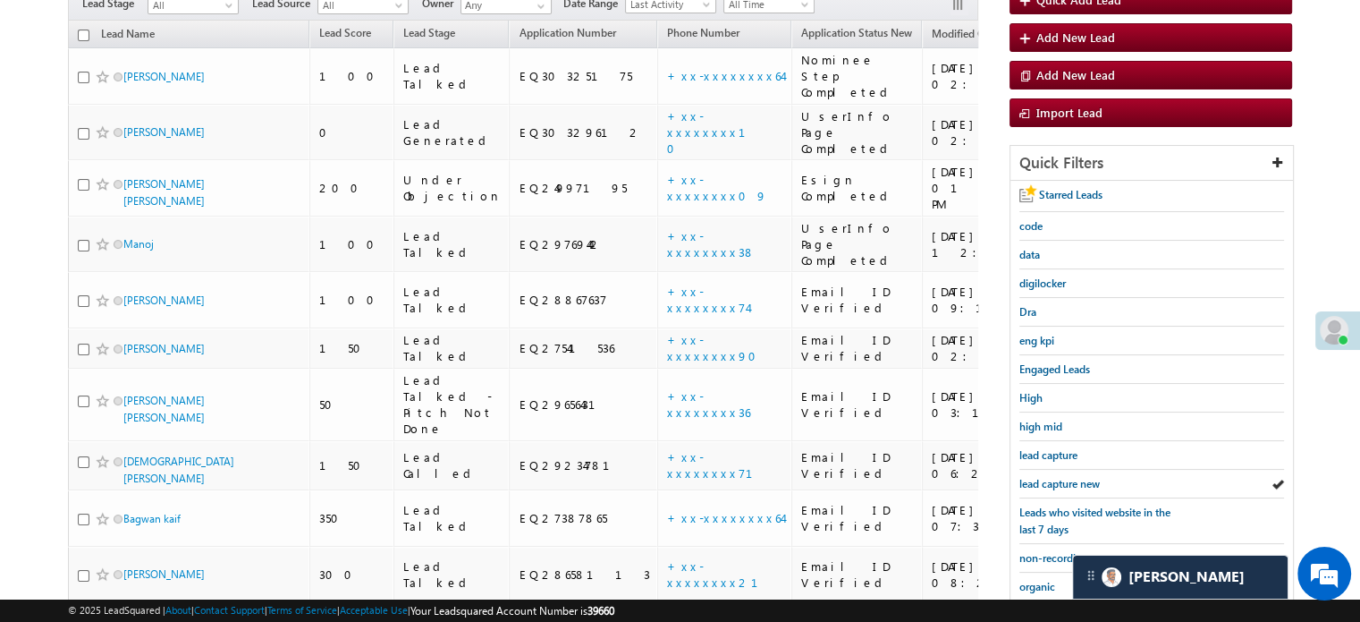
click at [1055, 479] on span "lead capture new" at bounding box center [1060, 483] width 80 height 13
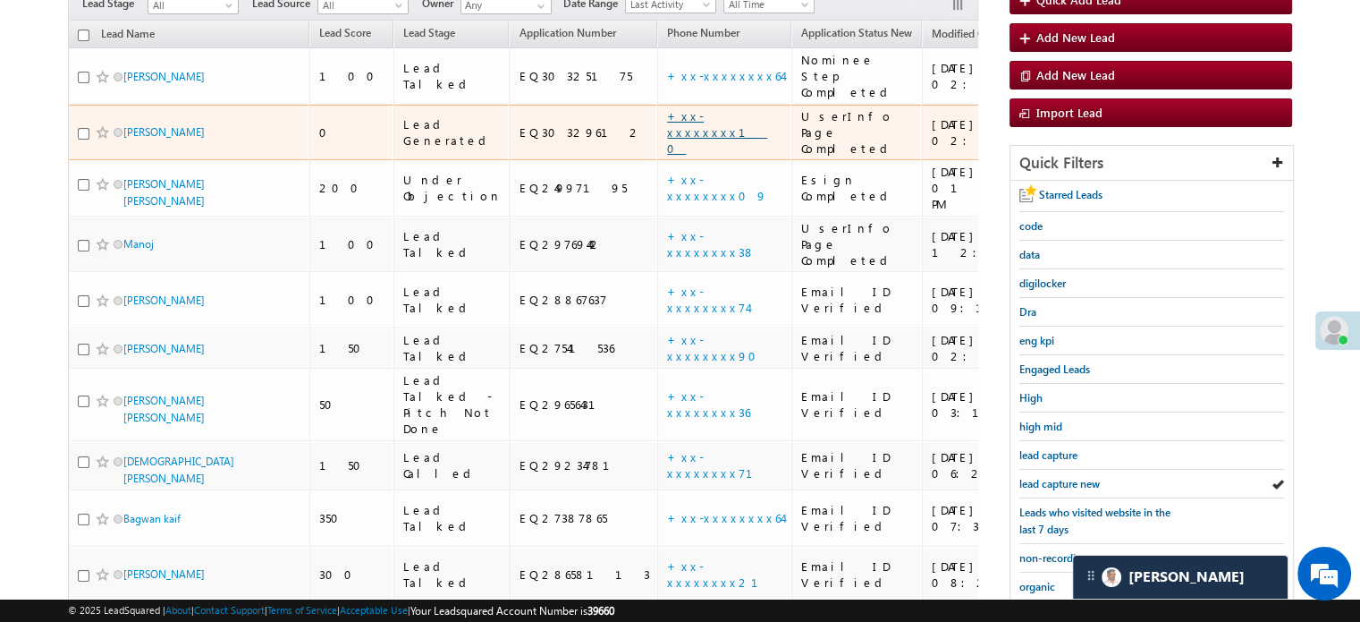
click at [667, 108] on link "+xx-xxxxxxxx10" at bounding box center [717, 131] width 100 height 47
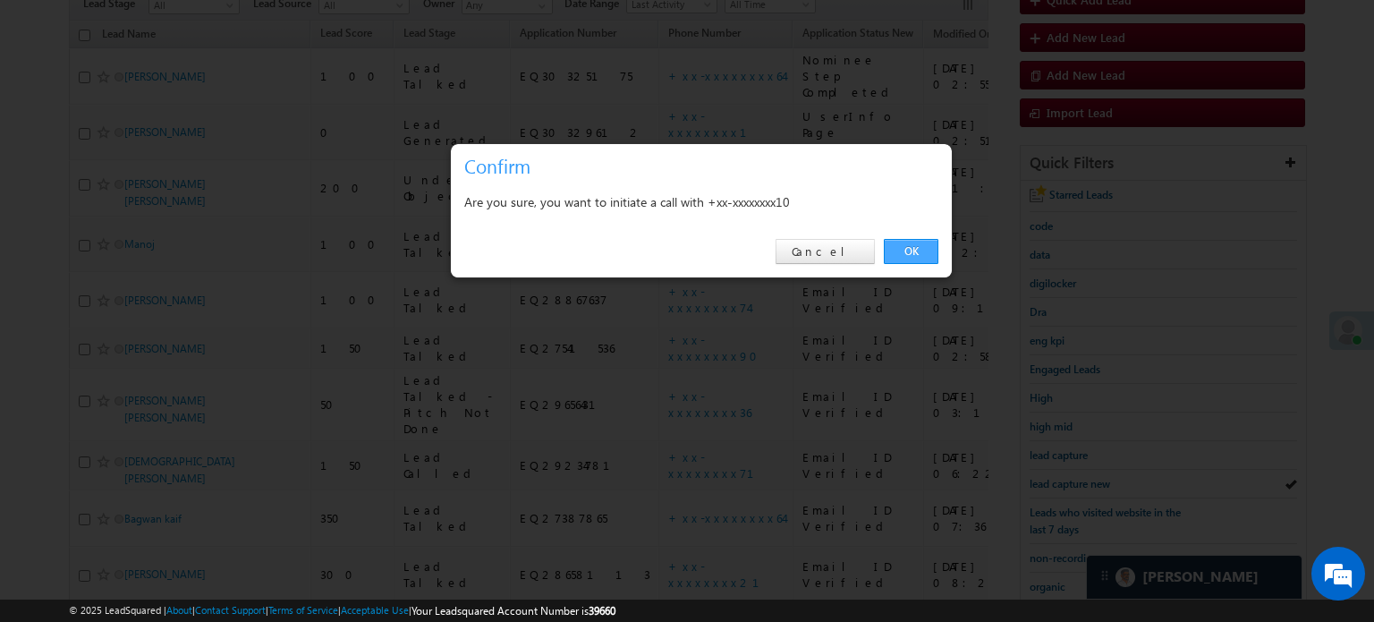
click at [901, 241] on link "OK" at bounding box center [911, 251] width 55 height 25
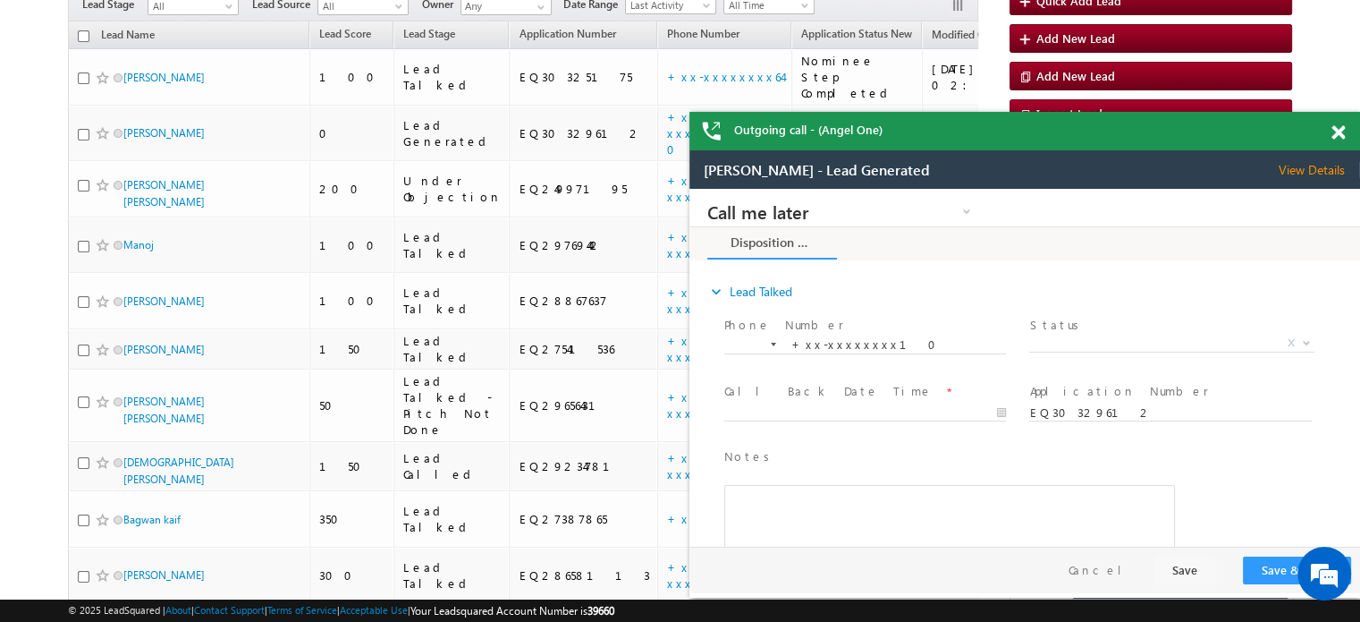
scroll to position [0, 0]
click at [1340, 137] on span at bounding box center [1338, 132] width 13 height 15
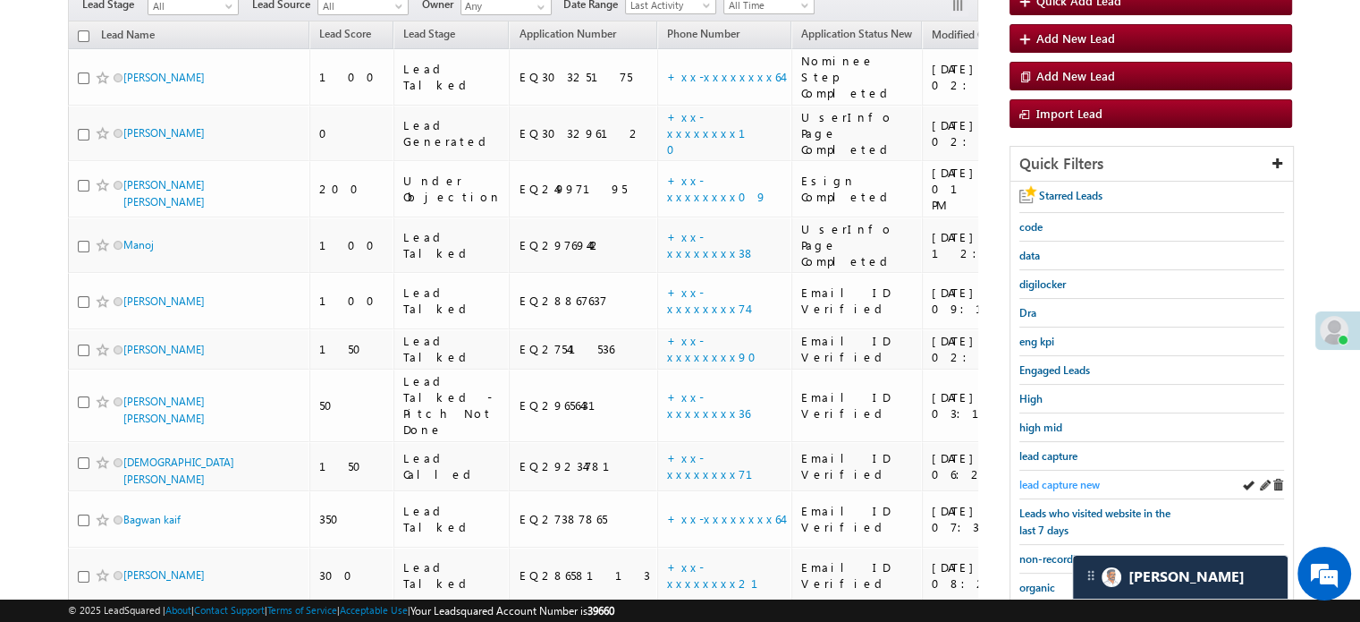
click at [1047, 486] on link "lead capture new" at bounding box center [1060, 484] width 80 height 17
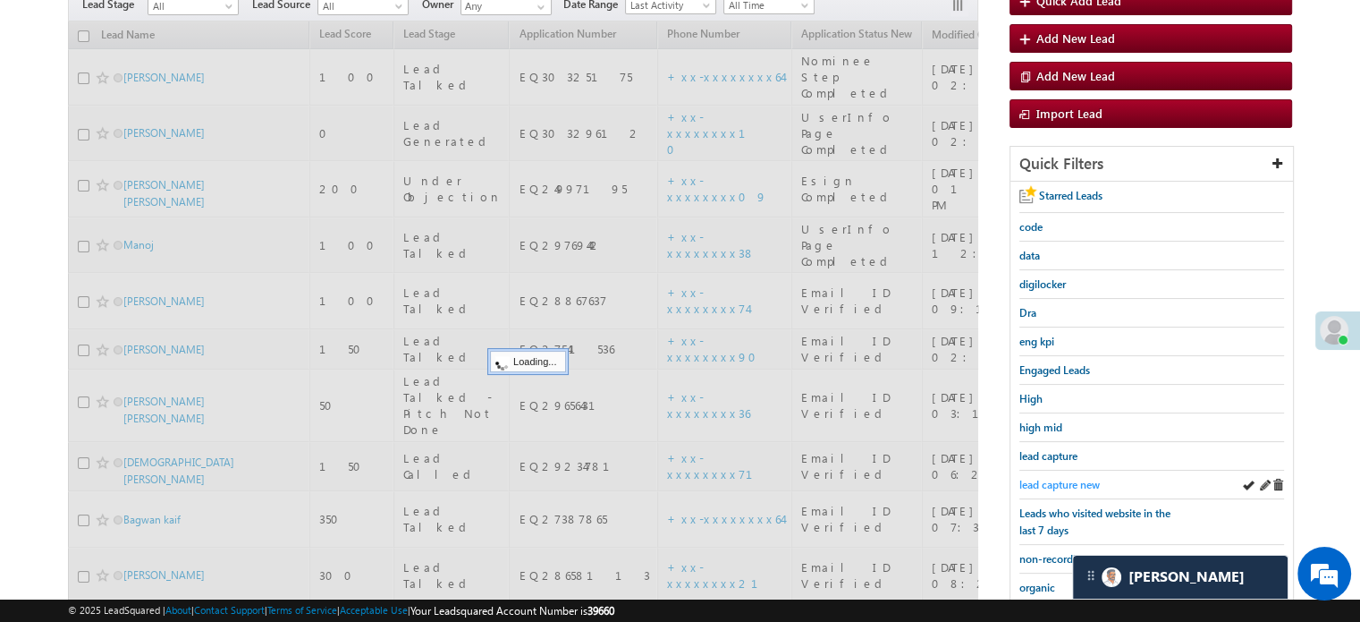
click at [1049, 478] on span "lead capture new" at bounding box center [1060, 484] width 80 height 13
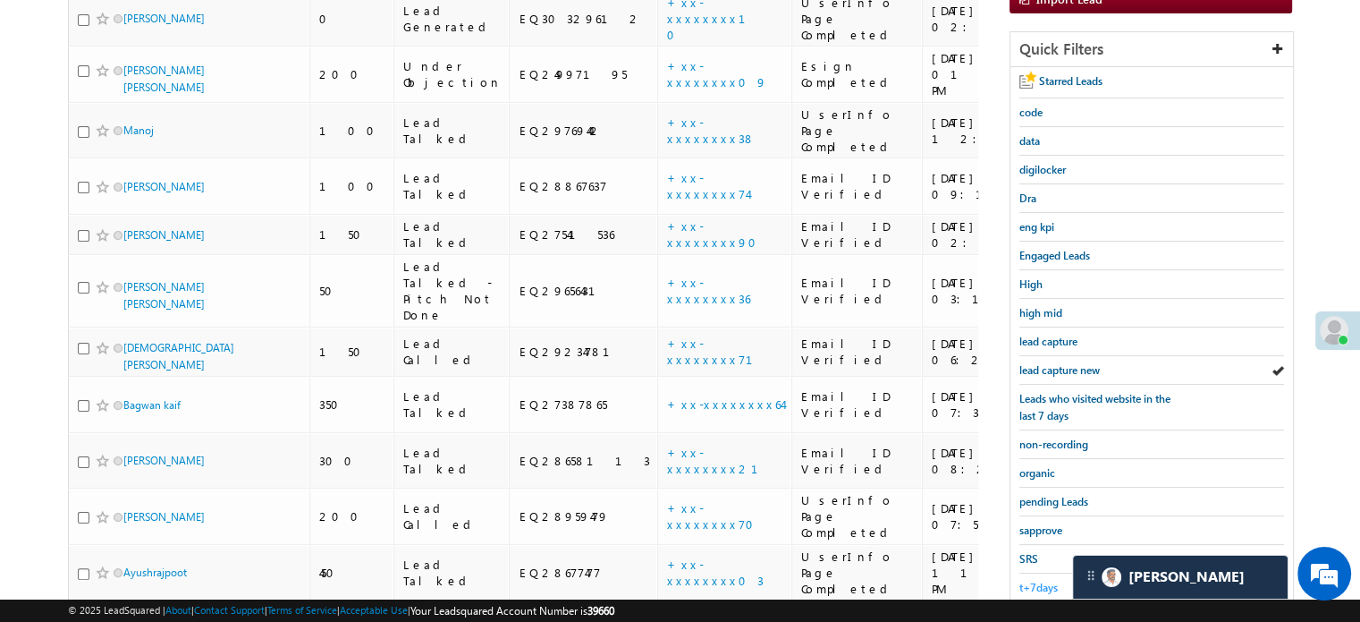
scroll to position [384, 0]
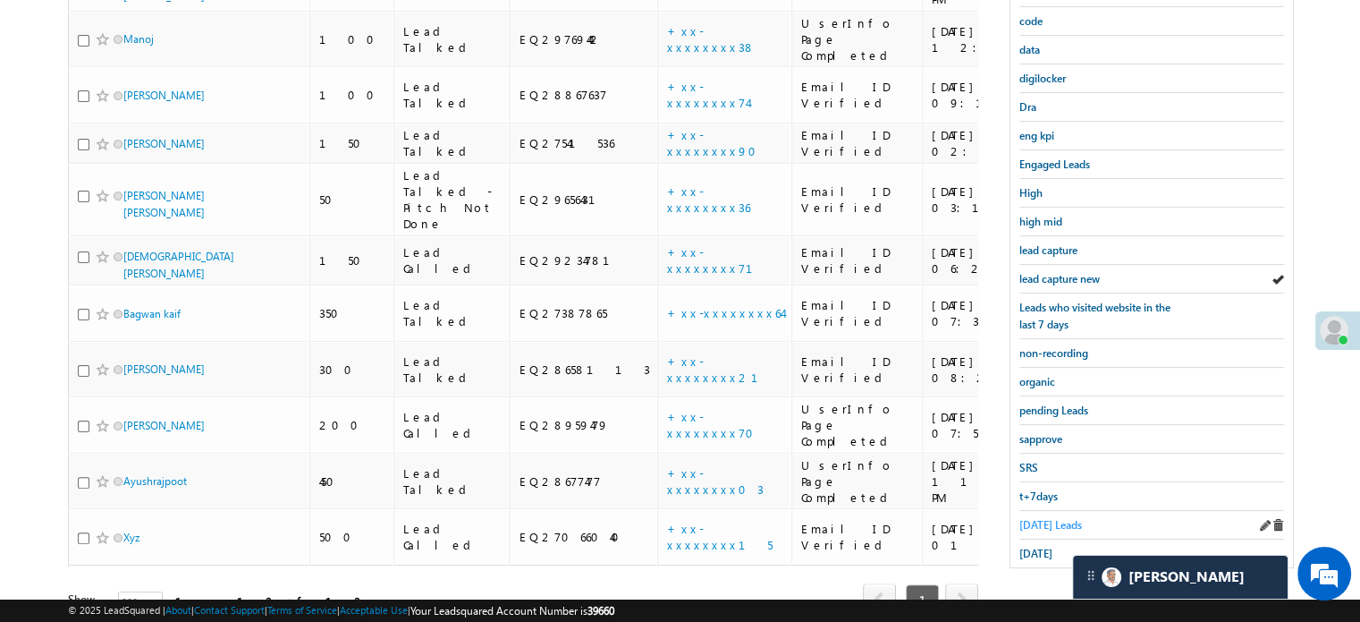
click at [1048, 518] on span "Today's Leads" at bounding box center [1051, 524] width 63 height 13
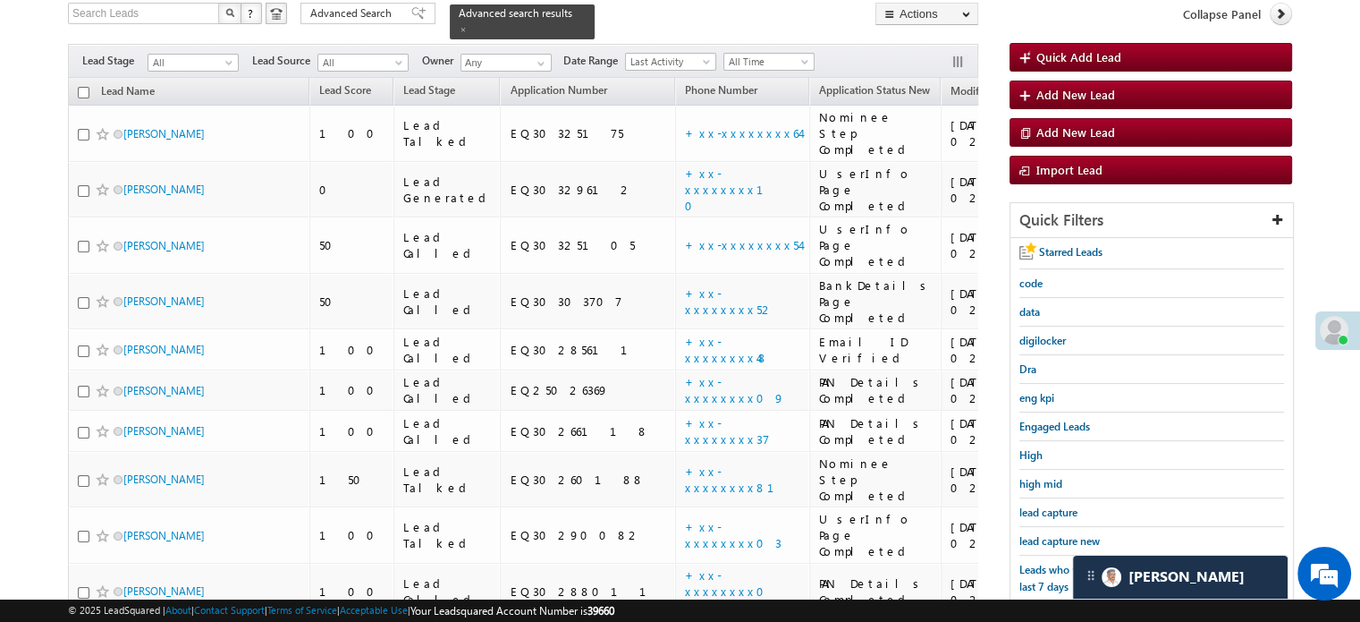
scroll to position [115, 0]
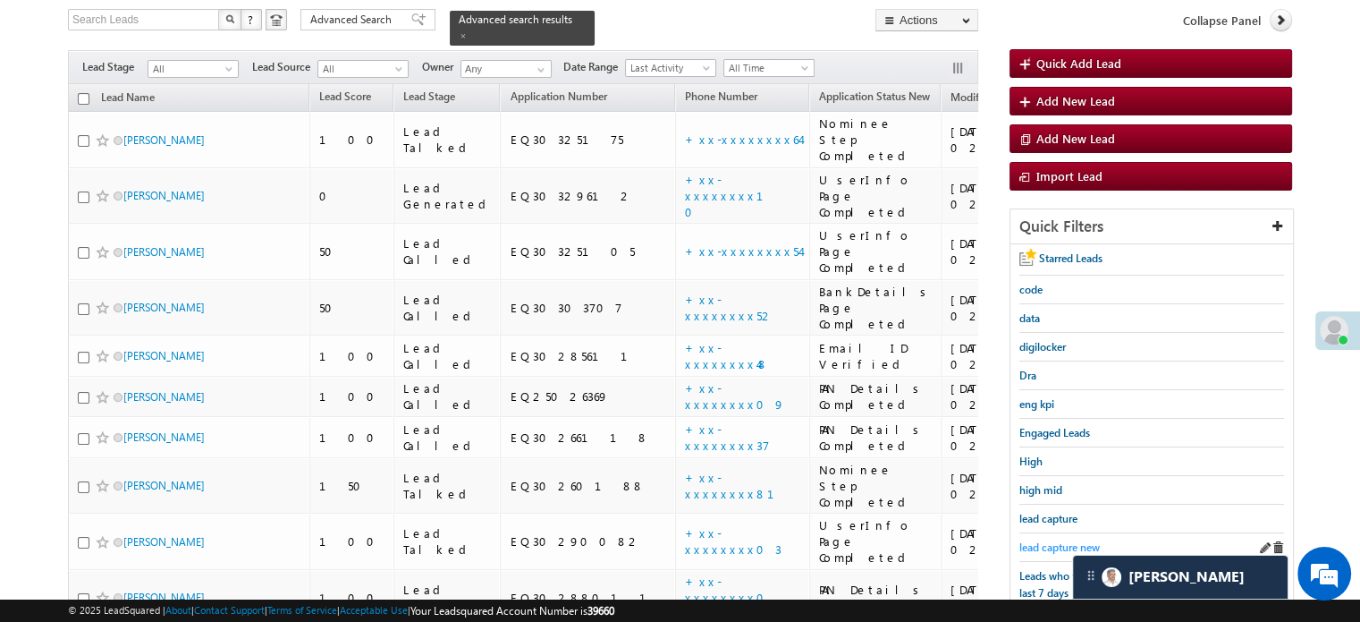
click at [1038, 546] on span "lead capture new" at bounding box center [1060, 546] width 80 height 13
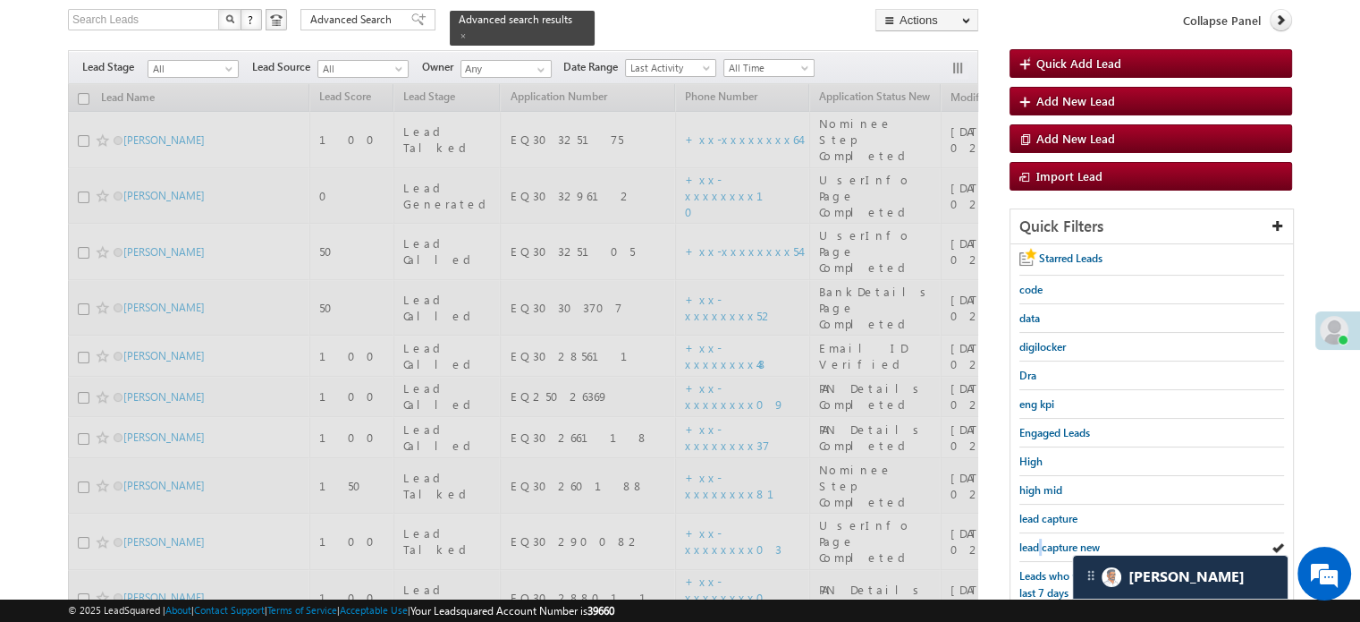
click at [1038, 546] on span "lead capture new" at bounding box center [1060, 546] width 80 height 13
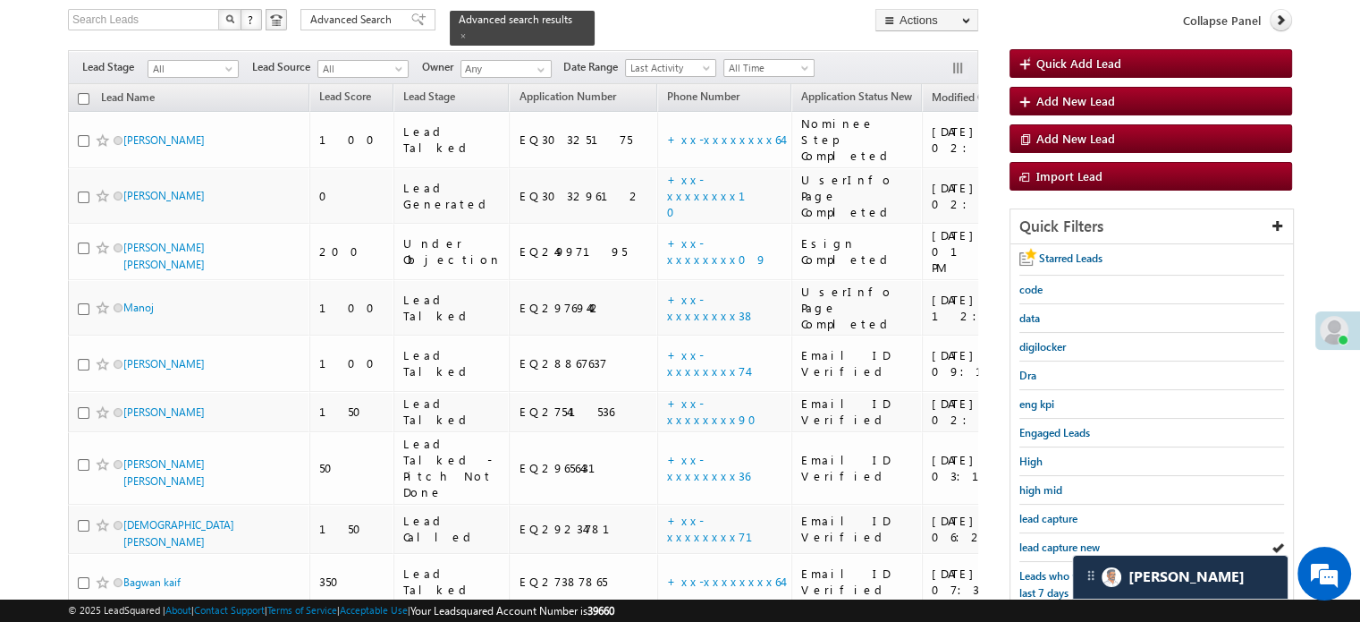
click at [1038, 546] on span "lead capture new" at bounding box center [1060, 546] width 80 height 13
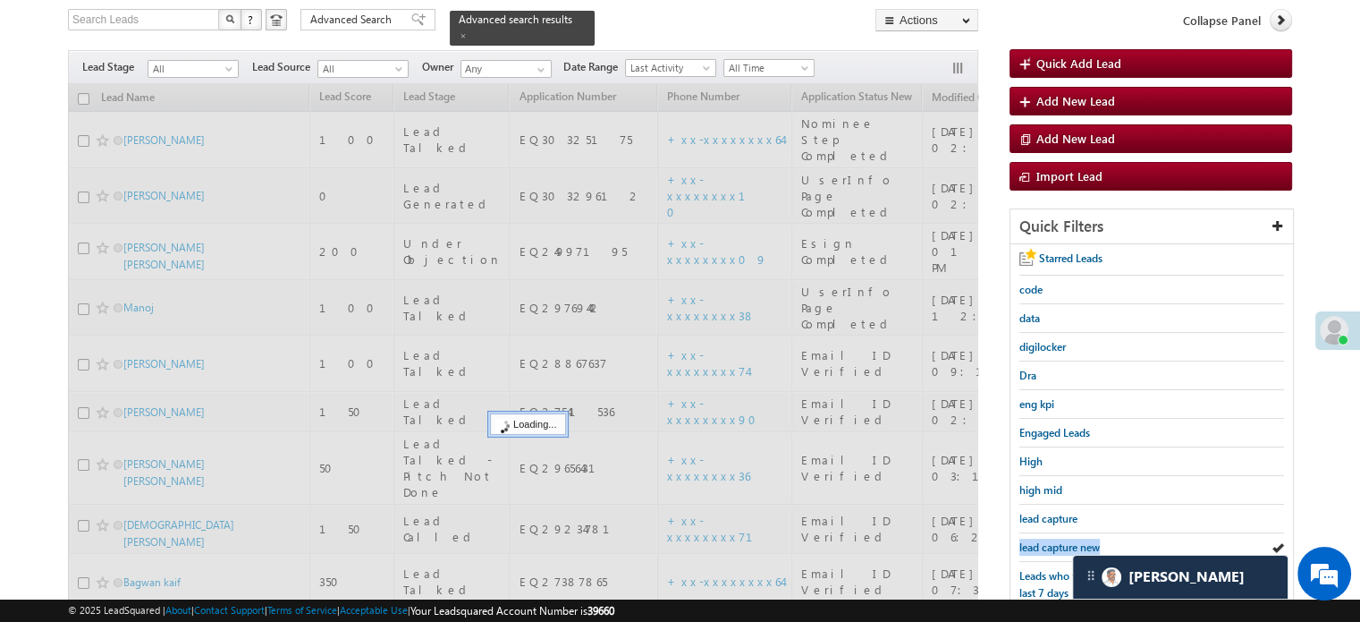
click at [1038, 546] on span "lead capture new" at bounding box center [1060, 546] width 80 height 13
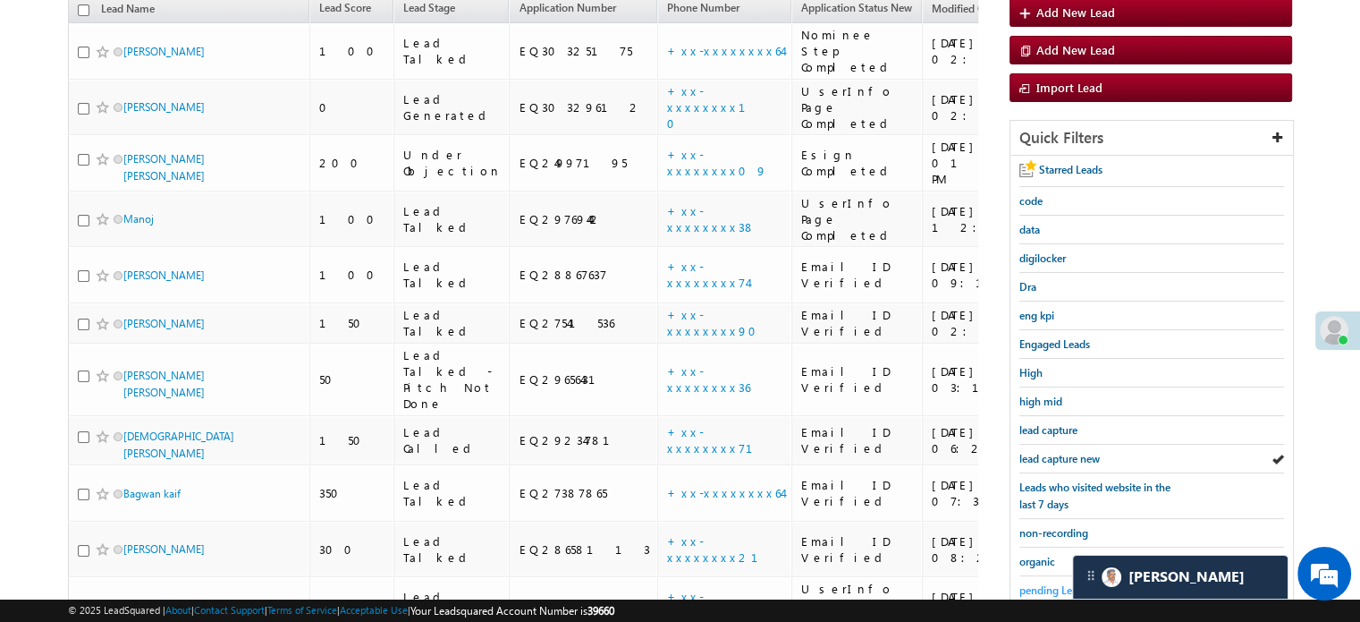
scroll to position [294, 0]
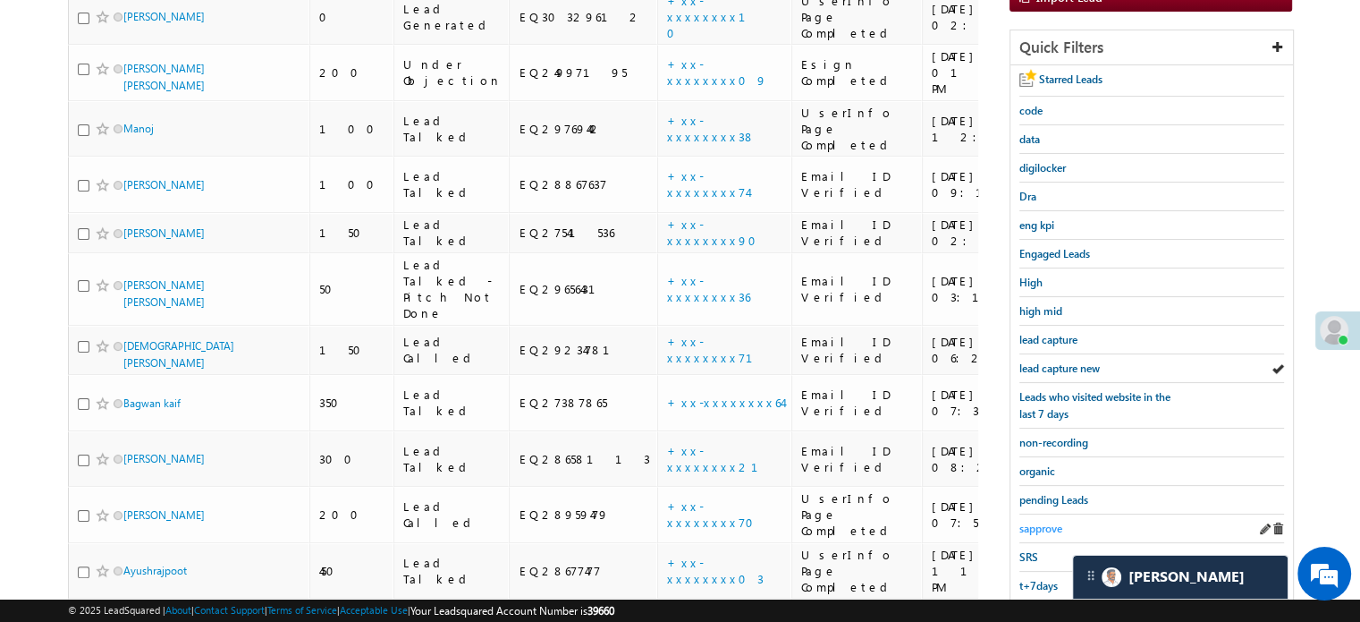
click at [1029, 524] on span "sapprove" at bounding box center [1041, 527] width 43 height 13
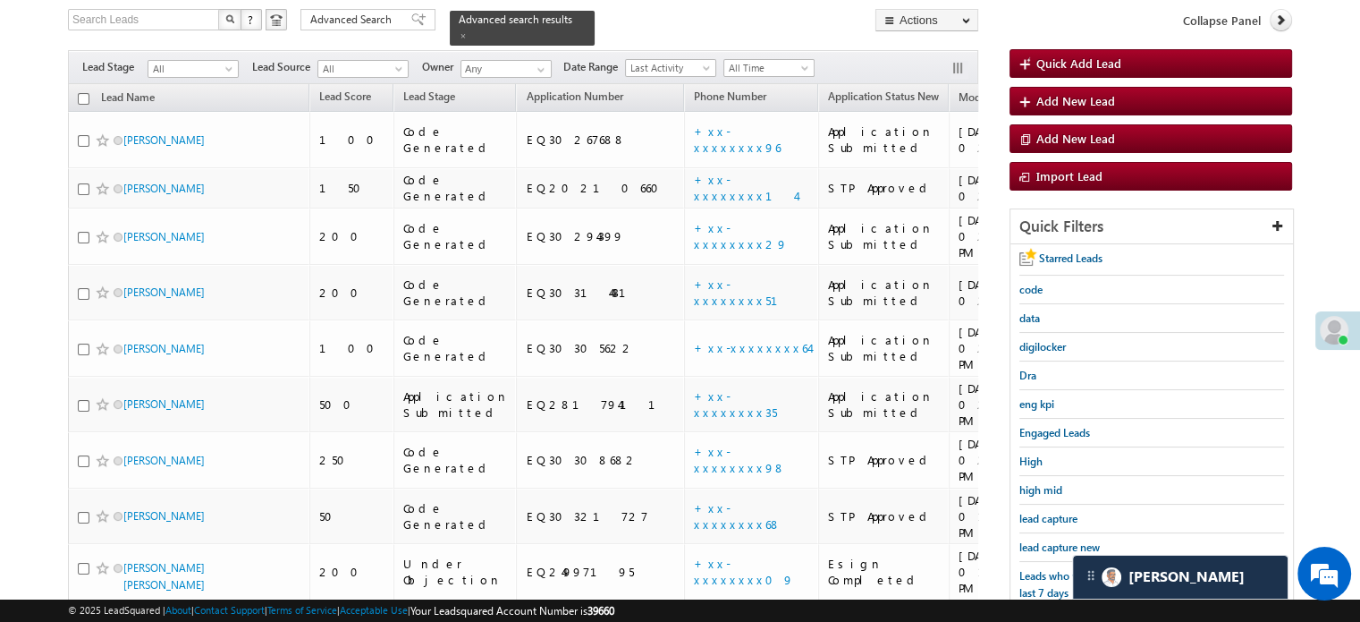
scroll to position [205, 0]
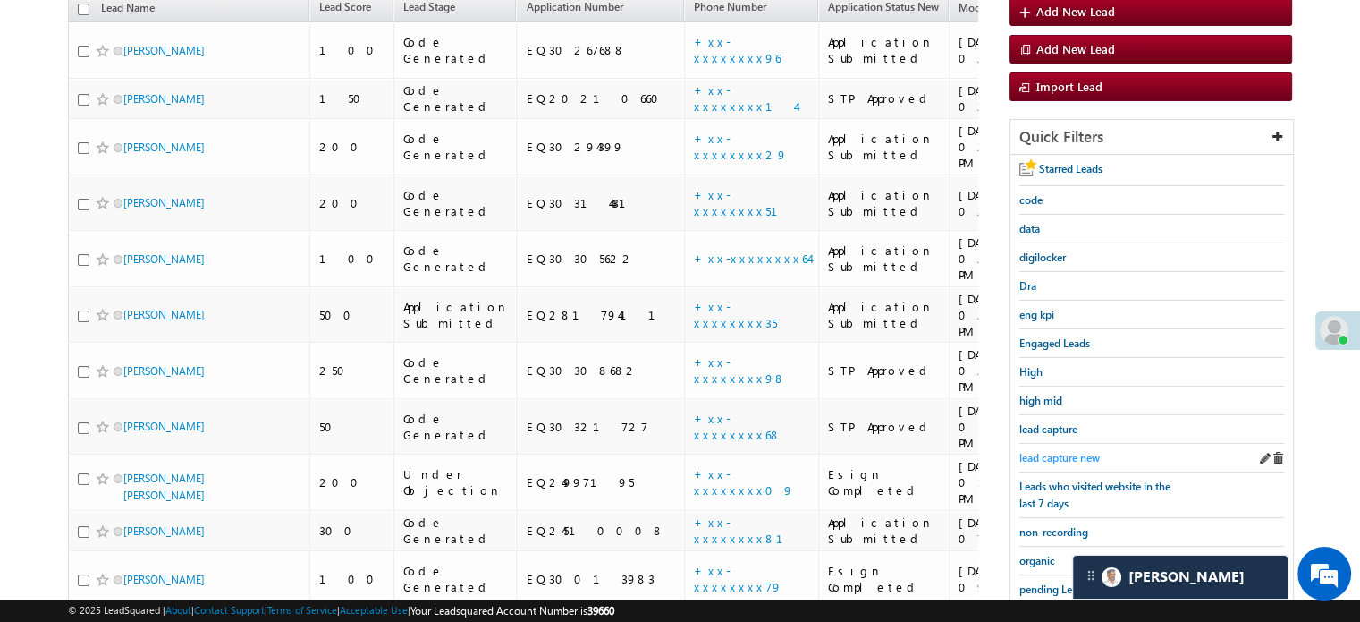
click at [1038, 451] on span "lead capture new" at bounding box center [1060, 457] width 80 height 13
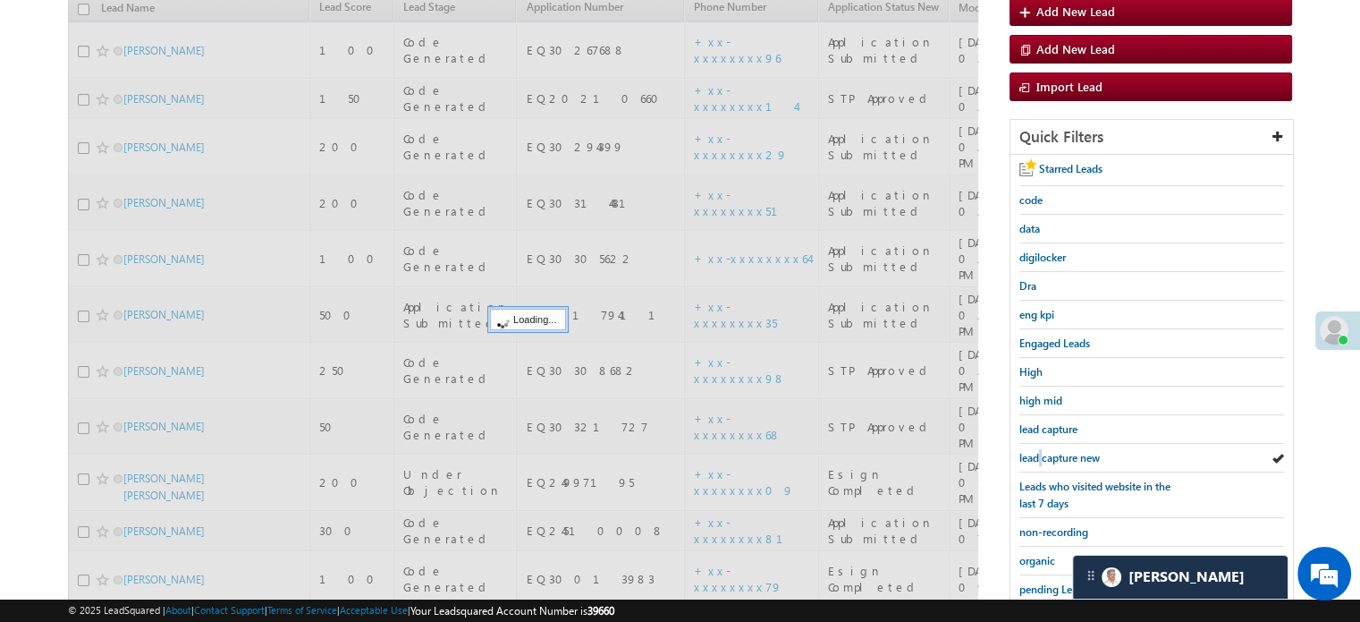
click at [1038, 451] on span "lead capture new" at bounding box center [1060, 457] width 80 height 13
click at [1039, 451] on span "lead capture new" at bounding box center [1060, 457] width 80 height 13
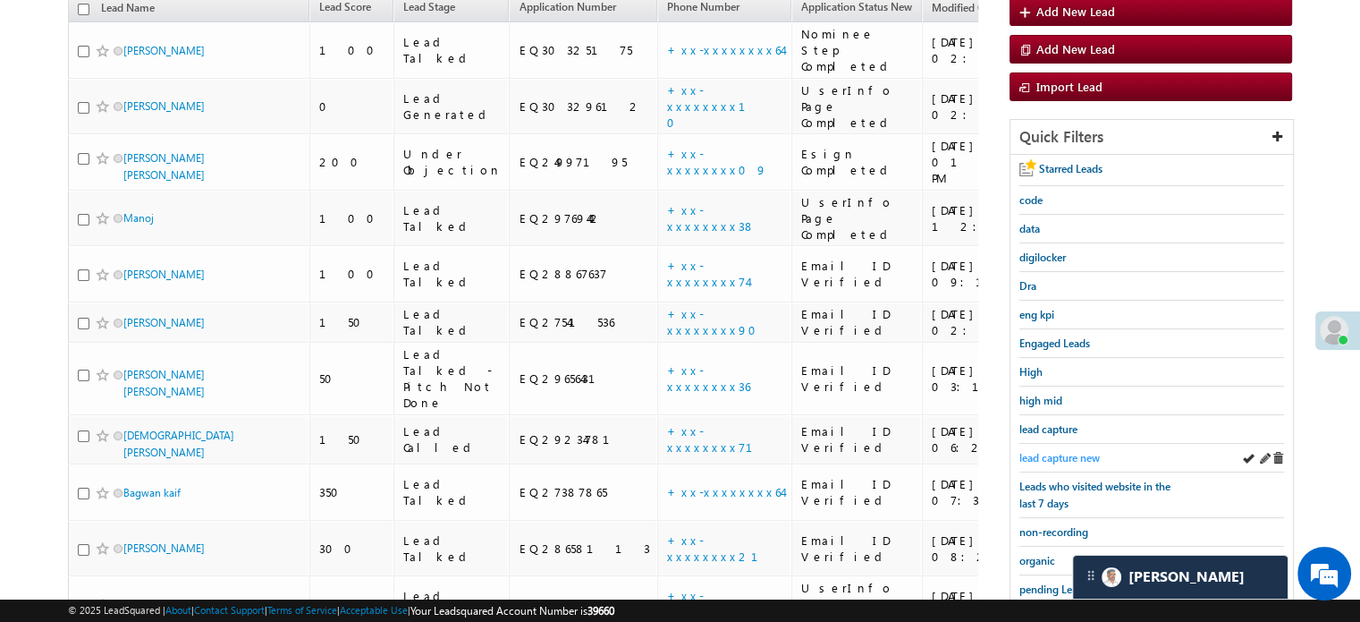
click at [1029, 451] on span "lead capture new" at bounding box center [1060, 457] width 80 height 13
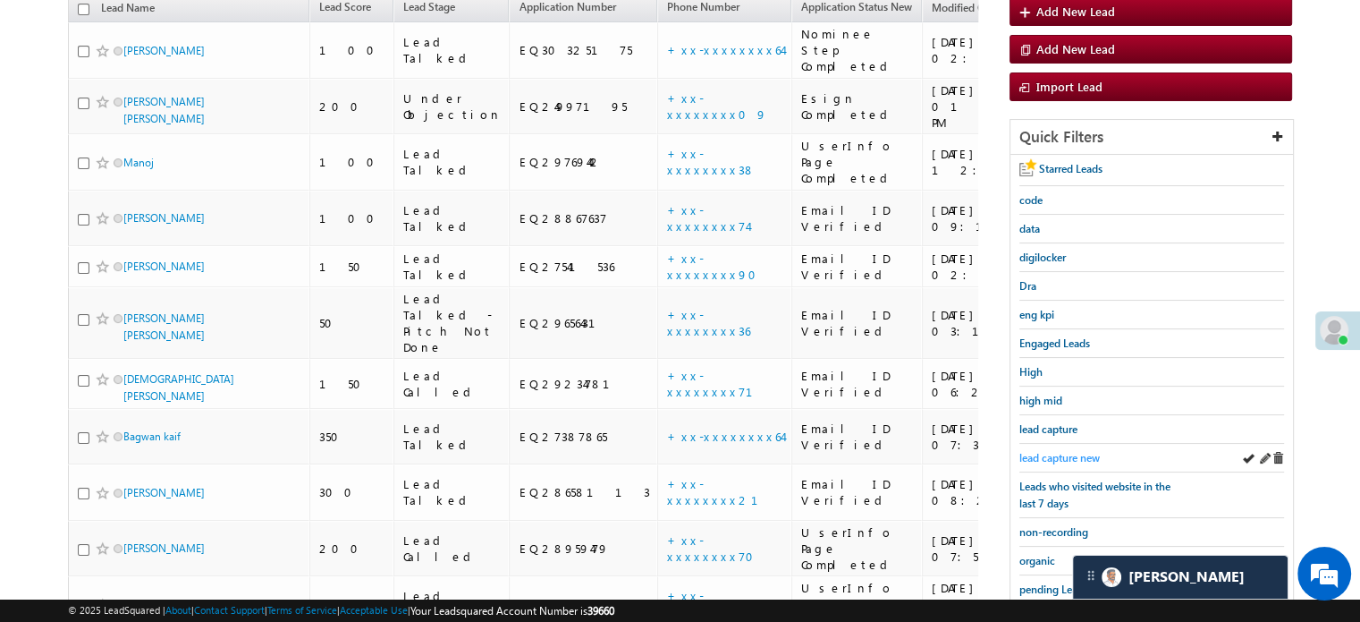
click at [1091, 458] on span "lead capture new" at bounding box center [1060, 457] width 80 height 13
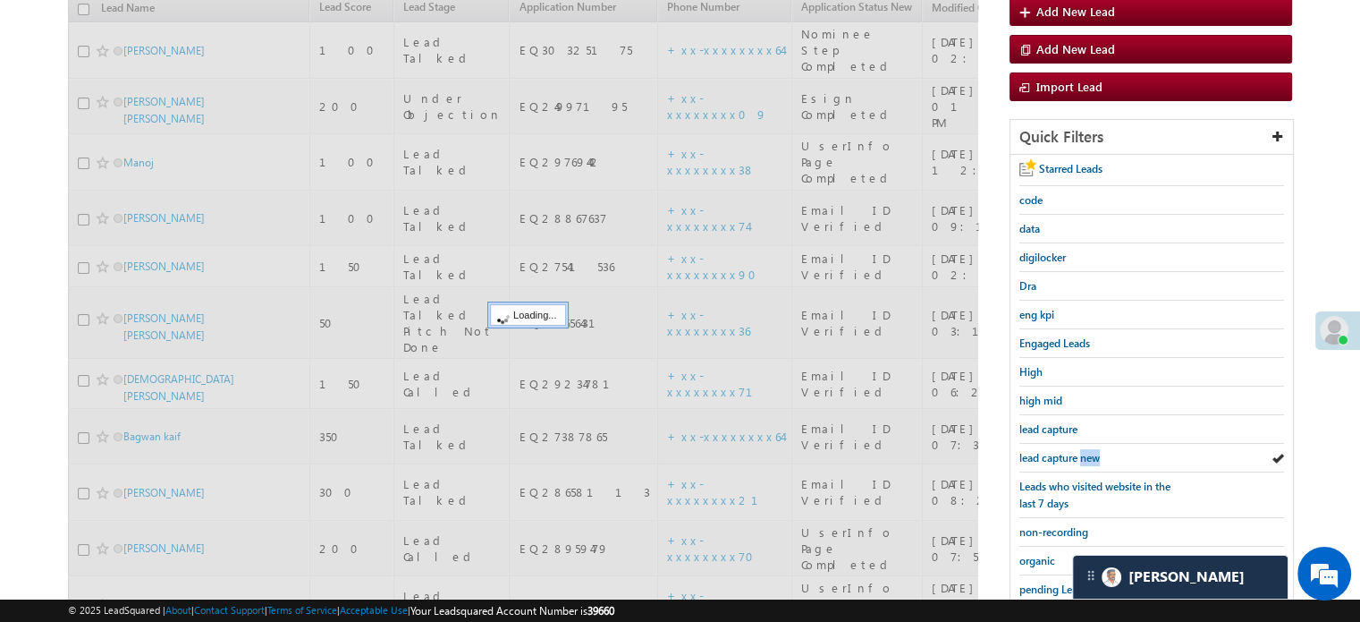
click at [1091, 458] on span "lead capture new" at bounding box center [1060, 457] width 80 height 13
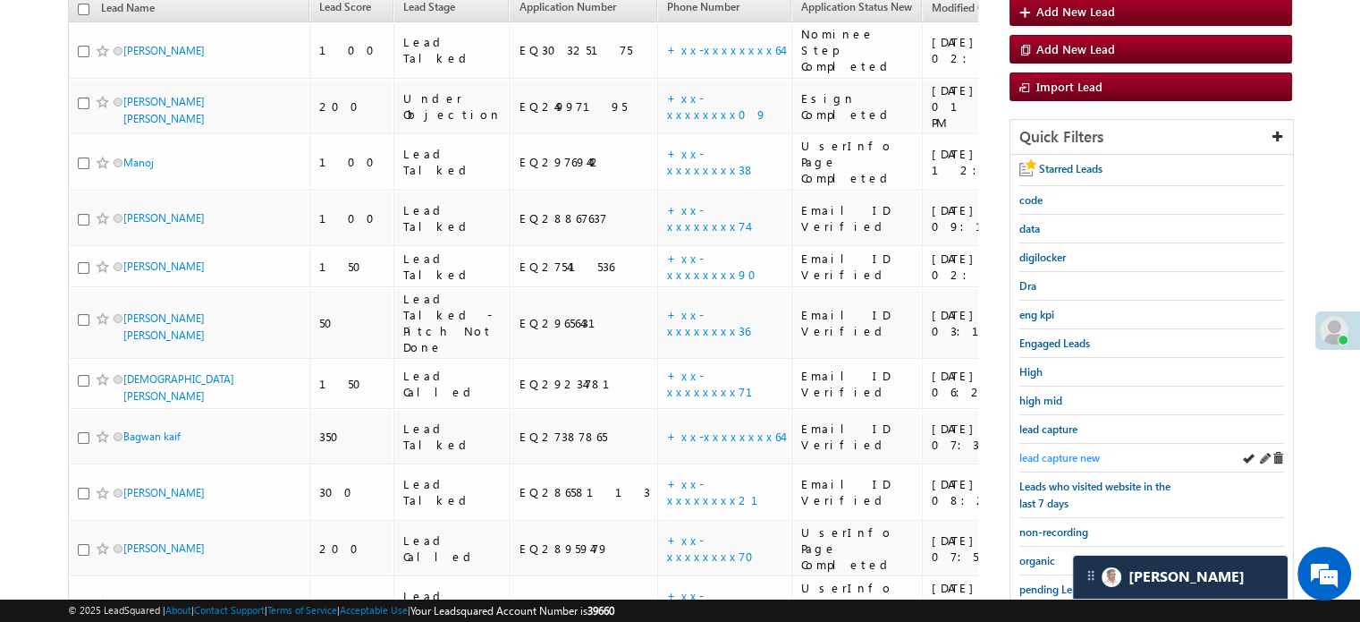
click at [1072, 451] on span "lead capture new" at bounding box center [1060, 457] width 80 height 13
click at [1063, 451] on span "lead capture new" at bounding box center [1060, 457] width 80 height 13
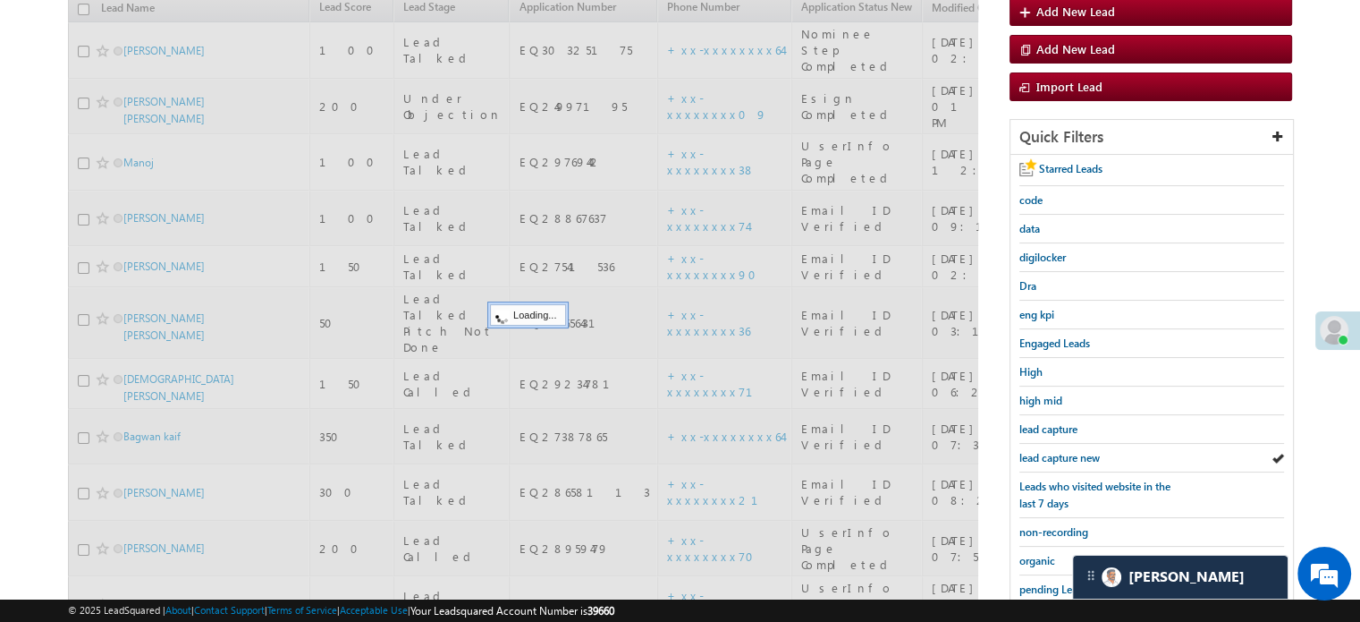
click at [1063, 451] on span "lead capture new" at bounding box center [1060, 457] width 80 height 13
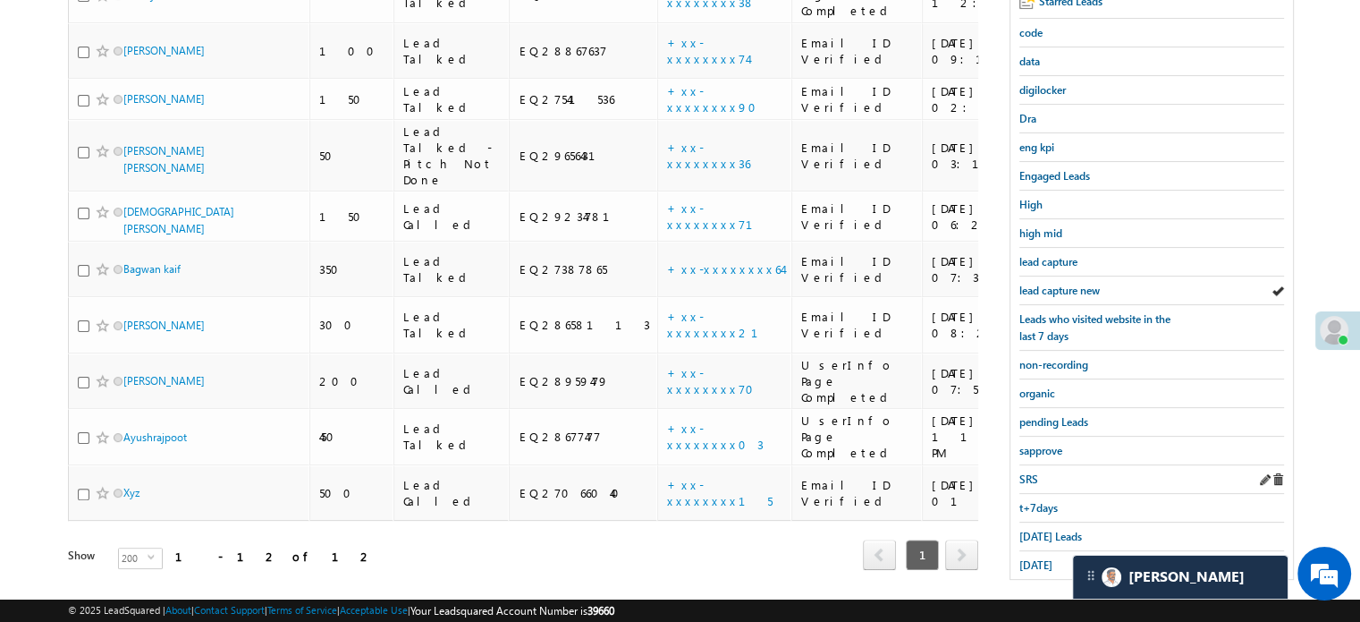
scroll to position [384, 0]
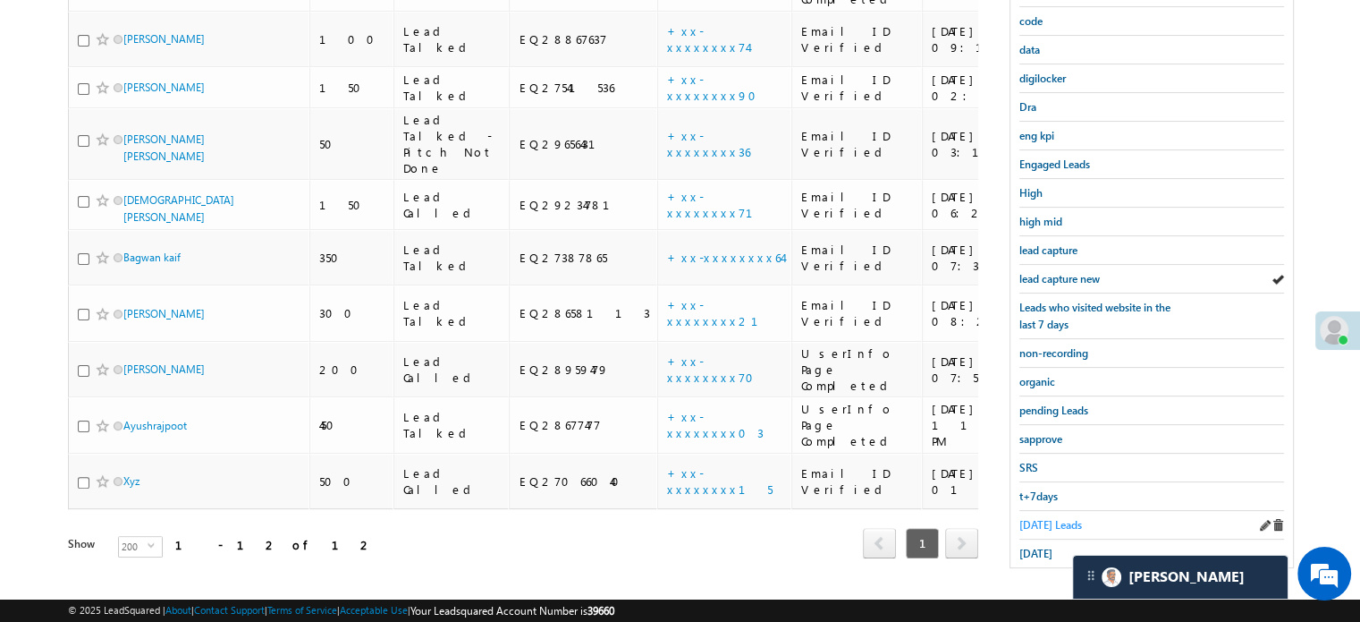
click at [1034, 518] on span "Today's Leads" at bounding box center [1051, 524] width 63 height 13
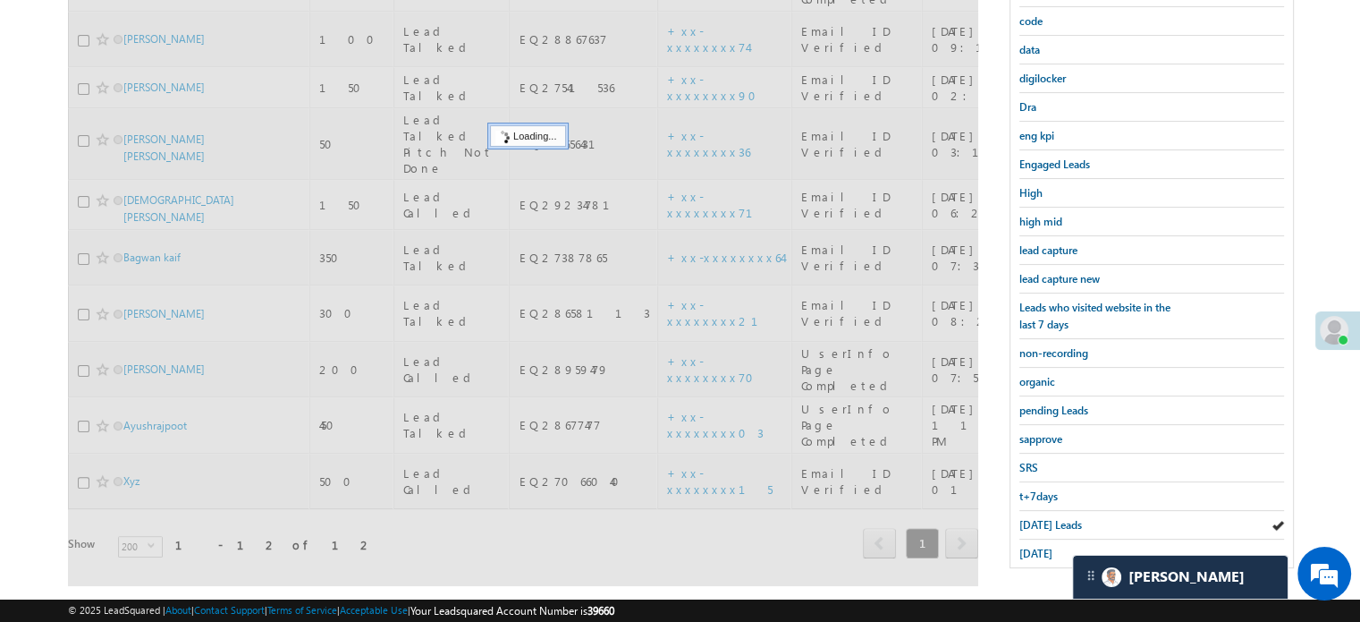
click at [1034, 518] on span "Today's Leads" at bounding box center [1051, 524] width 63 height 13
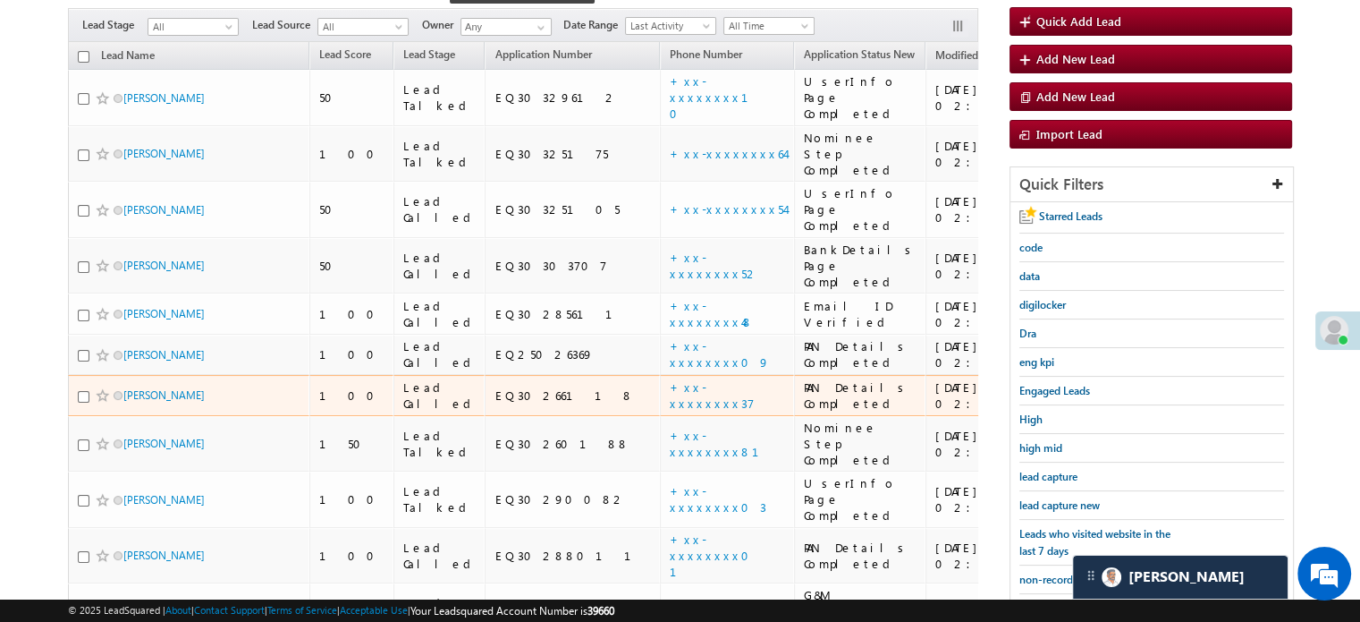
scroll to position [218, 0]
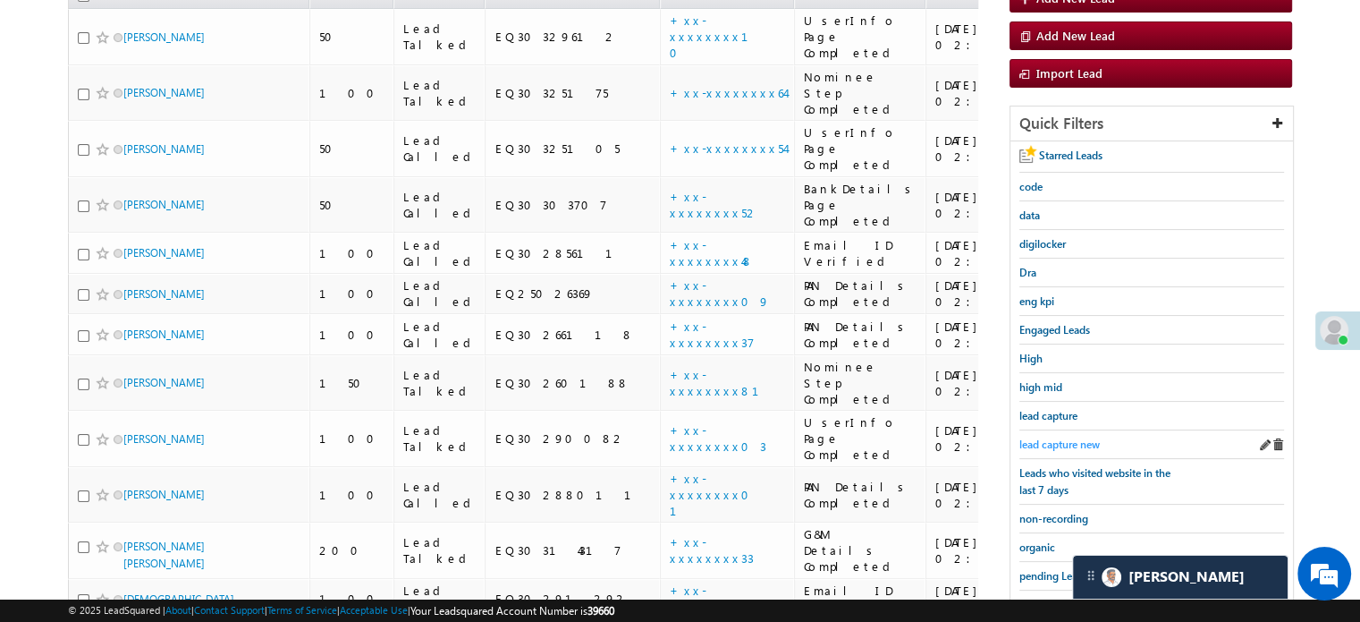
click at [1080, 443] on span "lead capture new" at bounding box center [1060, 443] width 80 height 13
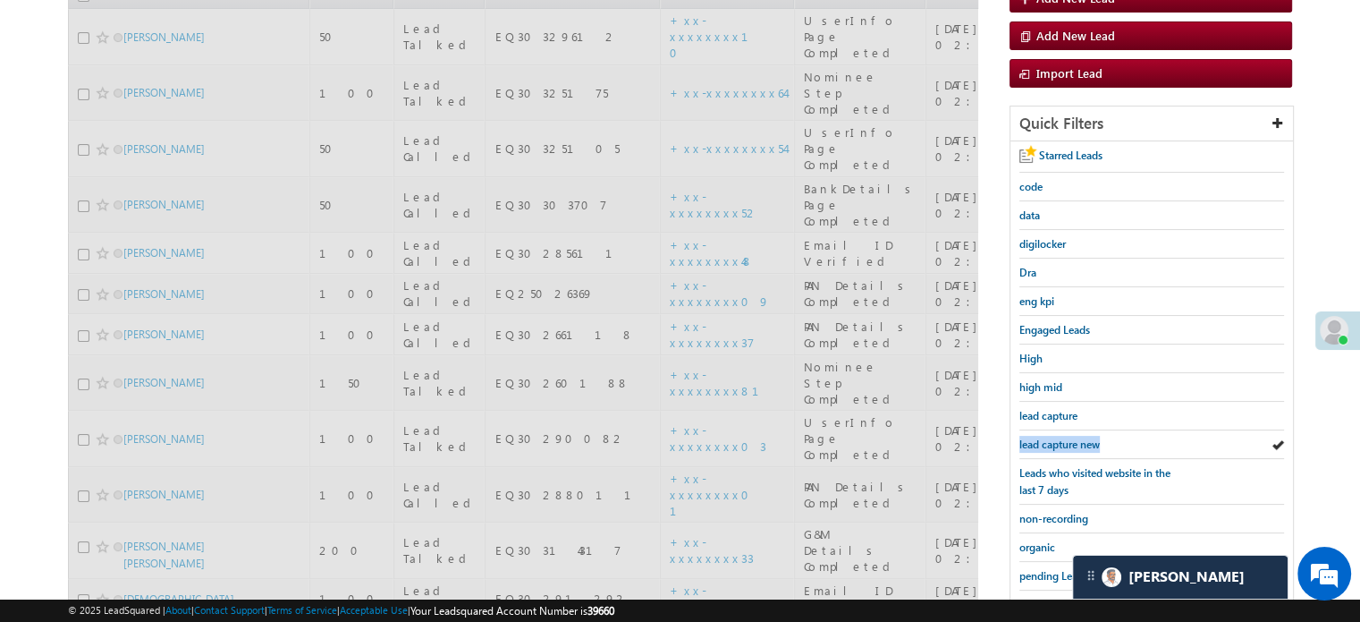
click at [1080, 443] on span "lead capture new" at bounding box center [1060, 443] width 80 height 13
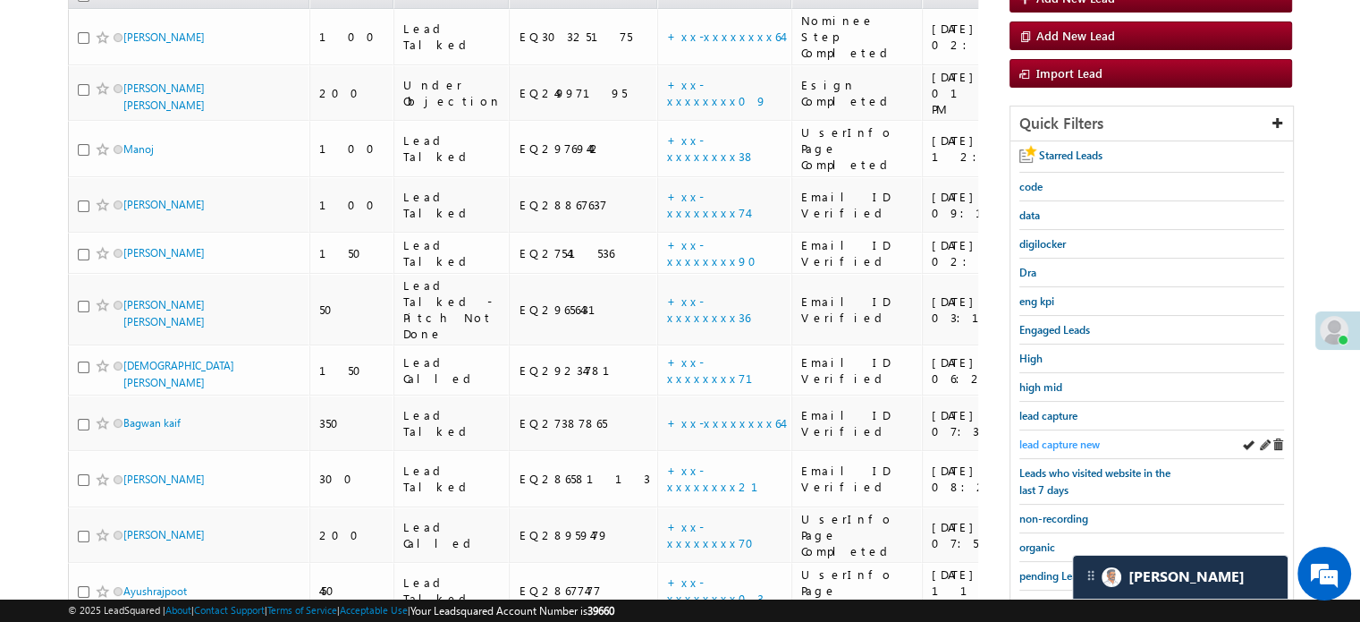
click at [1068, 437] on span "lead capture new" at bounding box center [1060, 443] width 80 height 13
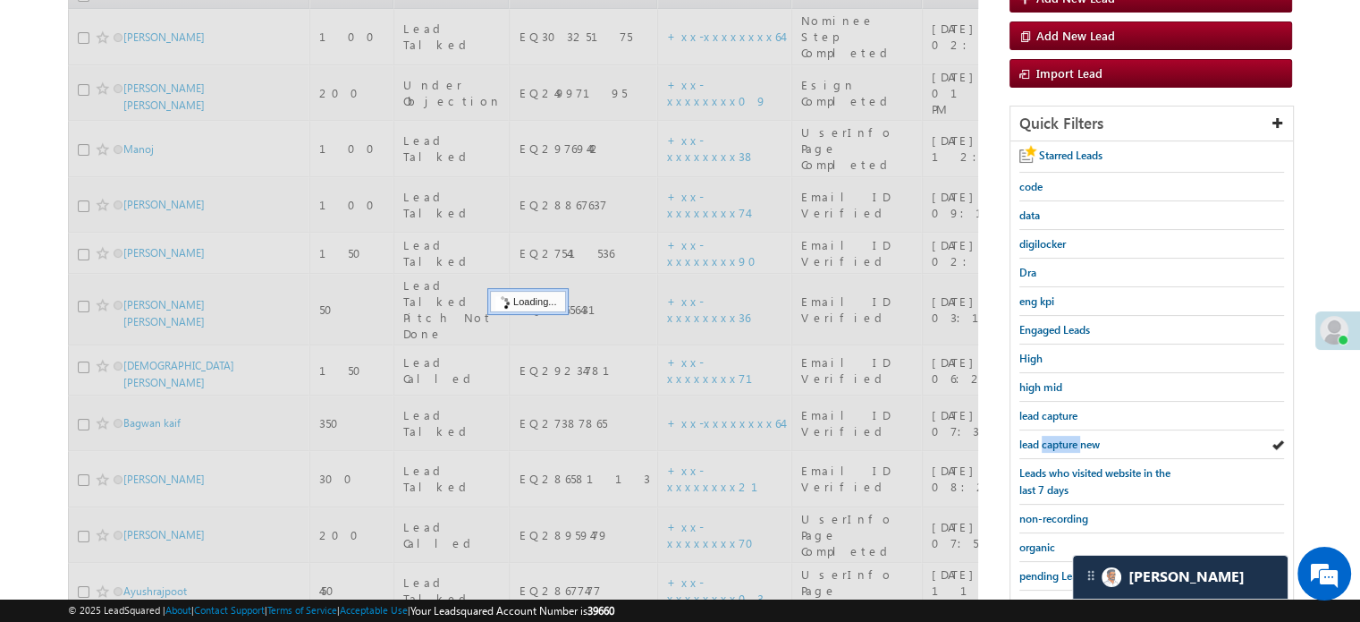
click at [1068, 437] on span "lead capture new" at bounding box center [1060, 443] width 80 height 13
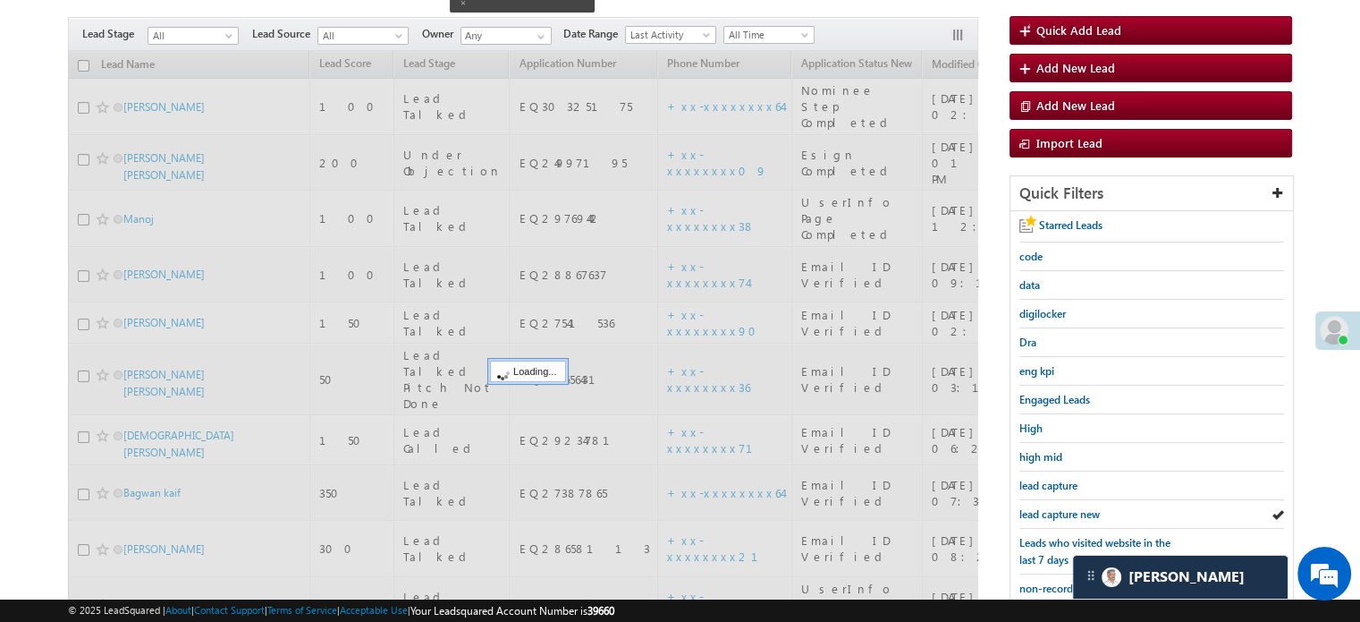
scroll to position [129, 0]
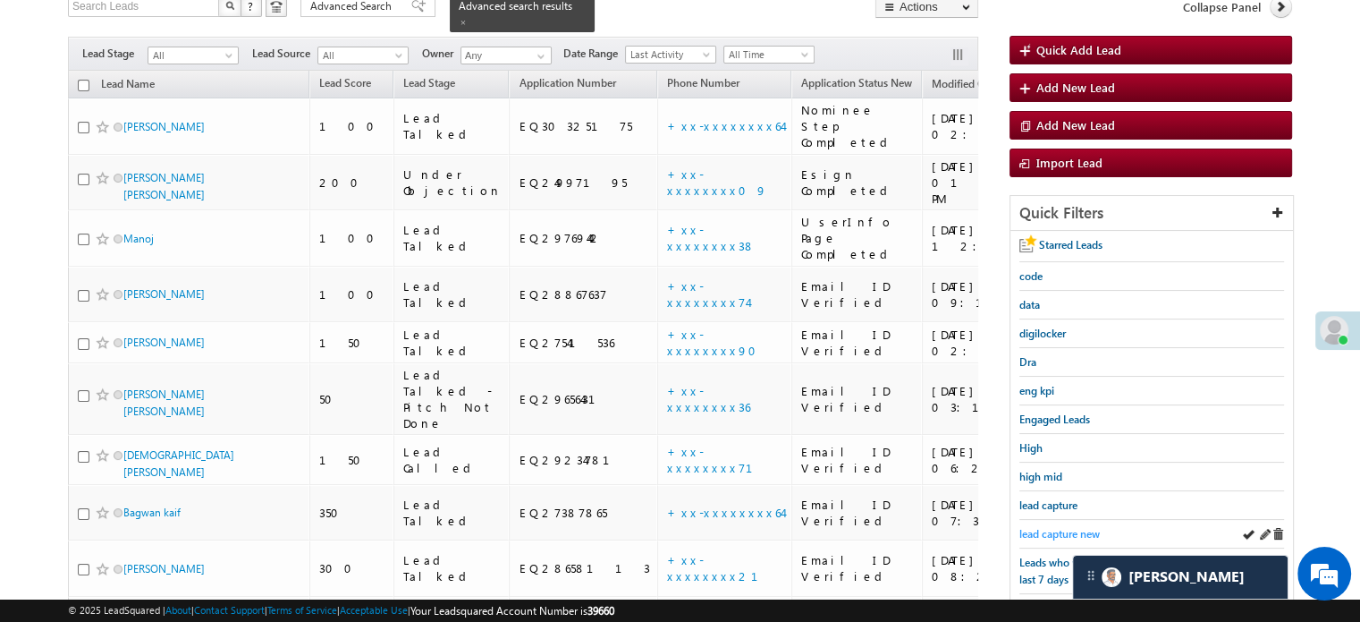
click at [1051, 527] on span "lead capture new" at bounding box center [1060, 533] width 80 height 13
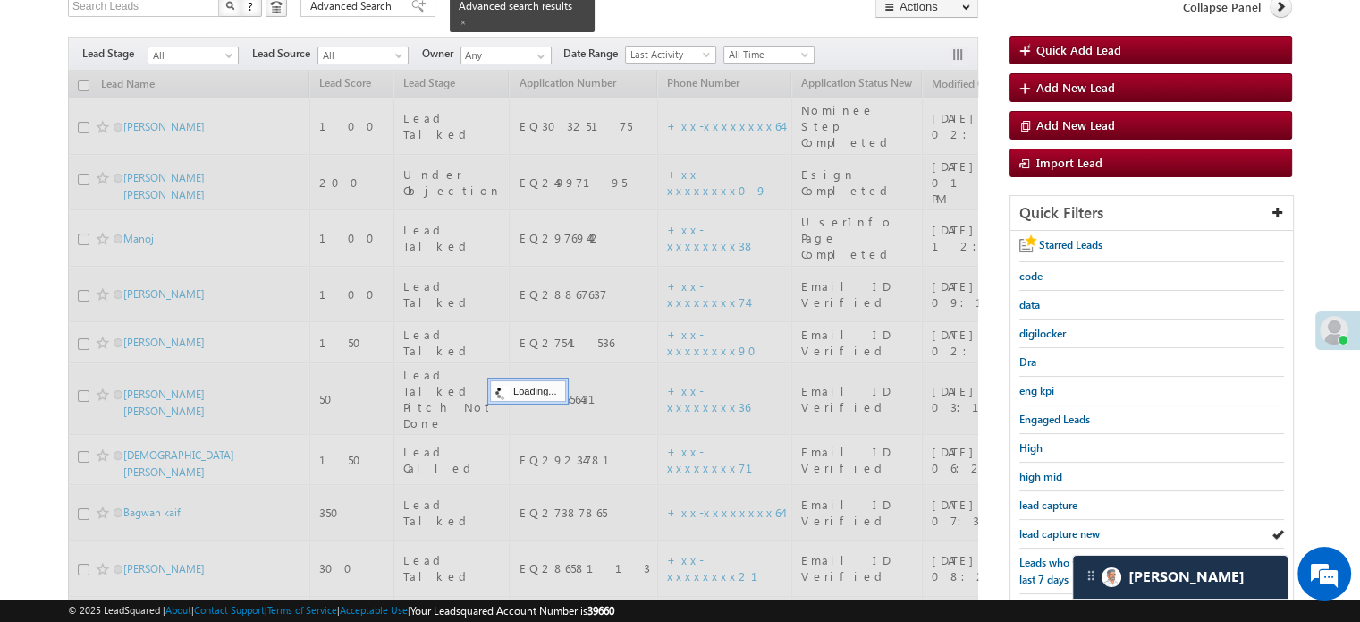
click at [1051, 527] on span "lead capture new" at bounding box center [1060, 533] width 80 height 13
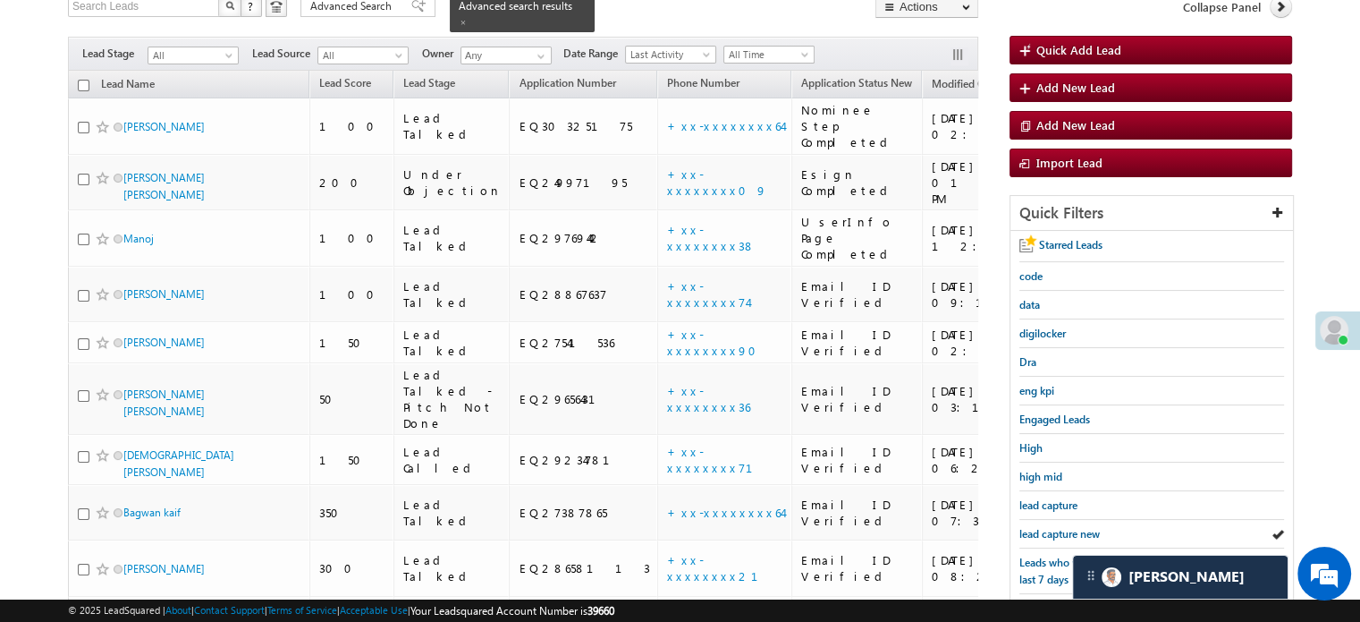
click at [1051, 527] on span "lead capture new" at bounding box center [1060, 533] width 80 height 13
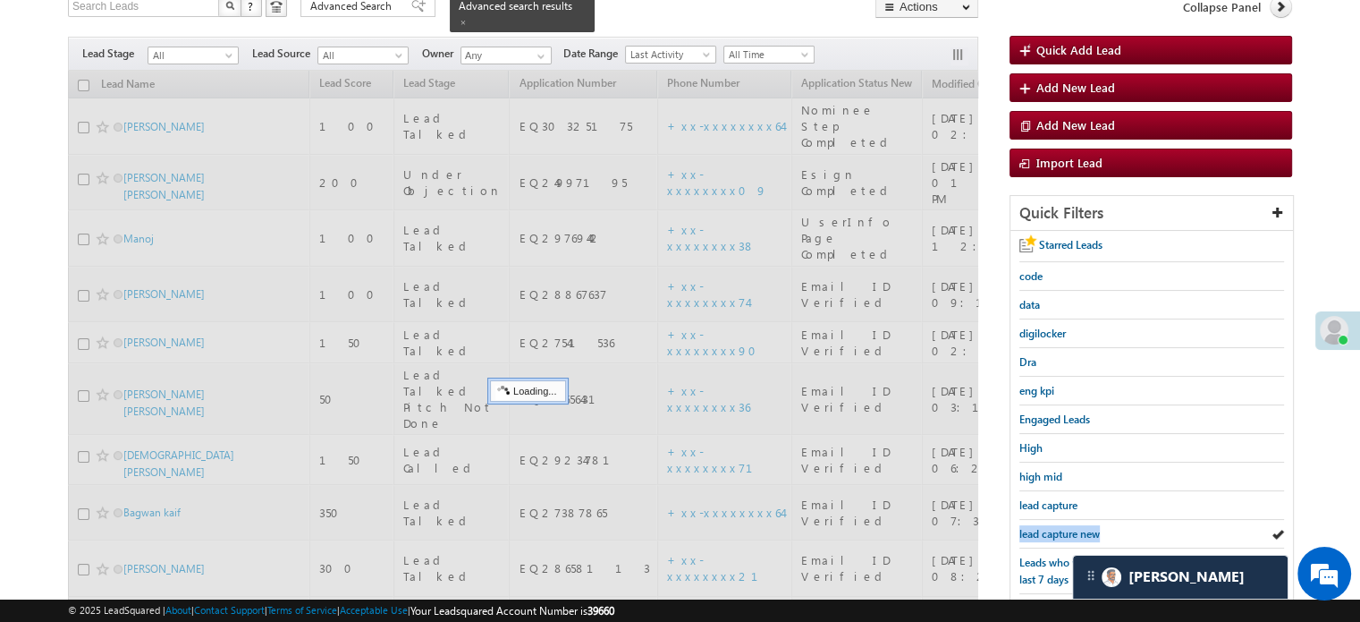
click at [1051, 527] on span "lead capture new" at bounding box center [1060, 533] width 80 height 13
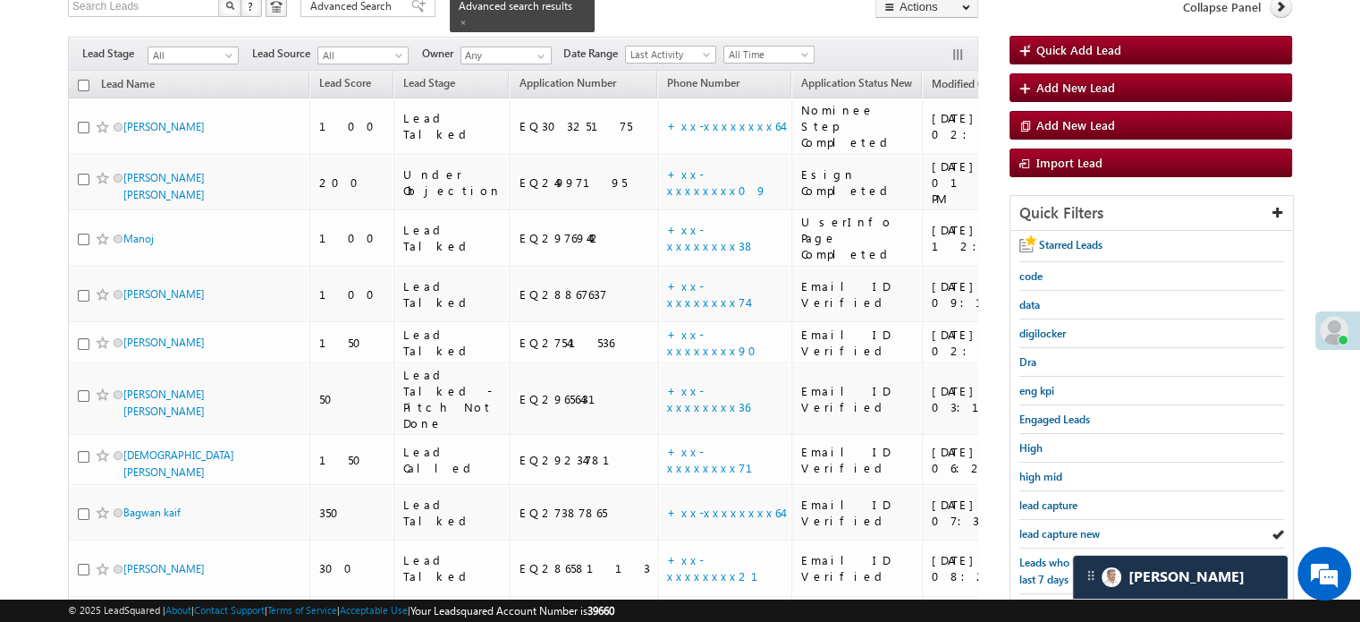
click at [1051, 527] on span "lead capture new" at bounding box center [1060, 533] width 80 height 13
click at [1024, 525] on link "lead capture new" at bounding box center [1060, 533] width 80 height 17
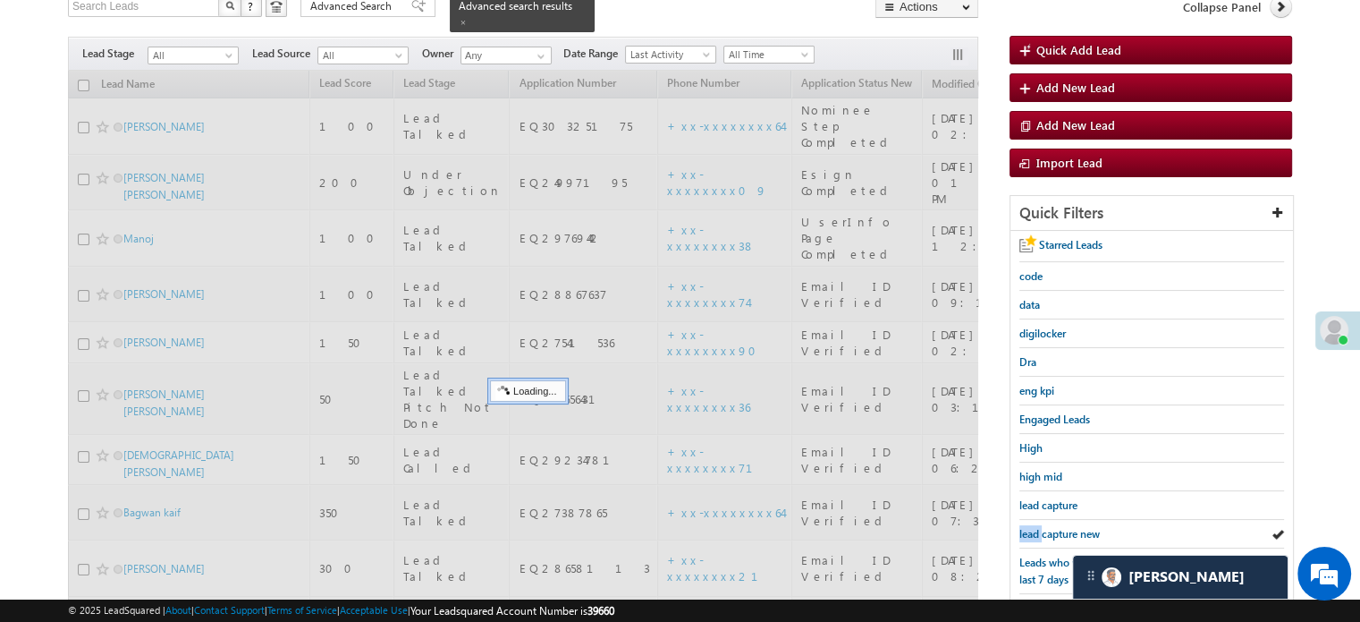
click at [1024, 525] on link "lead capture new" at bounding box center [1060, 533] width 80 height 17
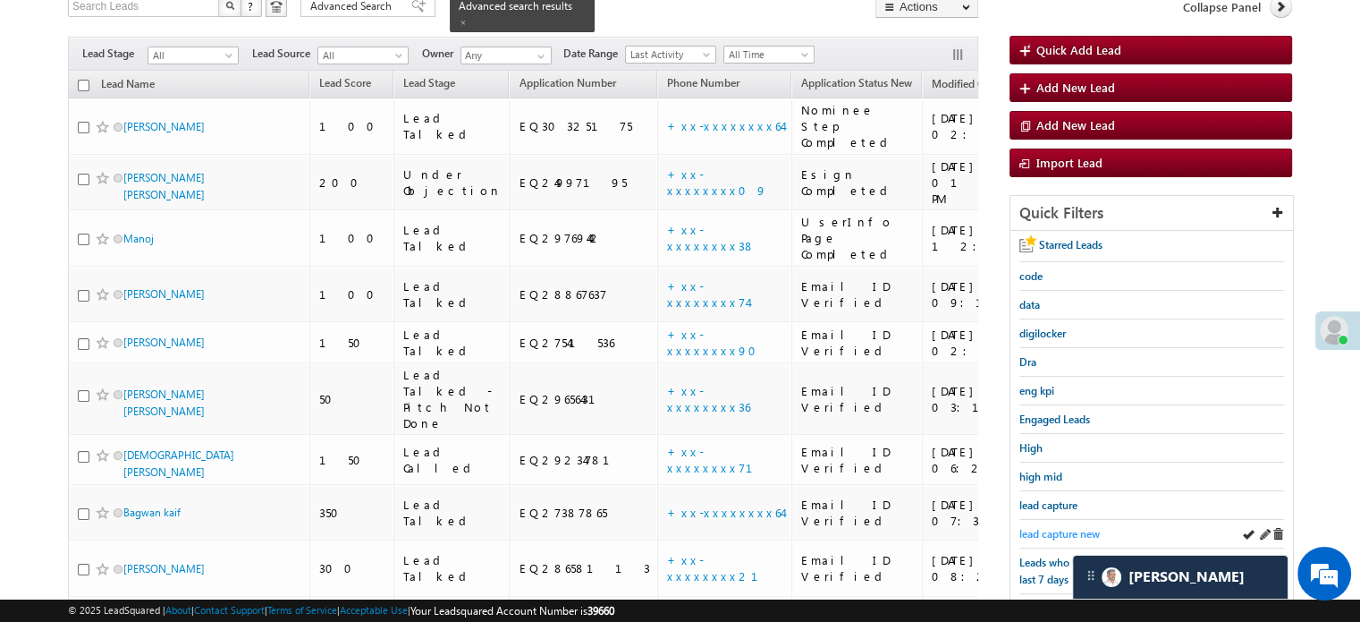
click at [1029, 527] on span "lead capture new" at bounding box center [1060, 533] width 80 height 13
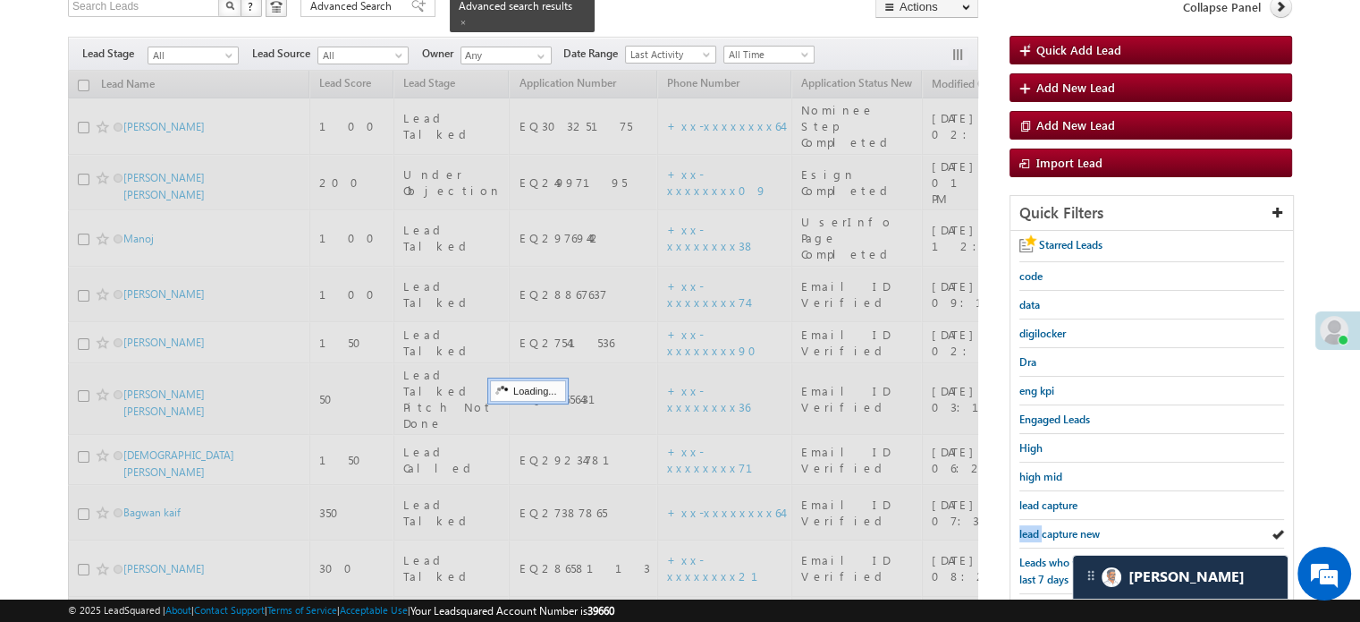
click at [1029, 527] on span "lead capture new" at bounding box center [1060, 533] width 80 height 13
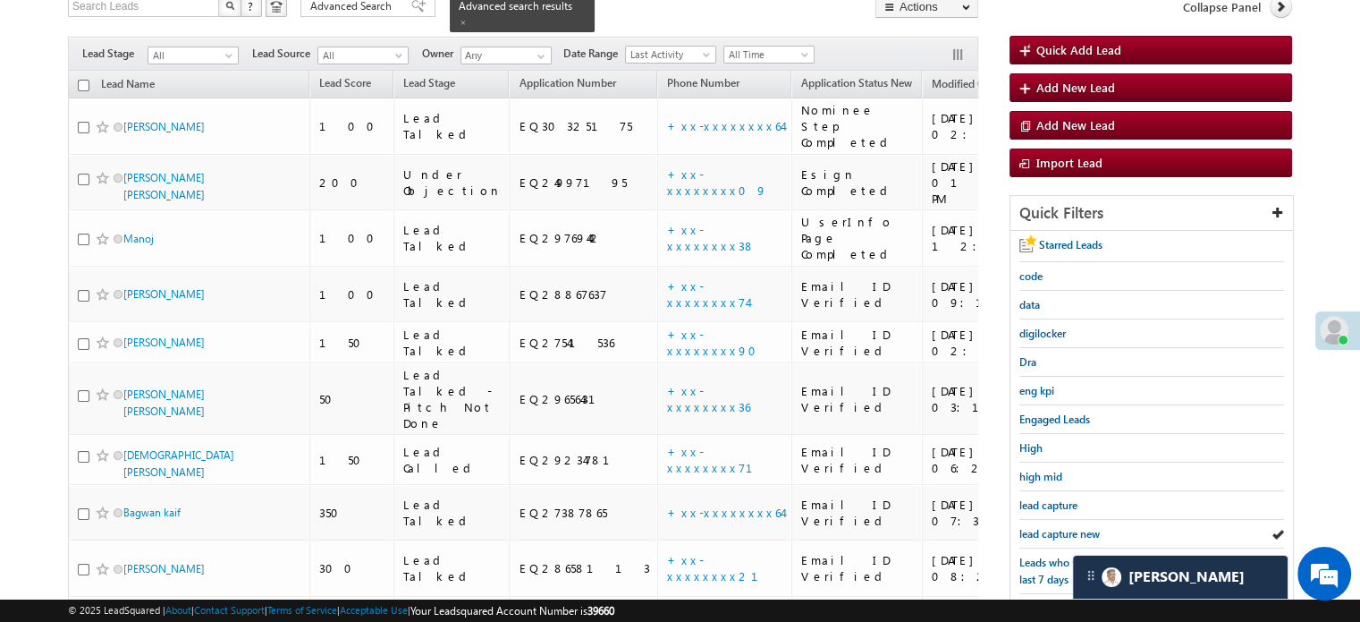
click at [1029, 527] on span "lead capture new" at bounding box center [1060, 533] width 80 height 13
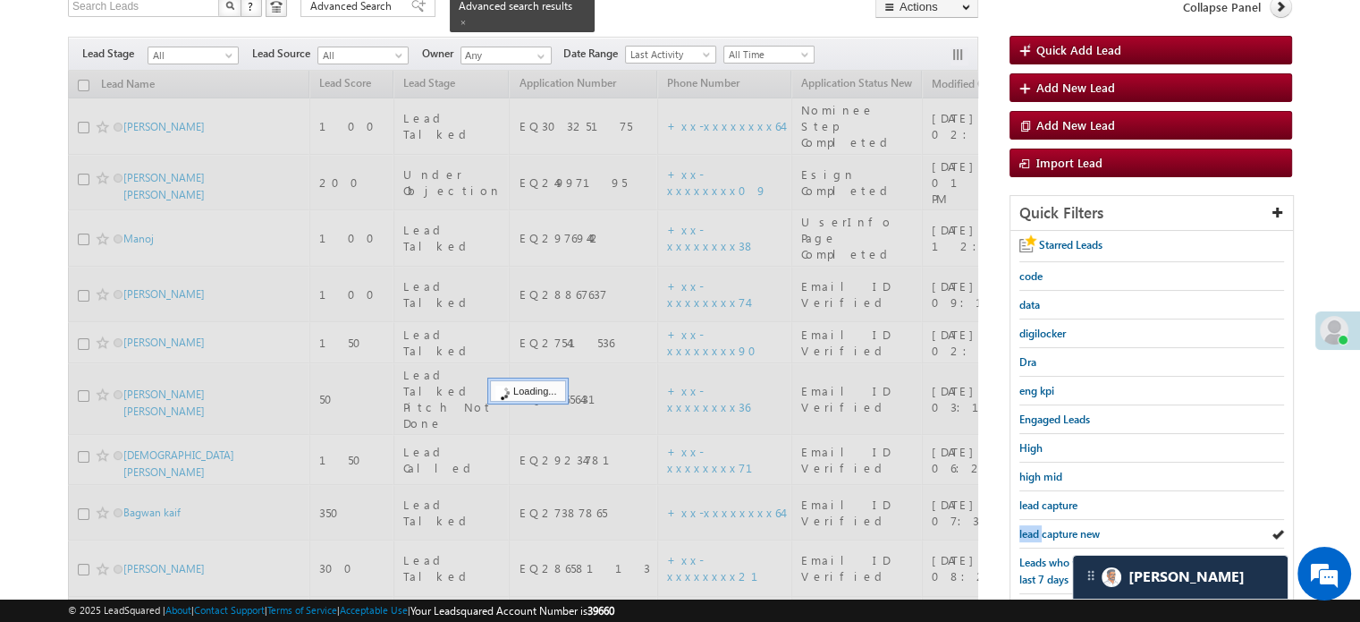
click at [1029, 527] on span "lead capture new" at bounding box center [1060, 533] width 80 height 13
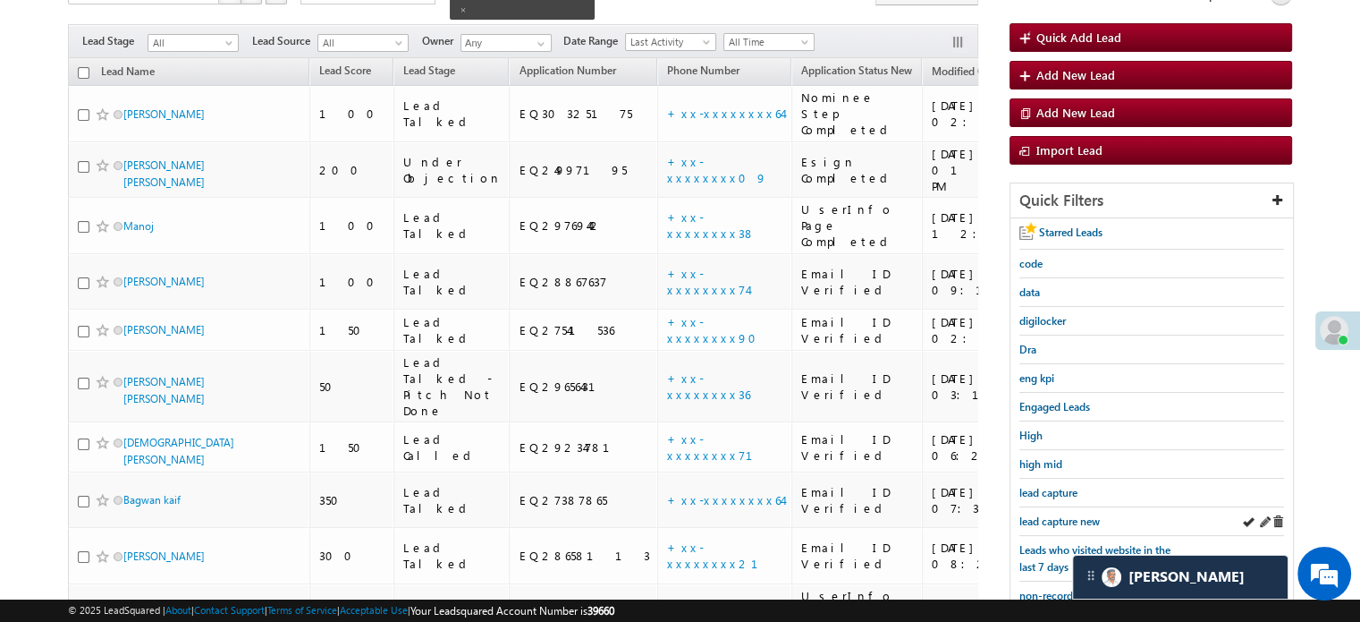
scroll to position [384, 0]
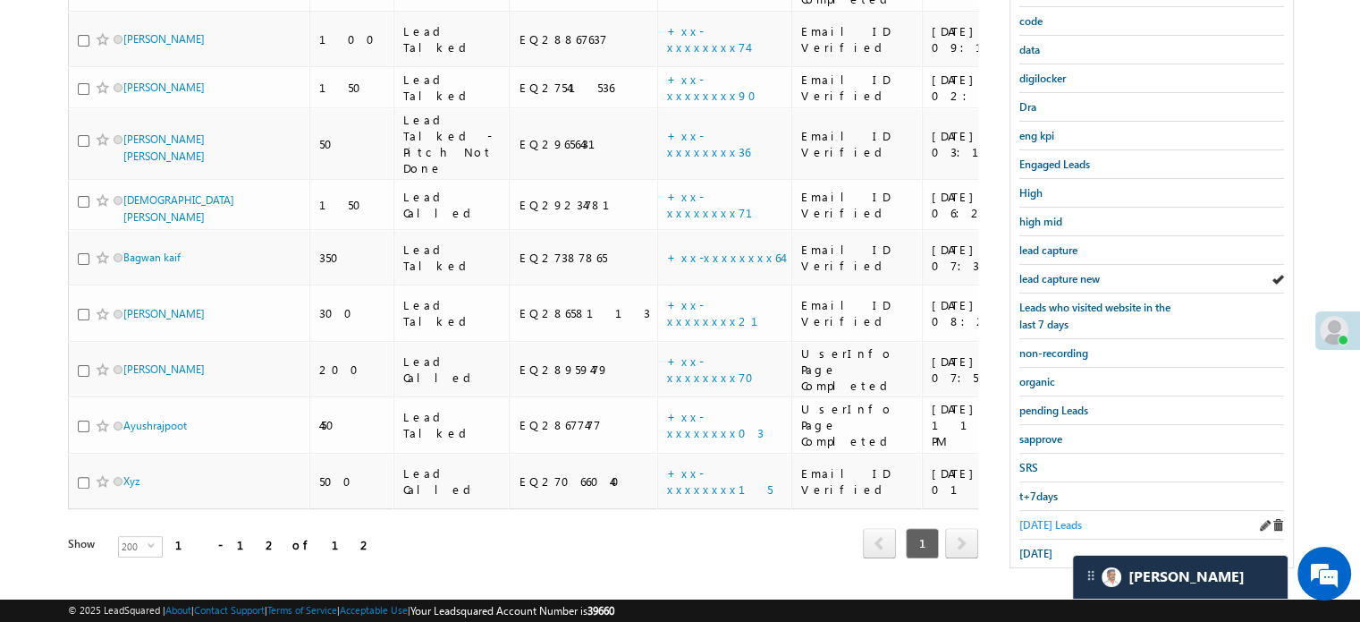
click at [1038, 520] on span "Today's Leads" at bounding box center [1051, 524] width 63 height 13
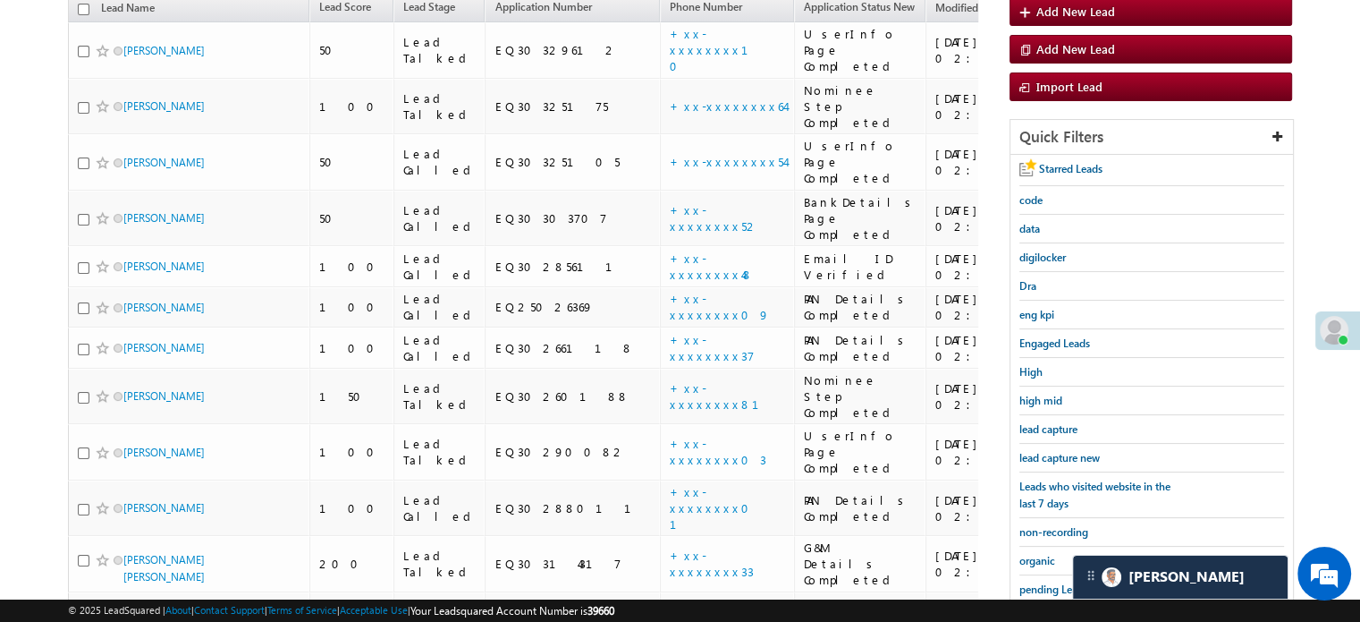
scroll to position [115, 0]
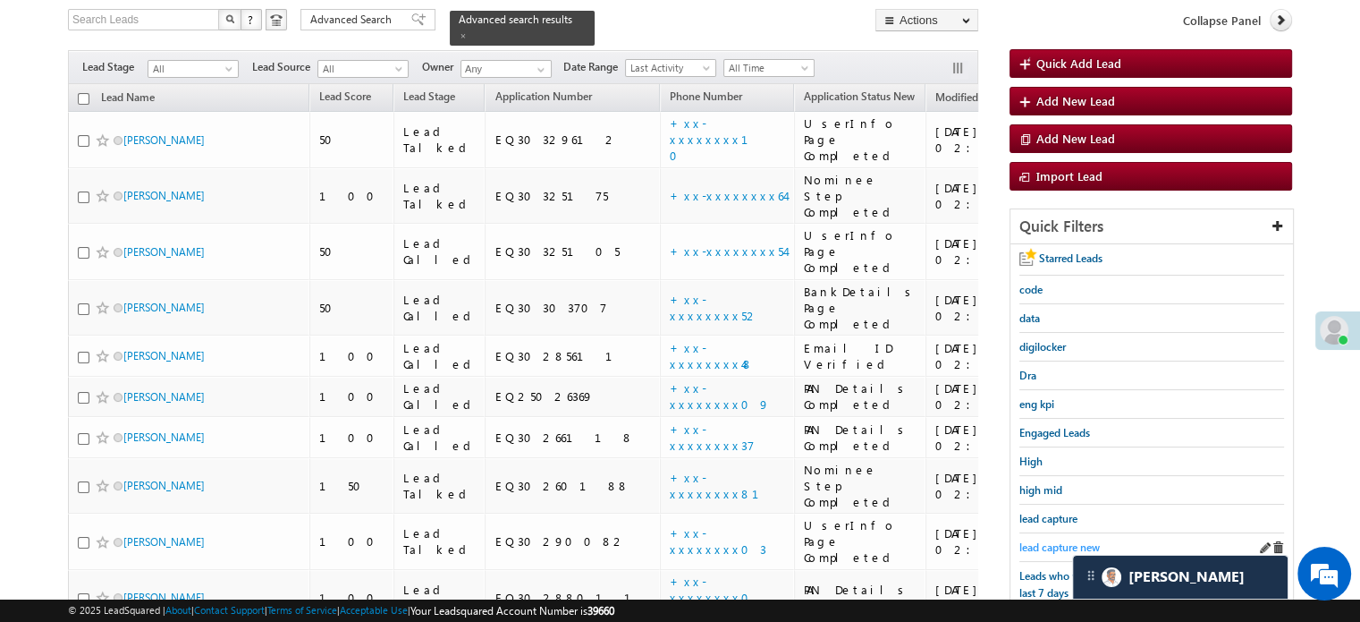
click at [1061, 541] on span "lead capture new" at bounding box center [1060, 546] width 80 height 13
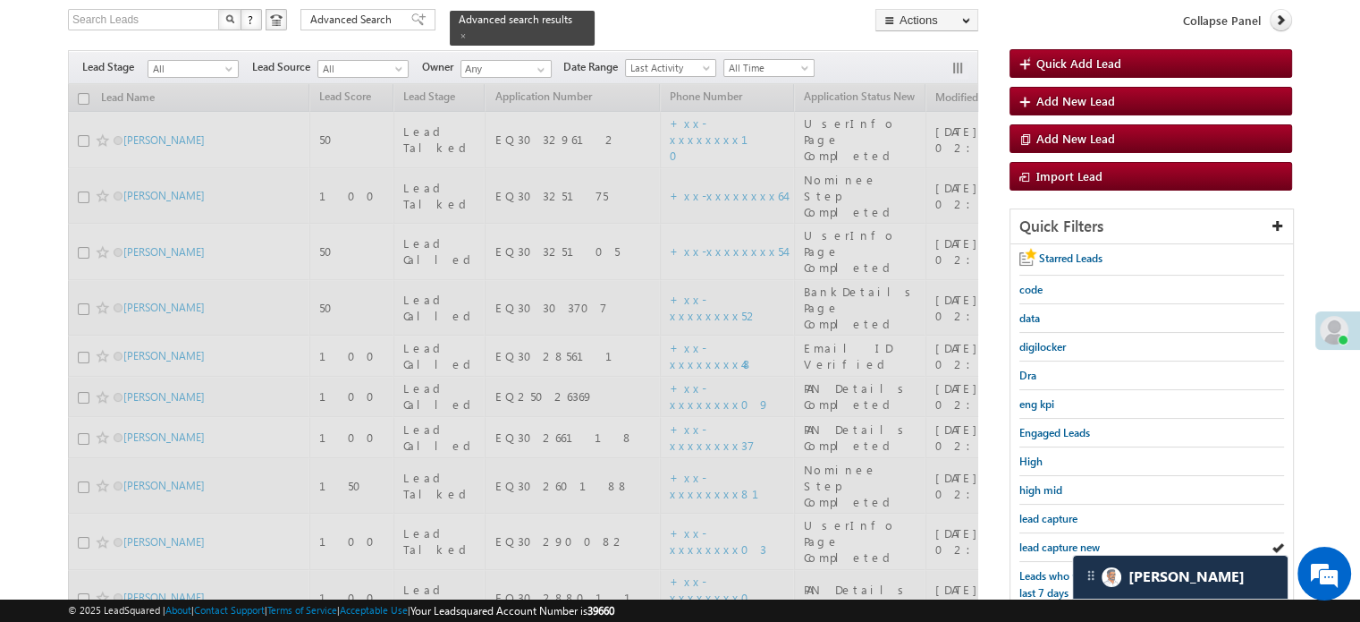
click at [1061, 541] on span "lead capture new" at bounding box center [1060, 546] width 80 height 13
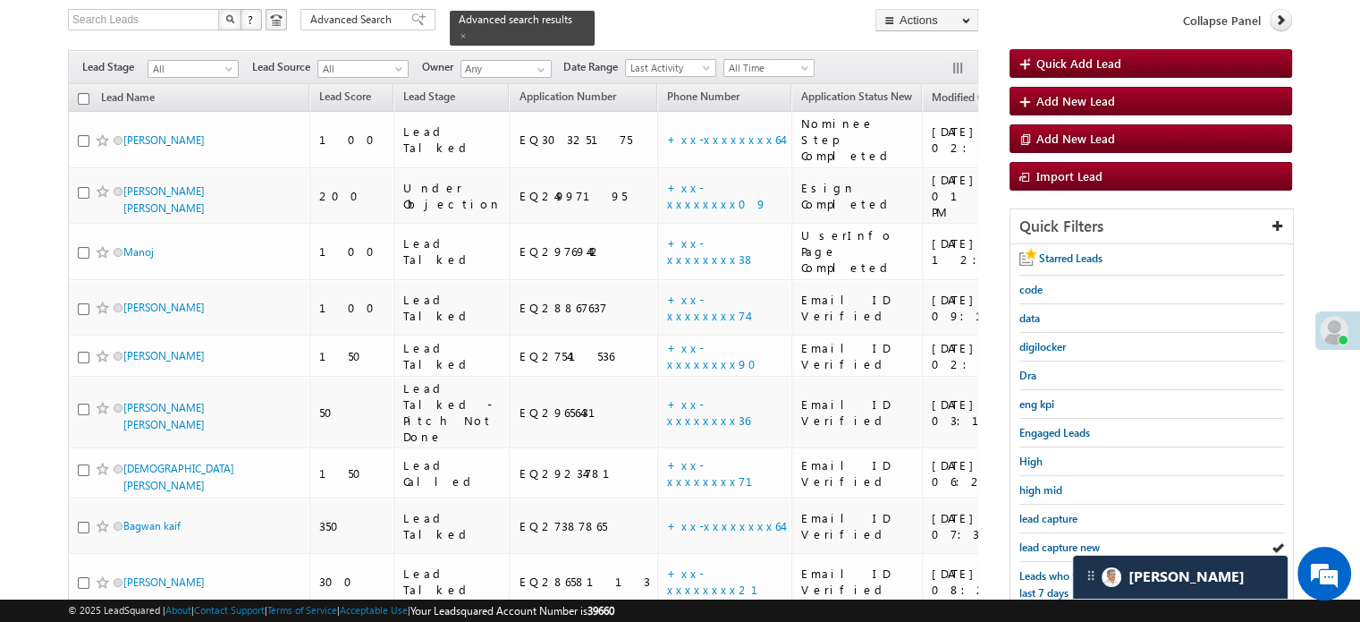
click at [1061, 541] on span "lead capture new" at bounding box center [1060, 546] width 80 height 13
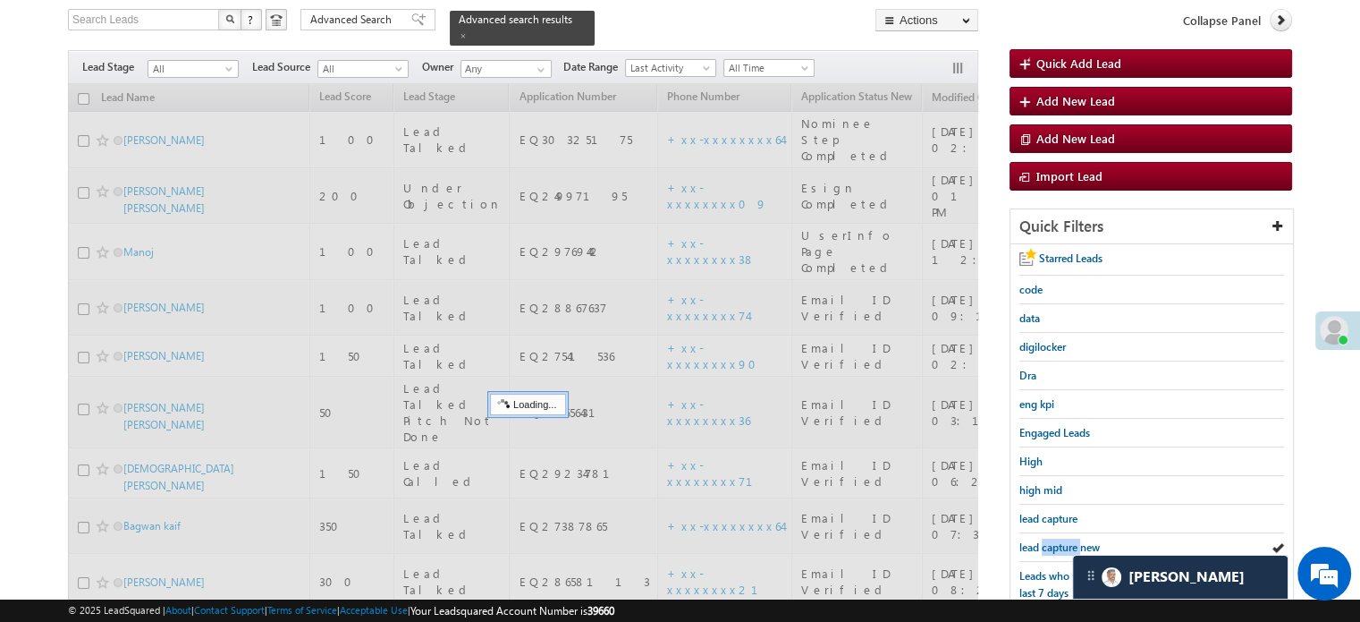
click at [1061, 541] on span "lead capture new" at bounding box center [1060, 546] width 80 height 13
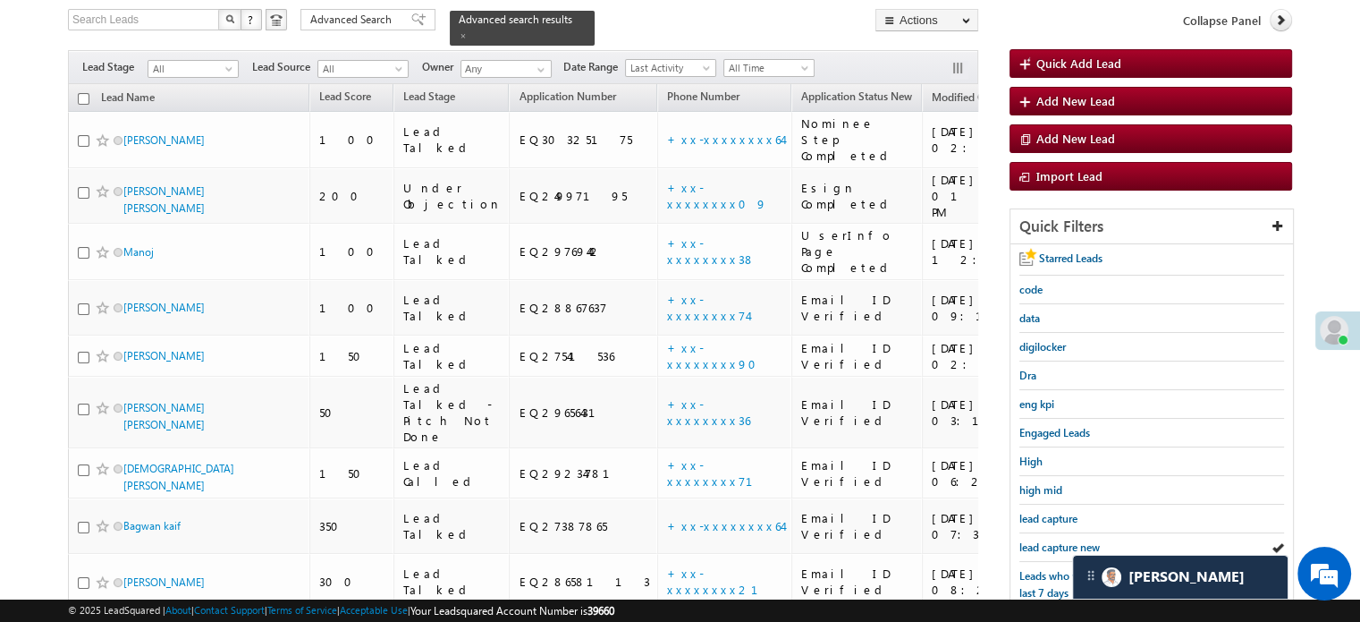
scroll to position [294, 0]
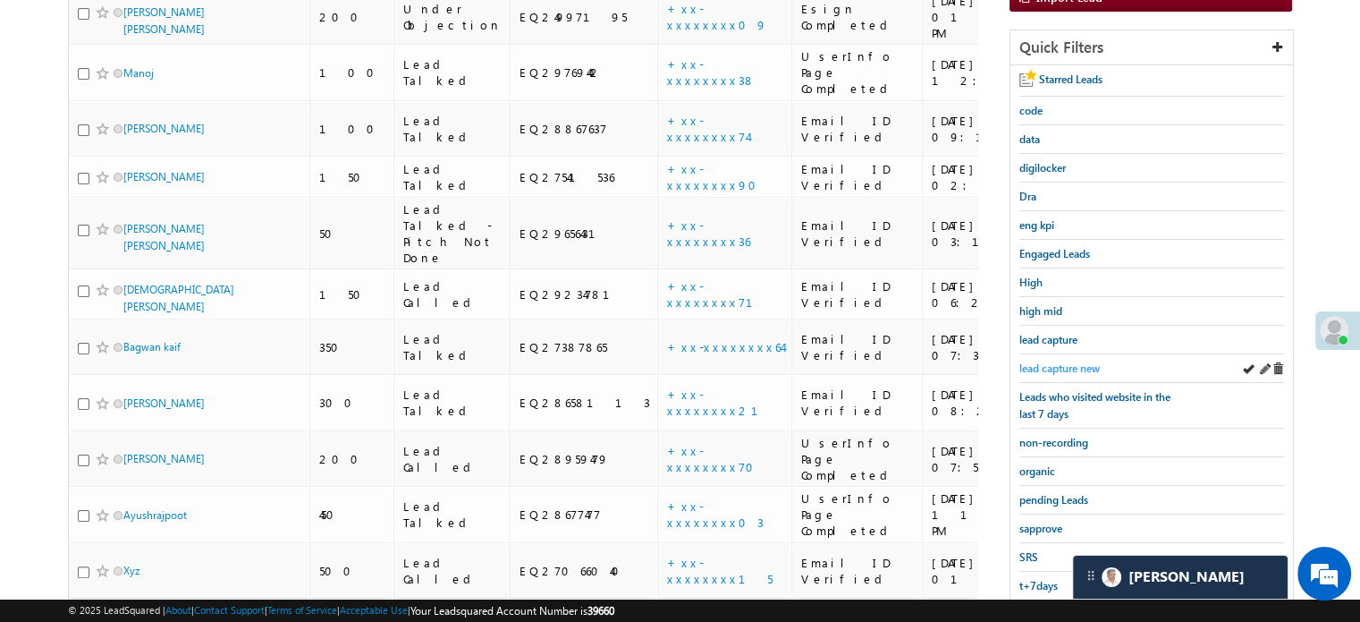
click at [1054, 361] on span "lead capture new" at bounding box center [1060, 367] width 80 height 13
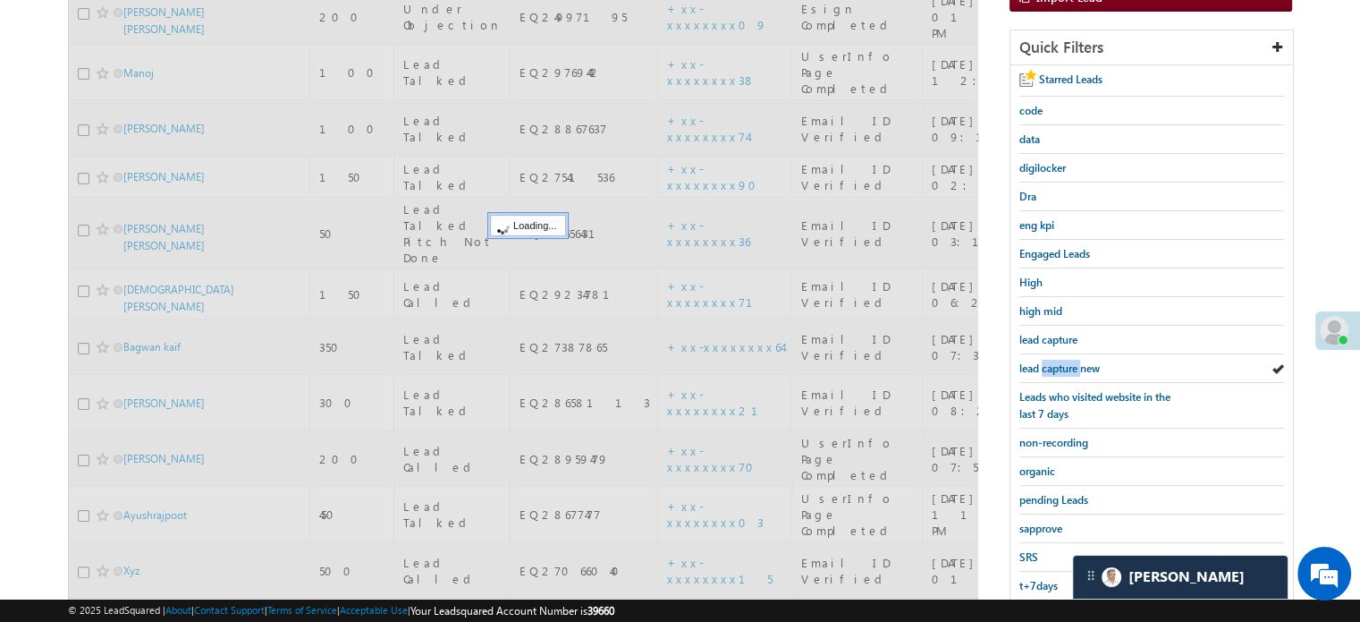
click at [1054, 361] on span "lead capture new" at bounding box center [1060, 367] width 80 height 13
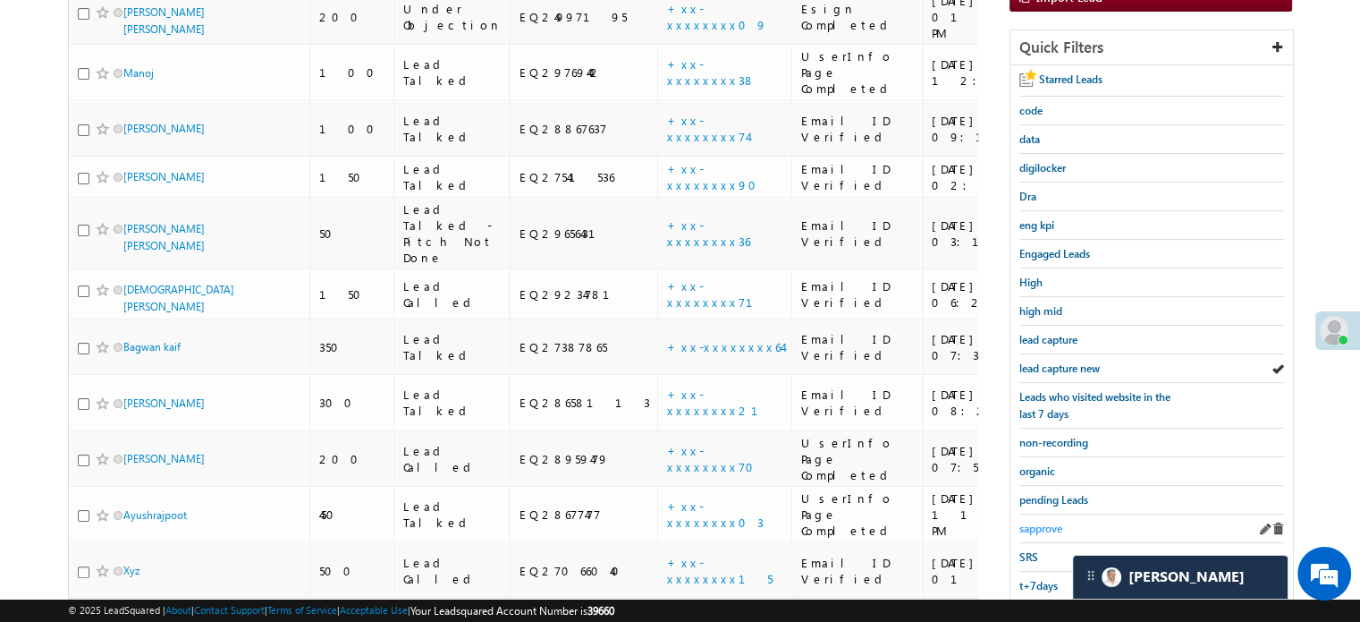
click at [1052, 521] on span "sapprove" at bounding box center [1041, 527] width 43 height 13
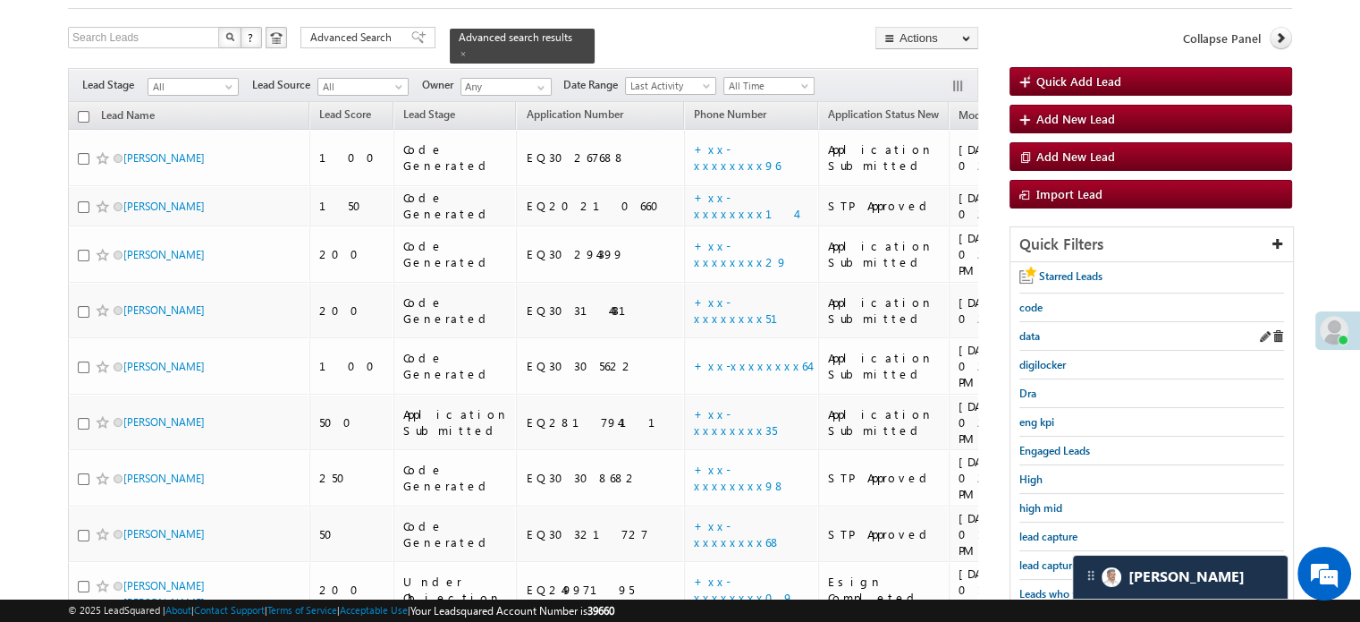
scroll to position [205, 0]
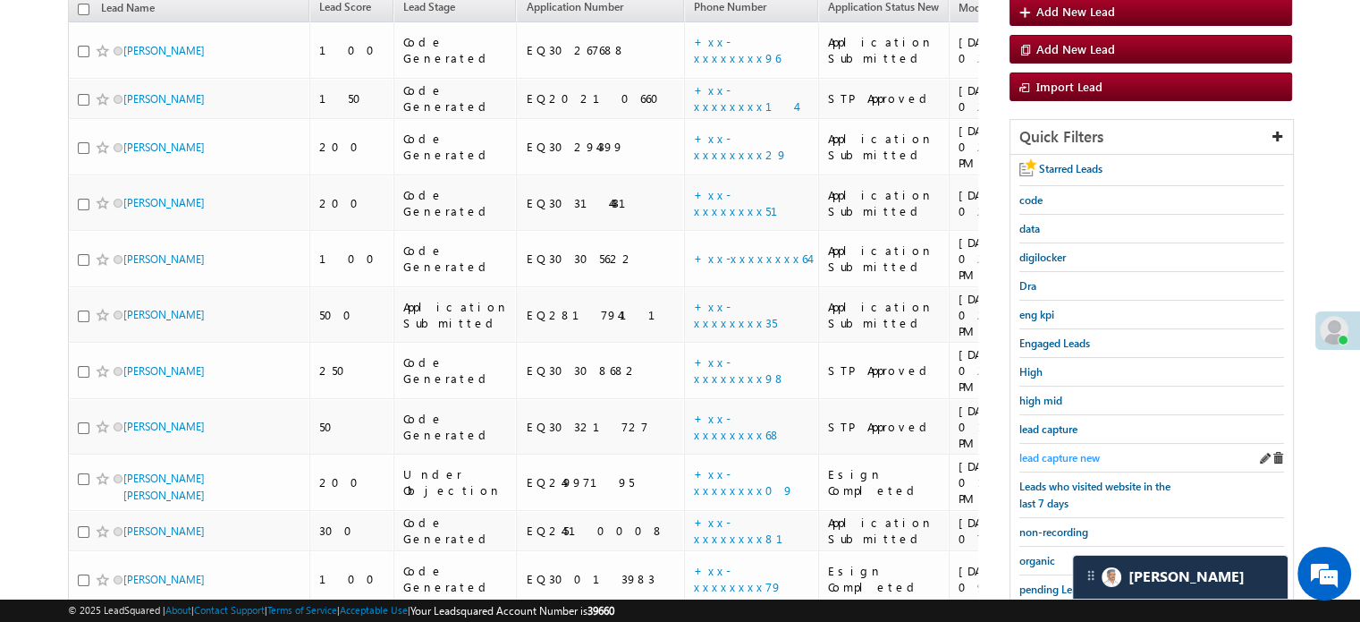
click at [1065, 451] on span "lead capture new" at bounding box center [1060, 457] width 80 height 13
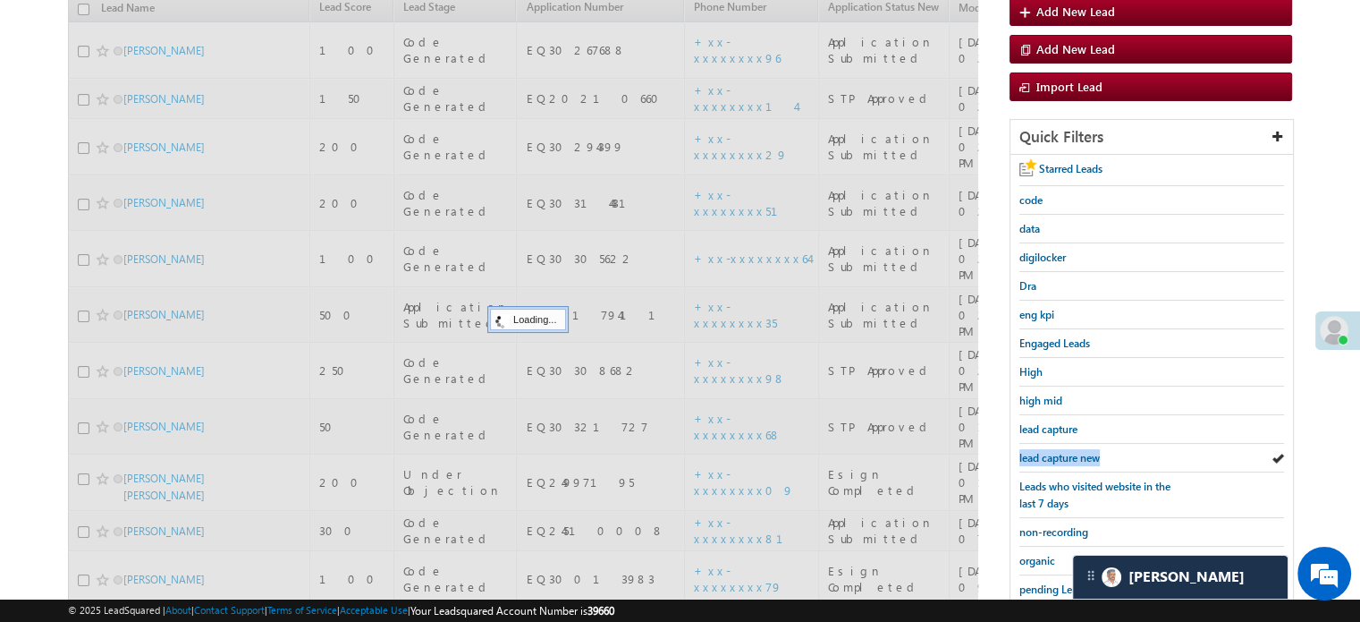
click at [1065, 451] on span "lead capture new" at bounding box center [1060, 457] width 80 height 13
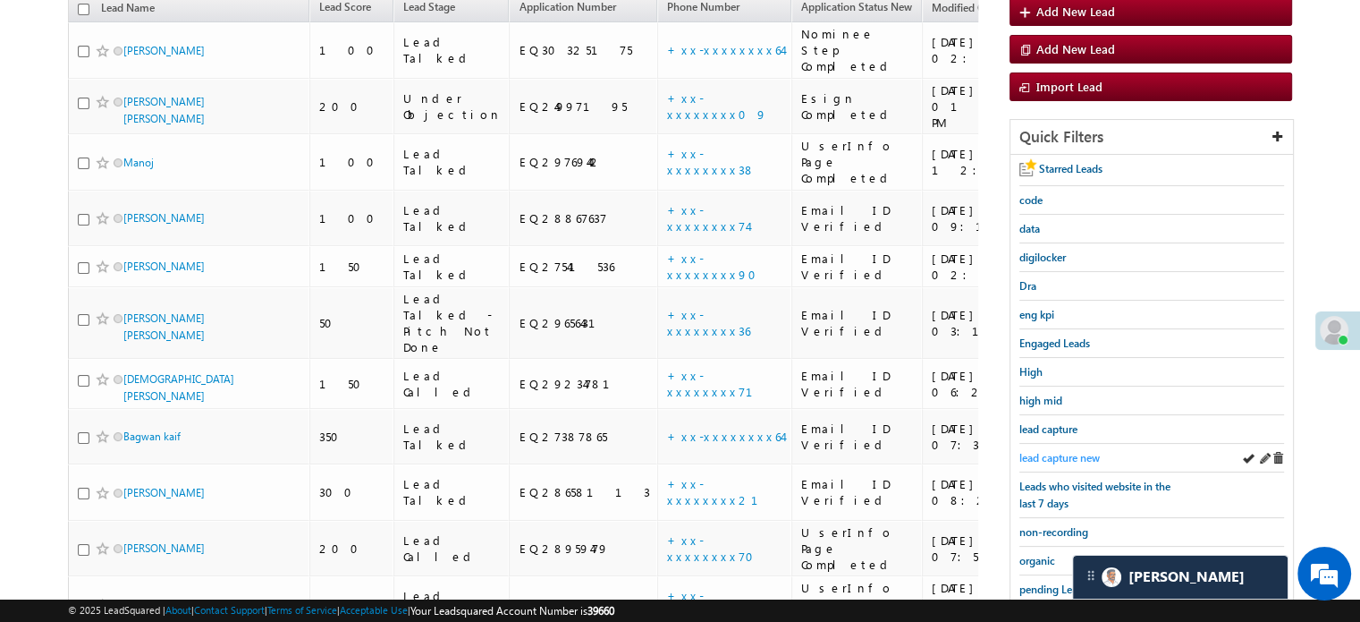
click at [1062, 451] on span "lead capture new" at bounding box center [1060, 457] width 80 height 13
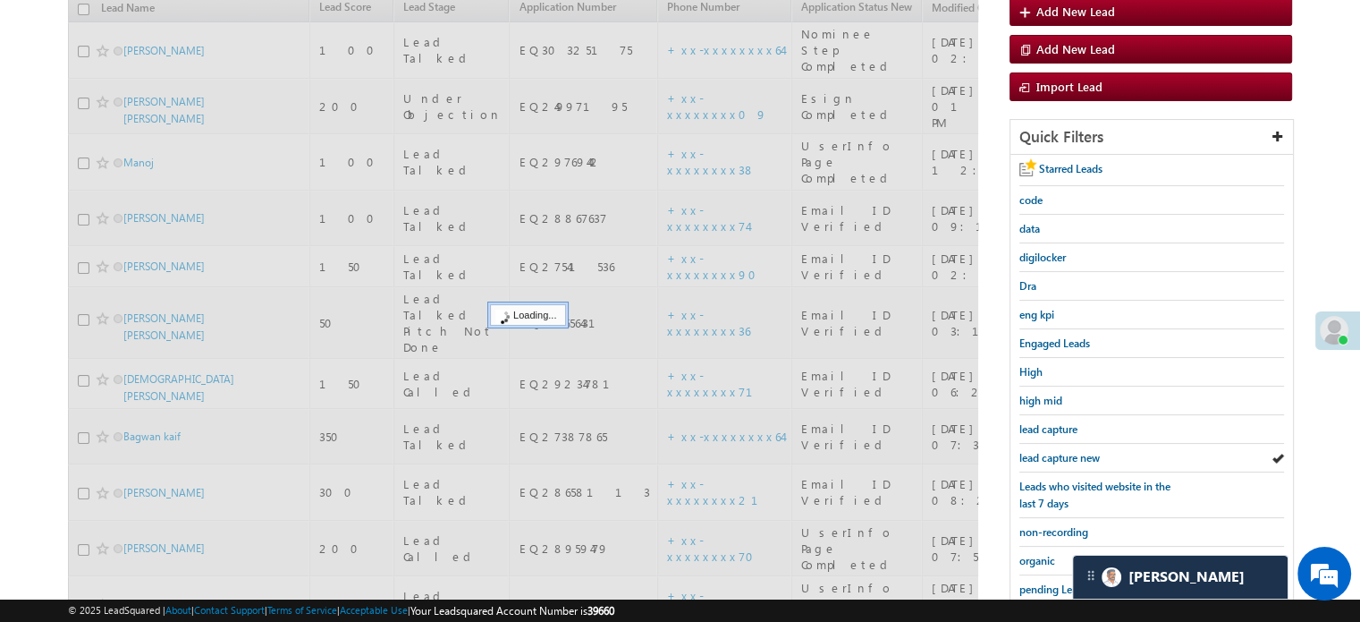
click at [1059, 451] on span "lead capture new" at bounding box center [1060, 457] width 80 height 13
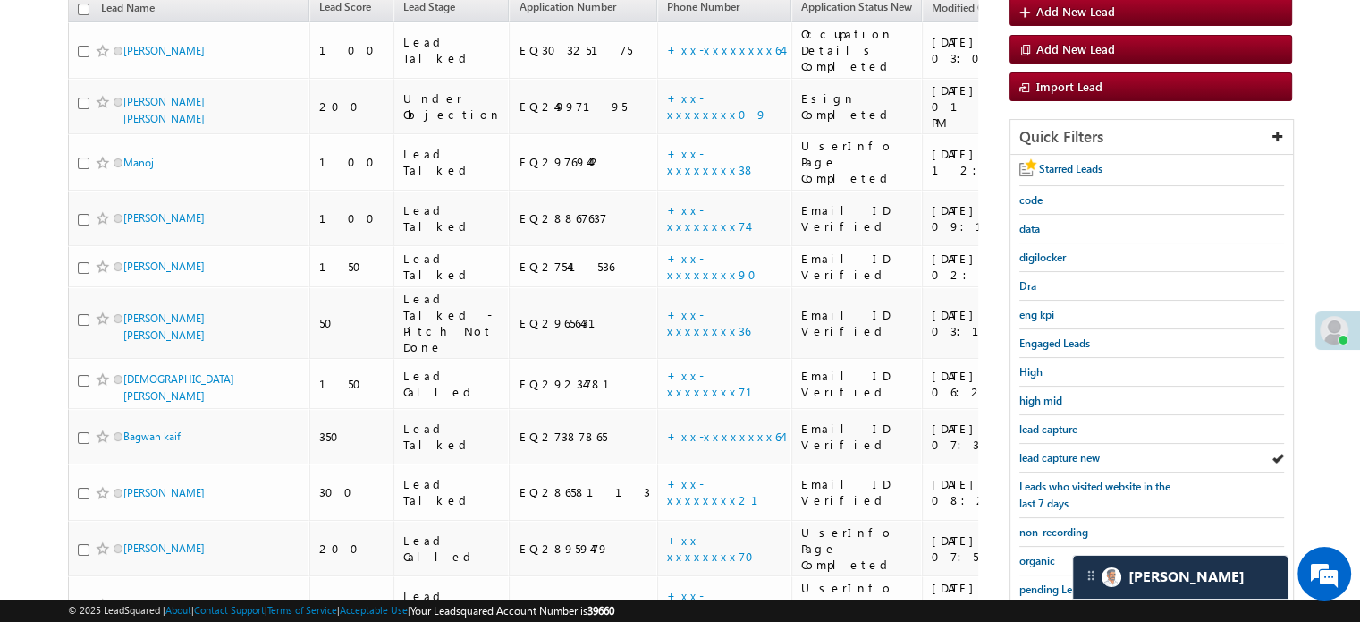
click at [1059, 451] on span "lead capture new" at bounding box center [1060, 457] width 80 height 13
click at [1055, 449] on link "lead capture new" at bounding box center [1060, 457] width 80 height 17
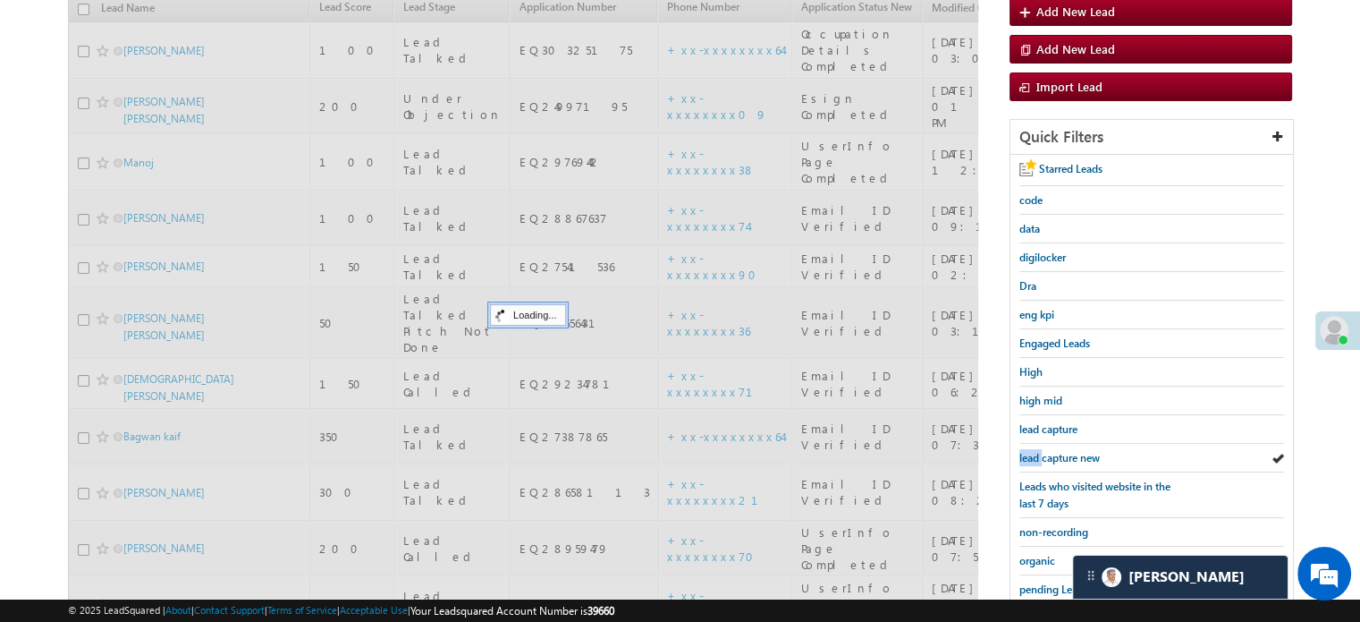
click at [1055, 449] on link "lead capture new" at bounding box center [1060, 457] width 80 height 17
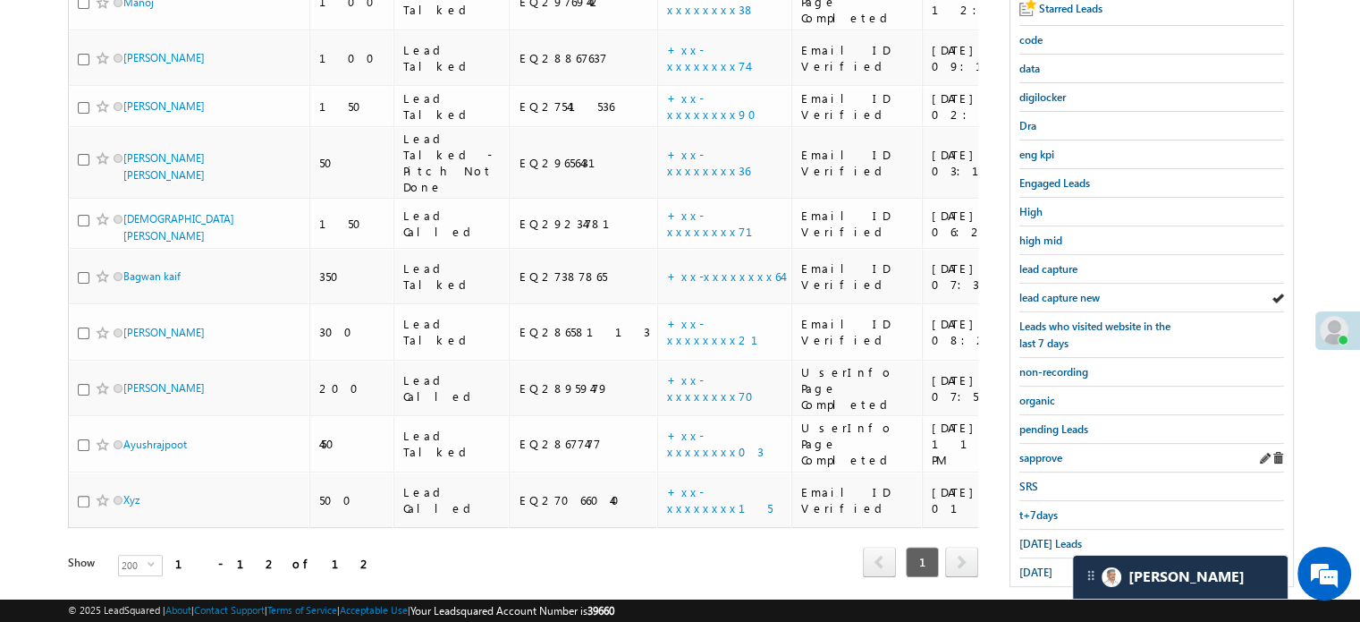
scroll to position [384, 0]
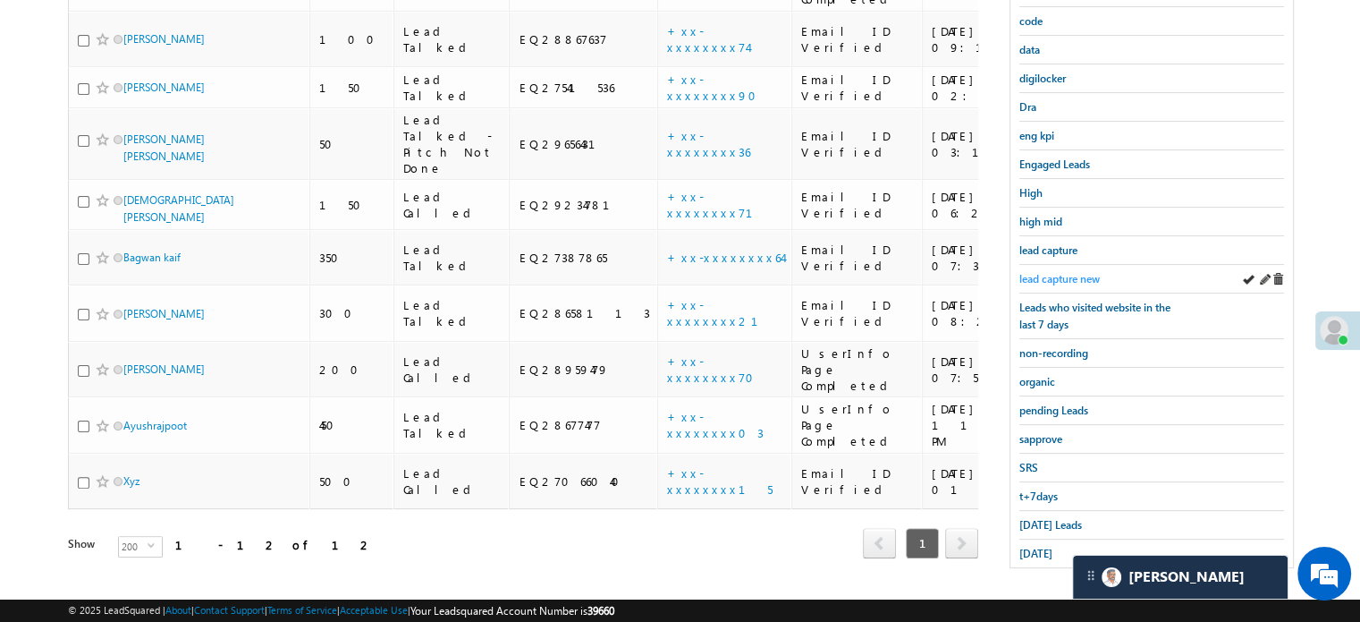
click at [1068, 272] on span "lead capture new" at bounding box center [1060, 278] width 80 height 13
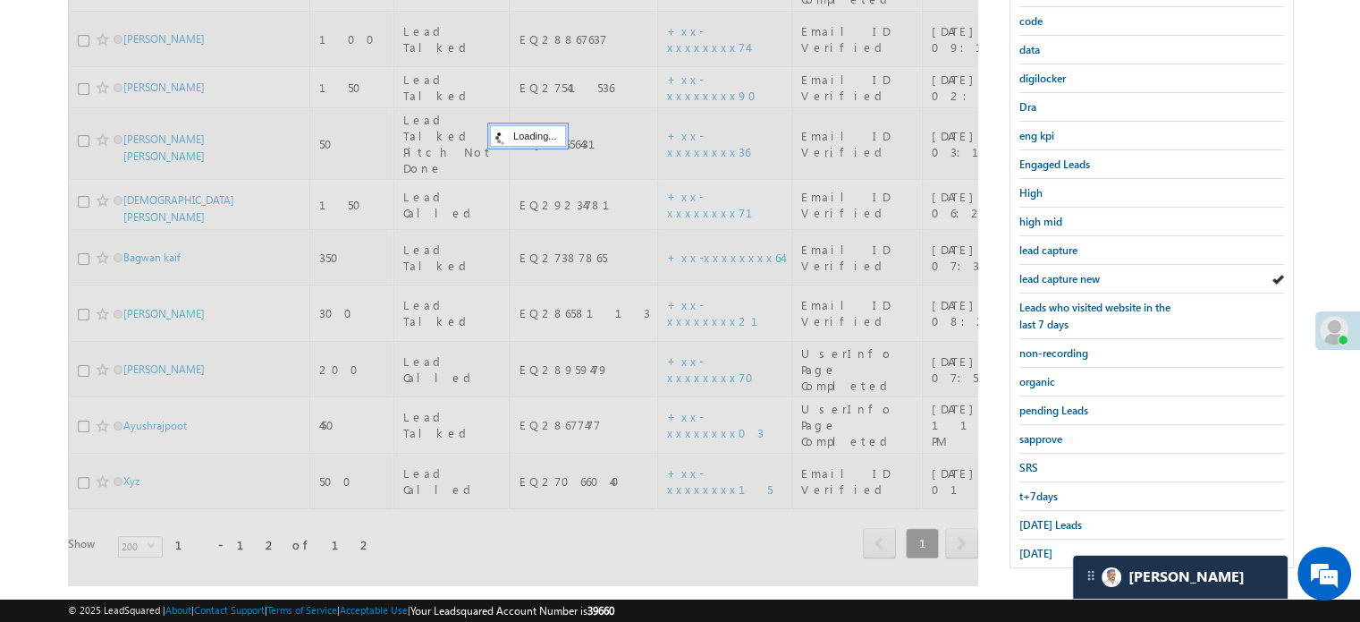
click at [1068, 272] on span "lead capture new" at bounding box center [1060, 278] width 80 height 13
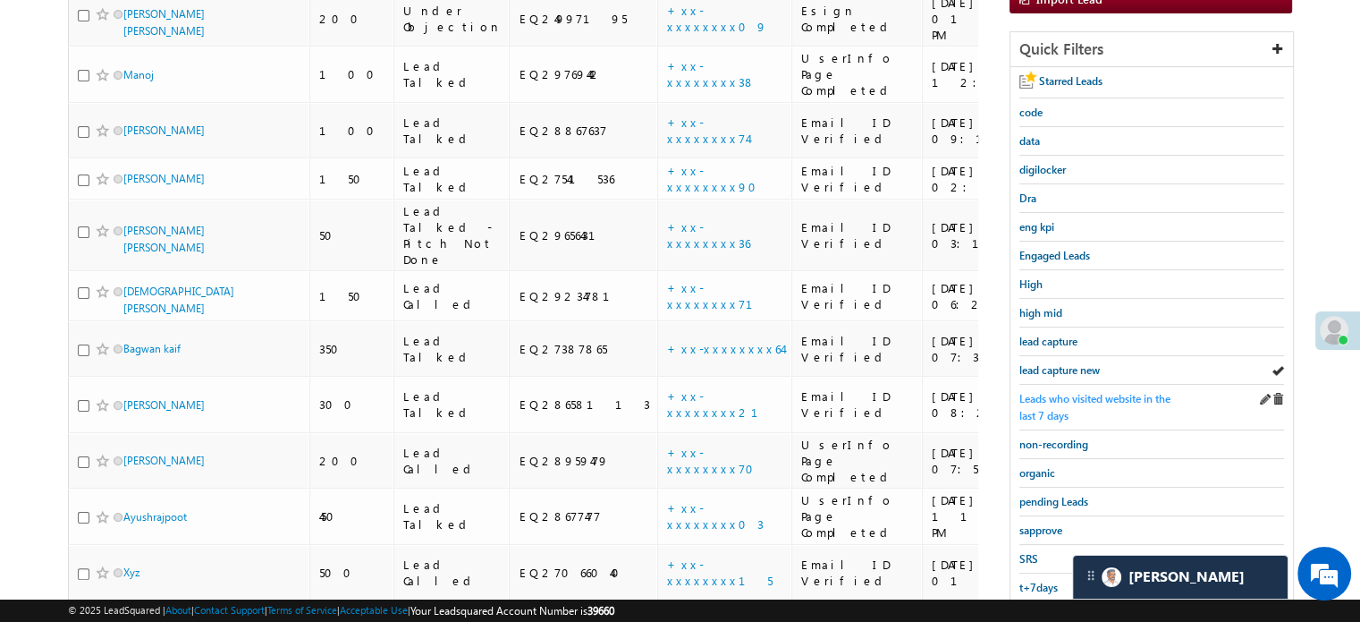
scroll to position [294, 0]
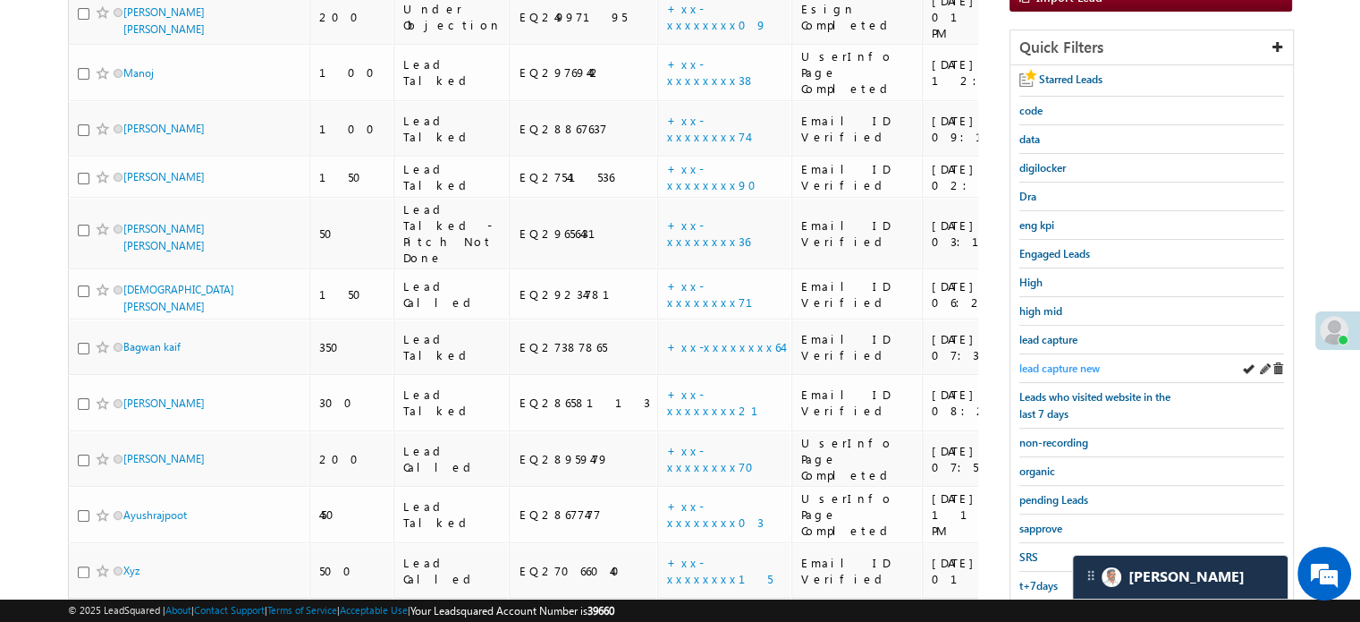
click at [1065, 370] on link "lead capture new" at bounding box center [1060, 368] width 80 height 17
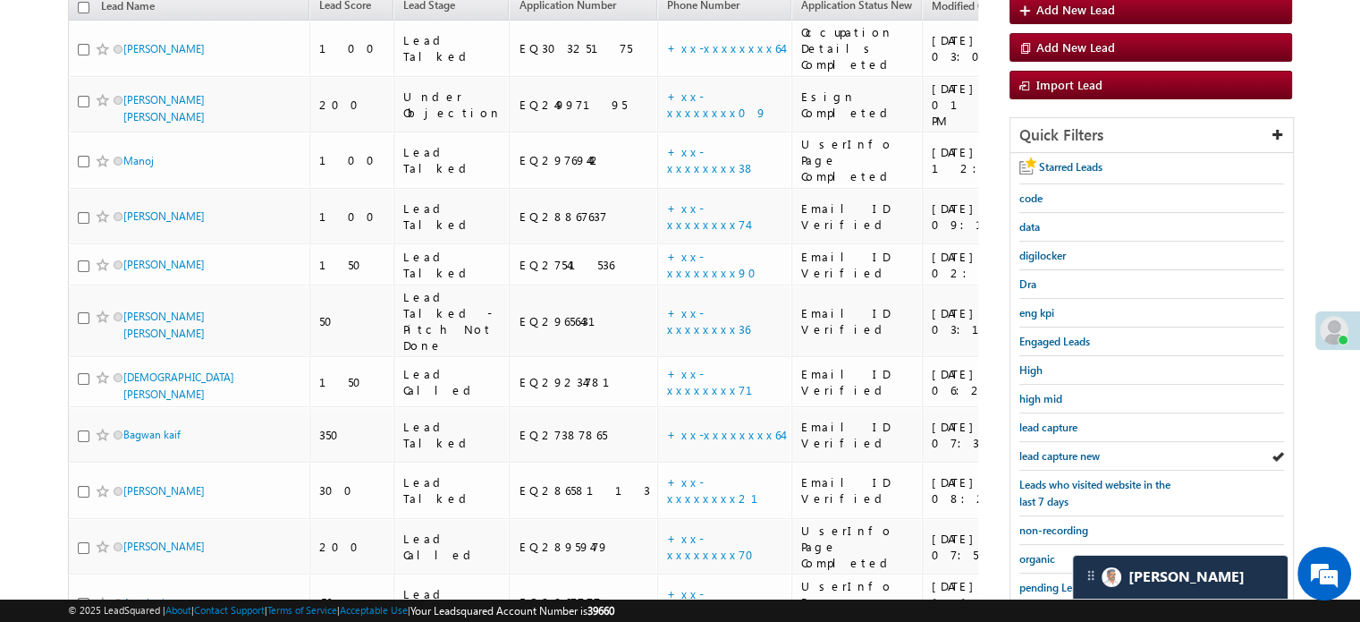
scroll to position [384, 0]
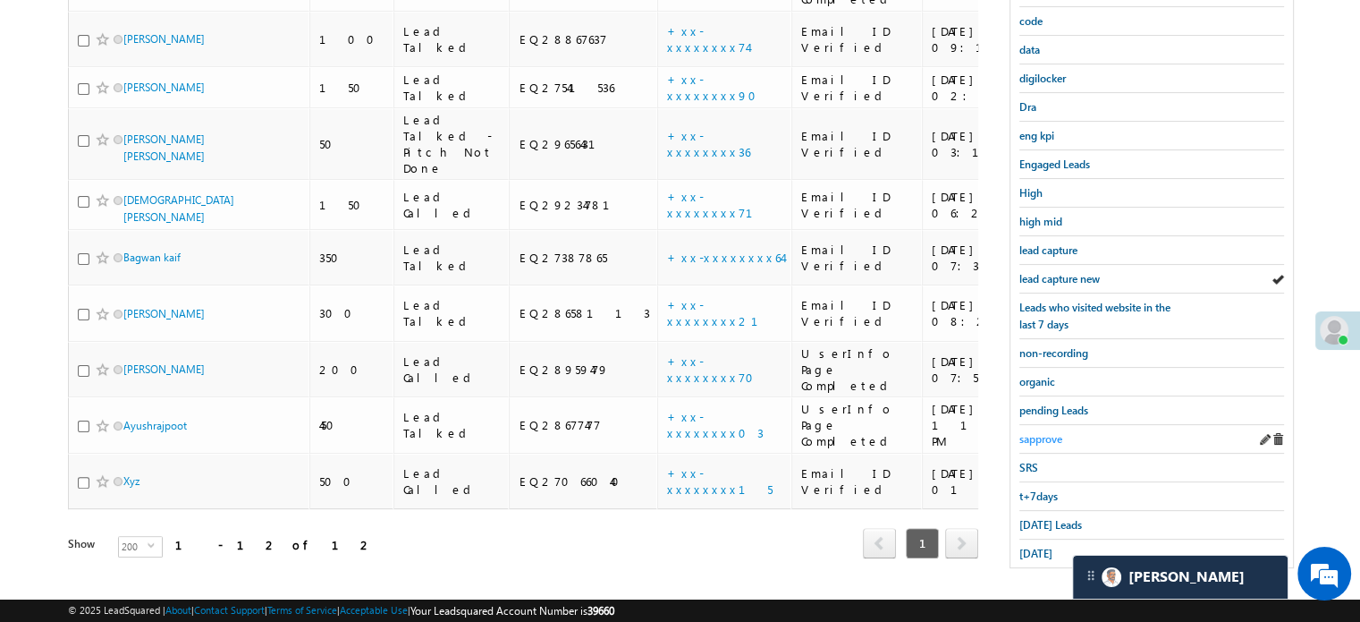
click at [1052, 432] on span "sapprove" at bounding box center [1041, 438] width 43 height 13
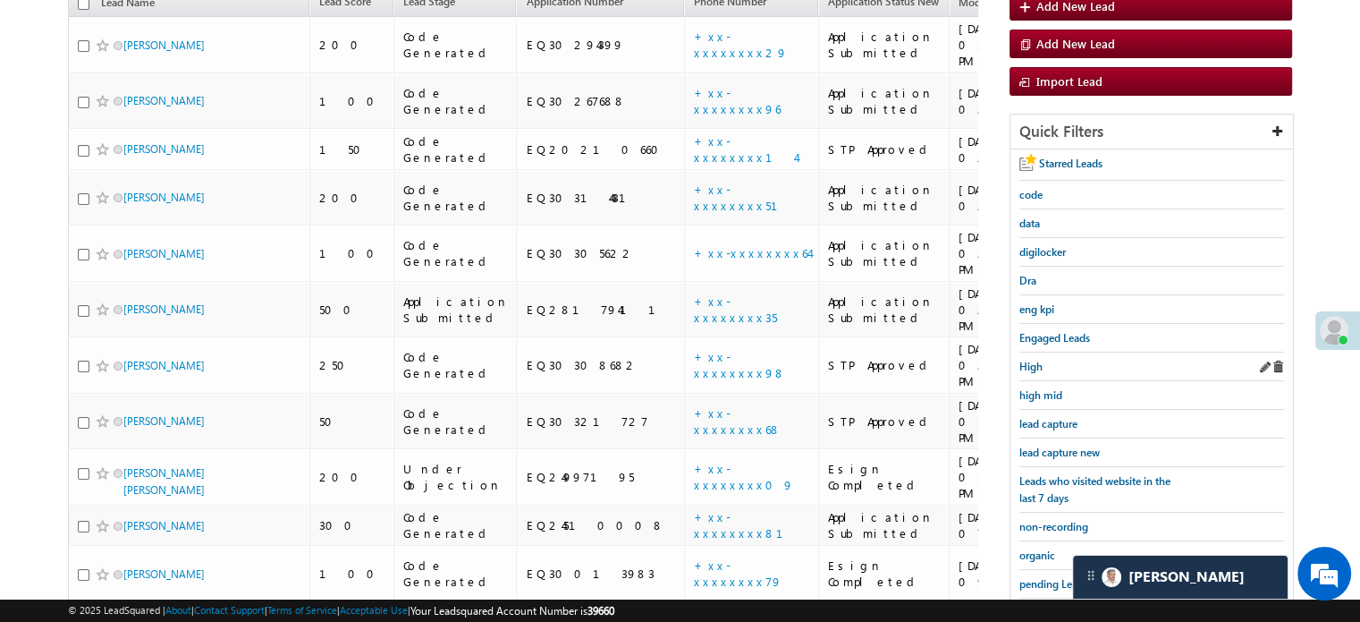
scroll to position [294, 0]
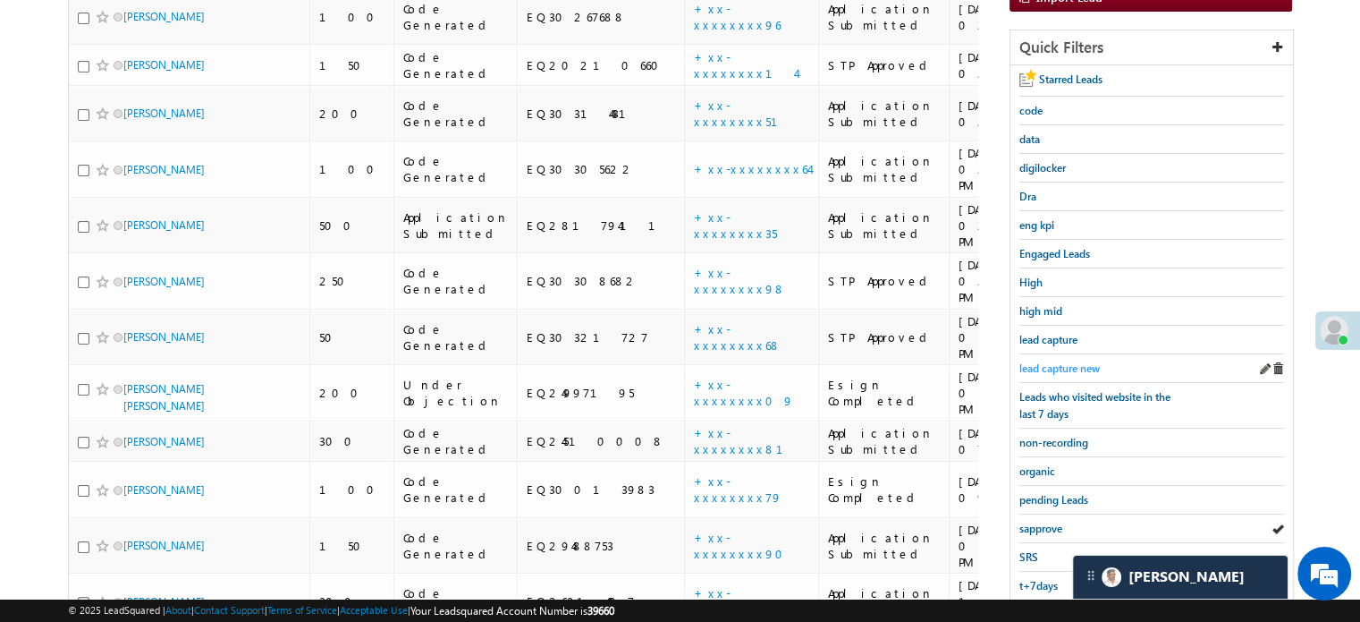
click at [1063, 361] on span "lead capture new" at bounding box center [1060, 367] width 80 height 13
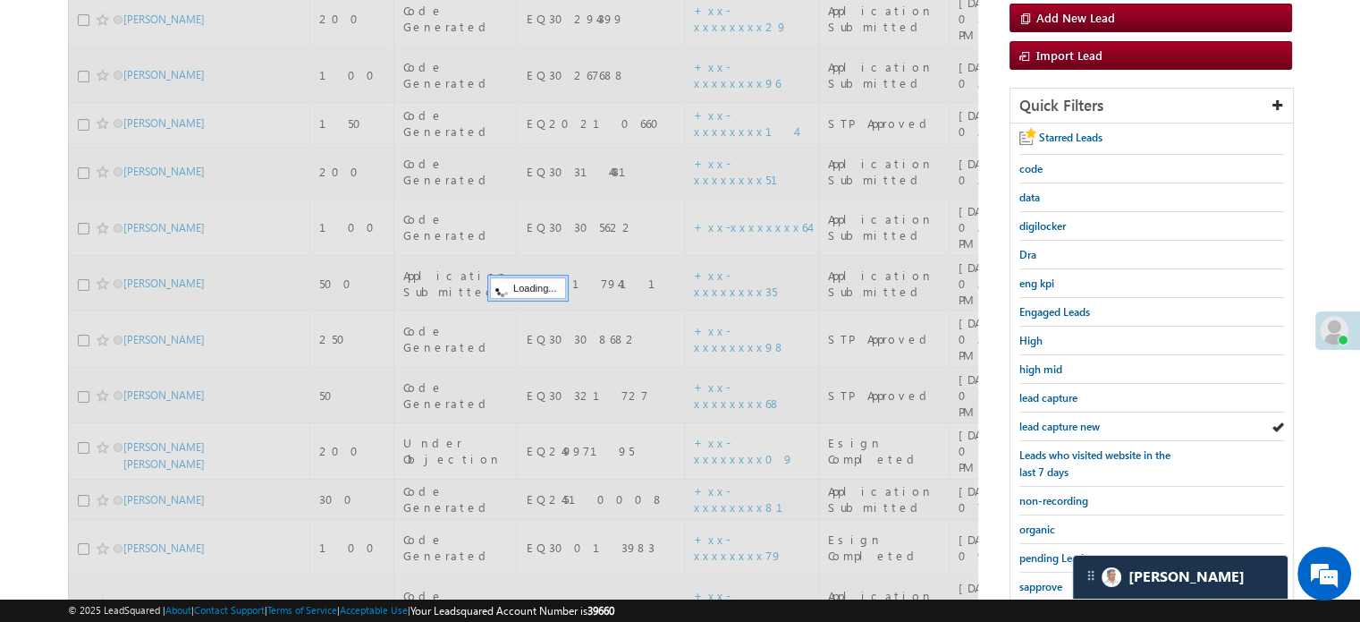
scroll to position [205, 0]
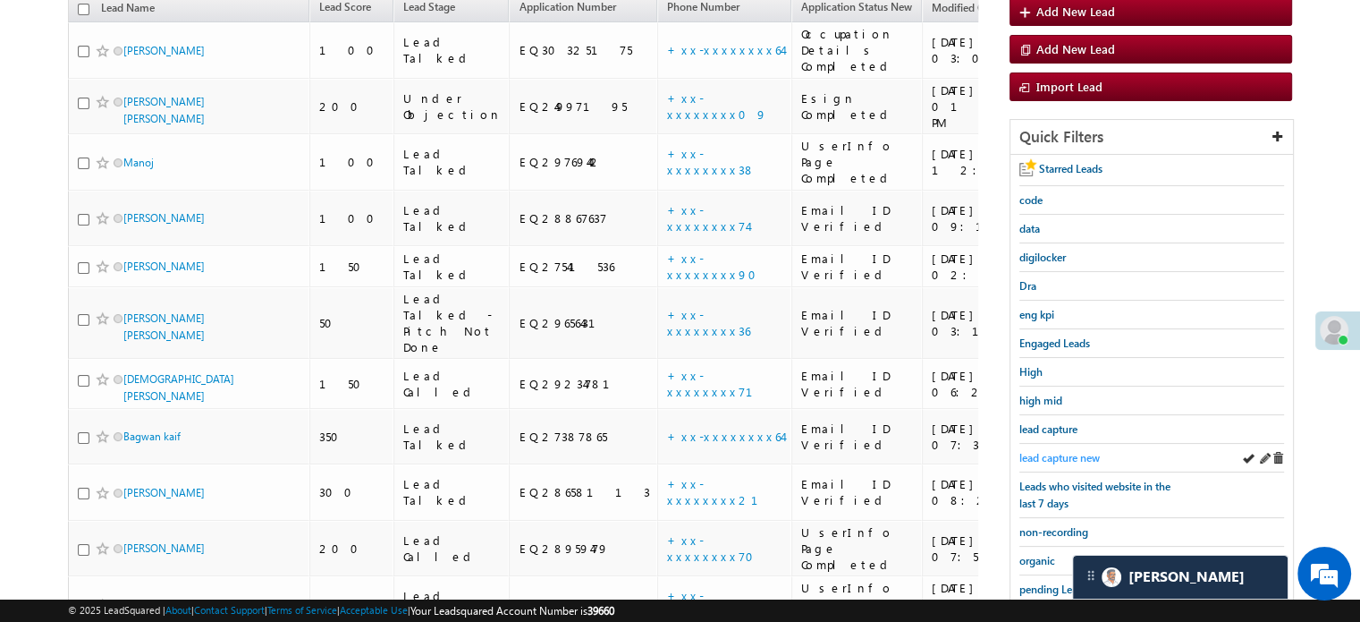
click at [1066, 460] on link "lead capture new" at bounding box center [1060, 457] width 80 height 17
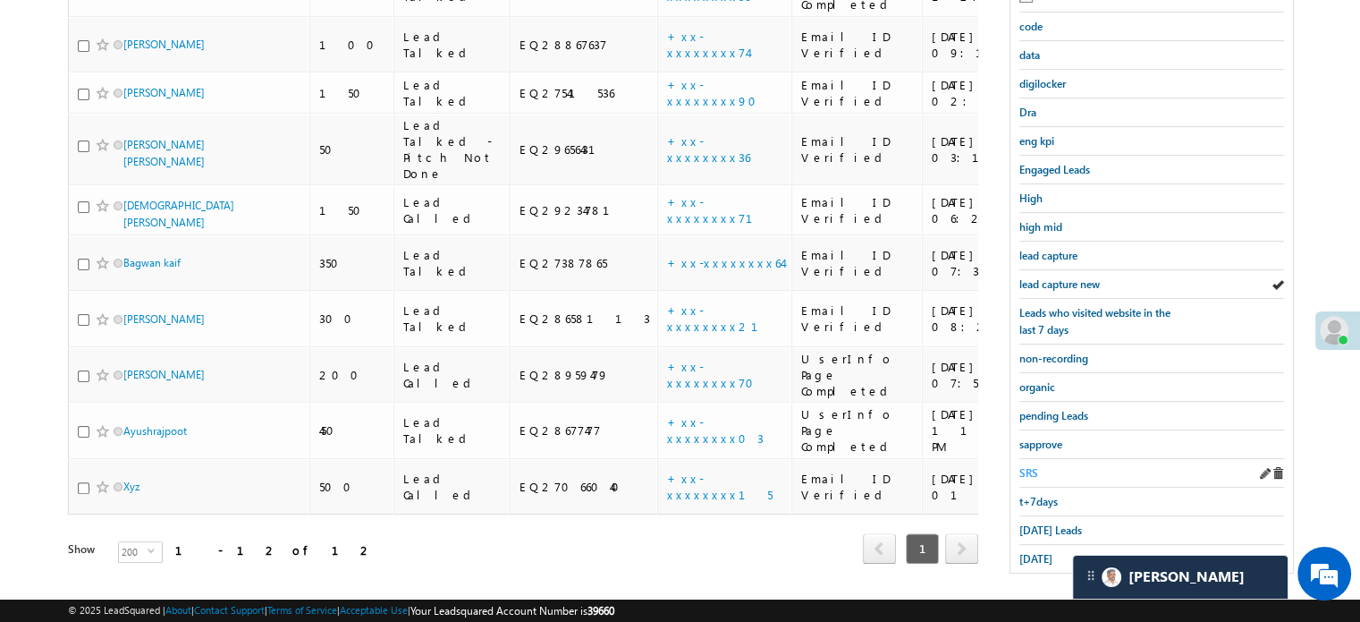
scroll to position [384, 0]
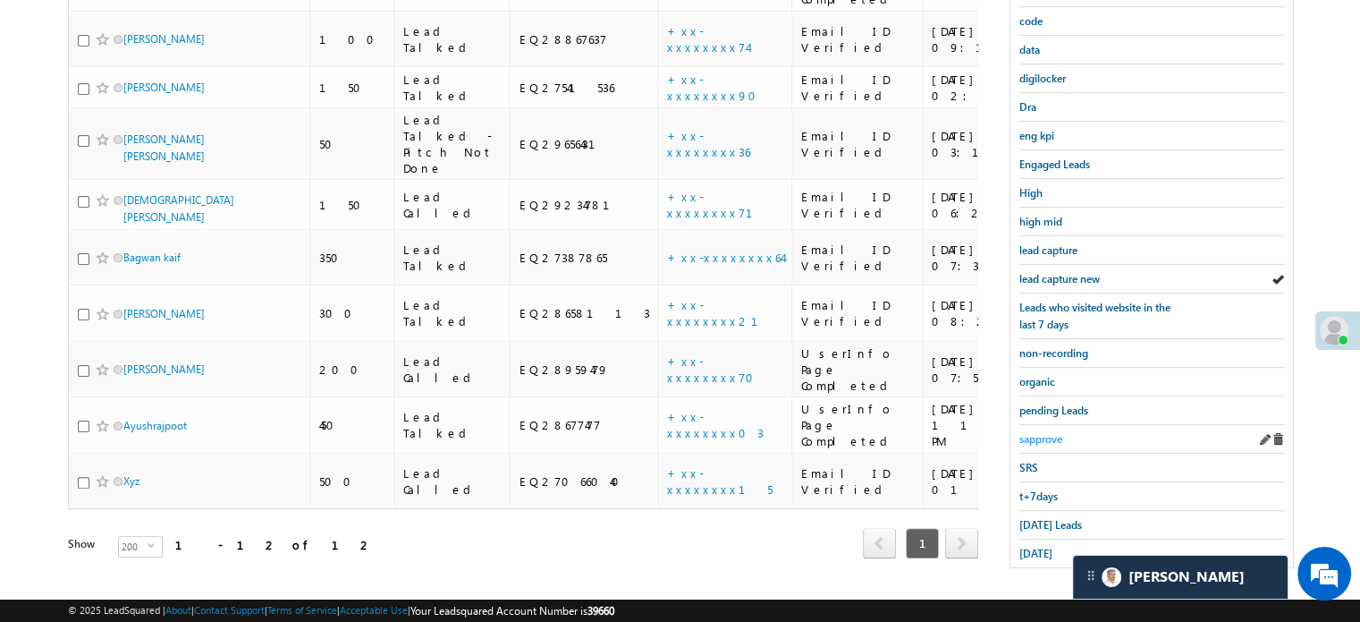
click at [1022, 436] on span "sapprove" at bounding box center [1041, 438] width 43 height 13
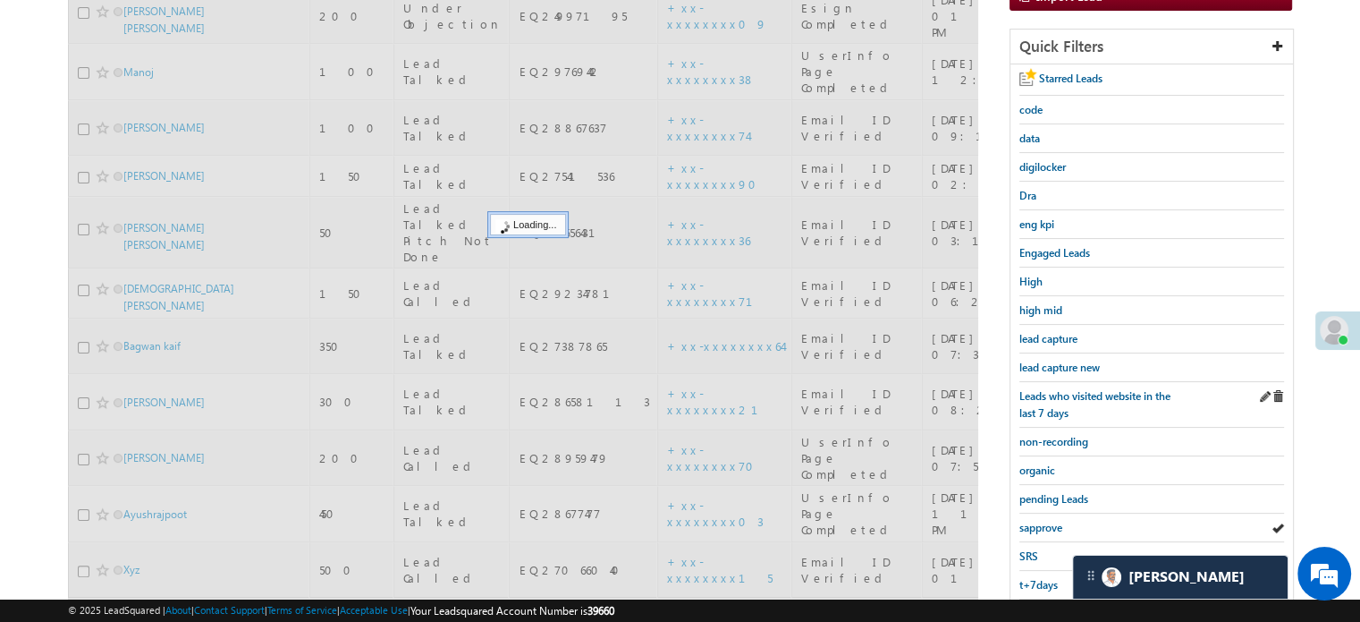
scroll to position [294, 0]
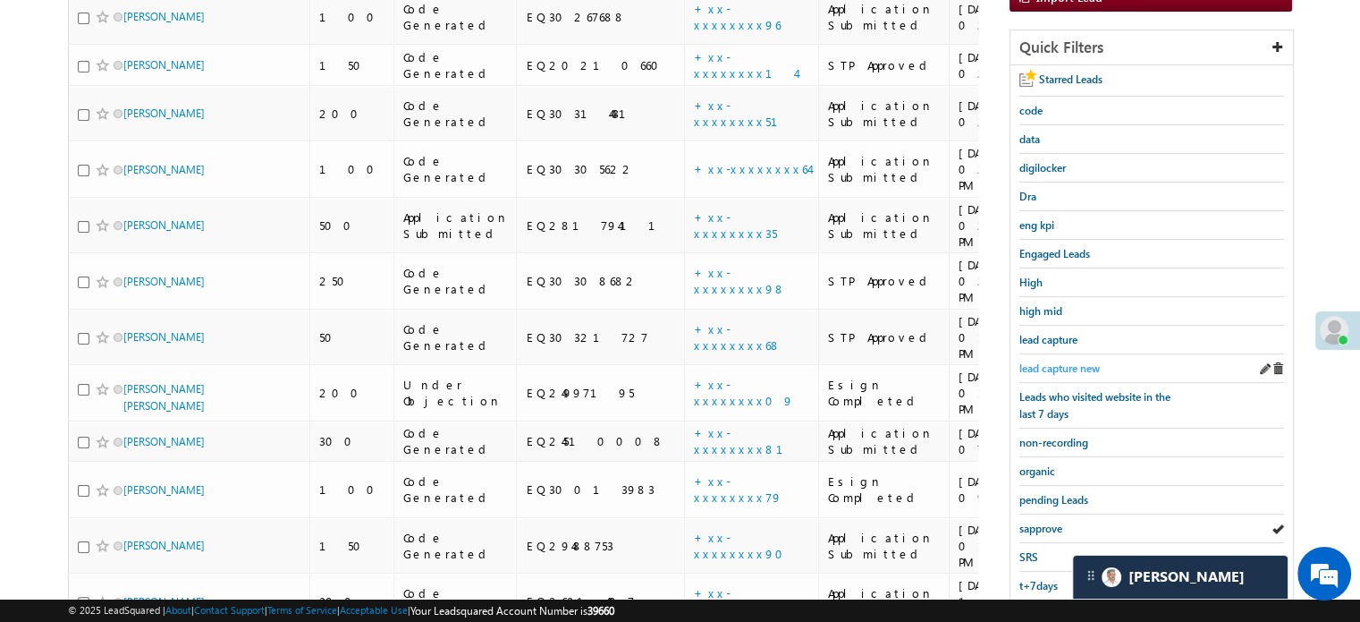
click at [1046, 368] on span "lead capture new" at bounding box center [1060, 367] width 80 height 13
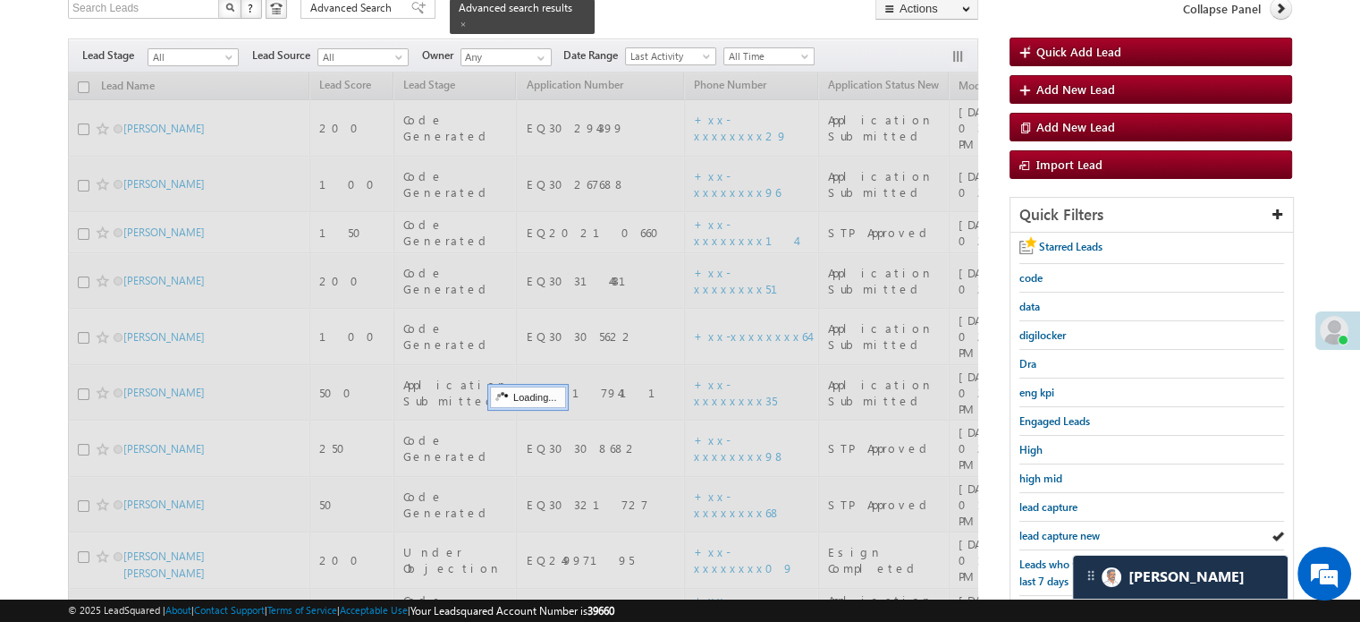
scroll to position [115, 0]
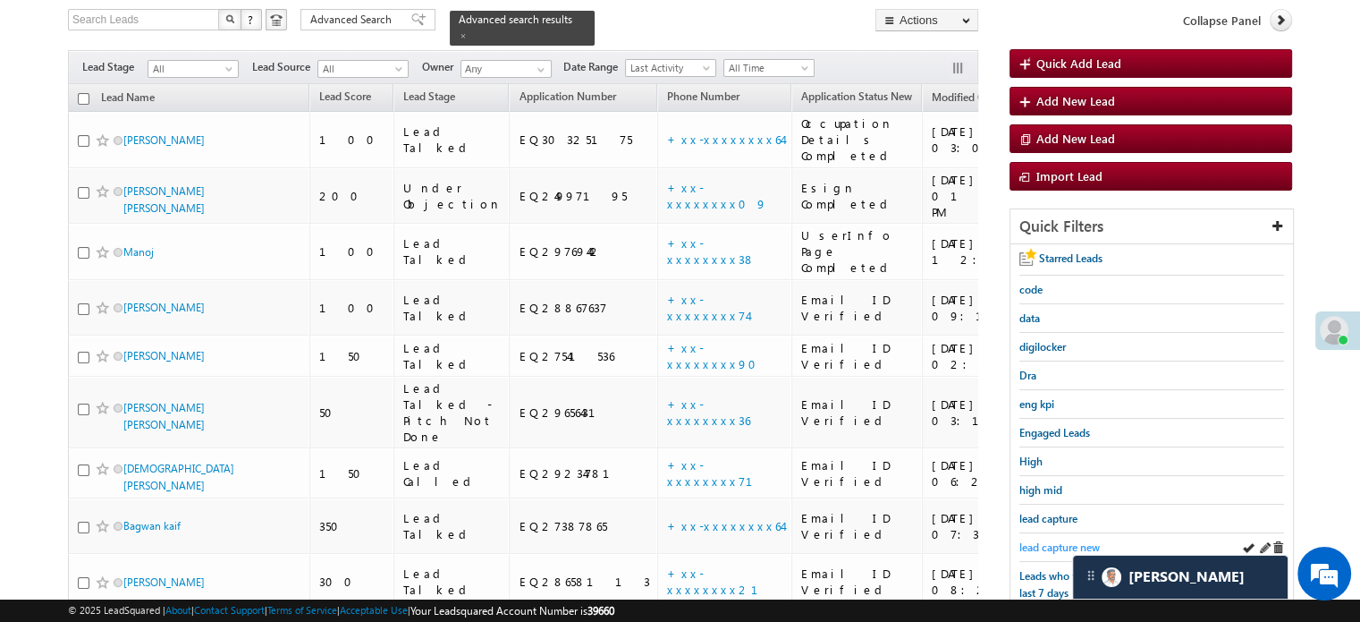
click at [1024, 540] on span "lead capture new" at bounding box center [1060, 546] width 80 height 13
click at [1044, 540] on span "lead capture new" at bounding box center [1060, 546] width 80 height 13
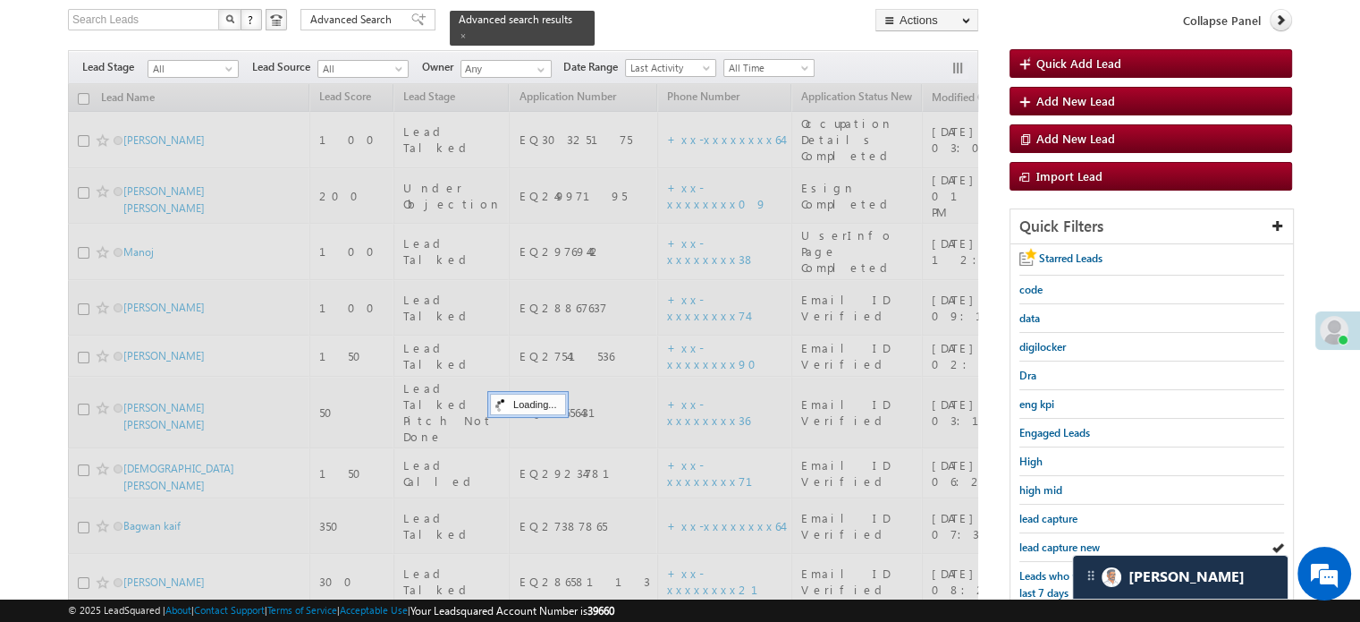
click at [1044, 540] on span "lead capture new" at bounding box center [1060, 546] width 80 height 13
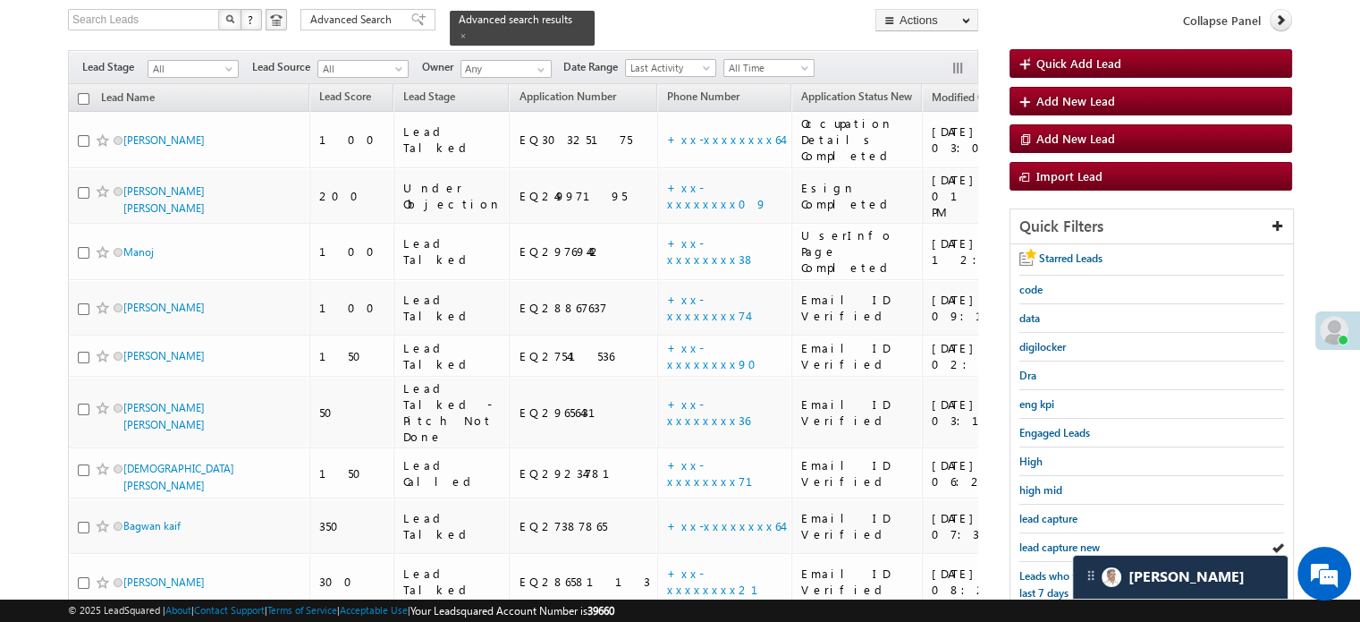
click at [1044, 540] on span "lead capture new" at bounding box center [1060, 546] width 80 height 13
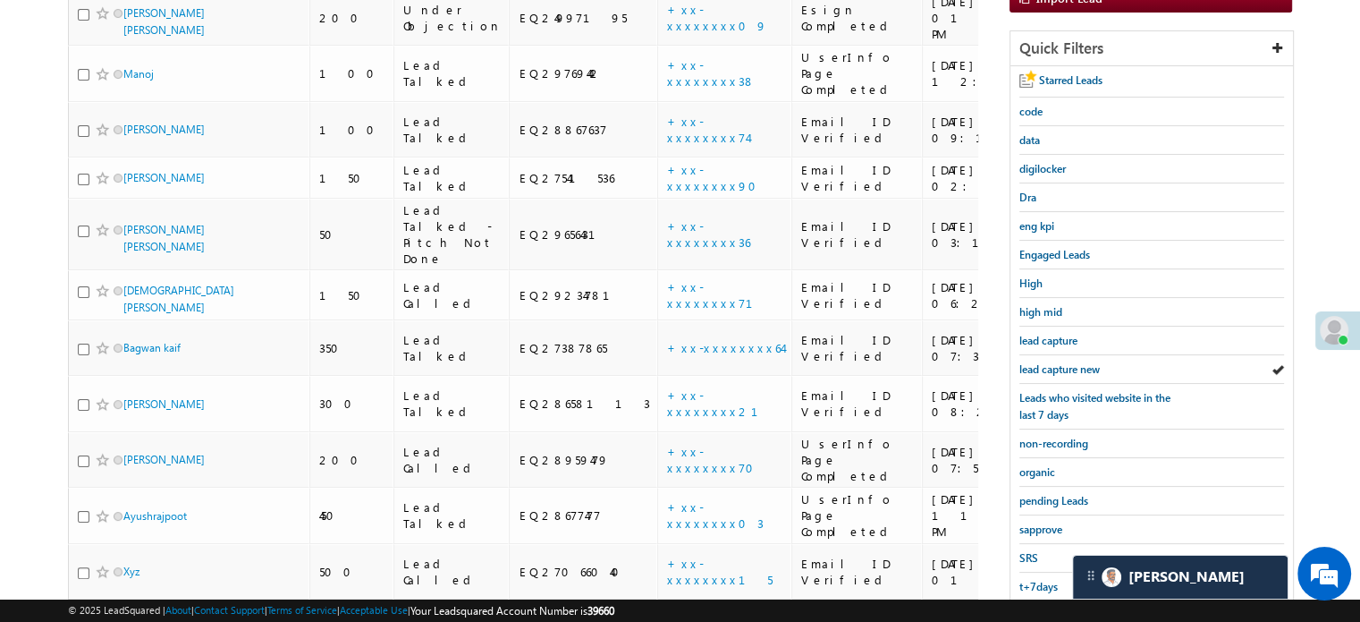
scroll to position [294, 0]
click at [1020, 527] on span "sapprove" at bounding box center [1041, 527] width 43 height 13
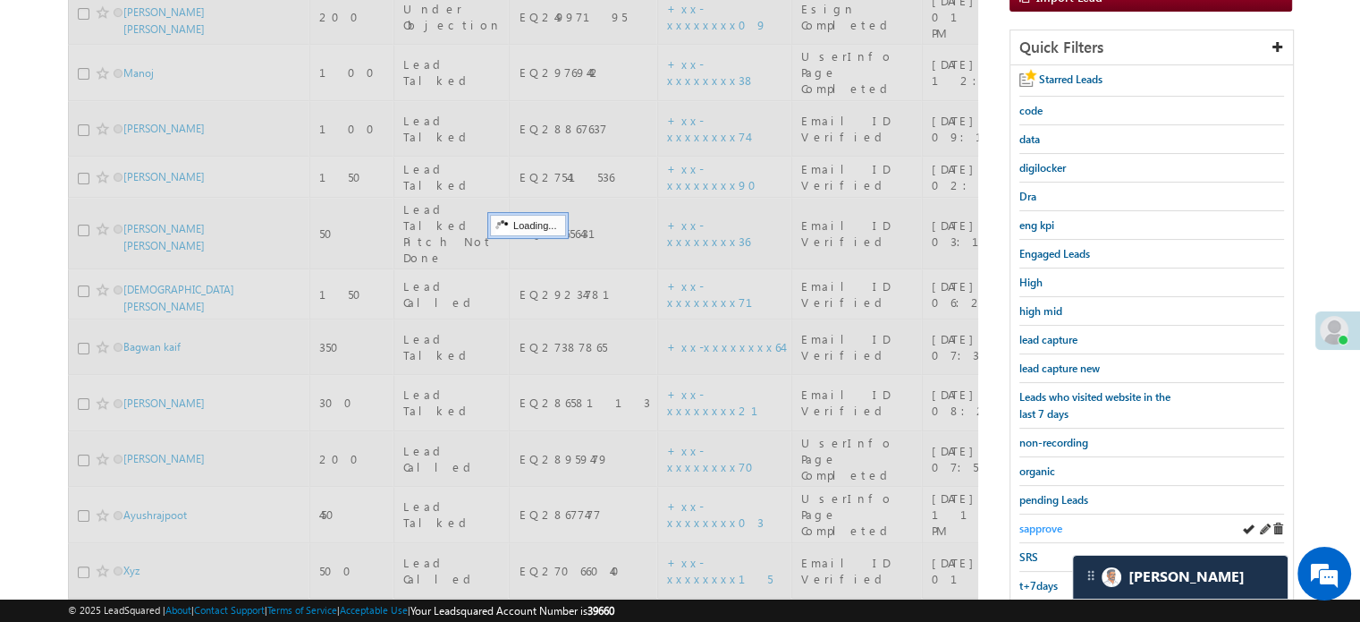
click at [1023, 525] on span "sapprove" at bounding box center [1041, 527] width 43 height 13
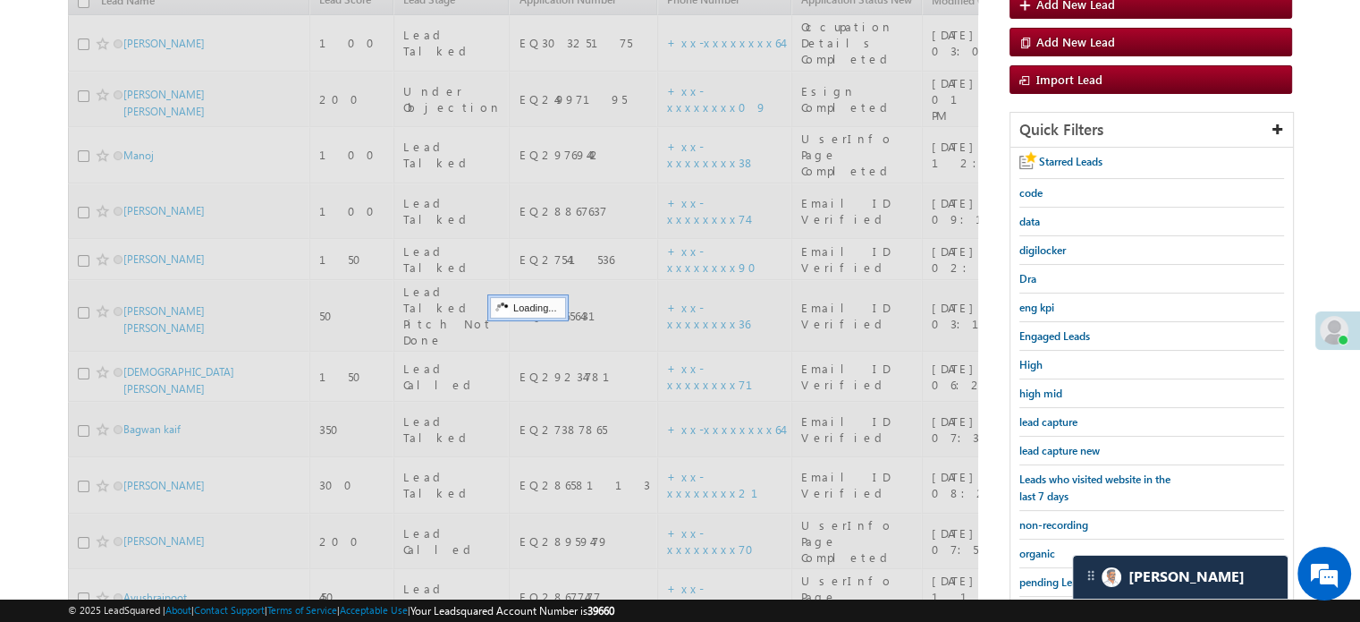
scroll to position [115, 0]
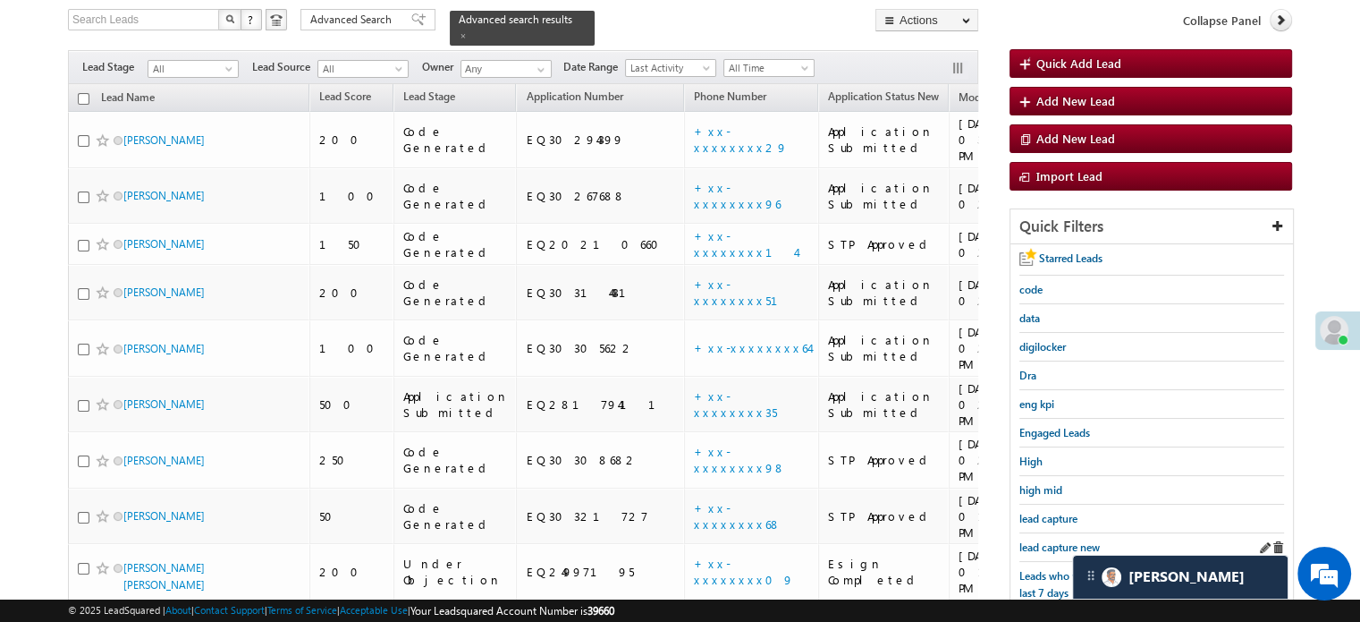
click at [1040, 550] on div "lead capture new" at bounding box center [1152, 547] width 265 height 29
click at [1057, 540] on span "lead capture new" at bounding box center [1060, 546] width 80 height 13
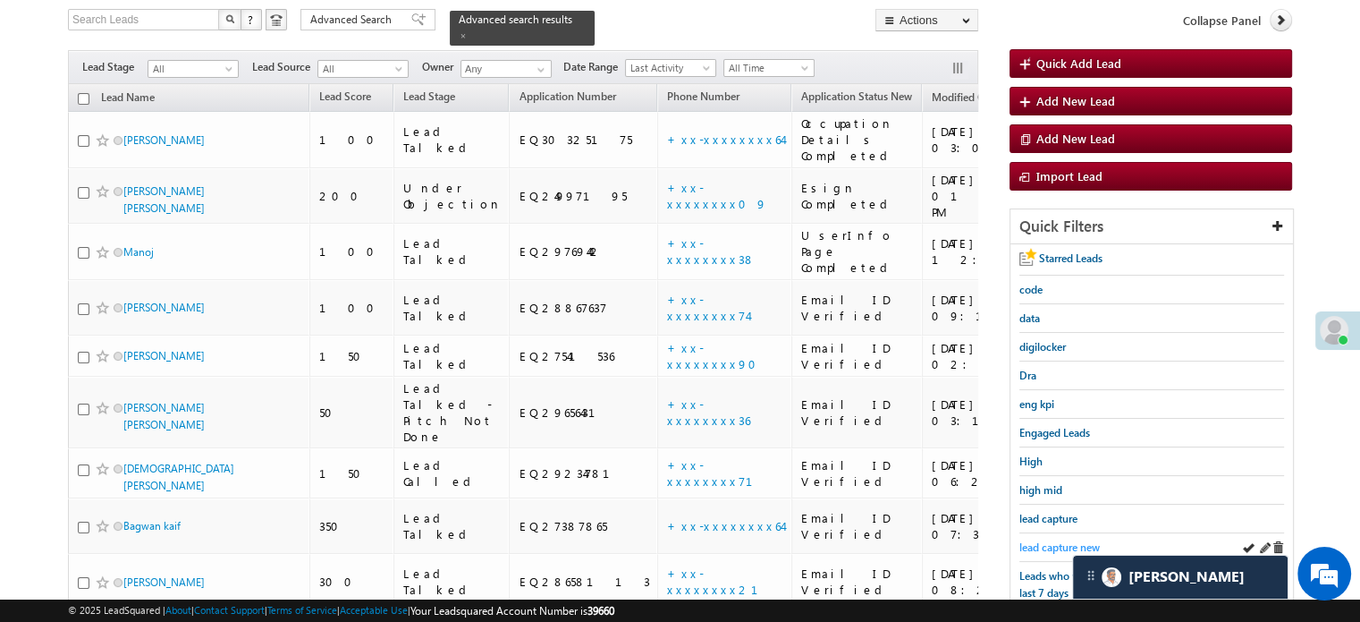
click at [1053, 543] on span "lead capture new" at bounding box center [1060, 546] width 80 height 13
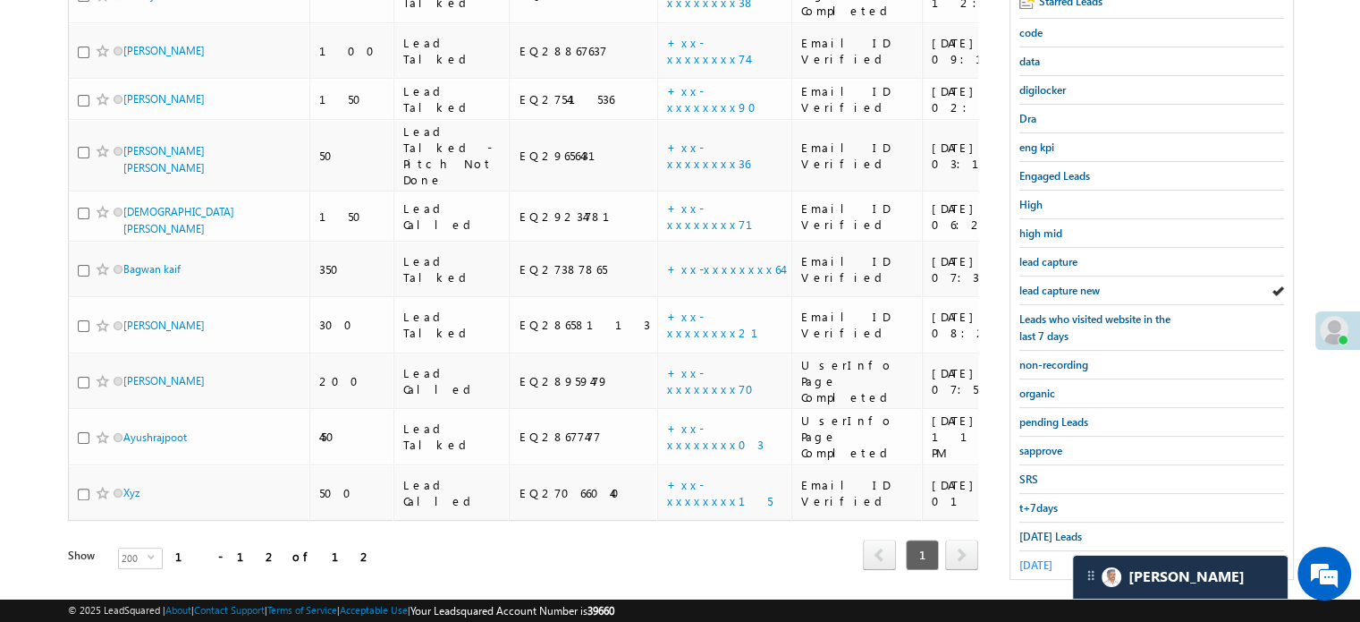
scroll to position [384, 0]
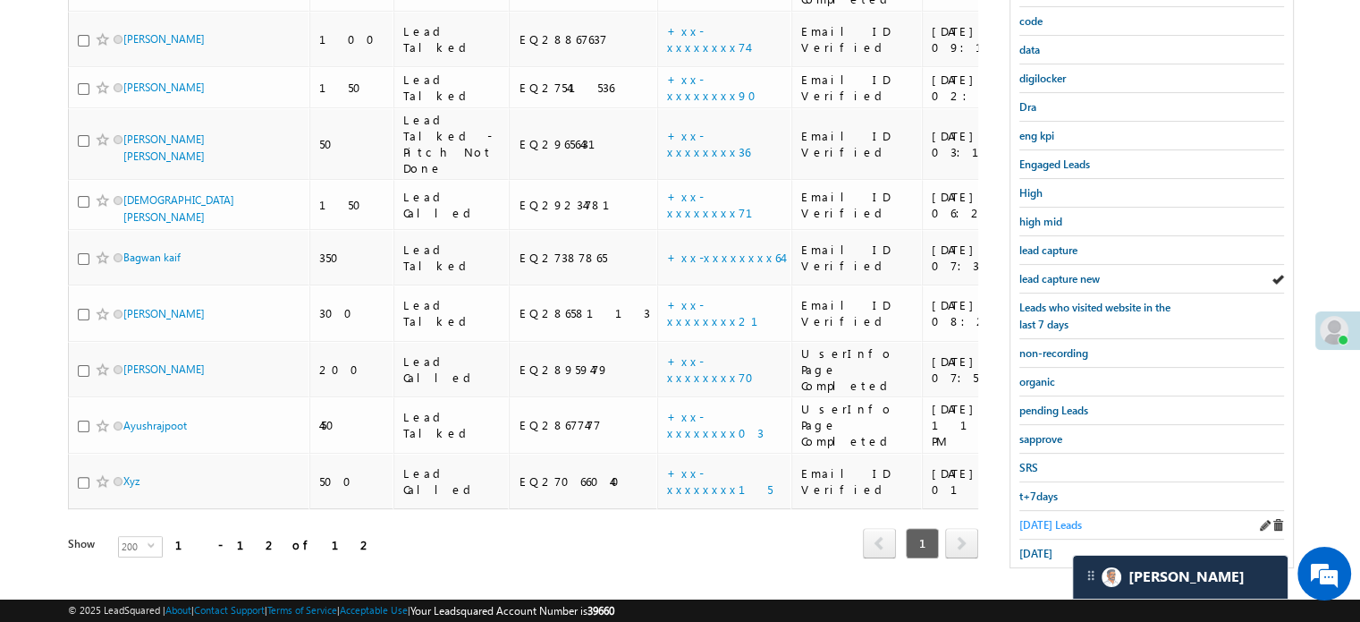
click at [1047, 524] on link "Today's Leads" at bounding box center [1051, 524] width 63 height 17
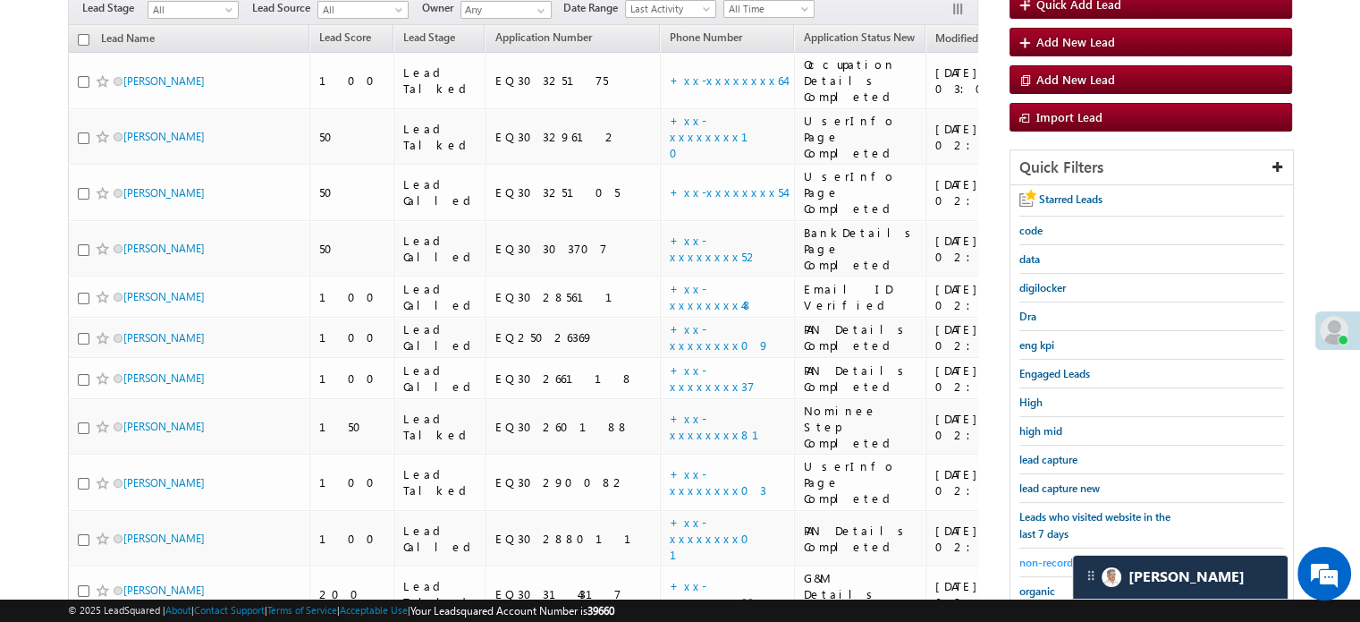
scroll to position [205, 0]
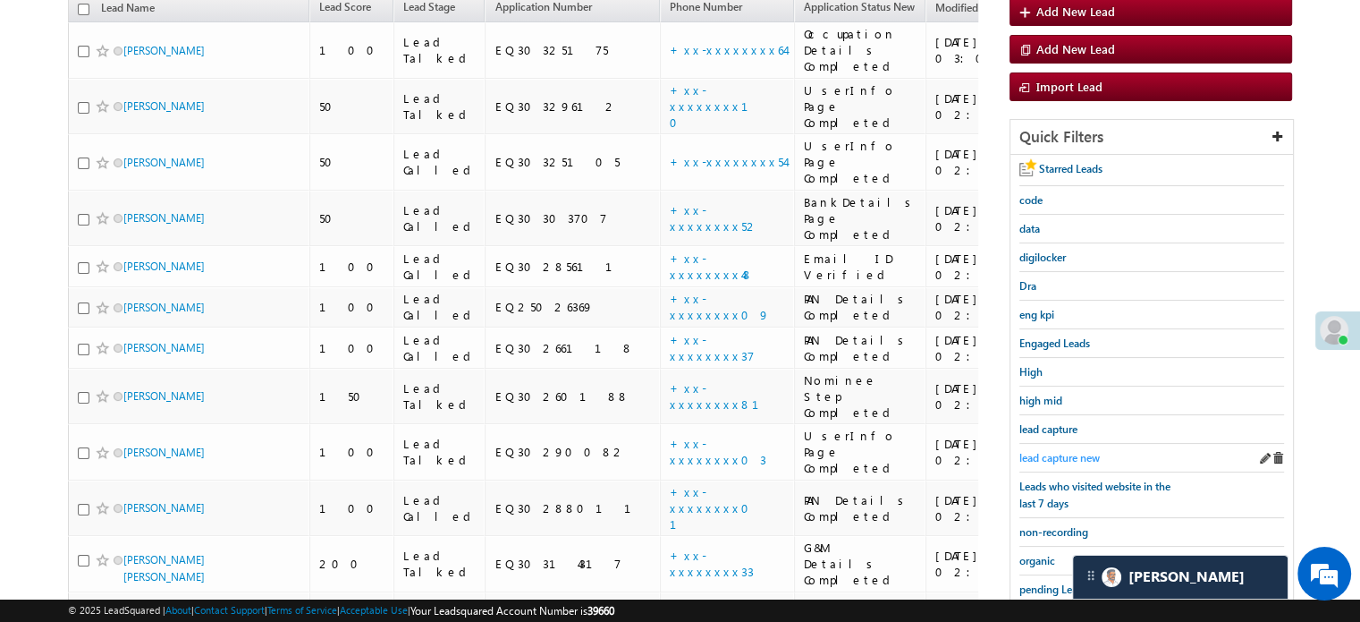
click at [1042, 451] on span "lead capture new" at bounding box center [1060, 457] width 80 height 13
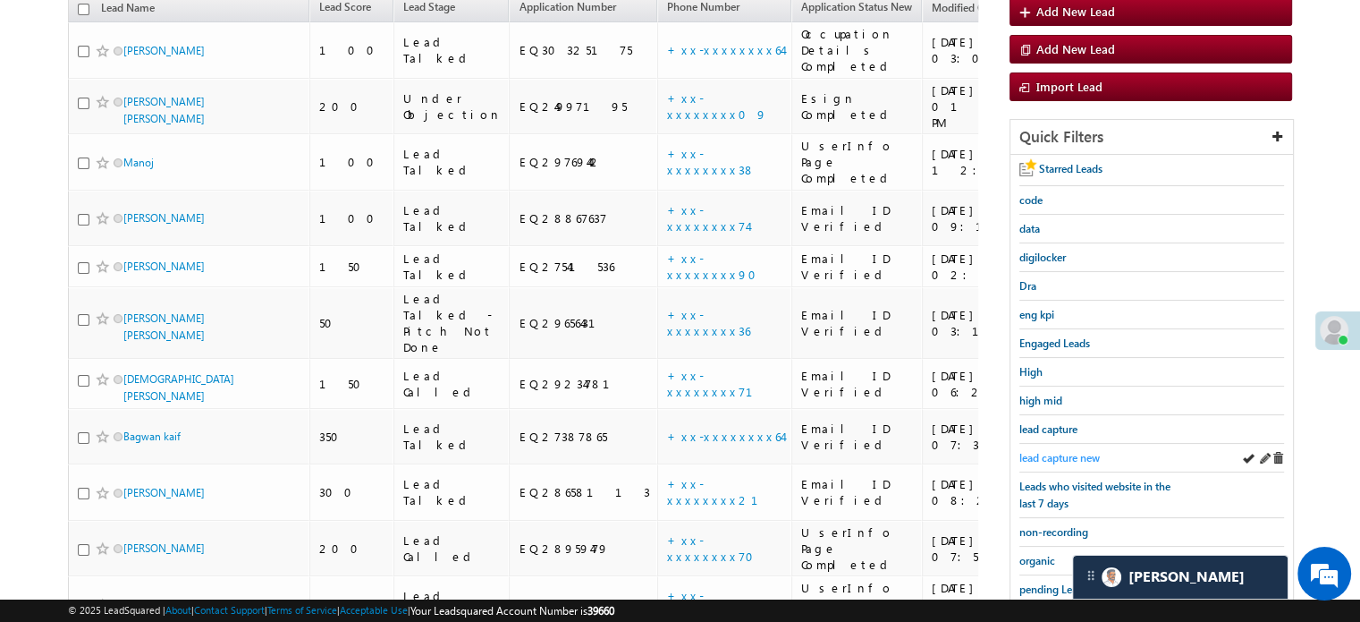
click at [1065, 452] on span "lead capture new" at bounding box center [1060, 457] width 80 height 13
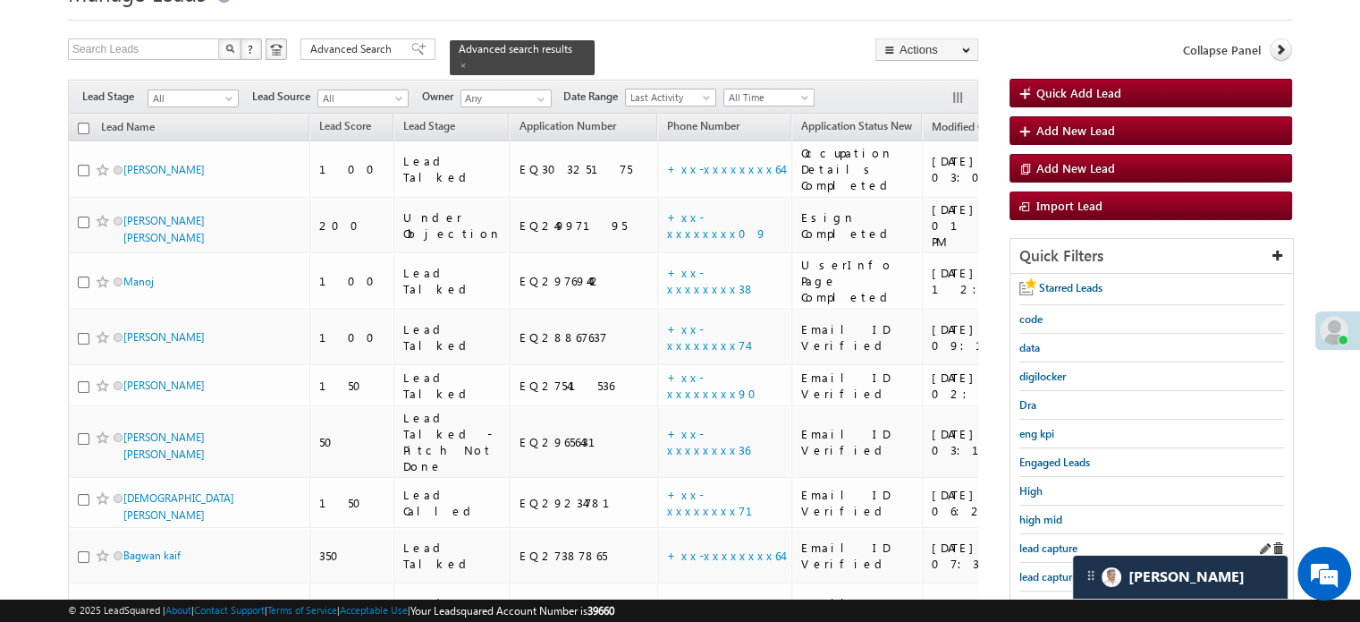
scroll to position [115, 0]
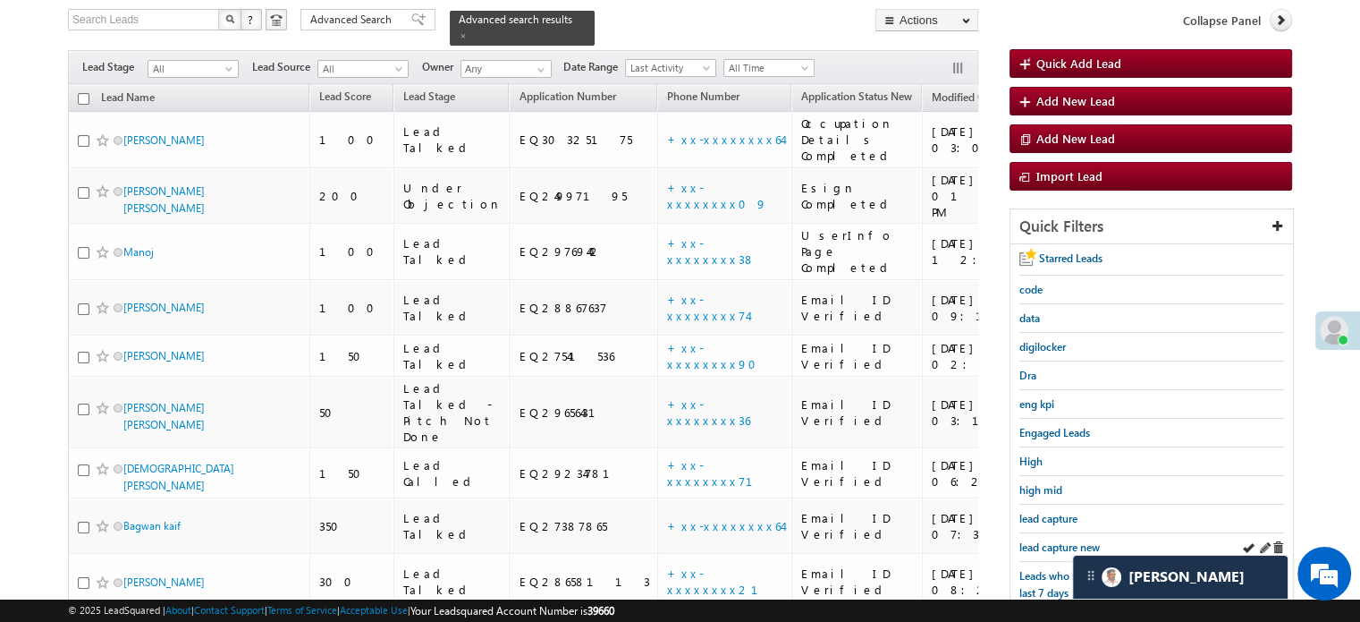
click at [1071, 538] on link "lead capture new" at bounding box center [1060, 546] width 80 height 17
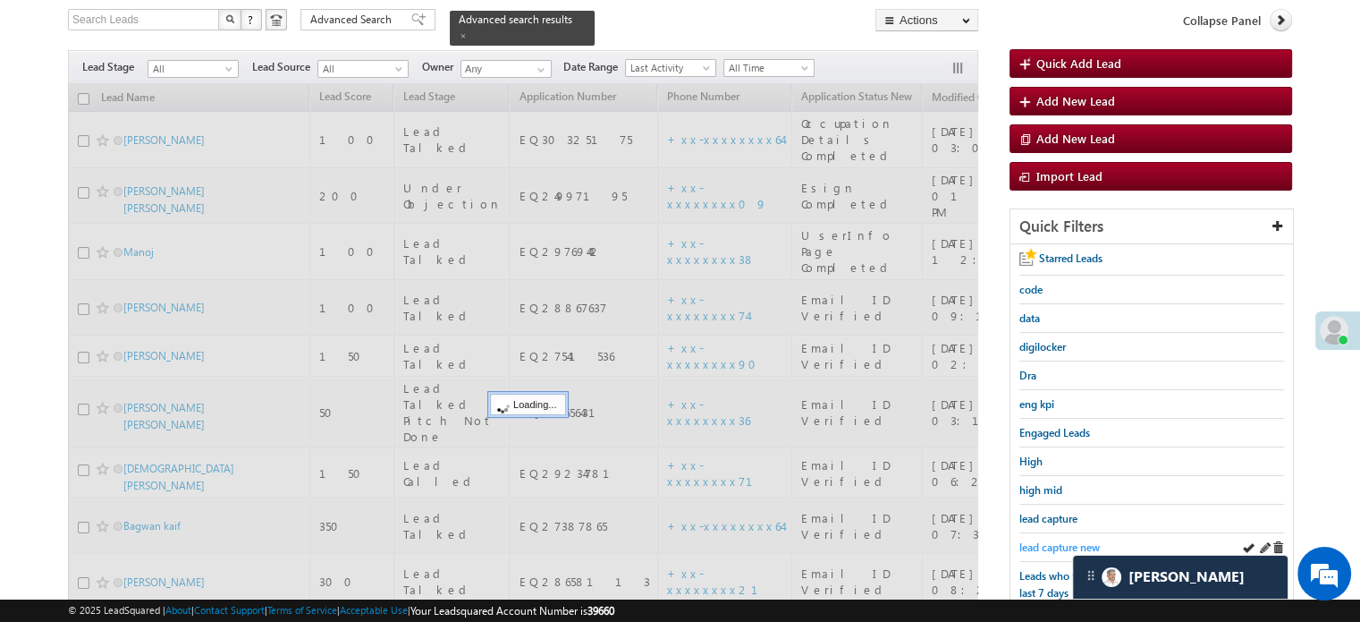
click at [1065, 540] on span "lead capture new" at bounding box center [1060, 546] width 80 height 13
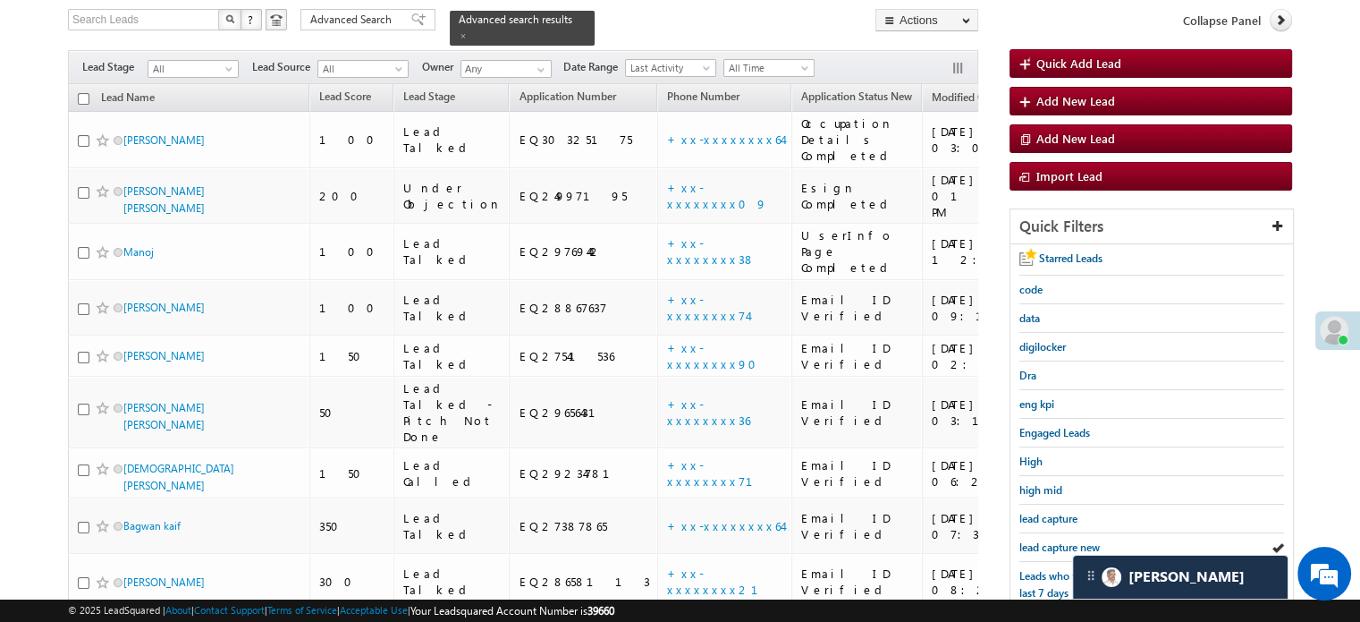
click at [1063, 540] on span "lead capture new" at bounding box center [1060, 546] width 80 height 13
click at [1044, 540] on span "lead capture new" at bounding box center [1060, 546] width 80 height 13
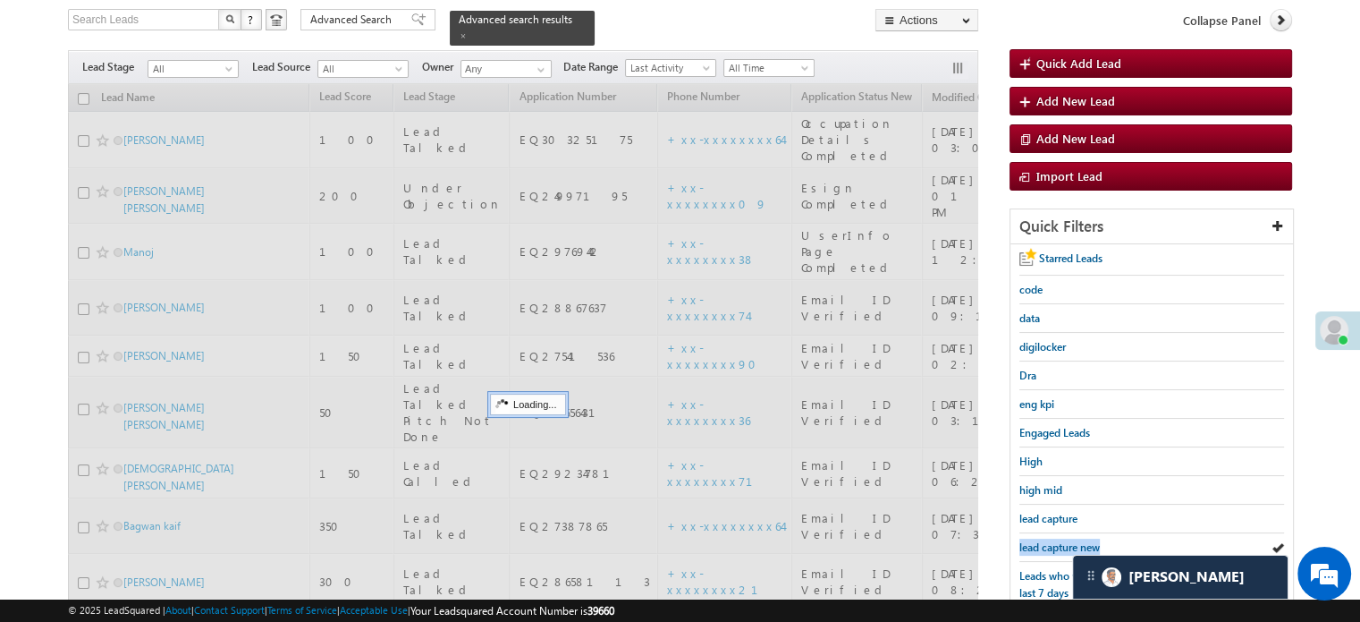
click at [1044, 540] on span "lead capture new" at bounding box center [1060, 546] width 80 height 13
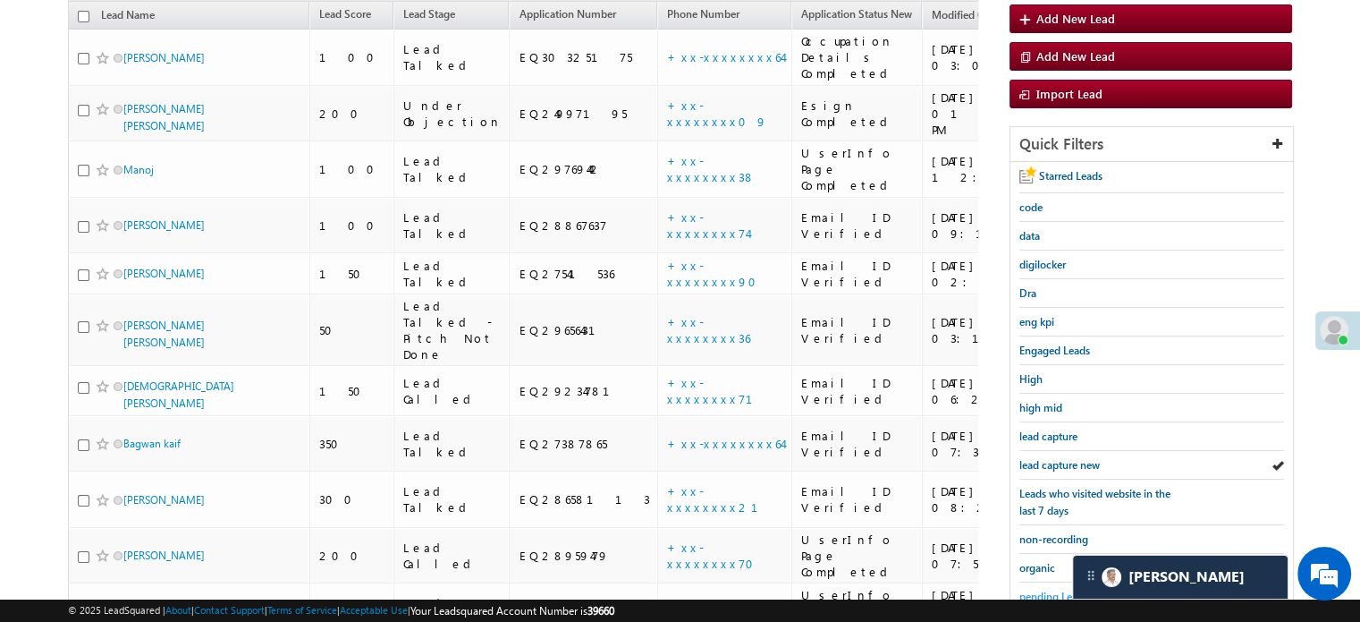
scroll to position [384, 0]
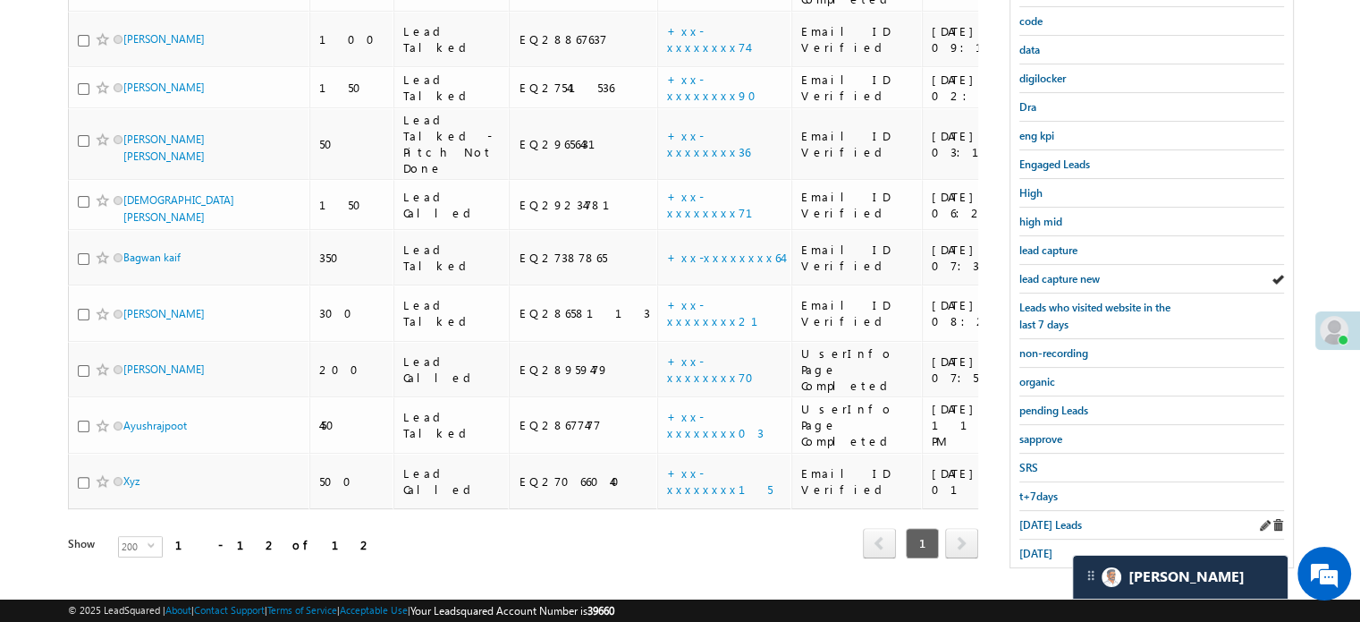
click at [1038, 528] on div "Today's Leads" at bounding box center [1152, 525] width 265 height 29
click at [1044, 521] on span "Today's Leads" at bounding box center [1051, 524] width 63 height 13
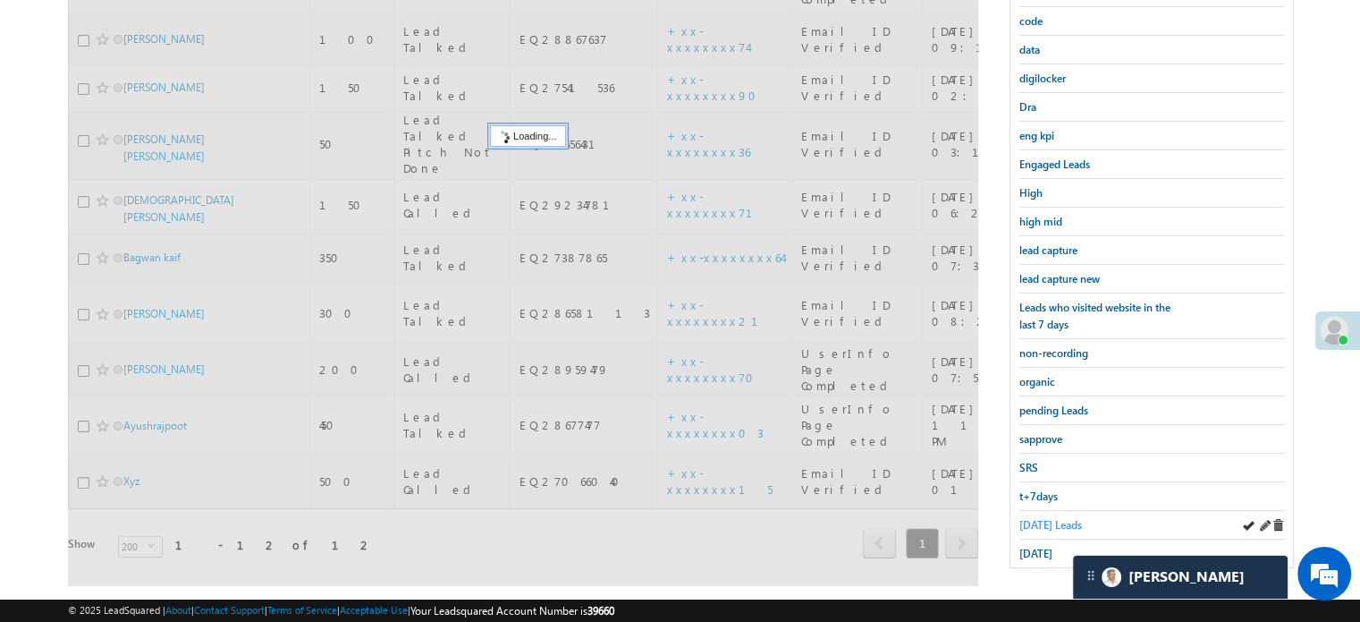
scroll to position [115, 0]
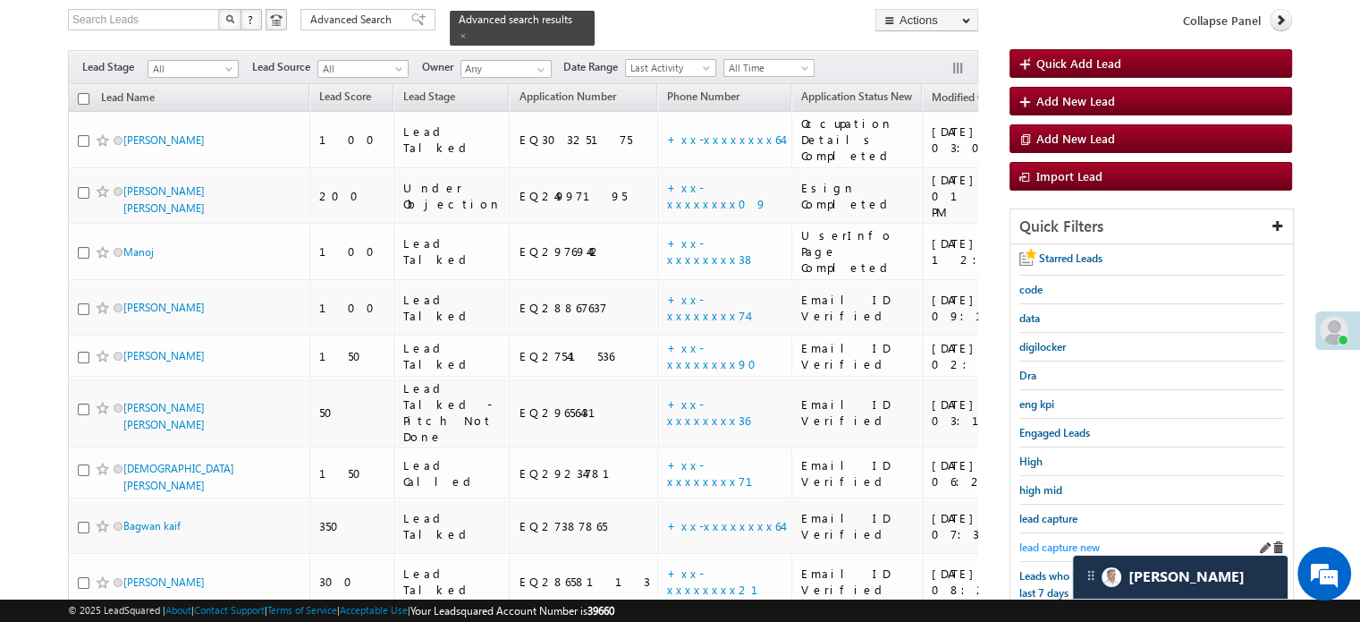
click at [1038, 540] on span "lead capture new" at bounding box center [1060, 546] width 80 height 13
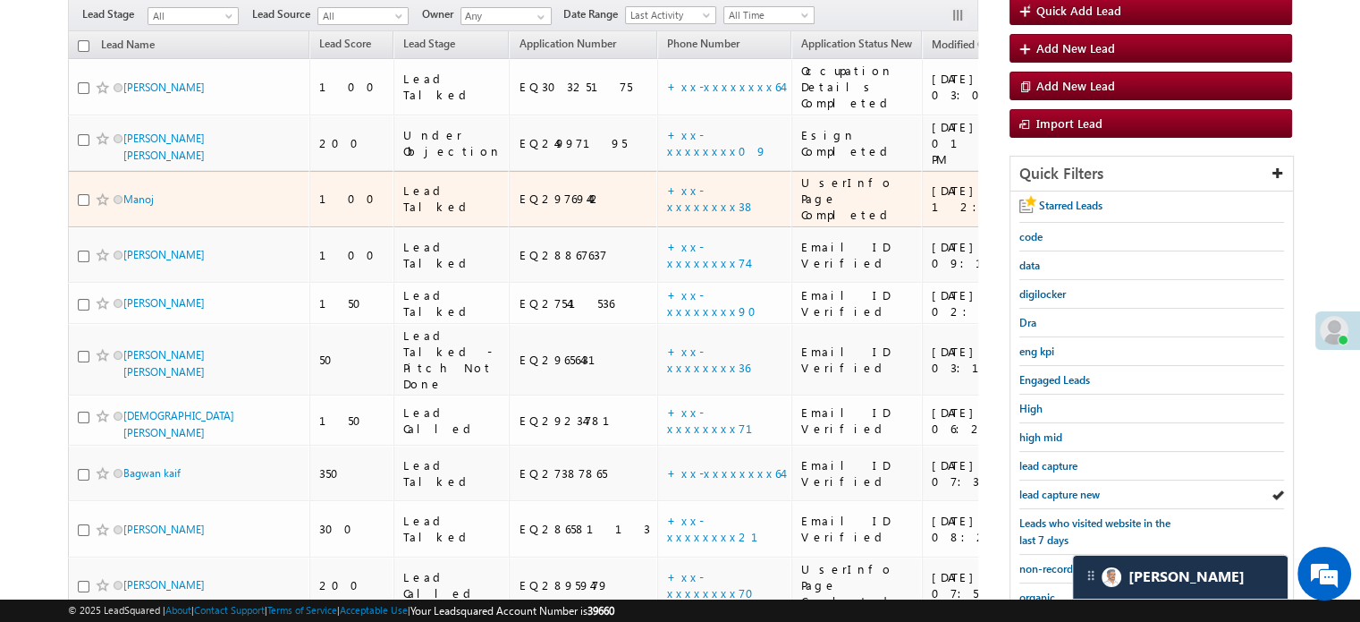
scroll to position [268, 0]
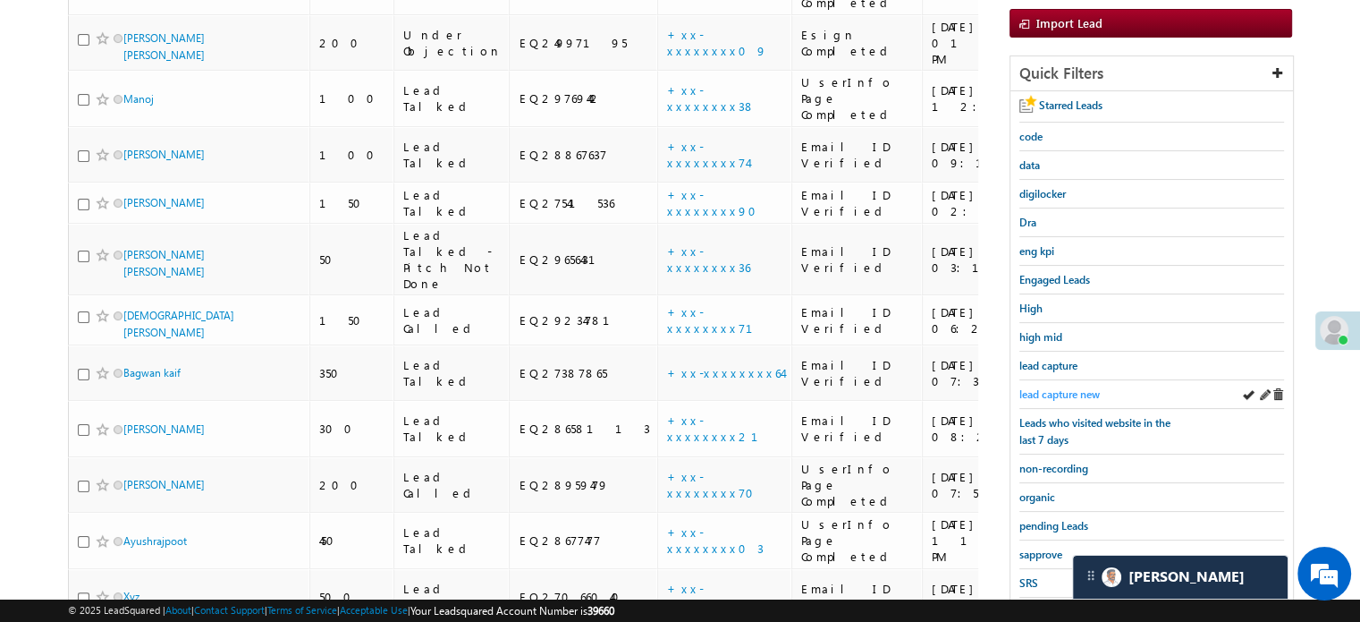
click at [1066, 385] on link "lead capture new" at bounding box center [1060, 393] width 80 height 17
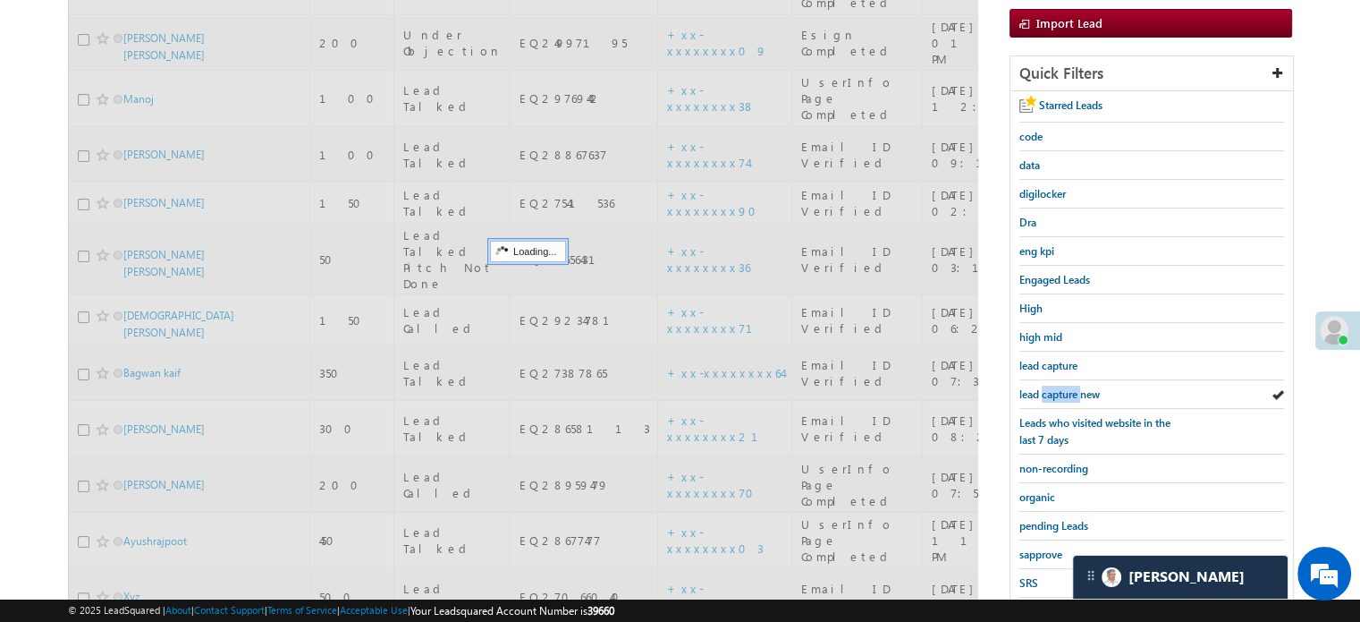
click at [1066, 385] on link "lead capture new" at bounding box center [1060, 393] width 80 height 17
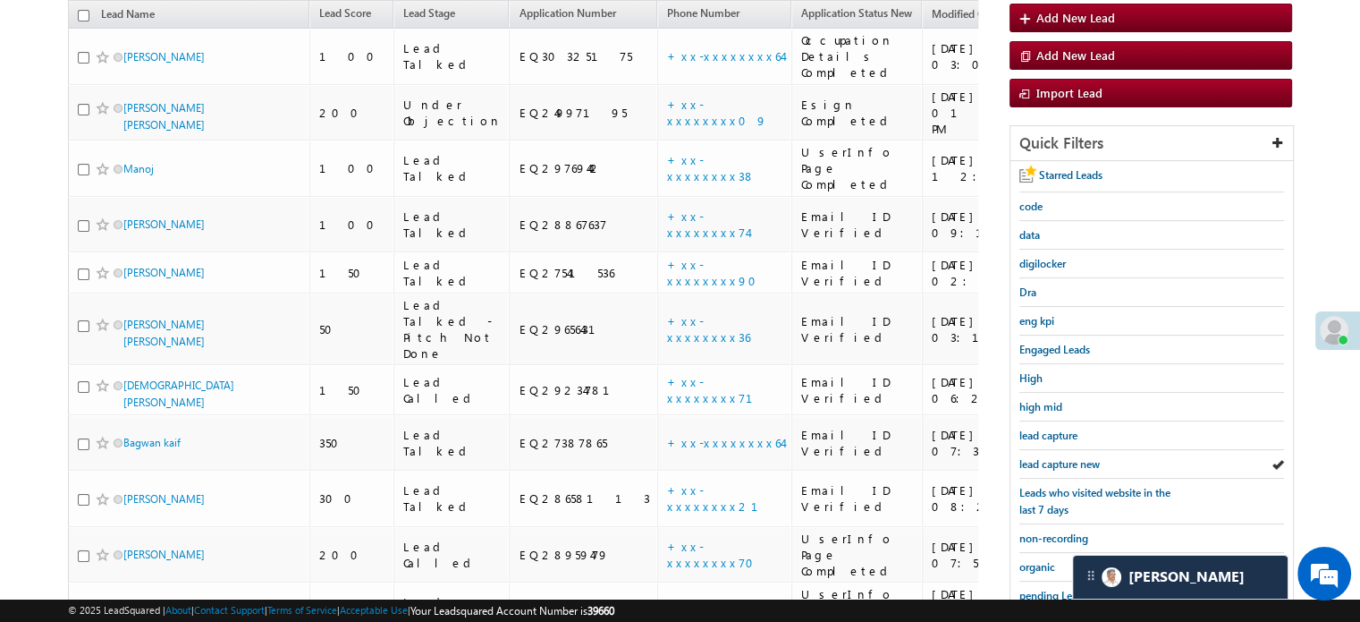
scroll to position [179, 0]
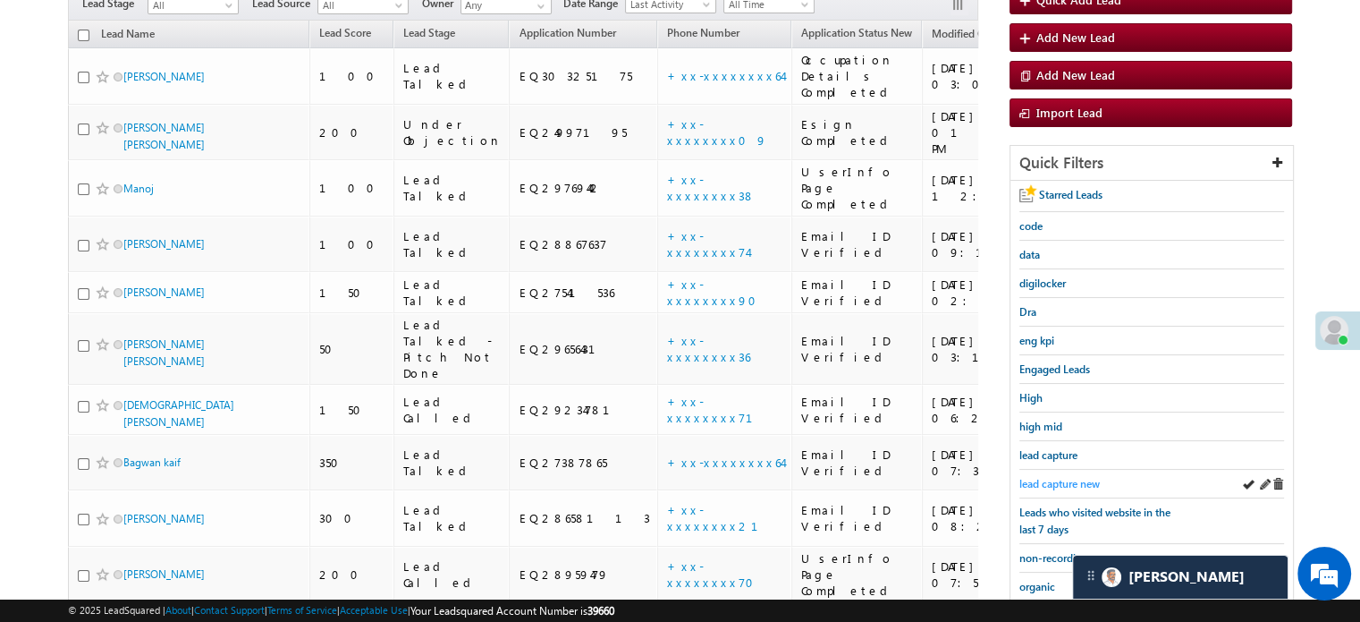
click at [1087, 480] on span "lead capture new" at bounding box center [1060, 483] width 80 height 13
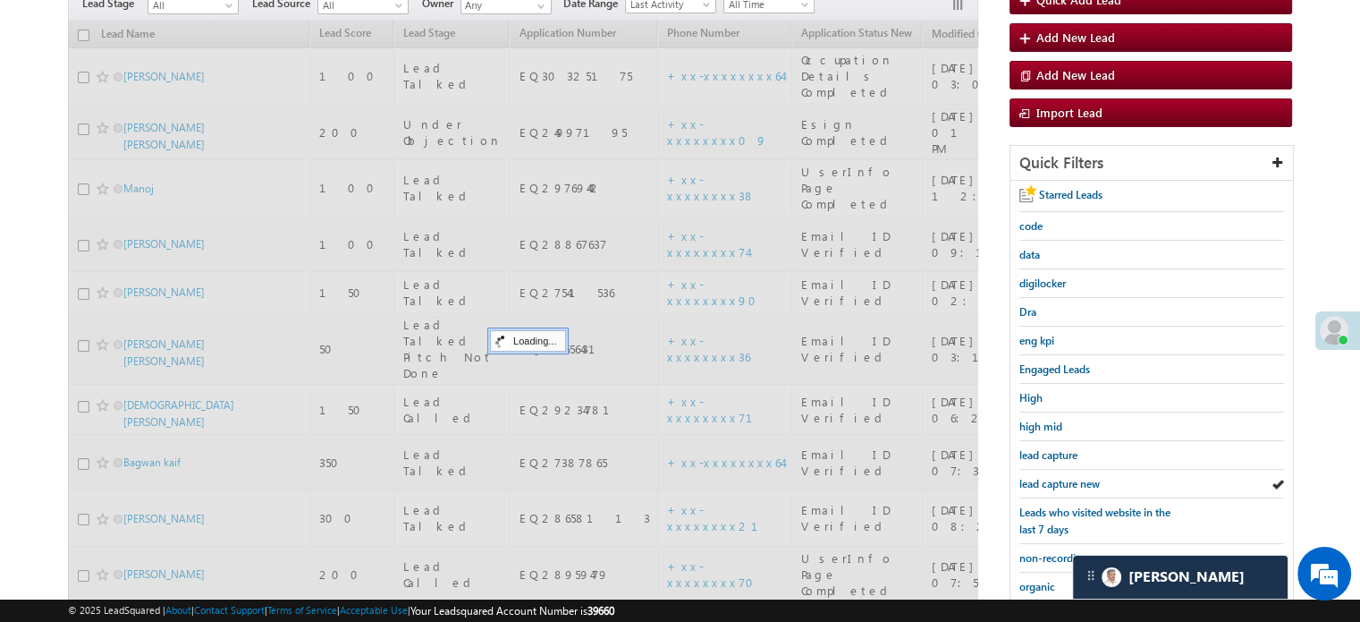
click at [1087, 479] on span "lead capture new" at bounding box center [1060, 483] width 80 height 13
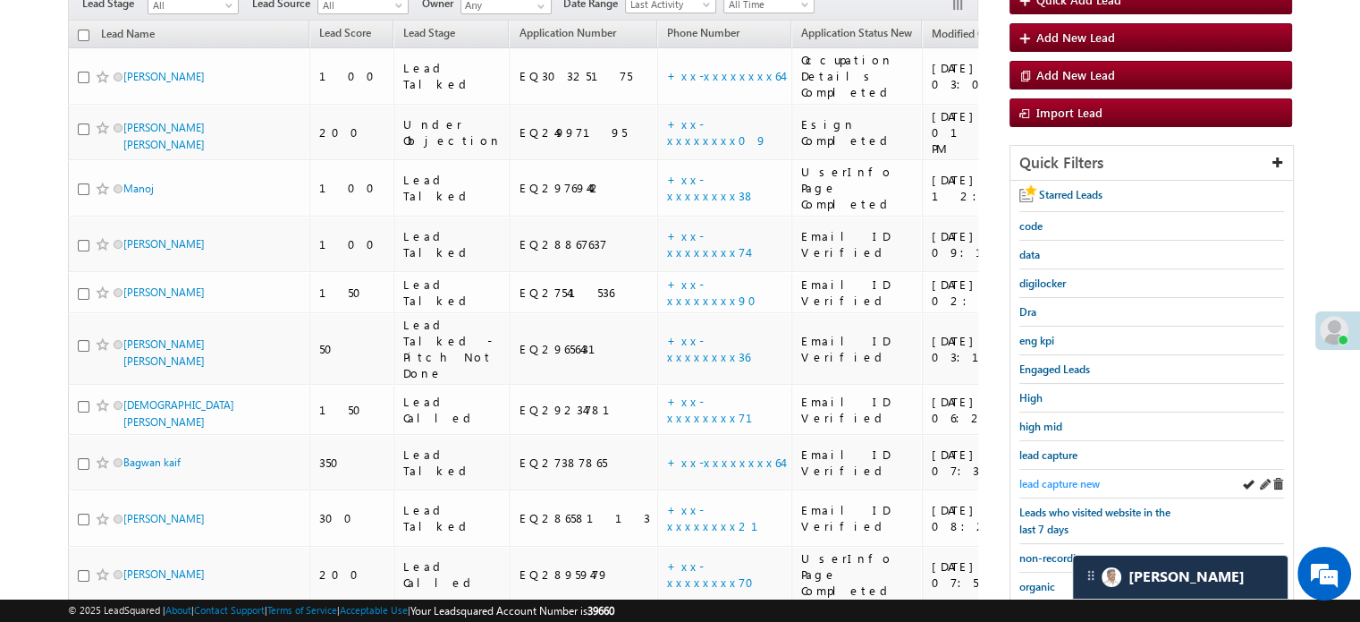
click at [1048, 484] on span "lead capture new" at bounding box center [1060, 483] width 80 height 13
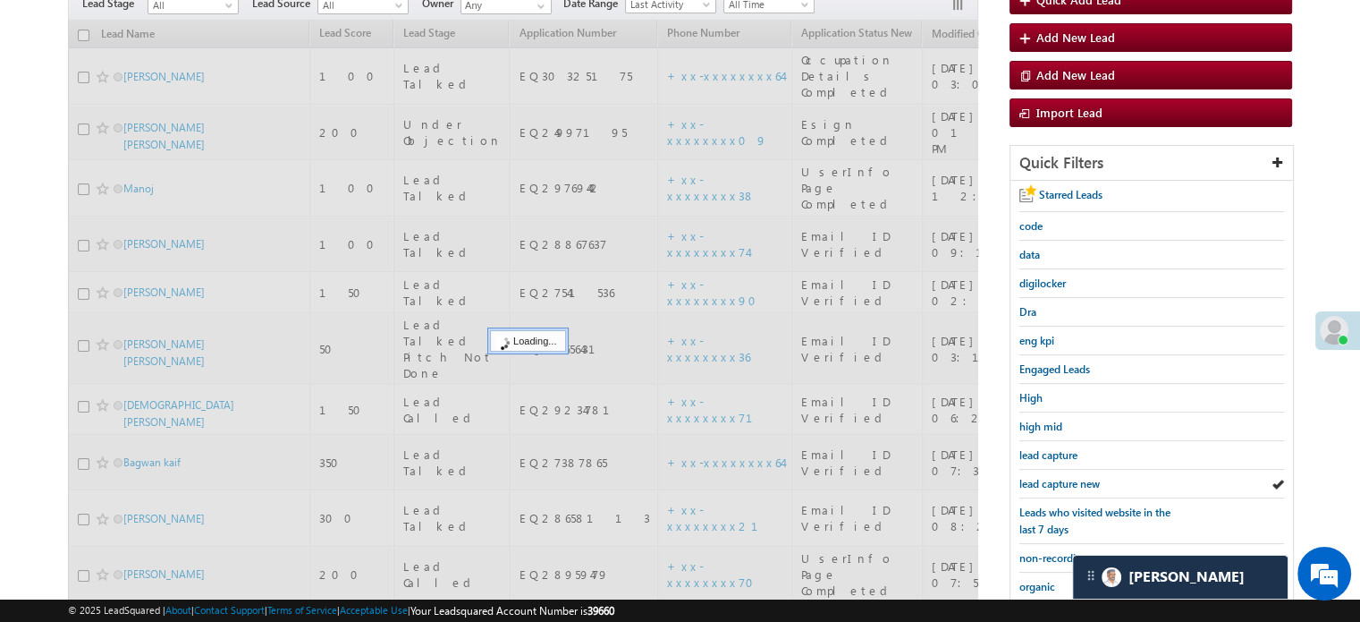
click at [1046, 480] on span "lead capture new" at bounding box center [1060, 483] width 80 height 13
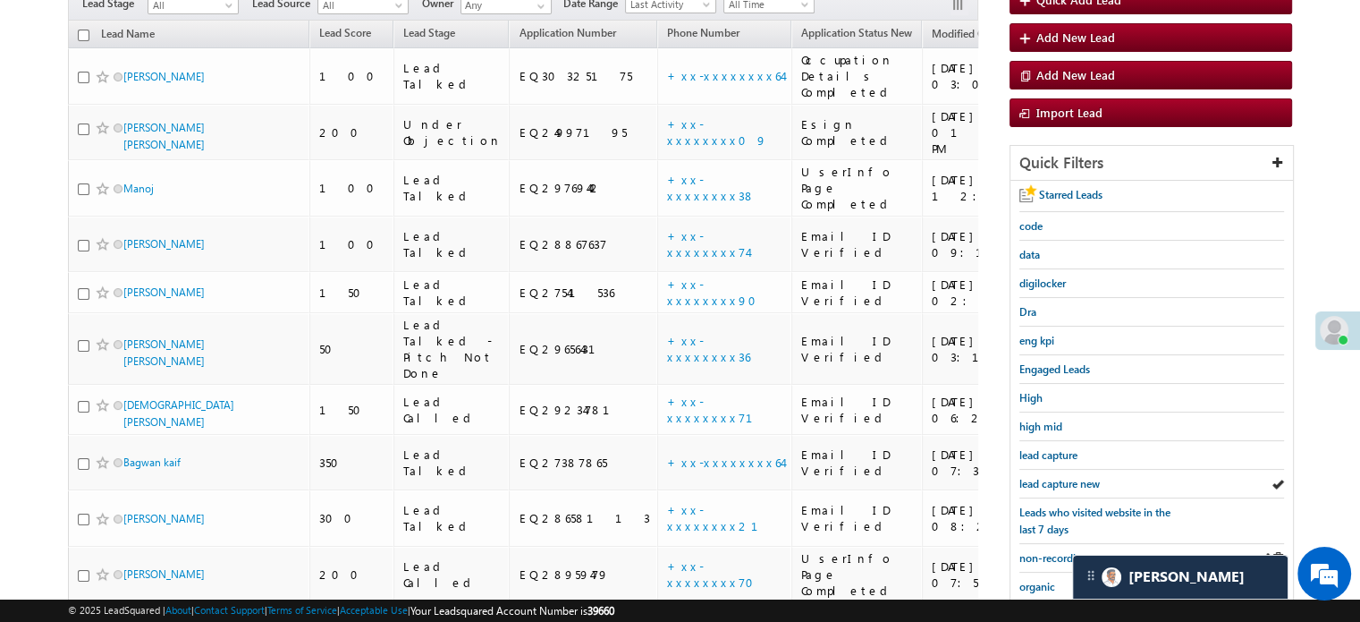
scroll to position [384, 0]
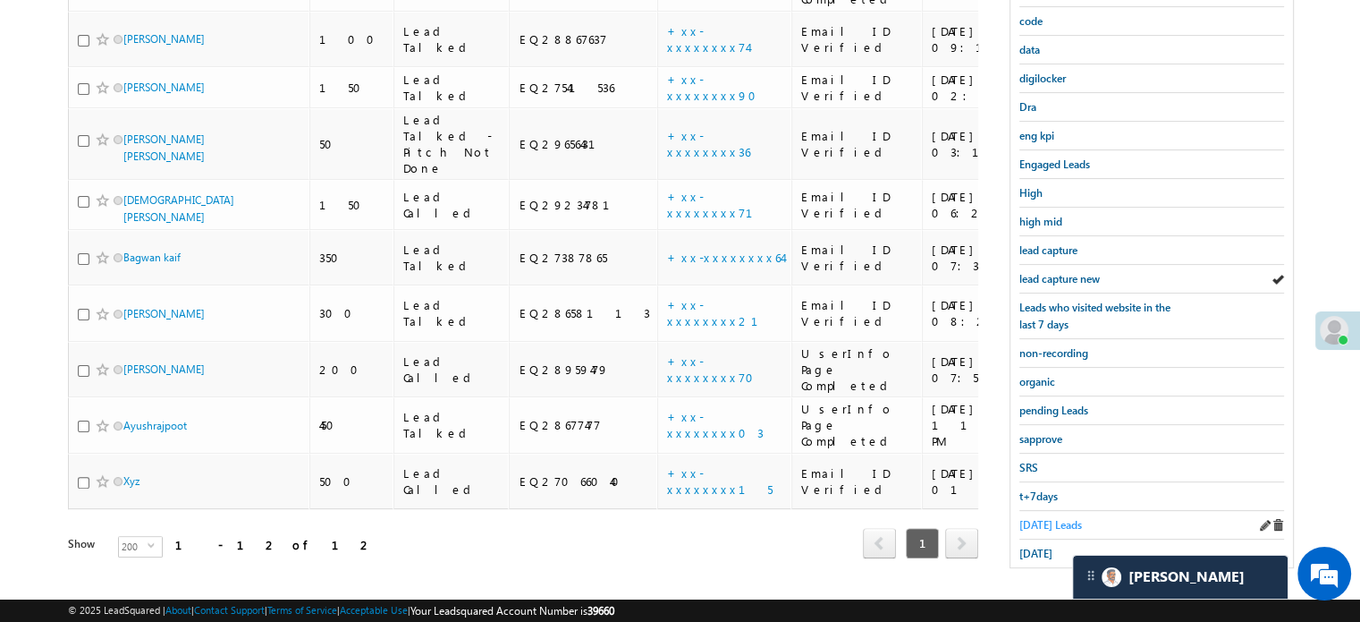
click at [1039, 520] on span "Today's Leads" at bounding box center [1051, 524] width 63 height 13
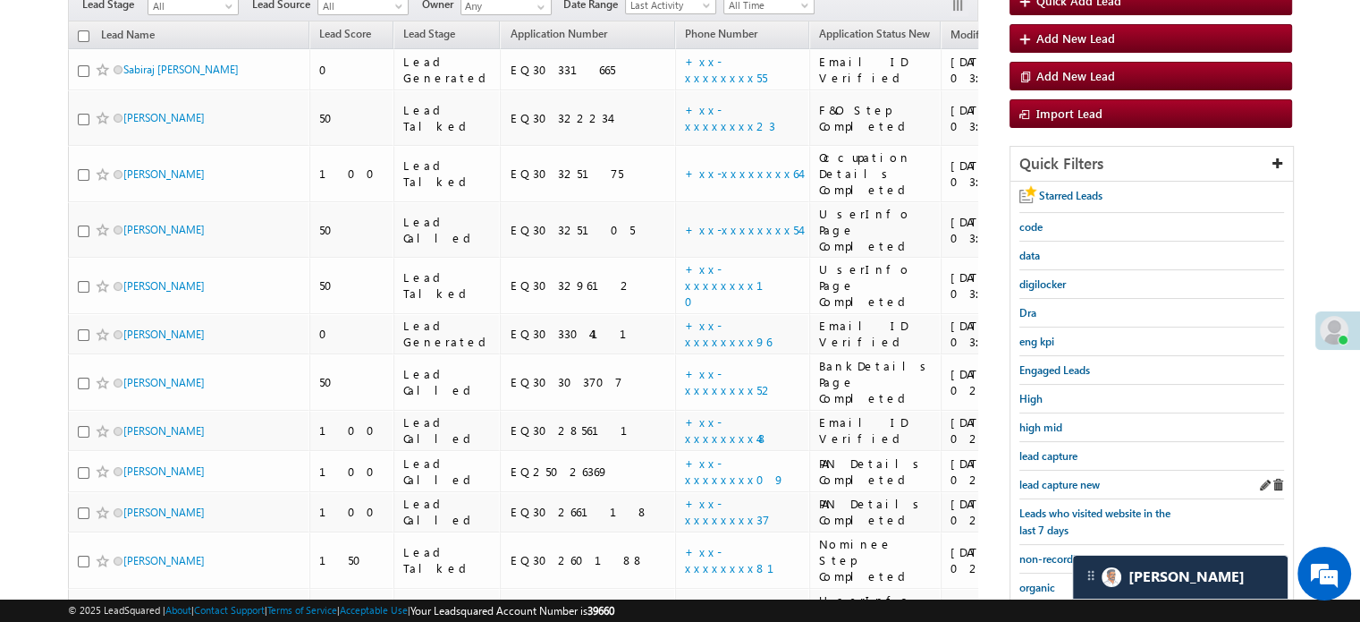
scroll to position [205, 0]
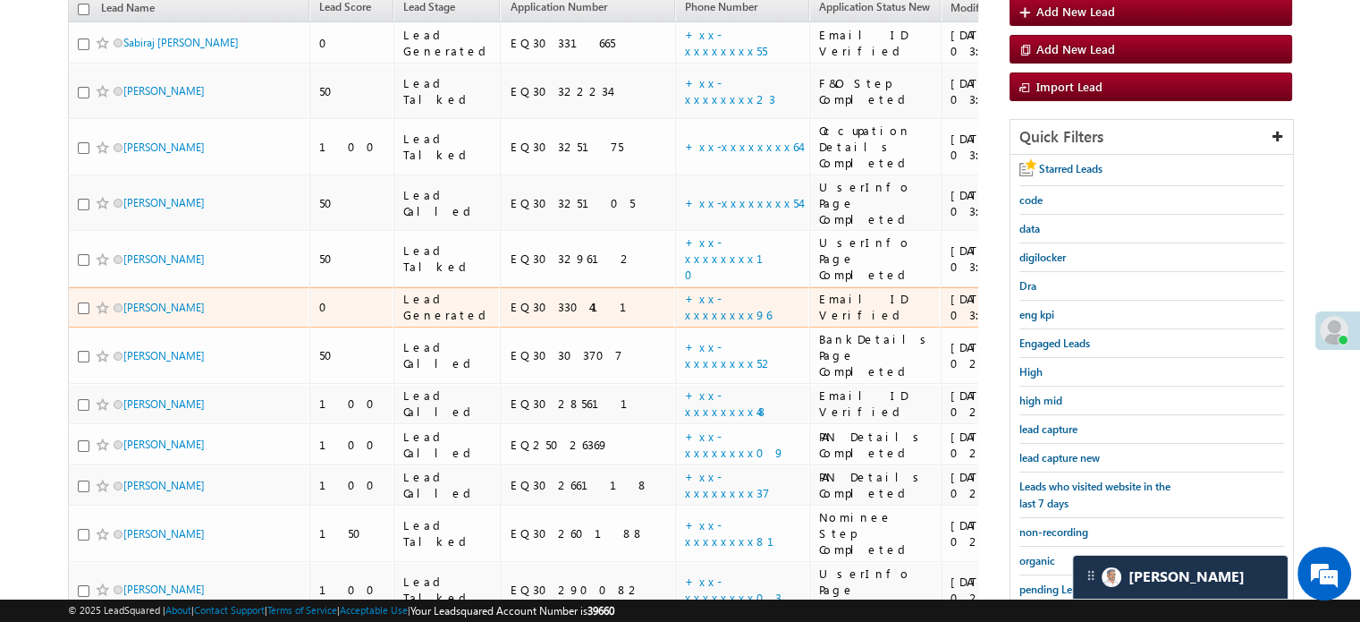
click at [675, 287] on td "+xx-xxxxxxxx96" at bounding box center [742, 307] width 134 height 41
click at [685, 291] on link "+xx-xxxxxxxx96" at bounding box center [728, 306] width 87 height 31
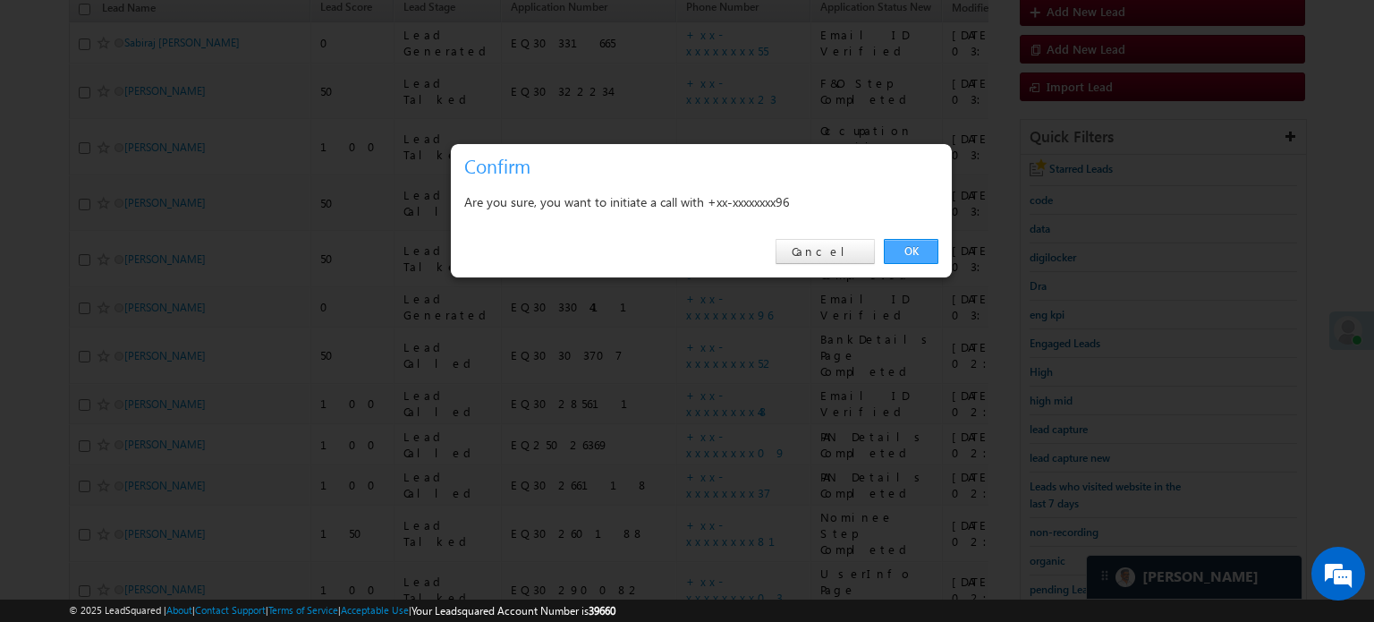
click at [904, 247] on link "OK" at bounding box center [911, 251] width 55 height 25
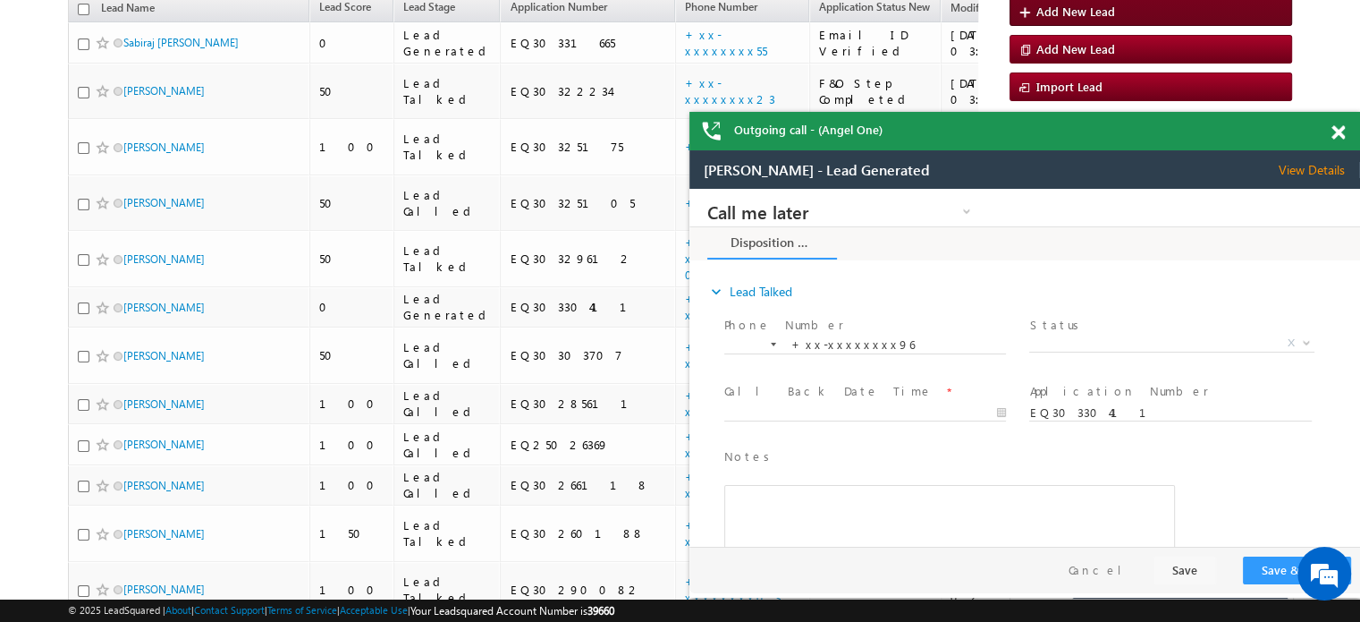
scroll to position [0, 0]
click at [1349, 131] on div at bounding box center [1348, 129] width 24 height 35
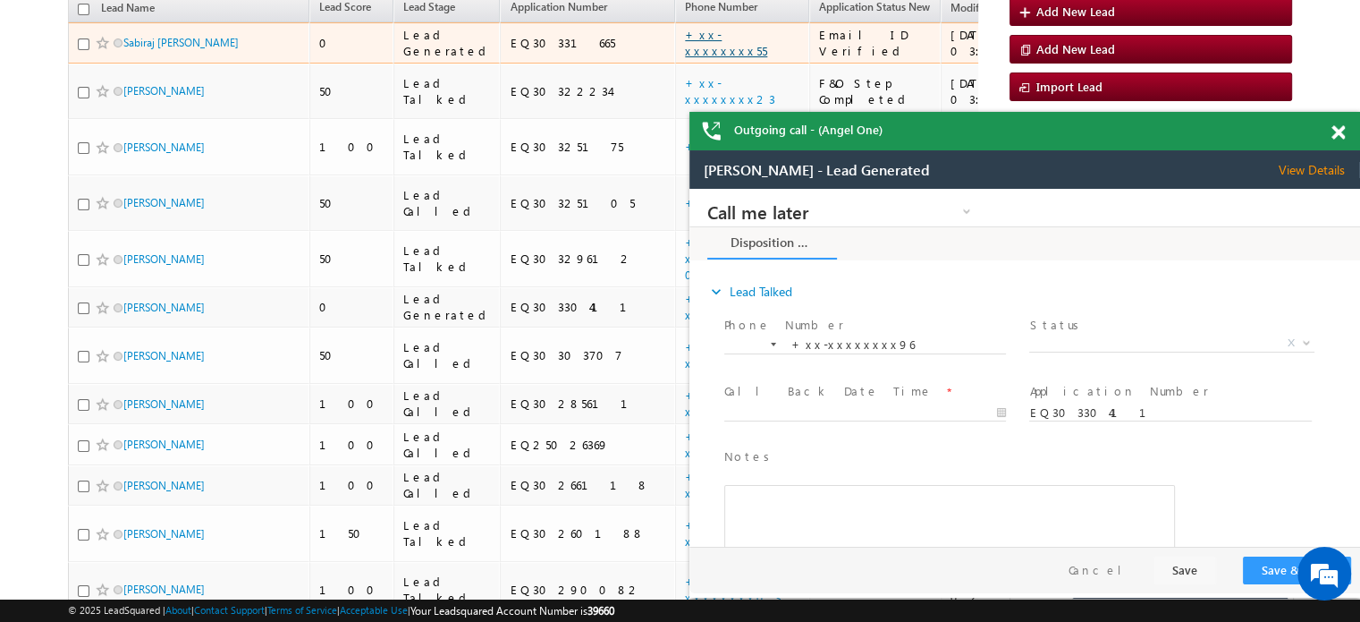
click at [685, 31] on link "+xx-xxxxxxxx55" at bounding box center [726, 42] width 82 height 31
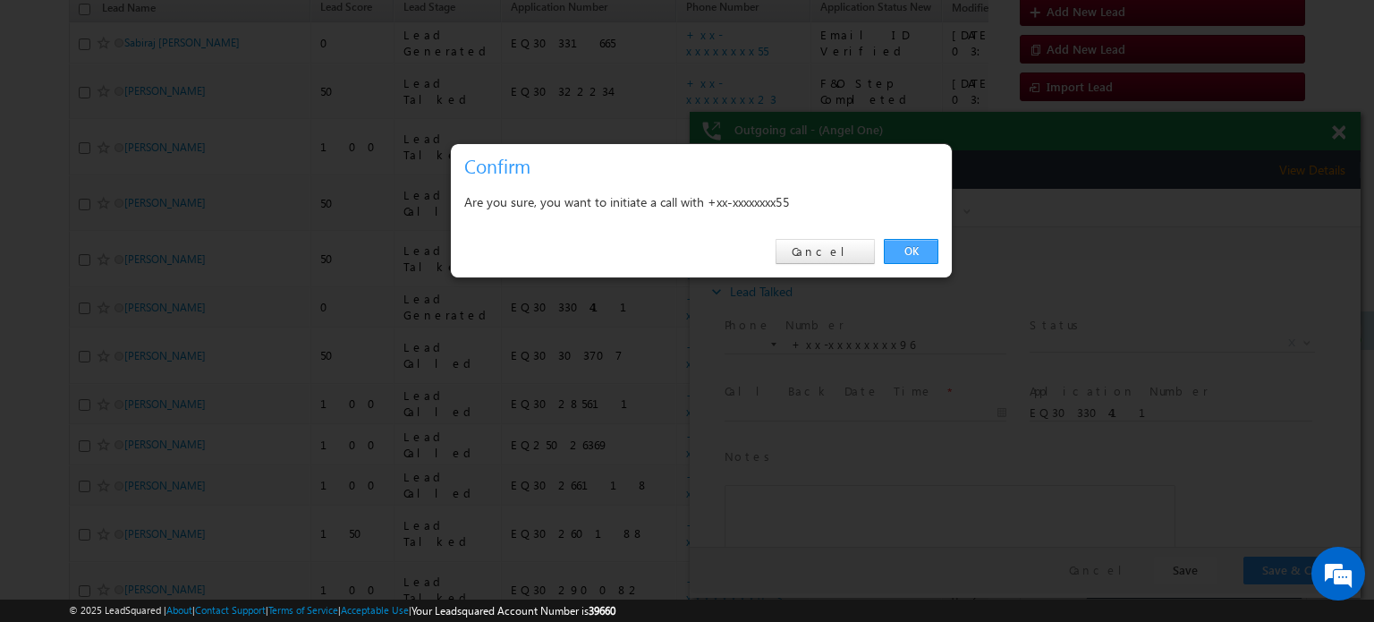
drag, startPoint x: 928, startPoint y: 258, endPoint x: 454, endPoint y: 1, distance: 538.3
click at [928, 258] on link "OK" at bounding box center [911, 251] width 55 height 25
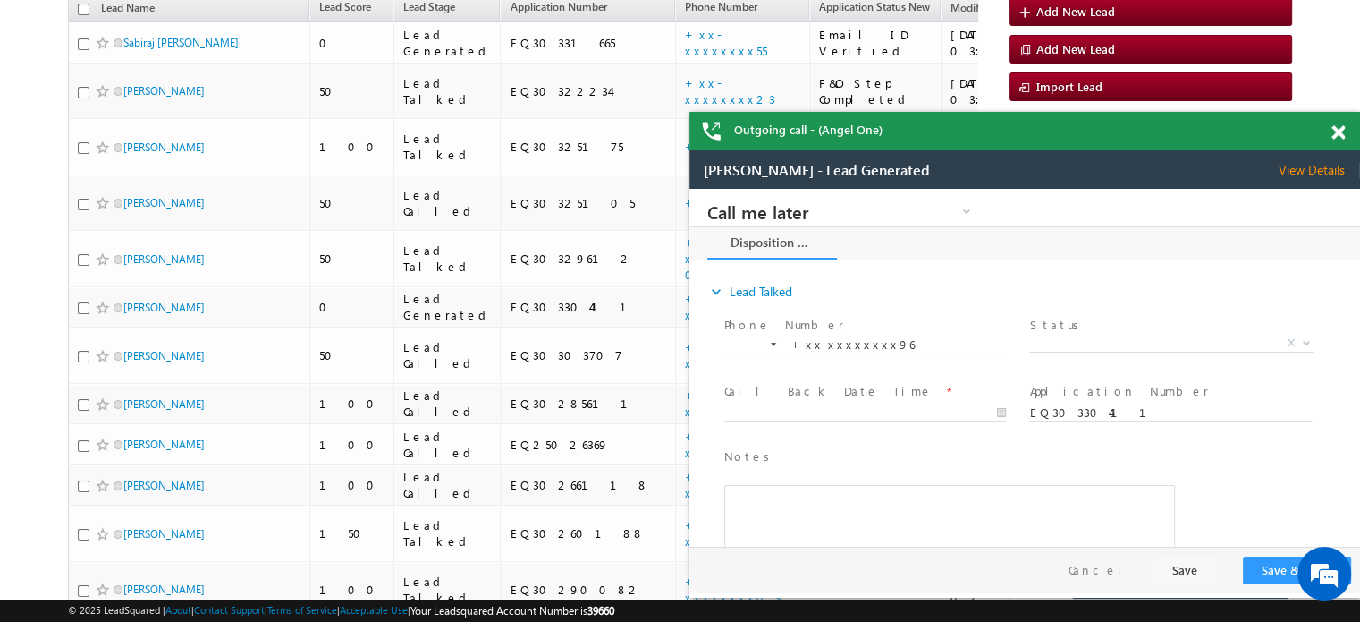
click at [1347, 135] on div at bounding box center [1348, 129] width 24 height 35
click at [1342, 136] on span at bounding box center [1338, 132] width 13 height 15
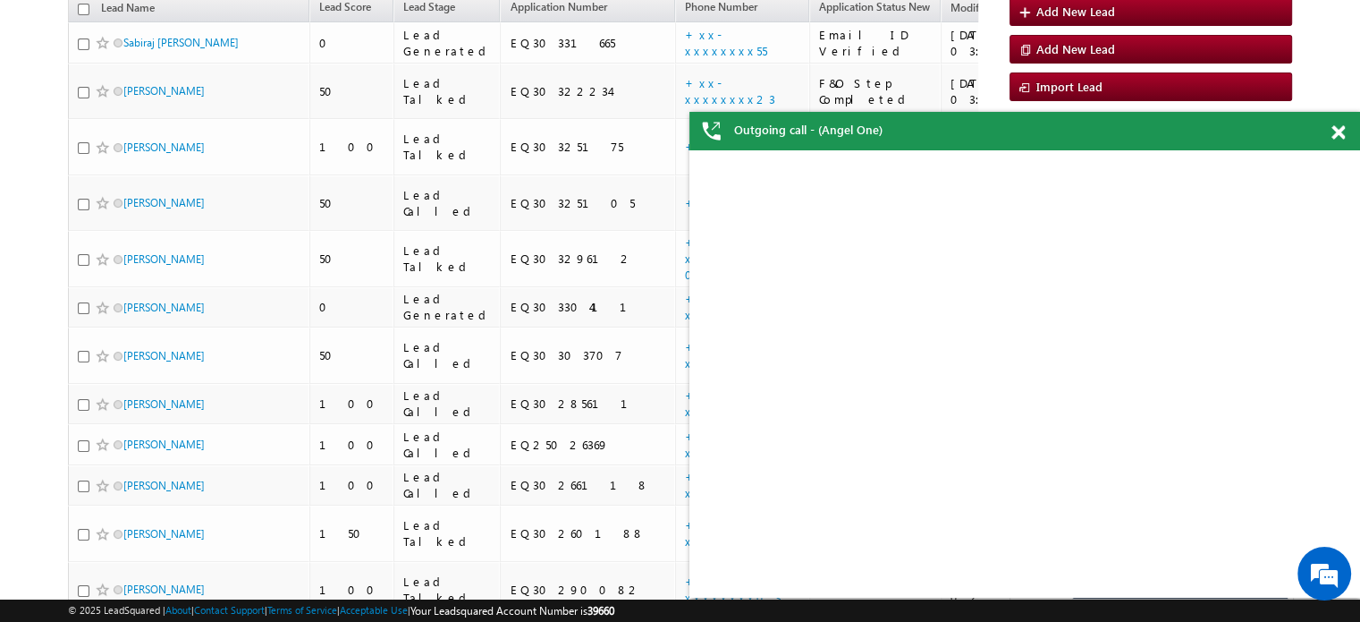
click at [1340, 140] on span at bounding box center [1338, 132] width 13 height 15
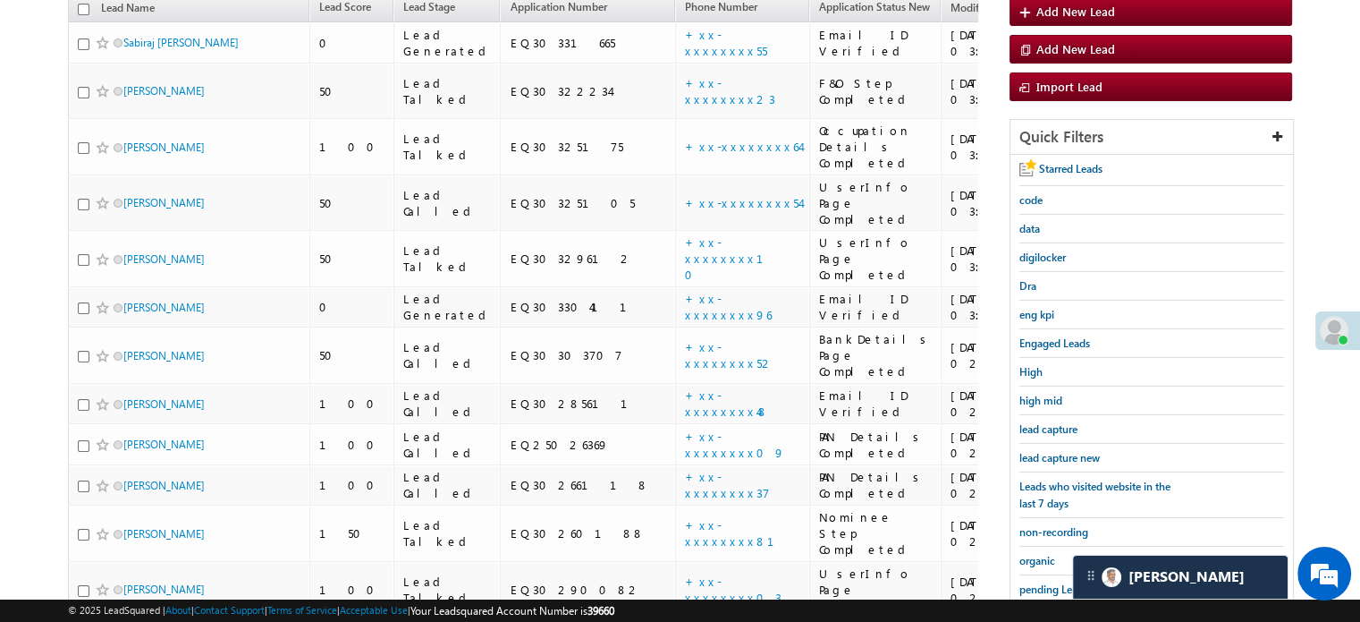
click at [1066, 444] on div "lead capture new" at bounding box center [1152, 458] width 265 height 29
click at [1070, 451] on span "lead capture new" at bounding box center [1060, 457] width 80 height 13
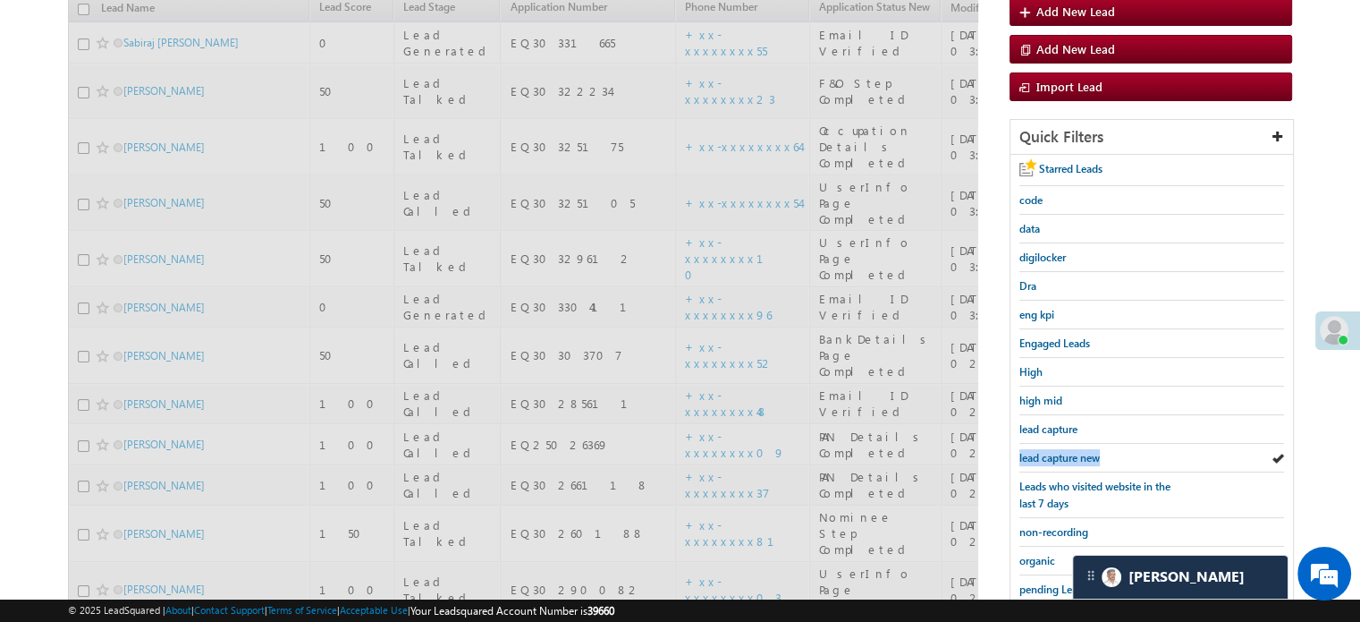
click at [1070, 451] on span "lead capture new" at bounding box center [1060, 457] width 80 height 13
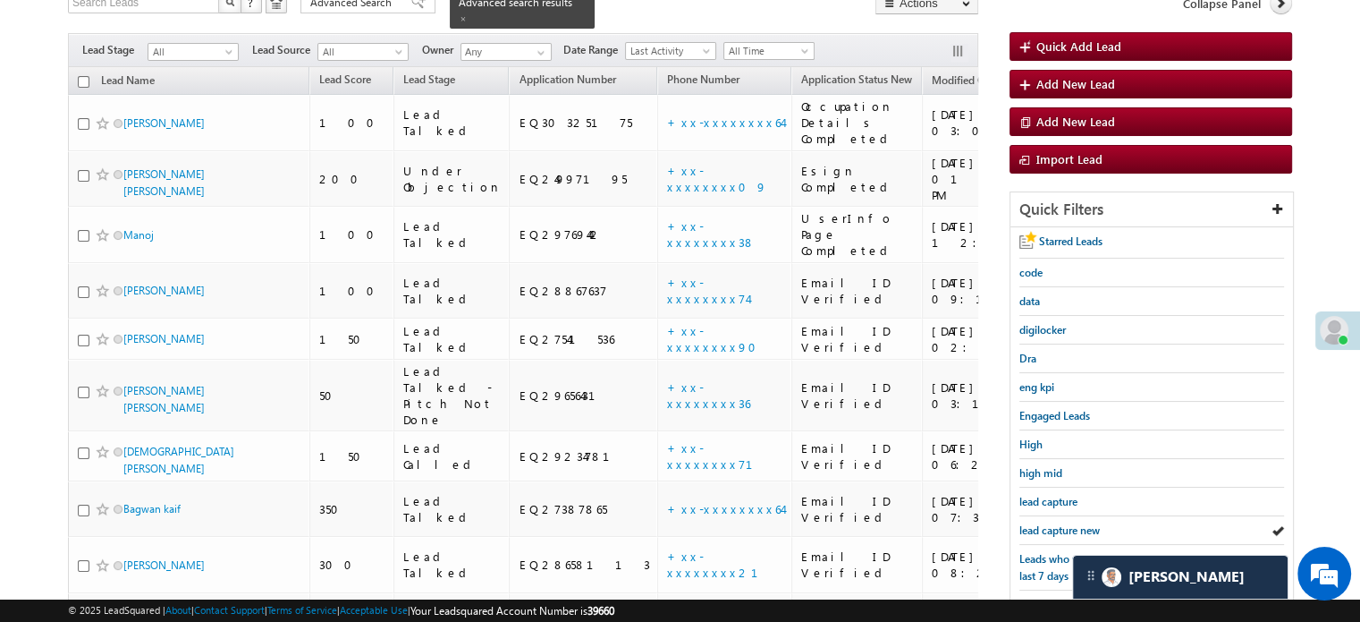
scroll to position [164, 0]
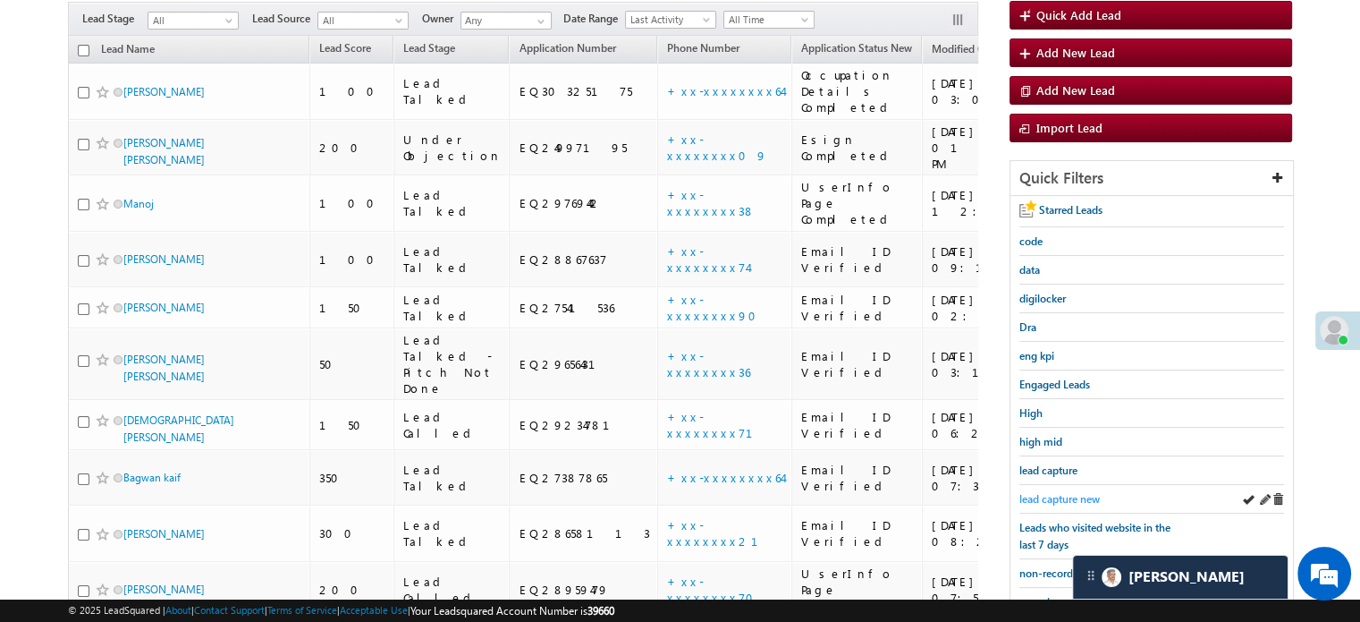
click at [1054, 492] on span "lead capture new" at bounding box center [1060, 498] width 80 height 13
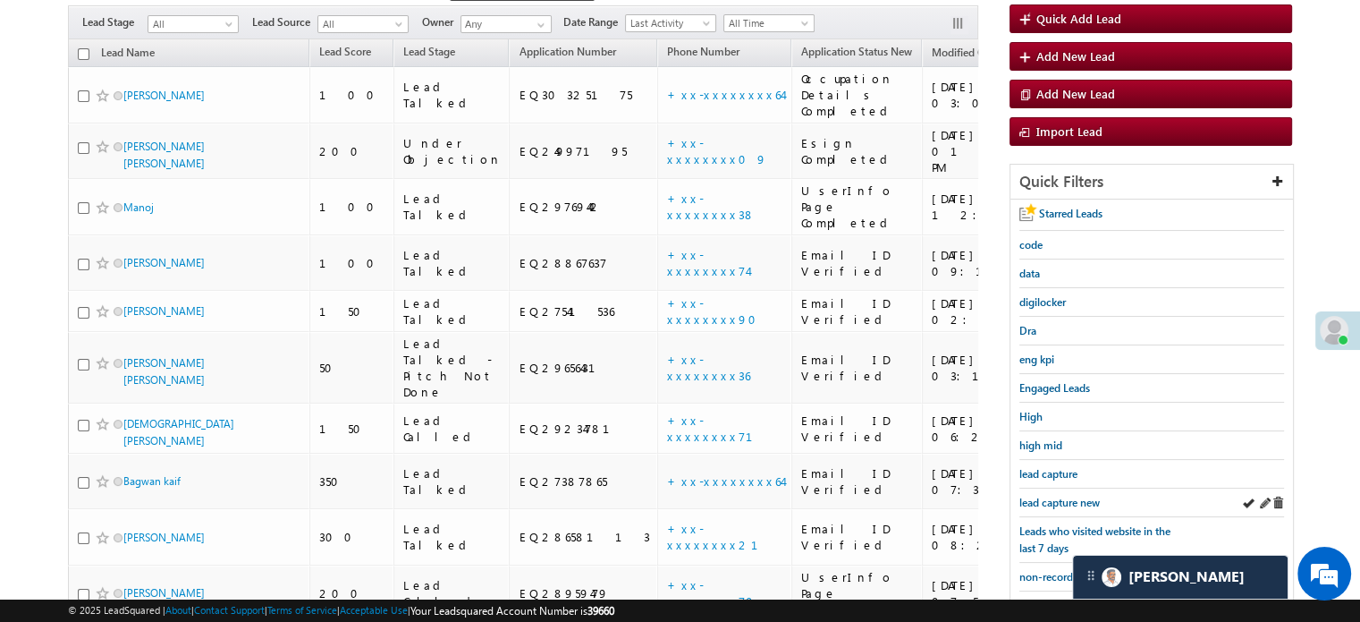
scroll to position [268, 0]
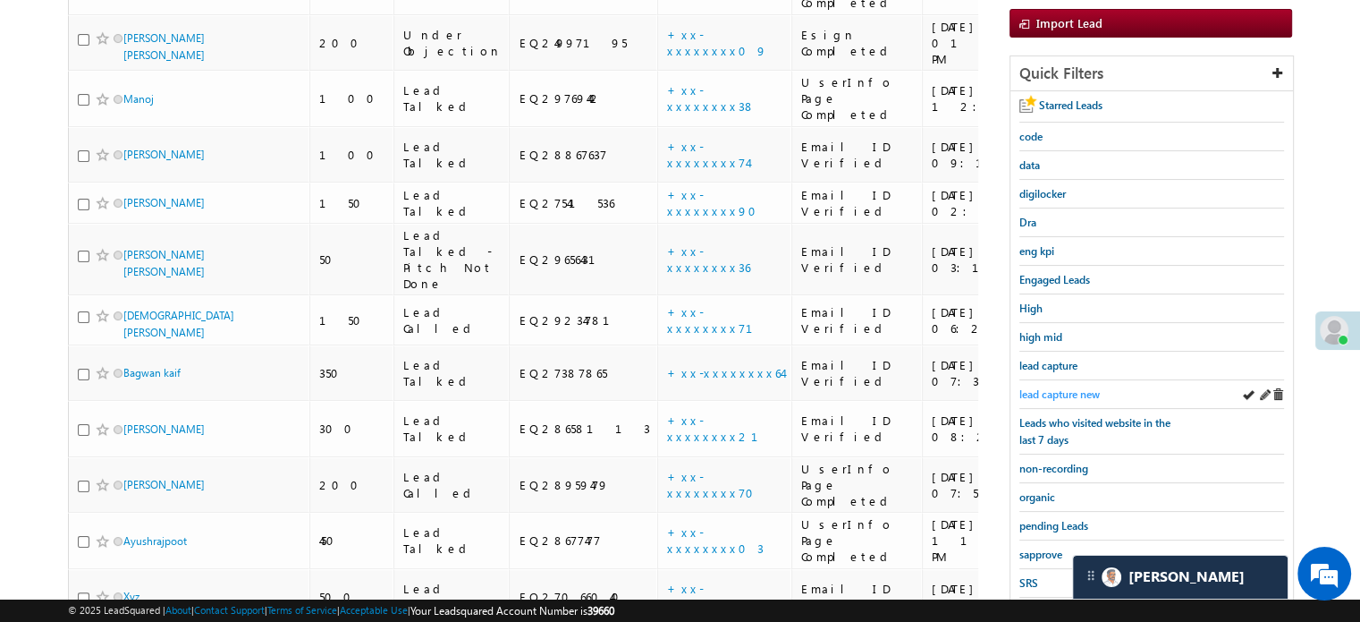
click at [1068, 390] on span "lead capture new" at bounding box center [1060, 393] width 80 height 13
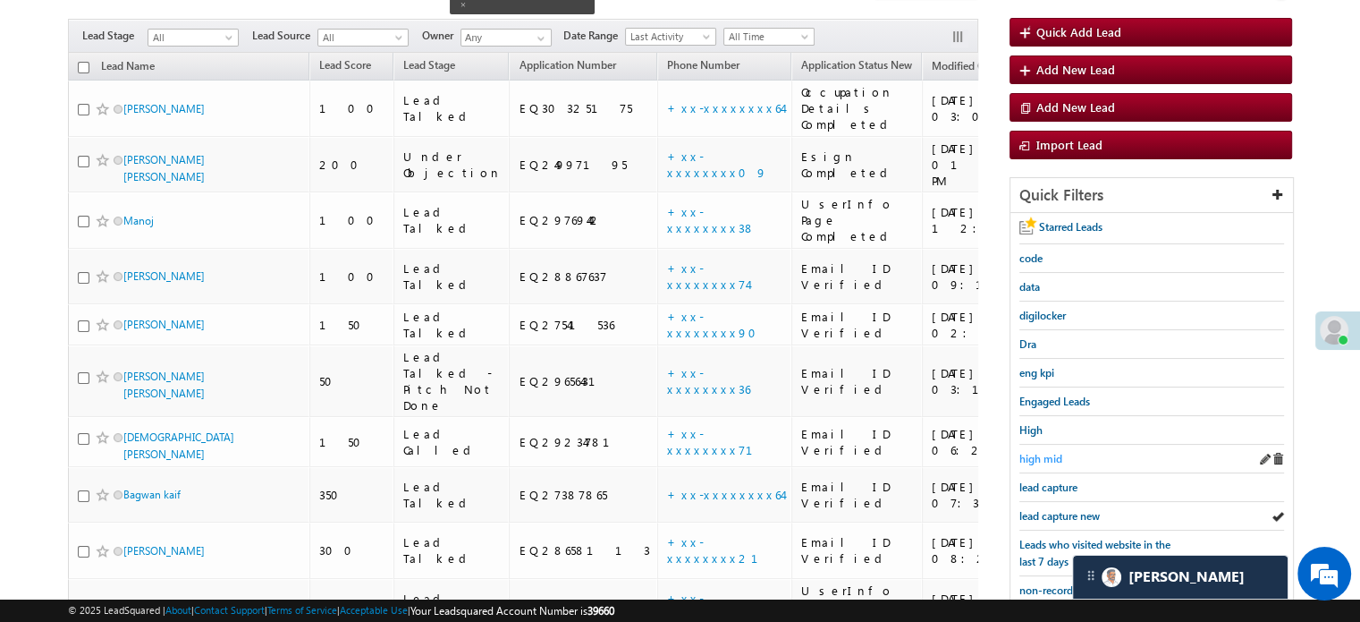
scroll to position [179, 0]
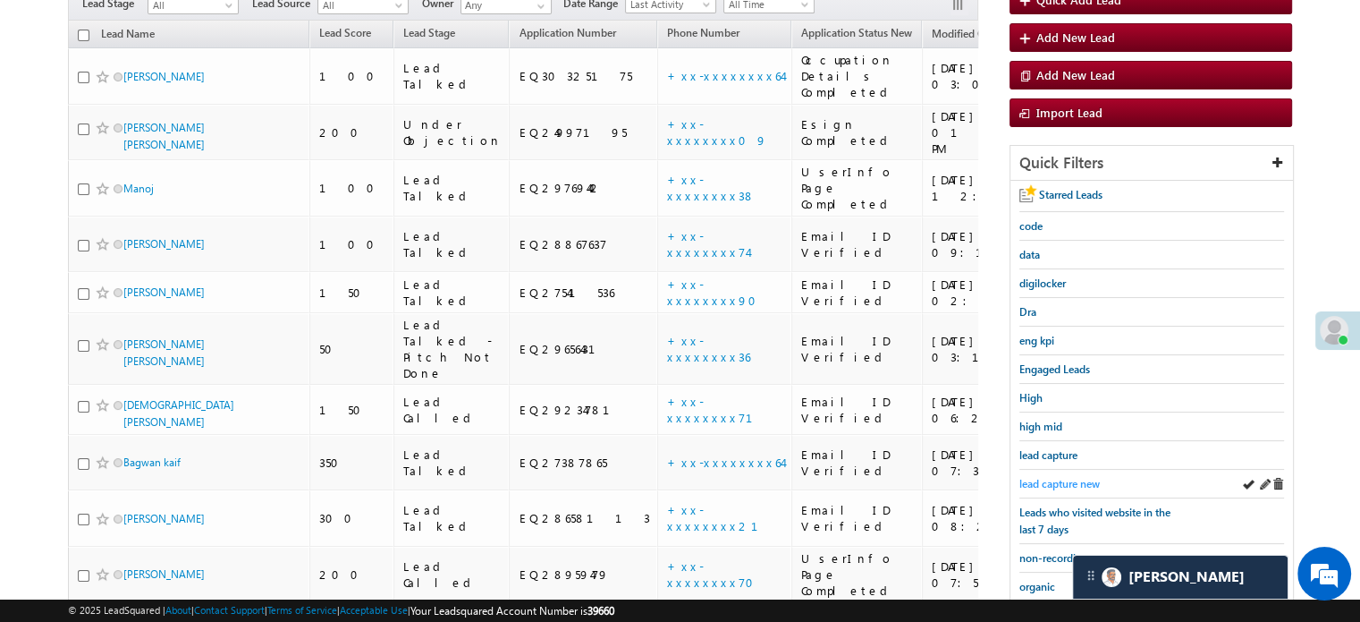
click at [1063, 477] on span "lead capture new" at bounding box center [1060, 483] width 80 height 13
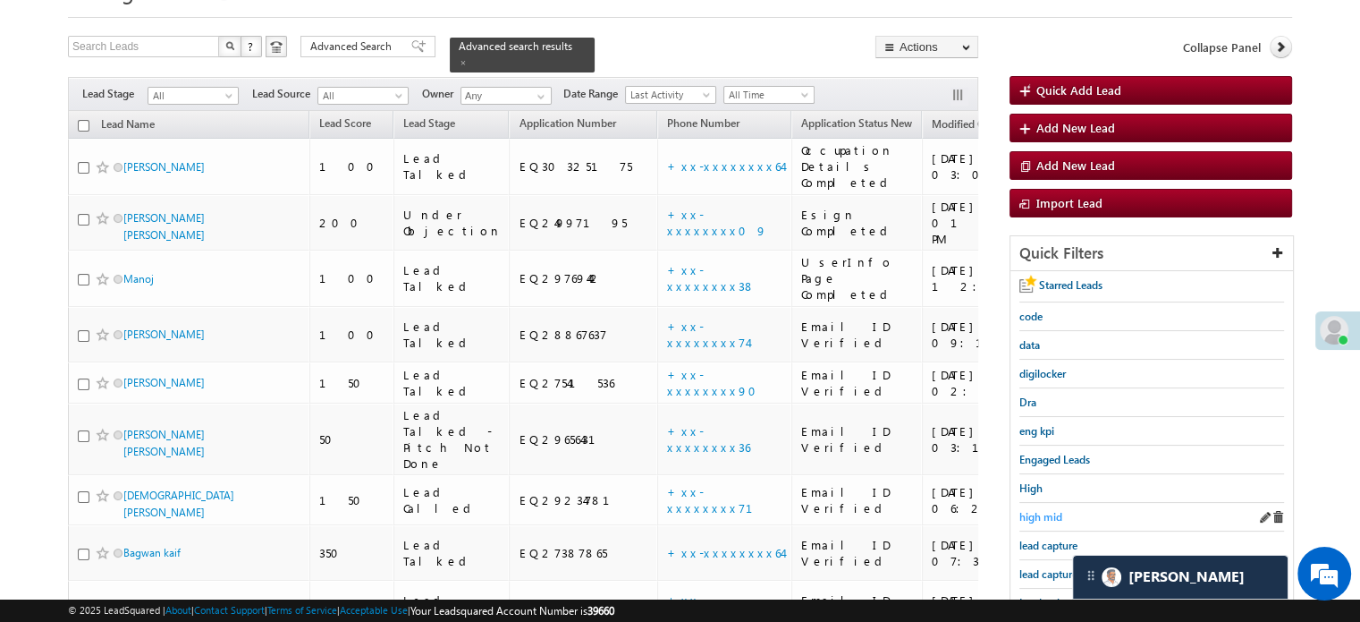
scroll to position [89, 0]
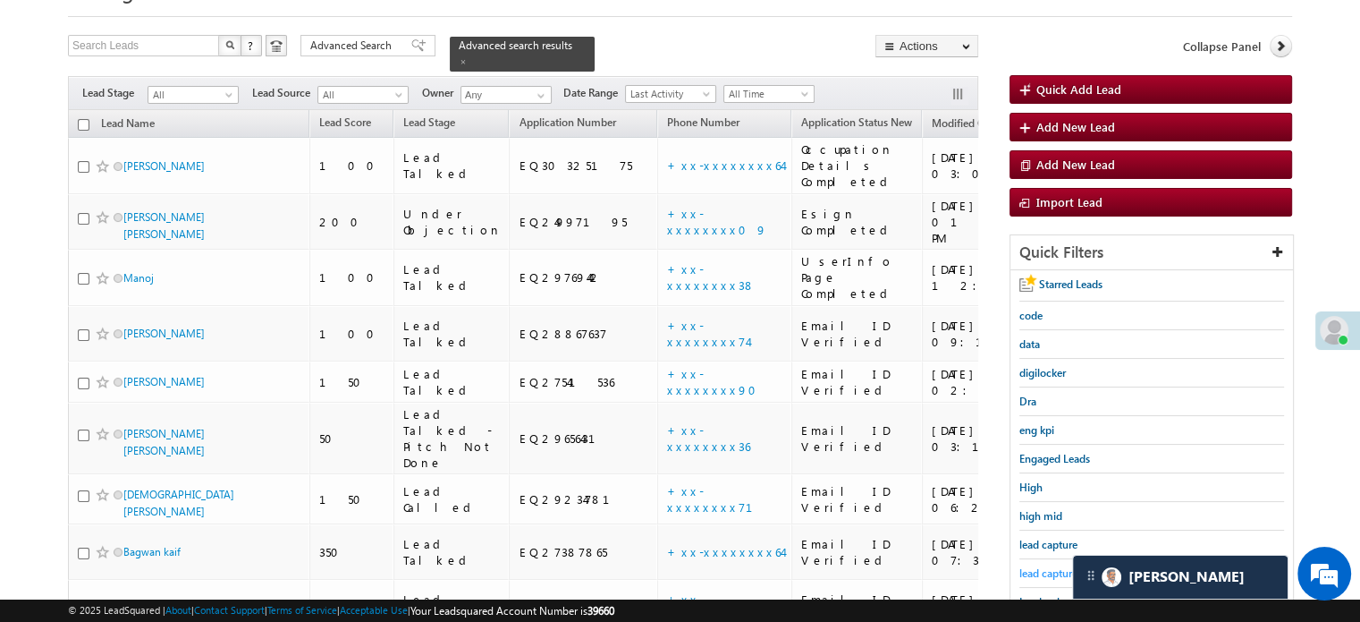
click at [1042, 564] on link "lead capture new" at bounding box center [1060, 572] width 80 height 17
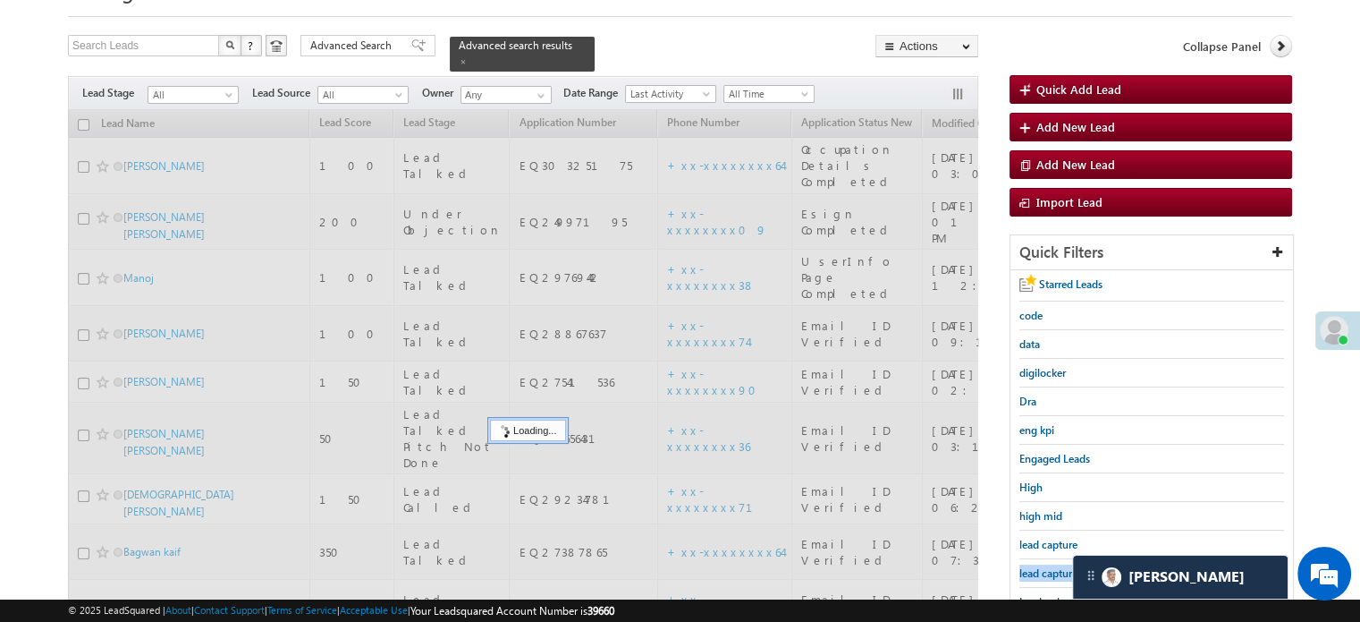
click at [1042, 564] on link "lead capture new" at bounding box center [1060, 572] width 80 height 17
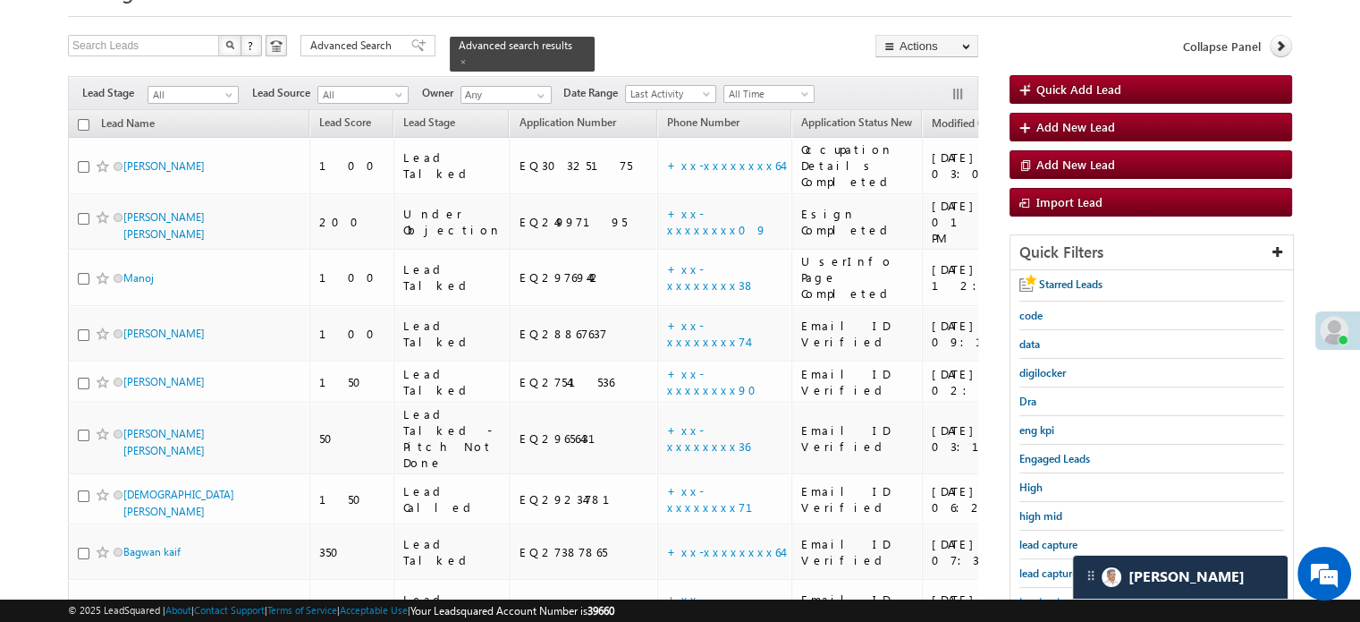
click at [1054, 593] on link "Leads who visited website in the last 7 days" at bounding box center [1100, 610] width 161 height 34
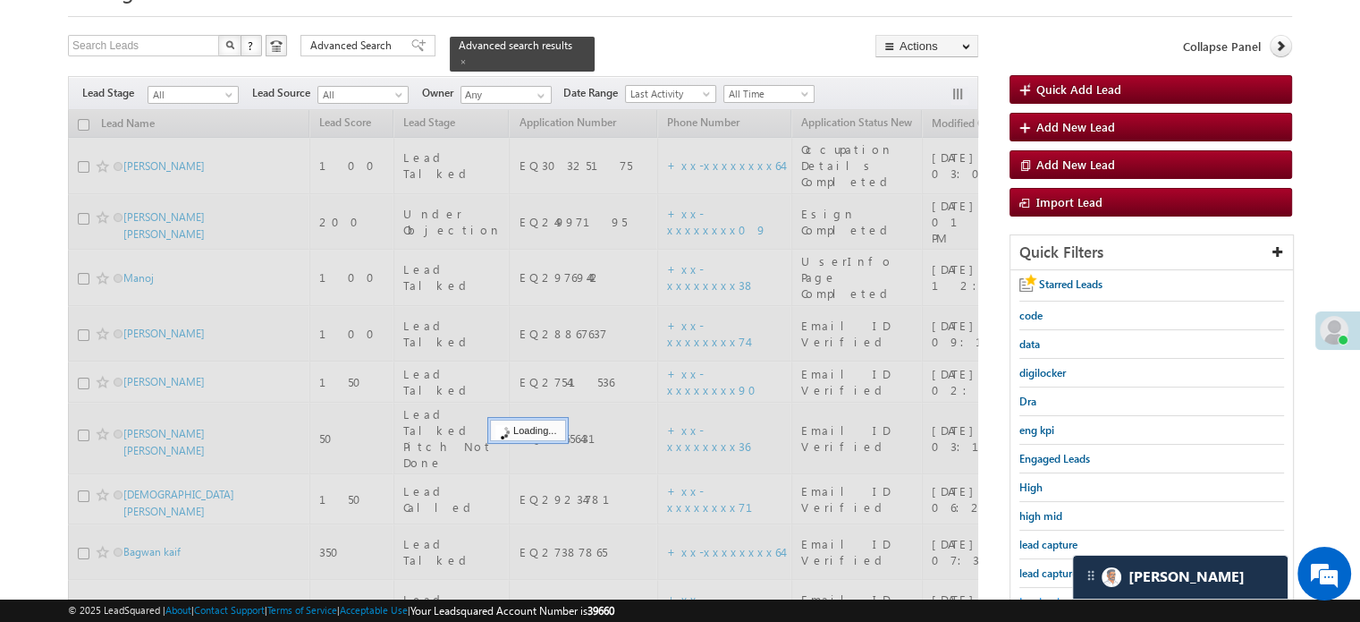
click at [1053, 593] on link "Leads who visited website in the last 7 days" at bounding box center [1100, 610] width 161 height 34
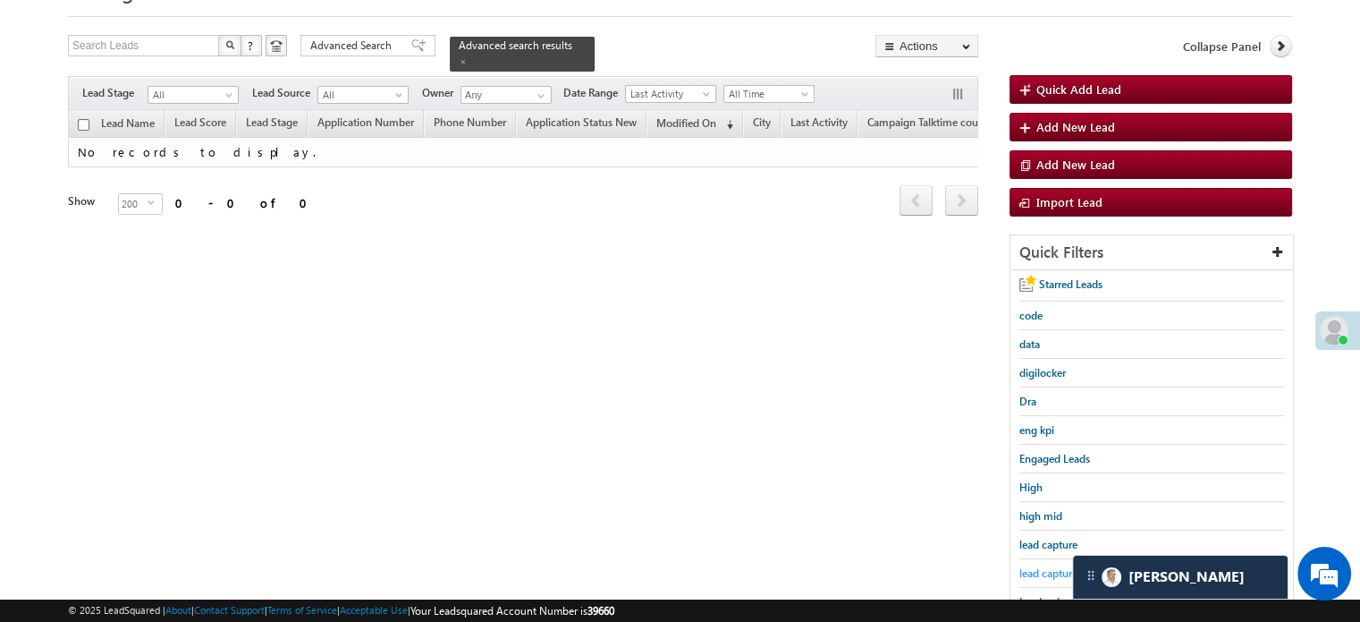
click at [1048, 566] on span "lead capture new" at bounding box center [1060, 572] width 80 height 13
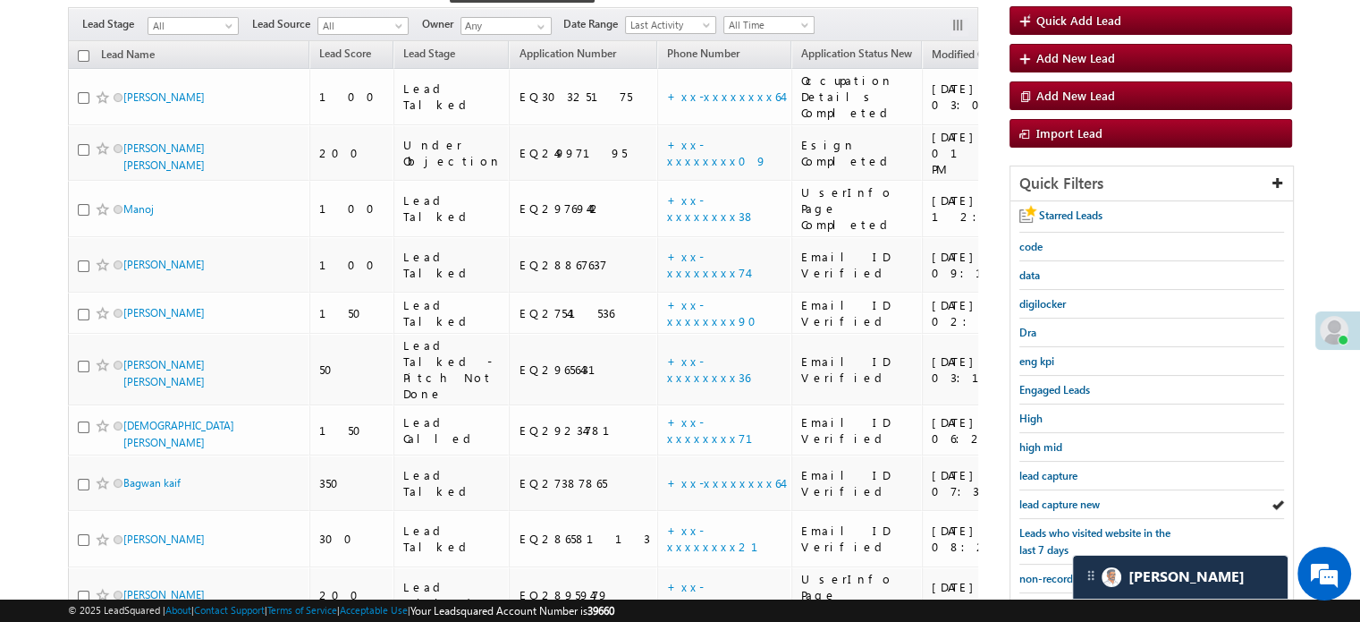
scroll to position [268, 0]
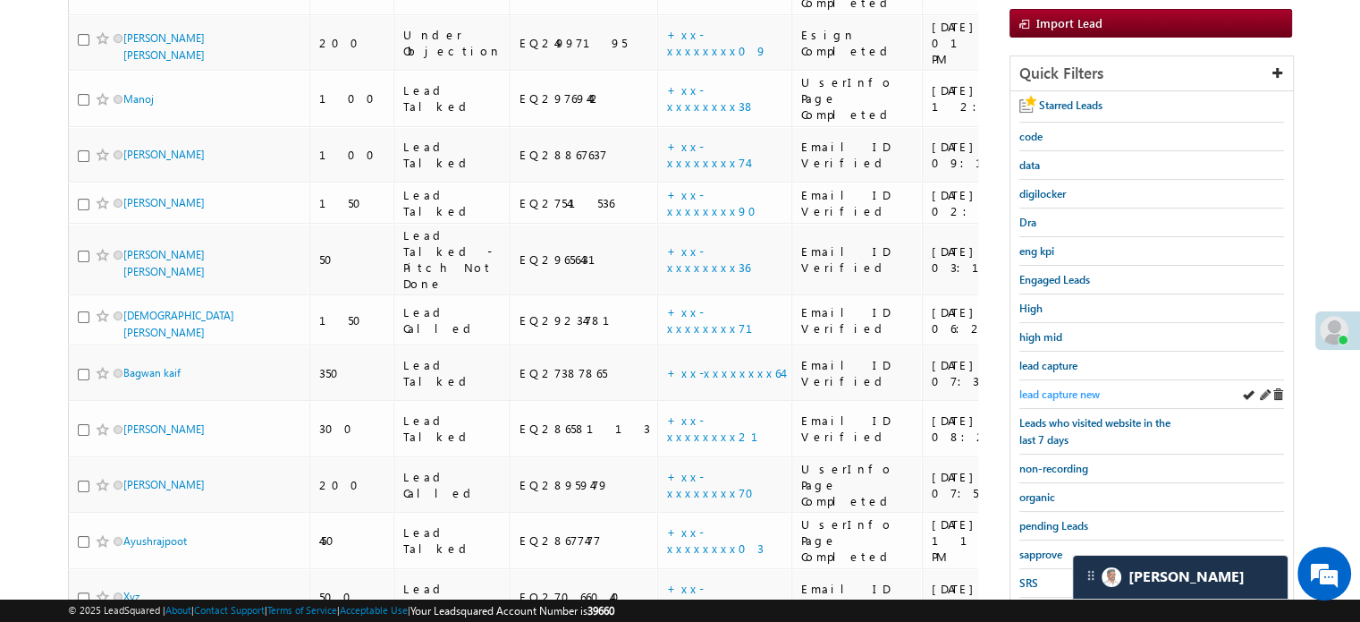
click at [1046, 380] on div "lead capture new" at bounding box center [1152, 394] width 265 height 29
click at [1050, 387] on span "lead capture new" at bounding box center [1060, 393] width 80 height 13
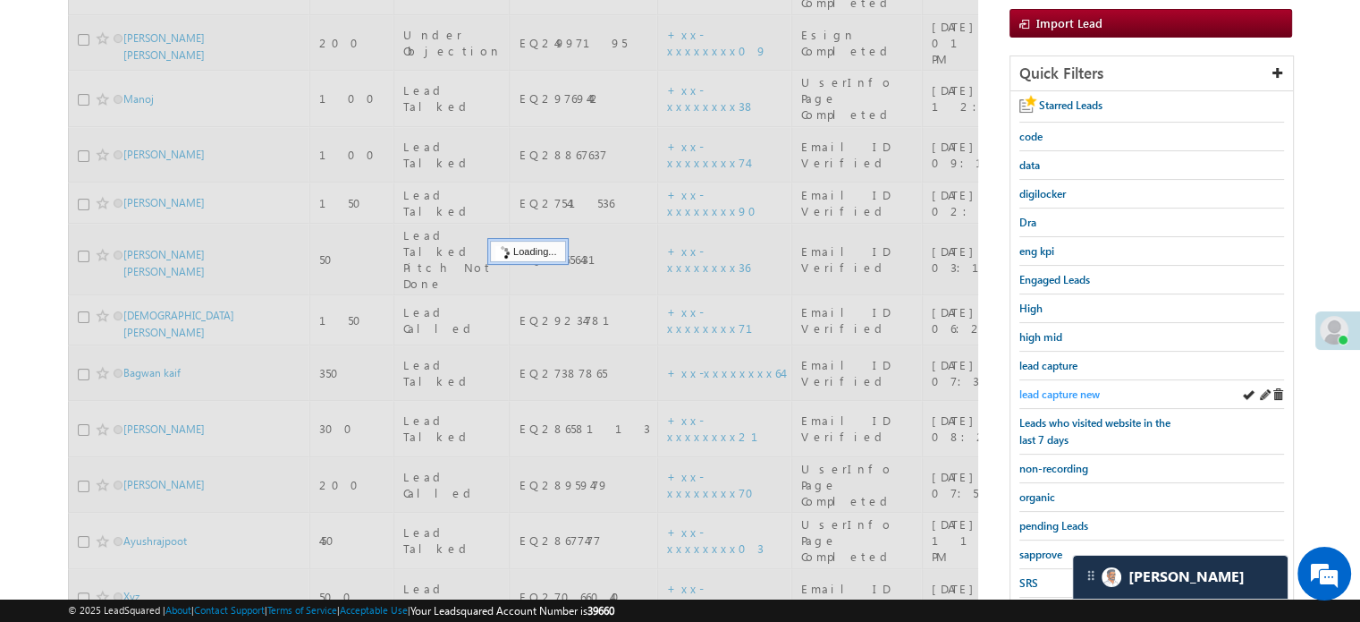
click at [1051, 389] on span "lead capture new" at bounding box center [1060, 393] width 80 height 13
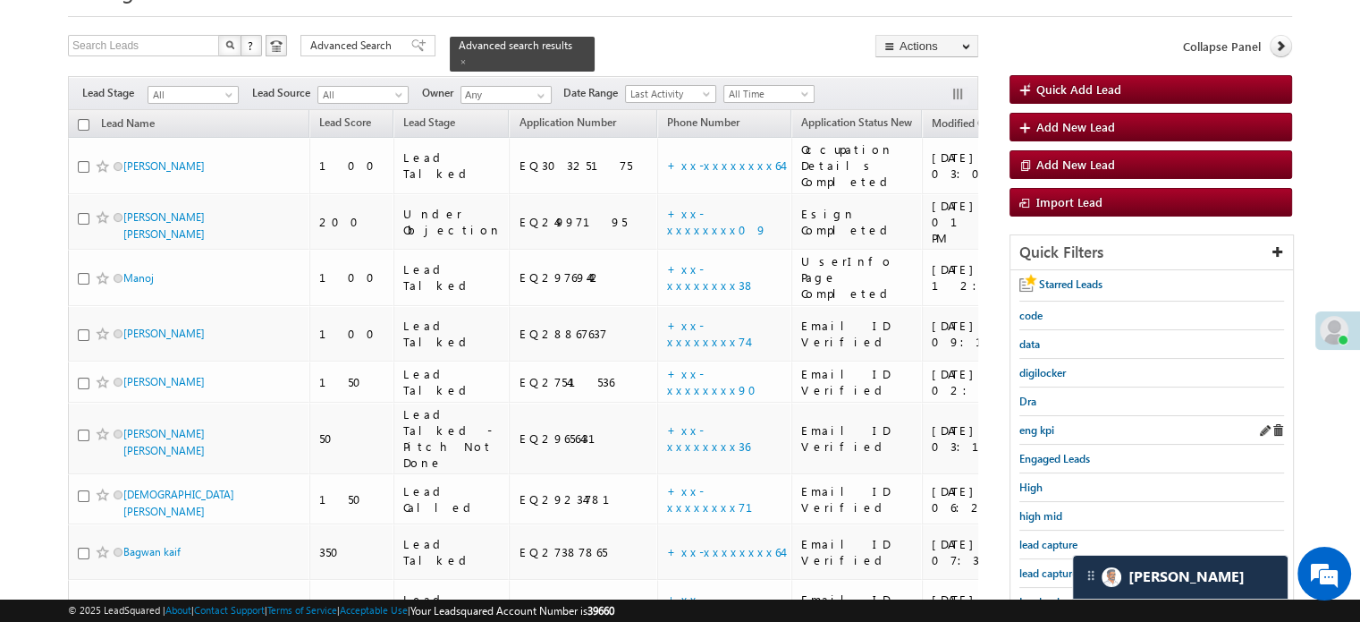
scroll to position [179, 0]
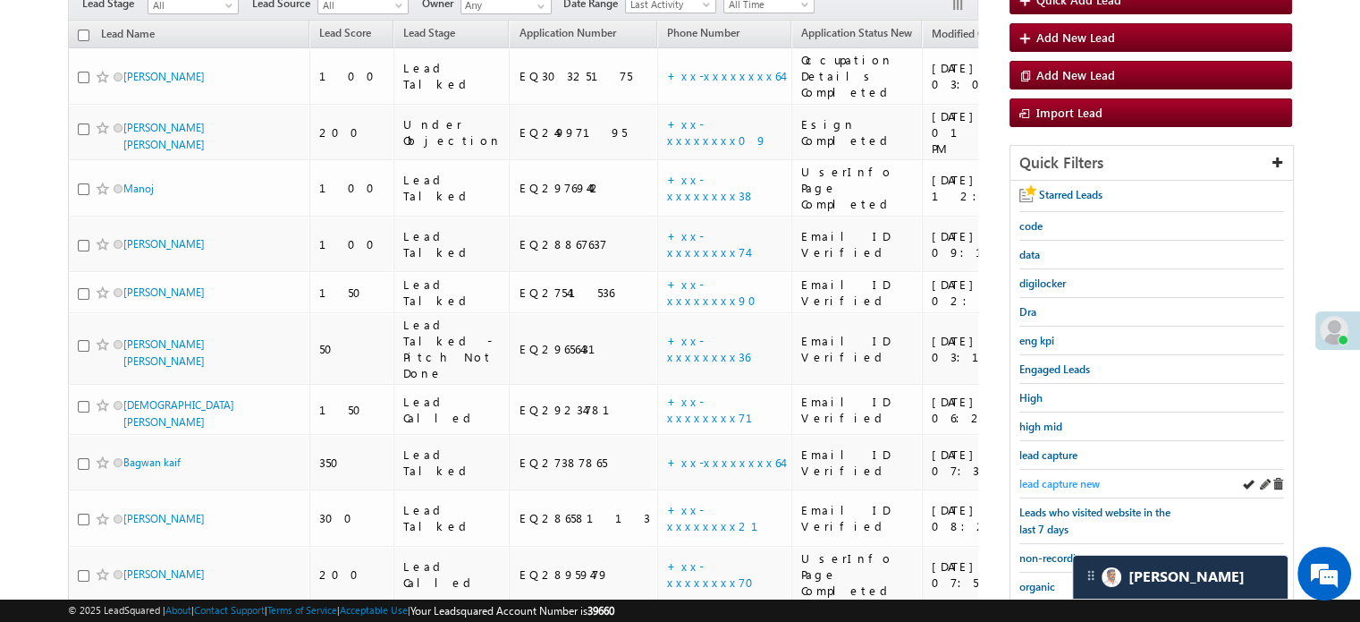
click at [1084, 480] on span "lead capture new" at bounding box center [1060, 483] width 80 height 13
click at [1037, 475] on link "lead capture new" at bounding box center [1060, 483] width 80 height 17
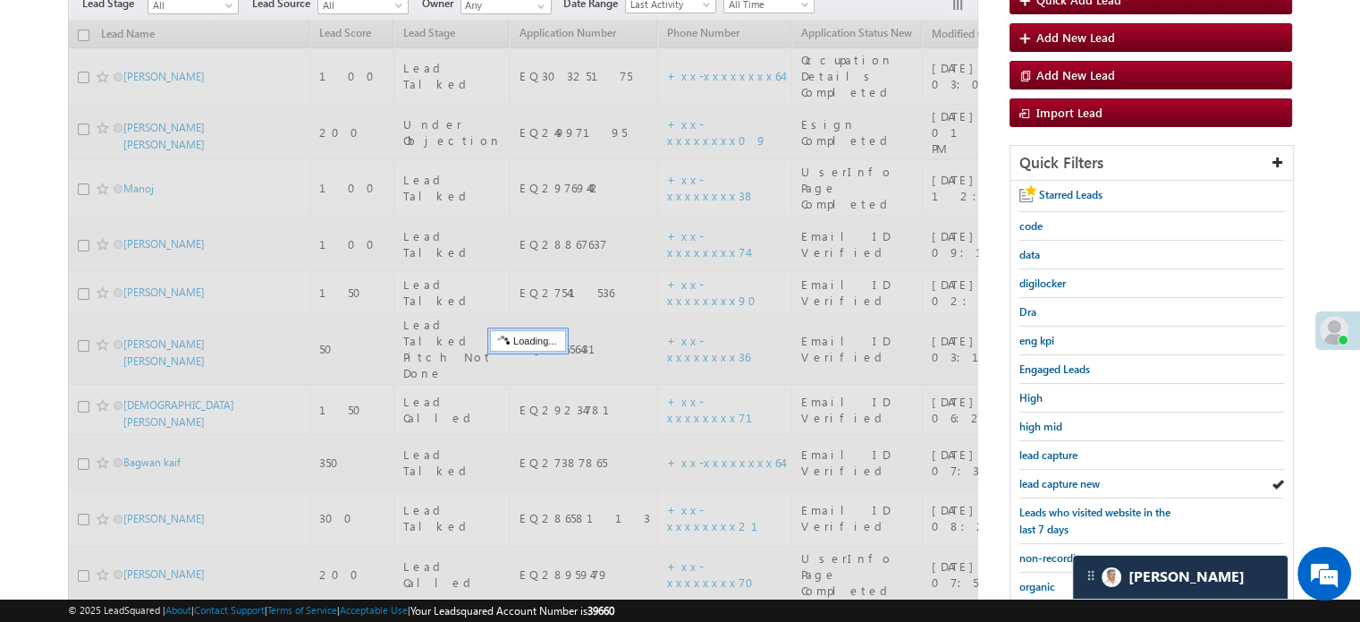
click at [1037, 475] on link "lead capture new" at bounding box center [1060, 483] width 80 height 17
click at [1038, 477] on span "lead capture new" at bounding box center [1060, 483] width 80 height 13
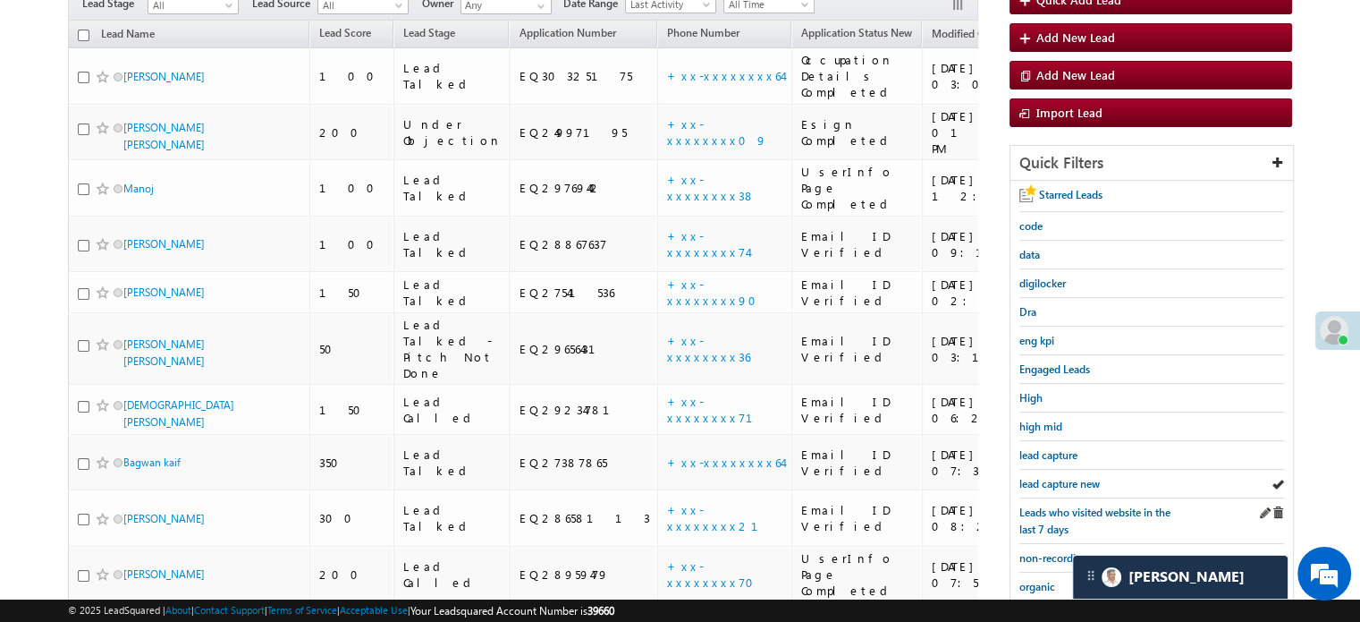
click at [1052, 498] on div "Leads who visited website in the last 7 days" at bounding box center [1152, 521] width 265 height 46
click at [1060, 477] on span "lead capture new" at bounding box center [1060, 483] width 80 height 13
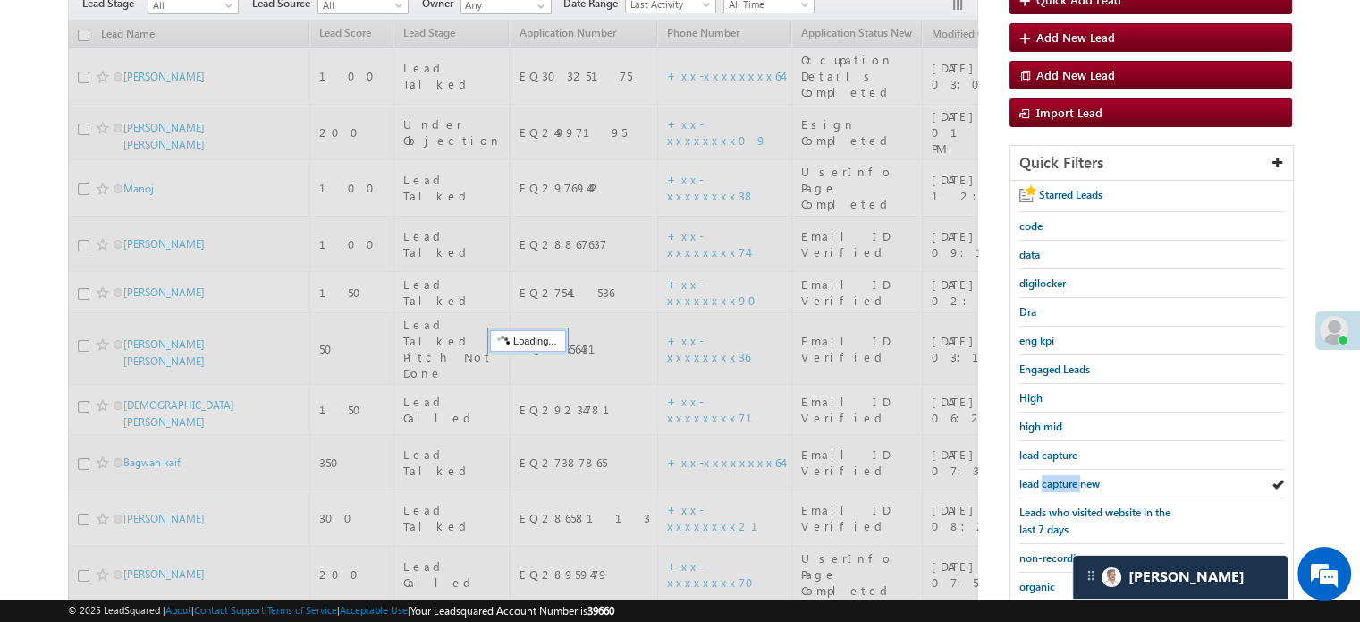
click at [1060, 477] on span "lead capture new" at bounding box center [1060, 483] width 80 height 13
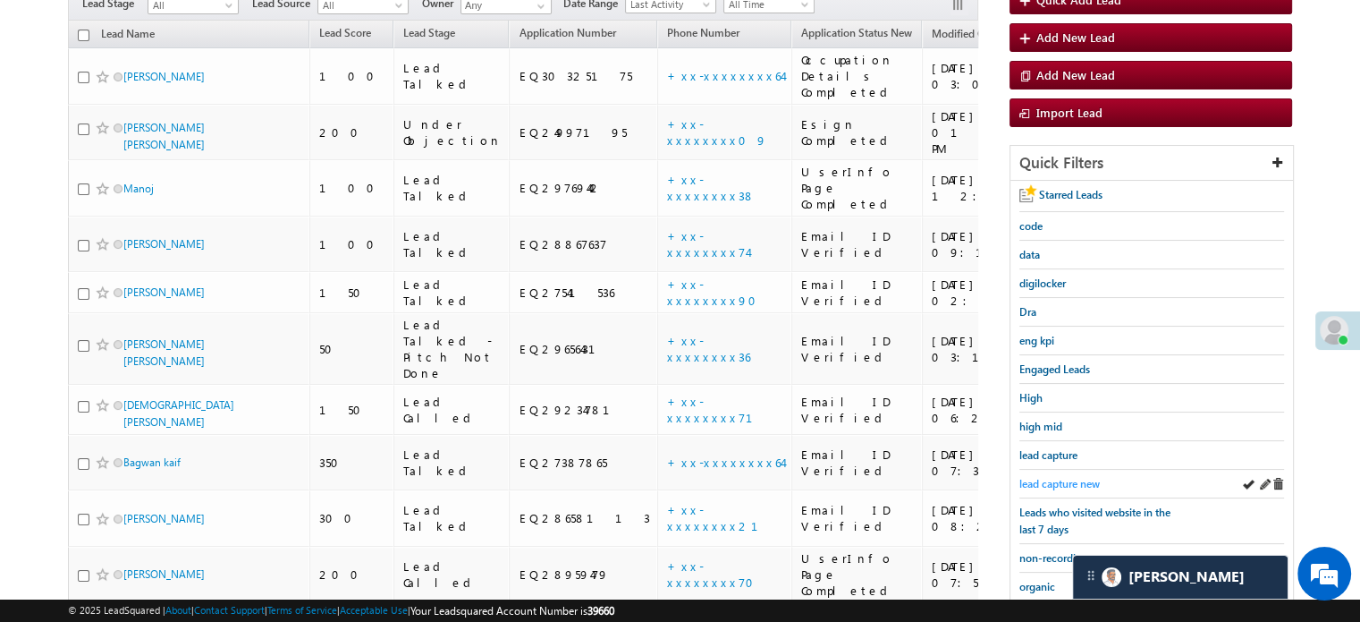
click at [1060, 477] on span "lead capture new" at bounding box center [1060, 483] width 80 height 13
click at [1034, 482] on span "lead capture new" at bounding box center [1060, 483] width 80 height 13
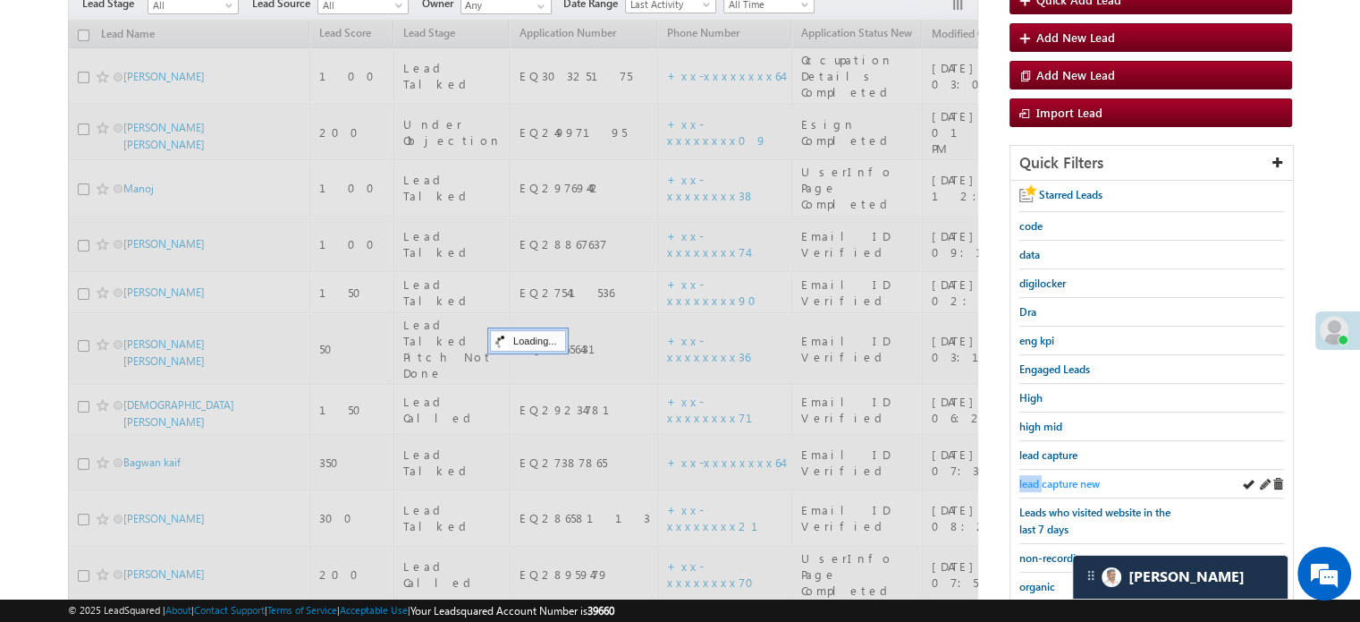
click at [1033, 484] on span "lead capture new" at bounding box center [1060, 483] width 80 height 13
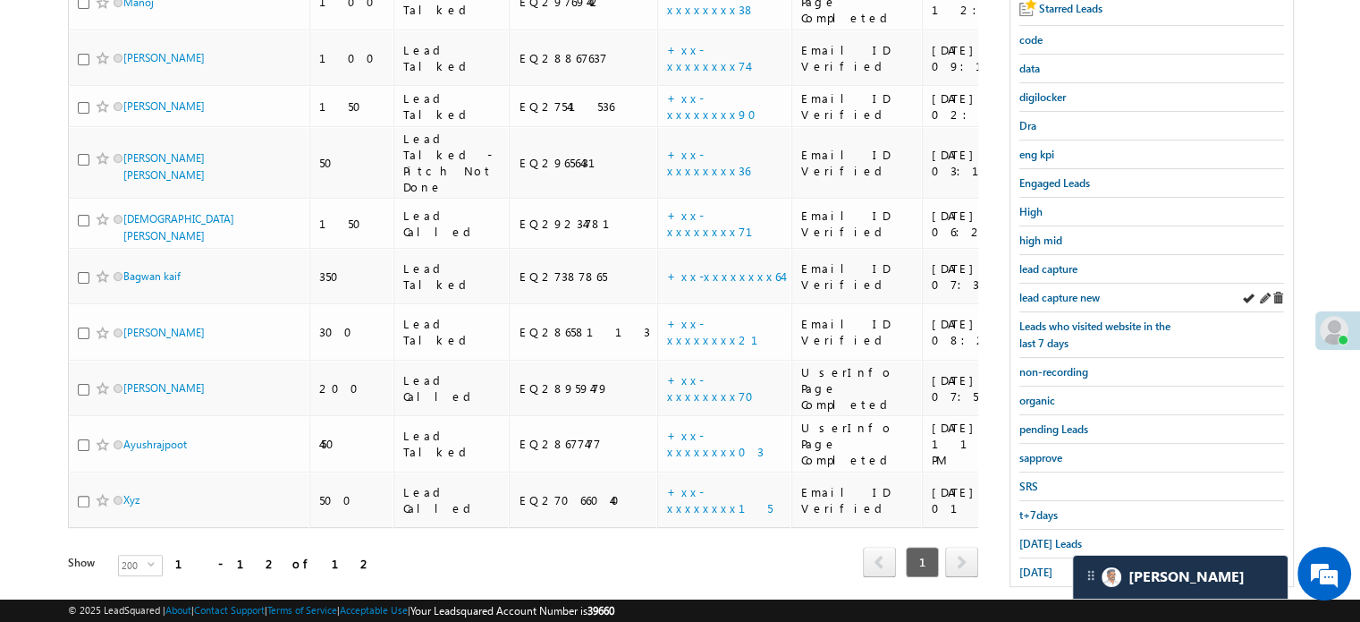
scroll to position [384, 0]
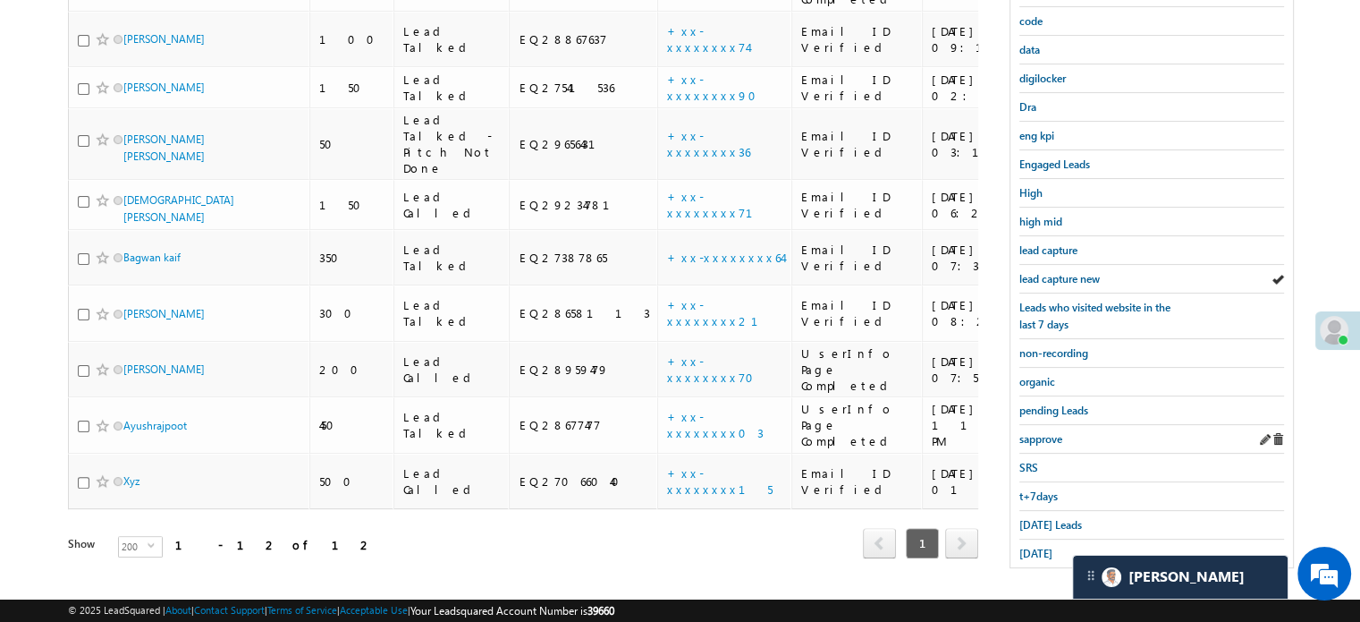
click at [1028, 439] on link "sapprove" at bounding box center [1041, 438] width 43 height 17
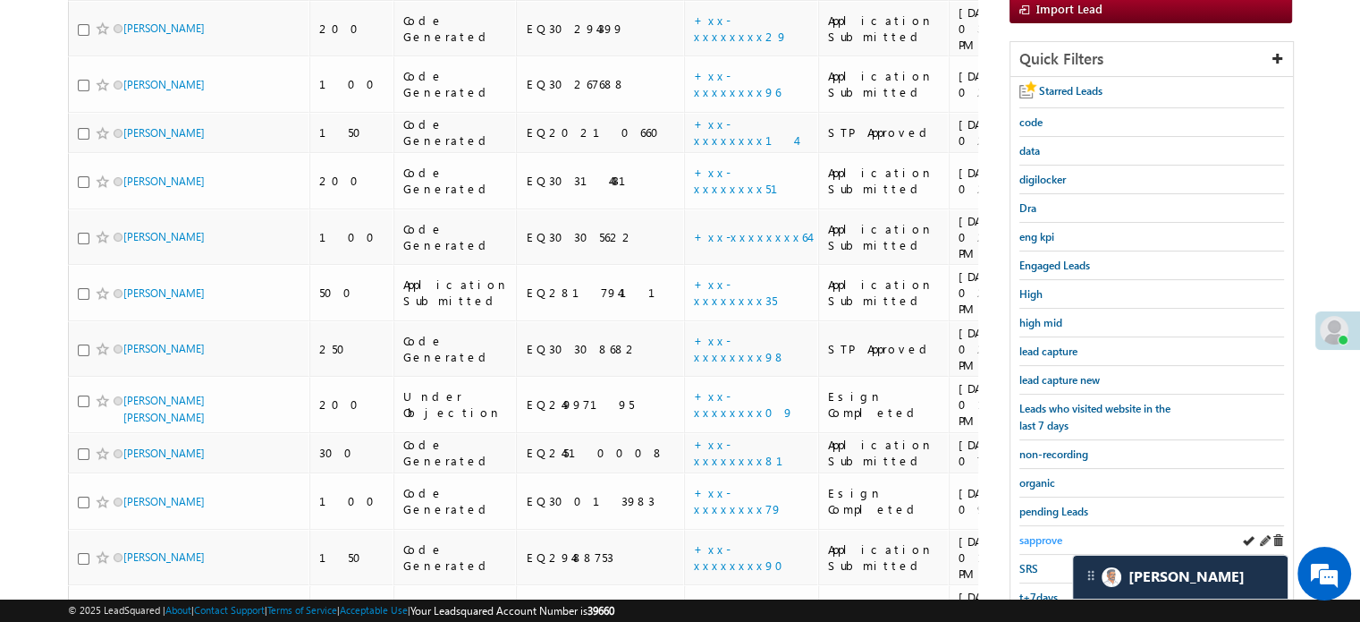
scroll to position [205, 0]
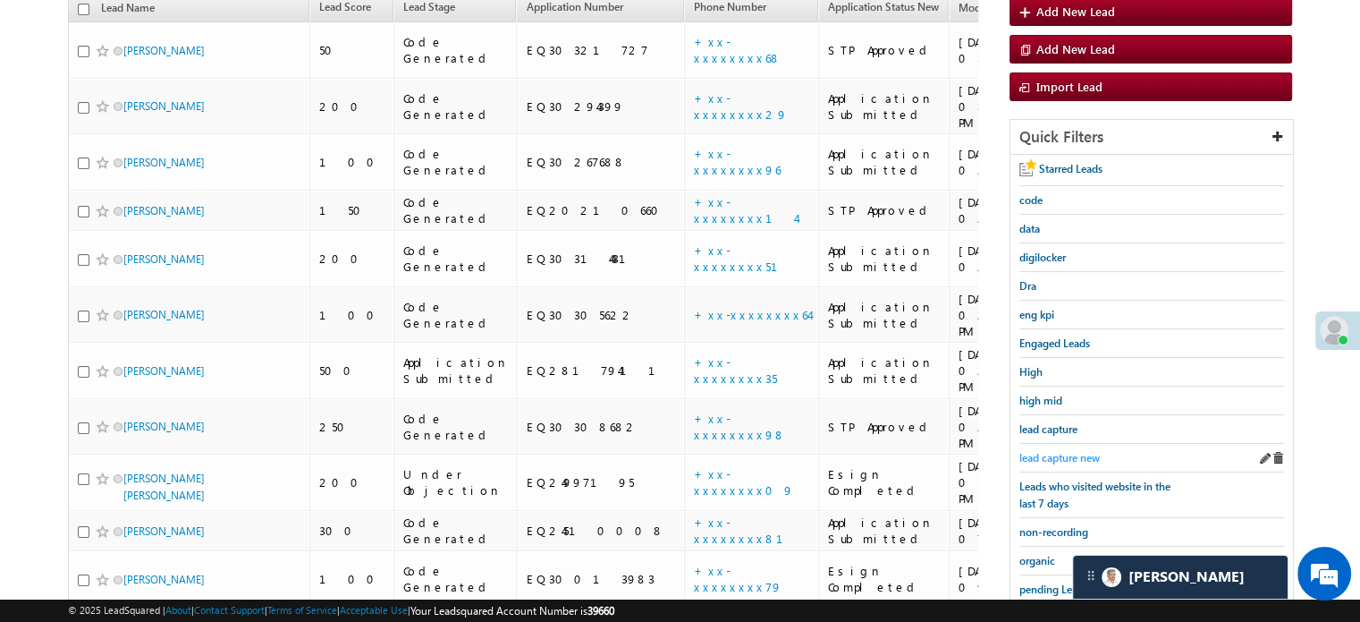
click at [1029, 449] on link "lead capture new" at bounding box center [1060, 457] width 80 height 17
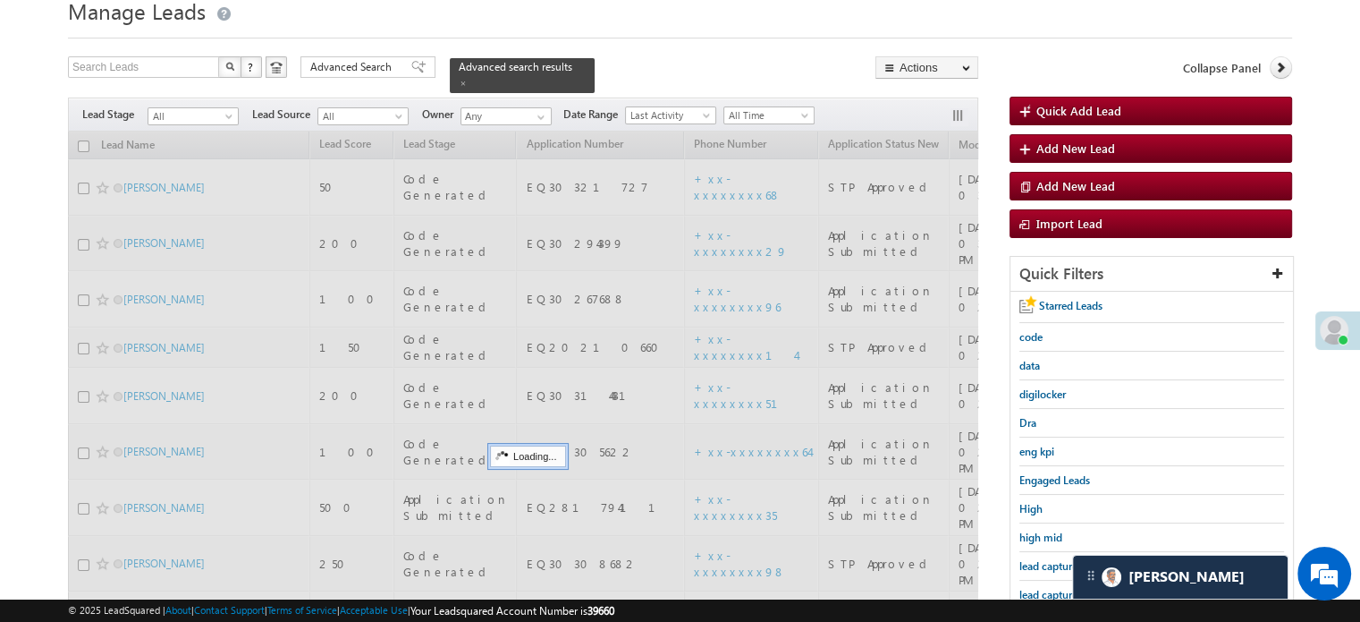
scroll to position [26, 0]
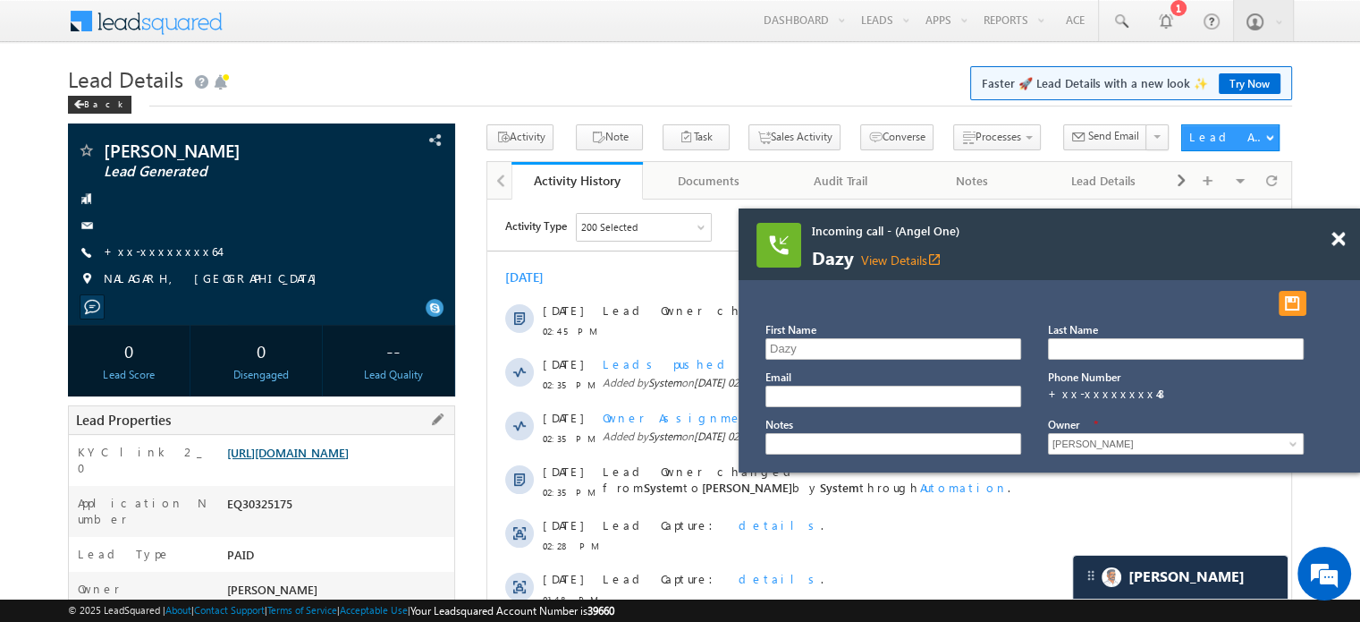
click at [349, 460] on link "https://angelbroking1-pk3em7sa.customui-test.leadsquared.com?leadId=1a5bc8a9-0c…" at bounding box center [288, 452] width 122 height 15
click at [174, 244] on link "+xx-xxxxxxxx64" at bounding box center [161, 250] width 115 height 15
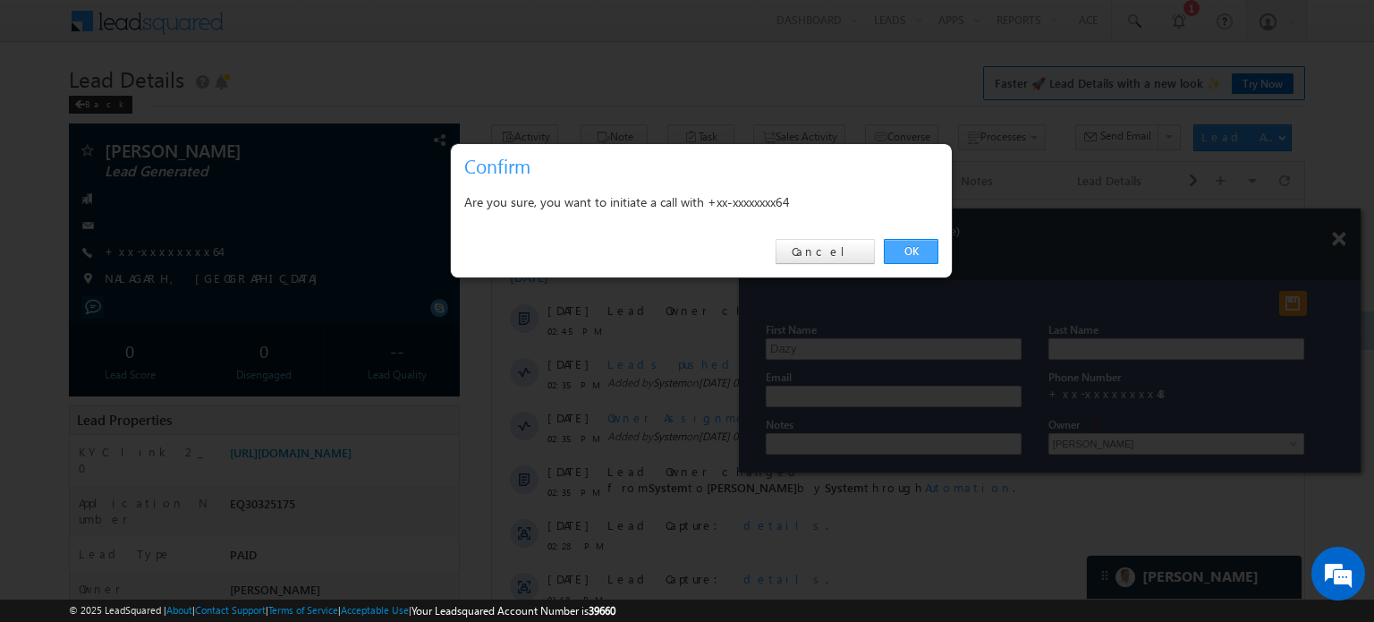
click at [918, 250] on link "OK" at bounding box center [911, 251] width 55 height 25
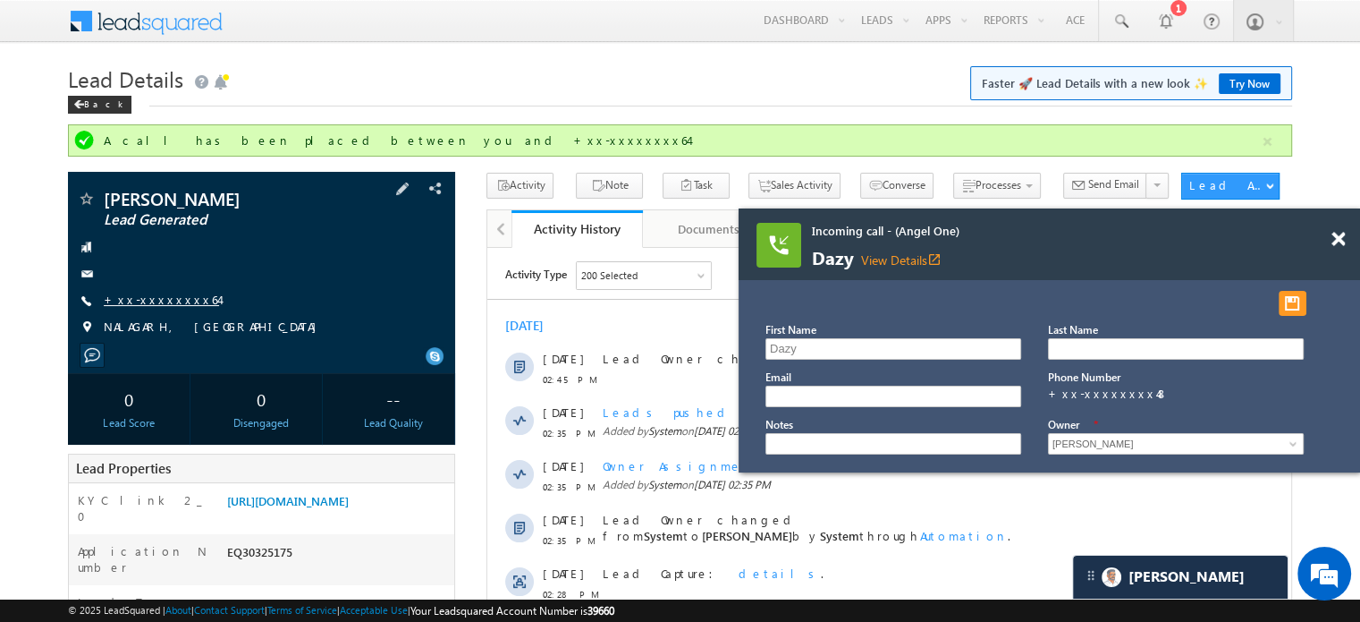
click at [137, 305] on link "+xx-xxxxxxxx64" at bounding box center [161, 299] width 115 height 15
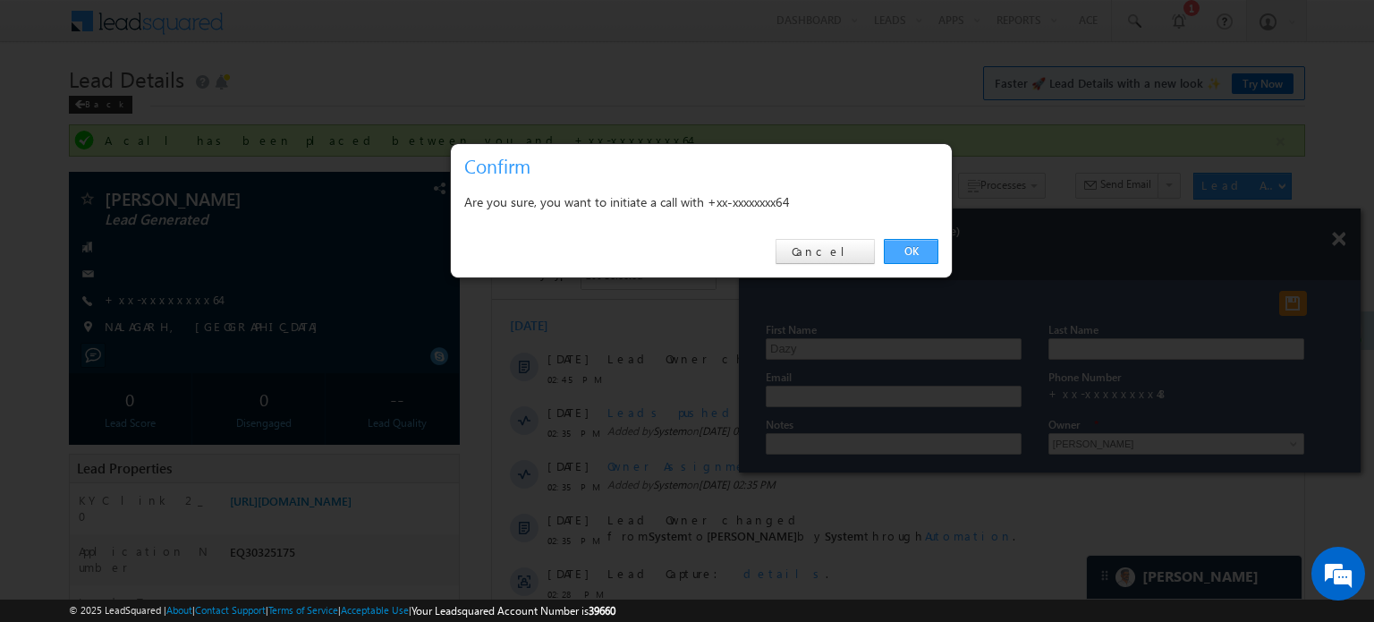
click at [905, 250] on link "OK" at bounding box center [911, 251] width 55 height 25
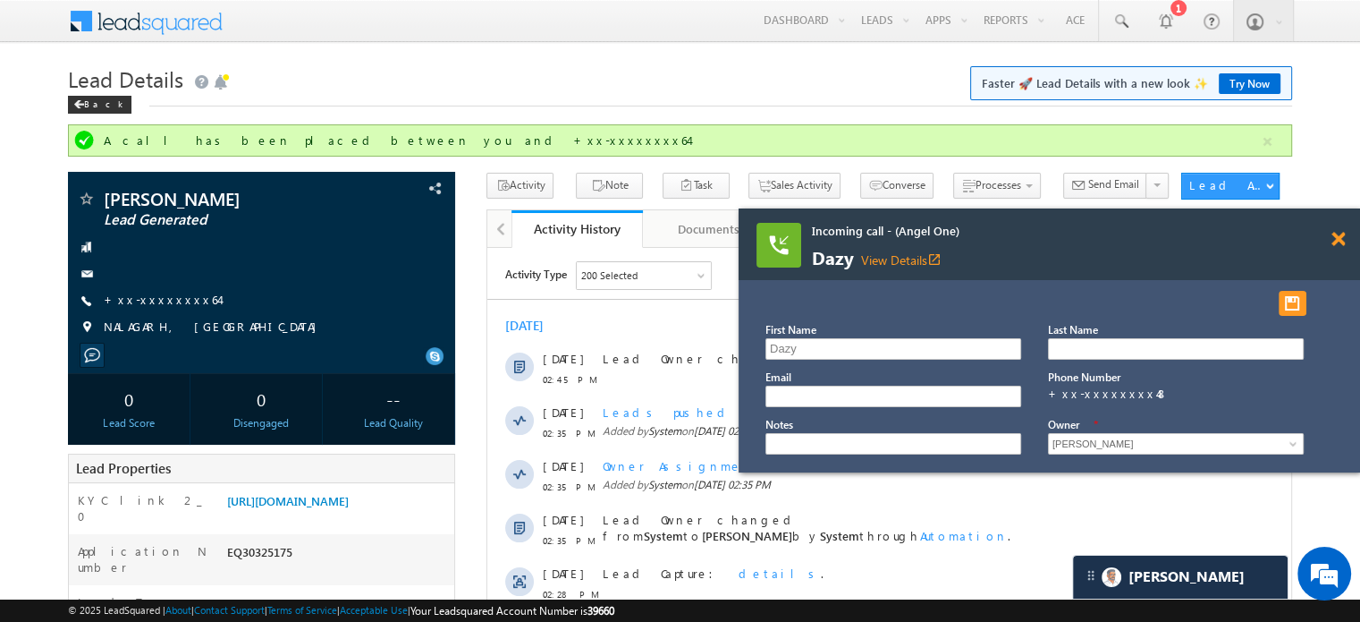
click at [1340, 238] on span at bounding box center [1338, 239] width 13 height 15
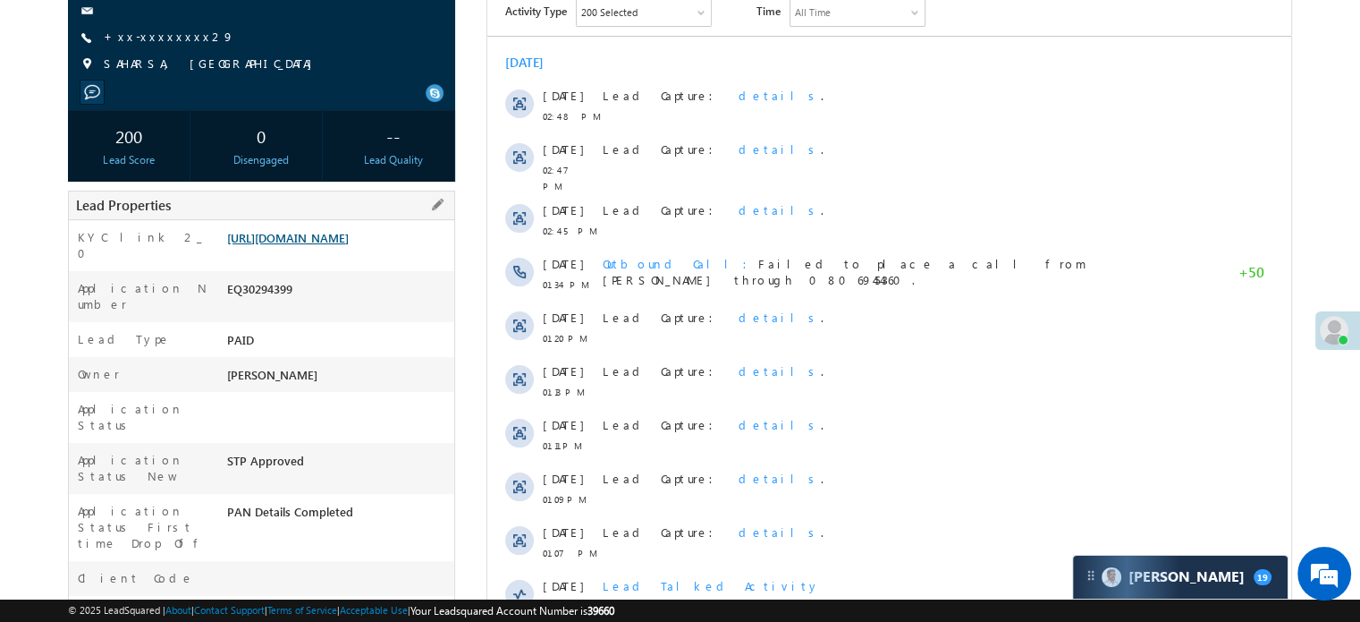
scroll to position [89, 0]
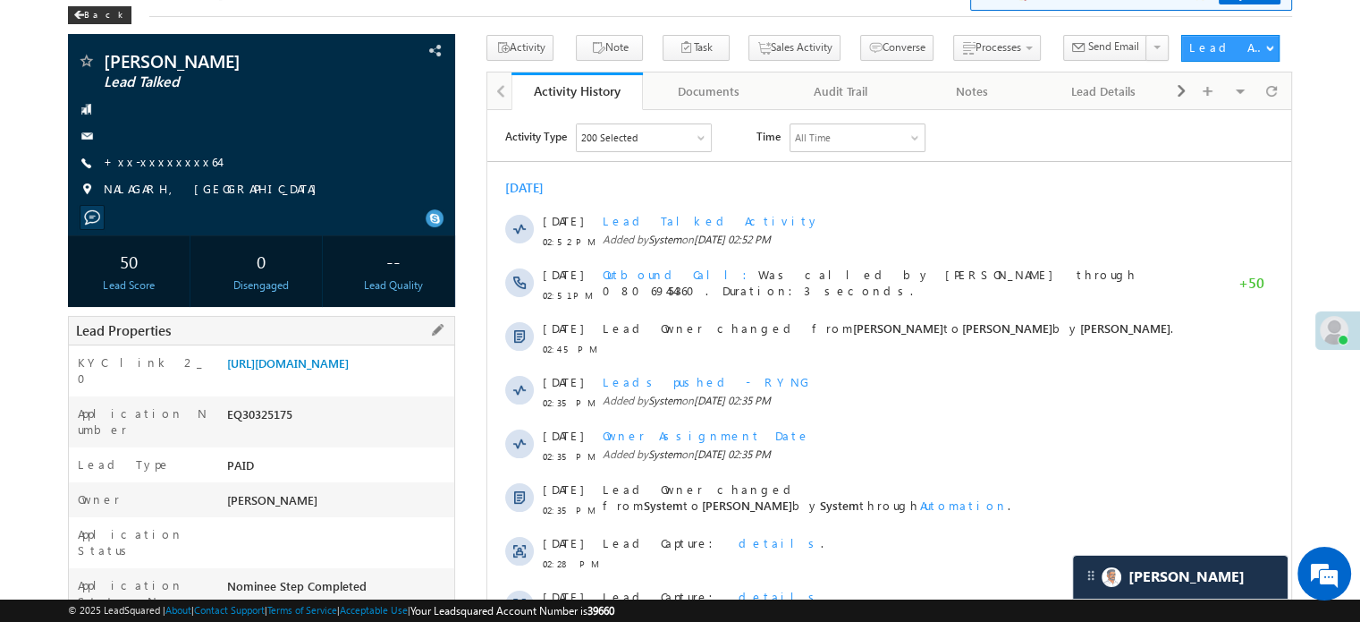
drag, startPoint x: 225, startPoint y: 365, endPoint x: 433, endPoint y: 397, distance: 210.0
click at [433, 379] on div "[URL][DOMAIN_NAME]" at bounding box center [339, 366] width 232 height 25
copy link "[URL][DOMAIN_NAME]"
click at [1012, 182] on div "[DATE]" at bounding box center [889, 187] width 804 height 16
click at [382, 69] on div "[PERSON_NAME] Lead Talked" at bounding box center [261, 61] width 369 height 18
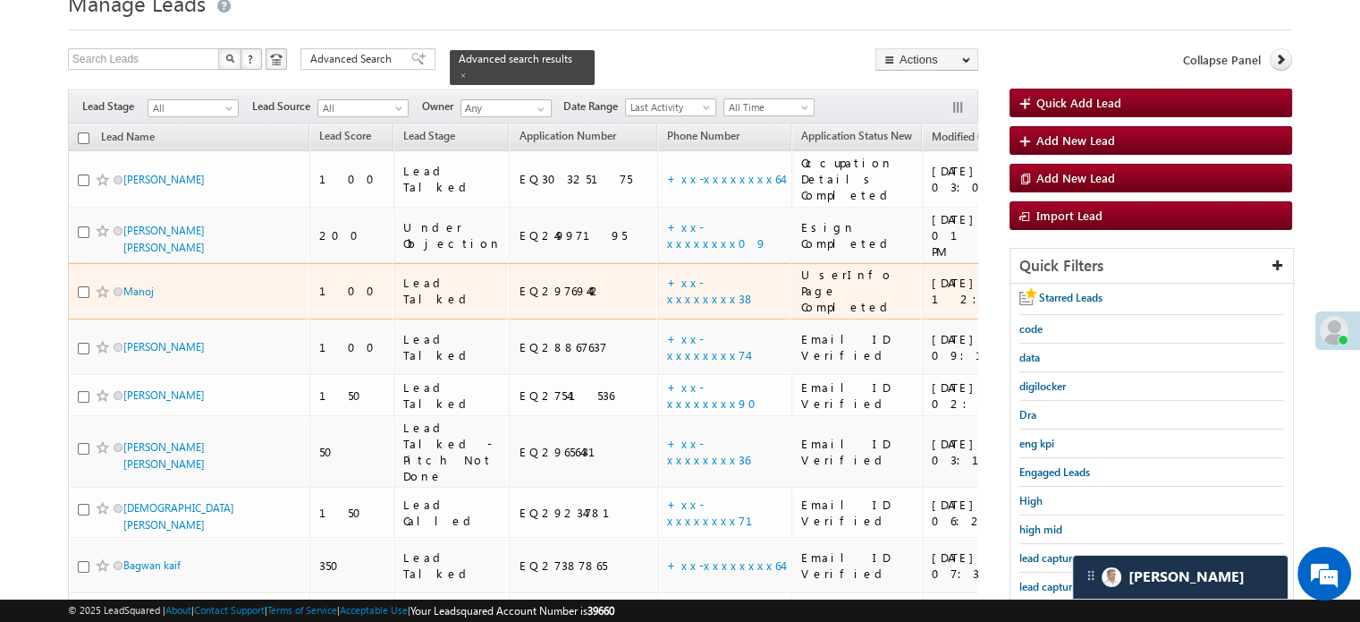
scroll to position [115, 0]
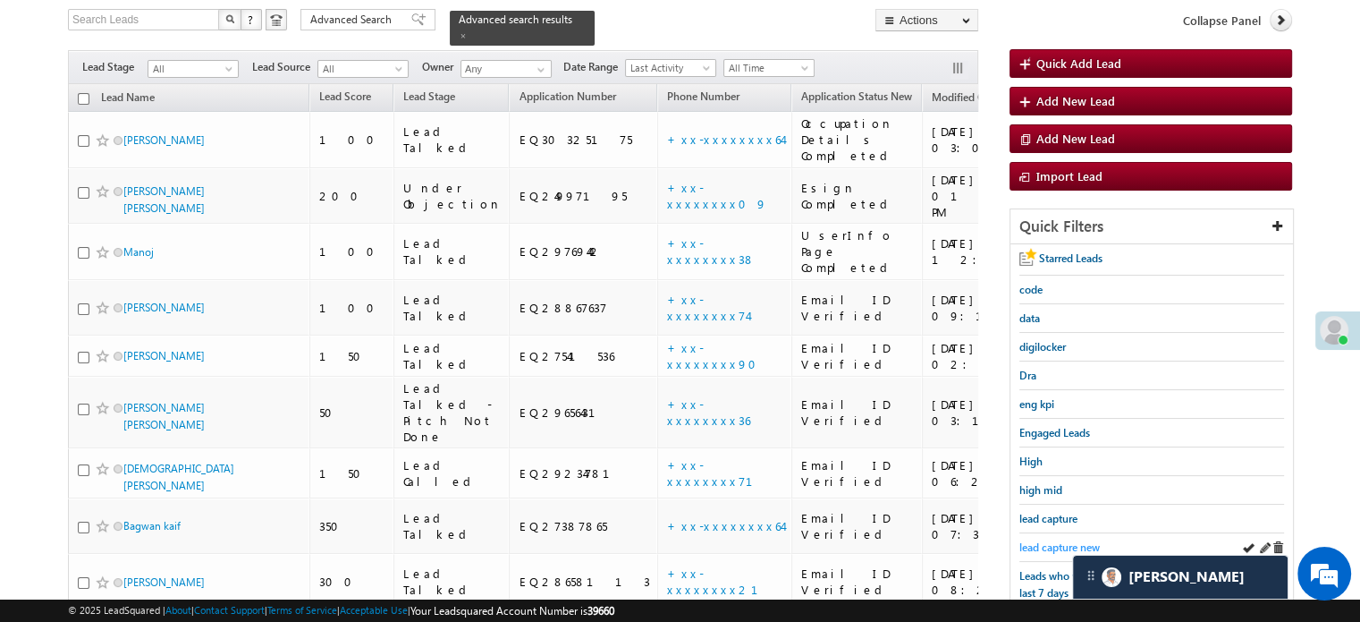
click at [1050, 543] on span "lead capture new" at bounding box center [1060, 546] width 80 height 13
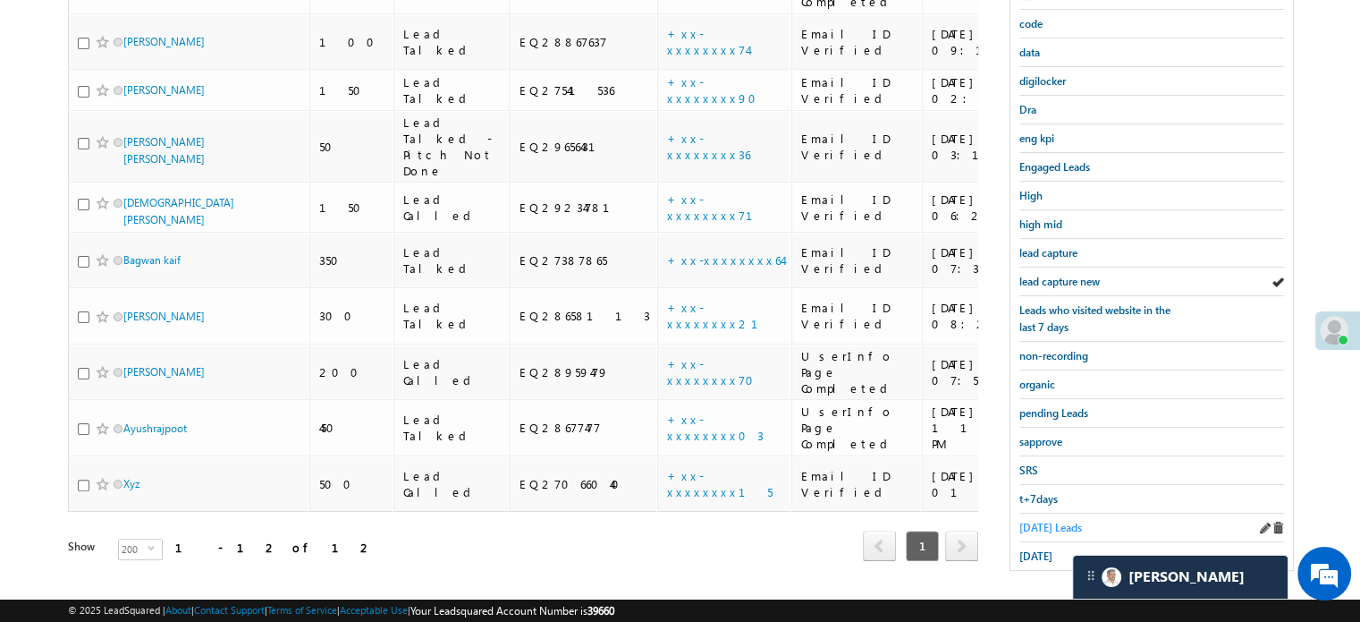
scroll to position [384, 0]
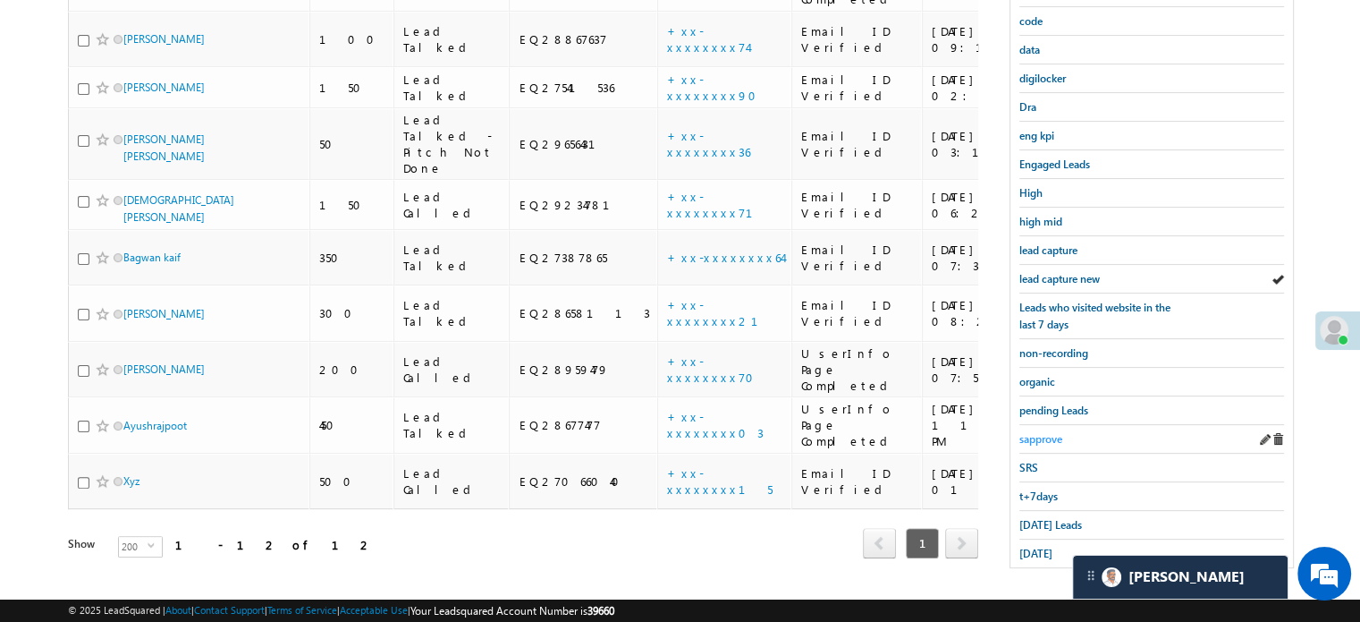
click at [1043, 439] on link "sapprove" at bounding box center [1041, 438] width 43 height 17
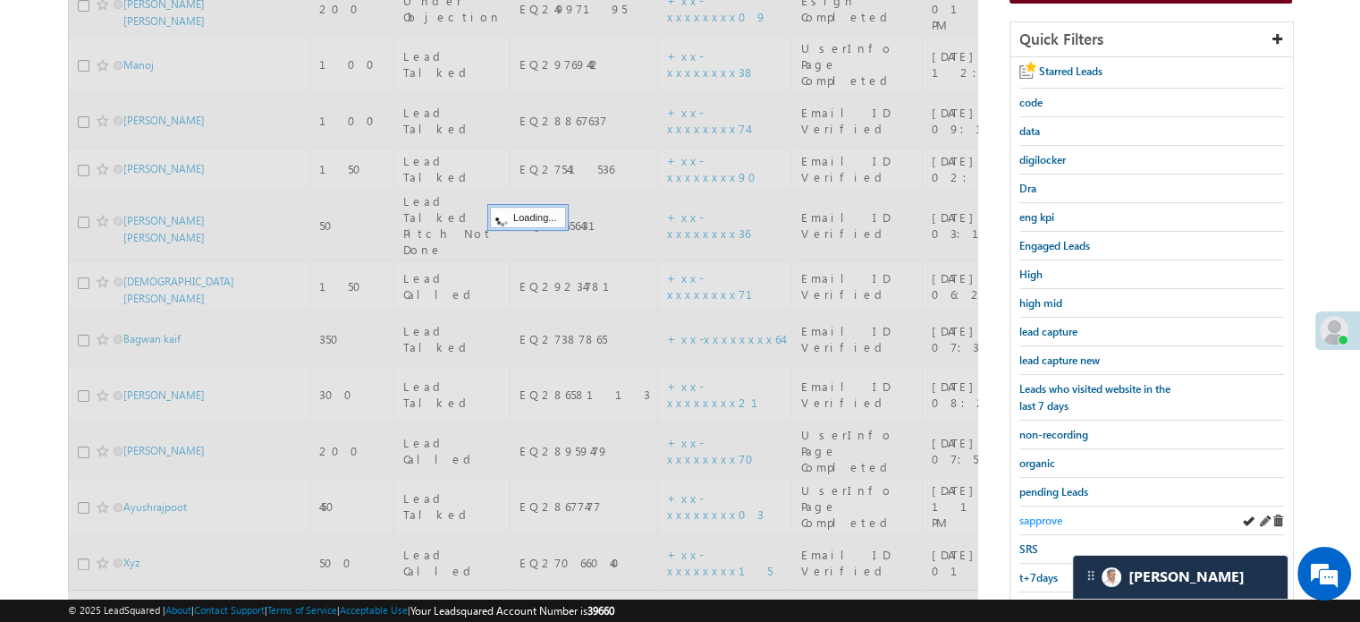
scroll to position [205, 0]
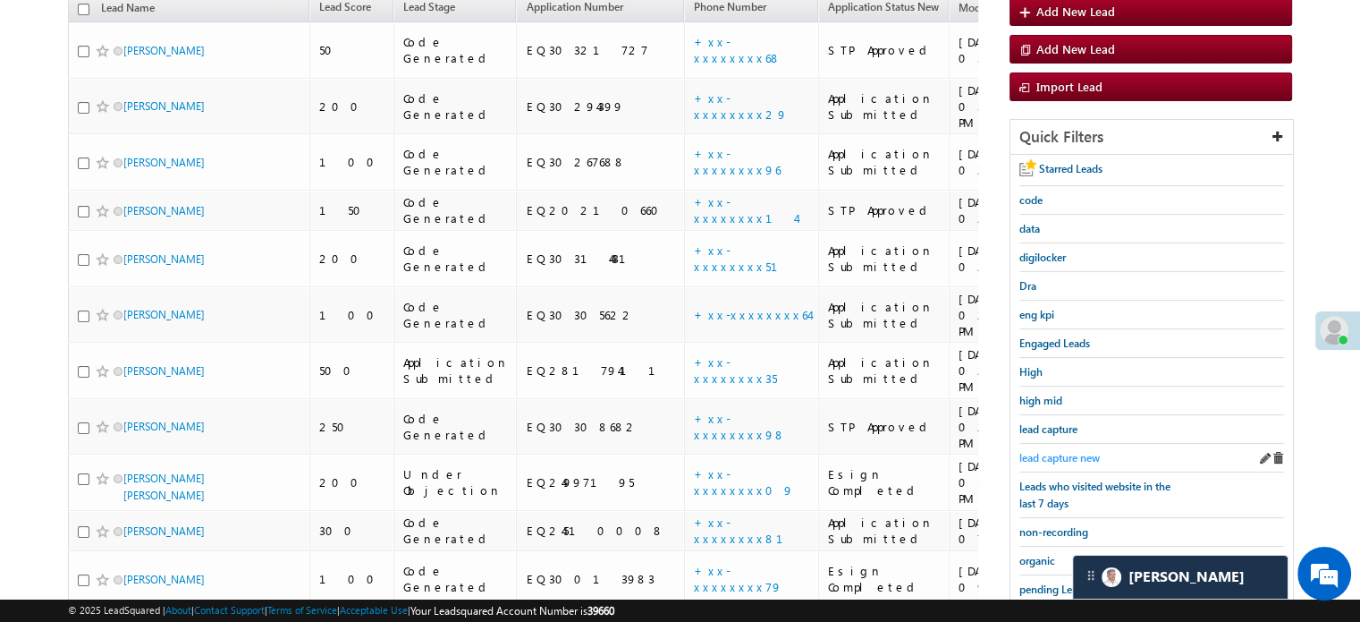
click at [1038, 451] on span "lead capture new" at bounding box center [1060, 457] width 80 height 13
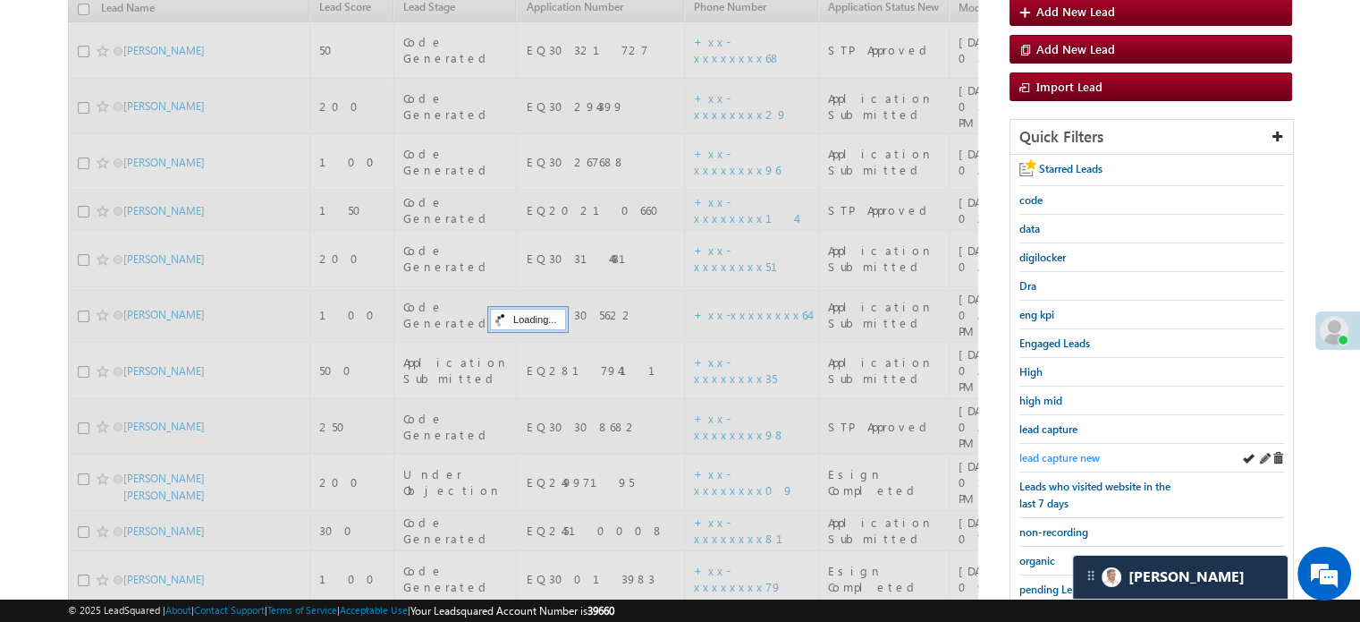
scroll to position [26, 0]
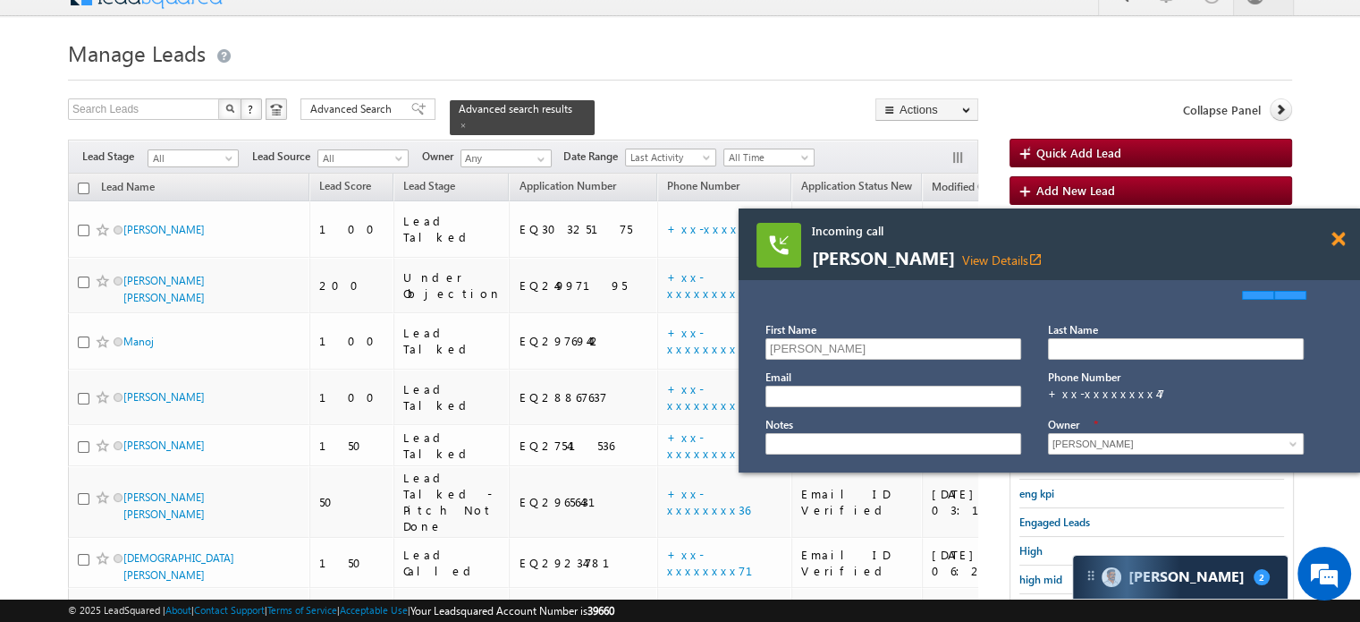
click at [1334, 242] on span at bounding box center [1338, 239] width 13 height 15
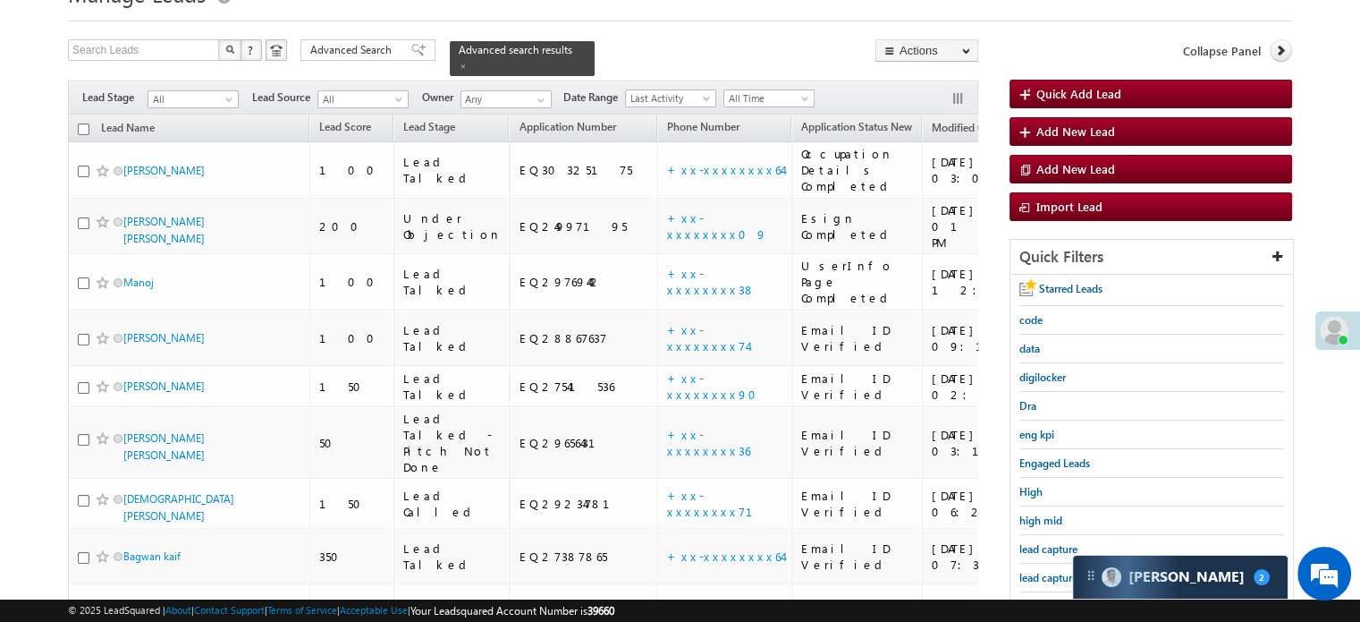
scroll to position [115, 0]
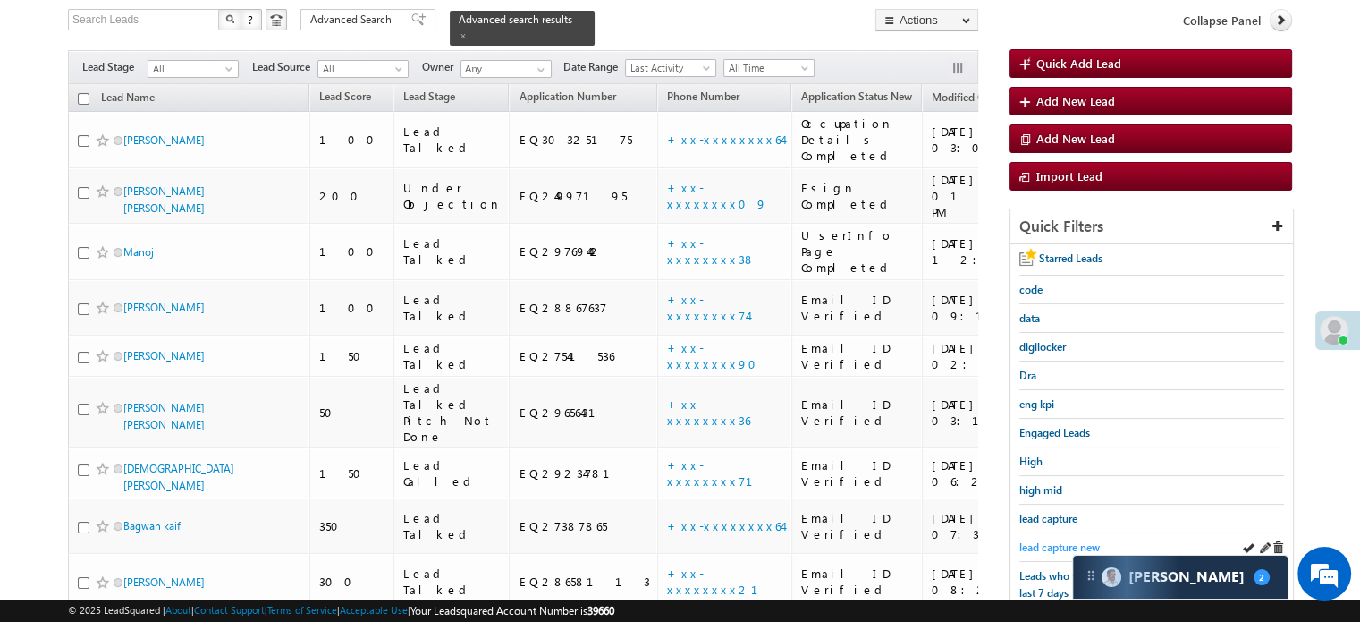
click at [1034, 540] on span "lead capture new" at bounding box center [1060, 546] width 80 height 13
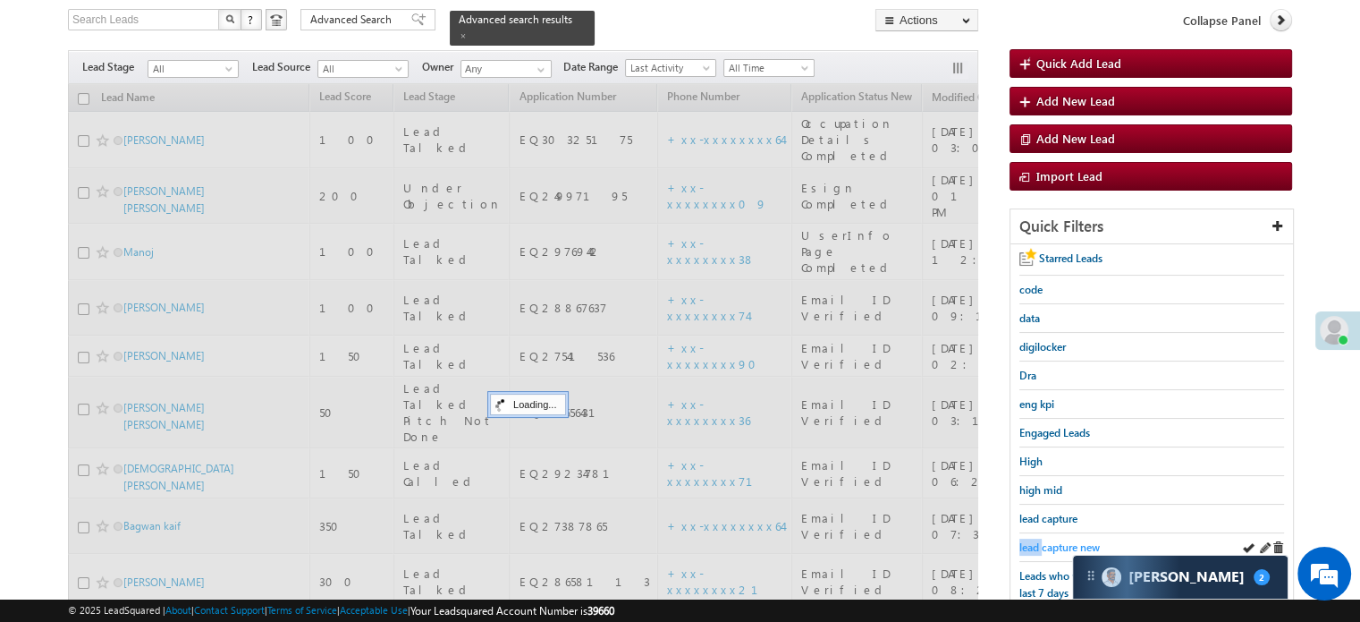
click at [1035, 540] on span "lead capture new" at bounding box center [1060, 546] width 80 height 13
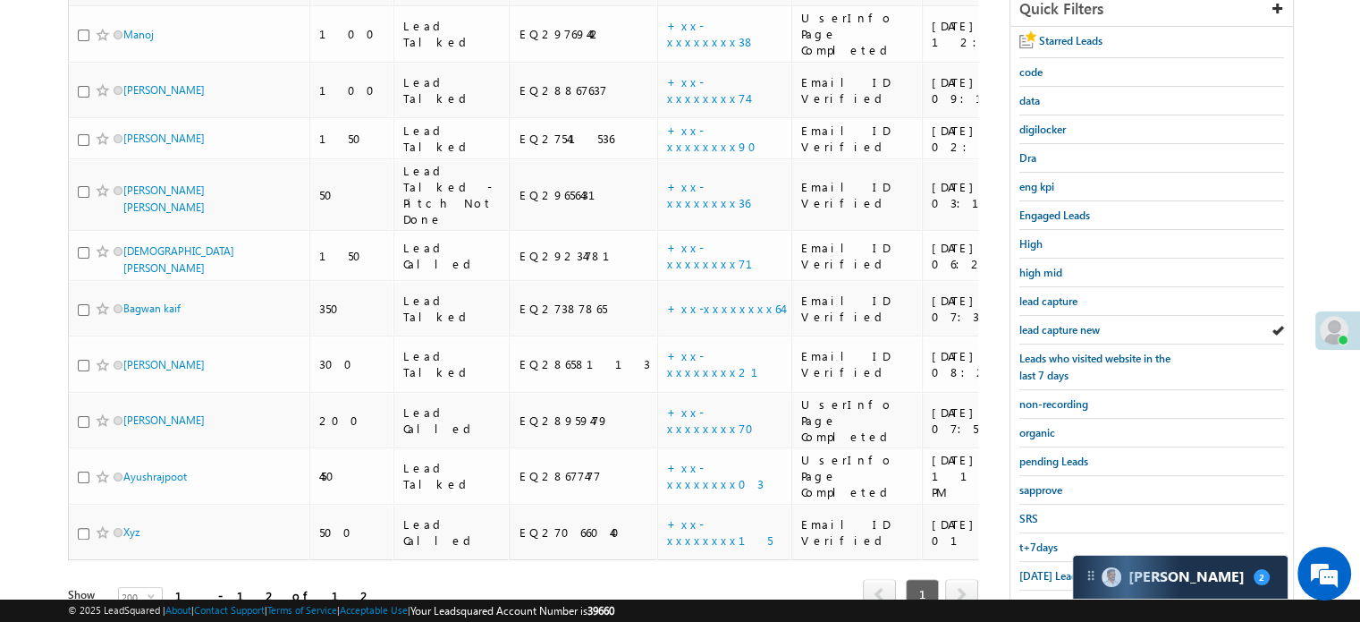
scroll to position [384, 0]
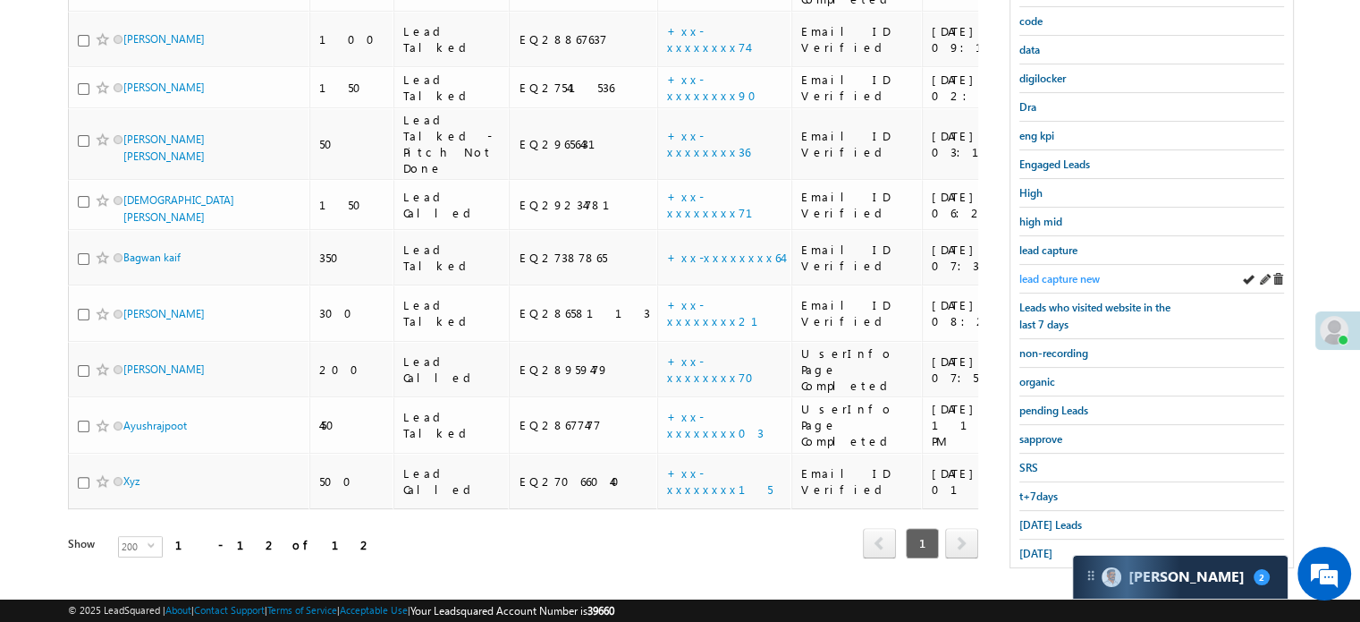
click at [1059, 272] on span "lead capture new" at bounding box center [1060, 278] width 80 height 13
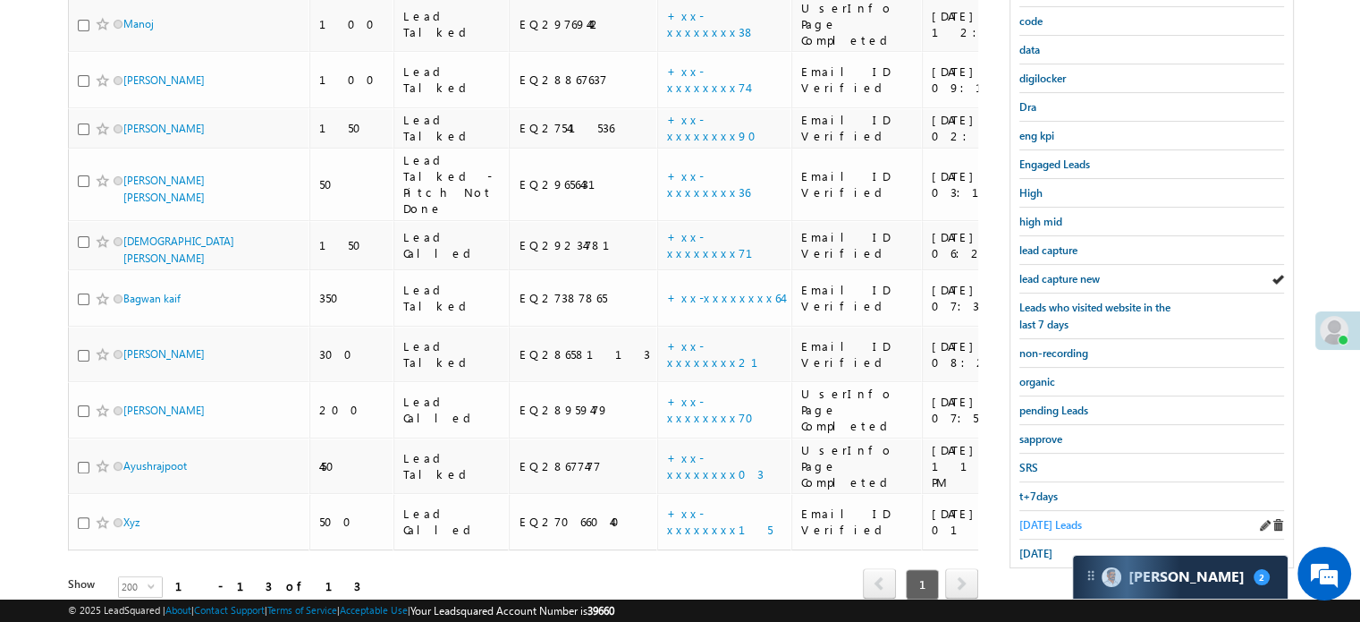
click at [1035, 521] on span "Today's Leads" at bounding box center [1051, 524] width 63 height 13
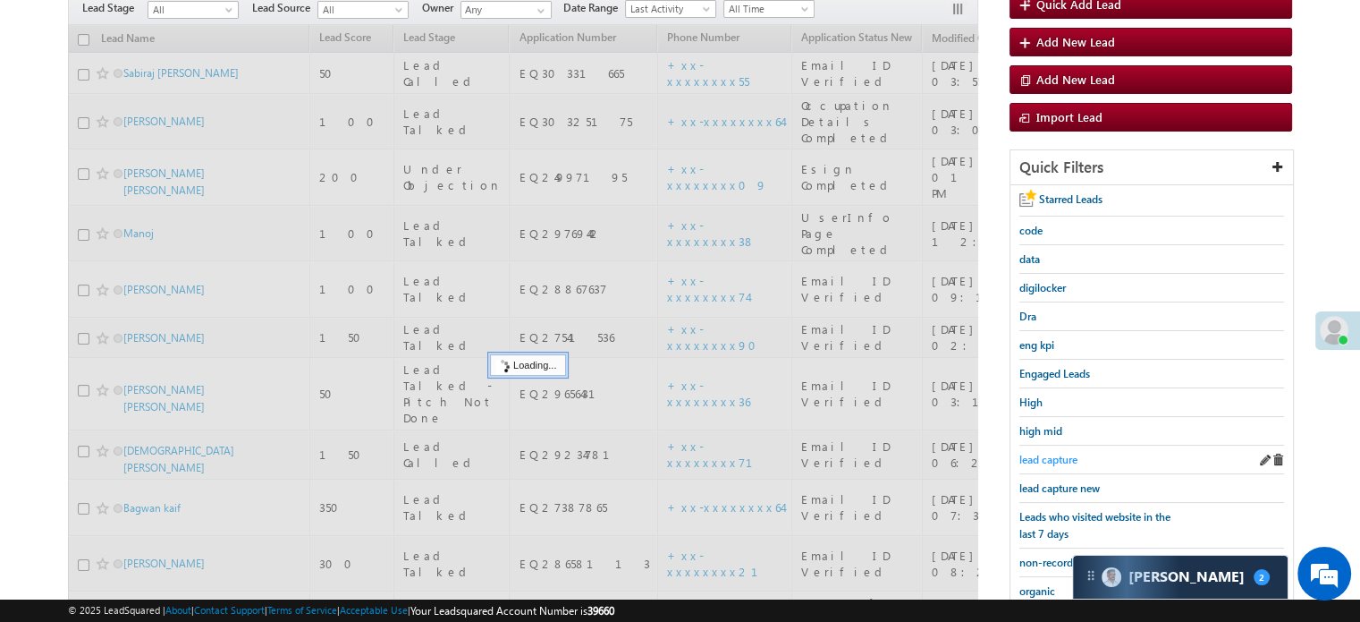
scroll to position [205, 0]
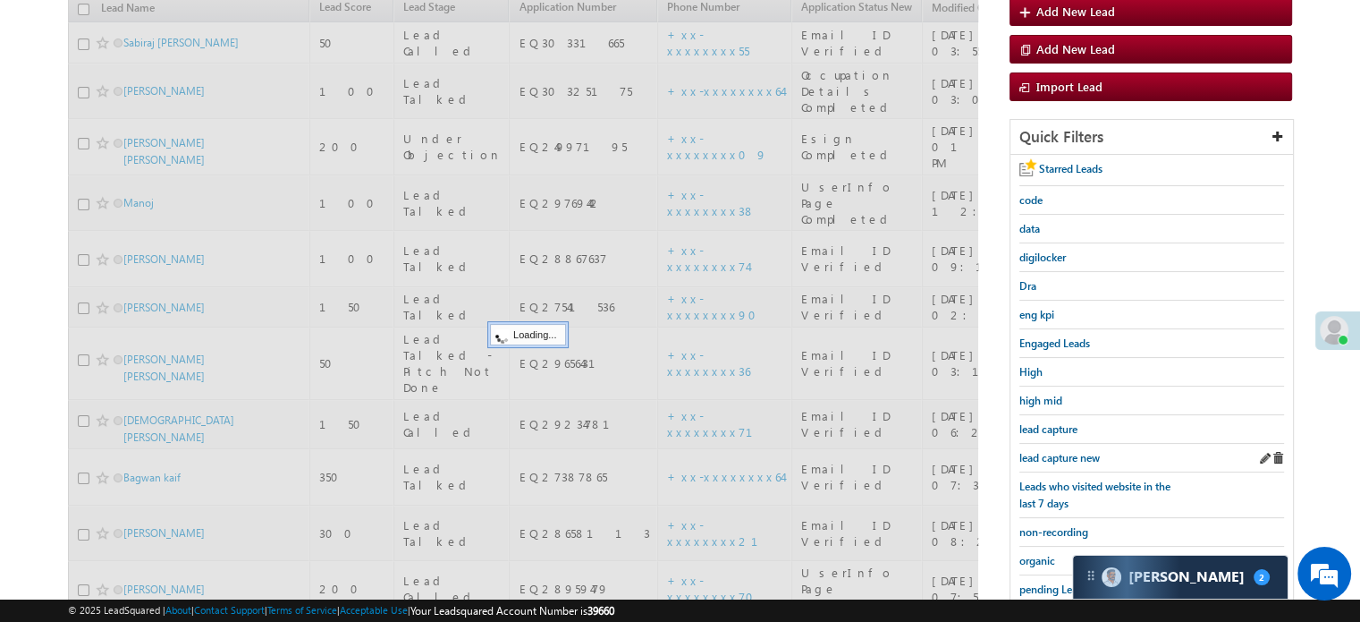
click at [1063, 461] on div "lead capture new" at bounding box center [1152, 458] width 265 height 29
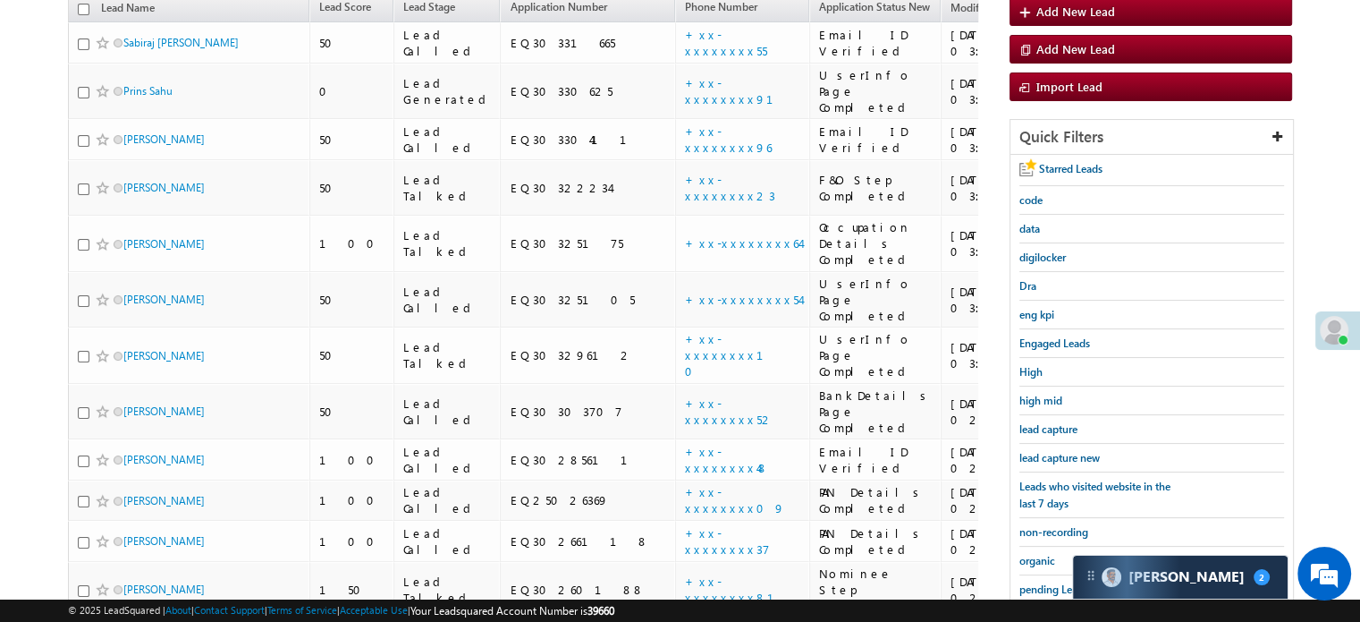
scroll to position [115, 0]
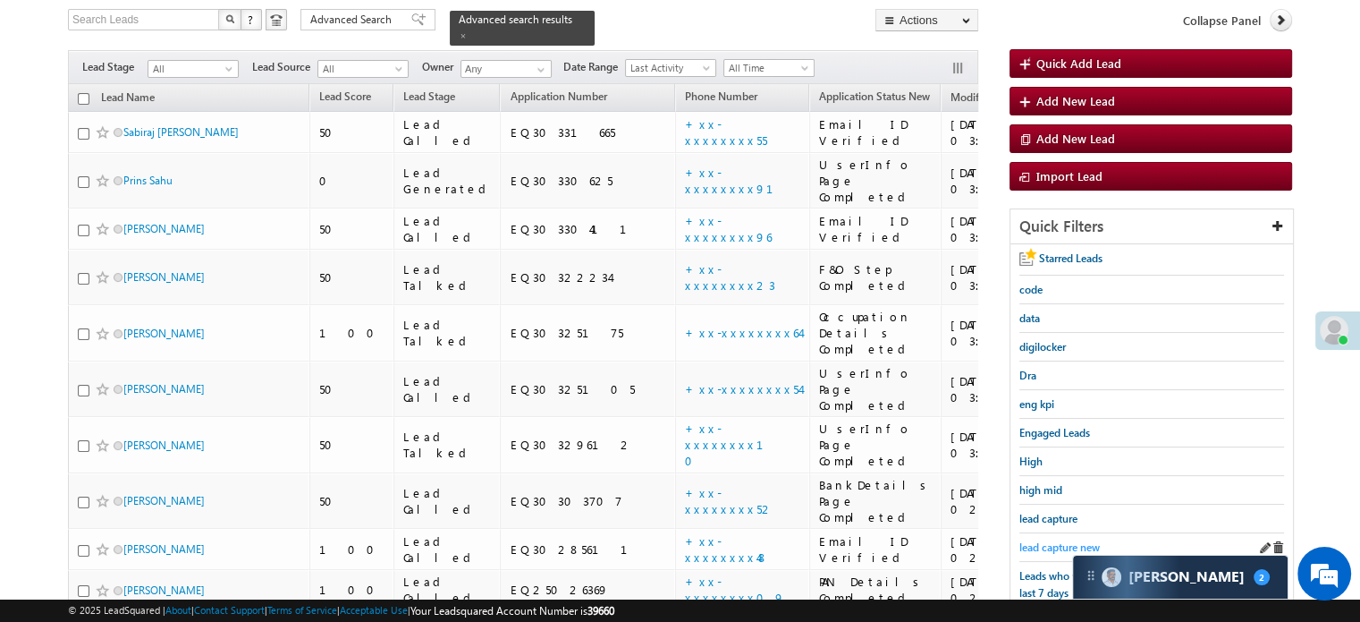
click at [1046, 543] on span "lead capture new" at bounding box center [1060, 546] width 80 height 13
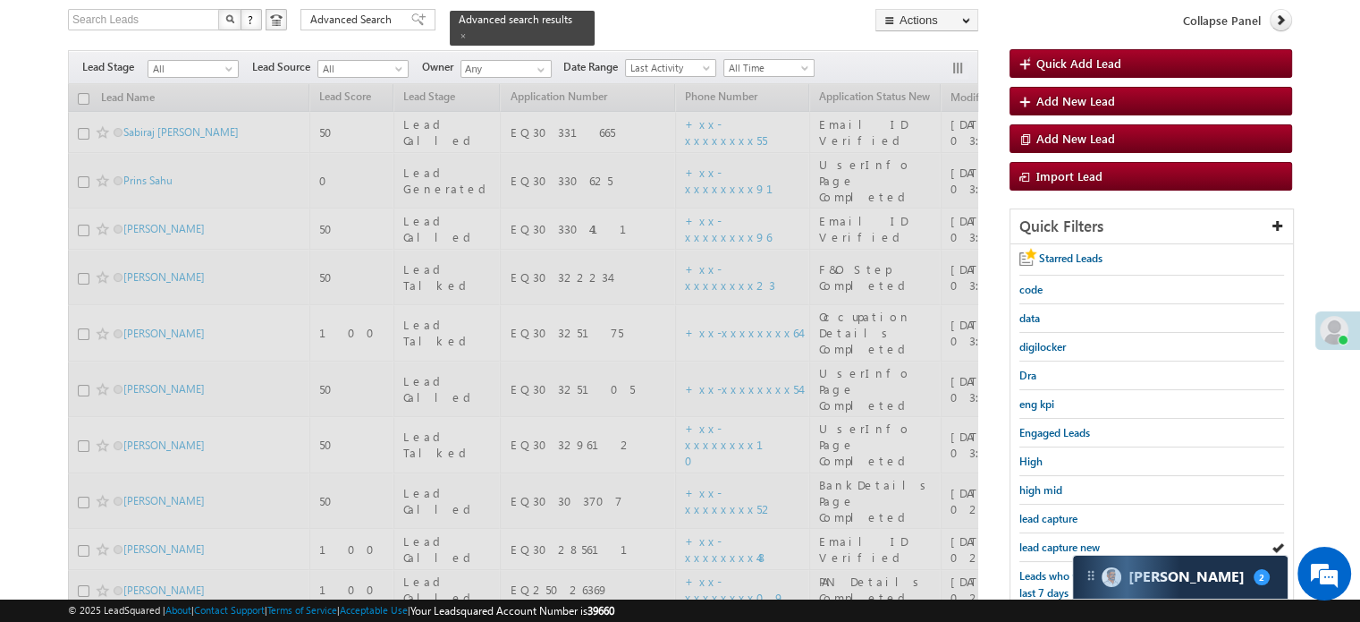
click at [1046, 543] on span "lead capture new" at bounding box center [1060, 546] width 80 height 13
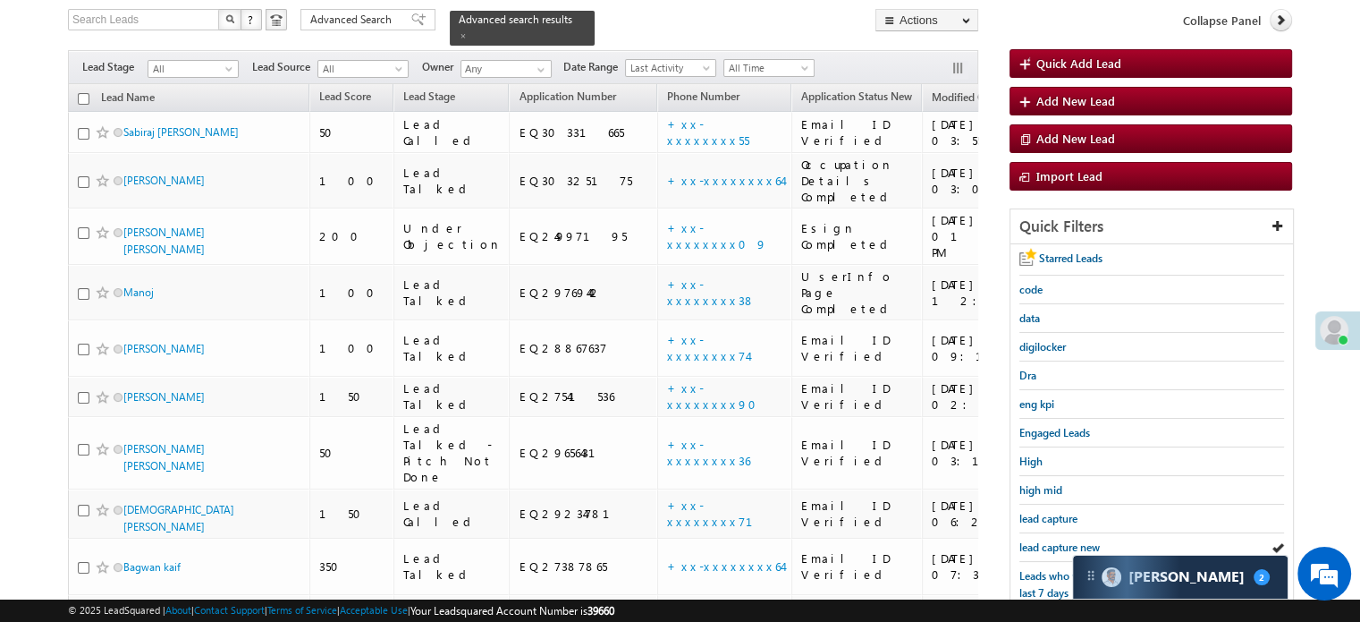
click at [1046, 543] on span "lead capture new" at bounding box center [1060, 546] width 80 height 13
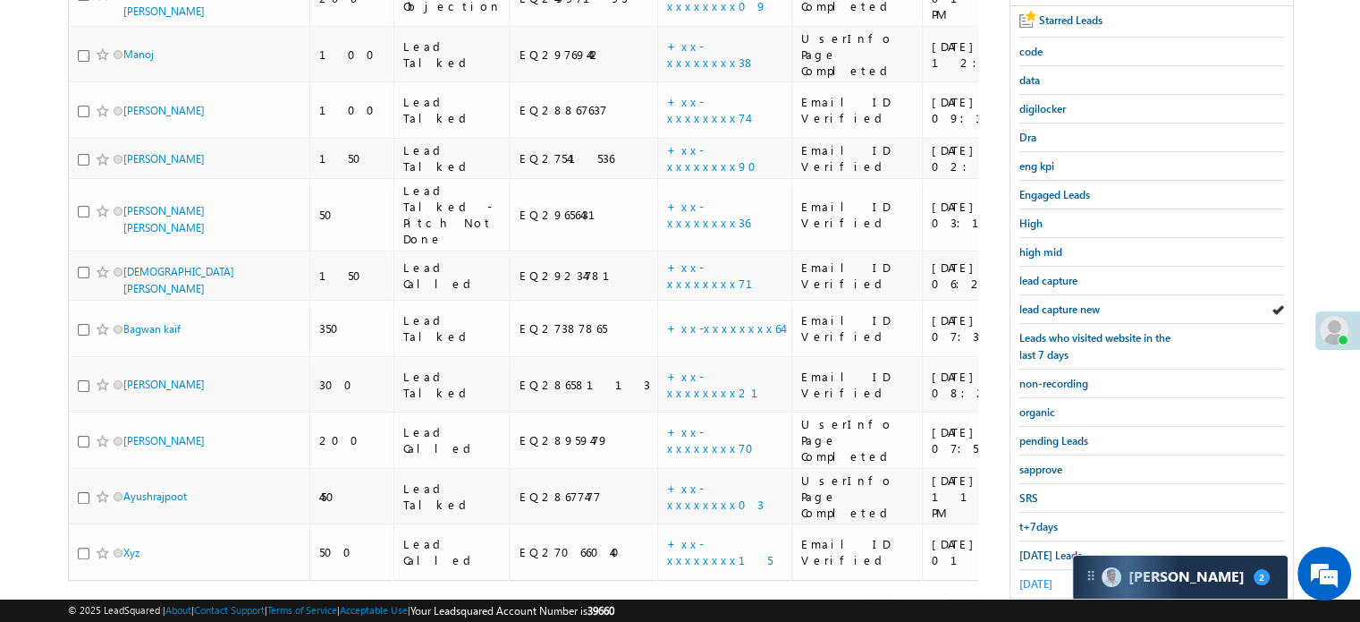
scroll to position [384, 0]
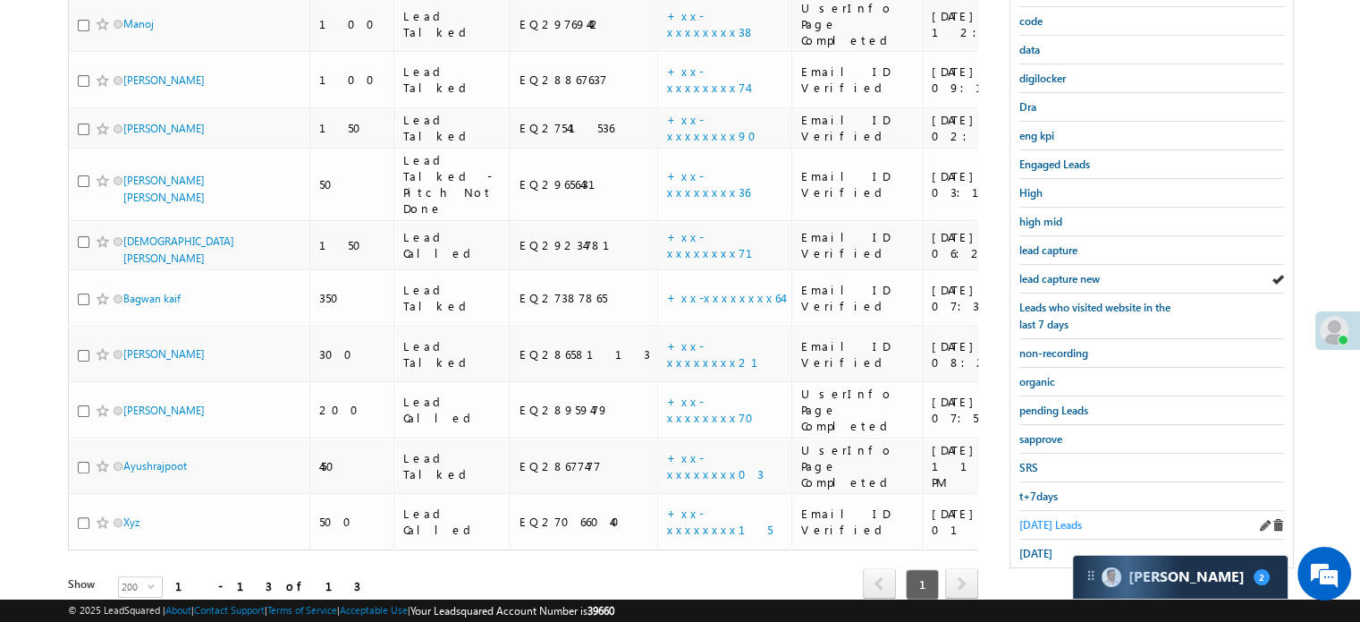
click at [1038, 518] on span "Today's Leads" at bounding box center [1051, 524] width 63 height 13
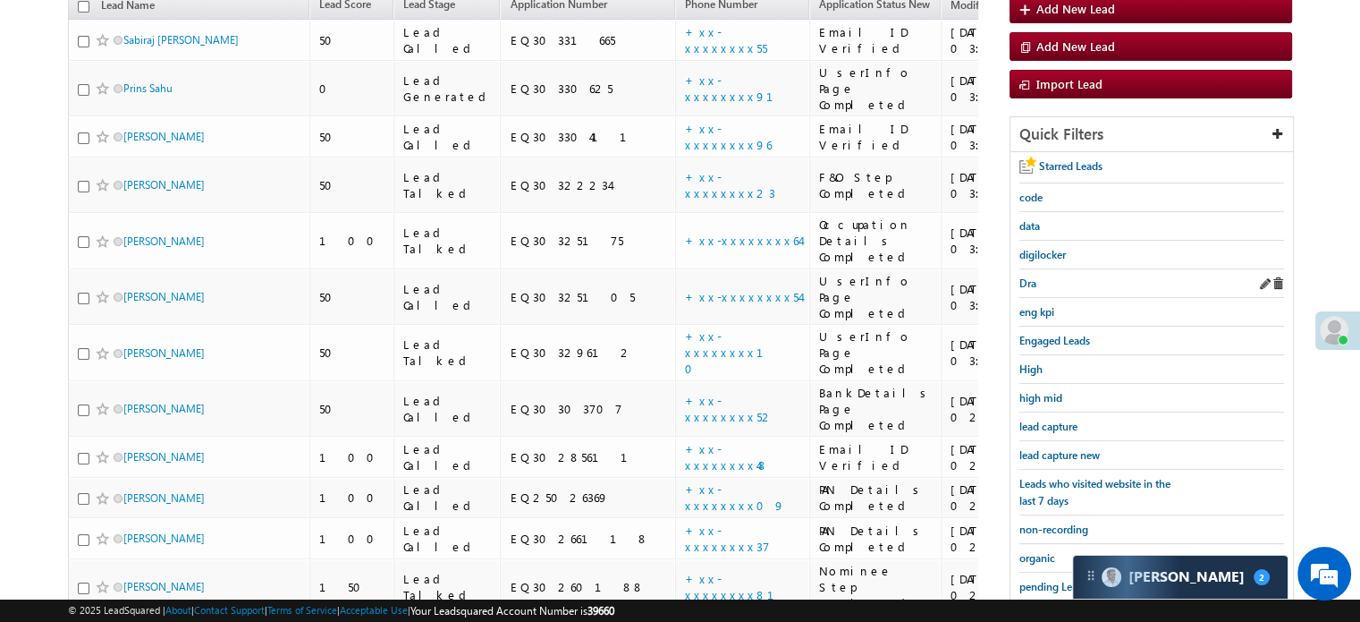
scroll to position [115, 0]
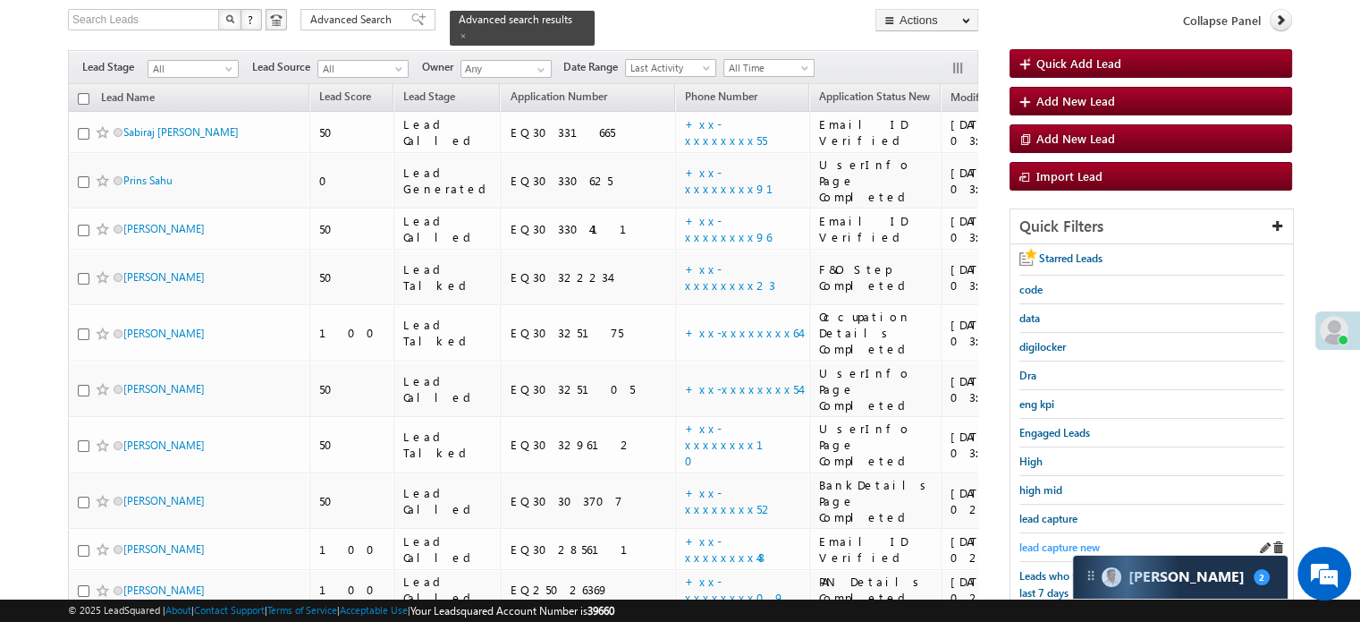
click at [1058, 540] on span "lead capture new" at bounding box center [1060, 546] width 80 height 13
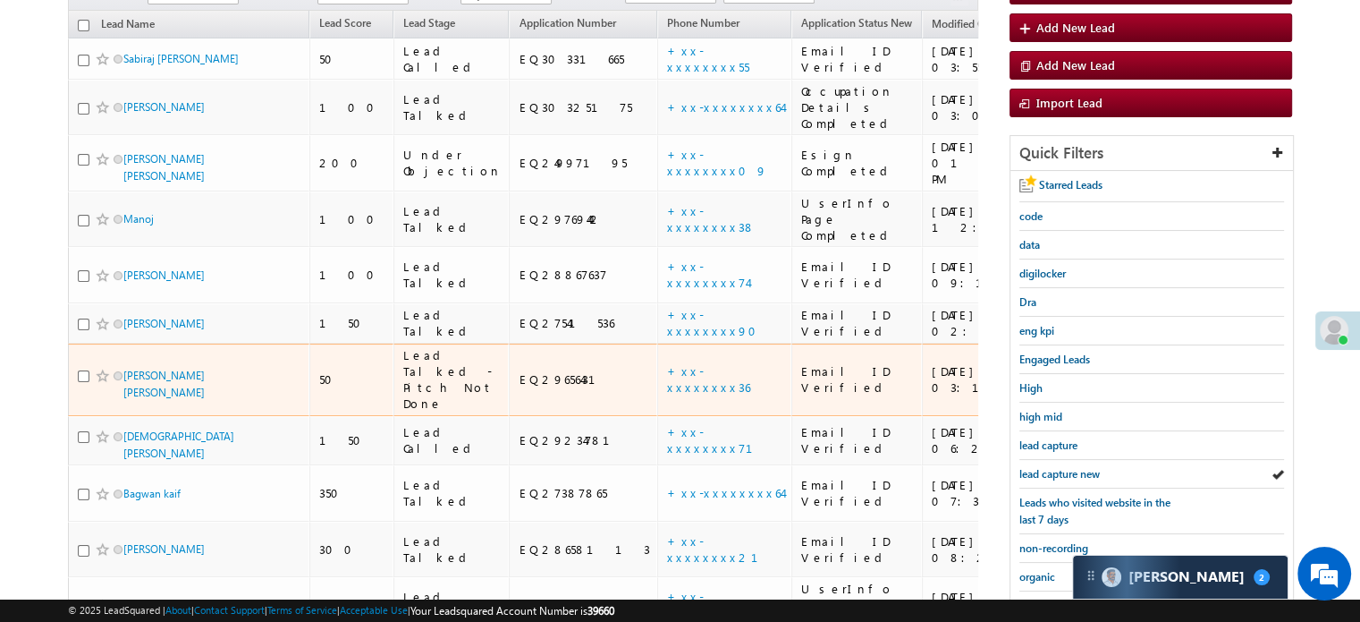
scroll to position [384, 0]
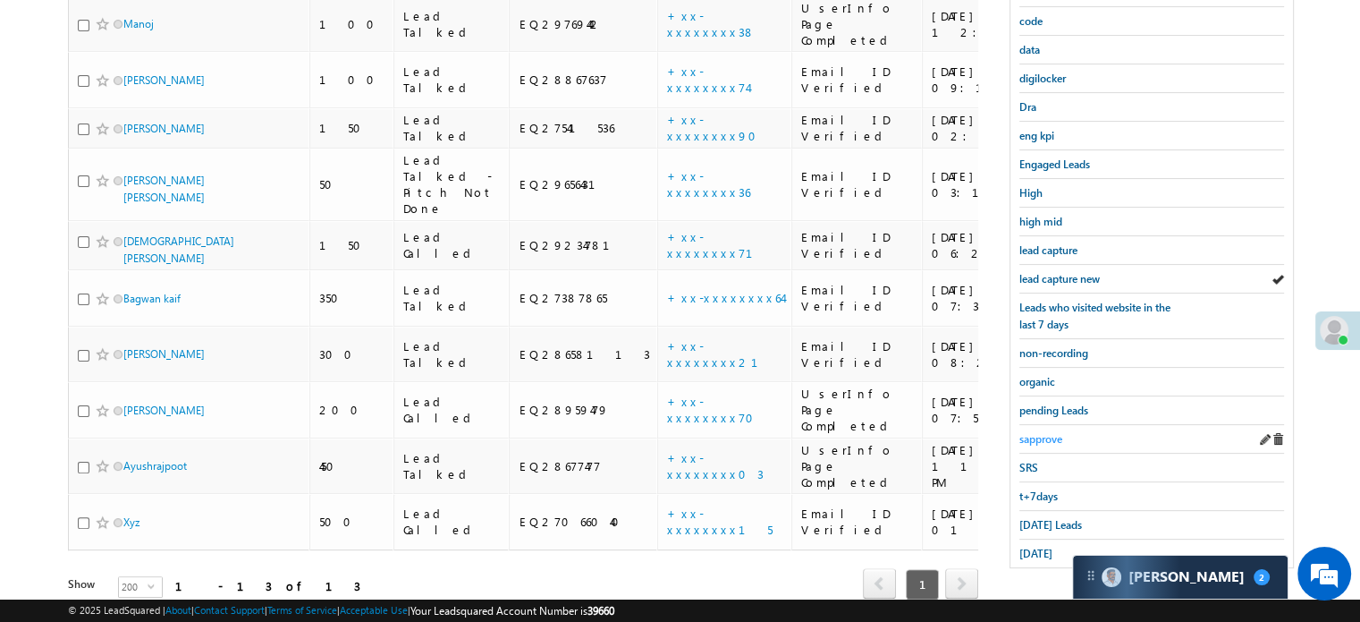
click at [1048, 432] on span "sapprove" at bounding box center [1041, 438] width 43 height 13
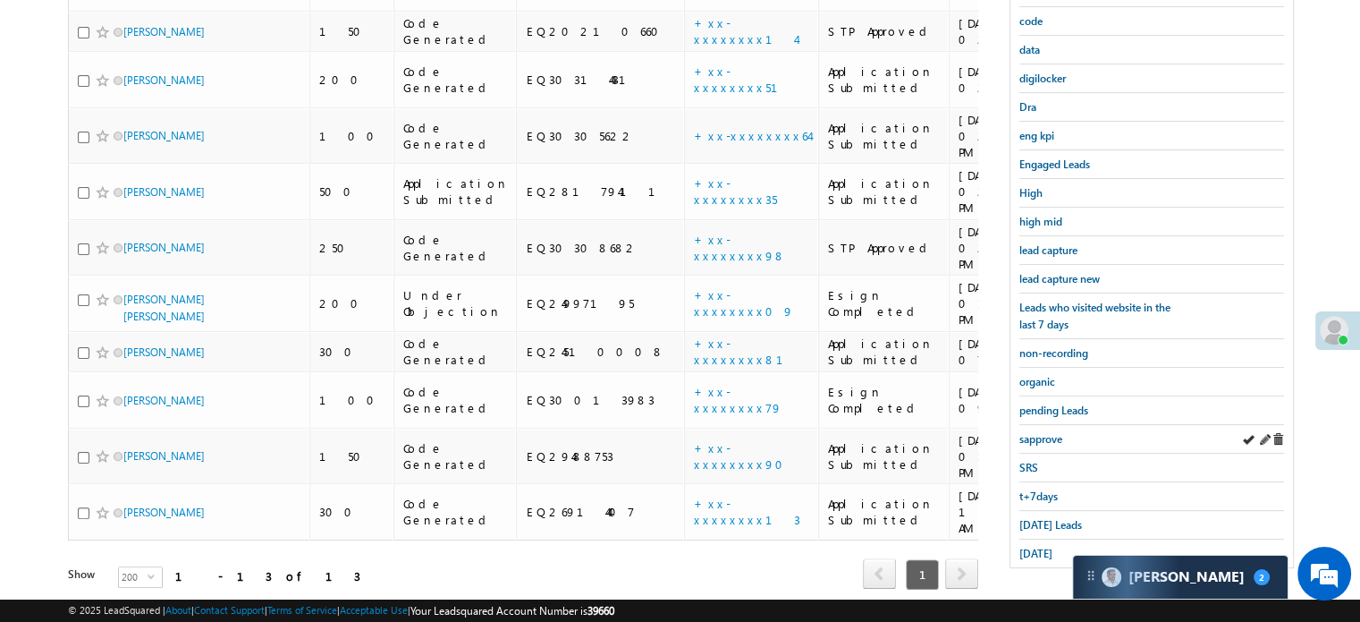
scroll to position [205, 0]
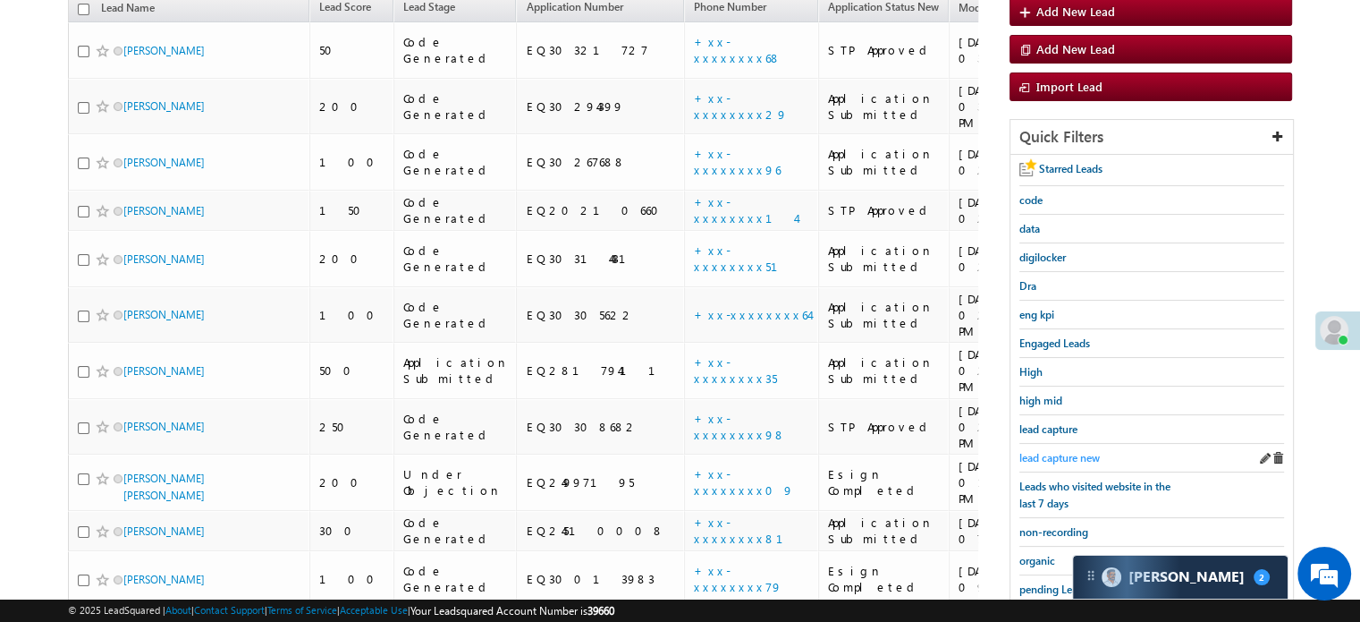
click at [1063, 451] on span "lead capture new" at bounding box center [1060, 457] width 80 height 13
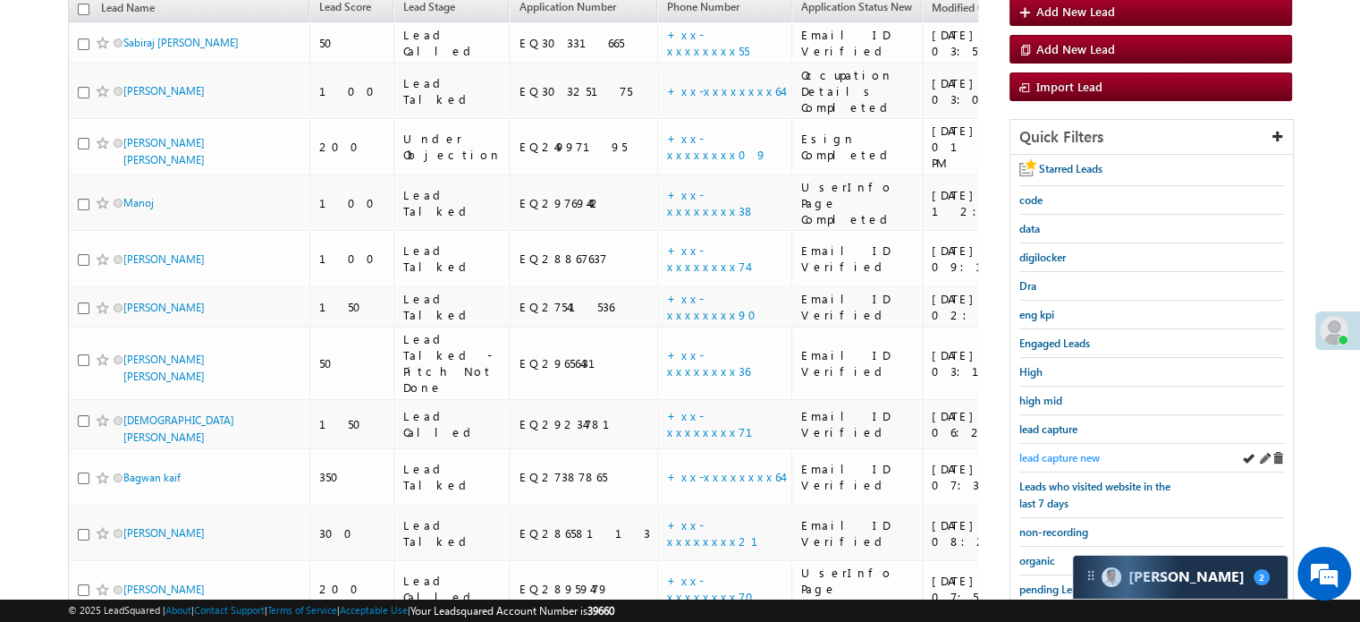
click at [1050, 451] on span "lead capture new" at bounding box center [1060, 457] width 80 height 13
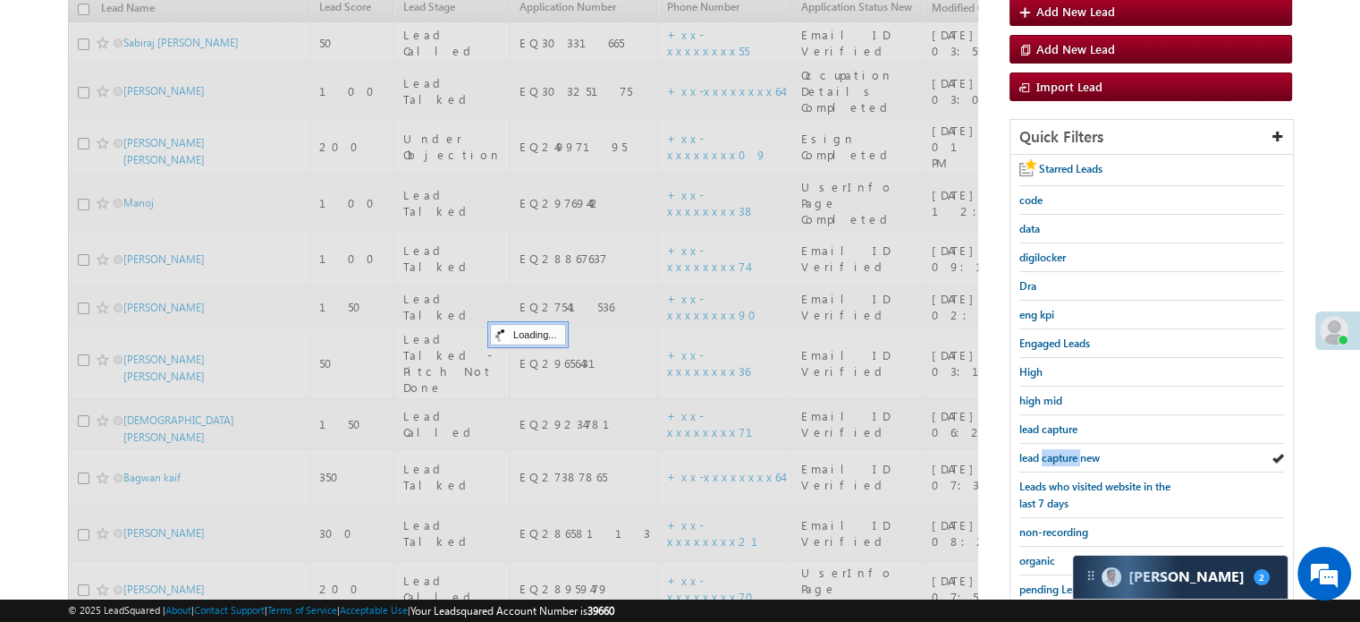
click at [1052, 451] on span "lead capture new" at bounding box center [1060, 457] width 80 height 13
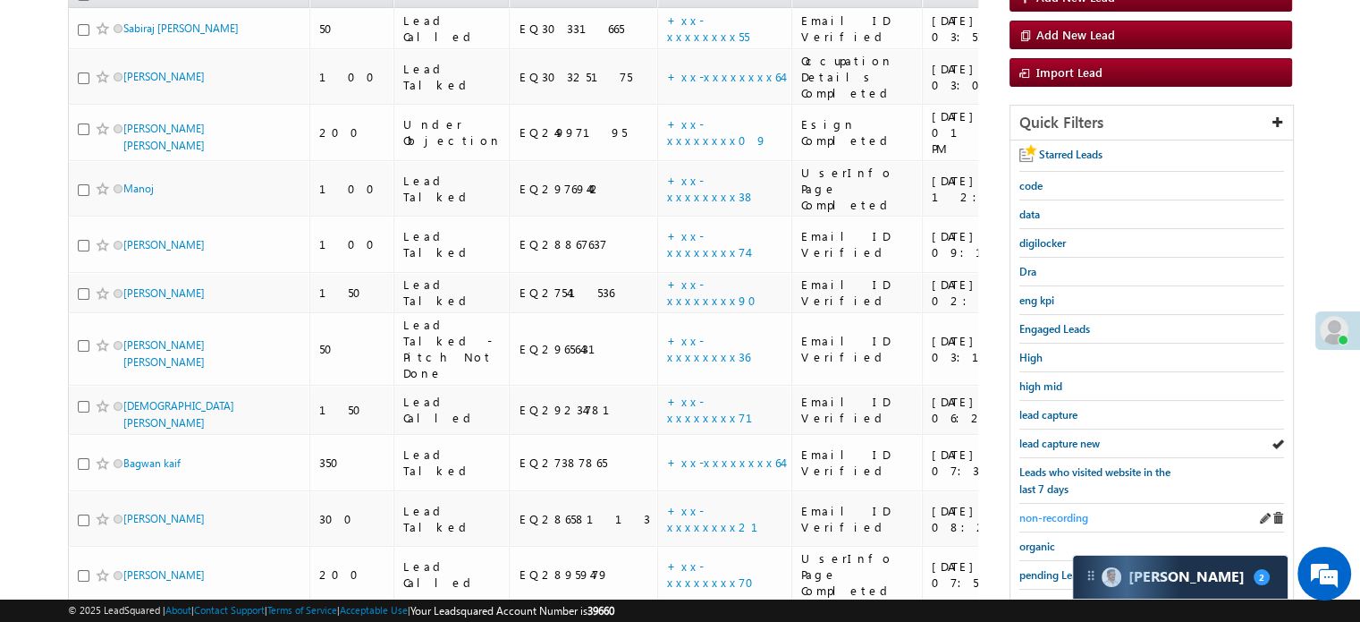
scroll to position [294, 0]
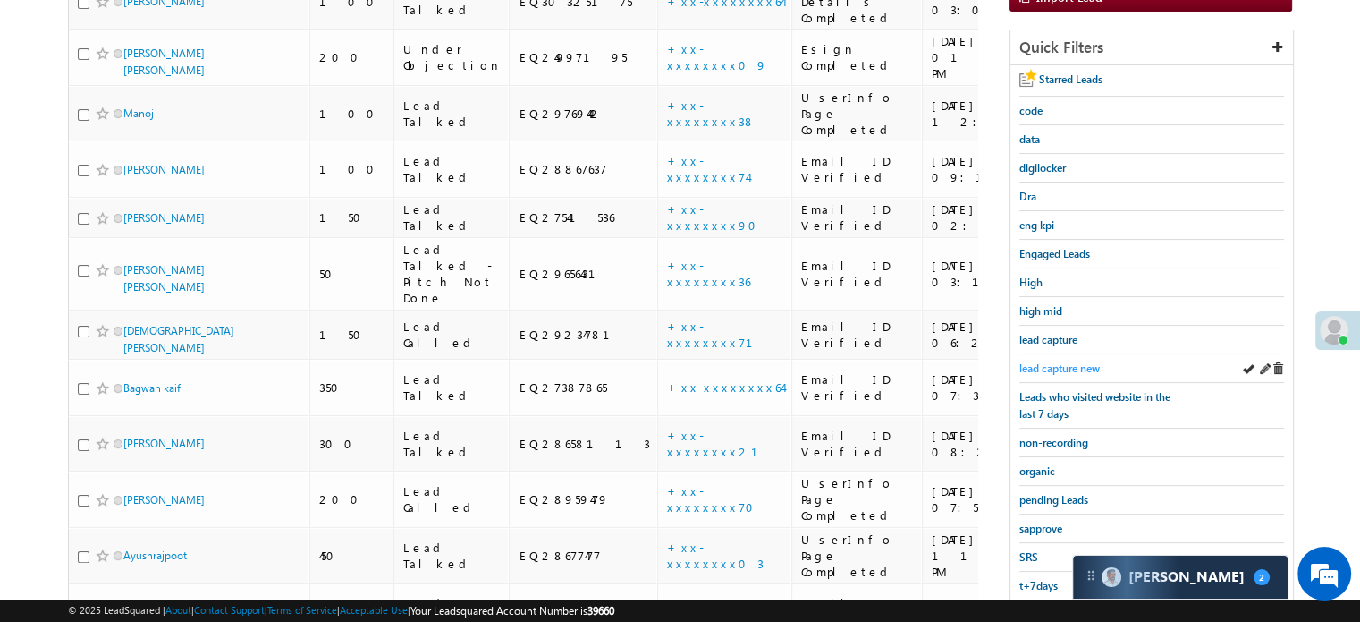
click at [1065, 361] on span "lead capture new" at bounding box center [1060, 367] width 80 height 13
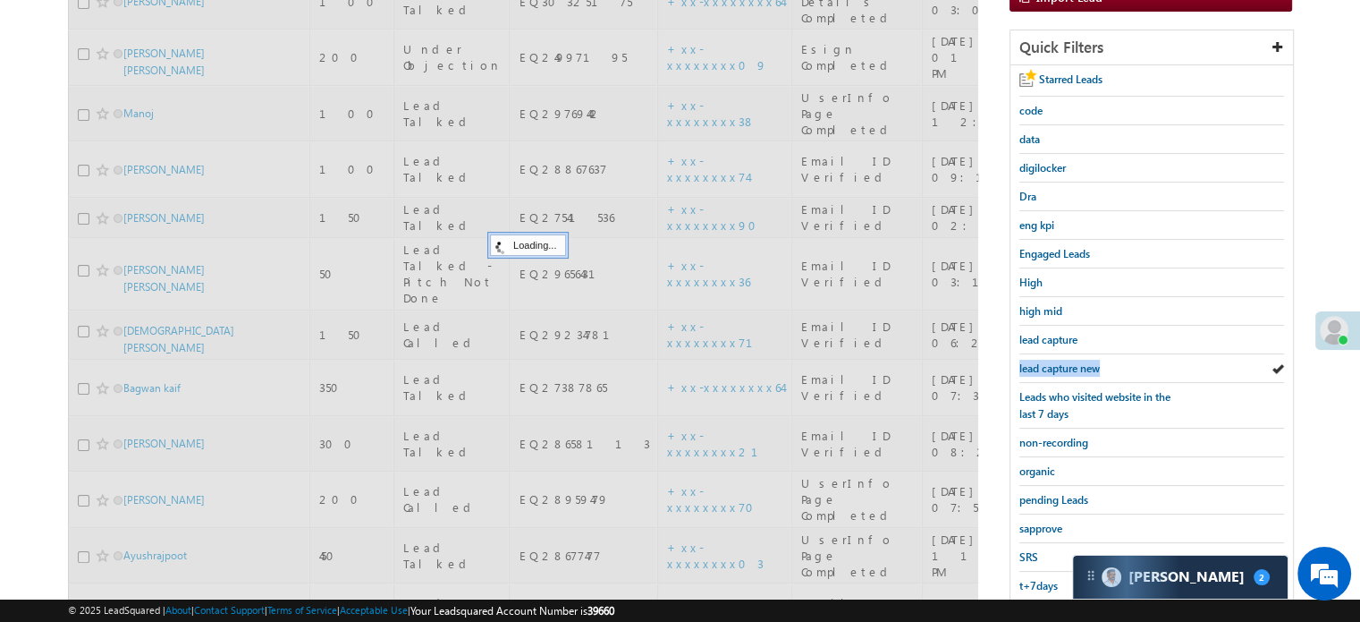
click at [1065, 361] on span "lead capture new" at bounding box center [1060, 367] width 80 height 13
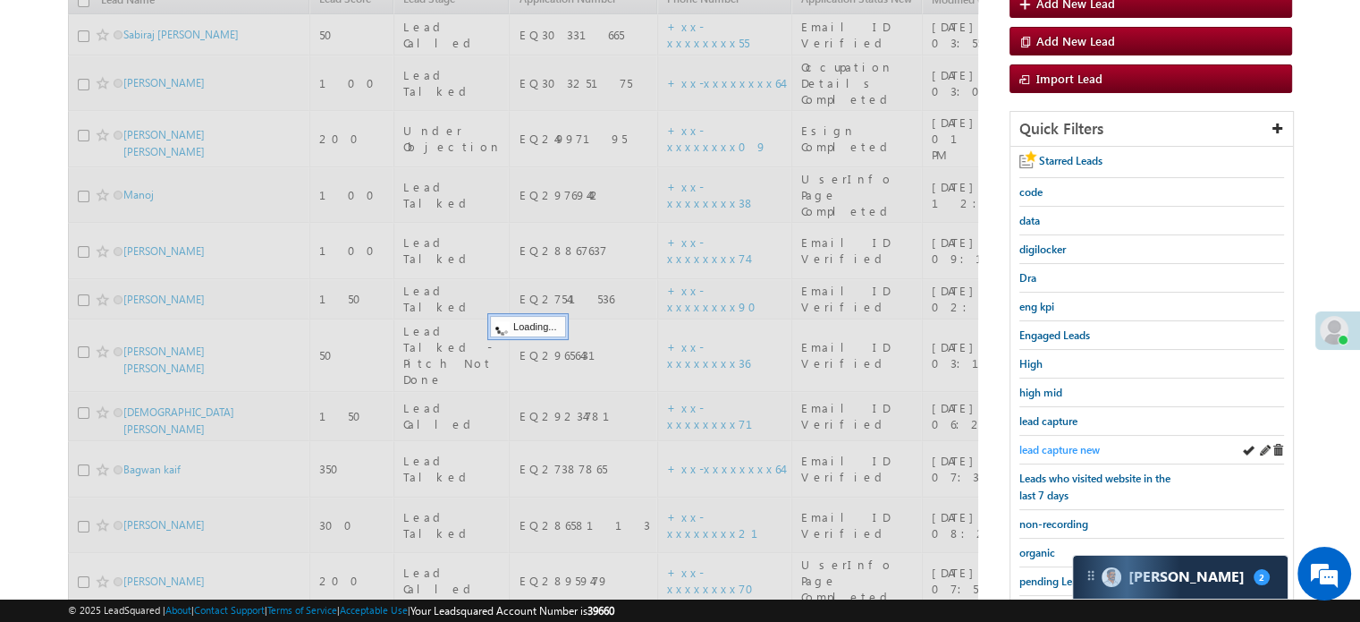
scroll to position [115, 0]
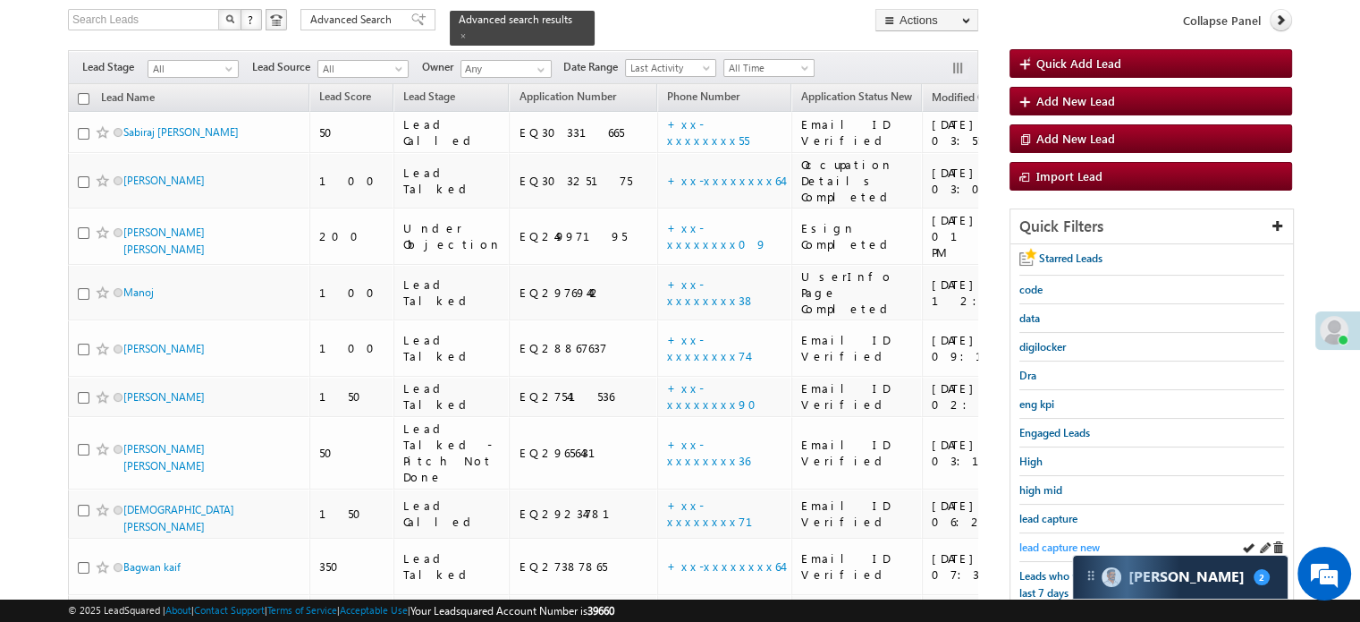
click at [1063, 542] on span "lead capture new" at bounding box center [1060, 546] width 80 height 13
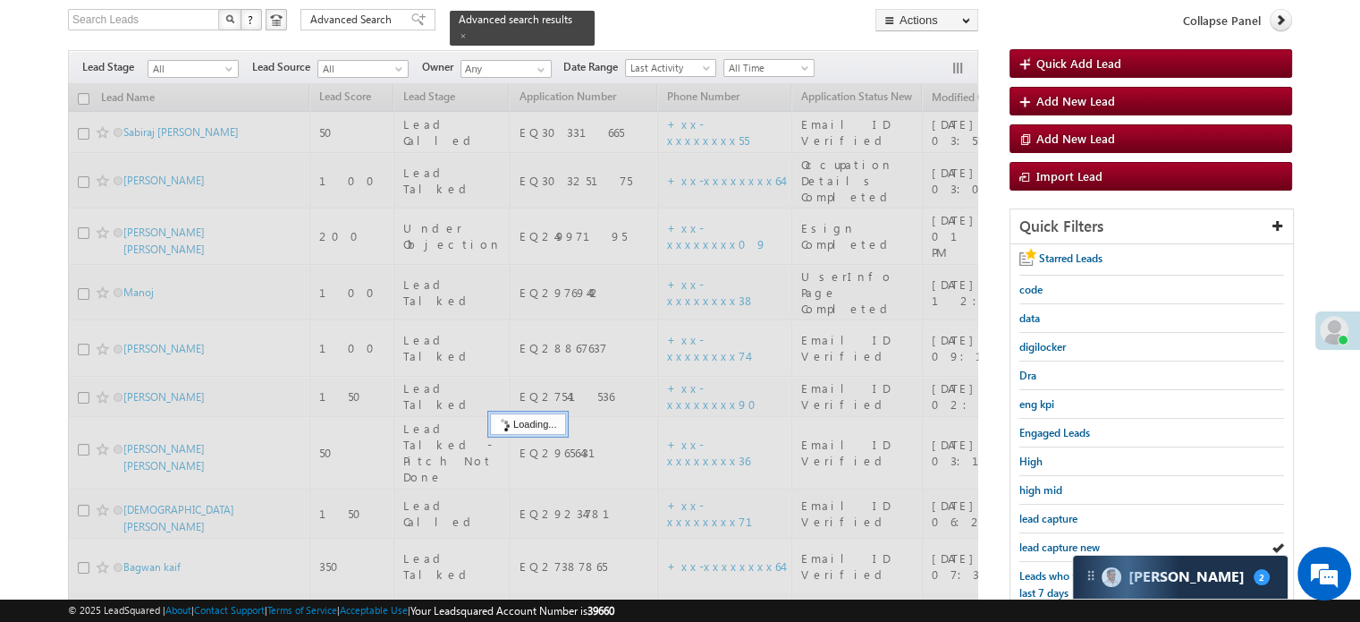
click at [1063, 542] on span "lead capture new" at bounding box center [1060, 546] width 80 height 13
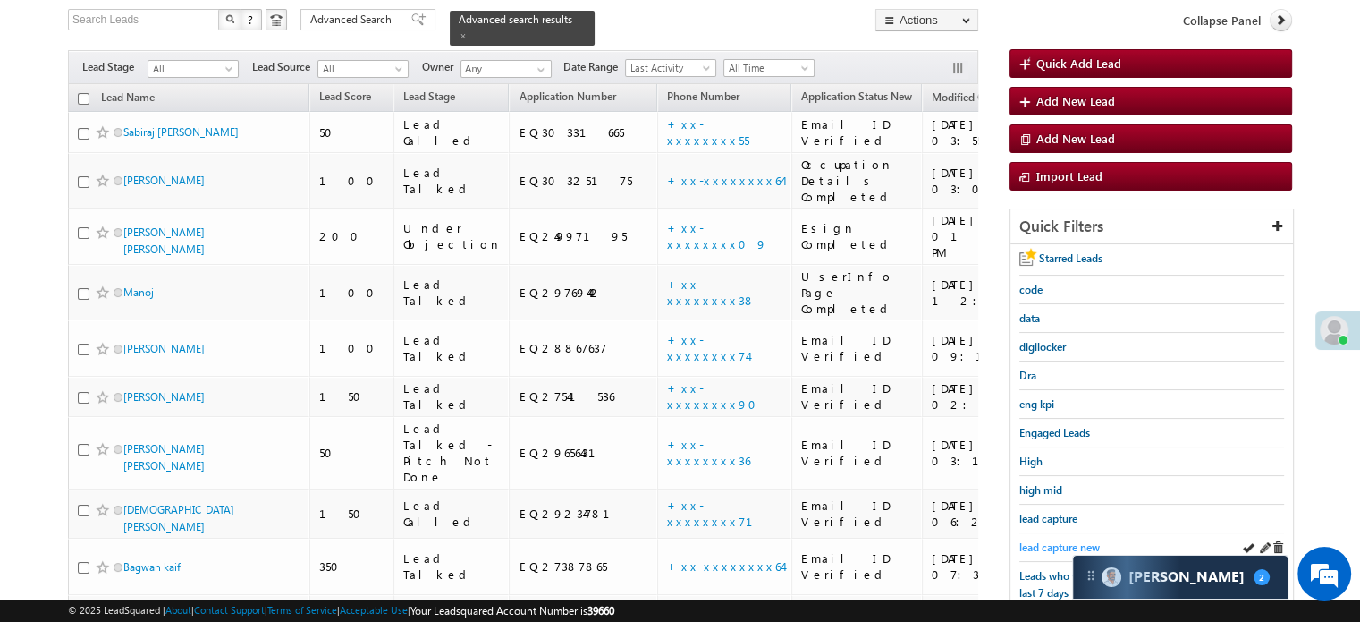
click at [1048, 540] on span "lead capture new" at bounding box center [1060, 546] width 80 height 13
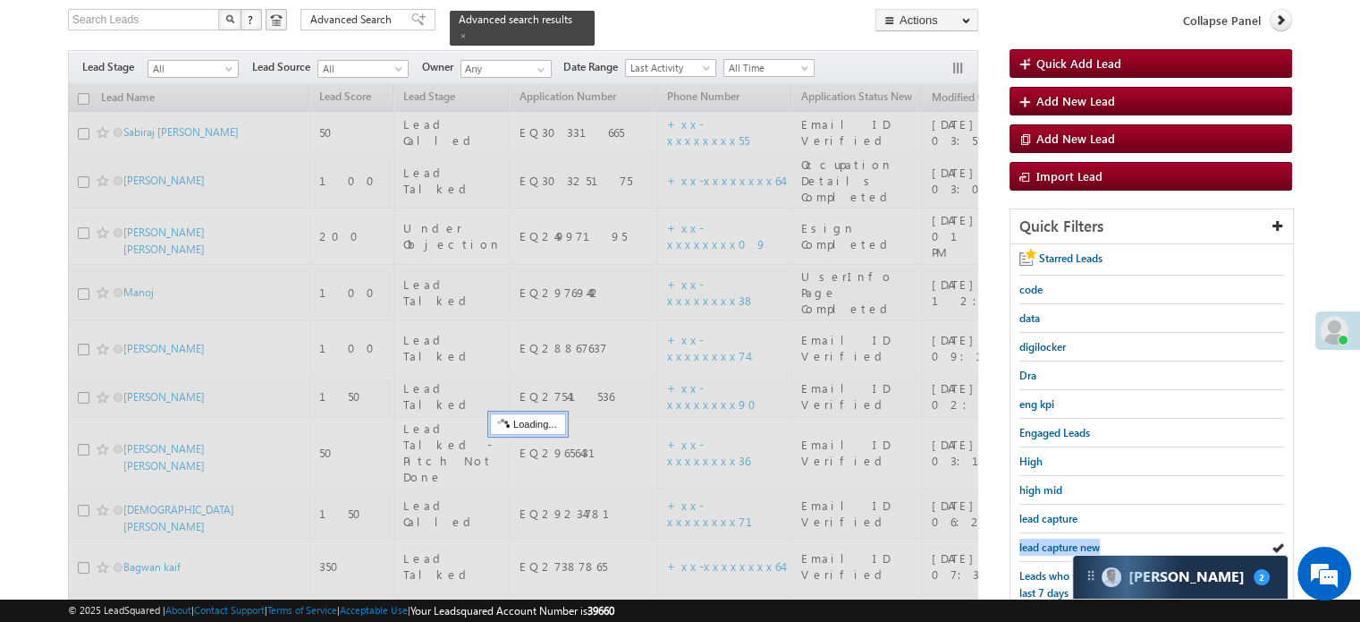
click at [1048, 540] on span "lead capture new" at bounding box center [1060, 546] width 80 height 13
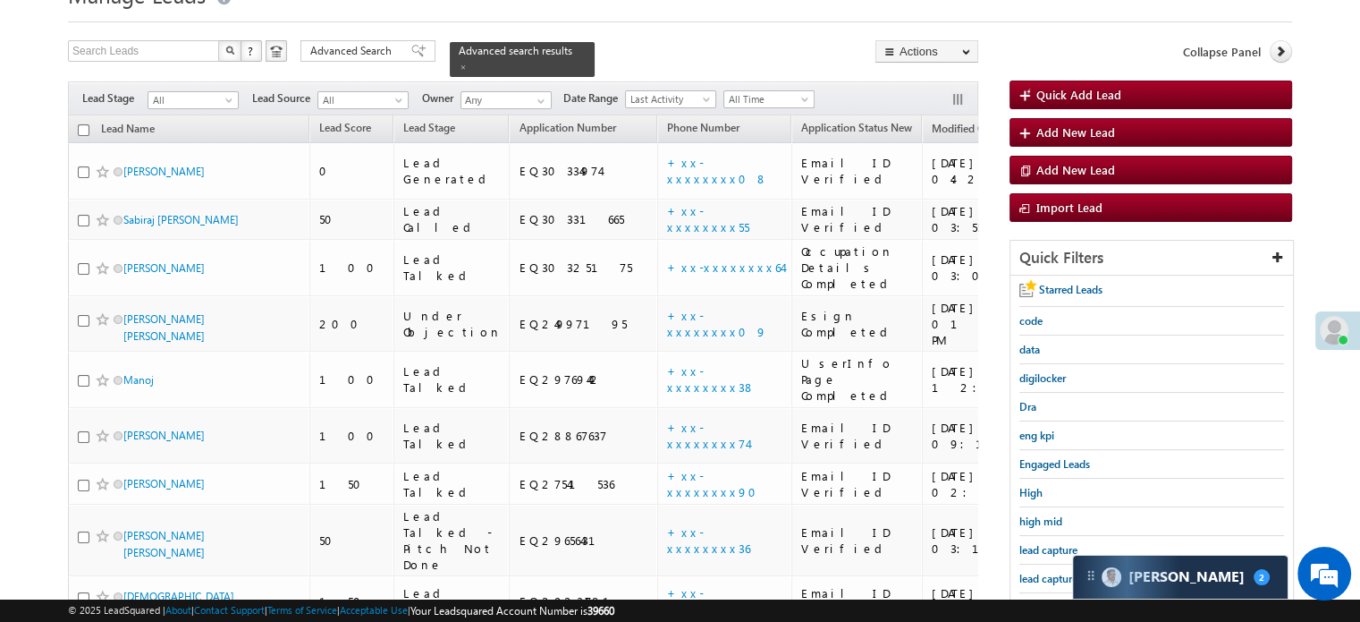
scroll to position [205, 0]
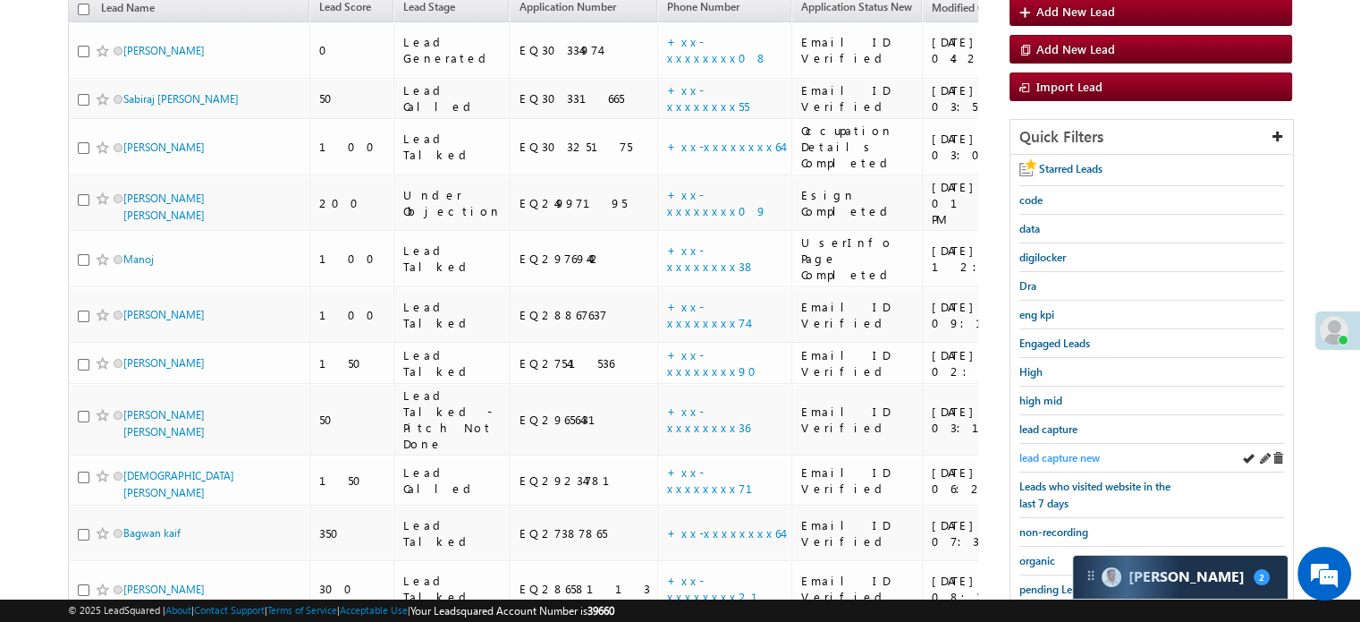
click at [1050, 451] on span "lead capture new" at bounding box center [1060, 457] width 80 height 13
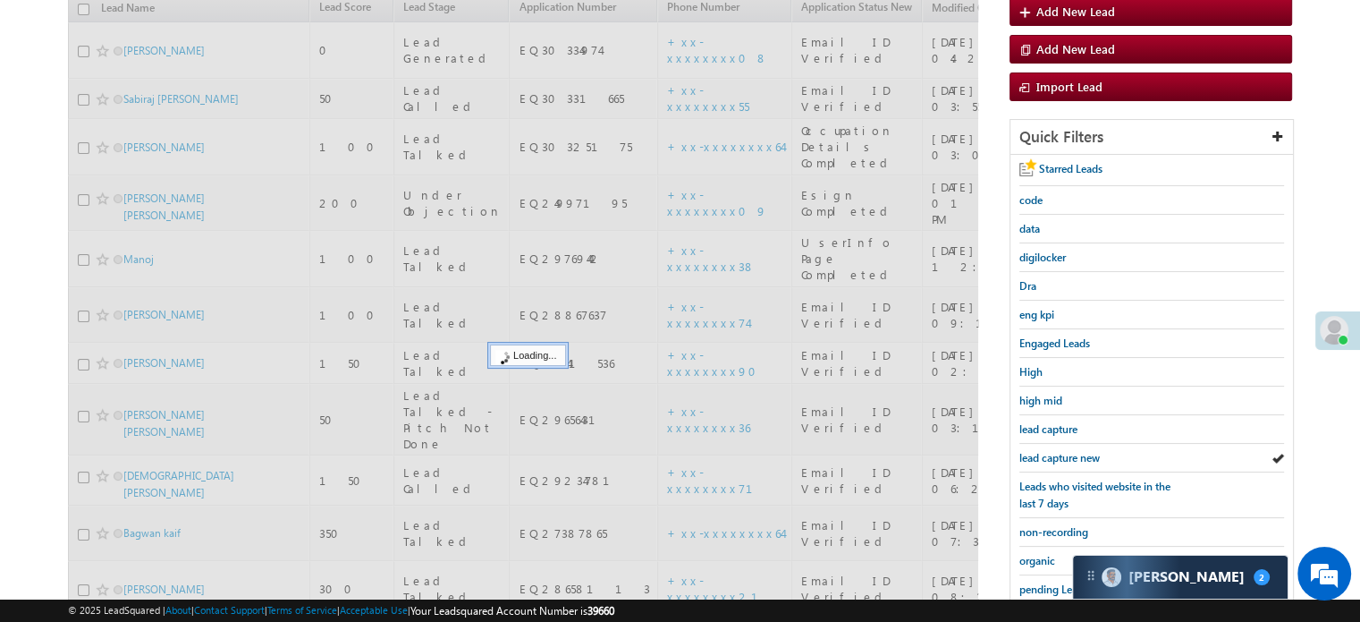
click at [1050, 451] on span "lead capture new" at bounding box center [1060, 457] width 80 height 13
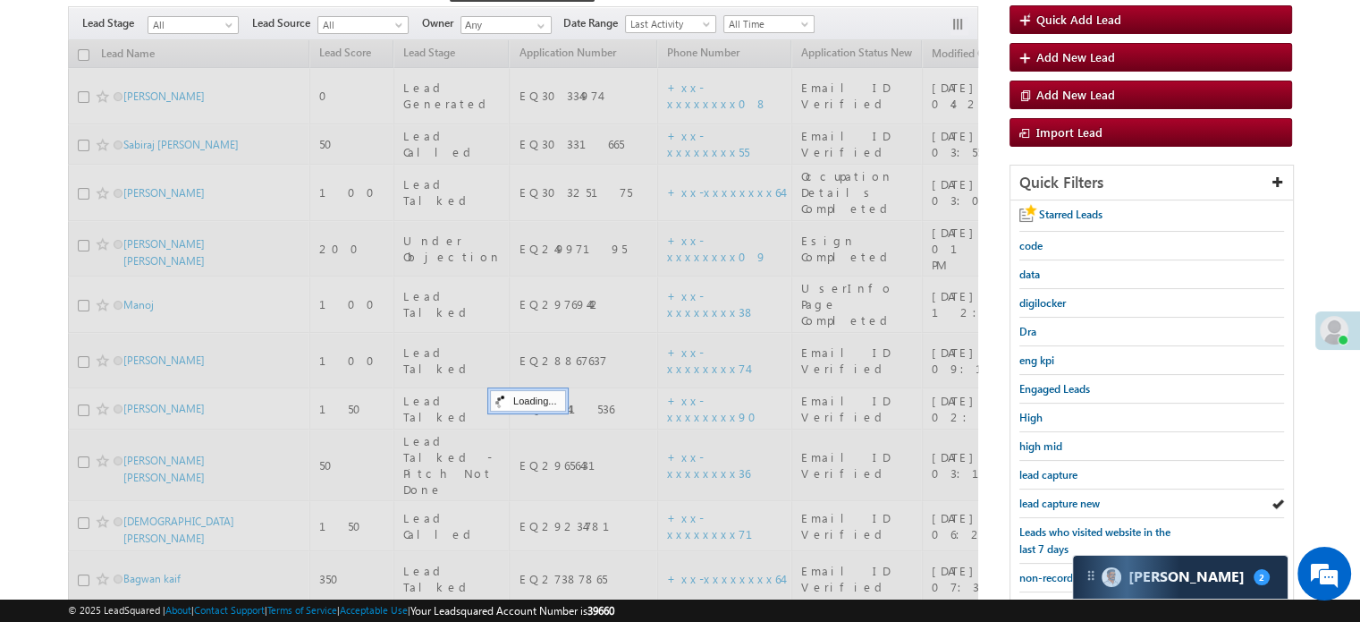
scroll to position [115, 0]
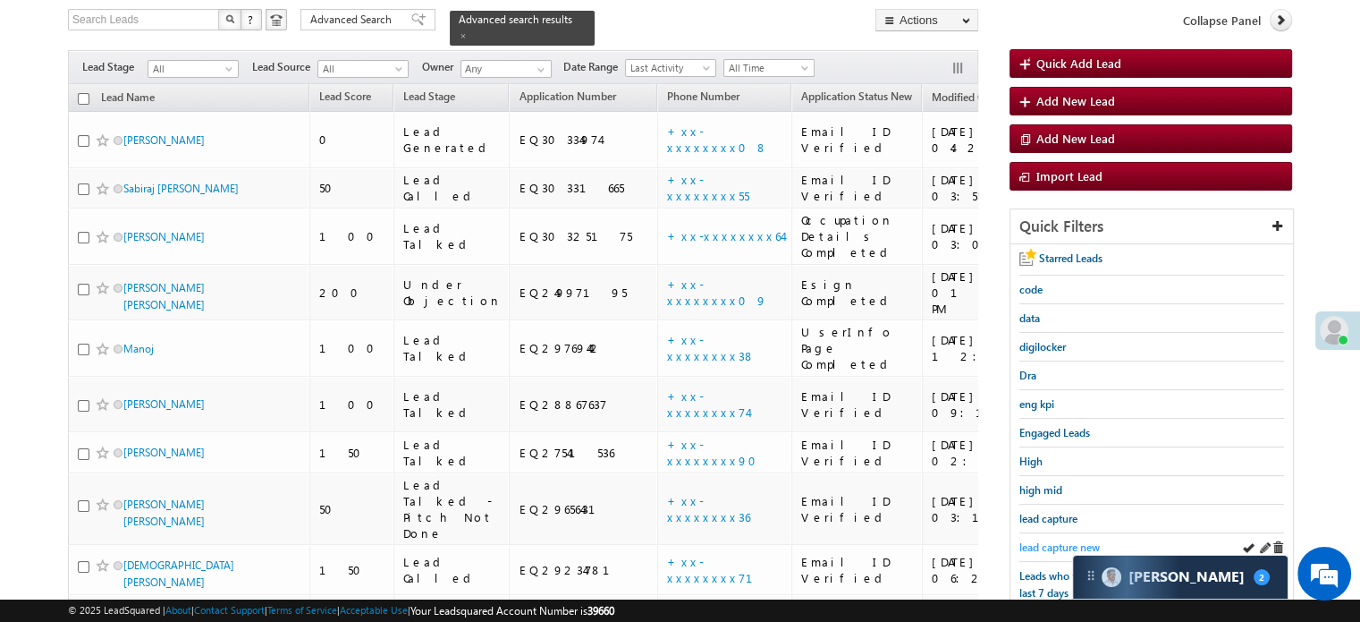
click at [1059, 540] on span "lead capture new" at bounding box center [1060, 546] width 80 height 13
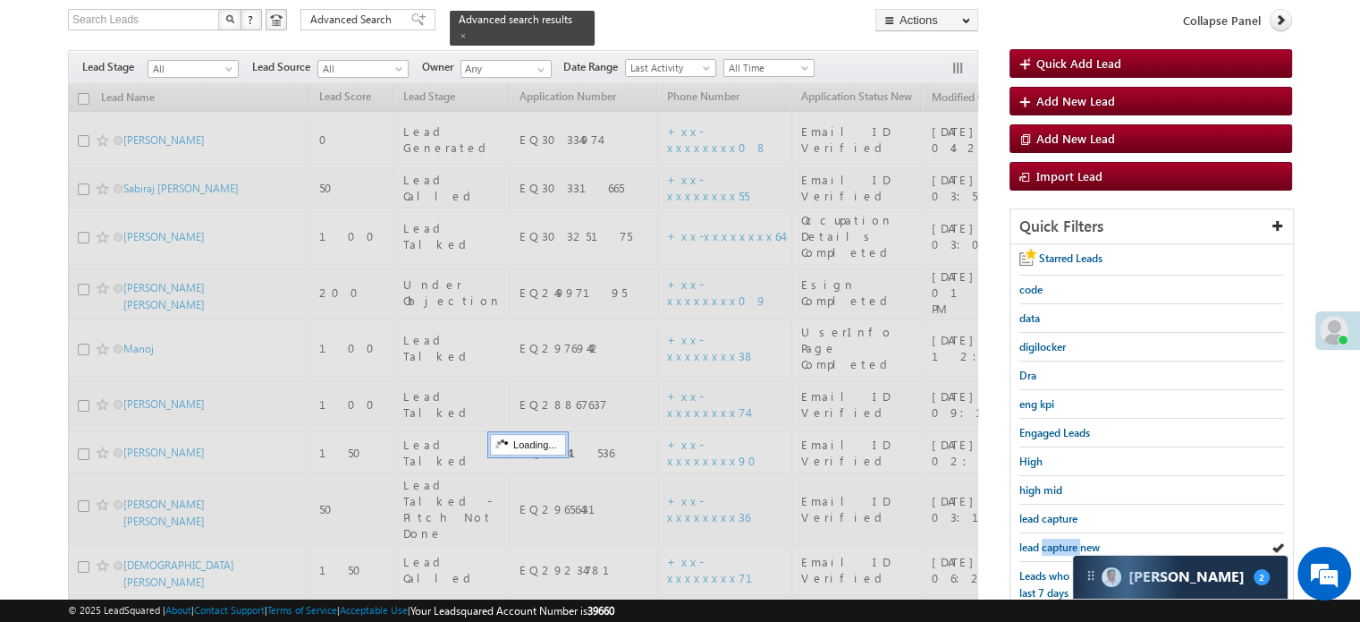
click at [1059, 540] on span "lead capture new" at bounding box center [1060, 546] width 80 height 13
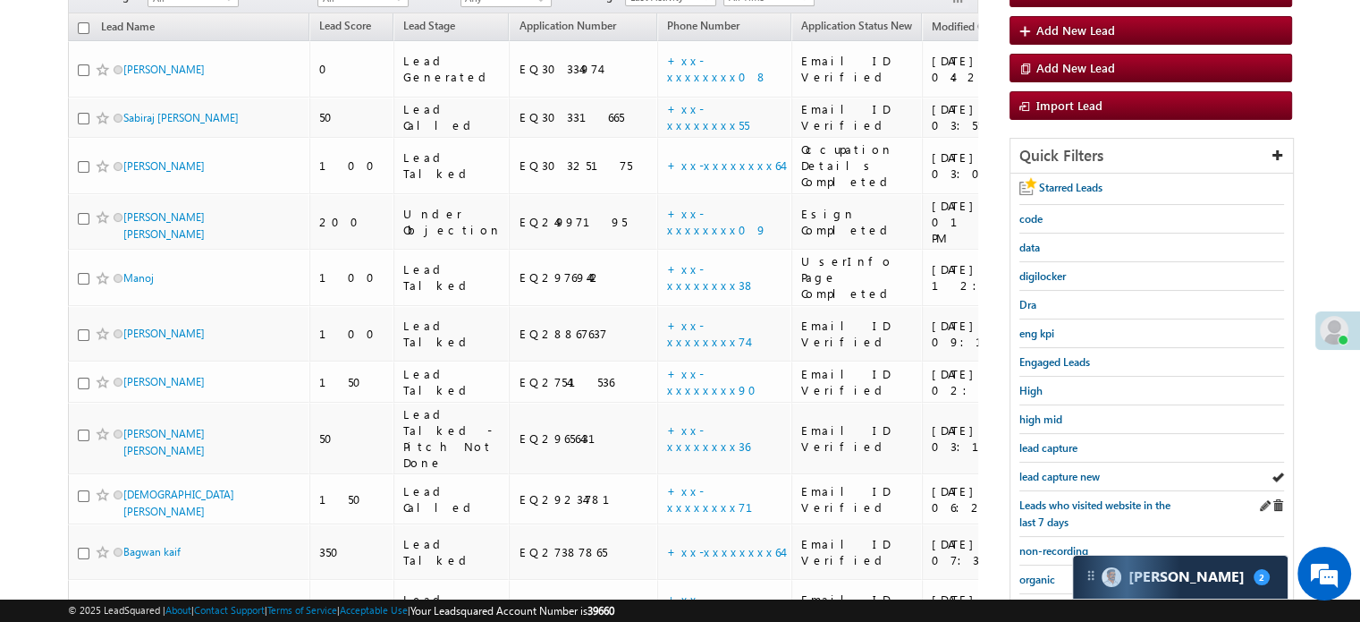
scroll to position [294, 0]
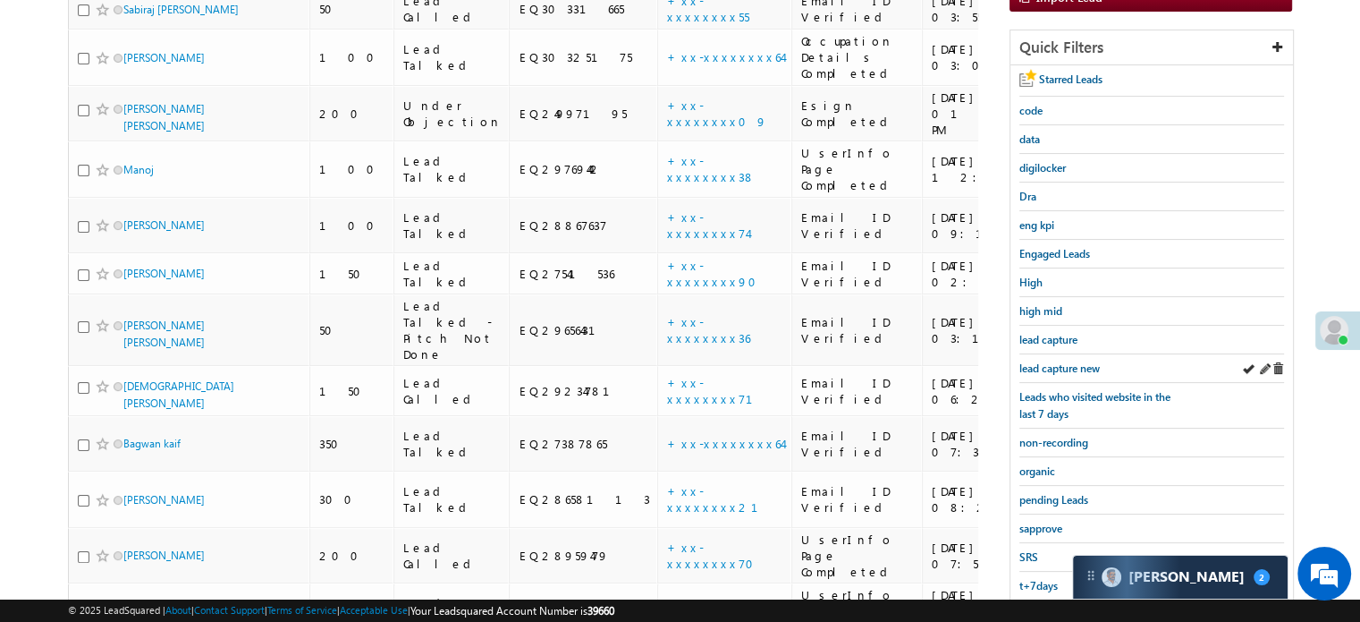
click at [1072, 354] on div "lead capture new" at bounding box center [1152, 368] width 265 height 29
click at [1065, 361] on span "lead capture new" at bounding box center [1060, 367] width 80 height 13
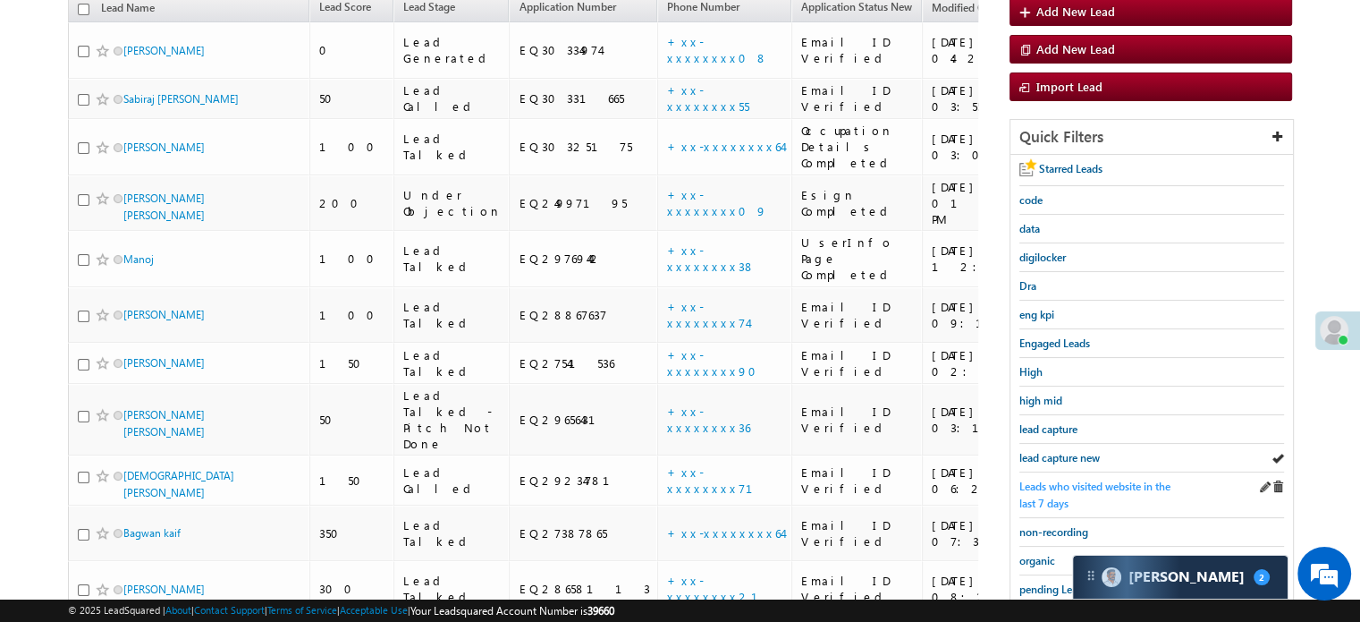
scroll to position [384, 0]
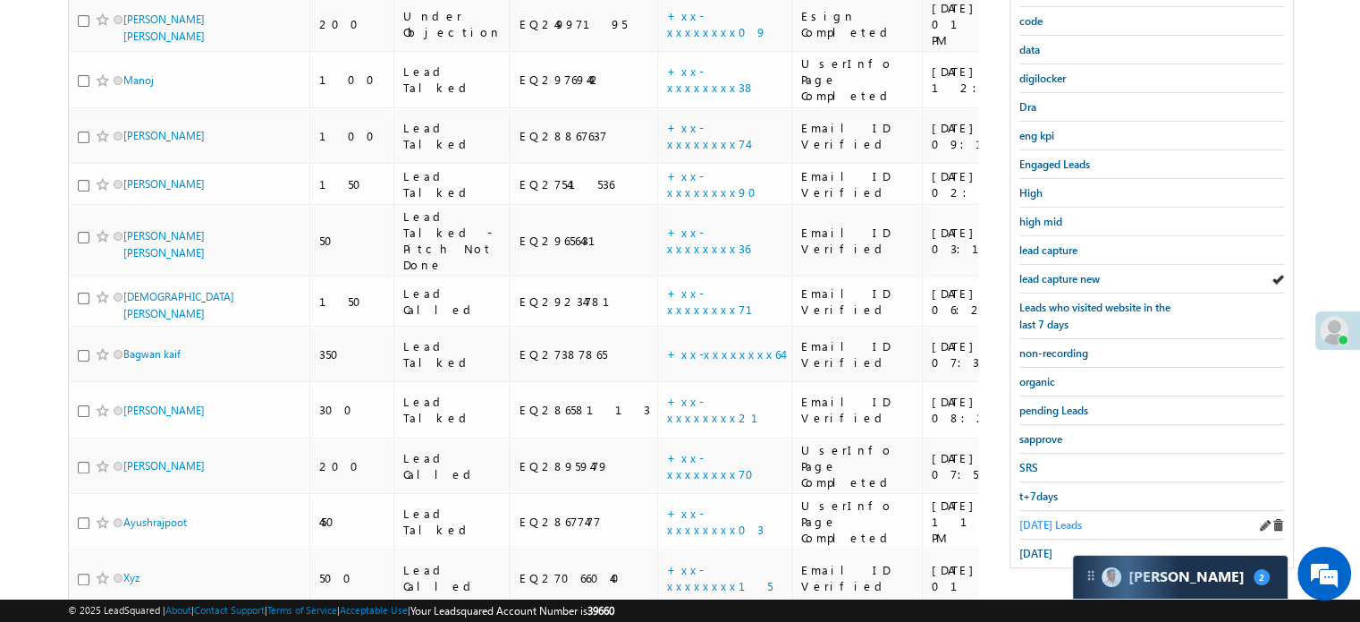
click at [1038, 521] on span "Today's Leads" at bounding box center [1051, 524] width 63 height 13
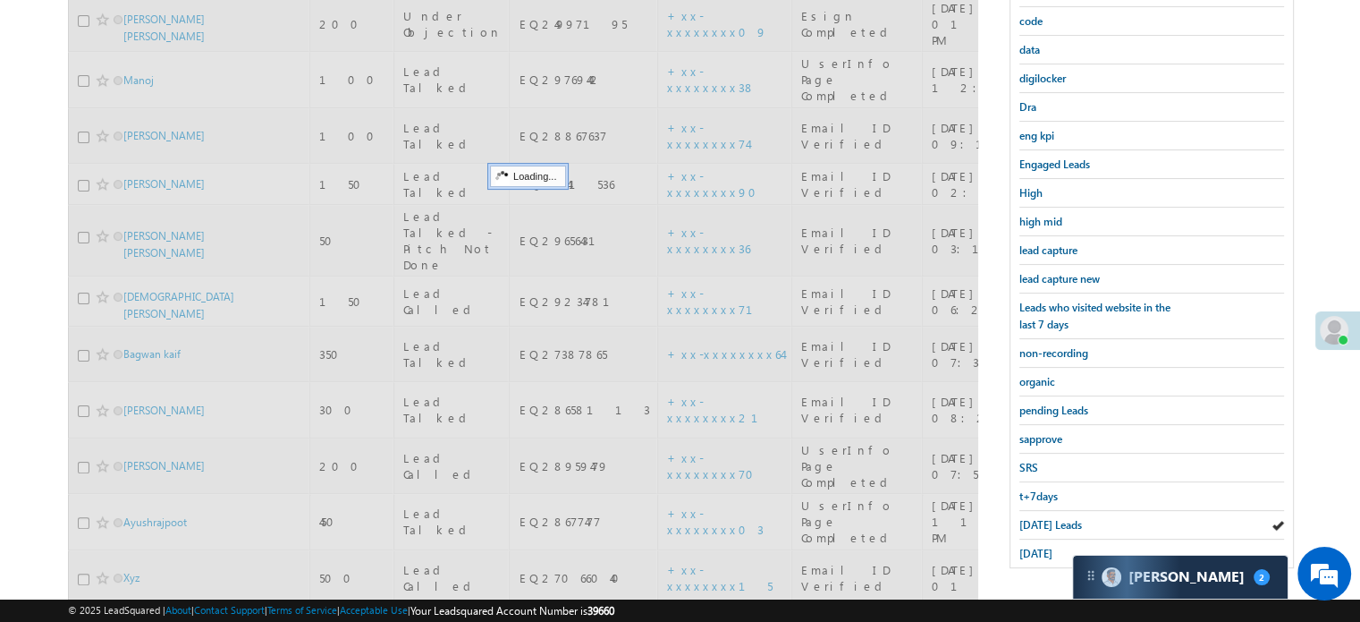
click at [1038, 518] on span "Today's Leads" at bounding box center [1051, 524] width 63 height 13
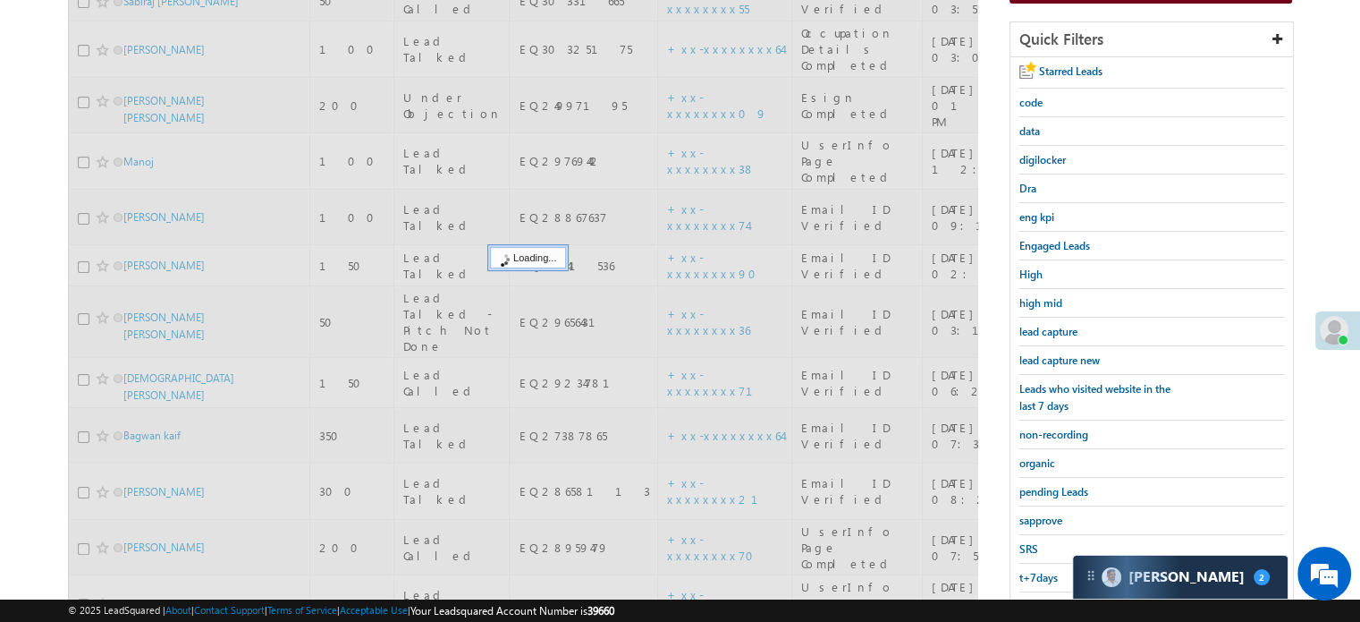
scroll to position [205, 0]
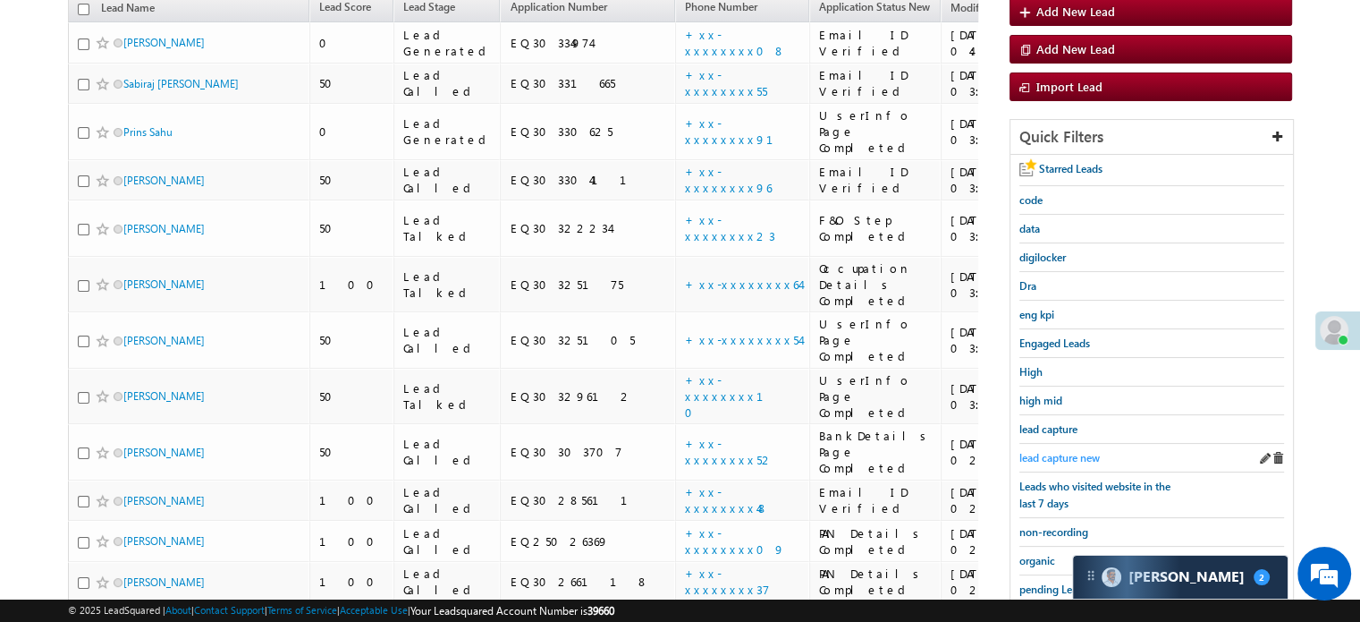
click at [1048, 451] on span "lead capture new" at bounding box center [1060, 457] width 80 height 13
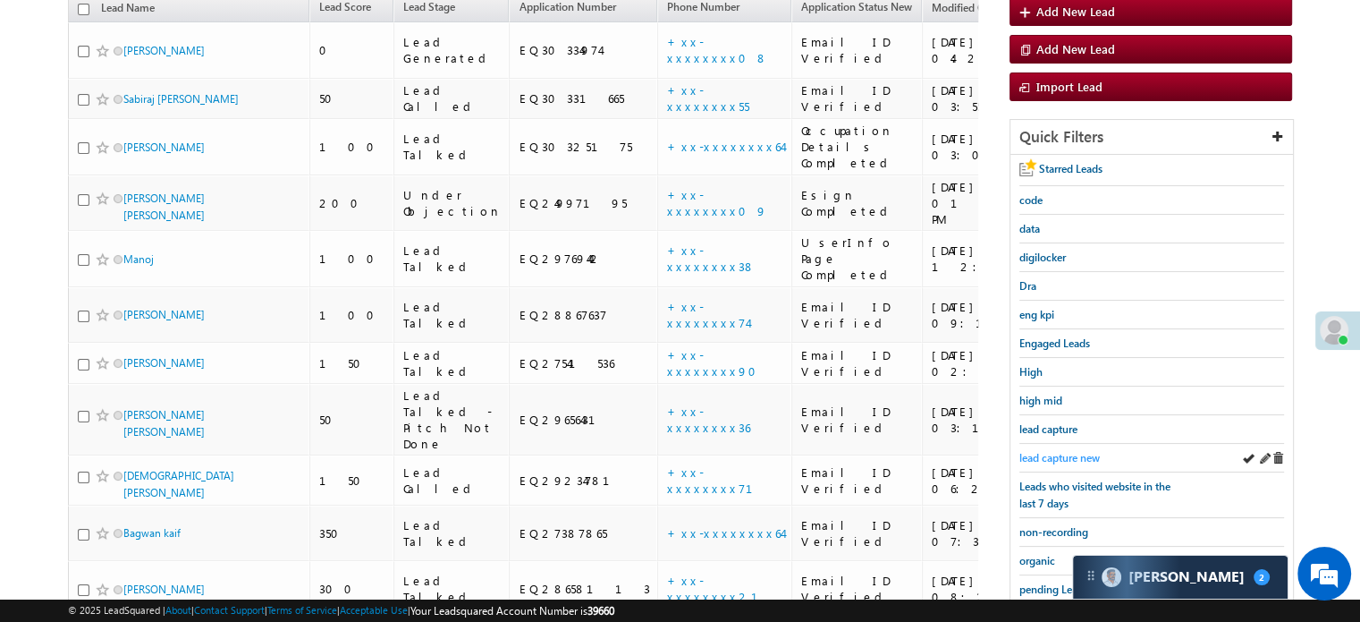
click at [1055, 449] on link "lead capture new" at bounding box center [1060, 457] width 80 height 17
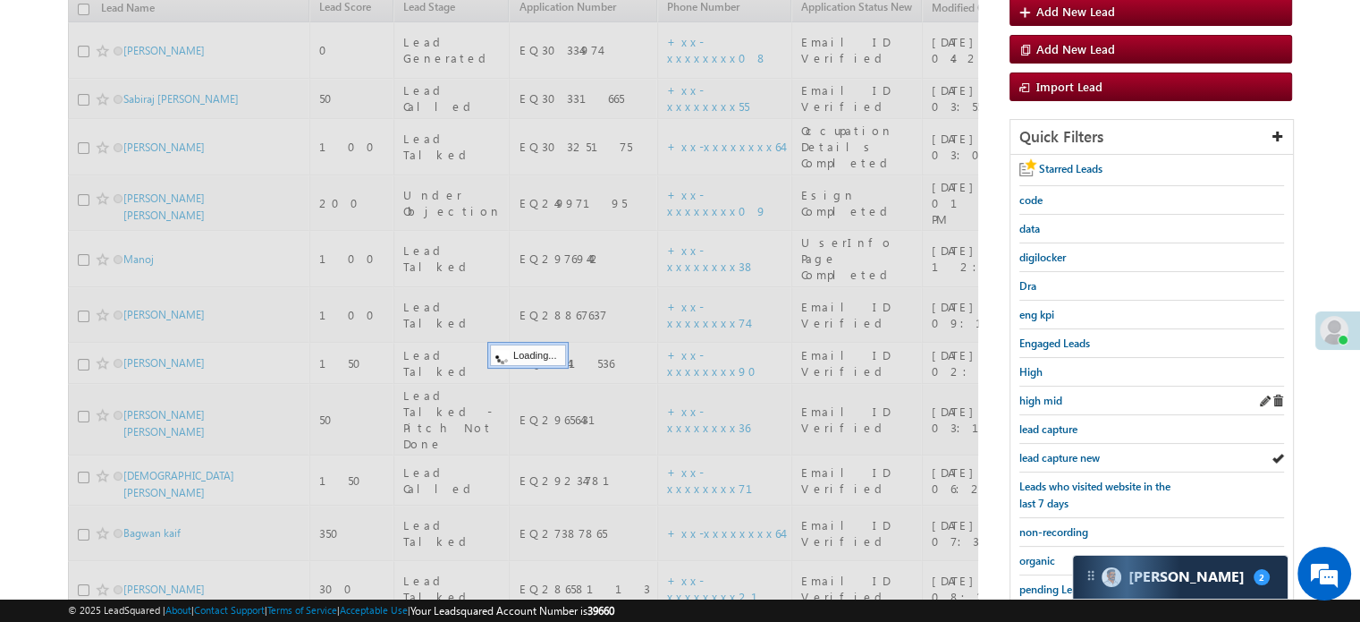
scroll to position [115, 0]
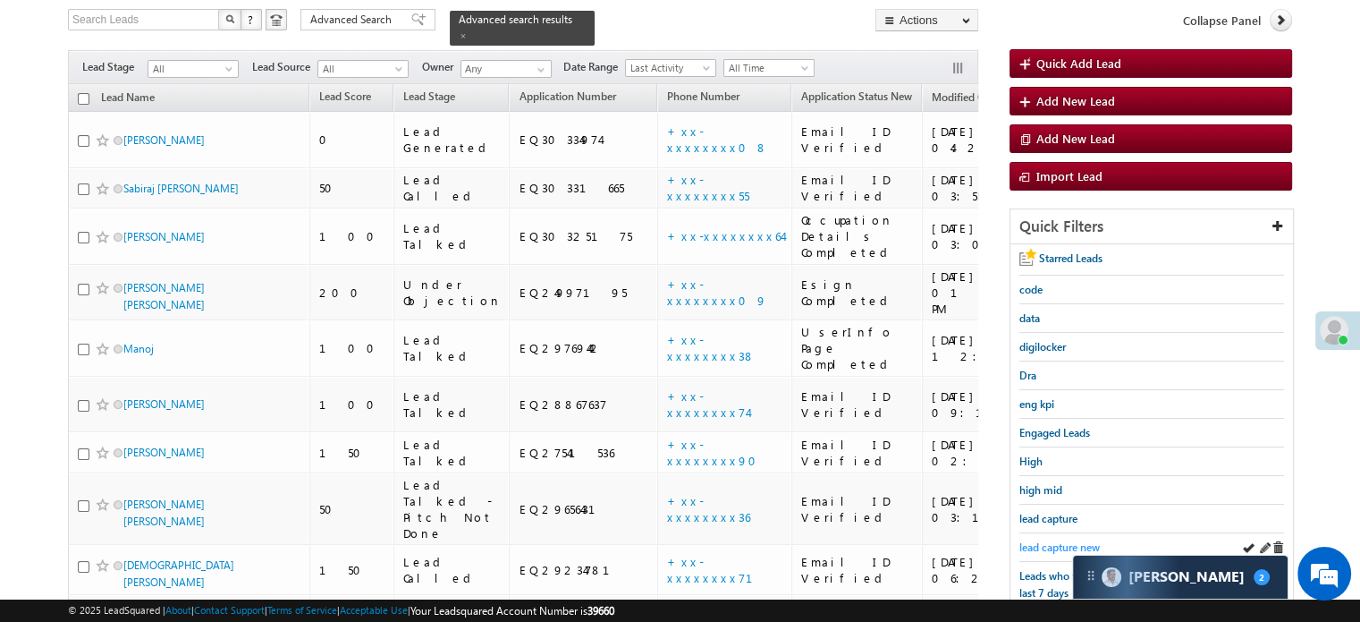
click at [1080, 540] on span "lead capture new" at bounding box center [1060, 546] width 80 height 13
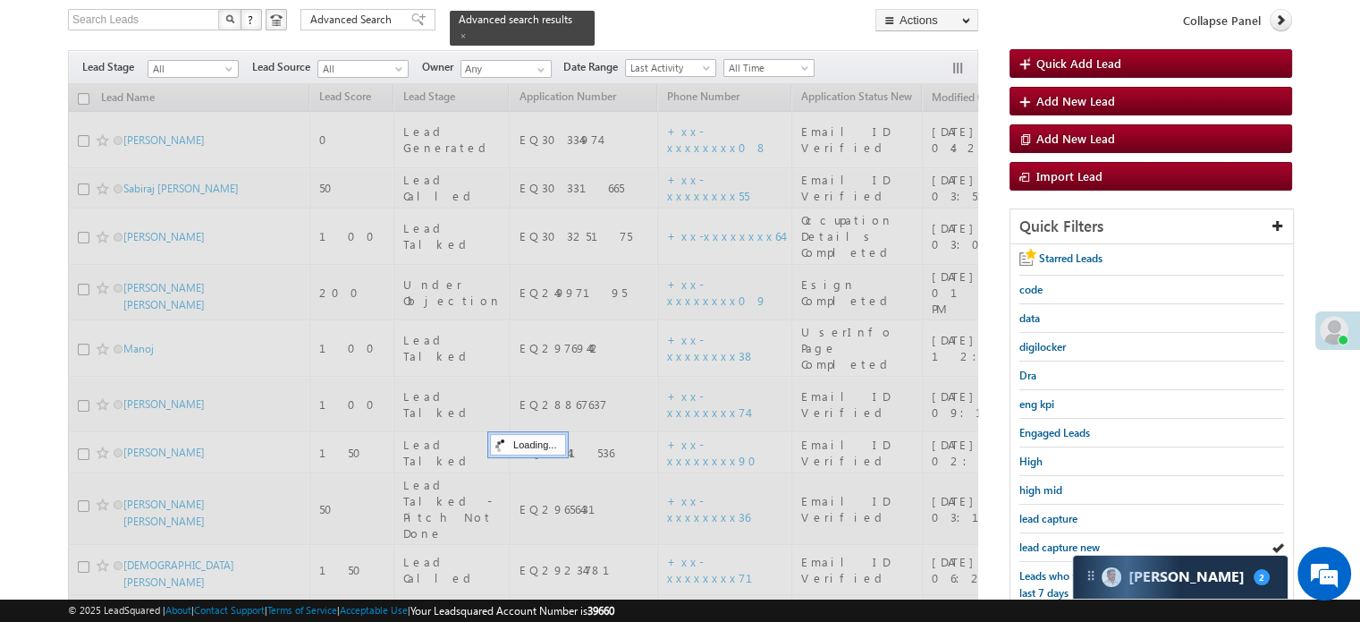
click at [1080, 540] on span "lead capture new" at bounding box center [1060, 546] width 80 height 13
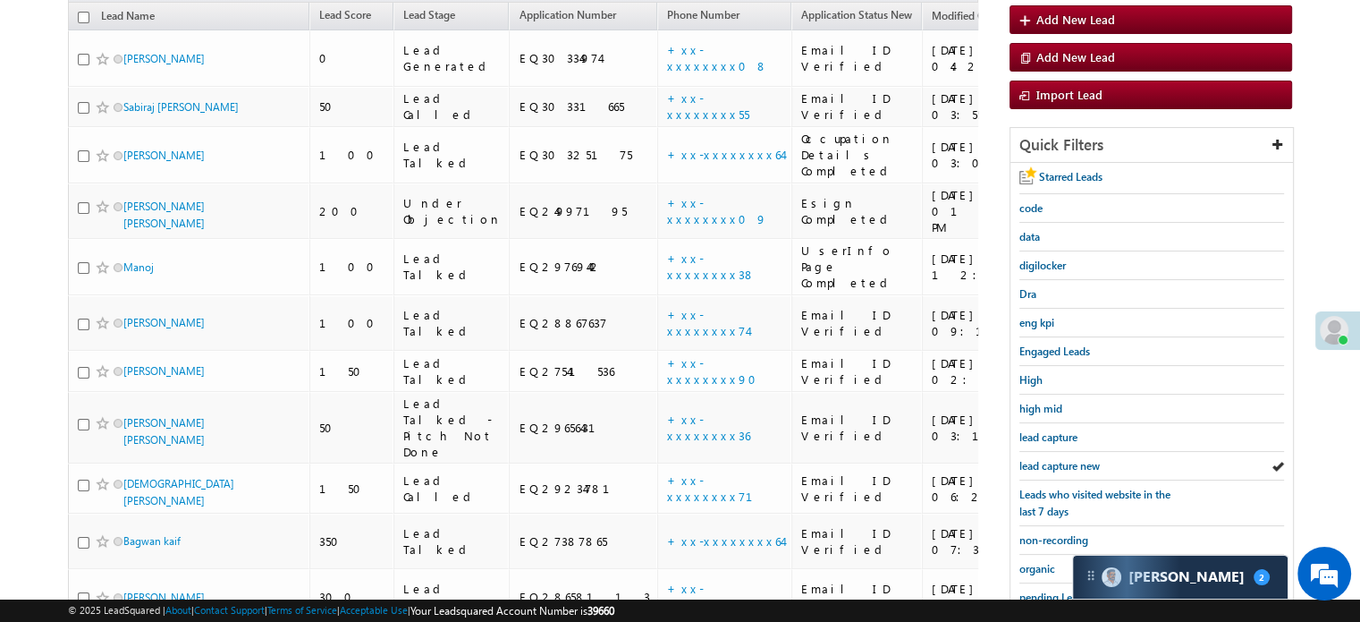
scroll to position [294, 0]
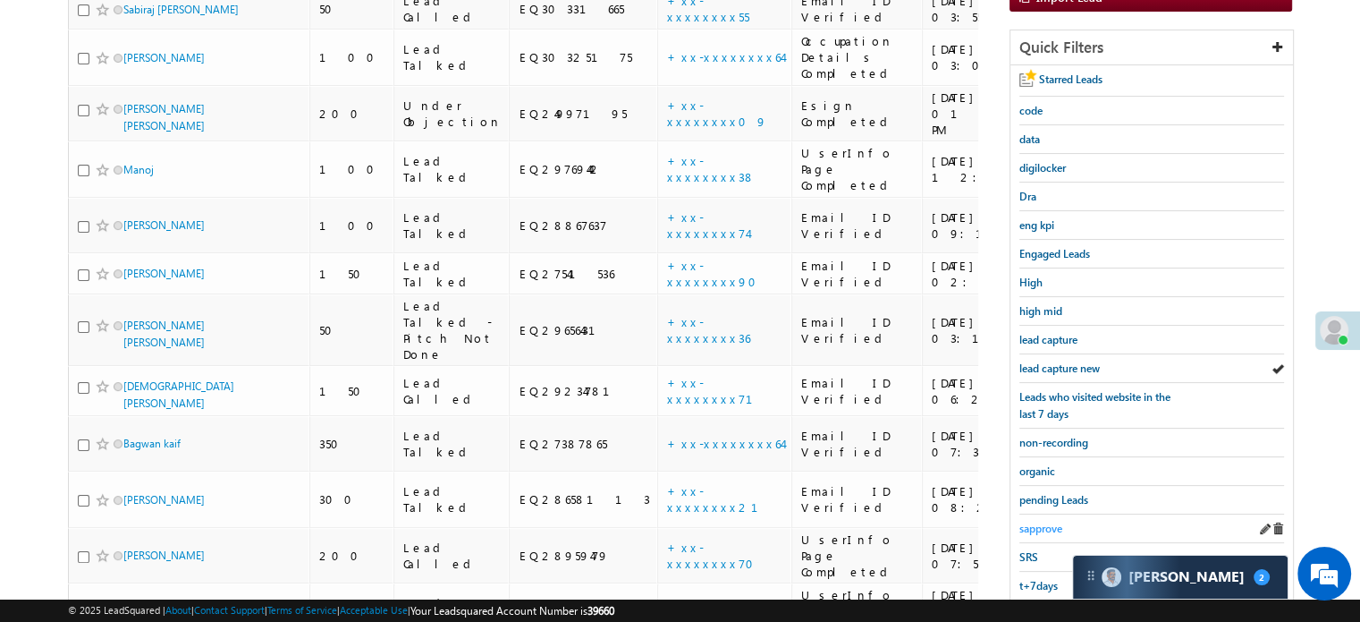
click at [1047, 524] on span "sapprove" at bounding box center [1041, 527] width 43 height 13
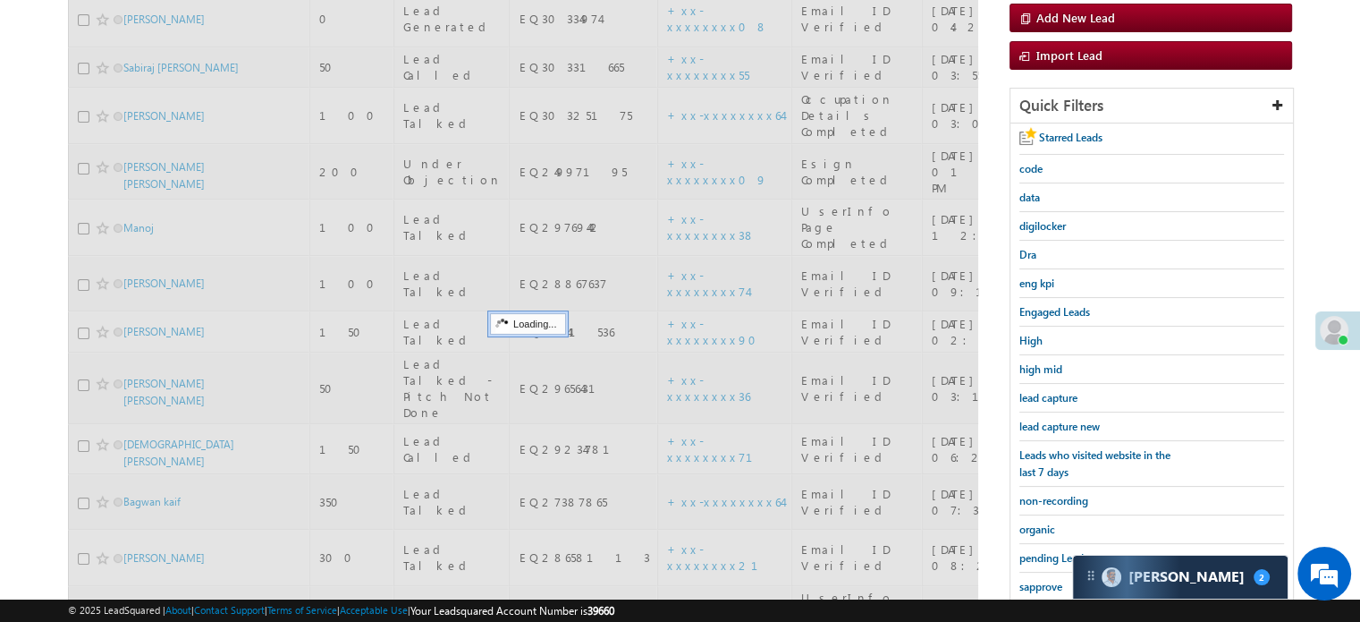
scroll to position [205, 0]
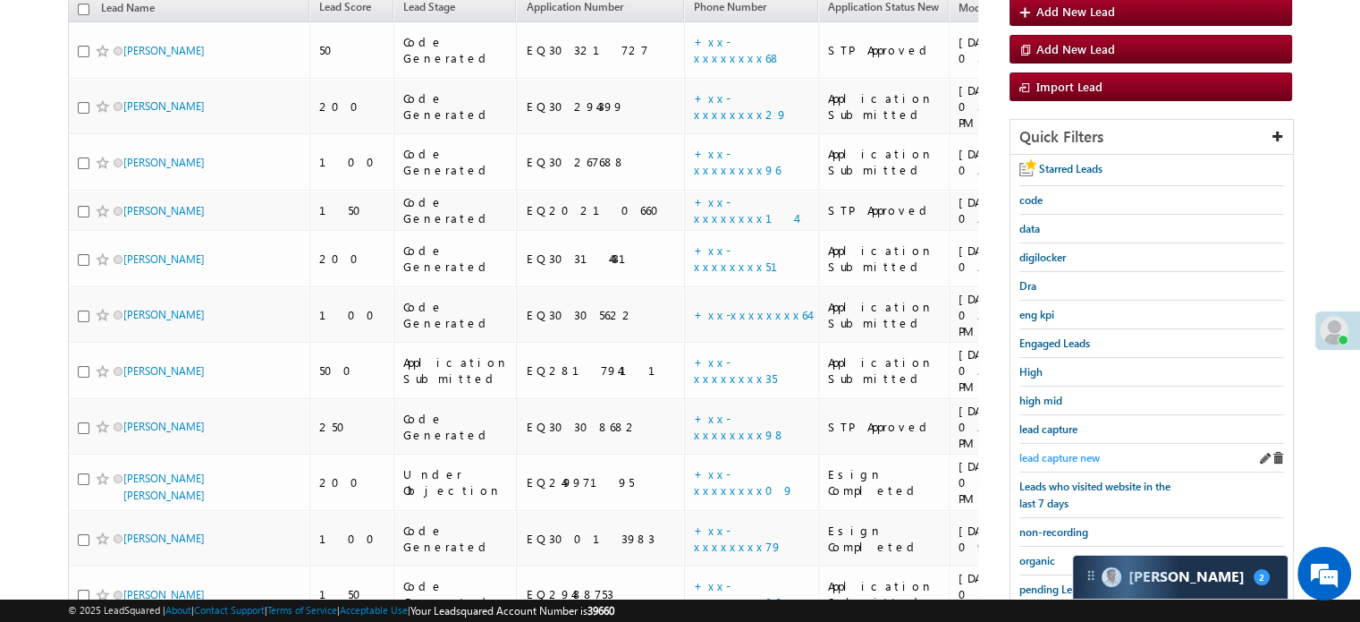
click at [1056, 456] on span "lead capture new" at bounding box center [1060, 457] width 80 height 13
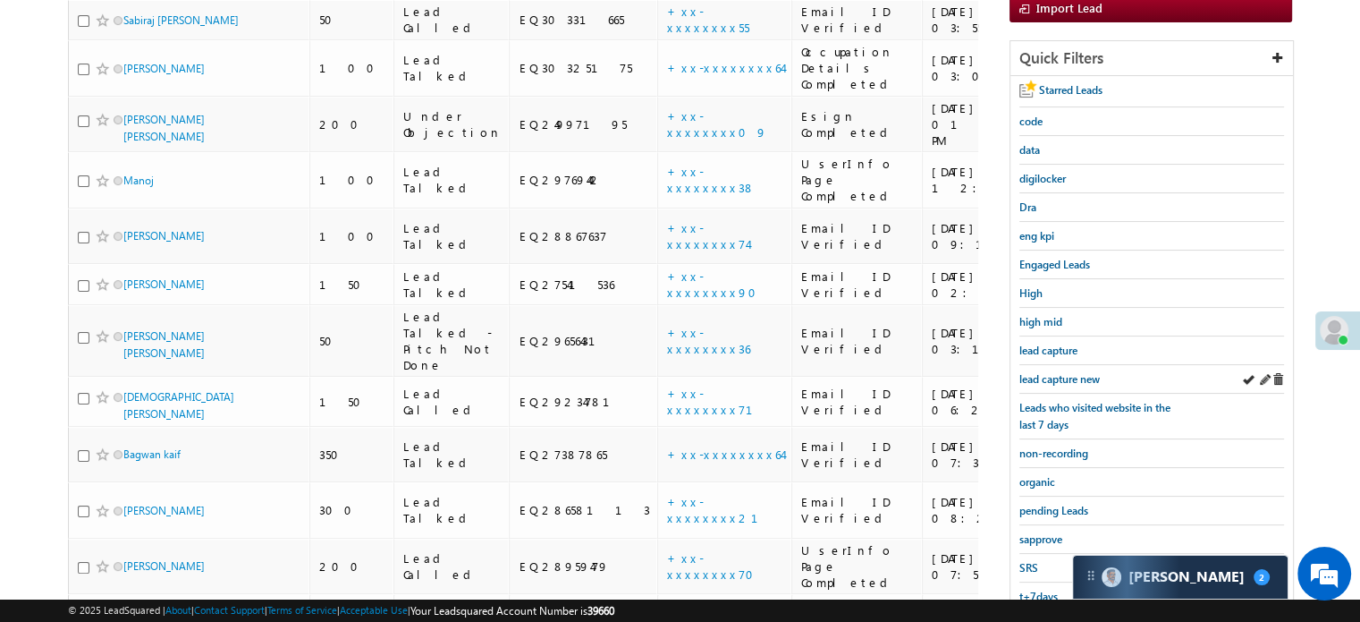
scroll to position [294, 0]
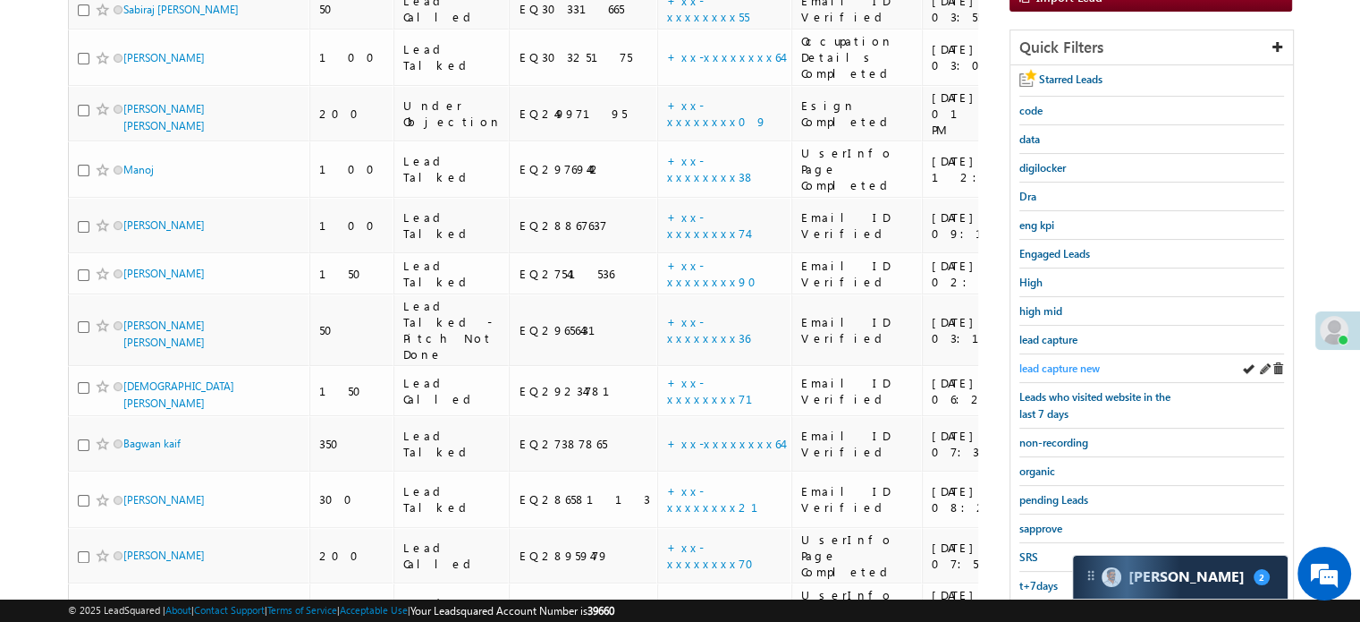
click at [1068, 369] on span "lead capture new" at bounding box center [1060, 367] width 80 height 13
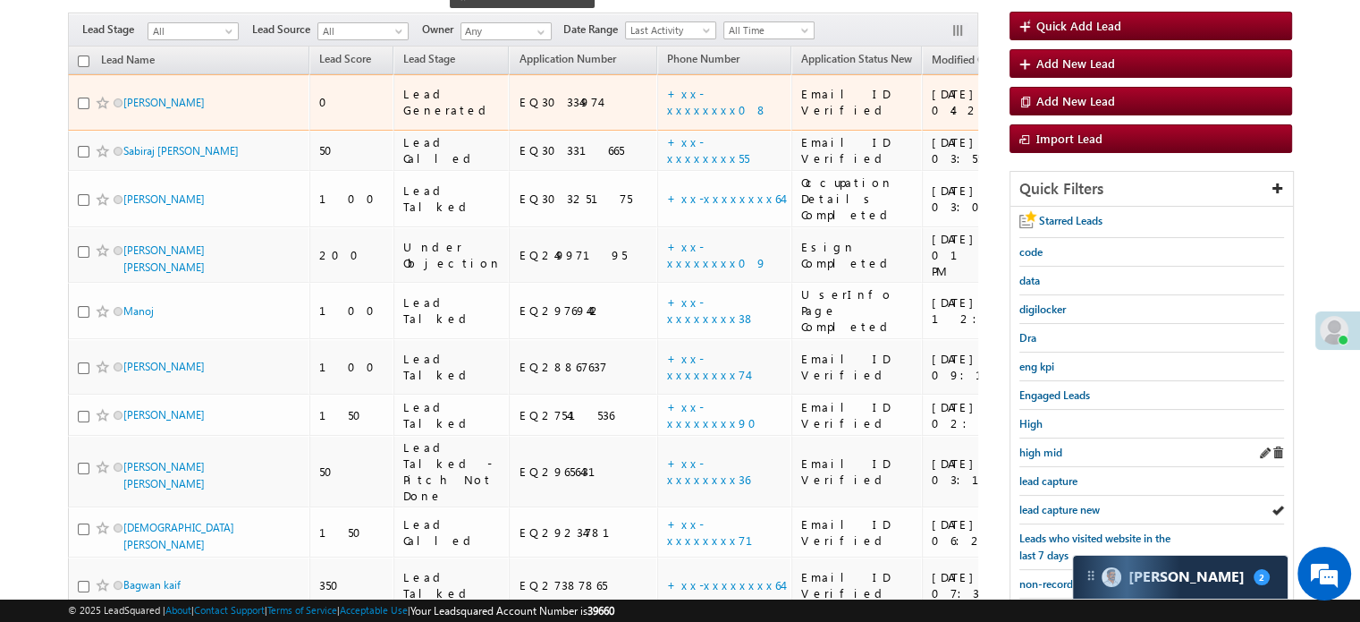
scroll to position [179, 0]
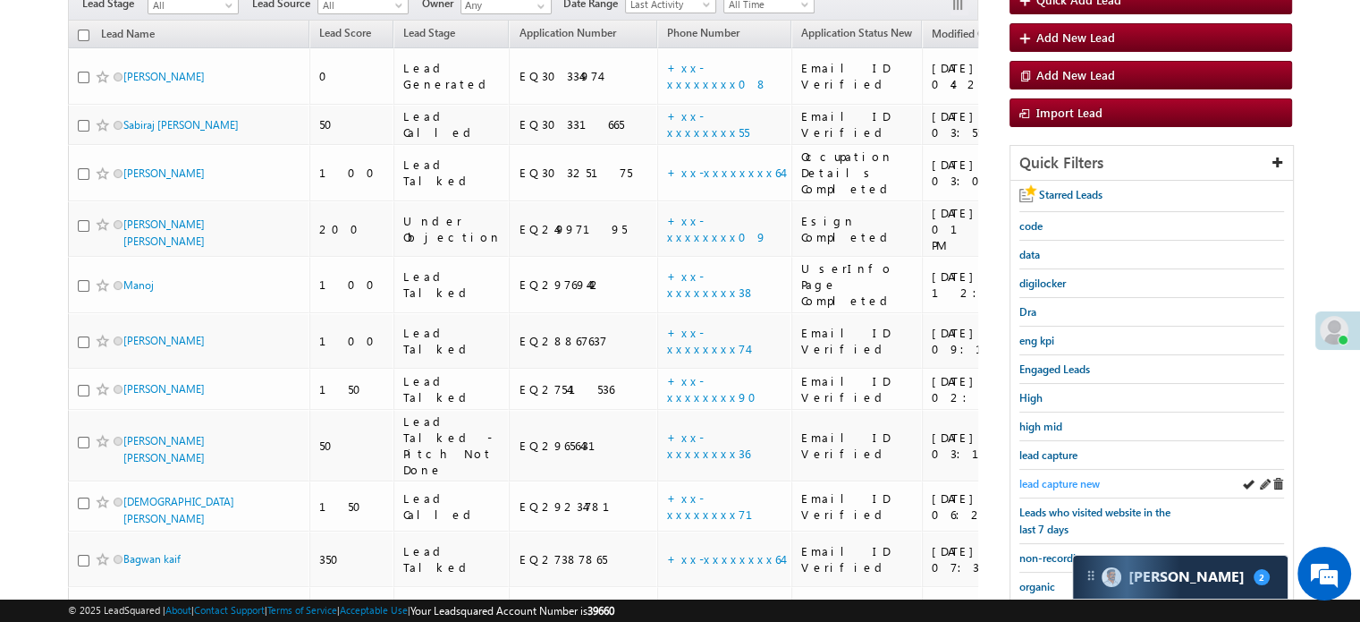
click at [1077, 479] on span "lead capture new" at bounding box center [1060, 483] width 80 height 13
